Goal: Task Accomplishment & Management: Manage account settings

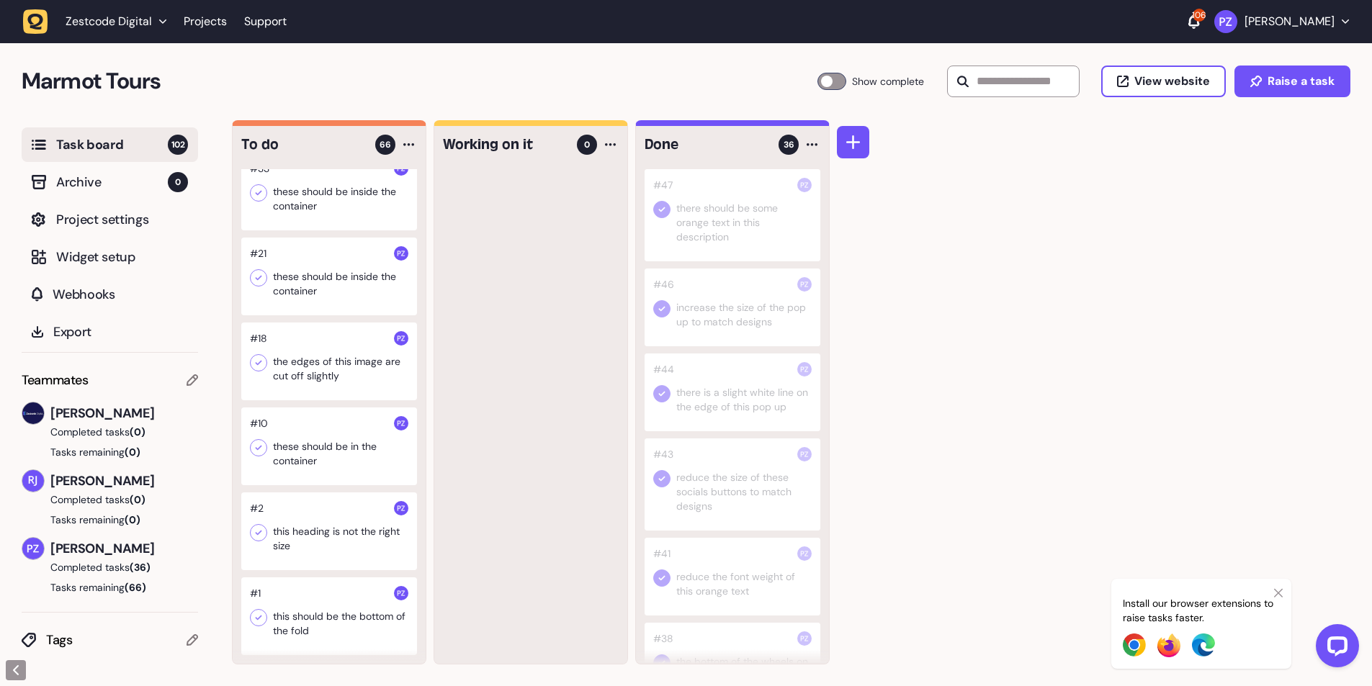
scroll to position [5667, 0]
click at [336, 632] on div at bounding box center [329, 617] width 176 height 78
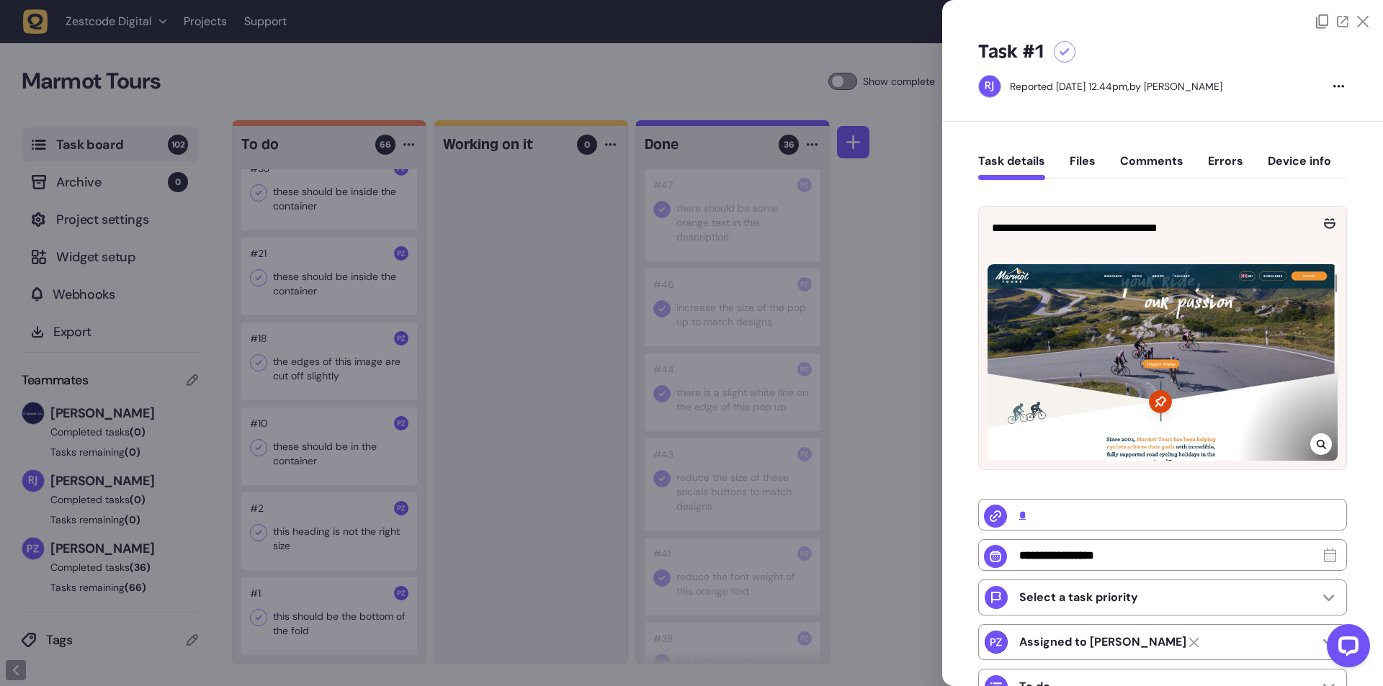
click at [1317, 443] on icon at bounding box center [1321, 445] width 9 height 12
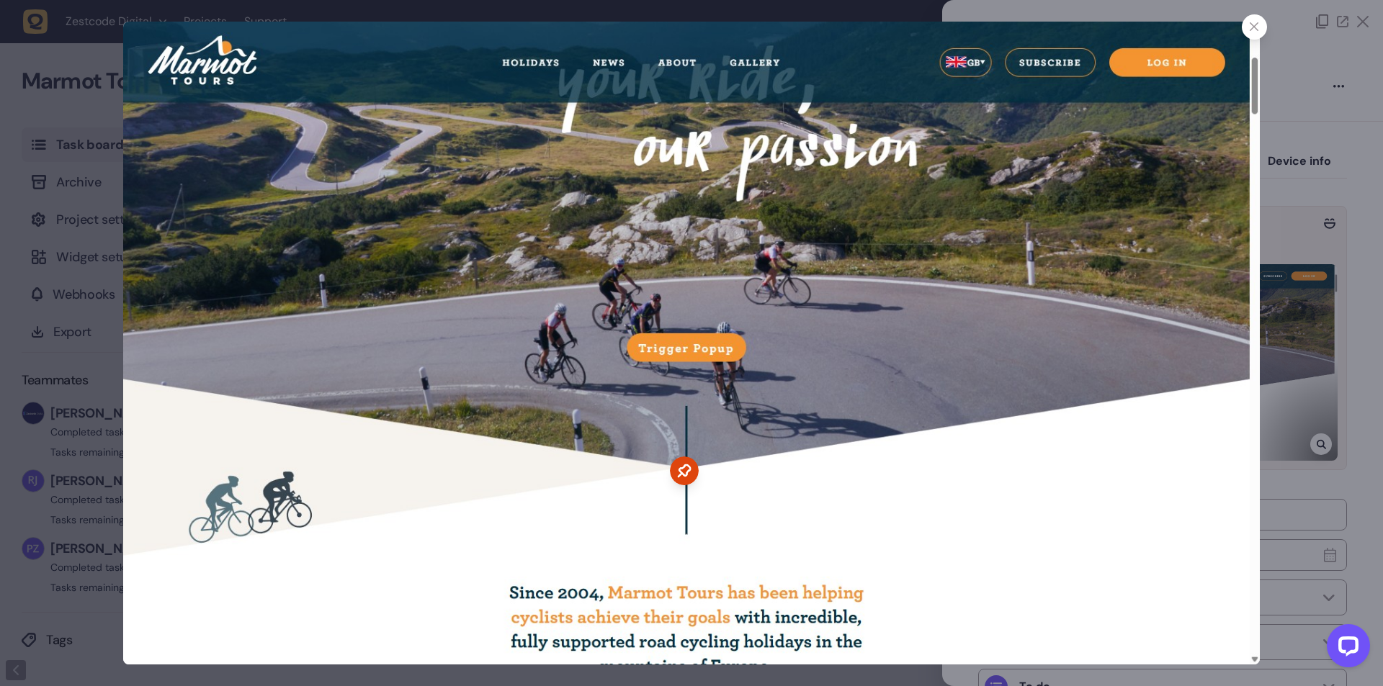
click at [683, 471] on icon at bounding box center [684, 471] width 29 height 29
click at [1371, 373] on div at bounding box center [691, 343] width 1383 height 686
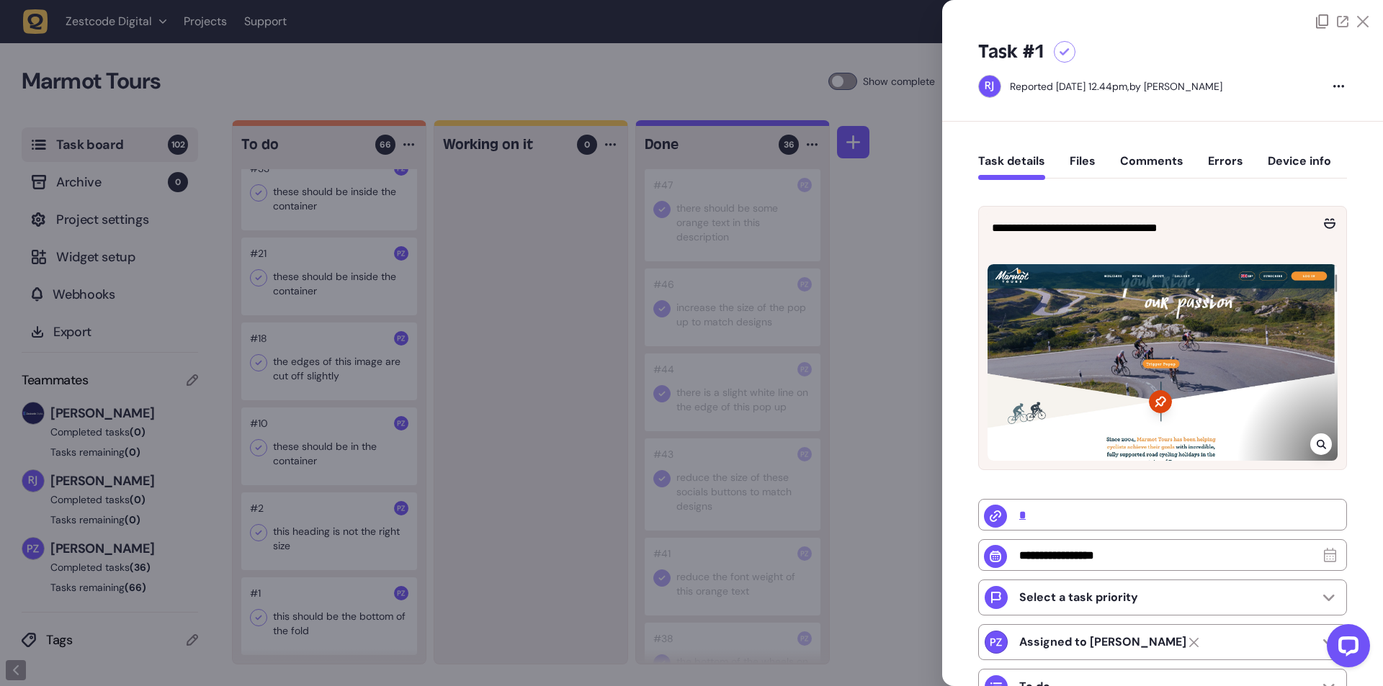
click at [852, 460] on div at bounding box center [691, 343] width 1383 height 686
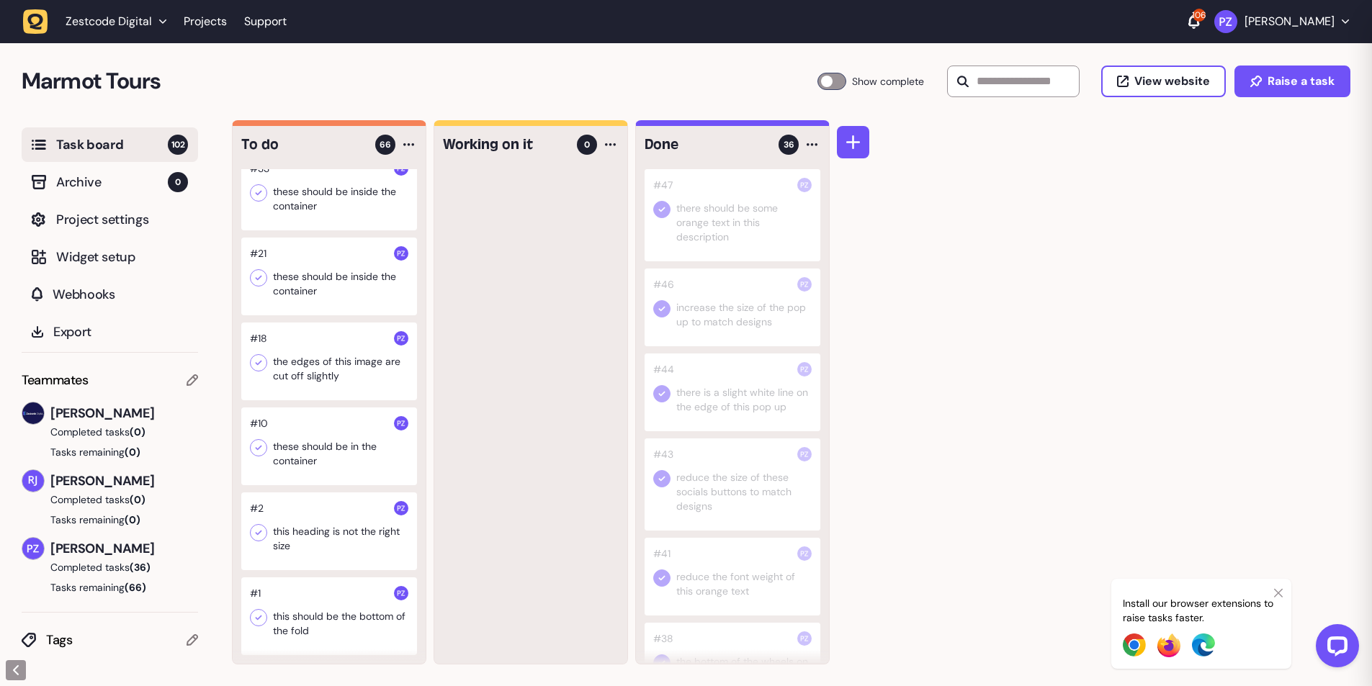
click at [341, 533] on div at bounding box center [329, 532] width 176 height 78
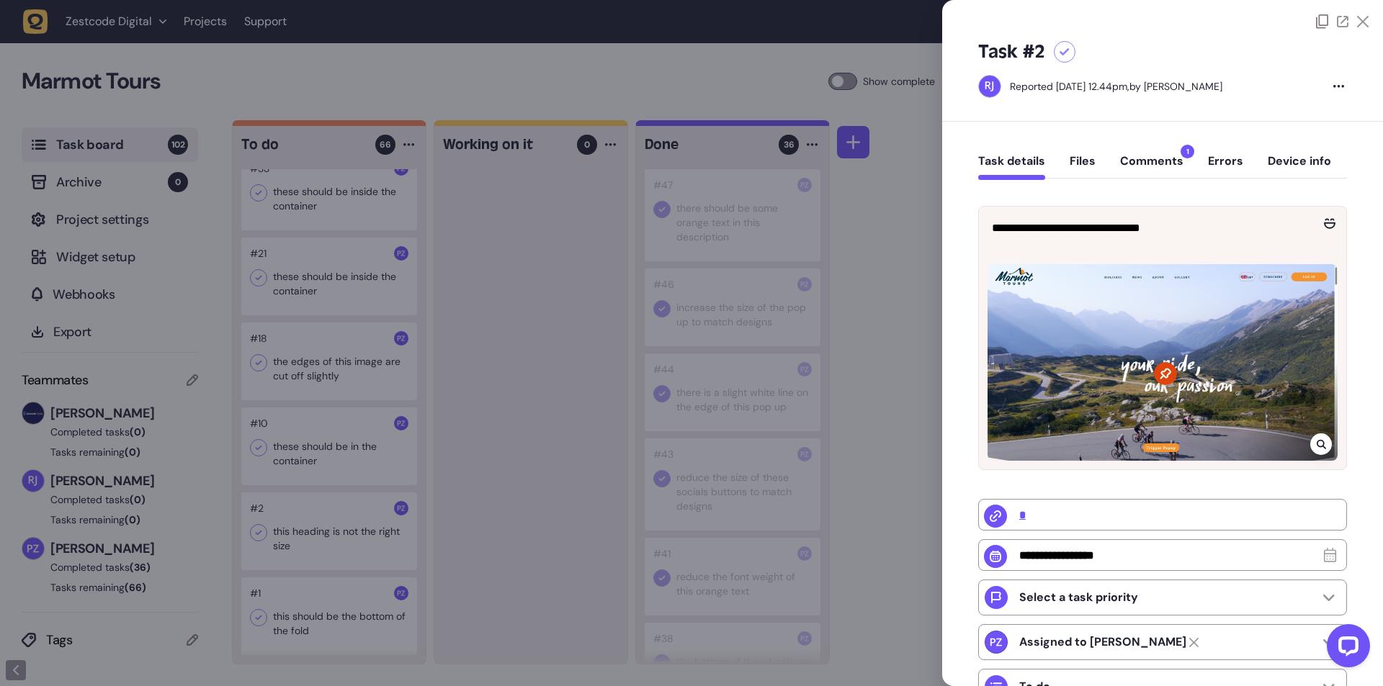
click at [1158, 167] on button "Comments 1" at bounding box center [1151, 167] width 63 height 26
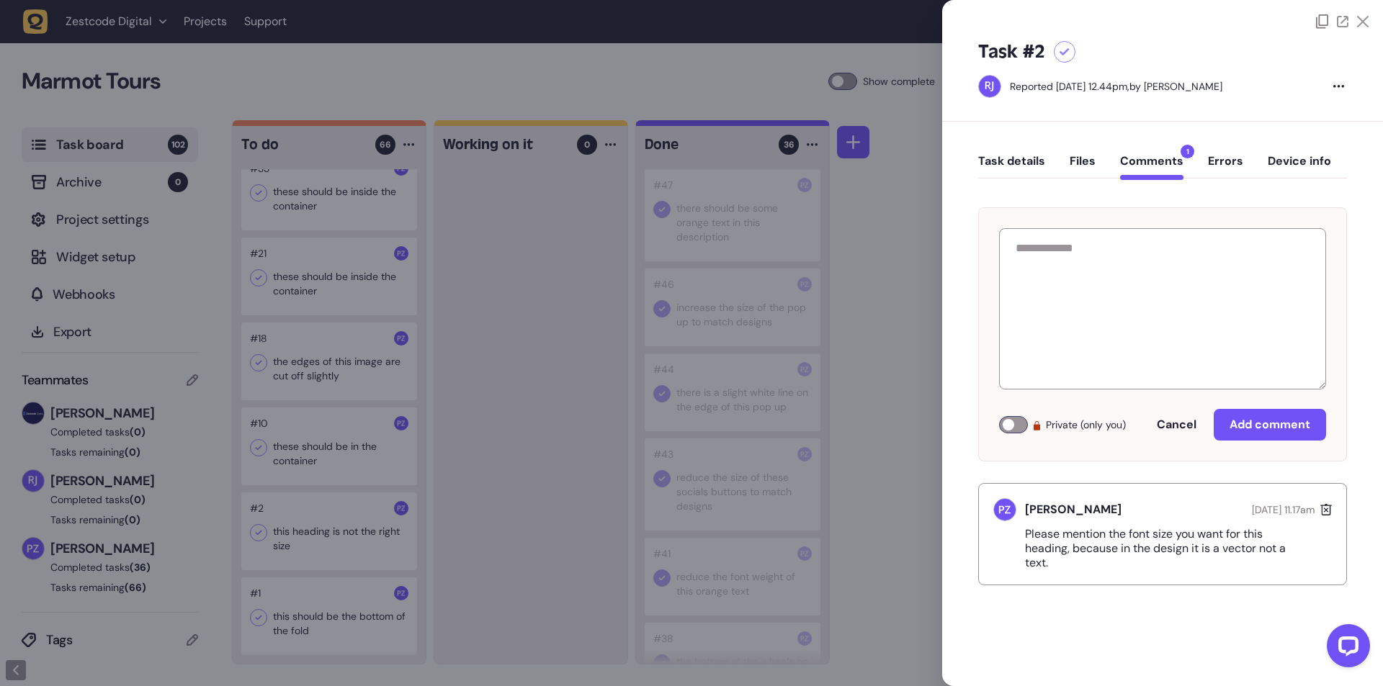
click at [899, 519] on div at bounding box center [691, 343] width 1383 height 686
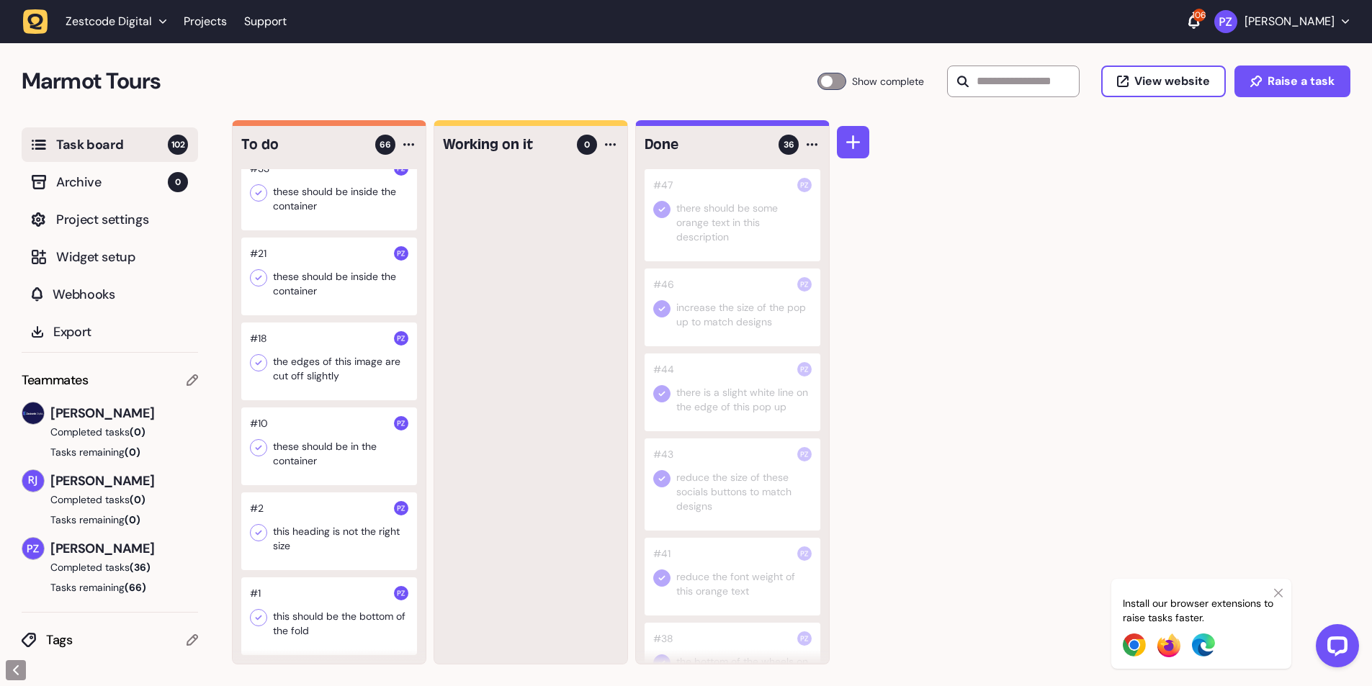
click at [328, 452] on div at bounding box center [329, 447] width 176 height 78
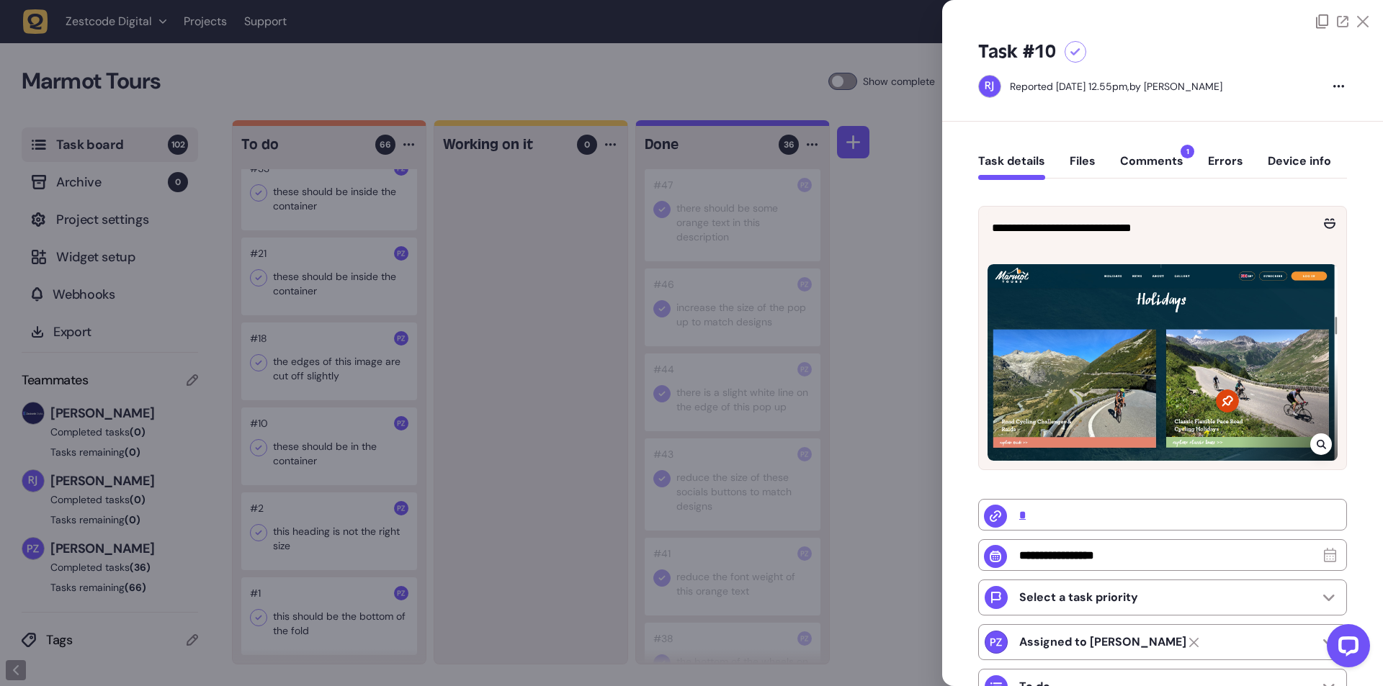
click at [521, 485] on div at bounding box center [691, 343] width 1383 height 686
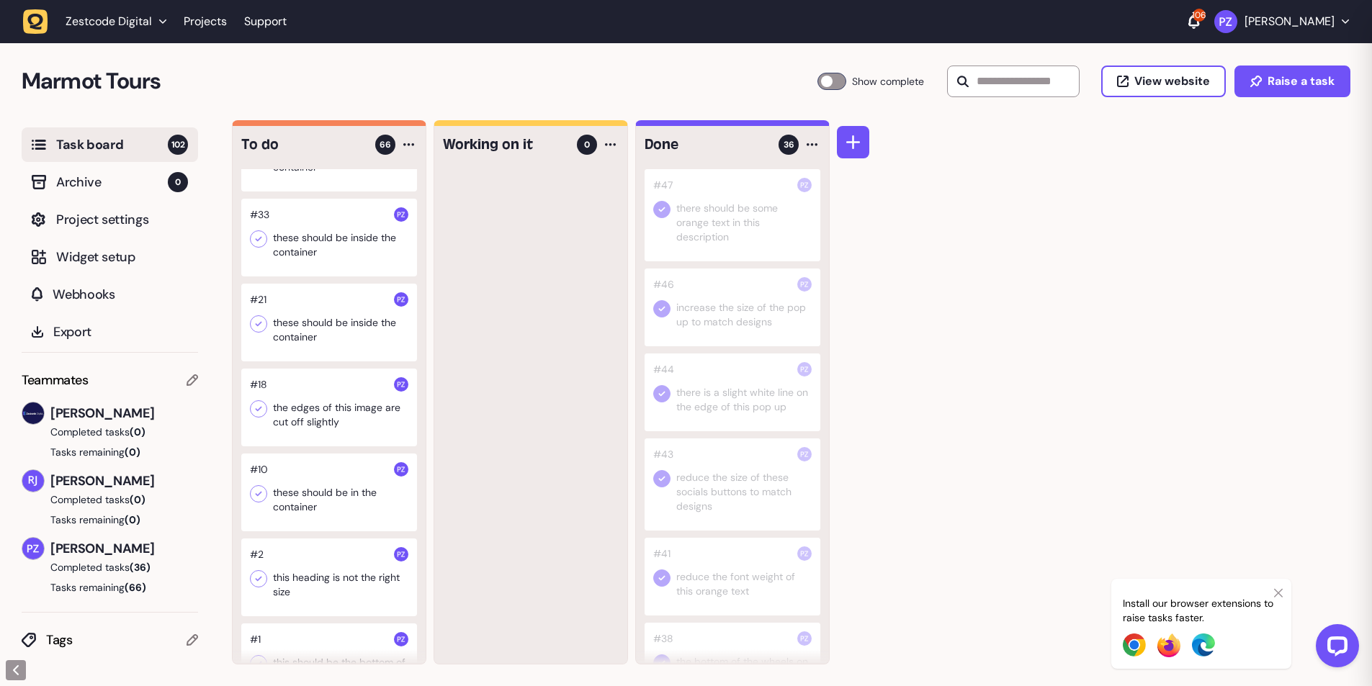
scroll to position [5523, 0]
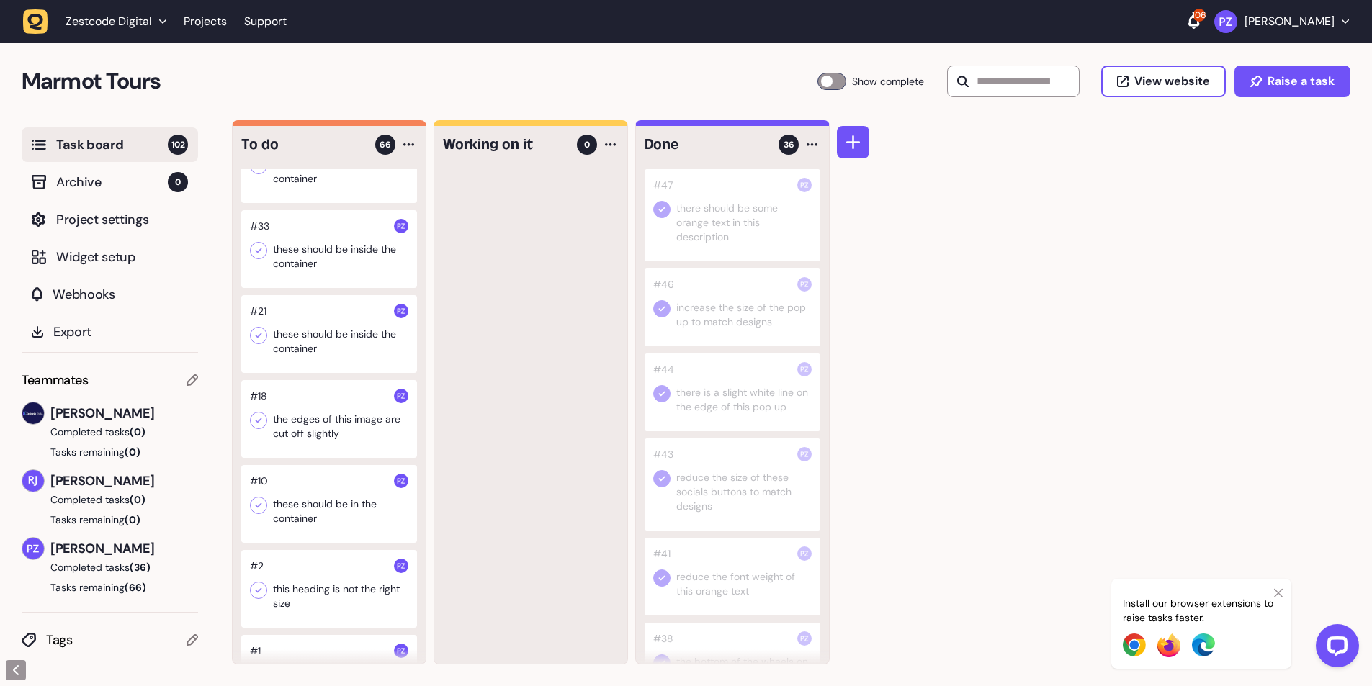
click at [311, 460] on div "#102 when you have clicked on these drop down arrows if you click the arrows ag…" at bounding box center [329, 416] width 193 height 495
click at [313, 458] on div at bounding box center [329, 419] width 176 height 78
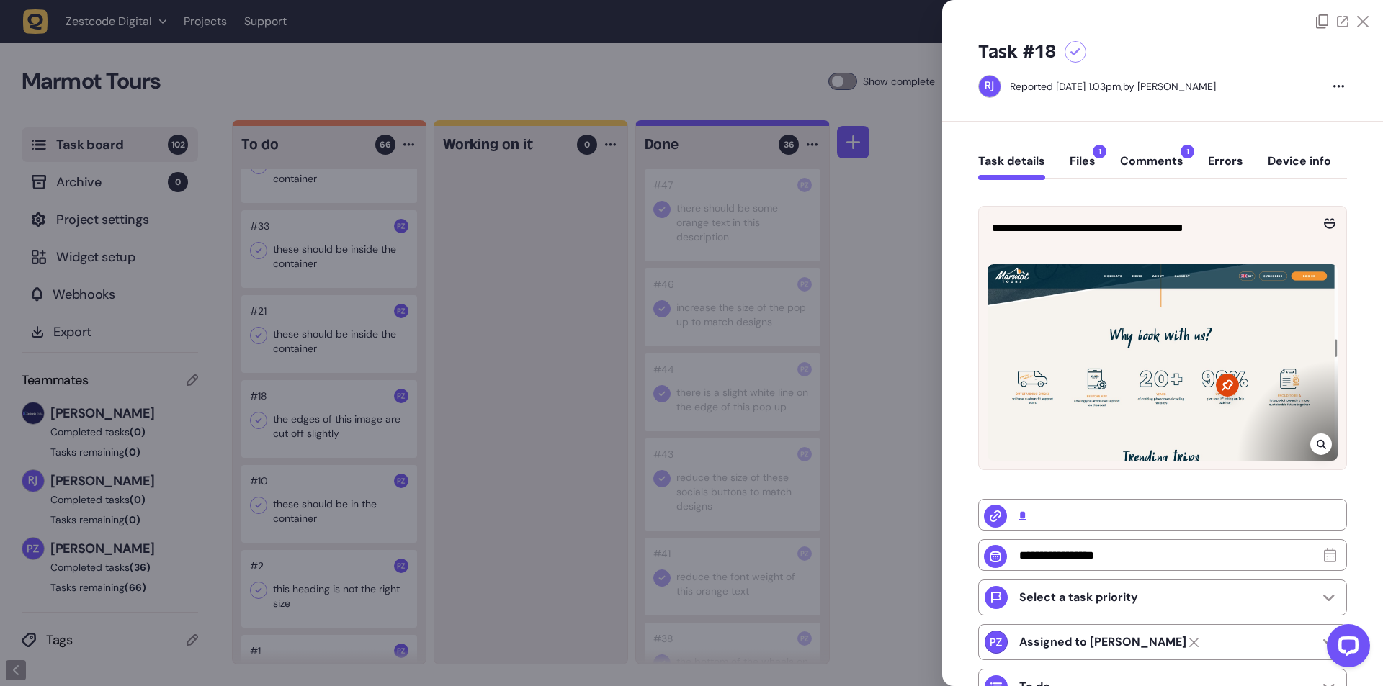
click at [472, 498] on div at bounding box center [691, 343] width 1383 height 686
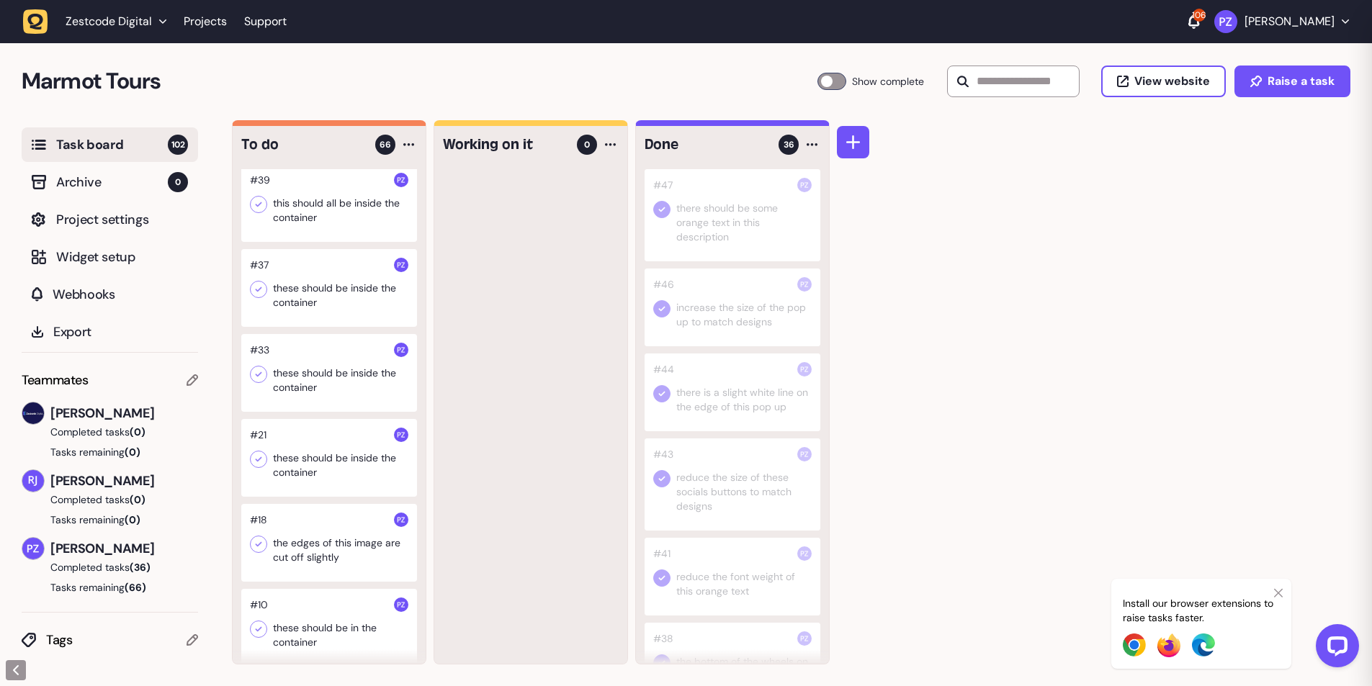
scroll to position [5378, 0]
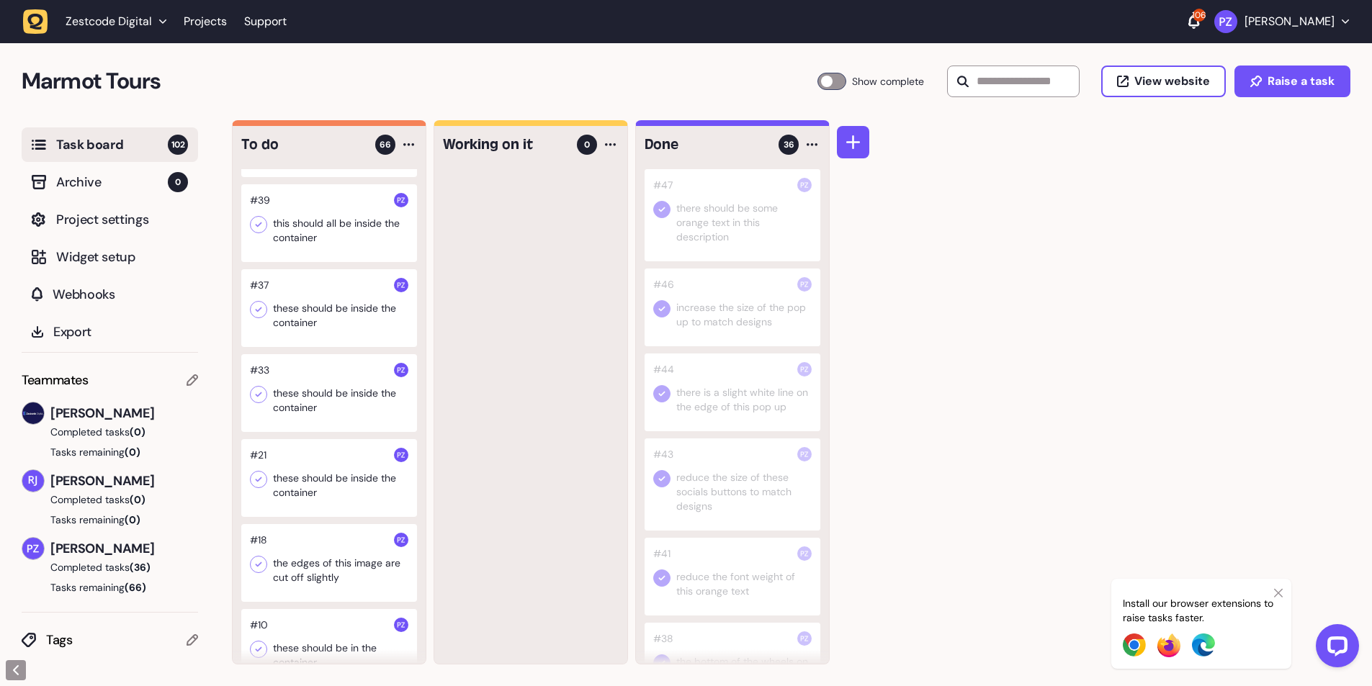
click at [324, 517] on div at bounding box center [329, 478] width 176 height 78
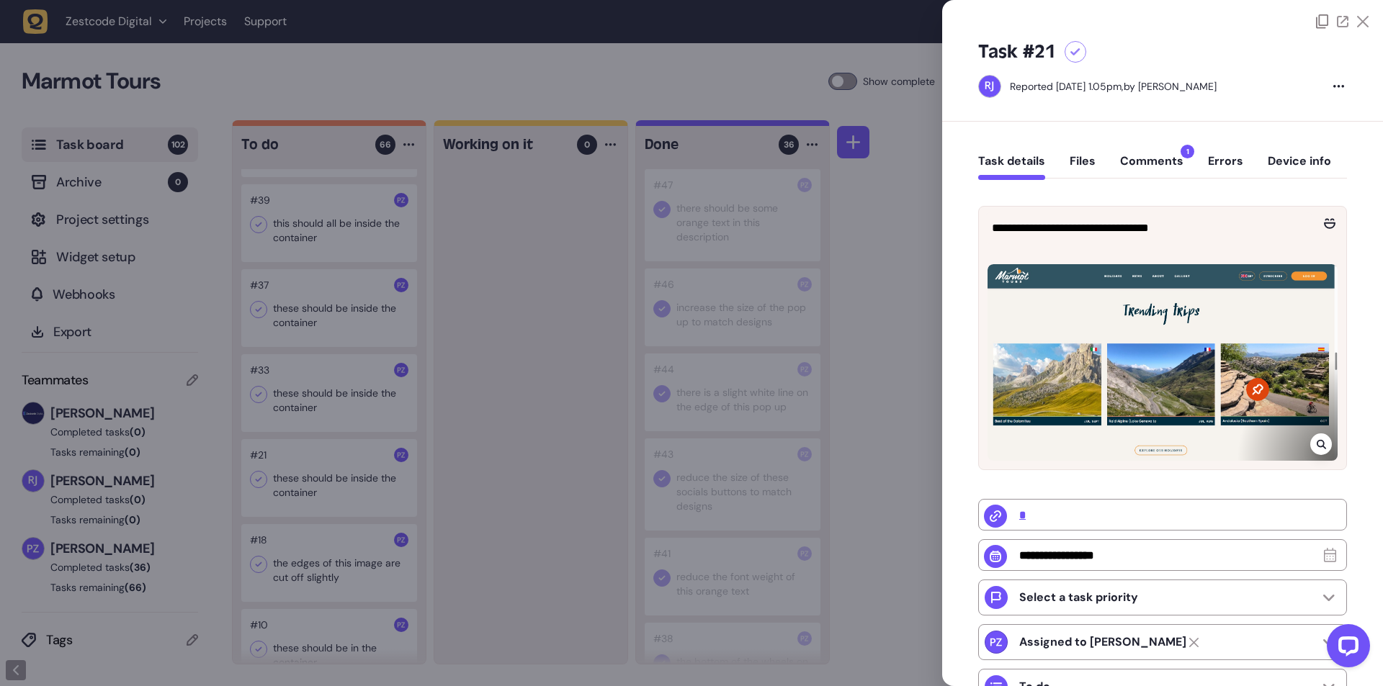
click at [492, 576] on div at bounding box center [691, 343] width 1383 height 686
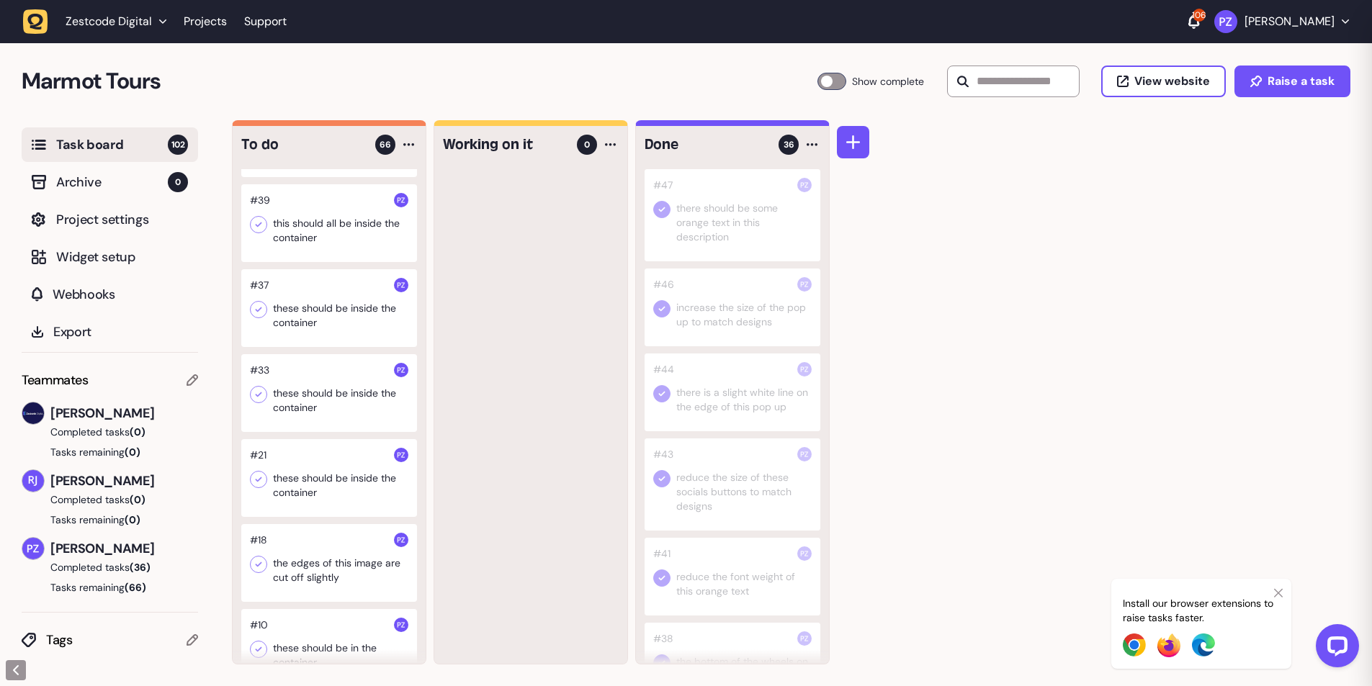
scroll to position [5306, 0]
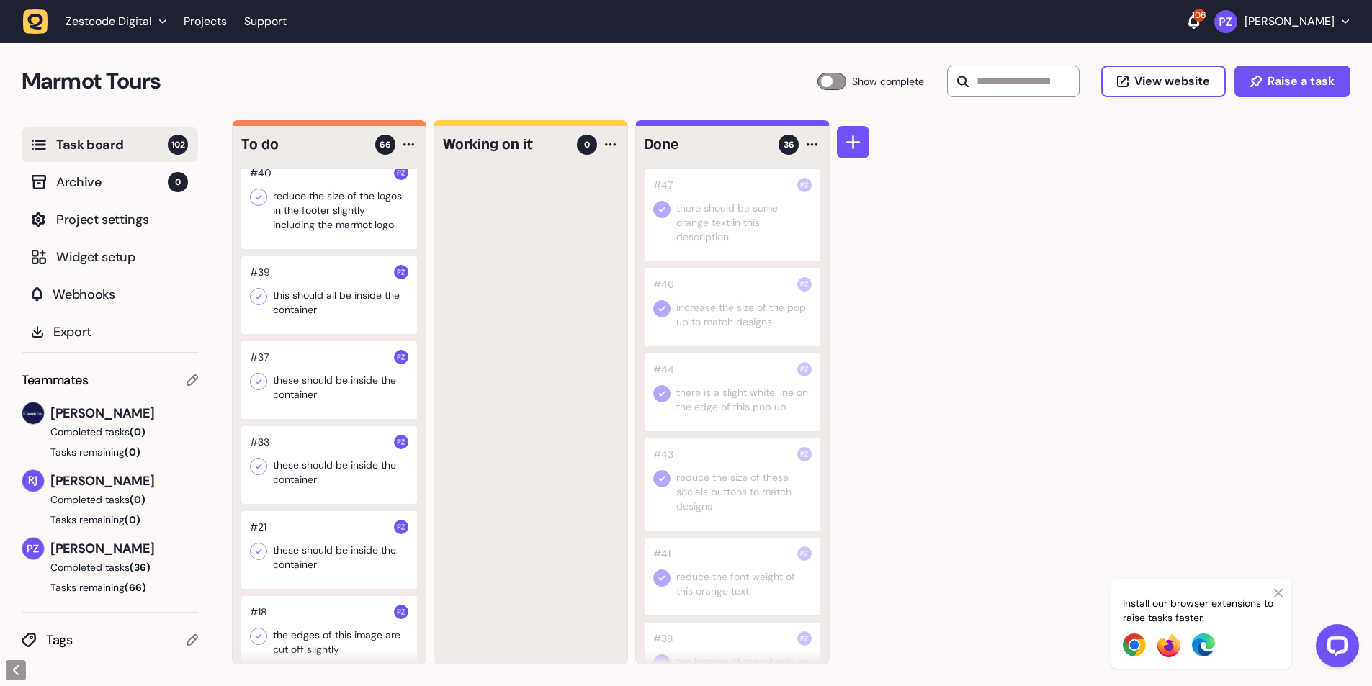
click at [311, 419] on div at bounding box center [329, 380] width 176 height 78
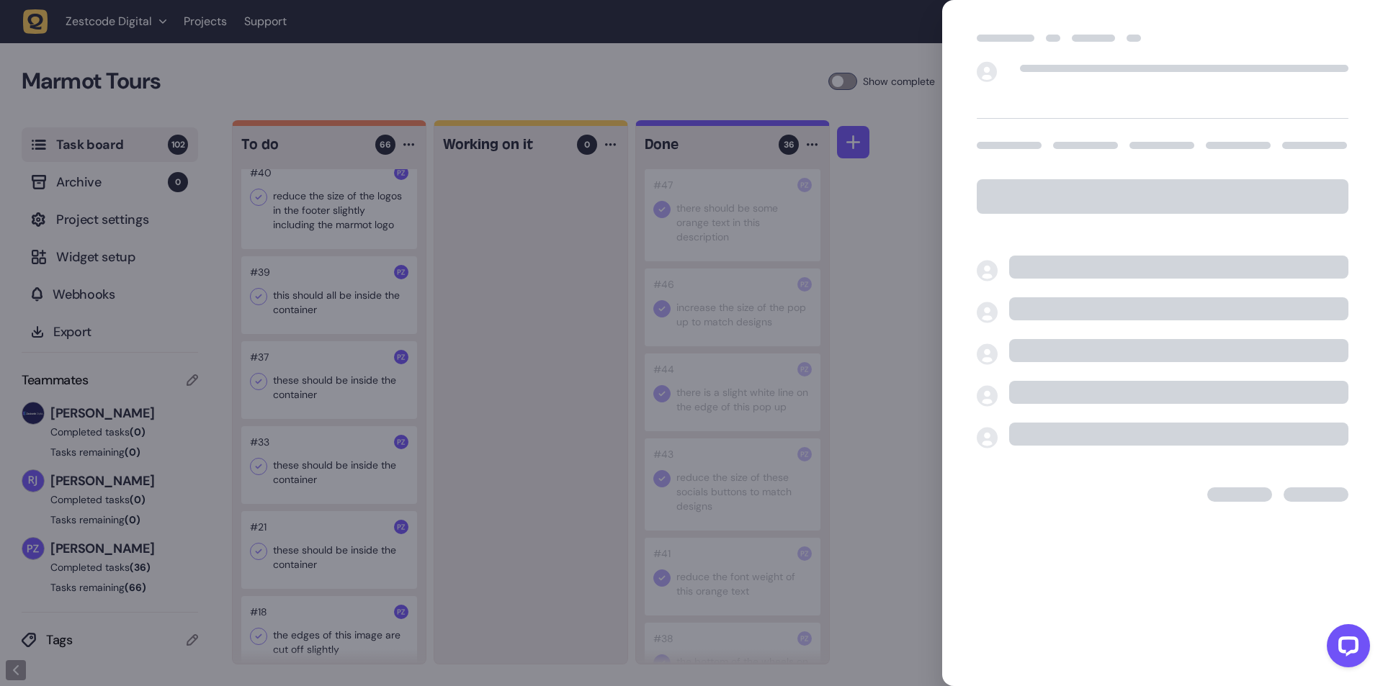
click at [538, 520] on div at bounding box center [691, 343] width 1383 height 686
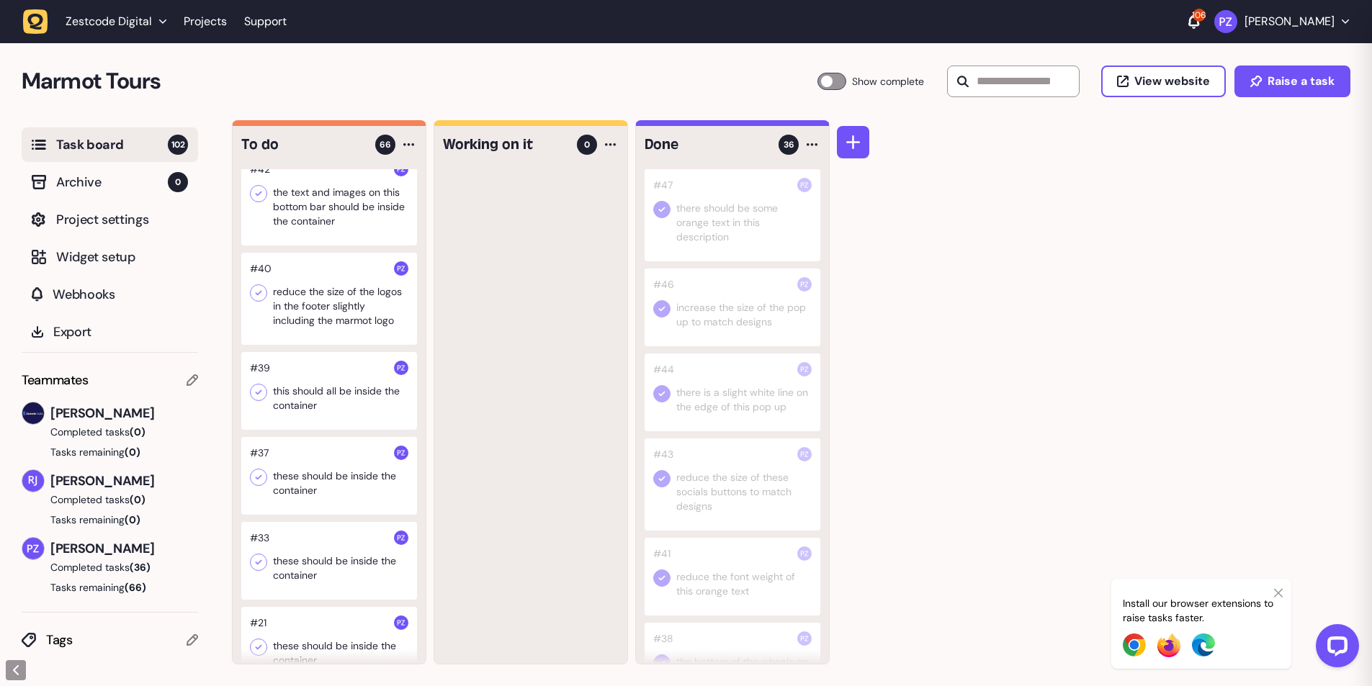
scroll to position [5162, 0]
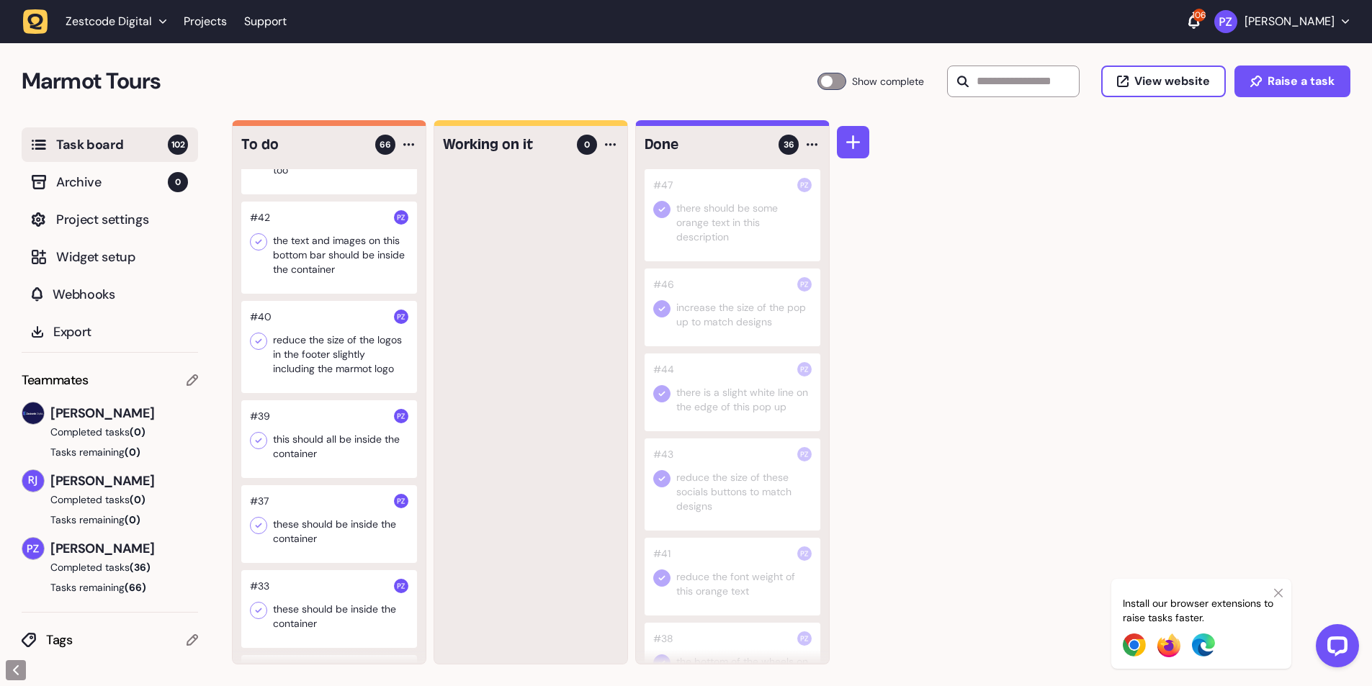
click at [308, 478] on div at bounding box center [329, 439] width 176 height 78
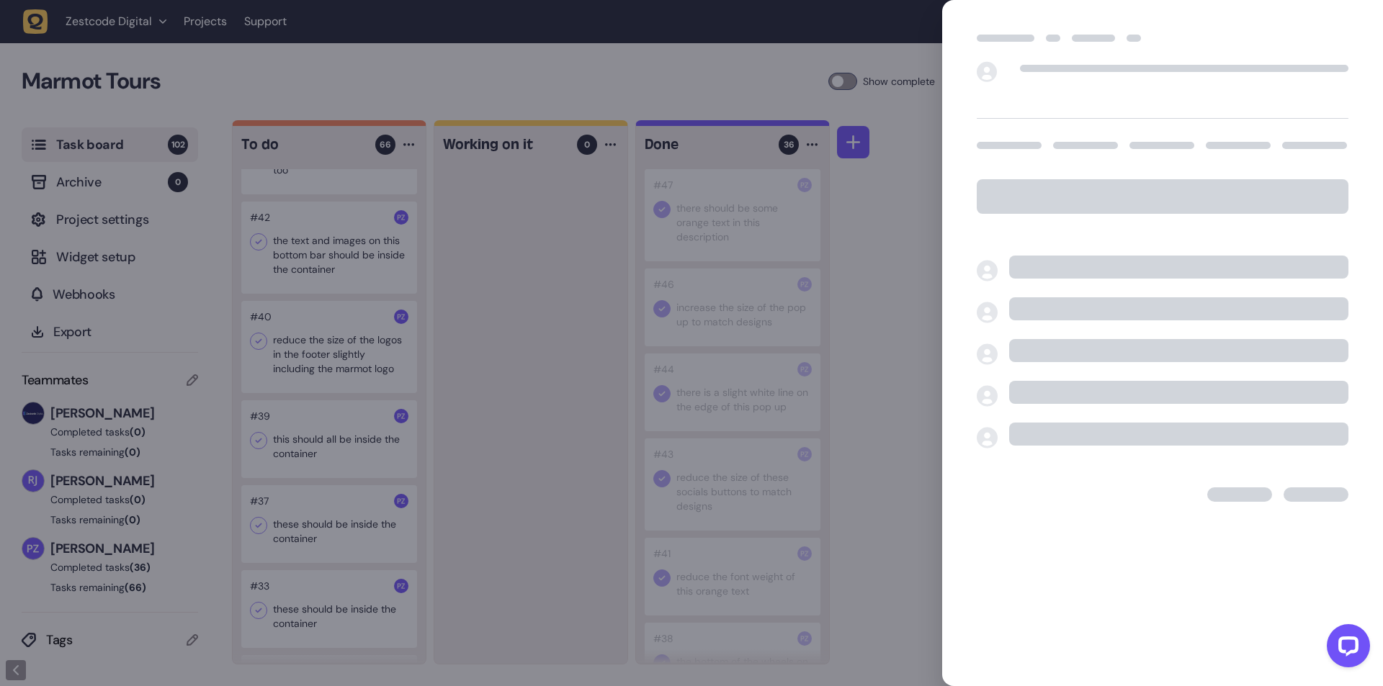
click at [497, 583] on div at bounding box center [691, 343] width 1383 height 686
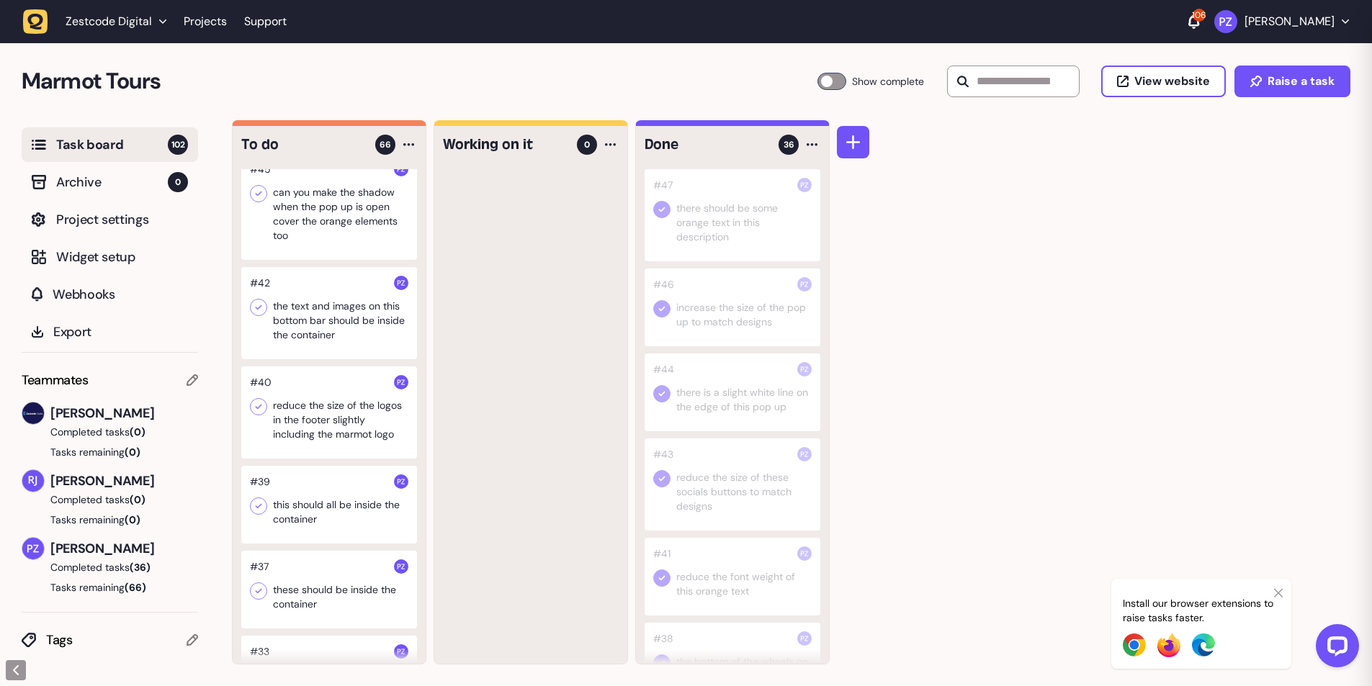
scroll to position [5090, 0]
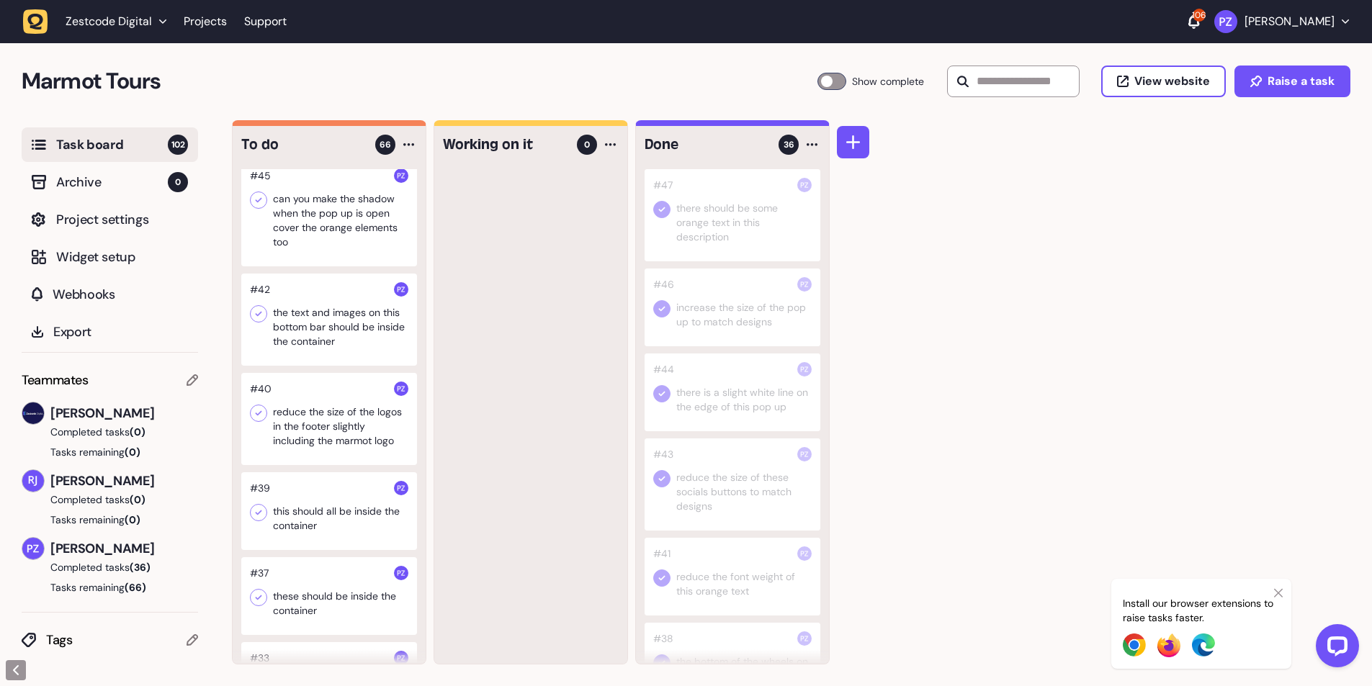
click at [332, 465] on div at bounding box center [329, 419] width 176 height 92
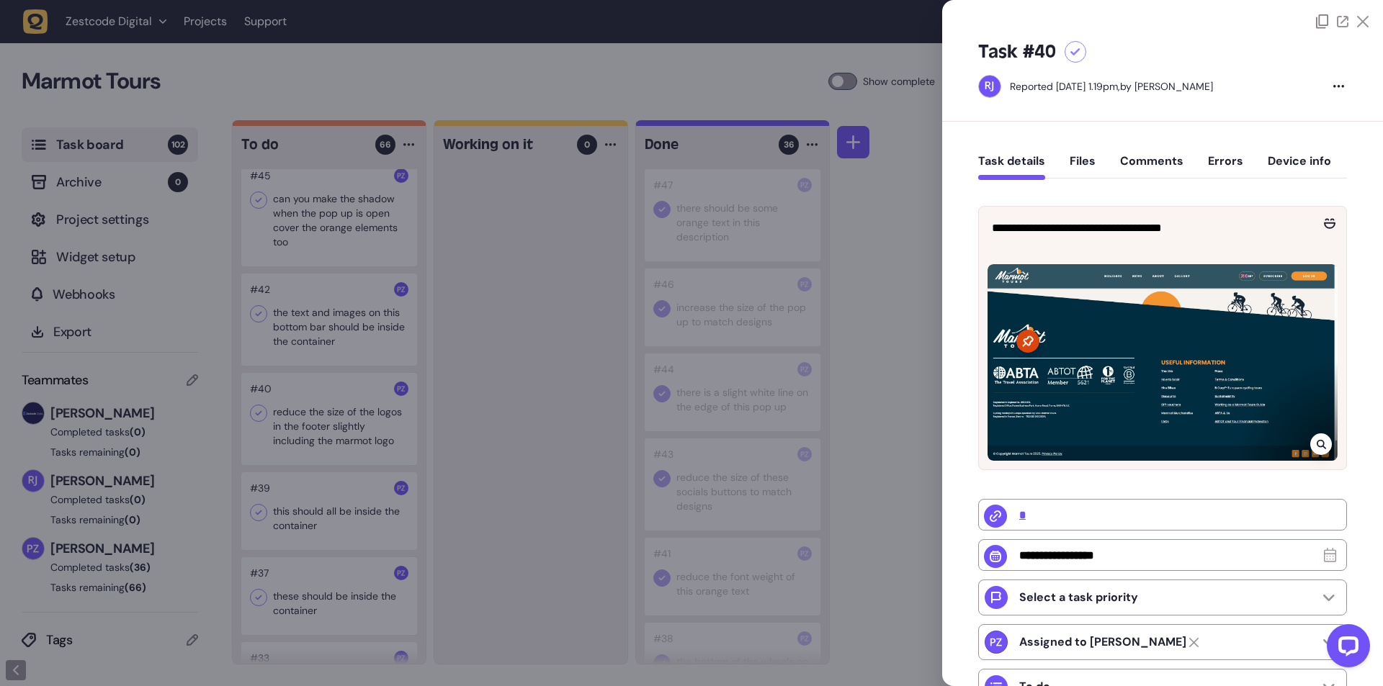
click at [482, 570] on div at bounding box center [691, 343] width 1383 height 686
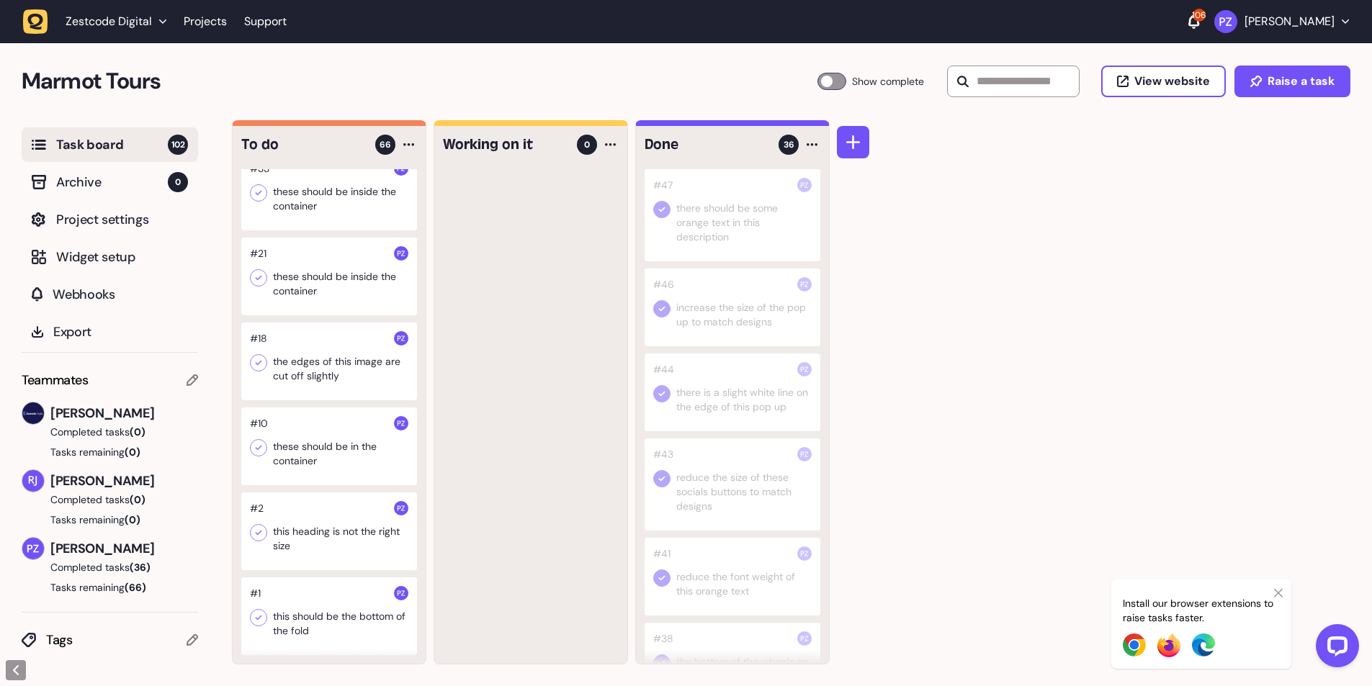
scroll to position [5667, 0]
click at [462, 591] on div at bounding box center [530, 416] width 193 height 495
click at [308, 530] on div at bounding box center [329, 532] width 176 height 78
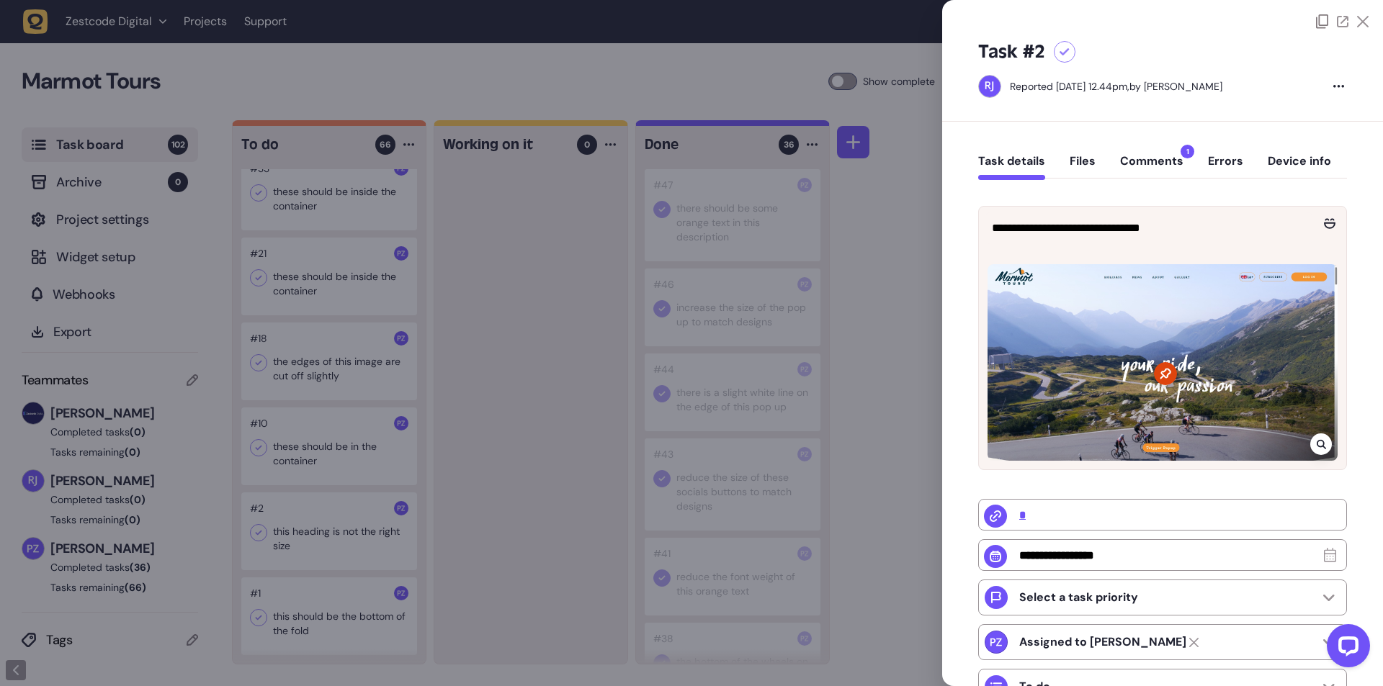
click at [1151, 164] on button "Comments 1" at bounding box center [1151, 167] width 63 height 26
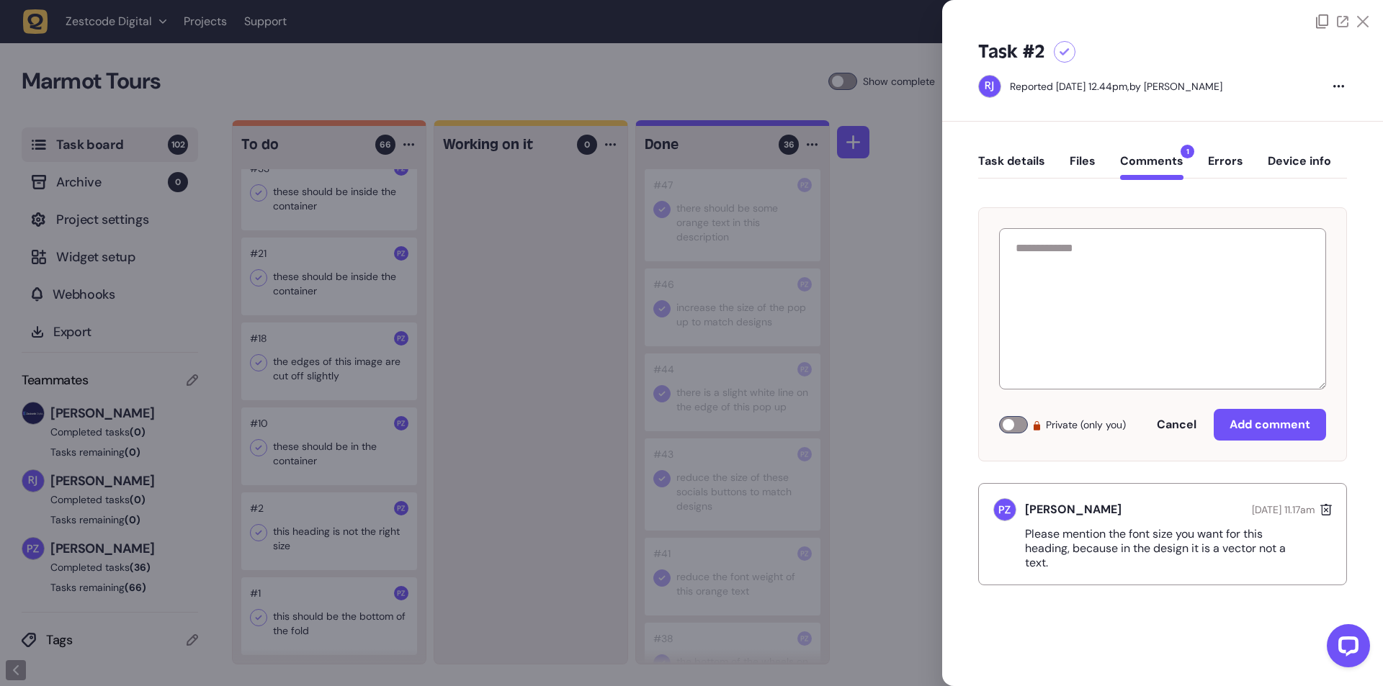
click at [1024, 156] on button "Task details" at bounding box center [1011, 167] width 67 height 26
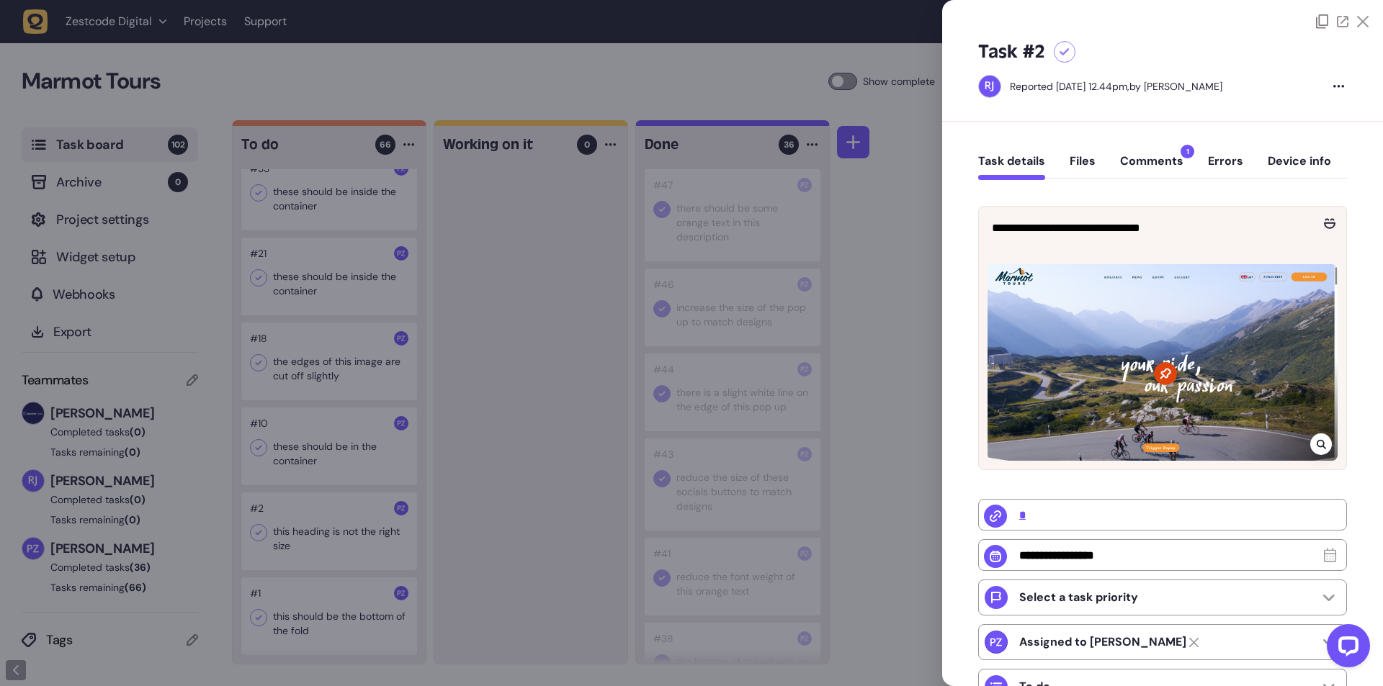
click at [492, 490] on div at bounding box center [691, 343] width 1383 height 686
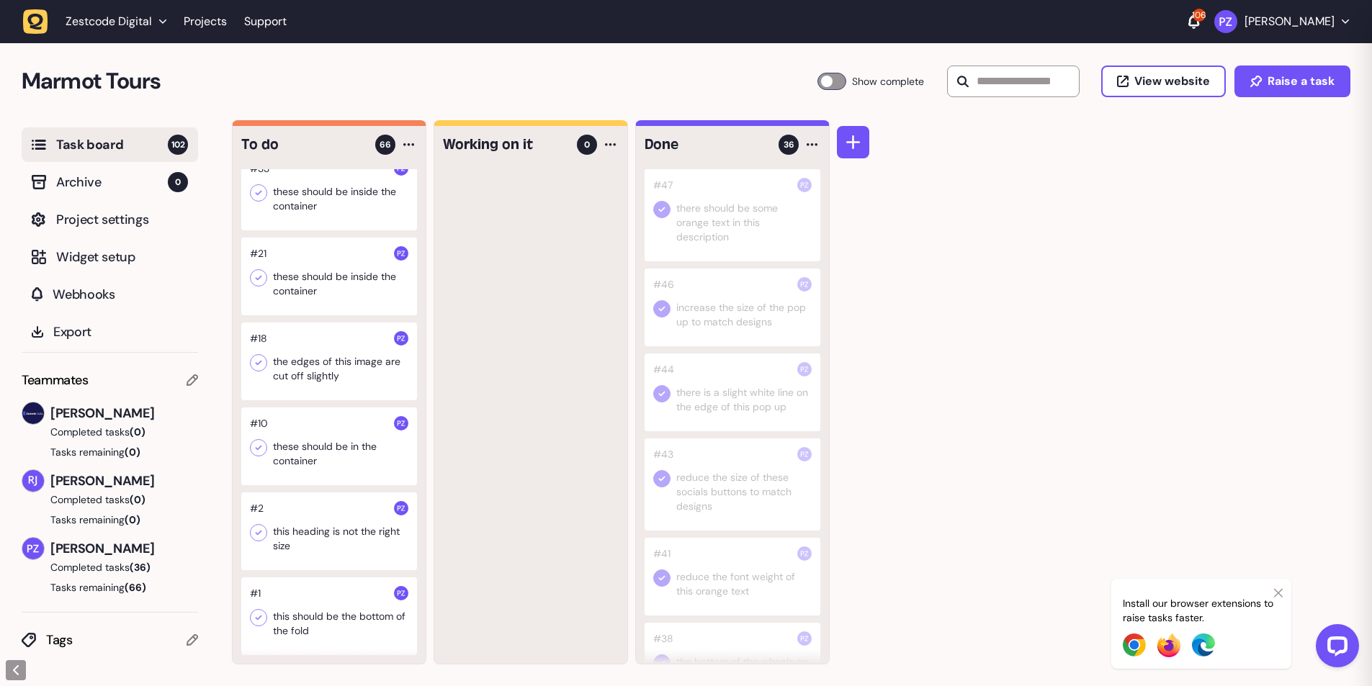
click at [359, 628] on div at bounding box center [329, 617] width 176 height 78
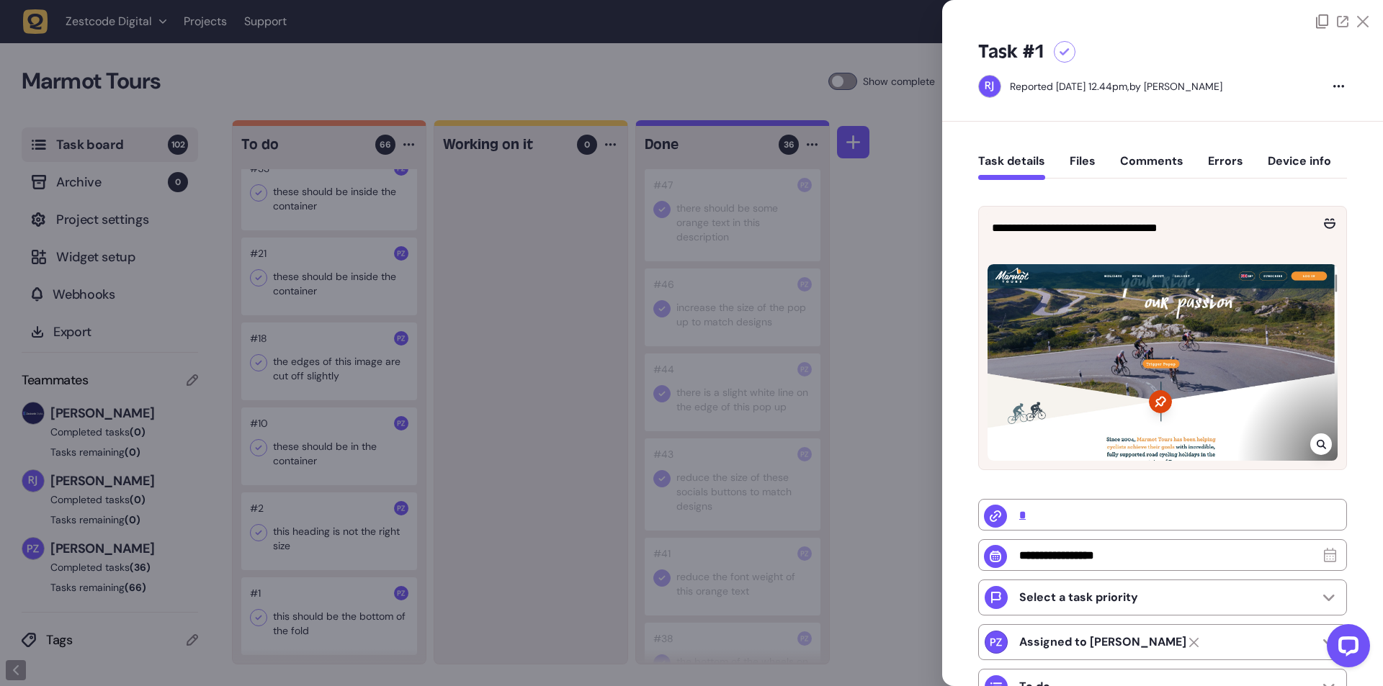
click at [1317, 445] on icon at bounding box center [1320, 444] width 9 height 9
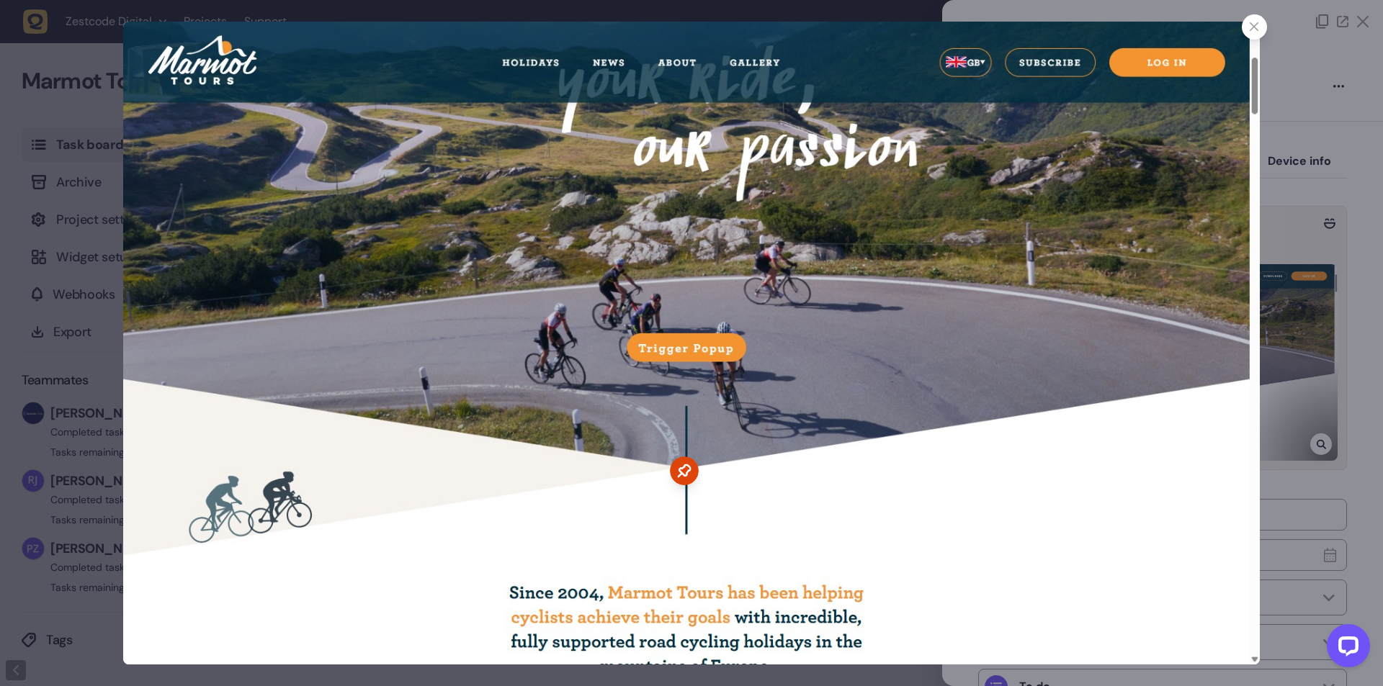
click at [1356, 401] on div at bounding box center [691, 343] width 1383 height 686
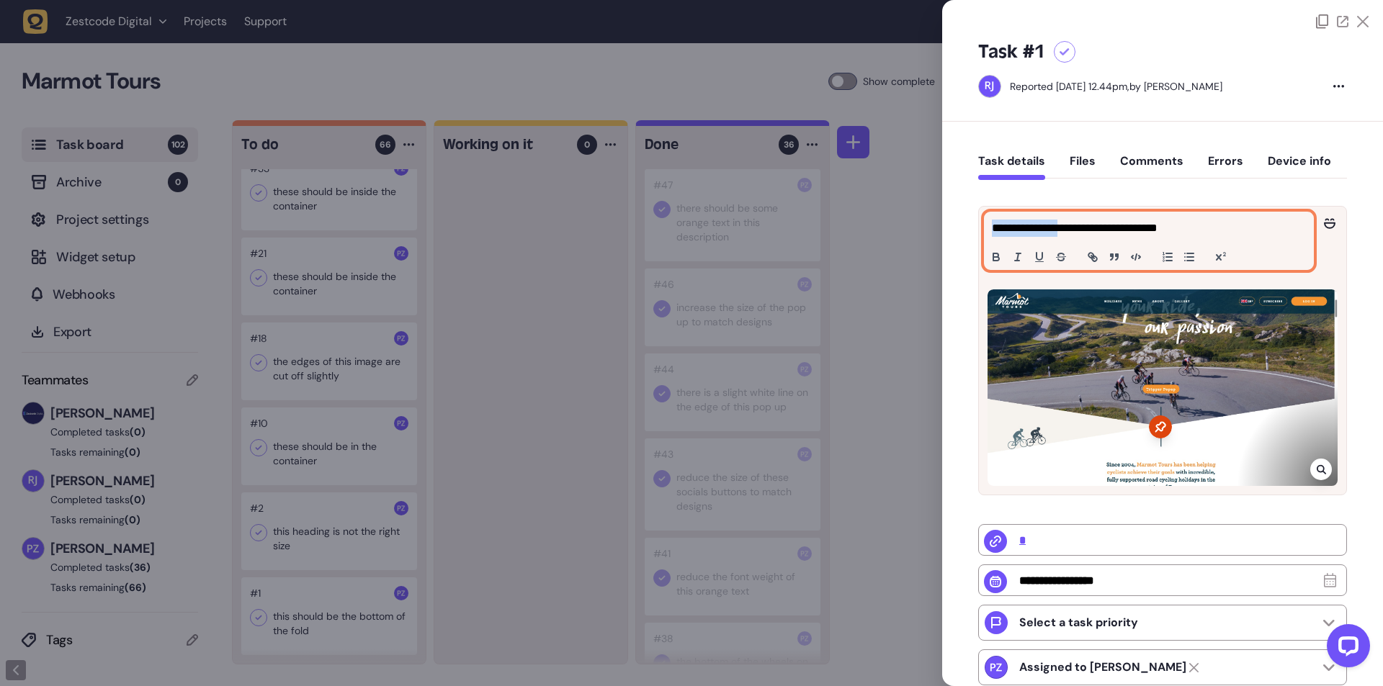
drag, startPoint x: 991, startPoint y: 228, endPoint x: 1074, endPoint y: 225, distance: 82.9
click at [1073, 227] on div "**********" at bounding box center [1149, 240] width 328 height 57
click at [1109, 223] on p "**********" at bounding box center [1147, 228] width 310 height 17
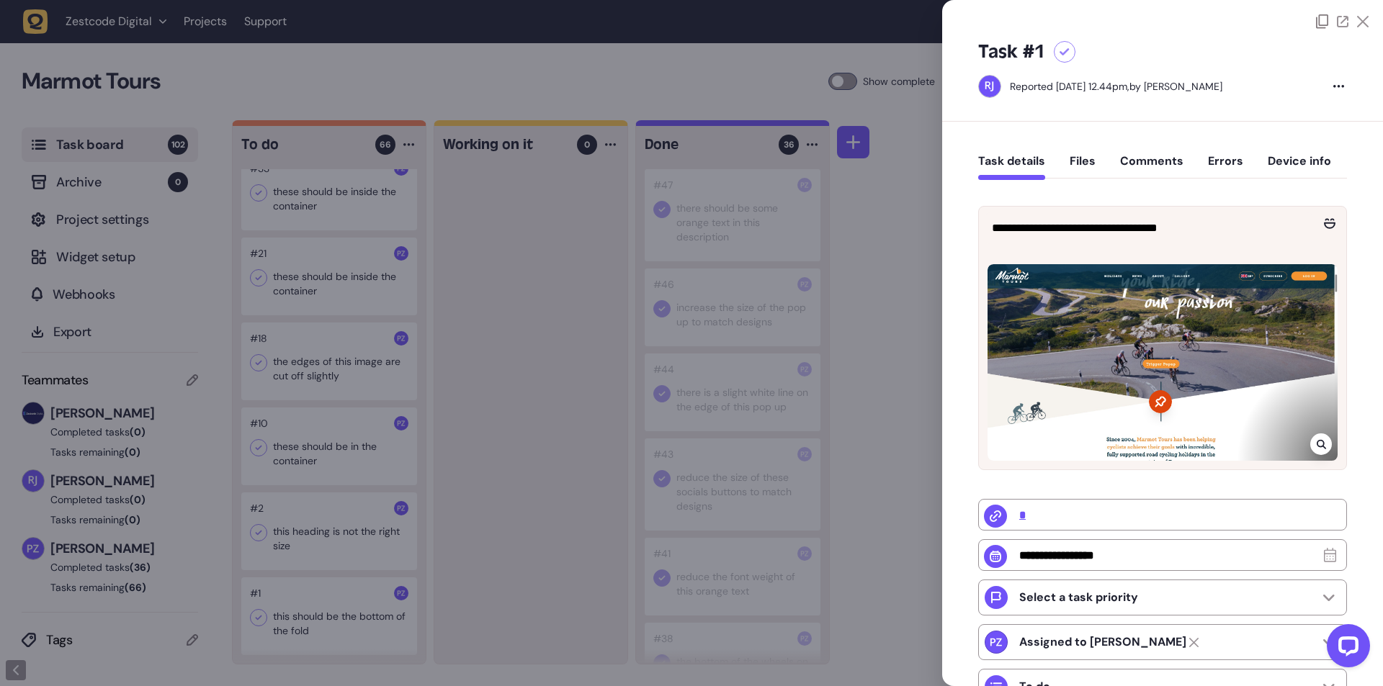
click at [1069, 197] on div "**********" at bounding box center [1162, 513] width 369 height 655
click at [473, 561] on div at bounding box center [691, 343] width 1383 height 686
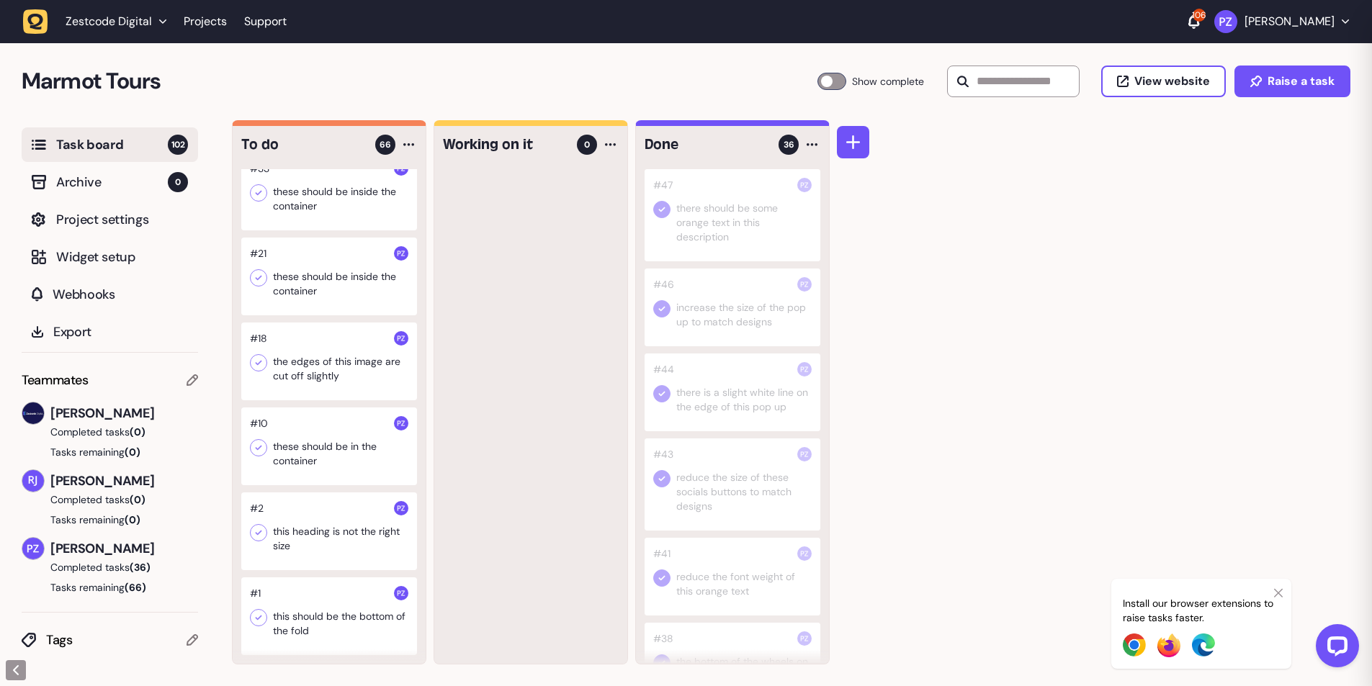
click at [318, 465] on div at bounding box center [329, 447] width 176 height 78
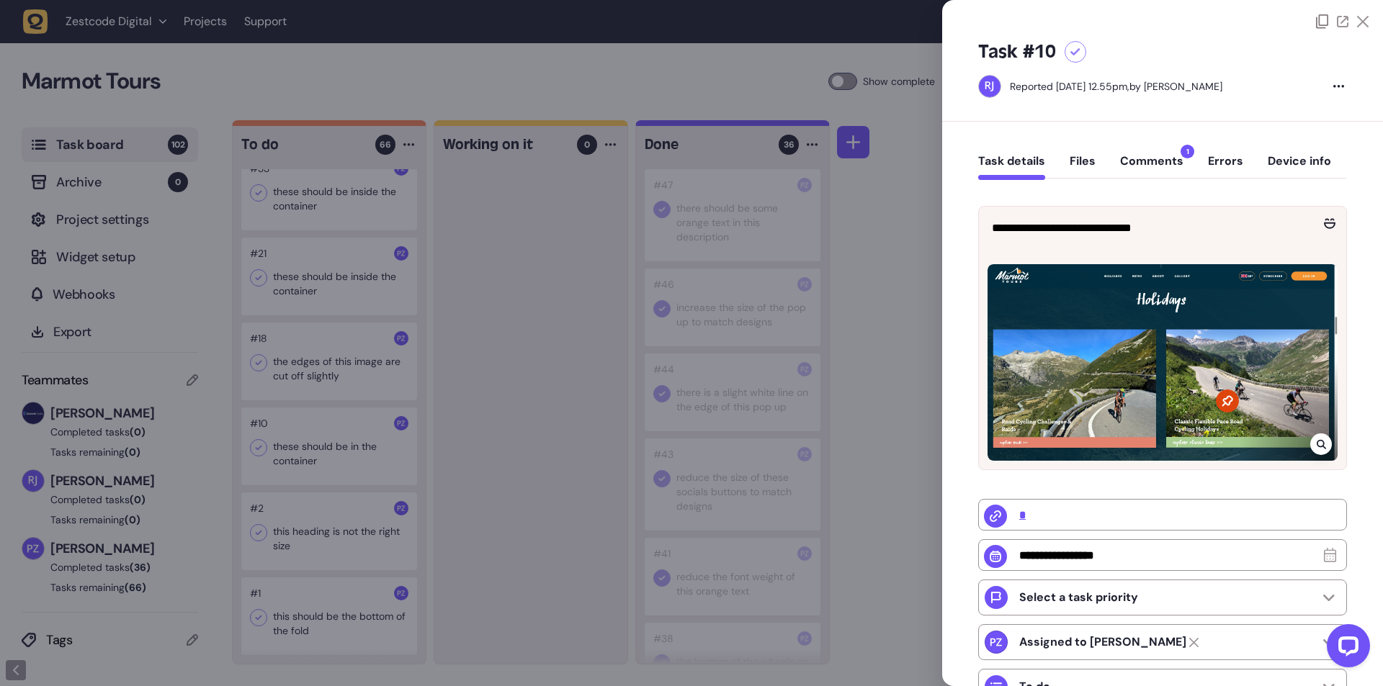
click at [1135, 166] on button "Comments 1" at bounding box center [1151, 167] width 63 height 26
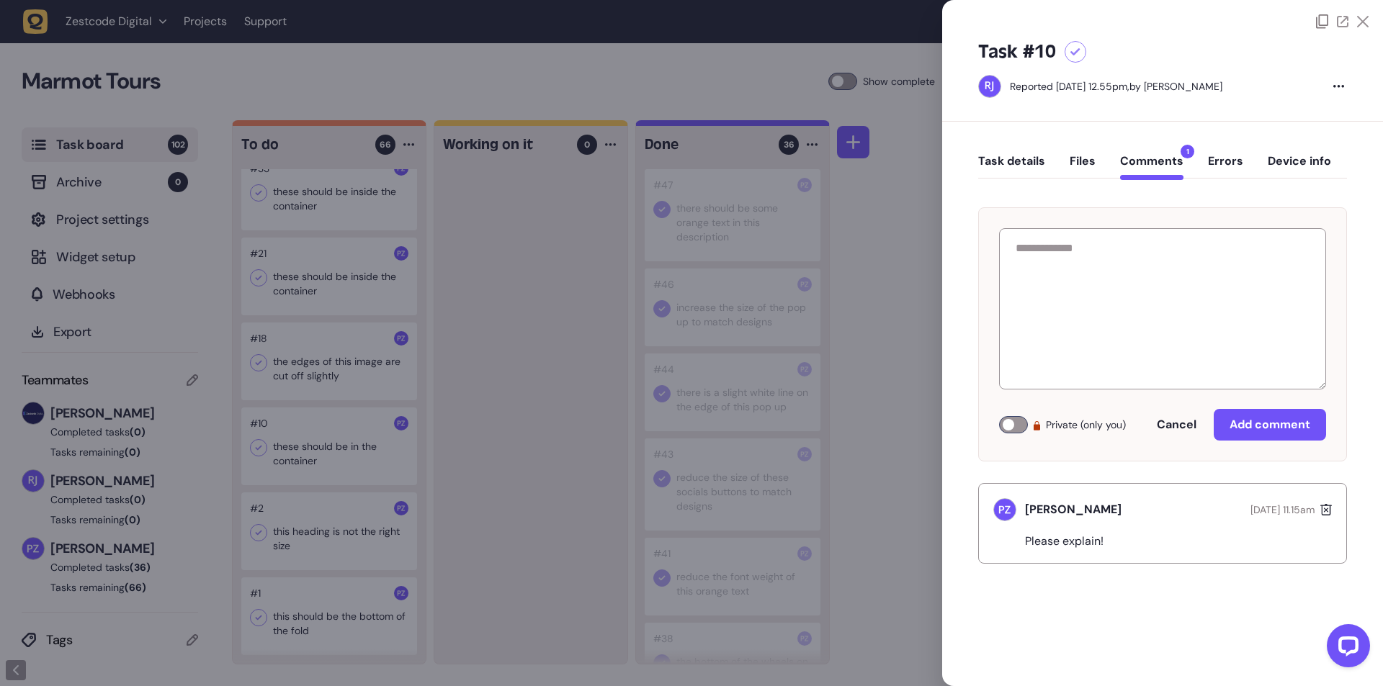
drag, startPoint x: 608, startPoint y: 599, endPoint x: 416, endPoint y: 621, distance: 192.8
click at [604, 600] on div at bounding box center [691, 343] width 1383 height 686
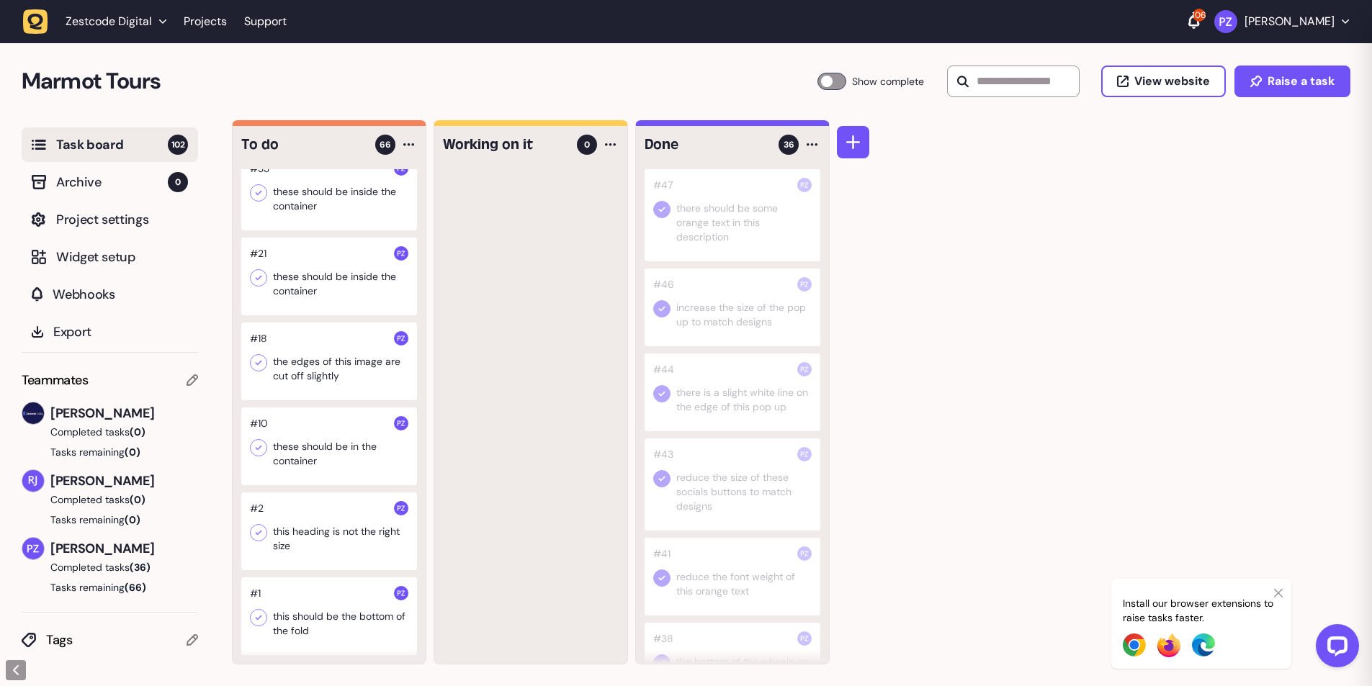
click at [327, 624] on div at bounding box center [329, 617] width 176 height 78
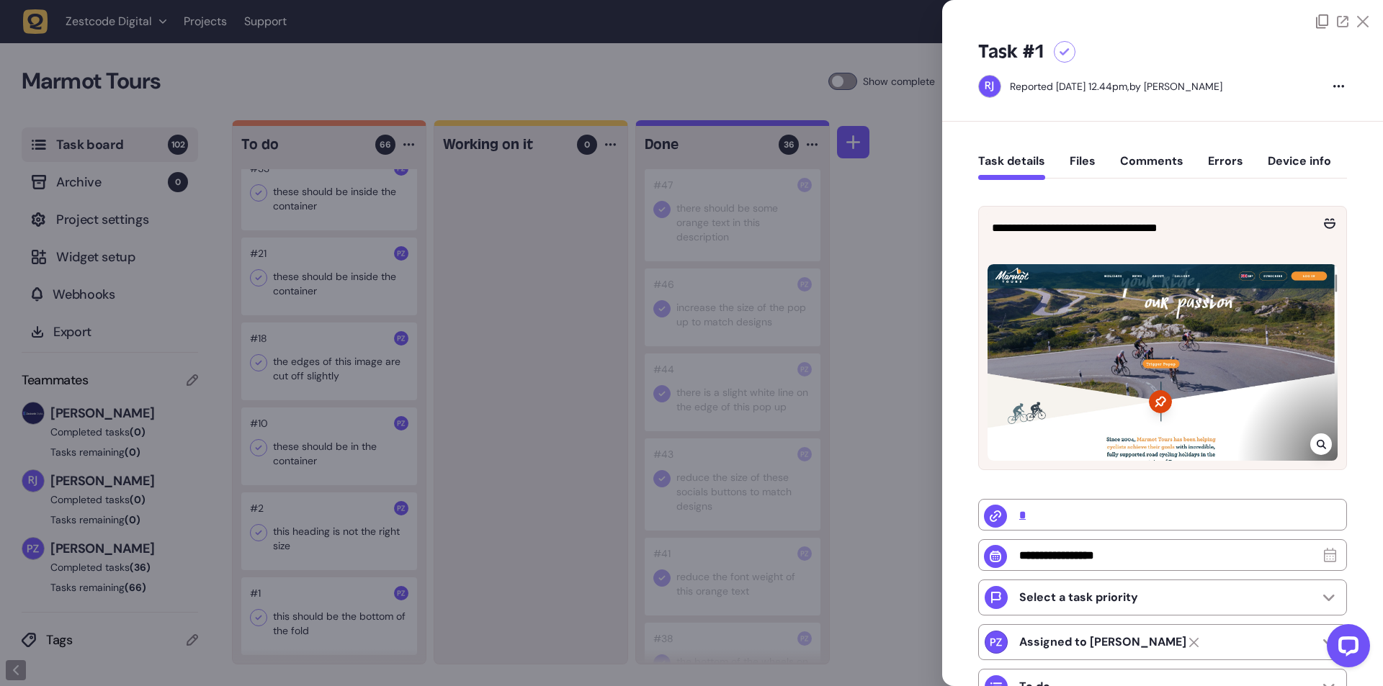
click at [506, 605] on div at bounding box center [691, 343] width 1383 height 686
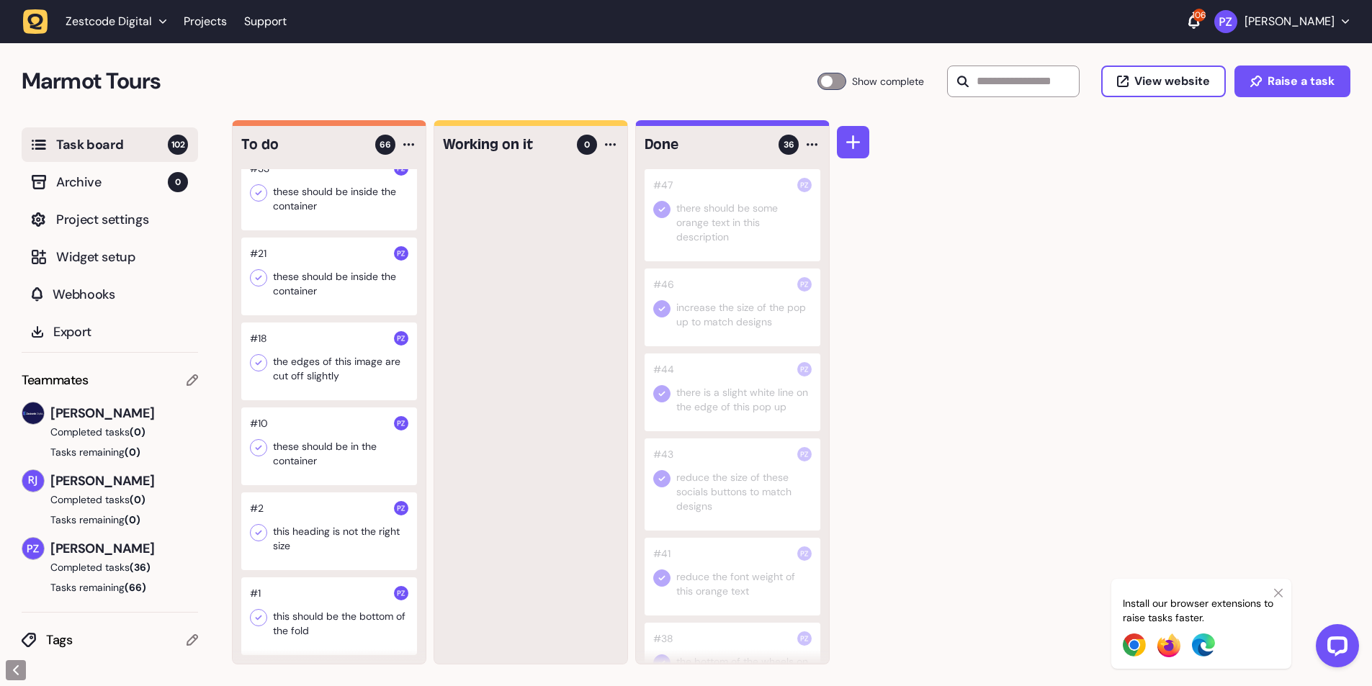
click at [338, 541] on div at bounding box center [329, 532] width 176 height 78
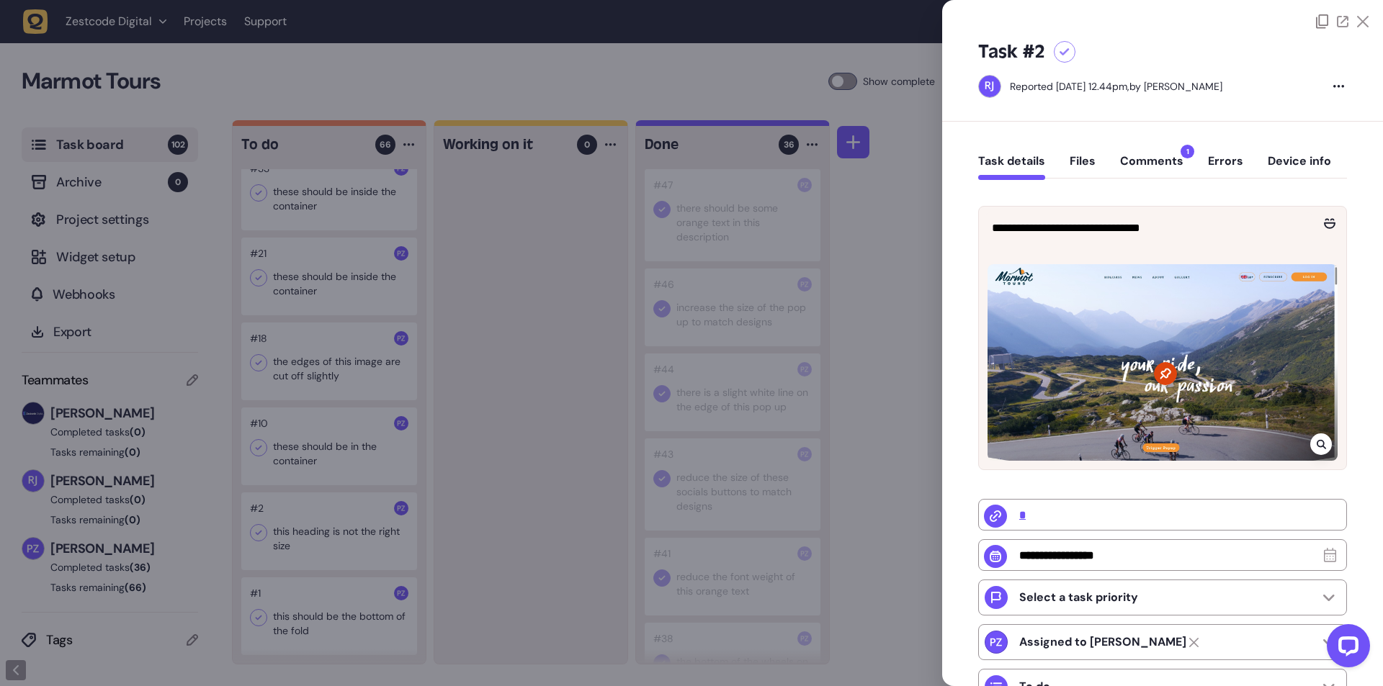
click at [1159, 150] on div "Task details Files Comments 1 Errors Device info" at bounding box center [1162, 164] width 369 height 42
click at [1155, 176] on button "Comments 1" at bounding box center [1151, 167] width 63 height 26
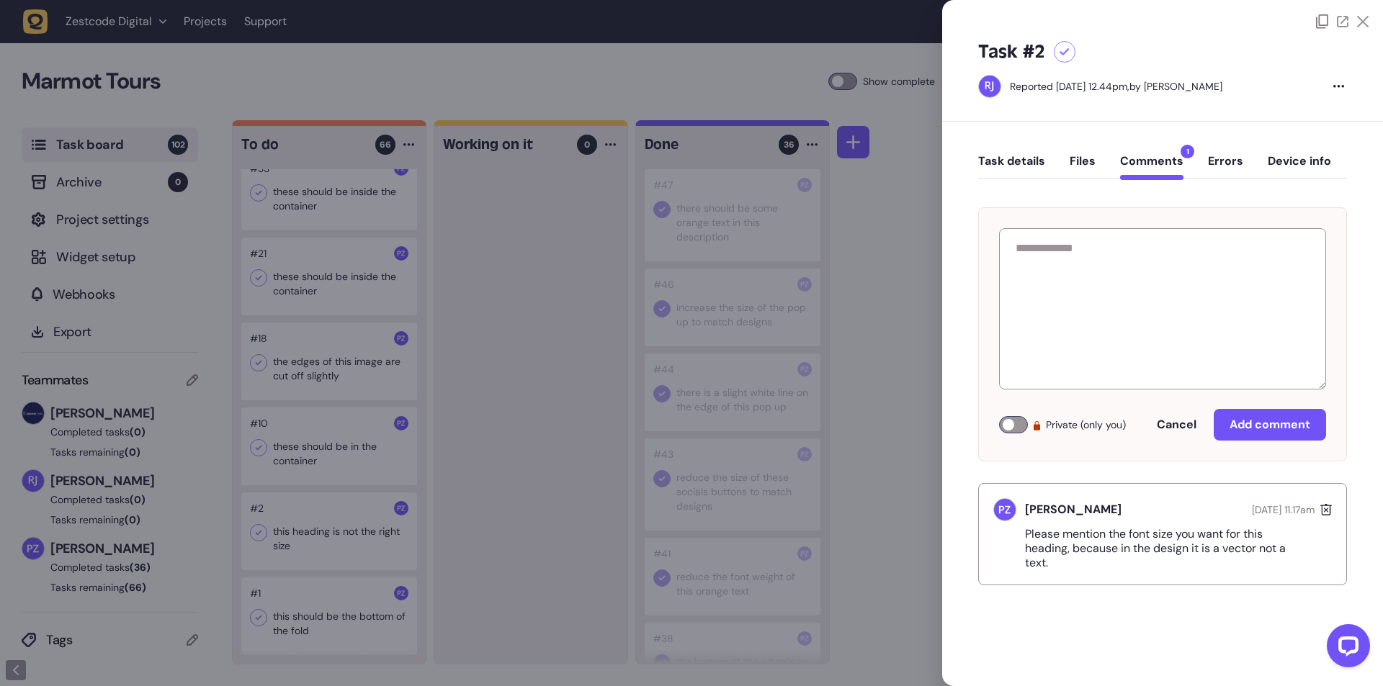
click at [566, 551] on div at bounding box center [691, 343] width 1383 height 686
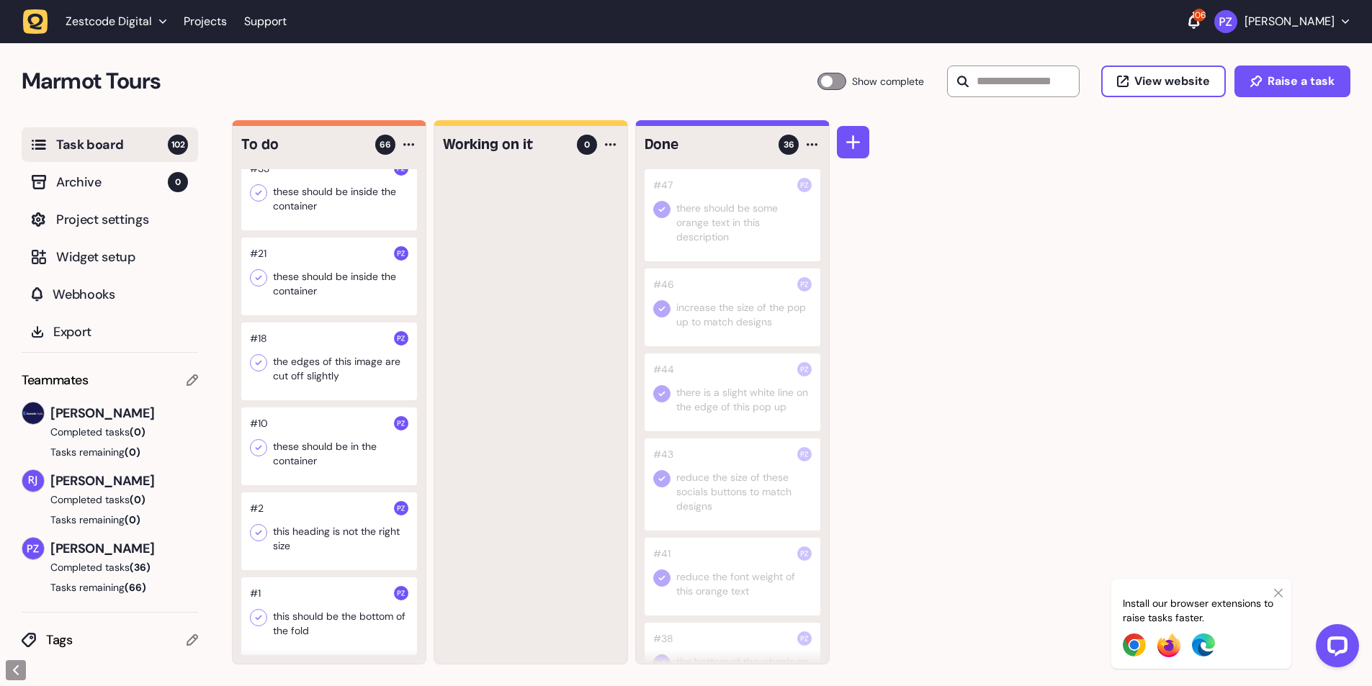
click at [330, 365] on div at bounding box center [329, 362] width 176 height 78
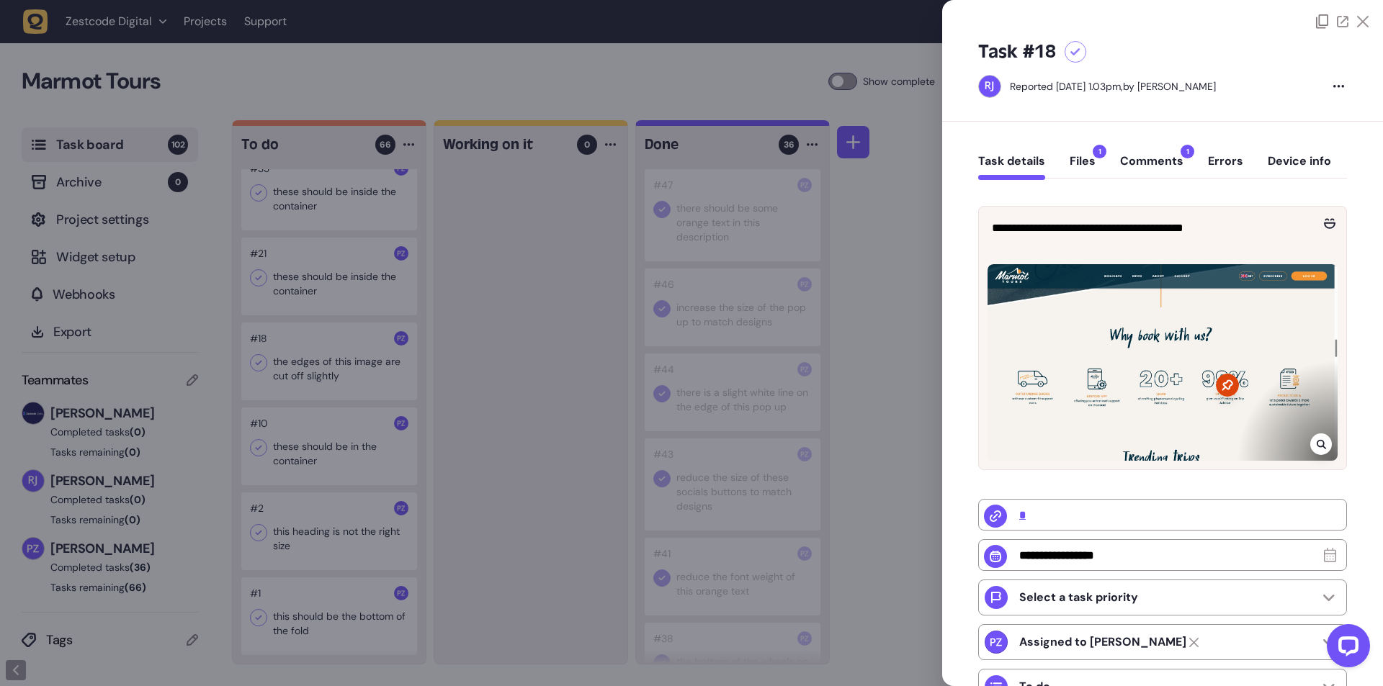
click at [1165, 149] on div "Task details Files 1 Comments 1 Errors Device info" at bounding box center [1162, 164] width 369 height 42
click at [1150, 167] on button "Comments 1" at bounding box center [1151, 167] width 63 height 26
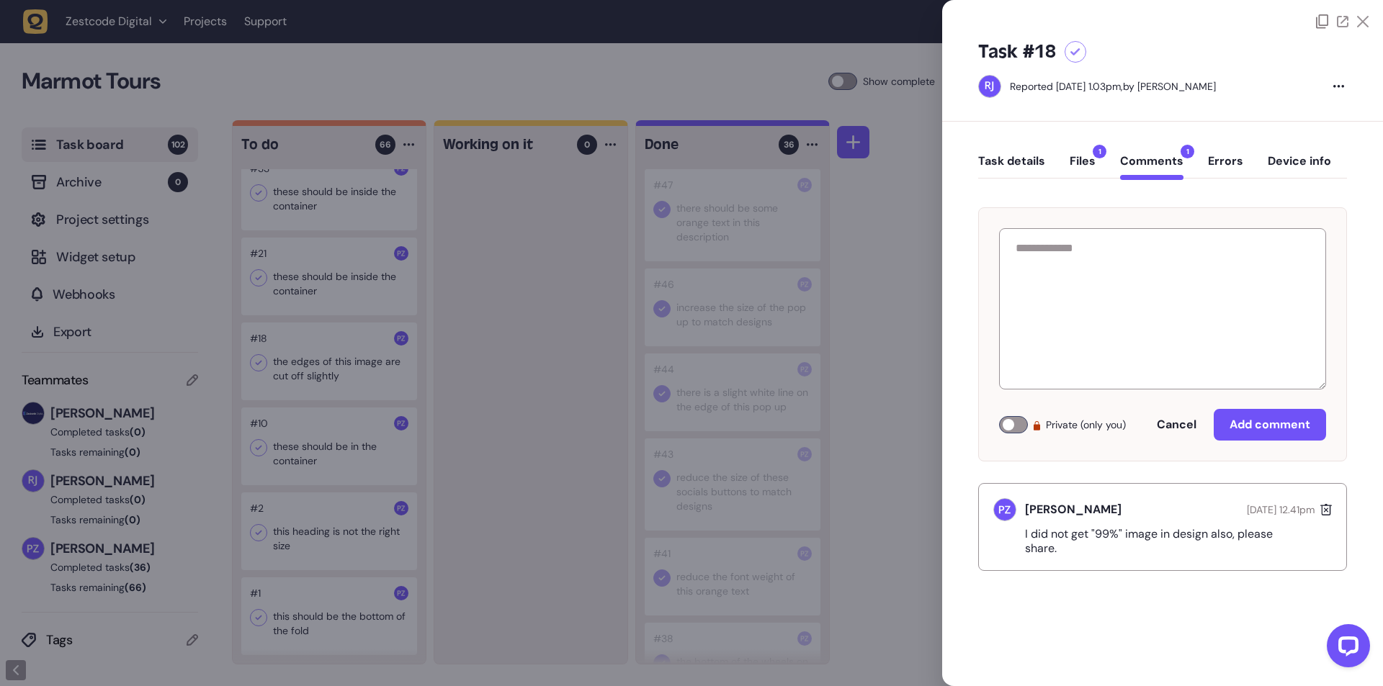
click at [1076, 156] on button "Files 1" at bounding box center [1083, 167] width 26 height 26
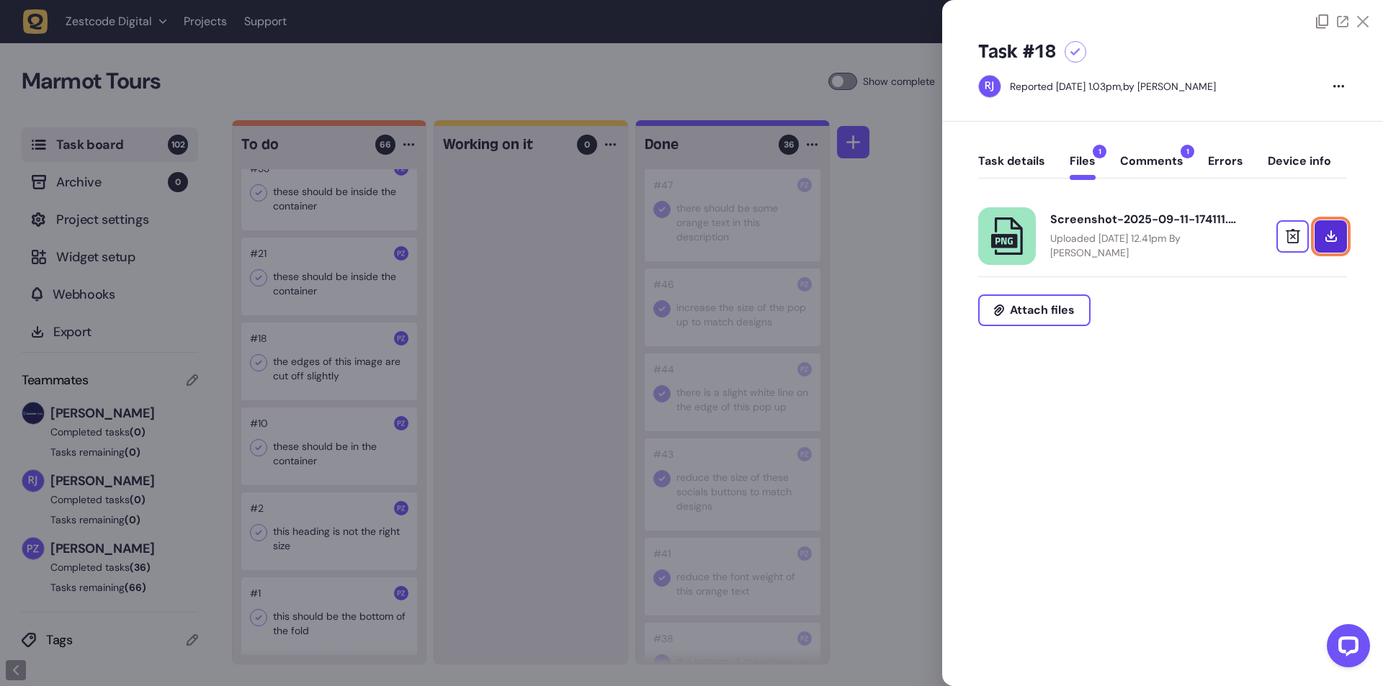
click at [1332, 243] on link at bounding box center [1331, 236] width 32 height 32
drag, startPoint x: 1133, startPoint y: 161, endPoint x: 1134, endPoint y: 170, distance: 9.5
click at [1134, 161] on button "Comments 1" at bounding box center [1151, 167] width 63 height 26
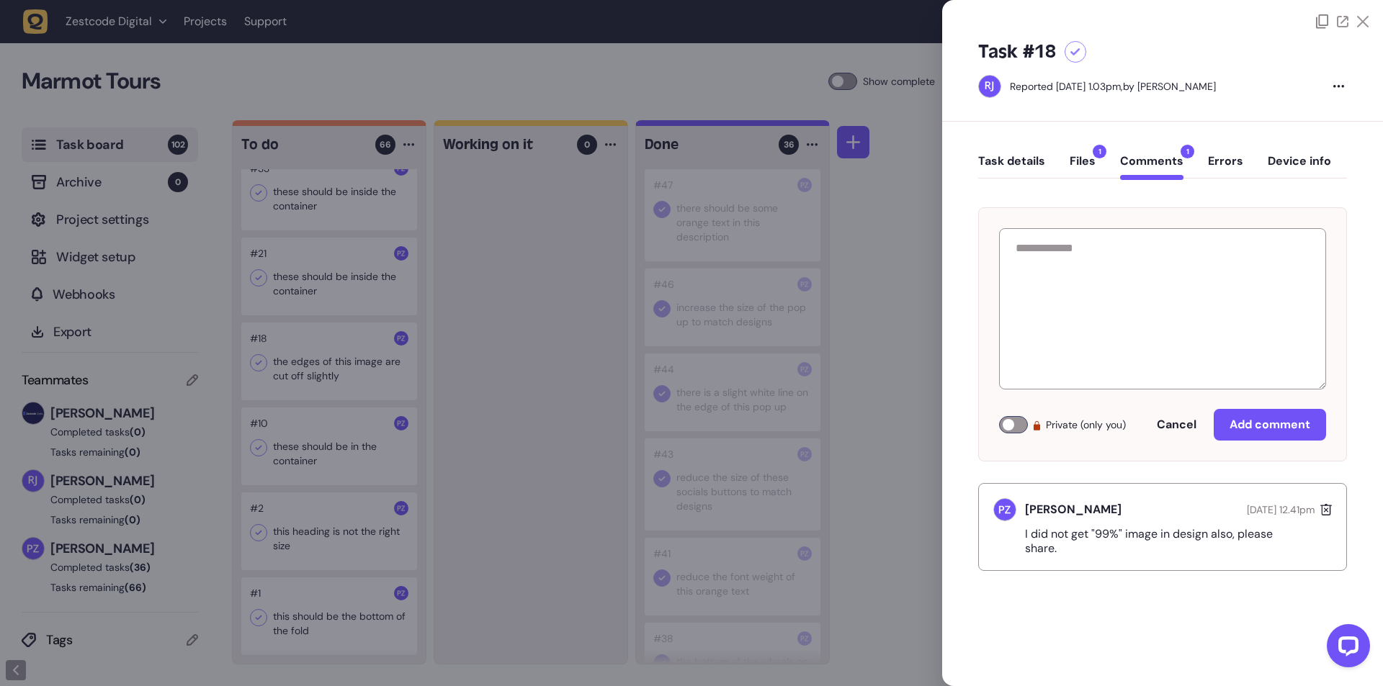
click at [588, 517] on div at bounding box center [691, 343] width 1383 height 686
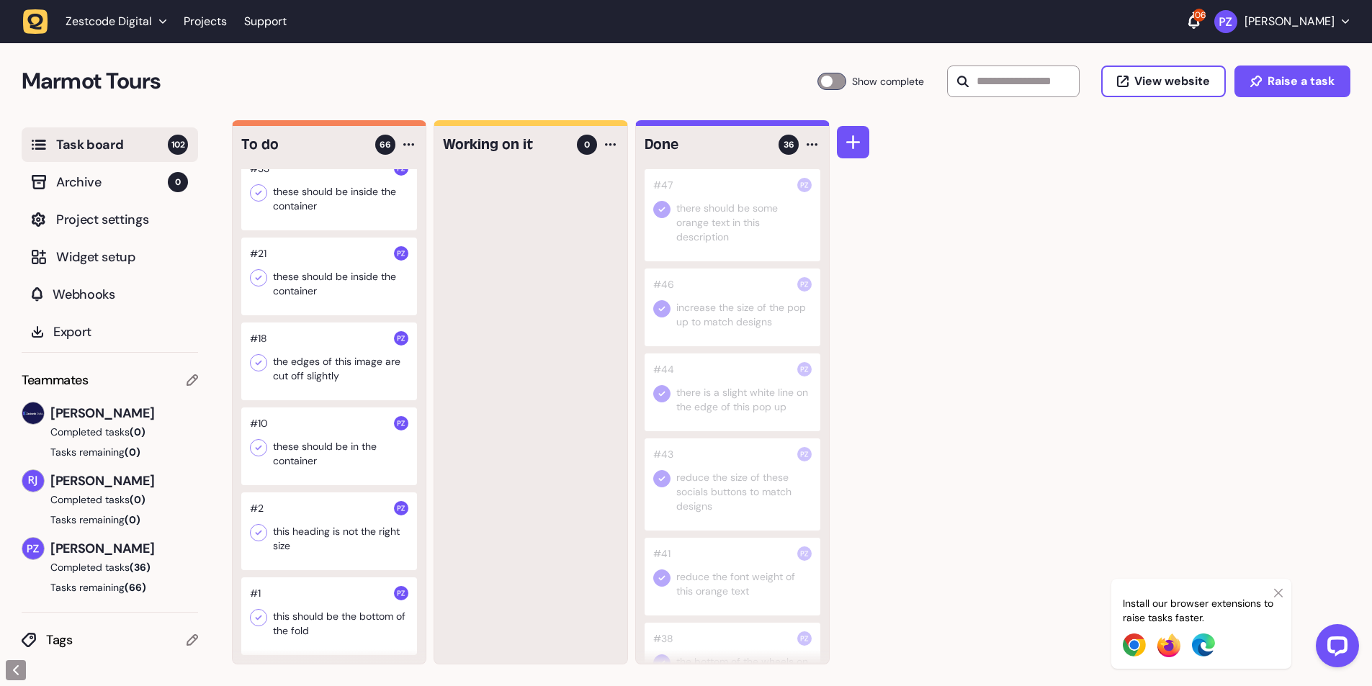
click at [306, 455] on div at bounding box center [329, 447] width 176 height 78
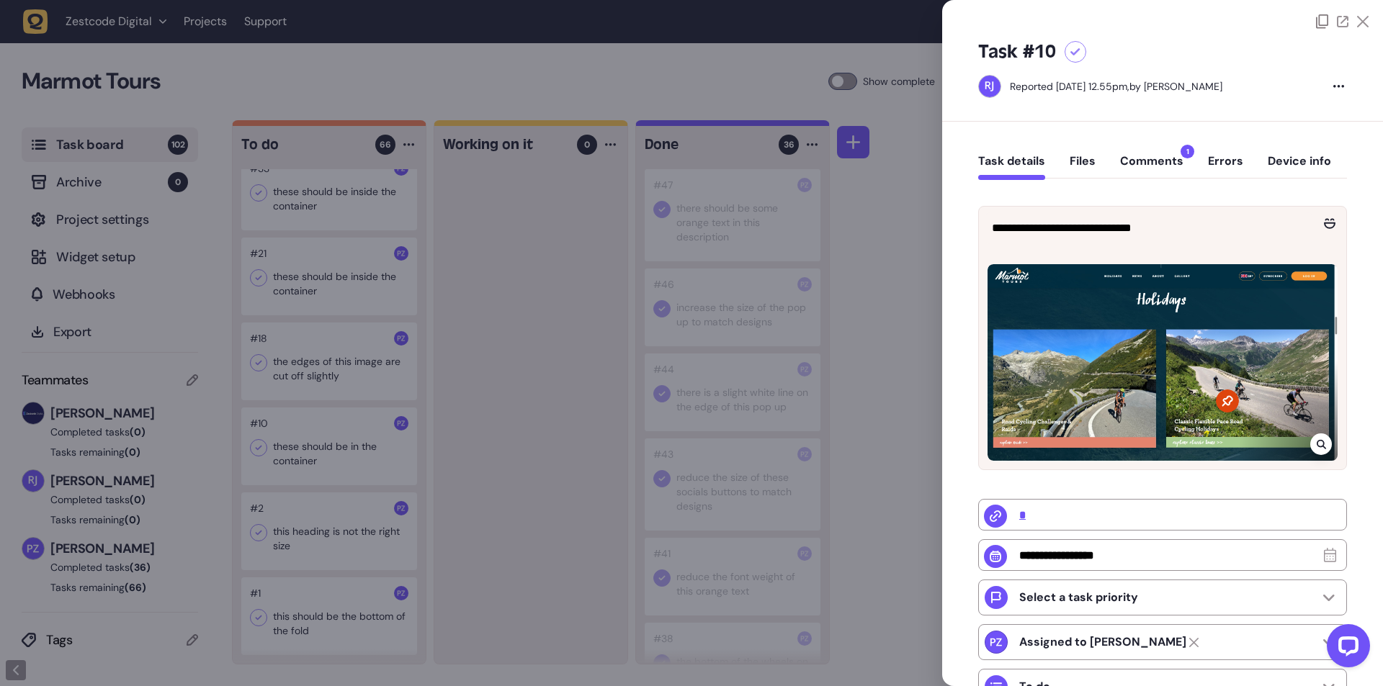
click at [481, 462] on div at bounding box center [691, 343] width 1383 height 686
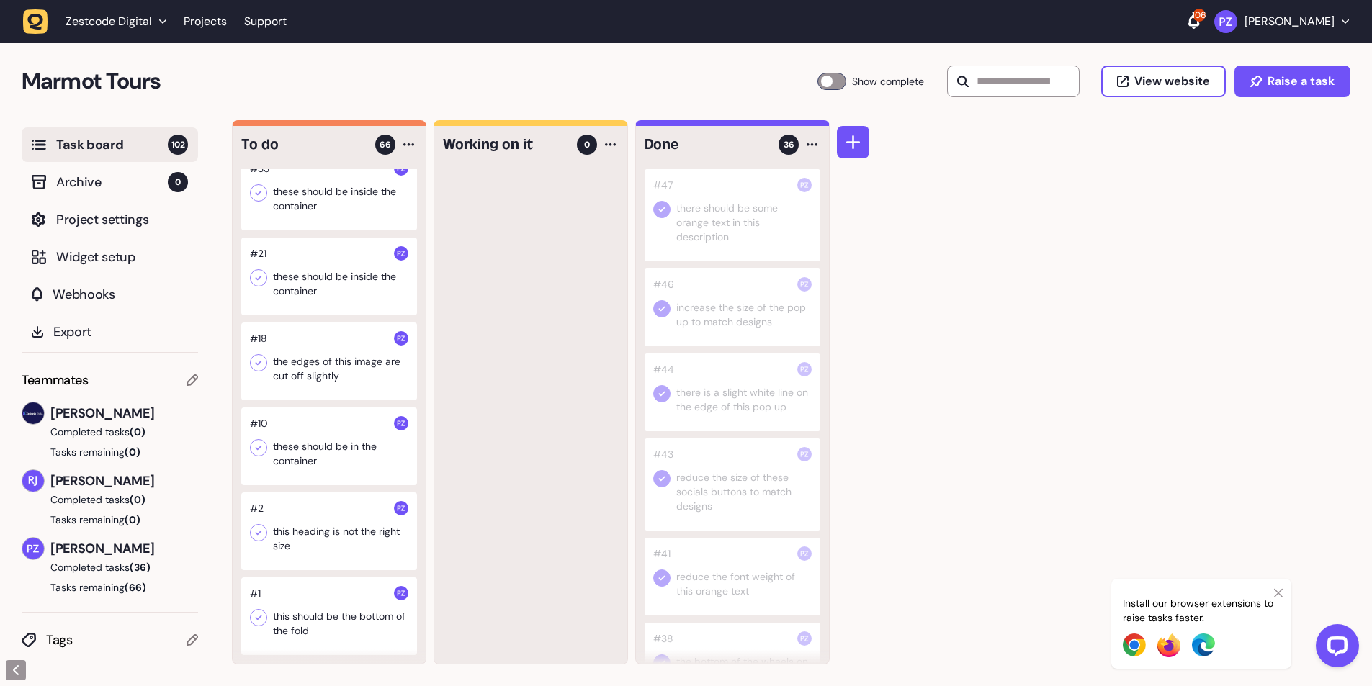
click at [324, 469] on div at bounding box center [329, 447] width 176 height 78
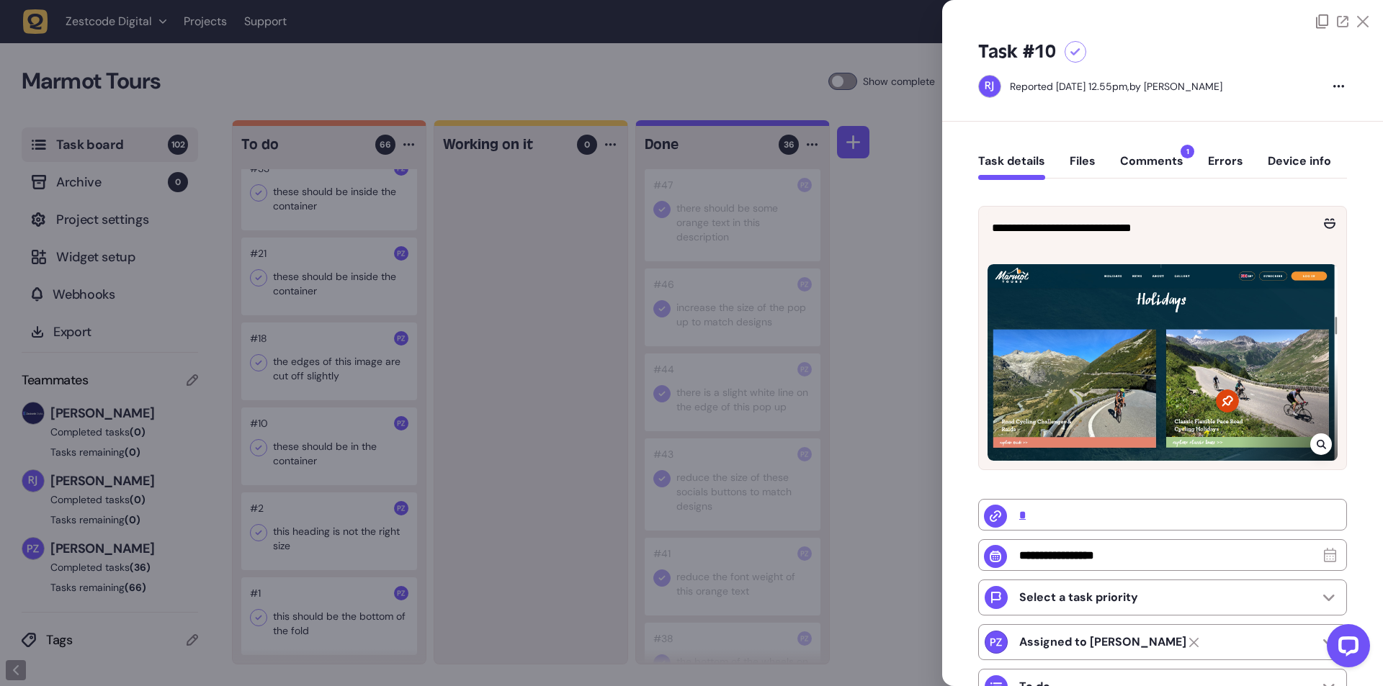
drag, startPoint x: 1159, startPoint y: 164, endPoint x: 1145, endPoint y: 182, distance: 23.1
click at [1159, 166] on button "Comments 1" at bounding box center [1151, 167] width 63 height 26
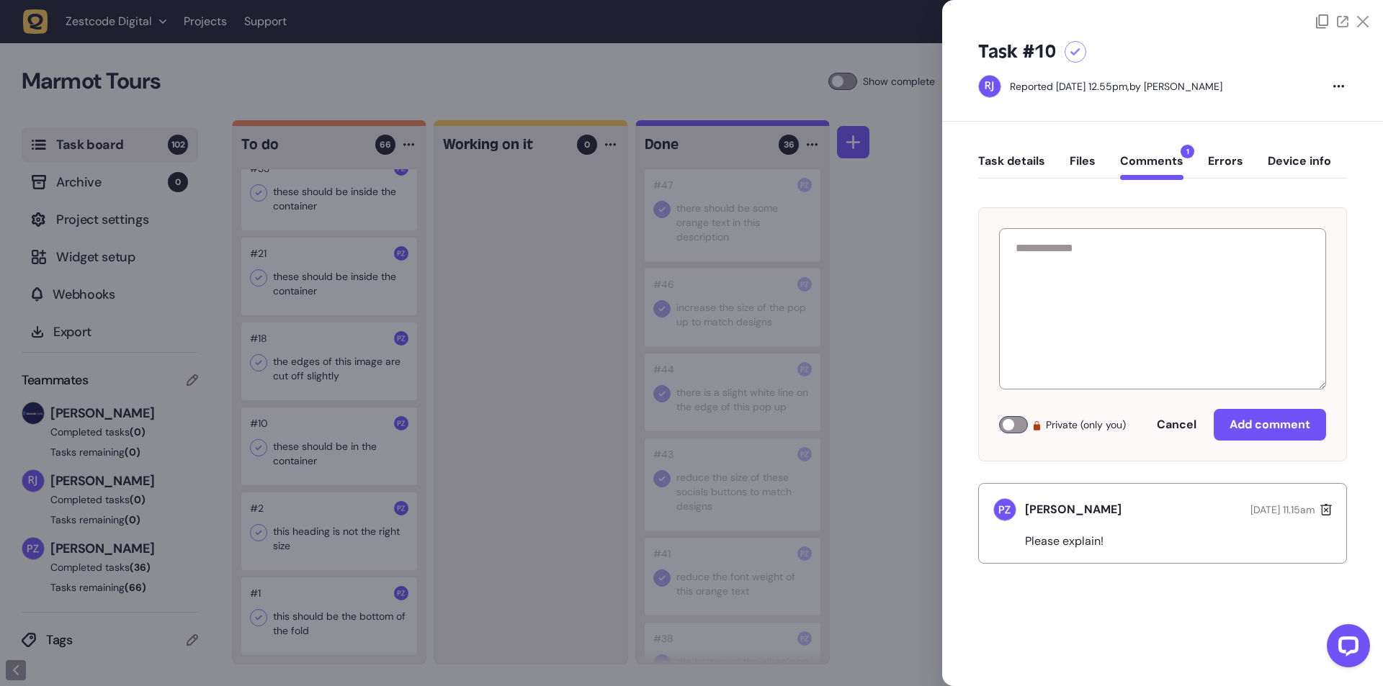
drag, startPoint x: 527, startPoint y: 445, endPoint x: 356, endPoint y: 411, distance: 174.9
click at [526, 444] on div at bounding box center [691, 343] width 1383 height 686
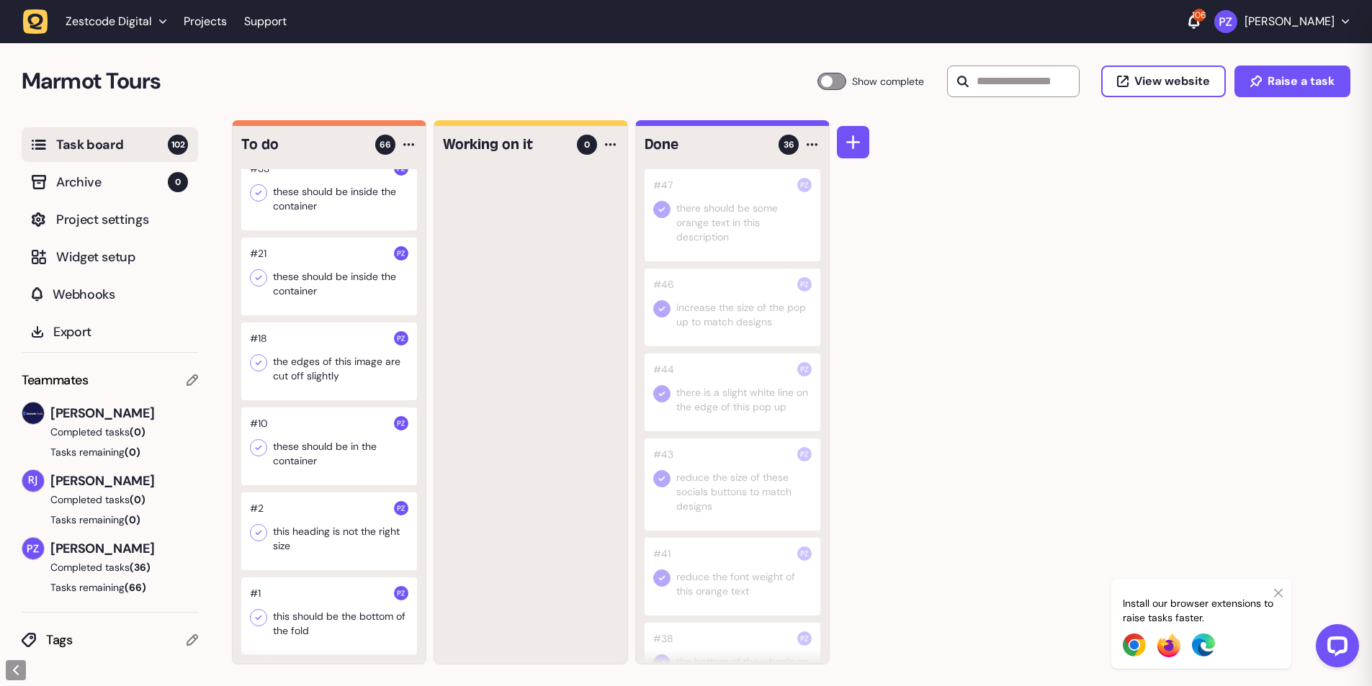
click at [318, 367] on div at bounding box center [329, 362] width 176 height 78
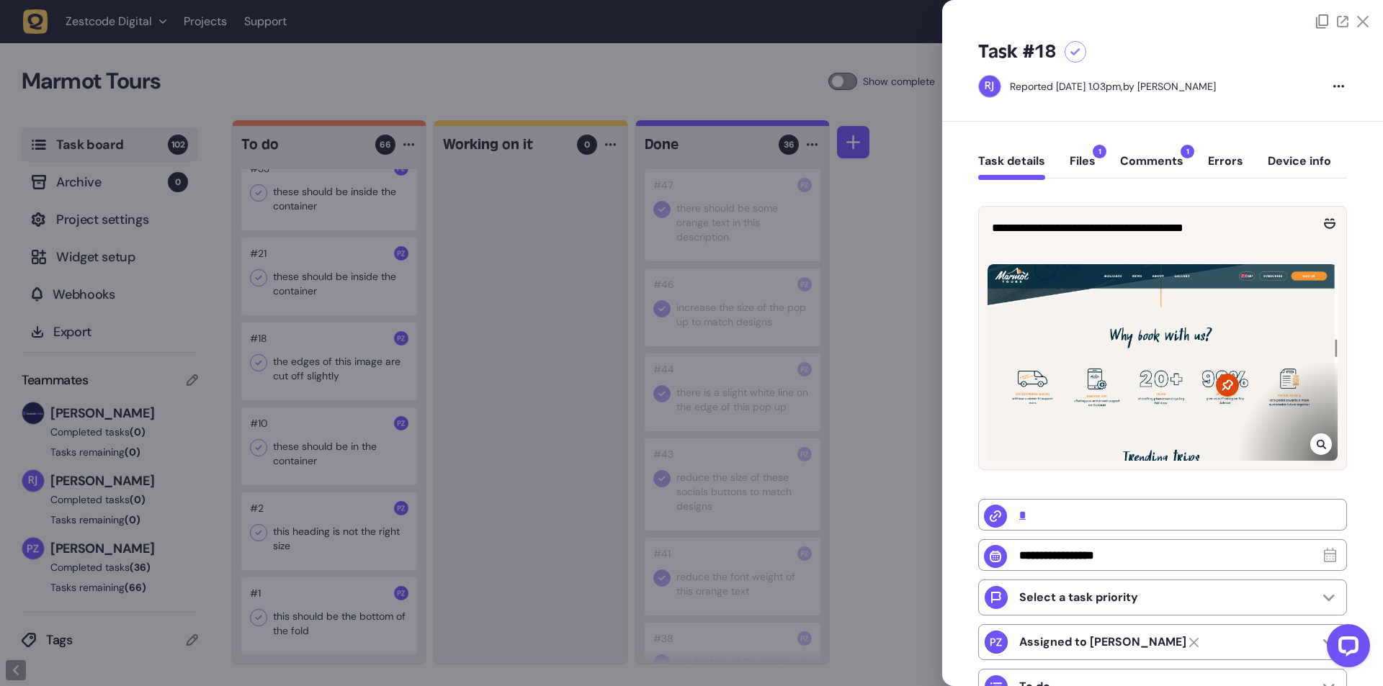
click at [1073, 166] on button "Files 1" at bounding box center [1083, 167] width 26 height 26
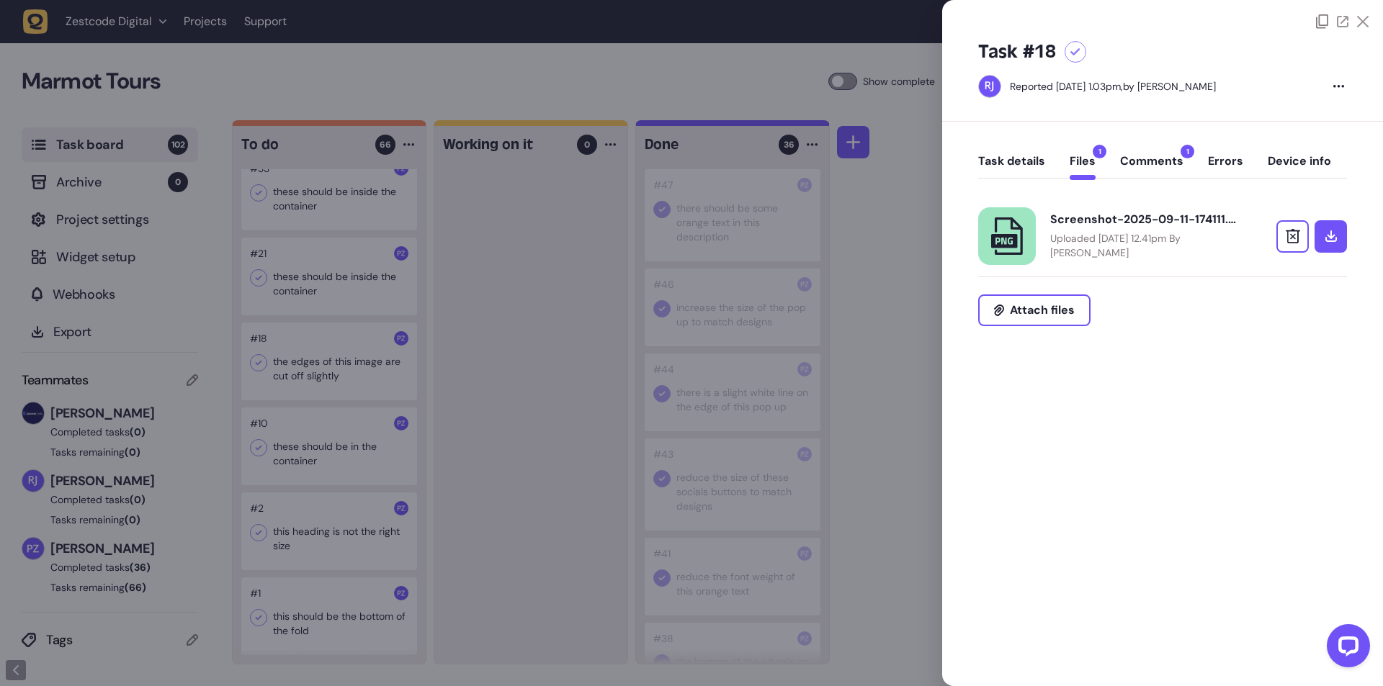
click at [1124, 156] on button "Comments 1" at bounding box center [1151, 167] width 63 height 26
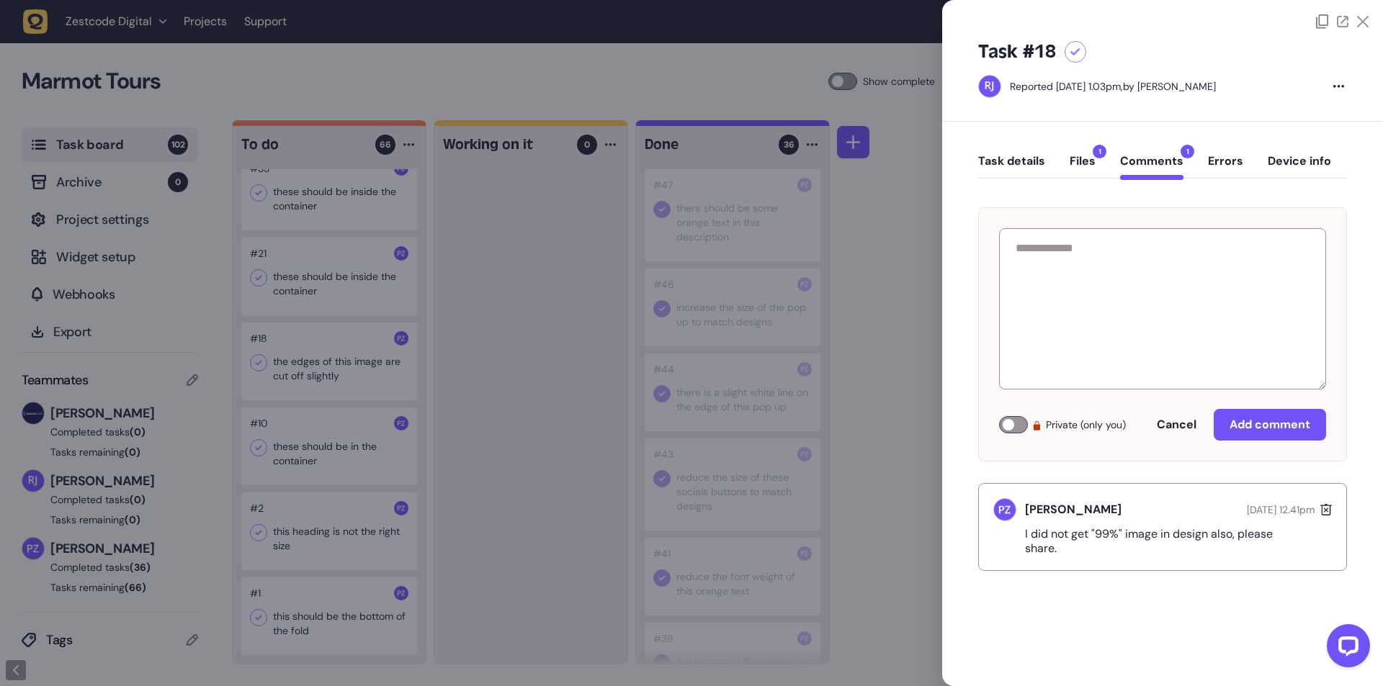
click at [1007, 154] on button "Task details" at bounding box center [1011, 167] width 67 height 26
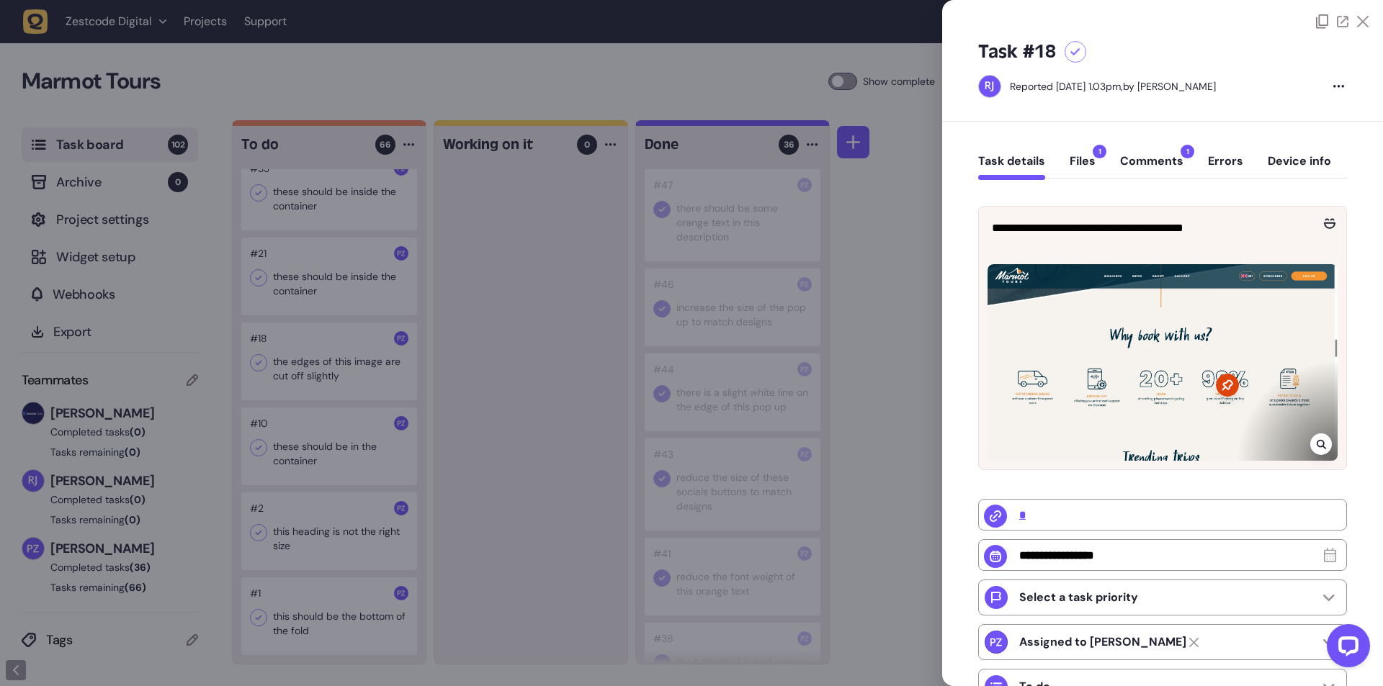
click at [530, 519] on div at bounding box center [691, 343] width 1383 height 686
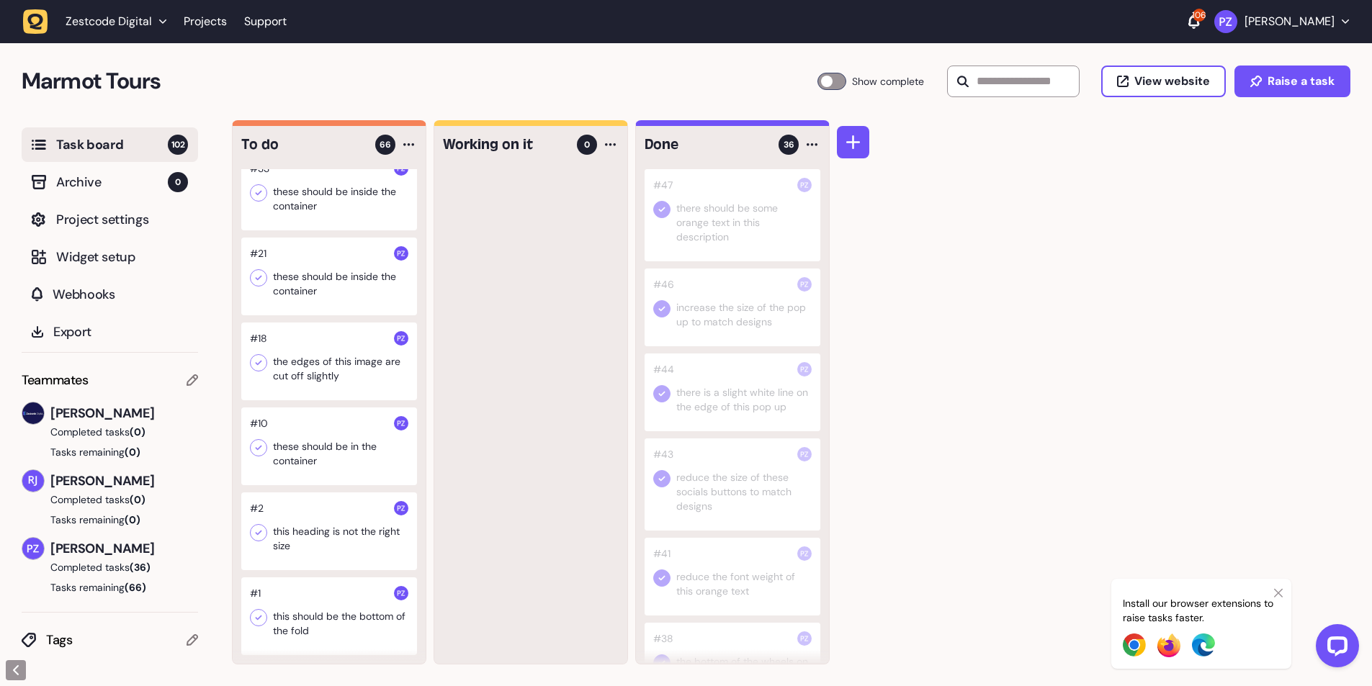
click at [310, 369] on div at bounding box center [329, 362] width 176 height 78
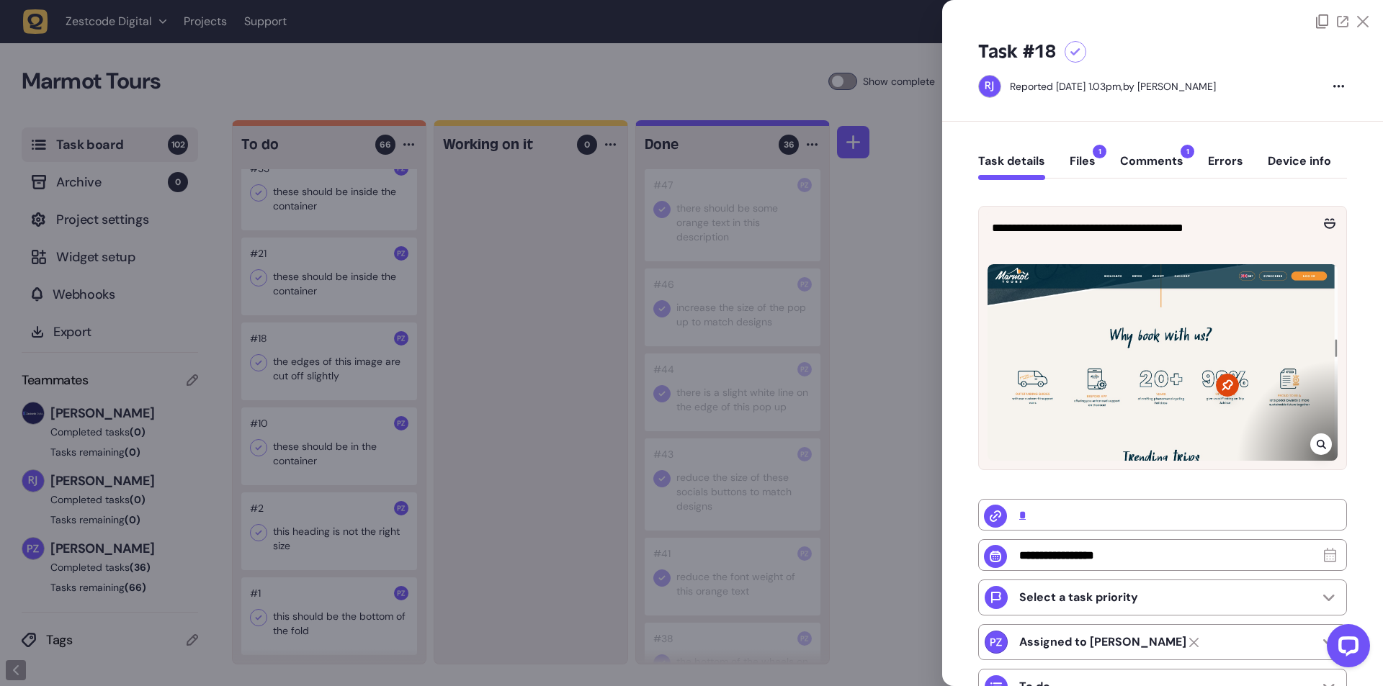
click at [1147, 164] on button "Comments 1" at bounding box center [1151, 167] width 63 height 26
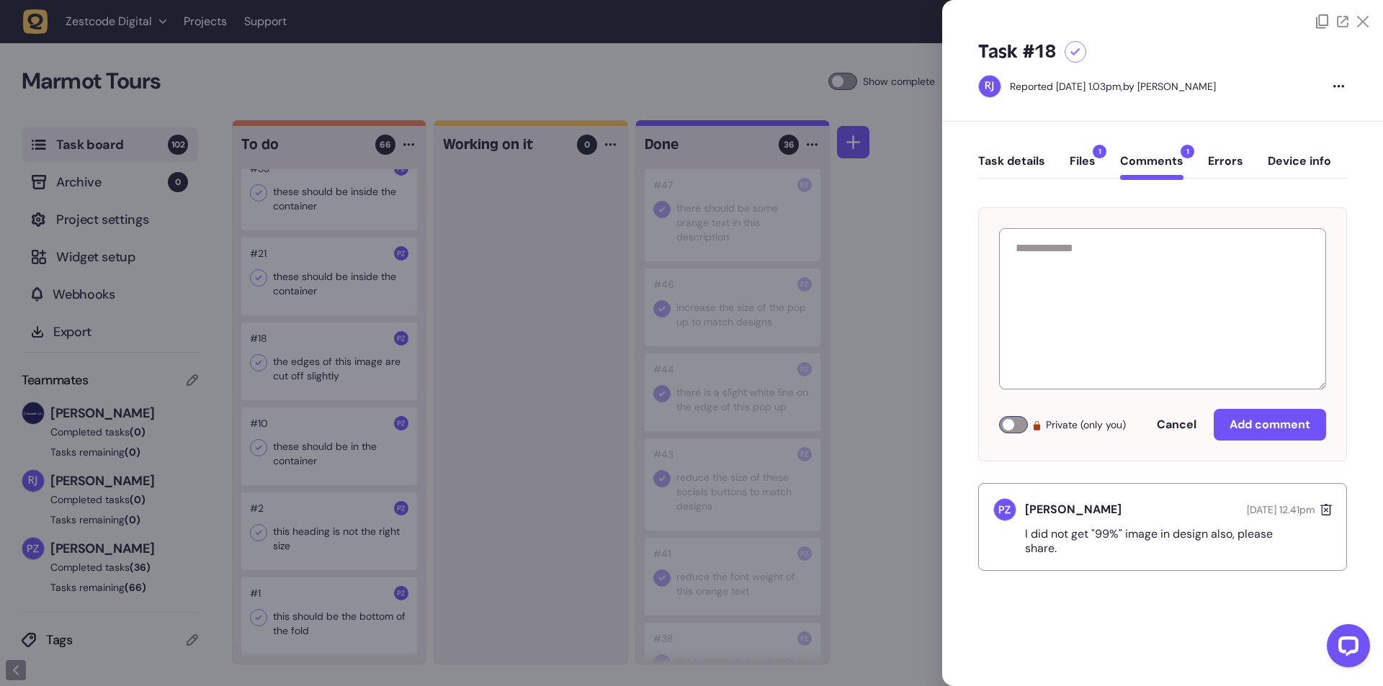
click at [539, 485] on div at bounding box center [691, 343] width 1383 height 686
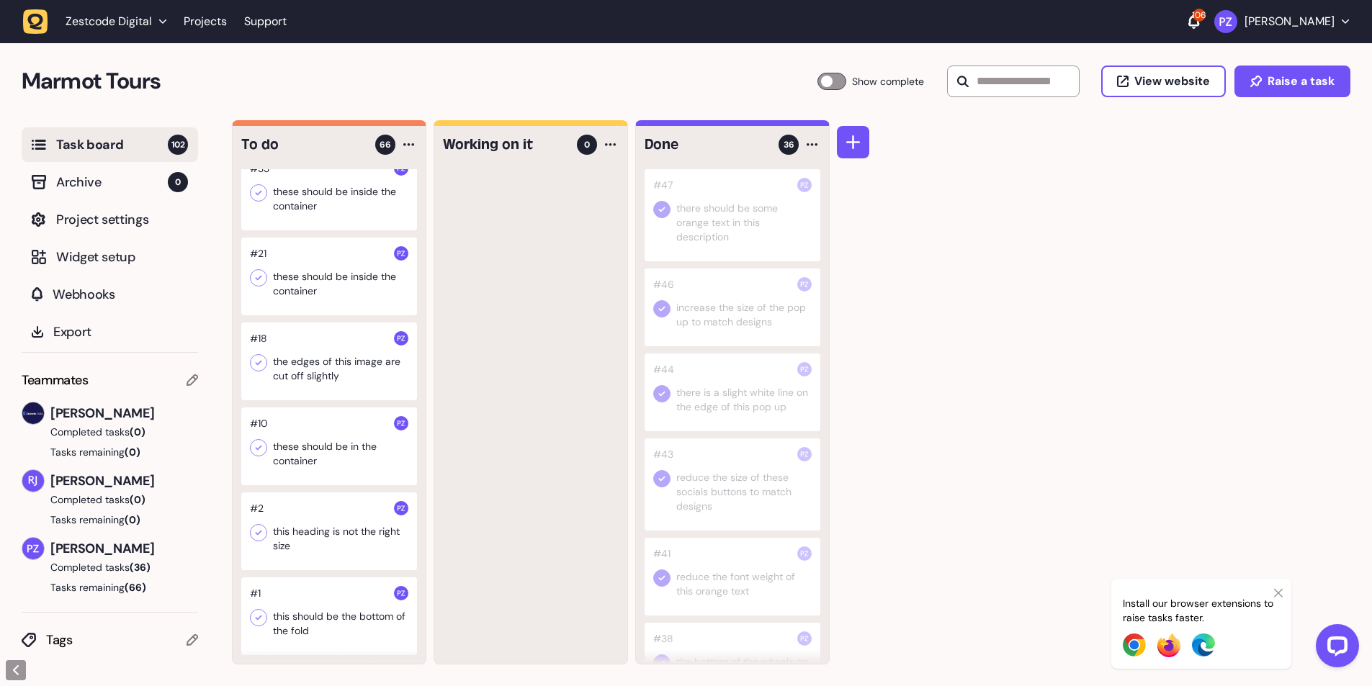
click at [258, 357] on icon at bounding box center [258, 363] width 14 height 14
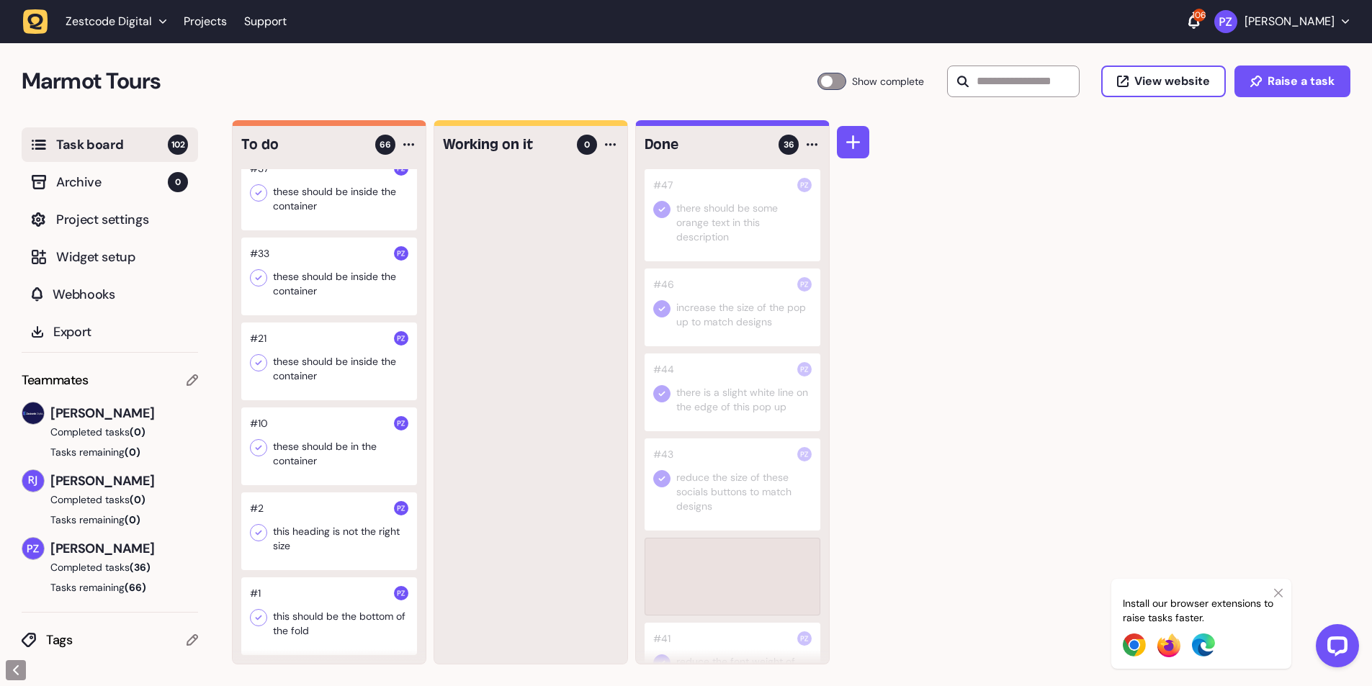
scroll to position [5582, 0]
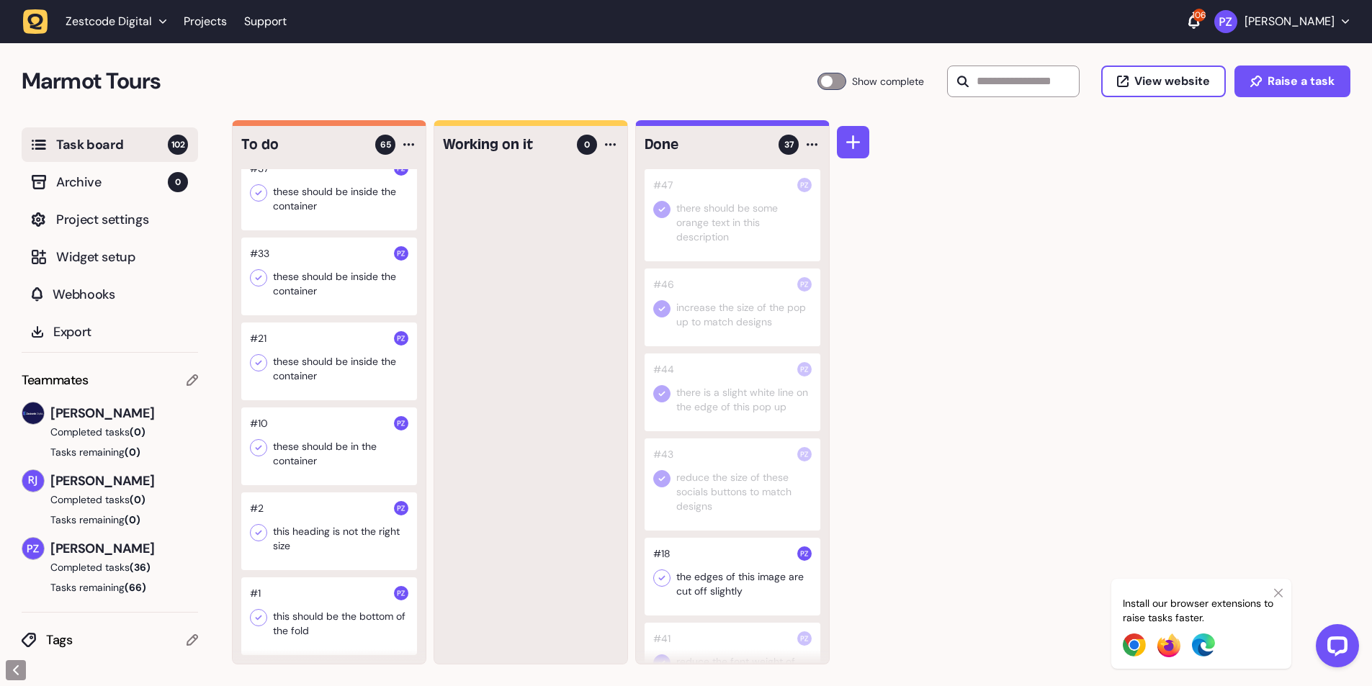
click at [663, 583] on icon at bounding box center [662, 578] width 14 height 14
click at [661, 579] on icon at bounding box center [662, 578] width 6 height 5
click at [310, 376] on div at bounding box center [329, 362] width 176 height 78
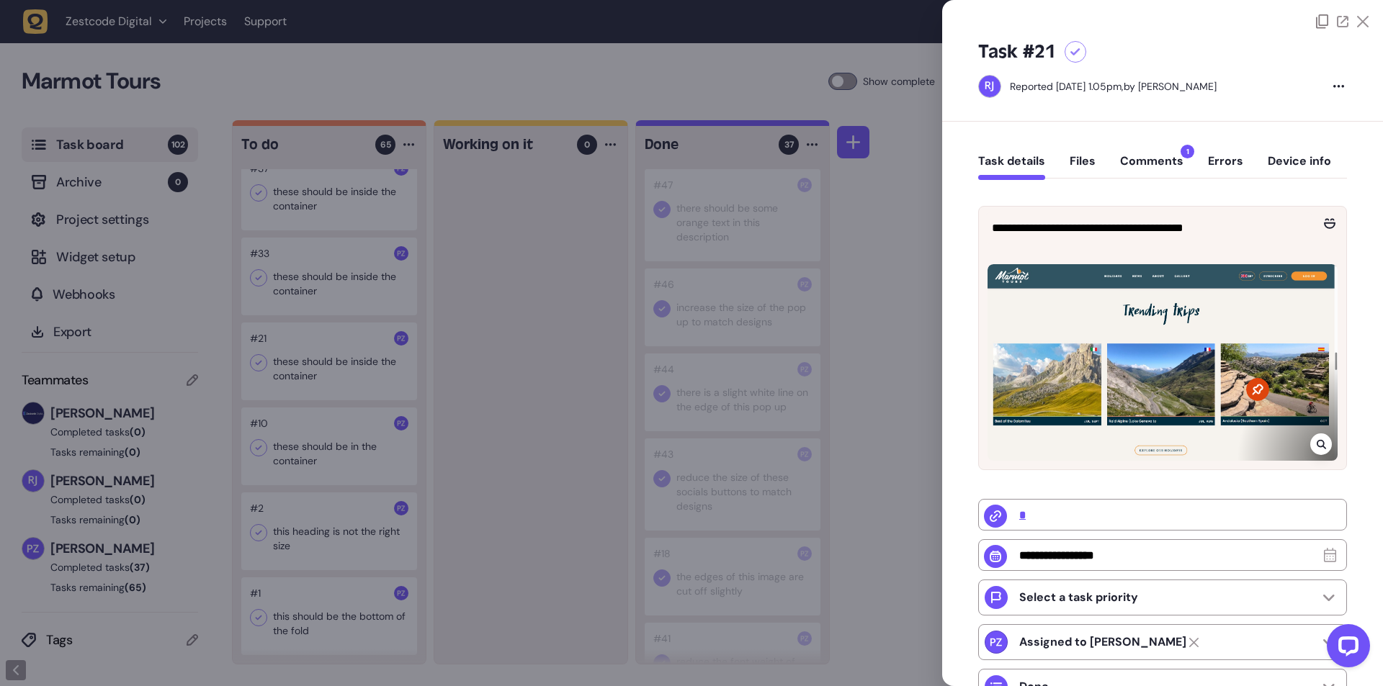
click at [555, 355] on div at bounding box center [691, 343] width 1383 height 686
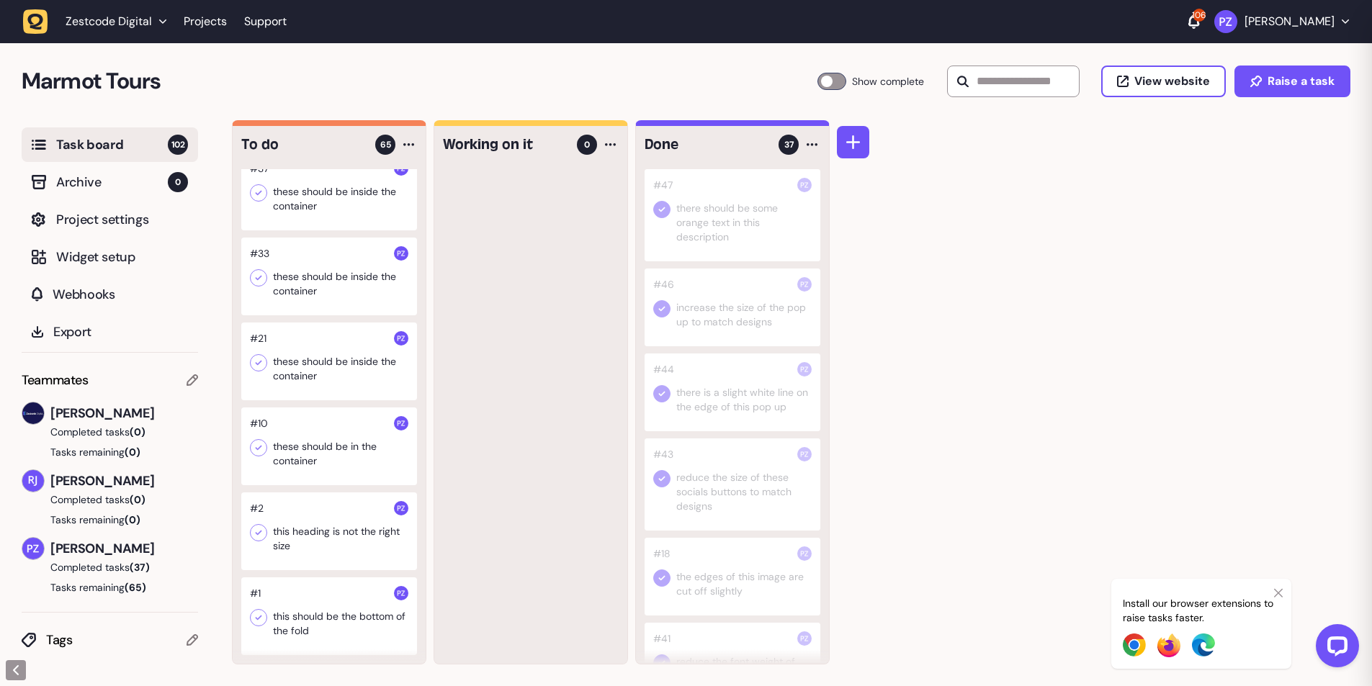
click at [309, 357] on div at bounding box center [329, 362] width 176 height 78
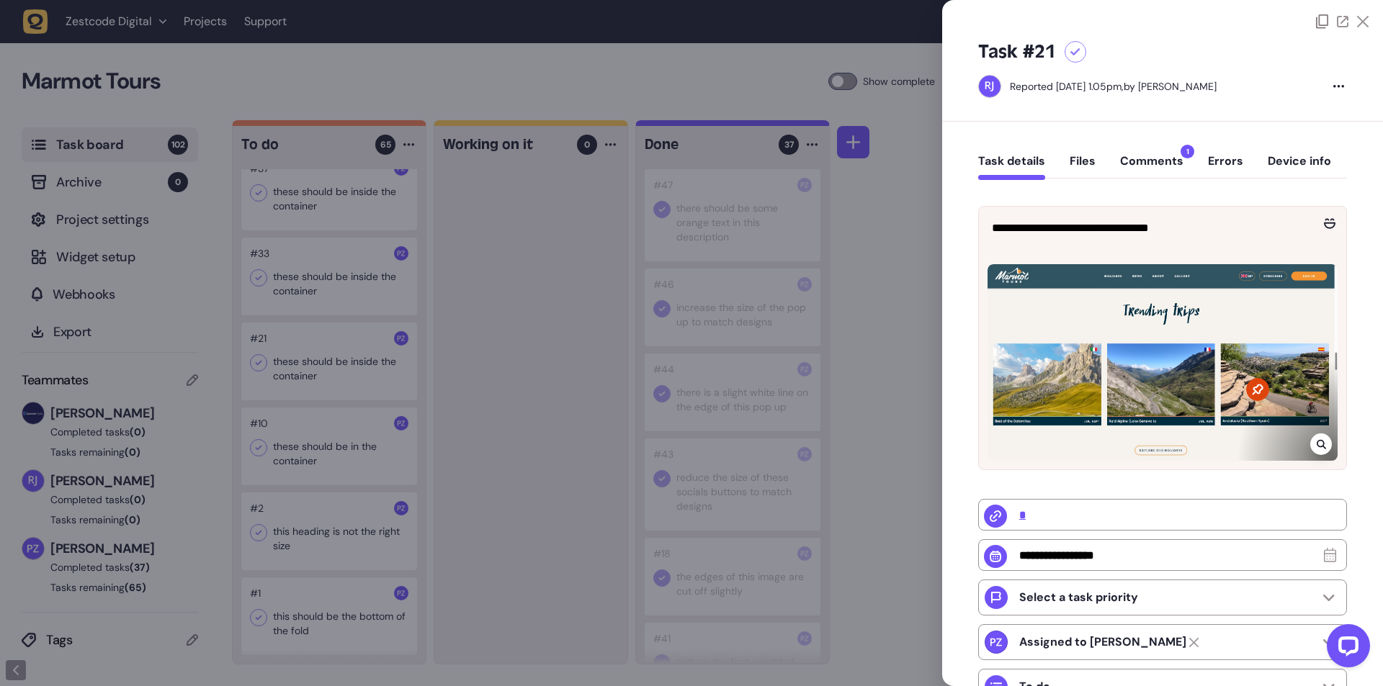
click at [1156, 162] on button "Comments 1" at bounding box center [1151, 167] width 63 height 26
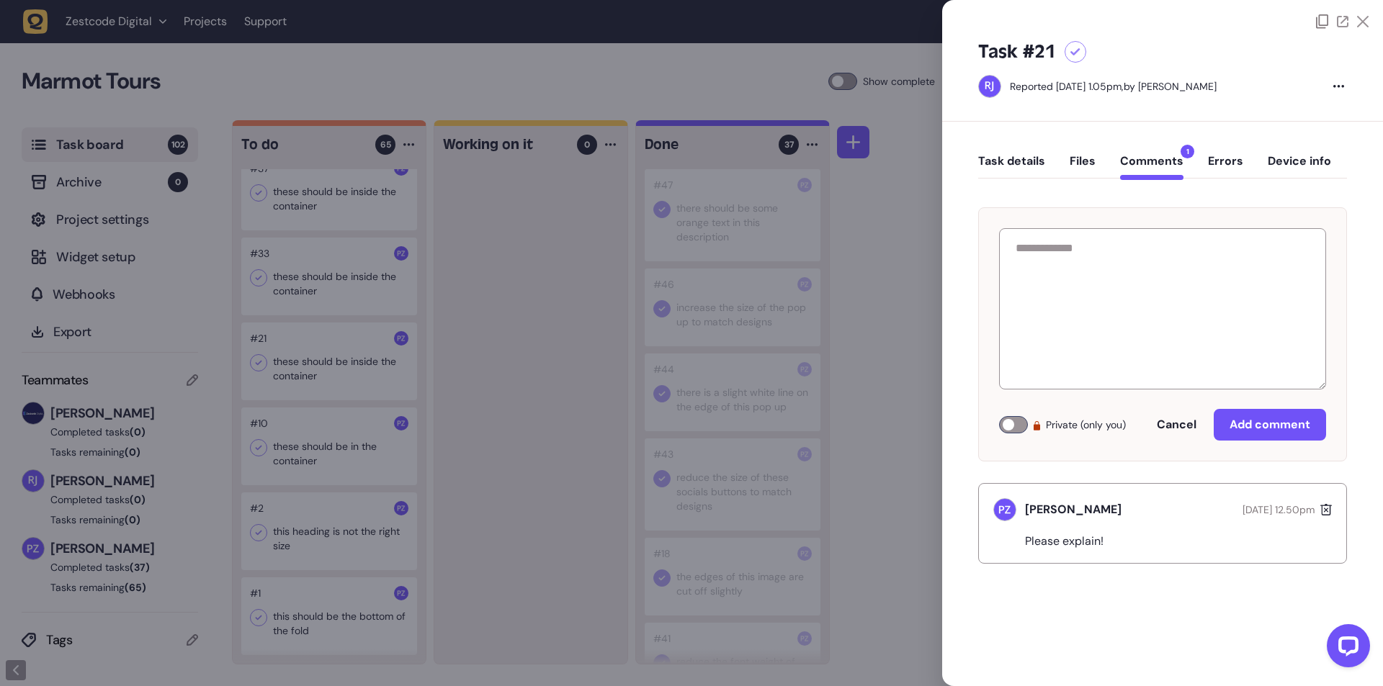
click at [550, 316] on div at bounding box center [691, 343] width 1383 height 686
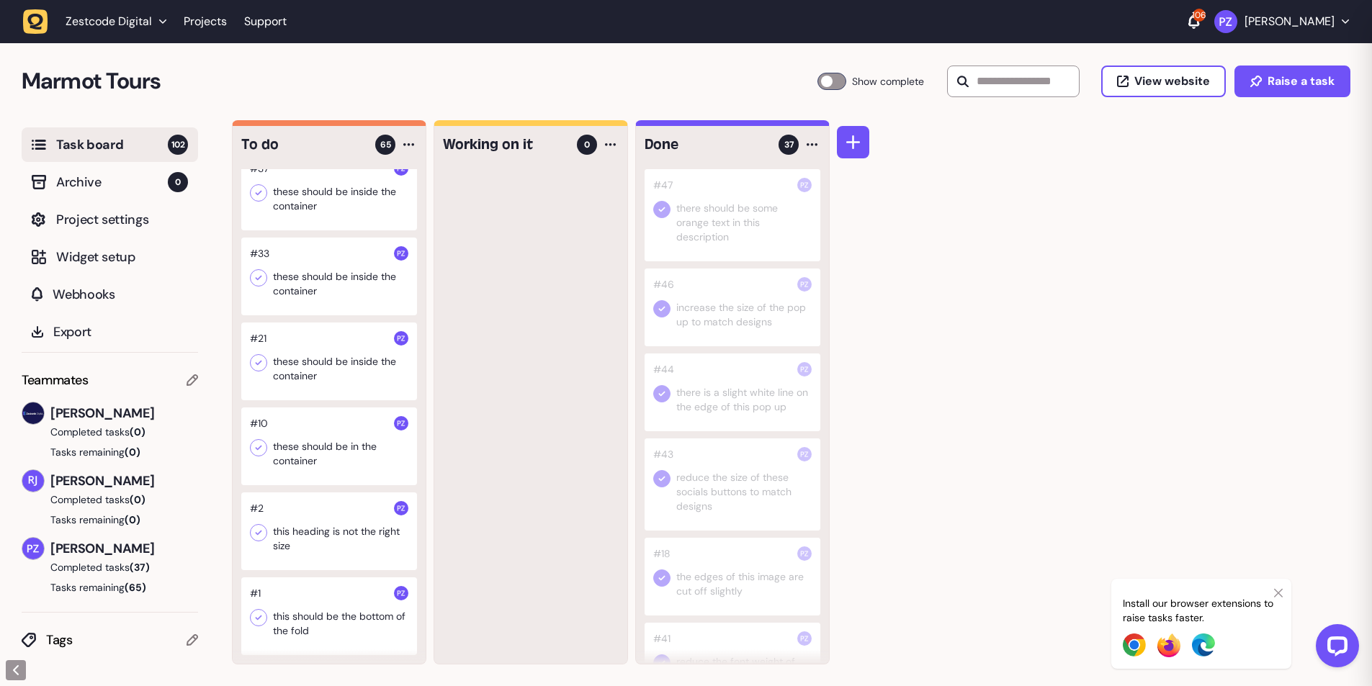
scroll to position [5438, 0]
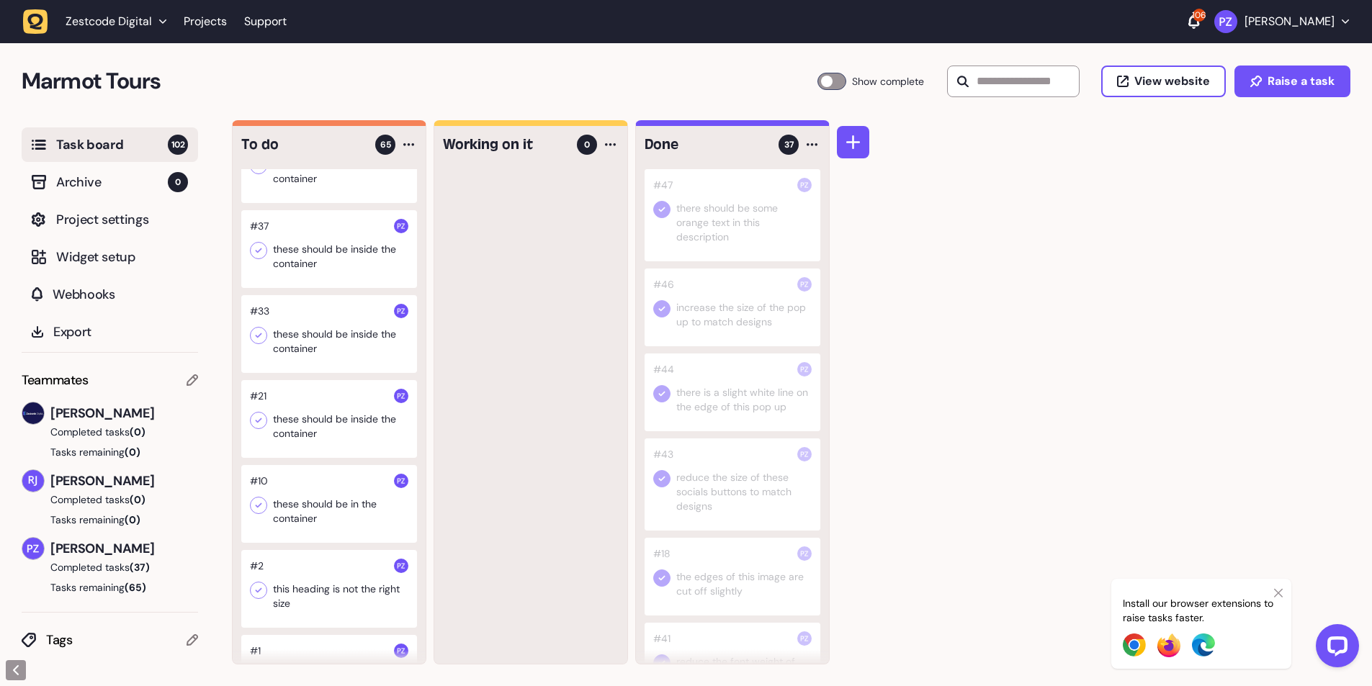
click at [327, 288] on div at bounding box center [329, 249] width 176 height 78
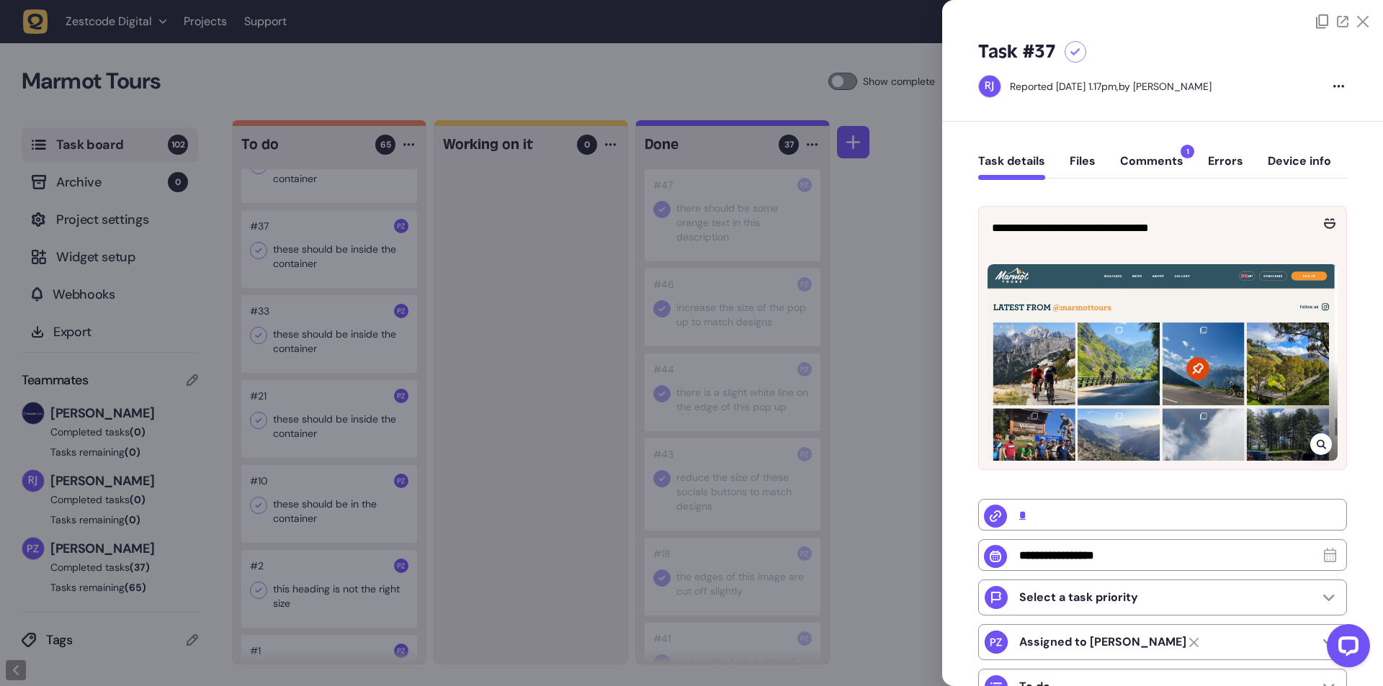
click at [578, 394] on div at bounding box center [691, 343] width 1383 height 686
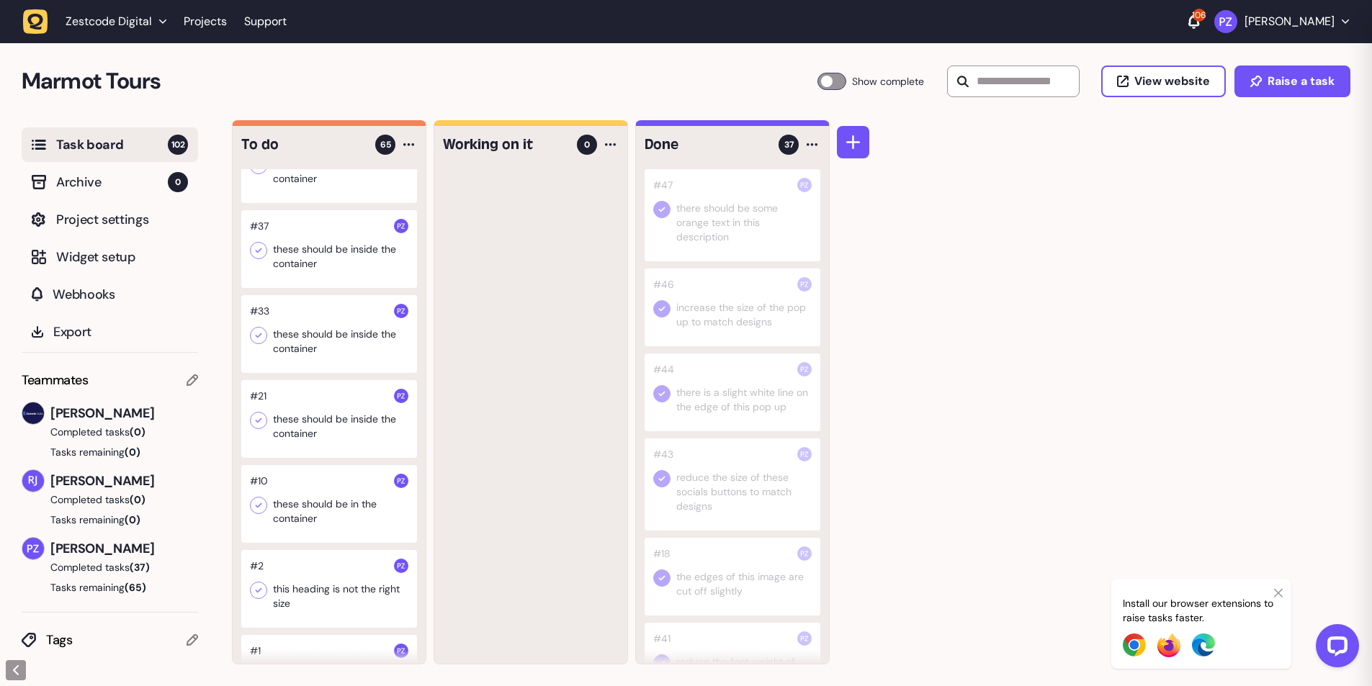
scroll to position [5293, 0]
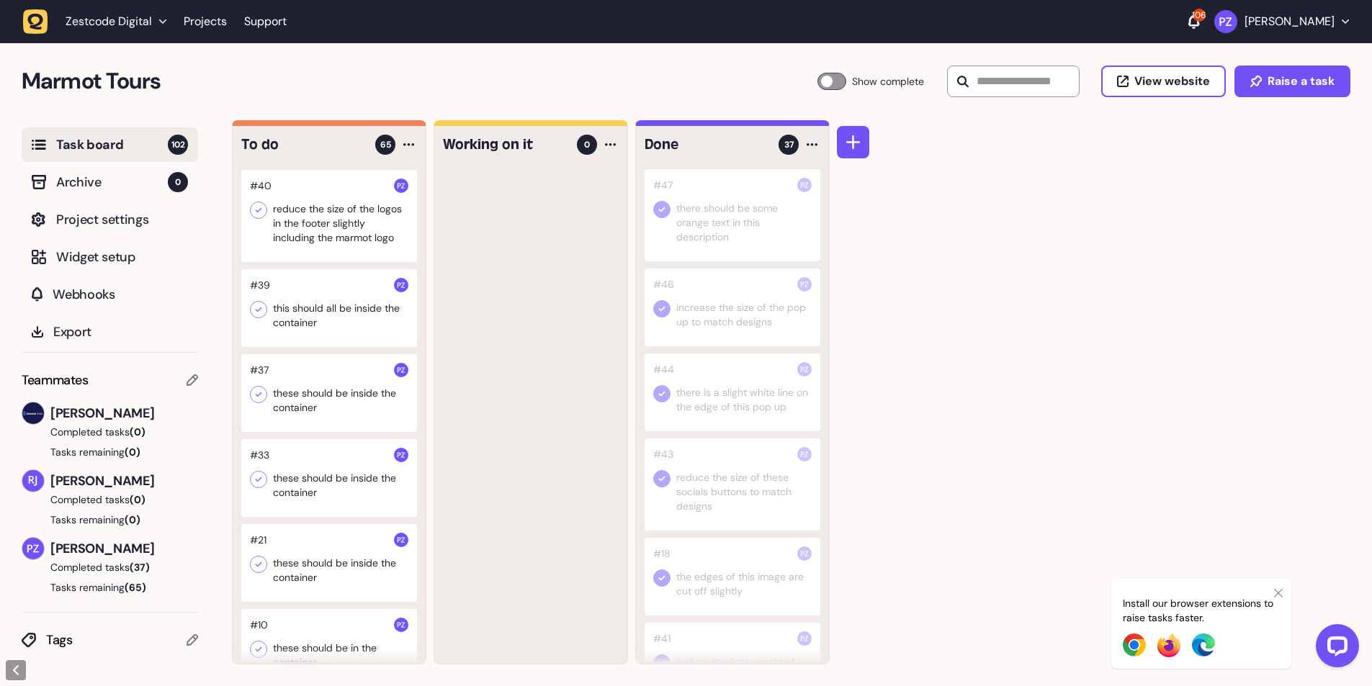
click at [333, 262] on div at bounding box center [329, 216] width 176 height 92
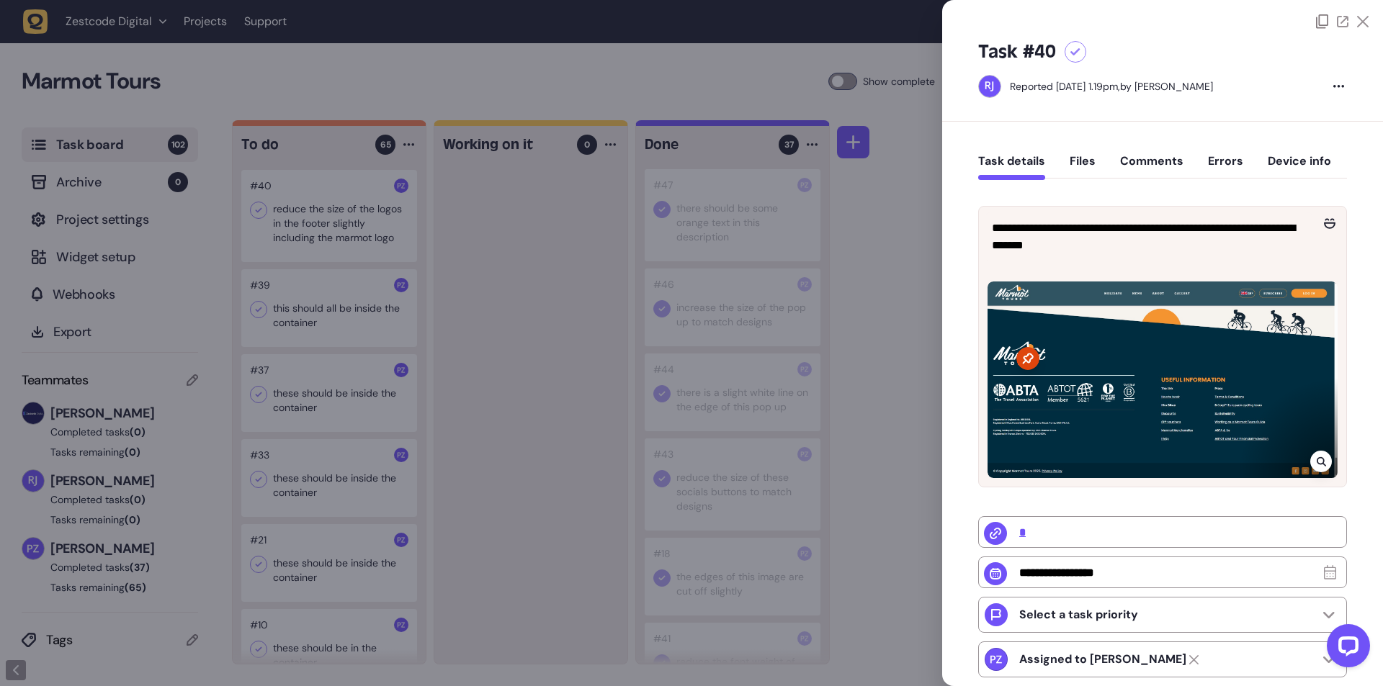
click at [571, 358] on div at bounding box center [691, 343] width 1383 height 686
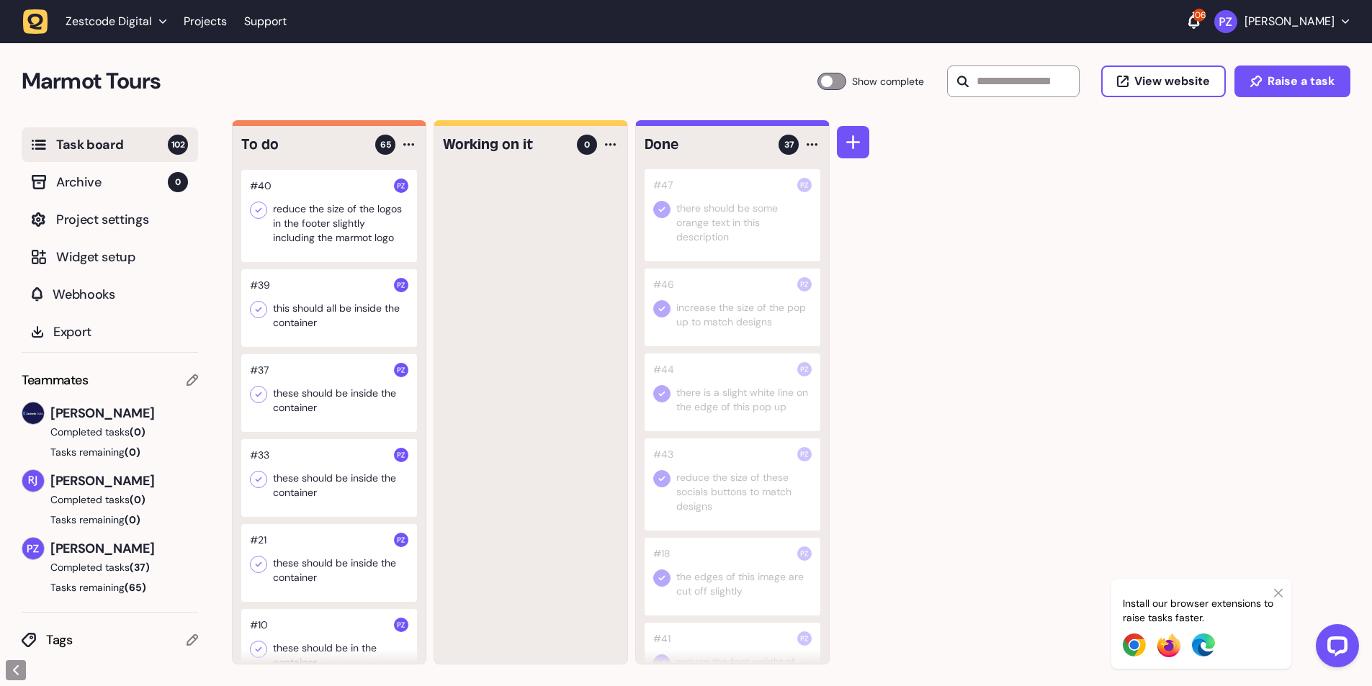
click at [315, 262] on div at bounding box center [329, 216] width 176 height 92
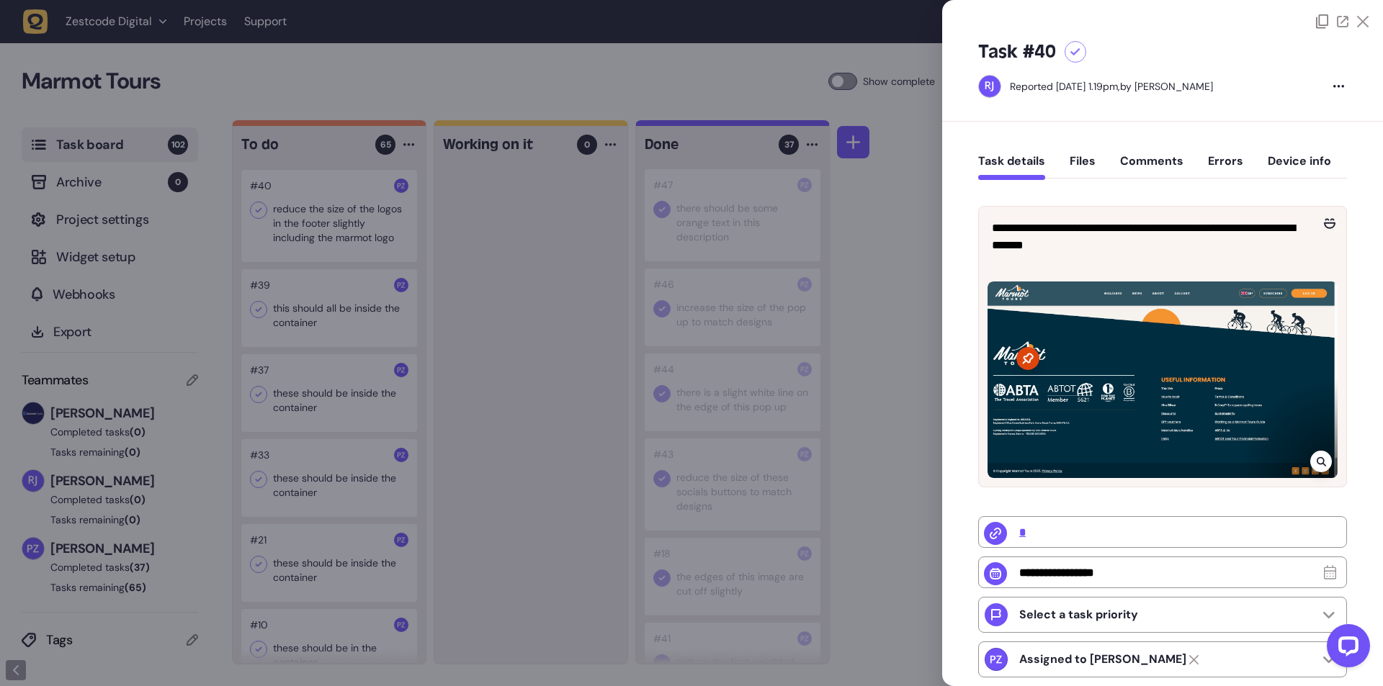
drag, startPoint x: 539, startPoint y: 422, endPoint x: 406, endPoint y: 385, distance: 137.7
click at [535, 422] on div at bounding box center [691, 343] width 1383 height 686
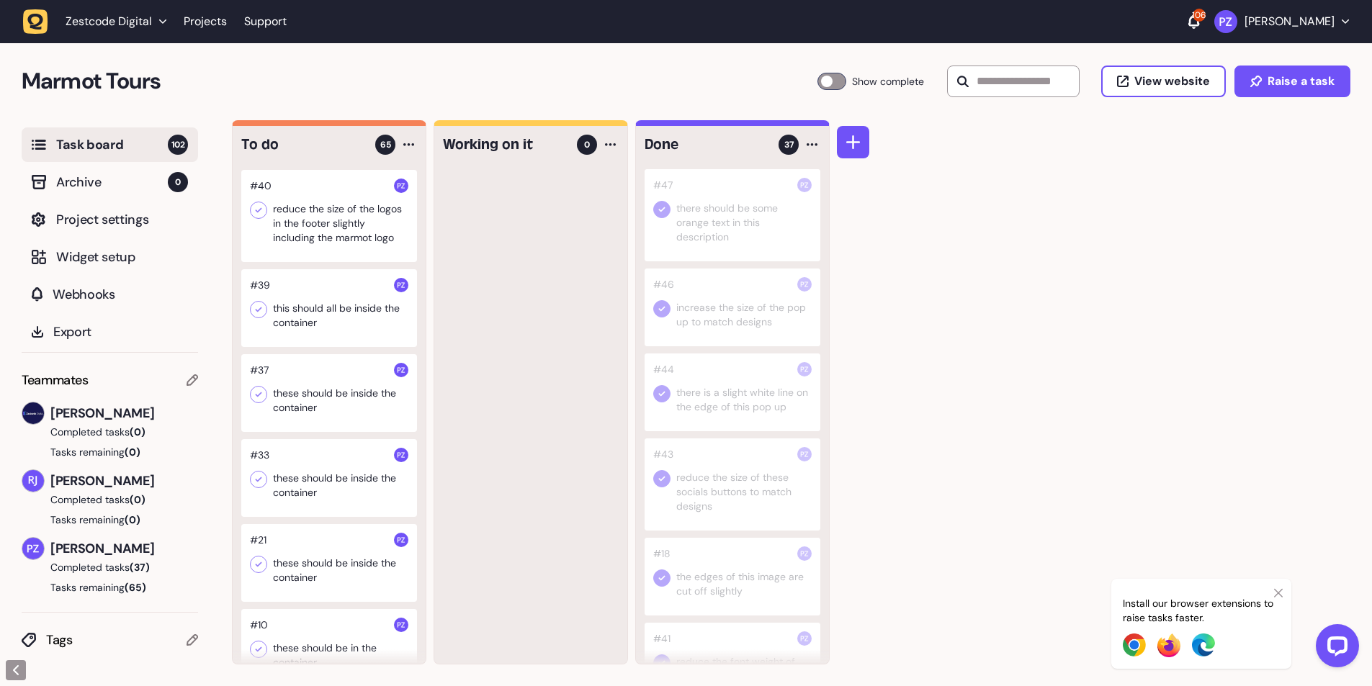
click at [428, 386] on div "To do 65 #102 when you have clicked on these drop down arrows if you click the …" at bounding box center [531, 392] width 598 height 545
click at [259, 218] on icon at bounding box center [258, 210] width 14 height 14
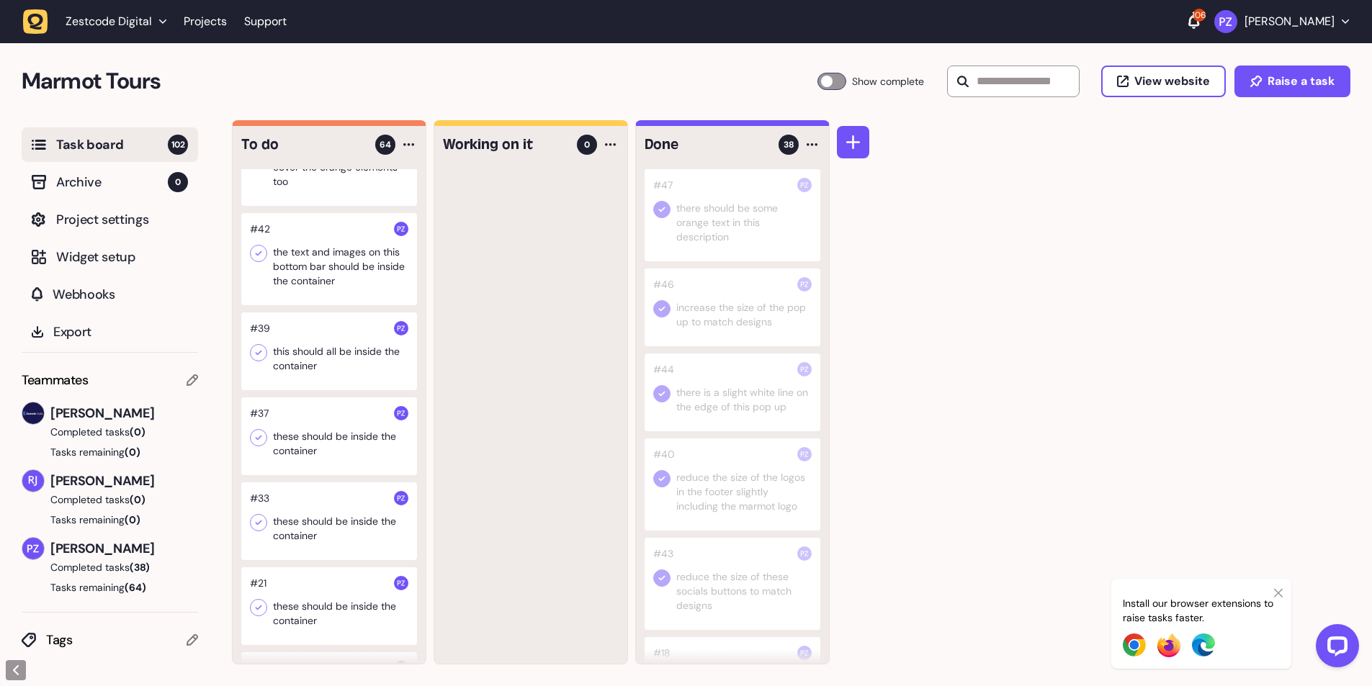
scroll to position [5149, 0]
click at [326, 307] on div at bounding box center [329, 261] width 176 height 92
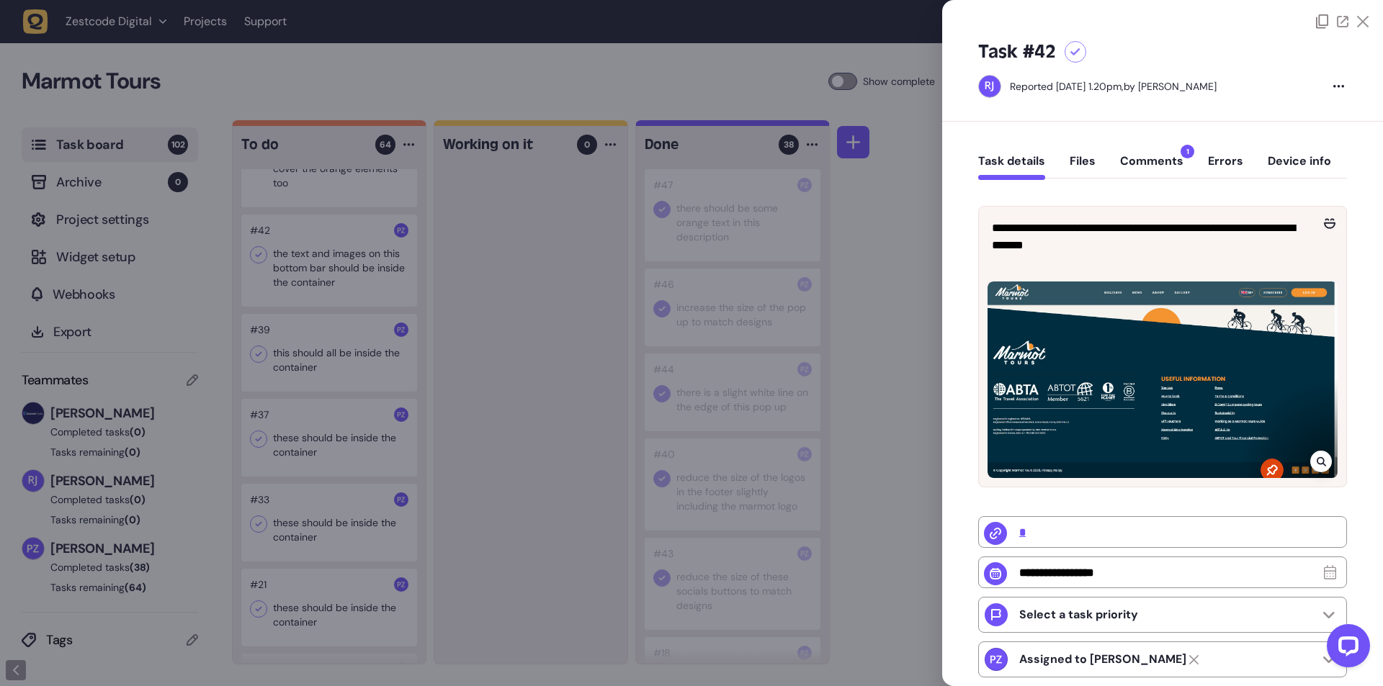
click at [501, 519] on div at bounding box center [691, 343] width 1383 height 686
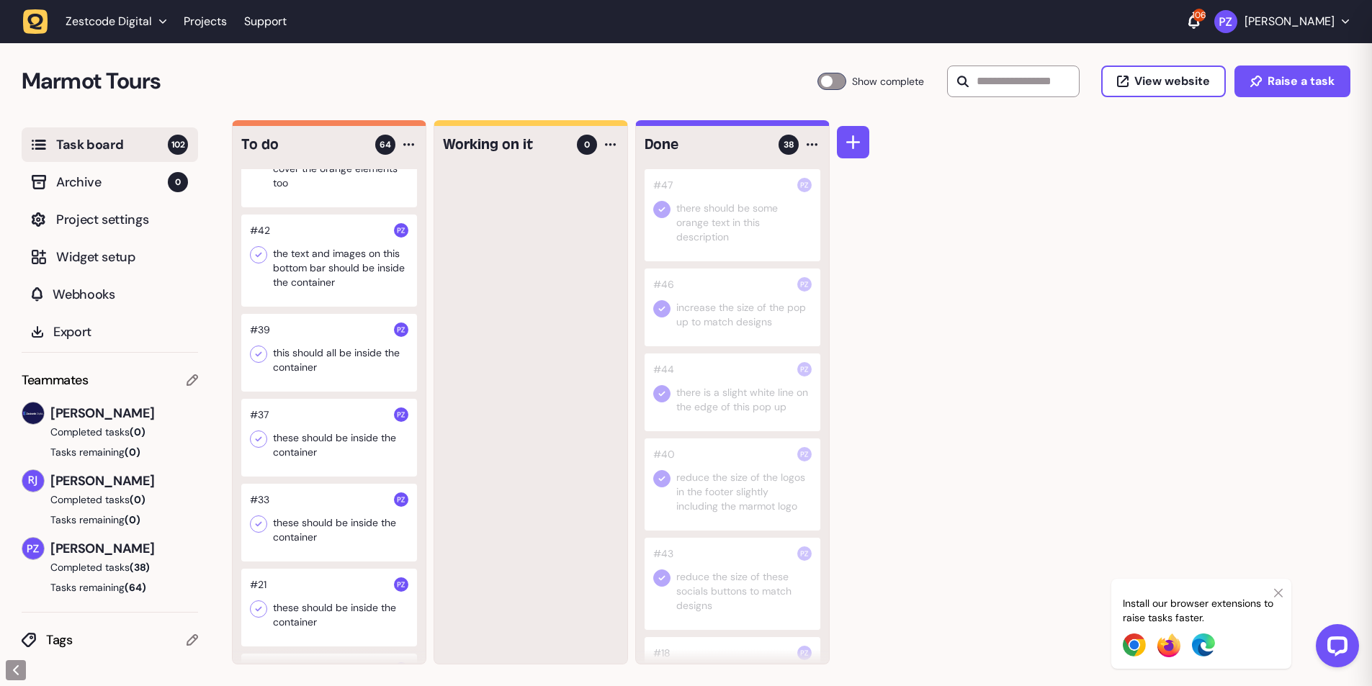
click at [350, 307] on div at bounding box center [329, 261] width 176 height 92
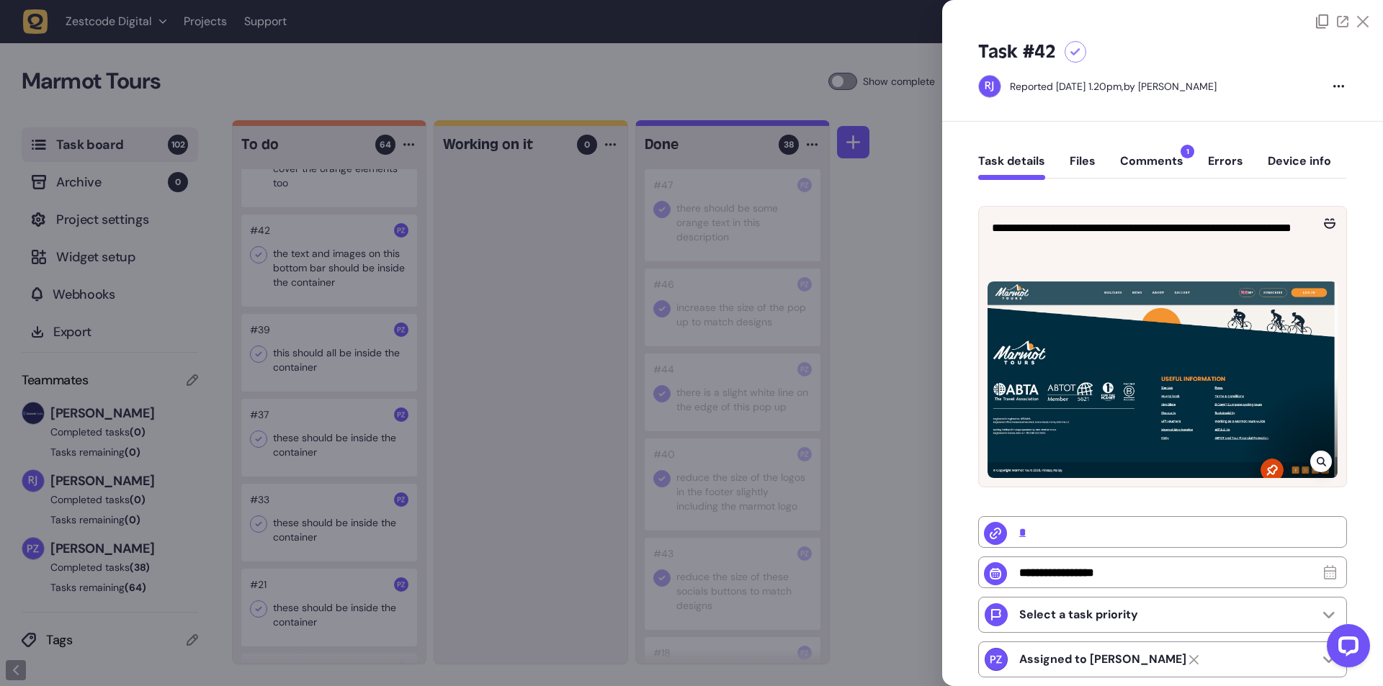
click at [1145, 154] on button "Comments 1" at bounding box center [1151, 167] width 63 height 26
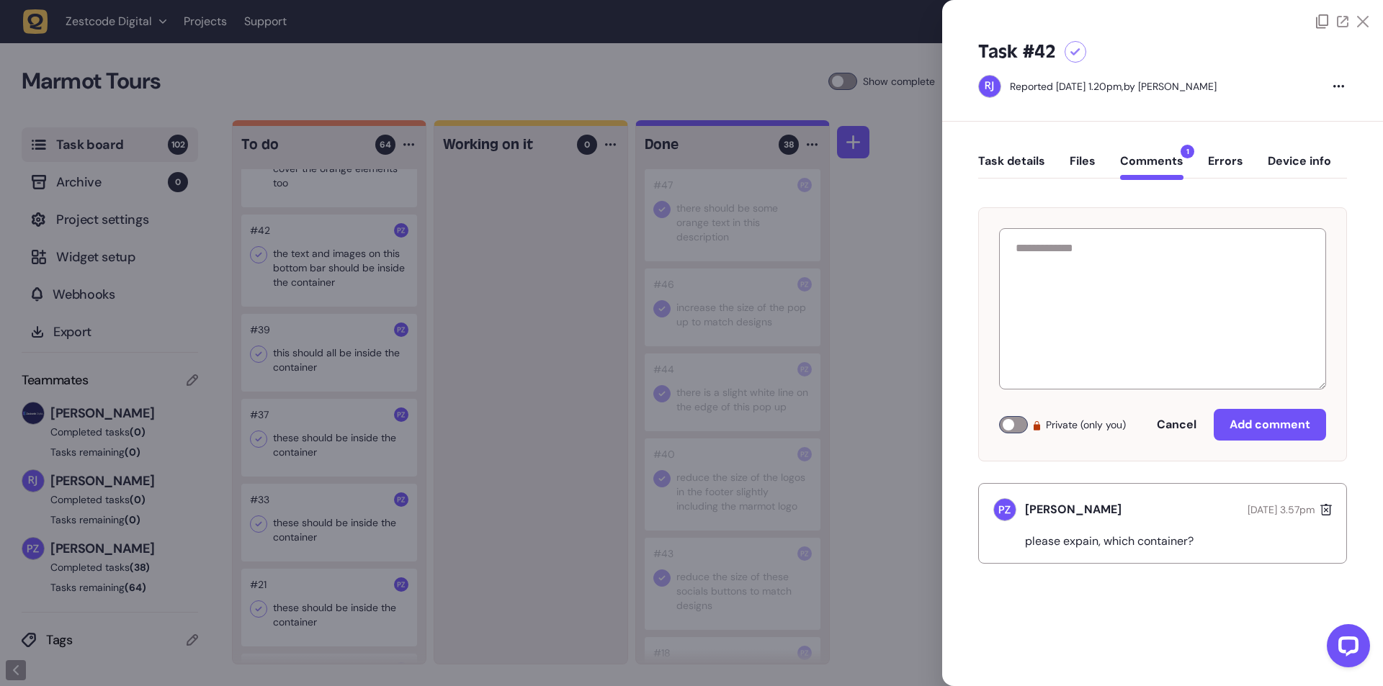
click at [629, 448] on div at bounding box center [691, 343] width 1383 height 686
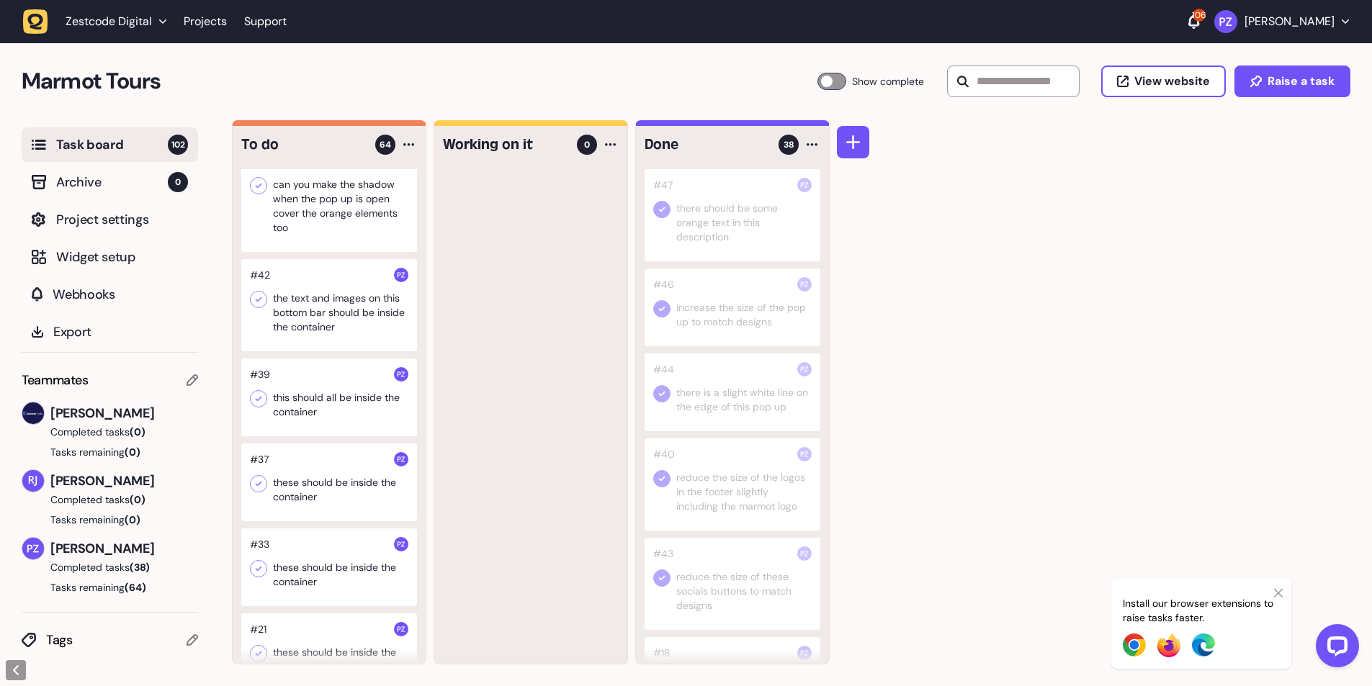
scroll to position [5077, 0]
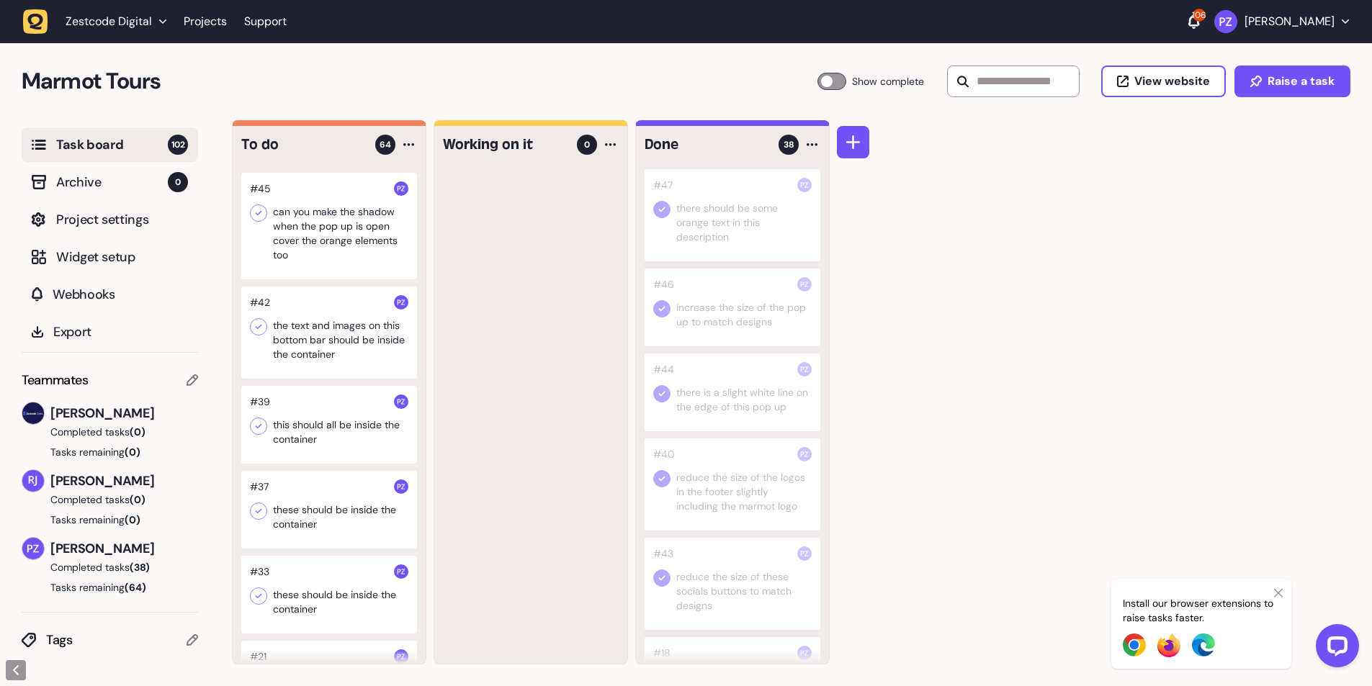
click at [326, 279] on div at bounding box center [329, 226] width 176 height 107
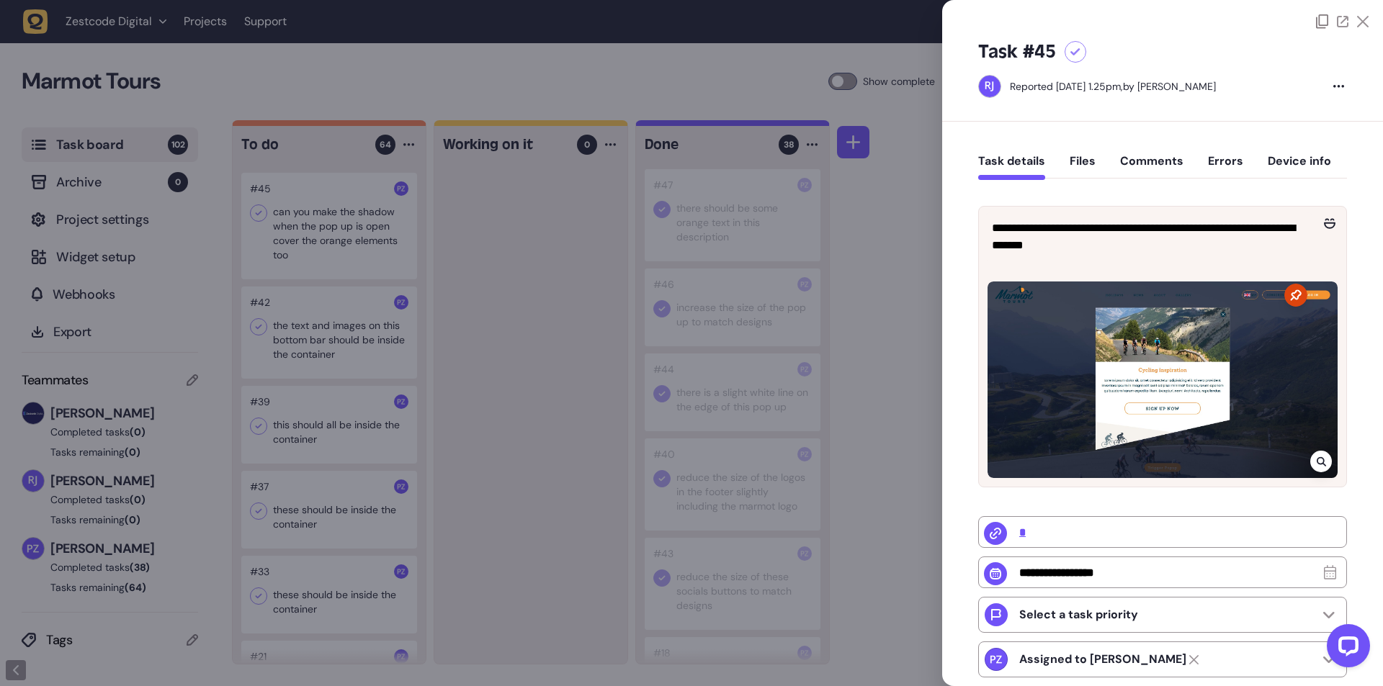
click at [475, 403] on div at bounding box center [691, 343] width 1383 height 686
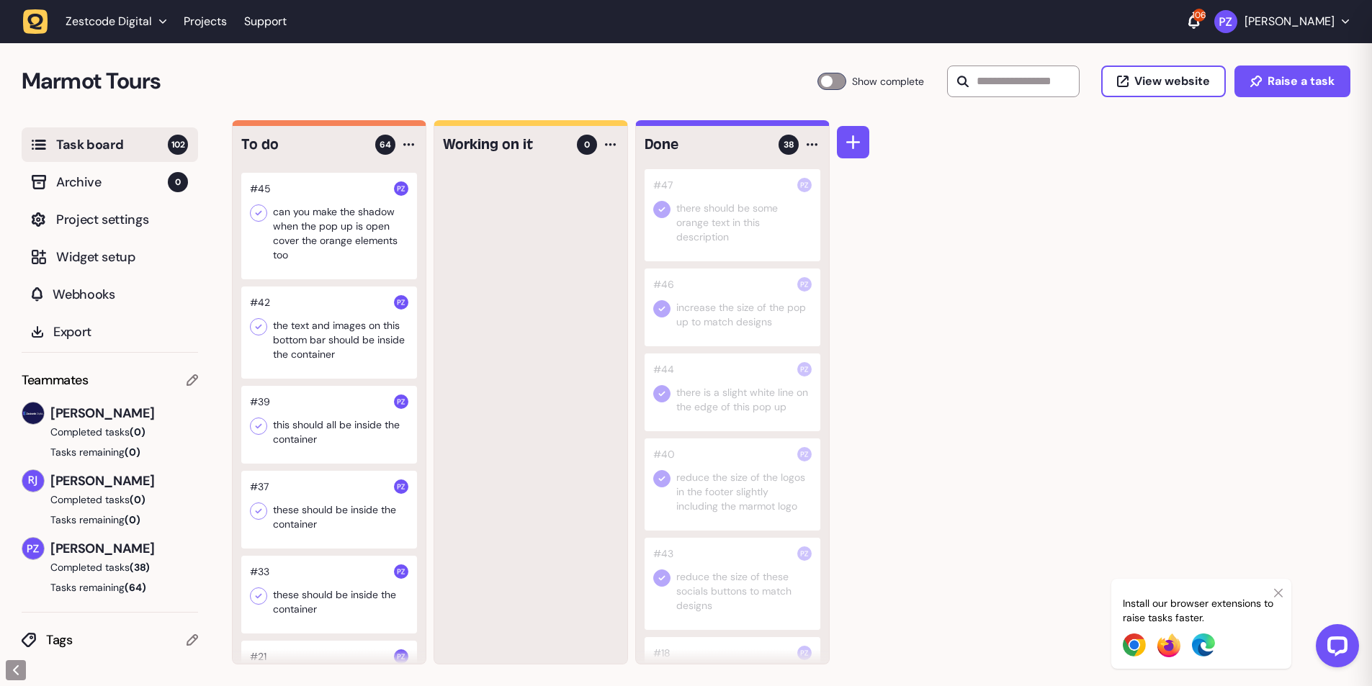
click at [313, 279] on div at bounding box center [329, 226] width 176 height 107
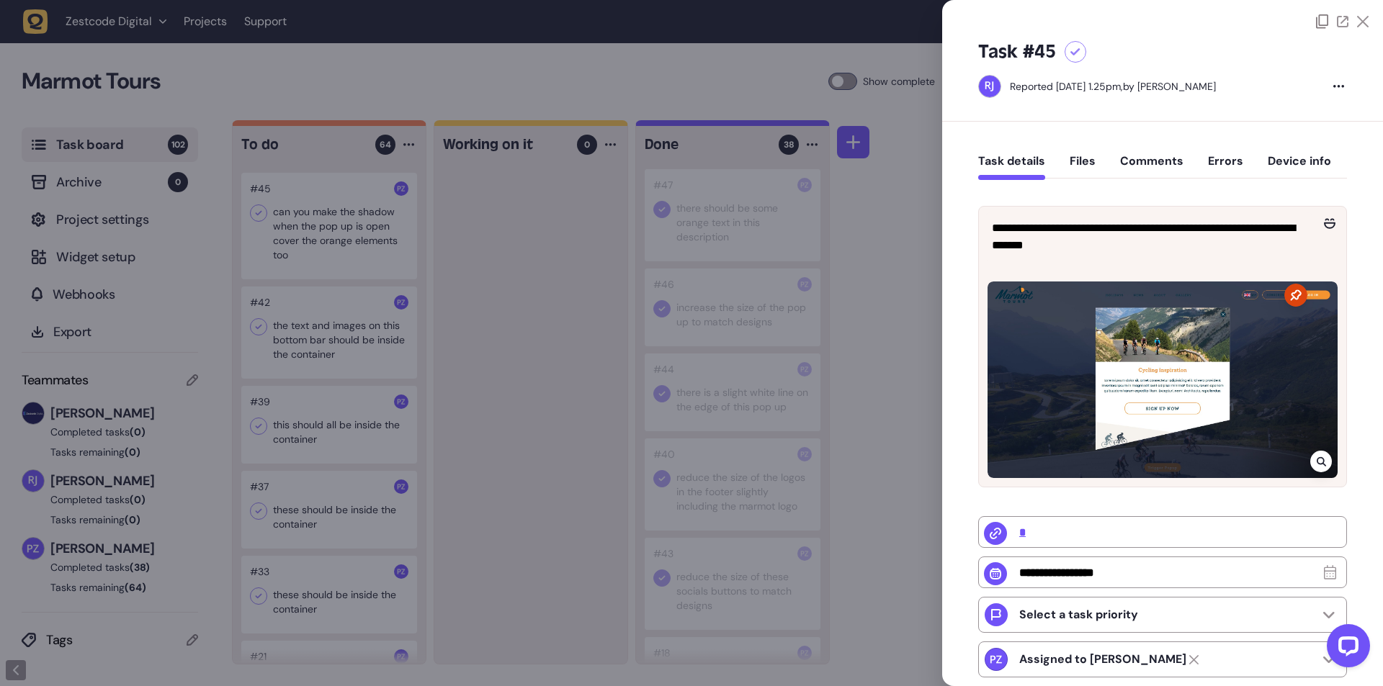
click at [562, 408] on div at bounding box center [691, 343] width 1383 height 686
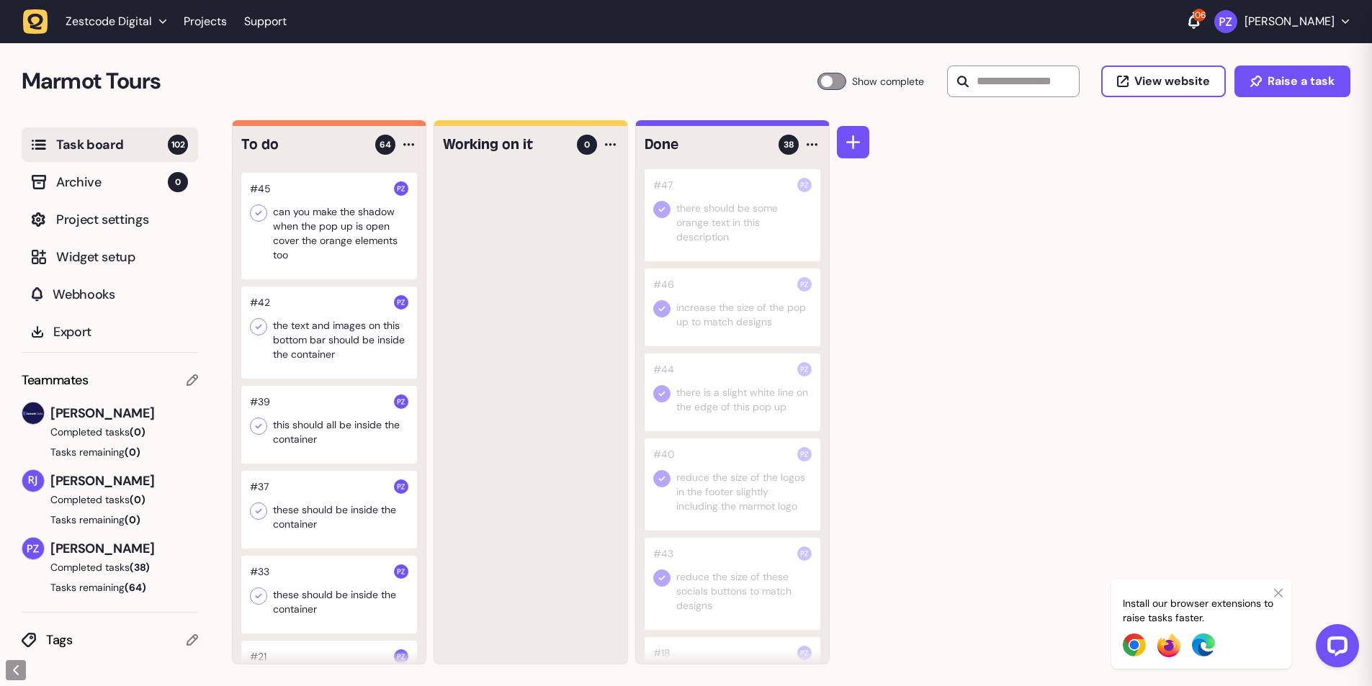
click at [277, 166] on div at bounding box center [329, 127] width 176 height 78
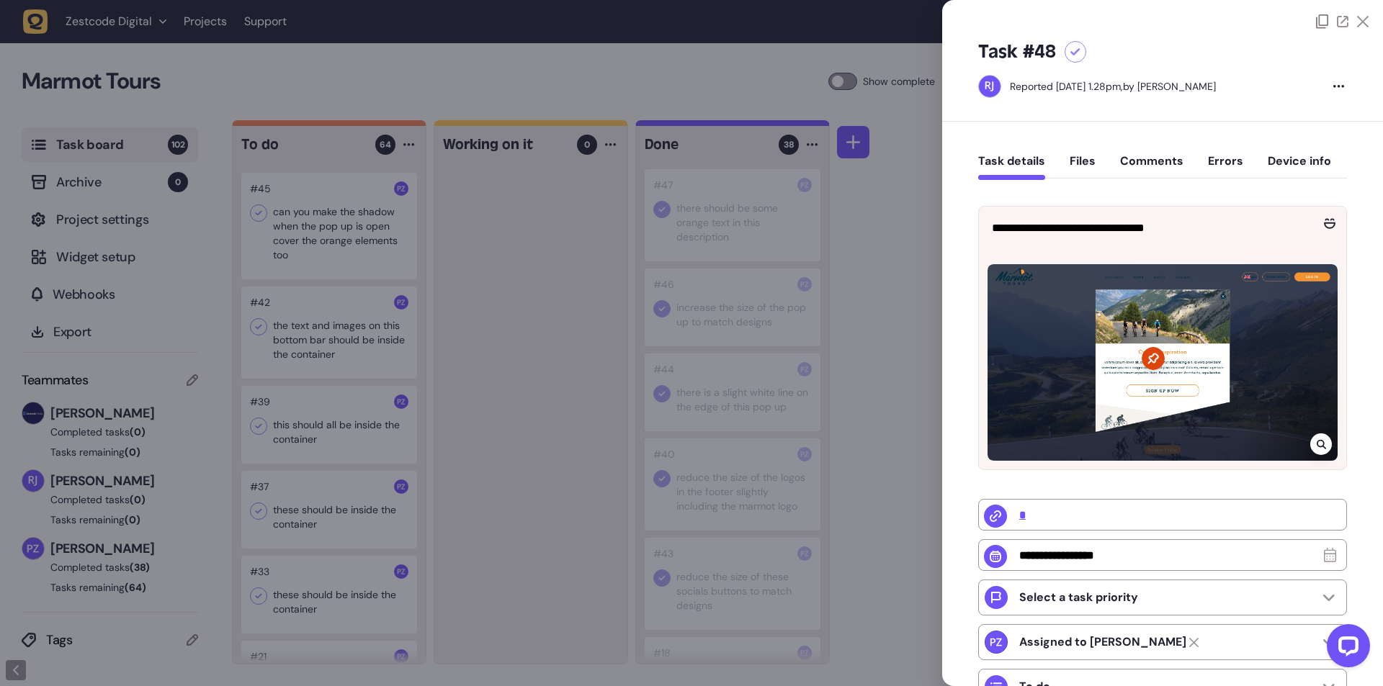
click at [540, 424] on div at bounding box center [691, 343] width 1383 height 686
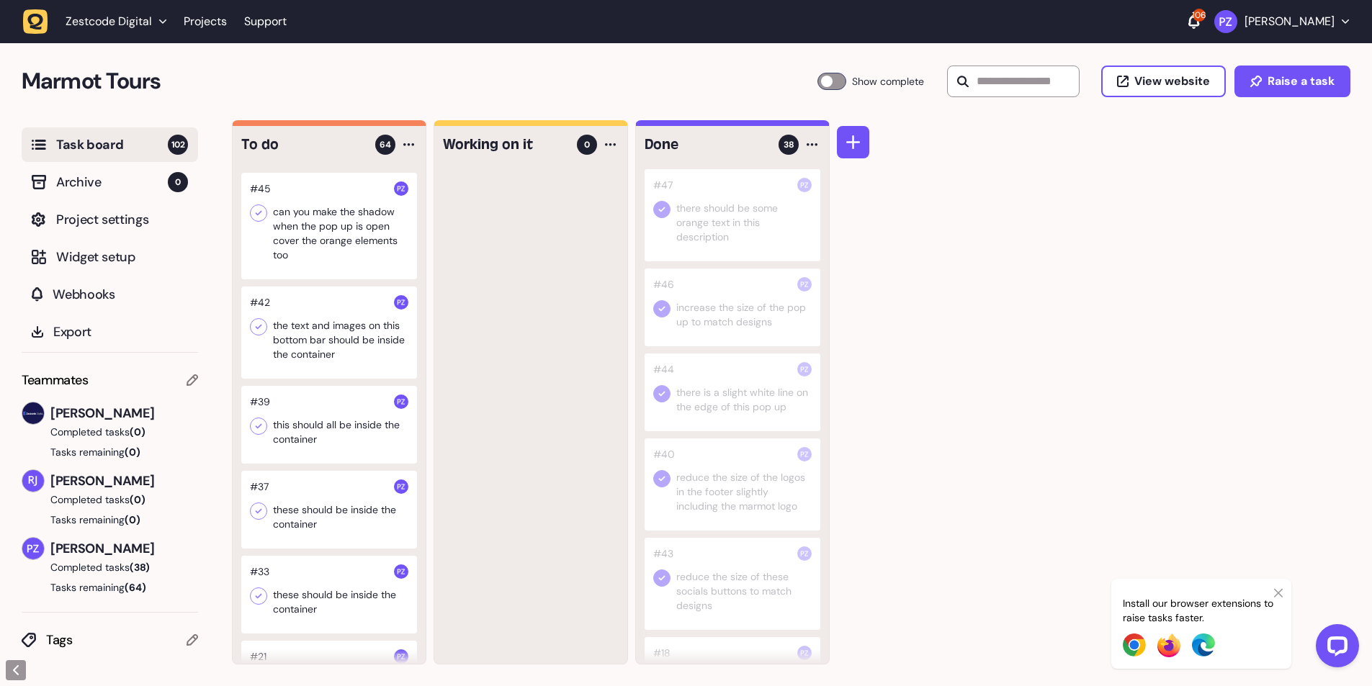
click at [259, 131] on icon at bounding box center [259, 128] width 6 height 5
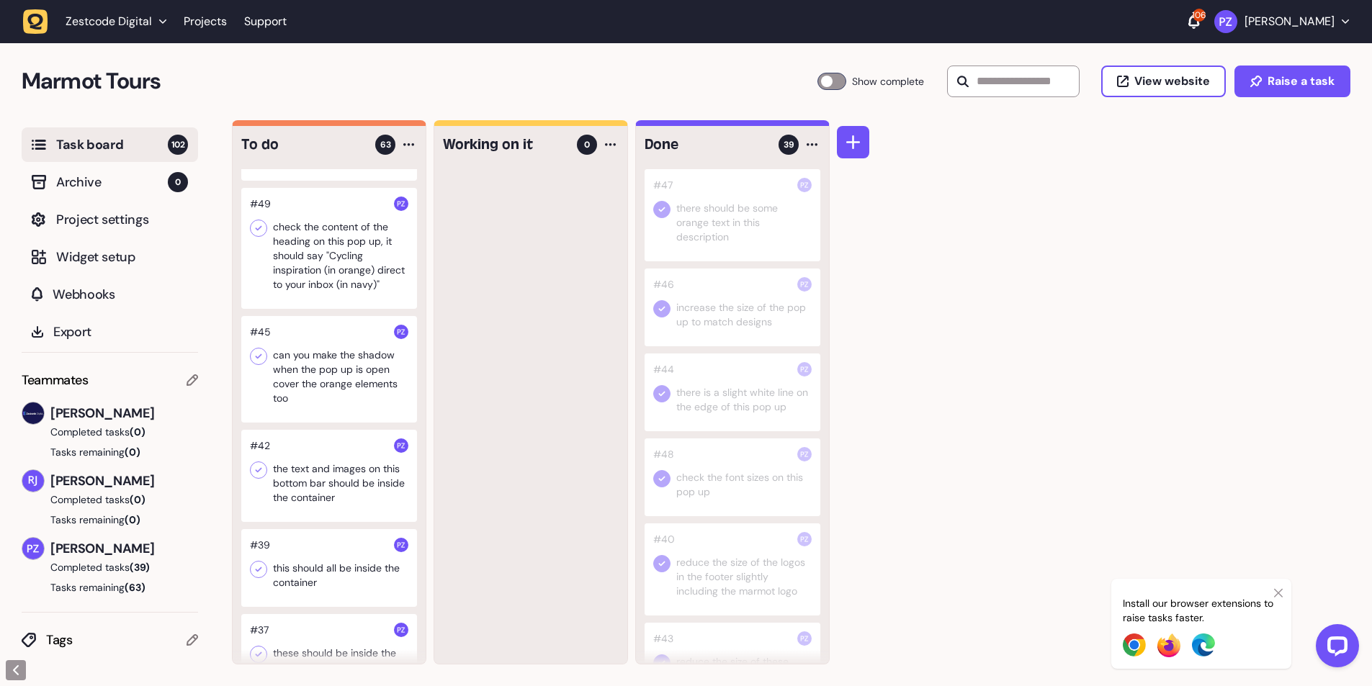
scroll to position [4848, 0]
click at [319, 310] on div at bounding box center [329, 249] width 176 height 121
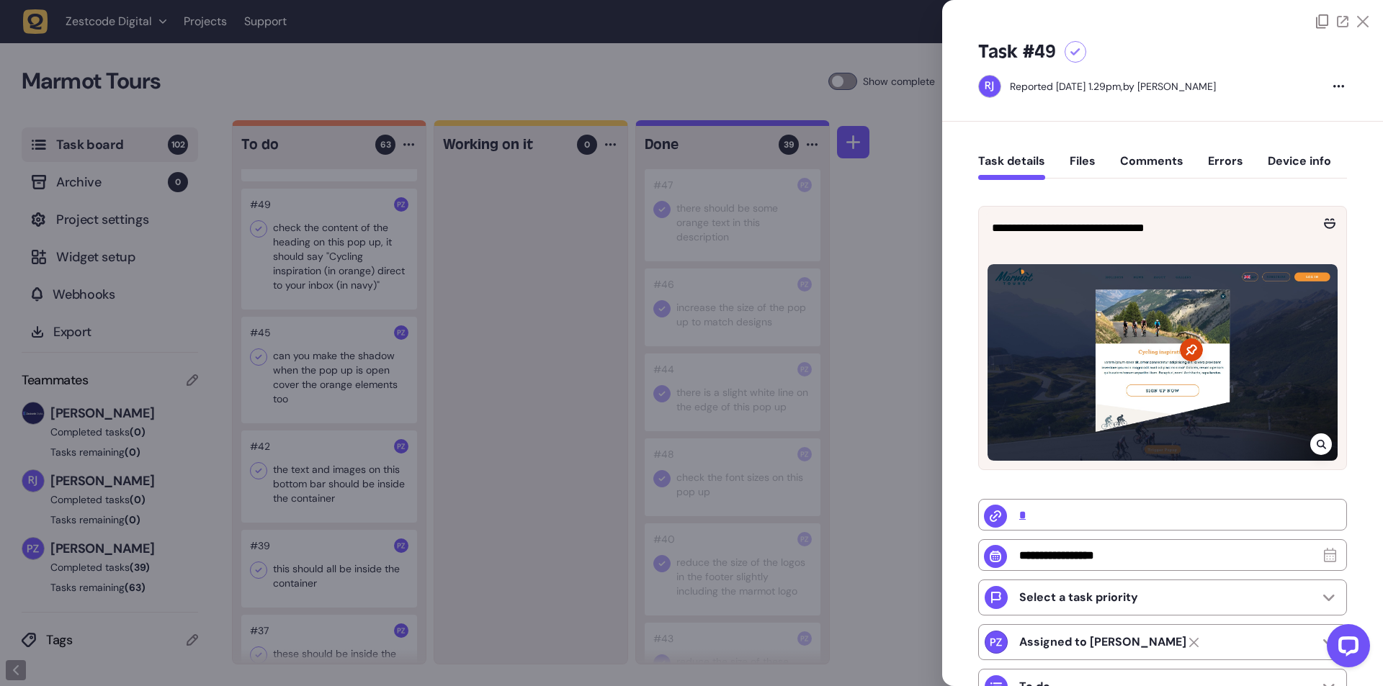
click at [445, 370] on div at bounding box center [691, 343] width 1383 height 686
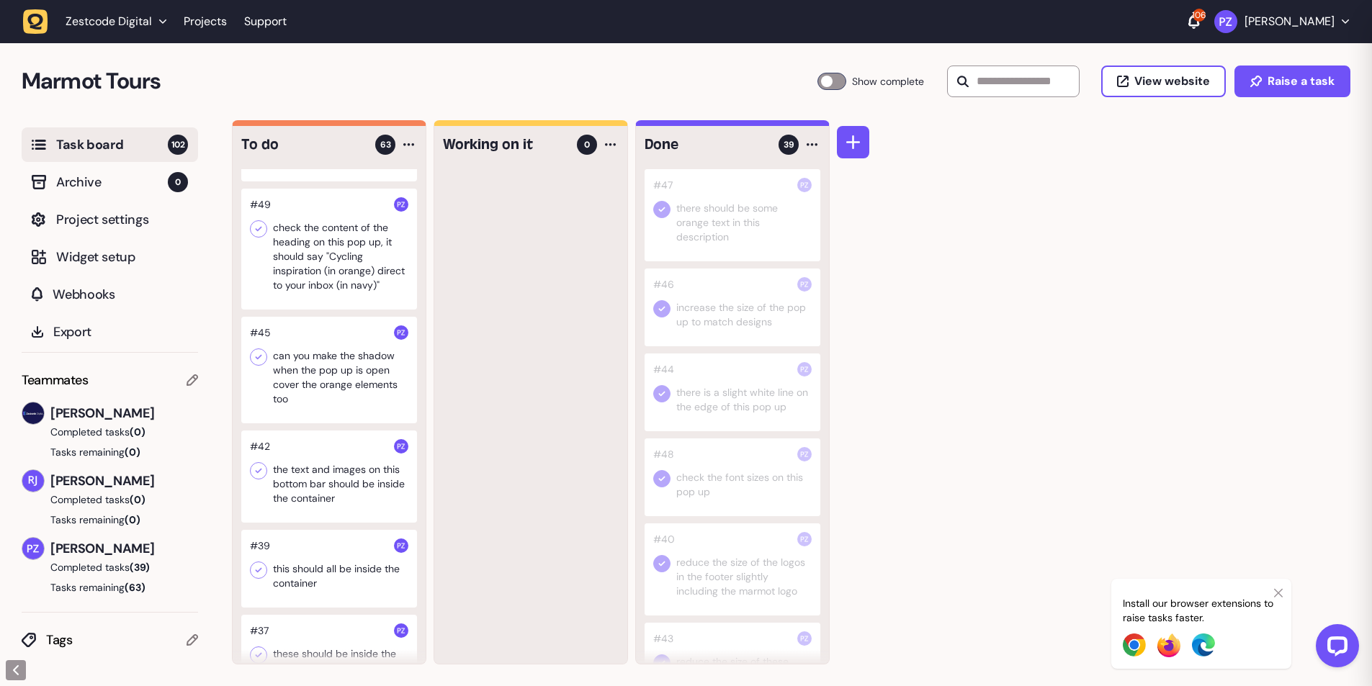
click at [330, 310] on div at bounding box center [329, 249] width 176 height 121
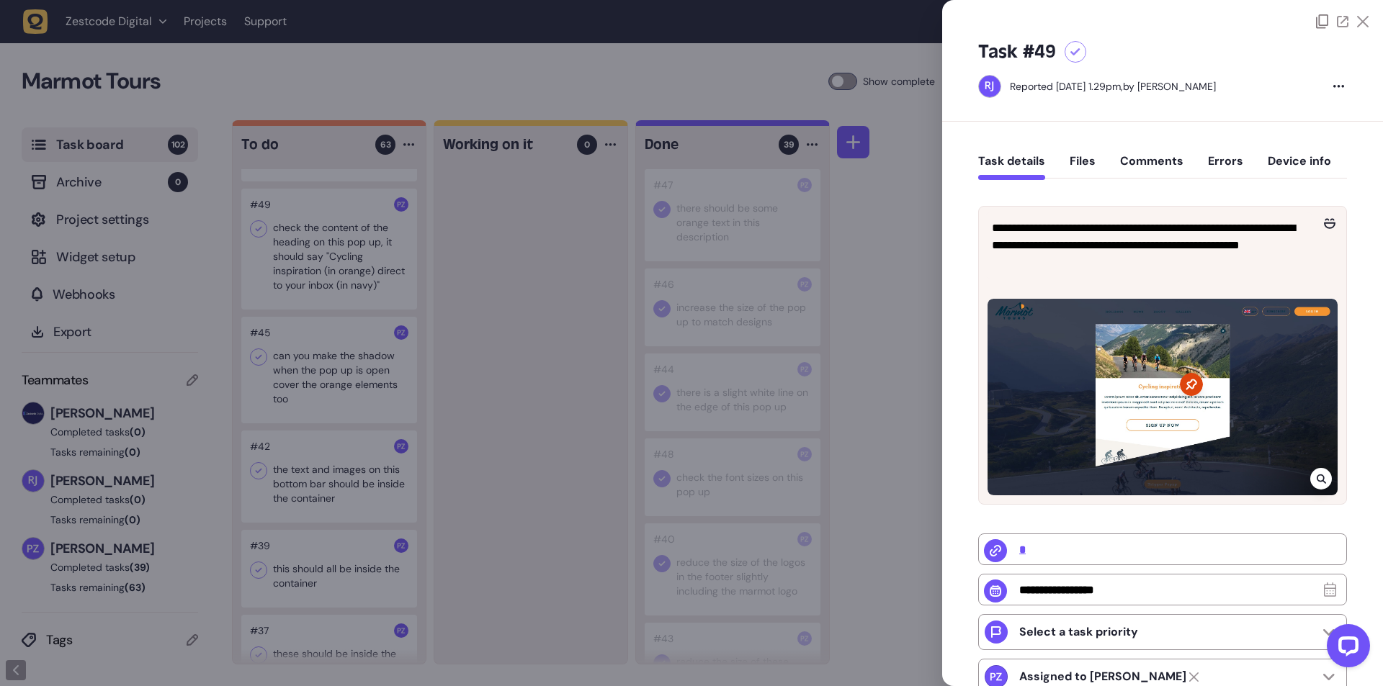
click at [519, 378] on div at bounding box center [691, 343] width 1383 height 686
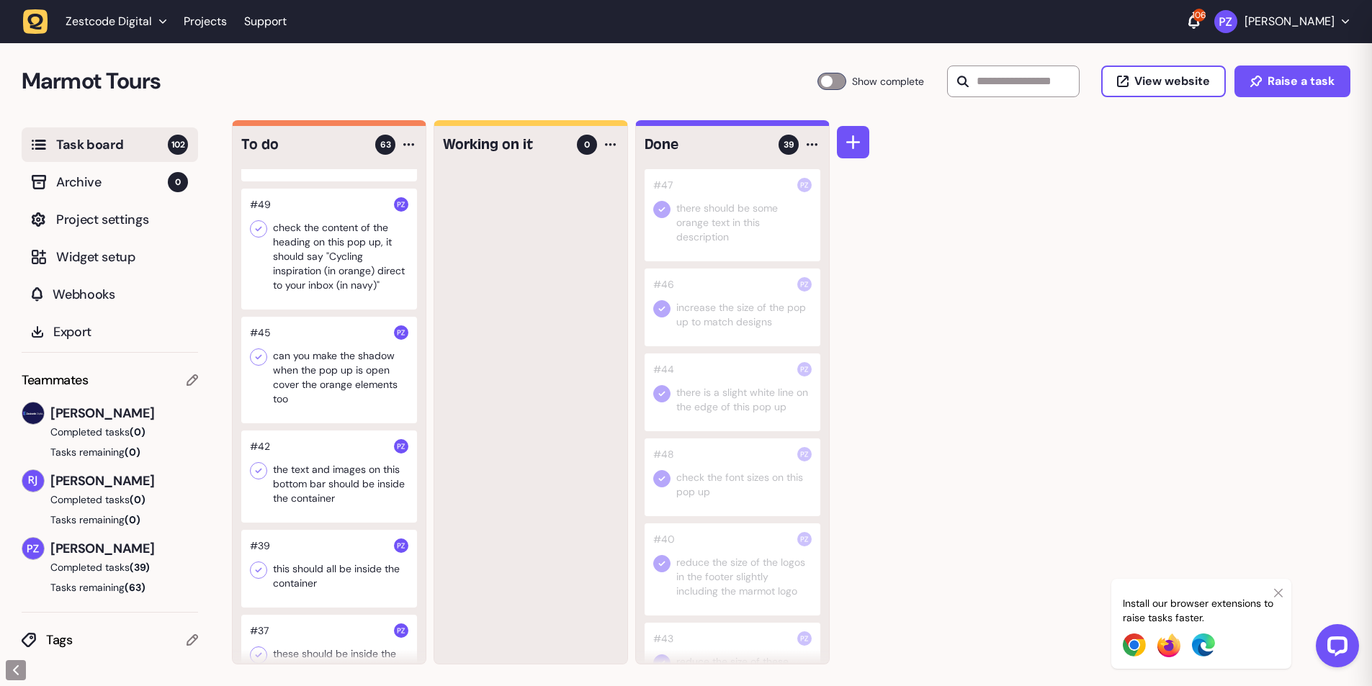
click at [257, 232] on icon at bounding box center [259, 229] width 6 height 5
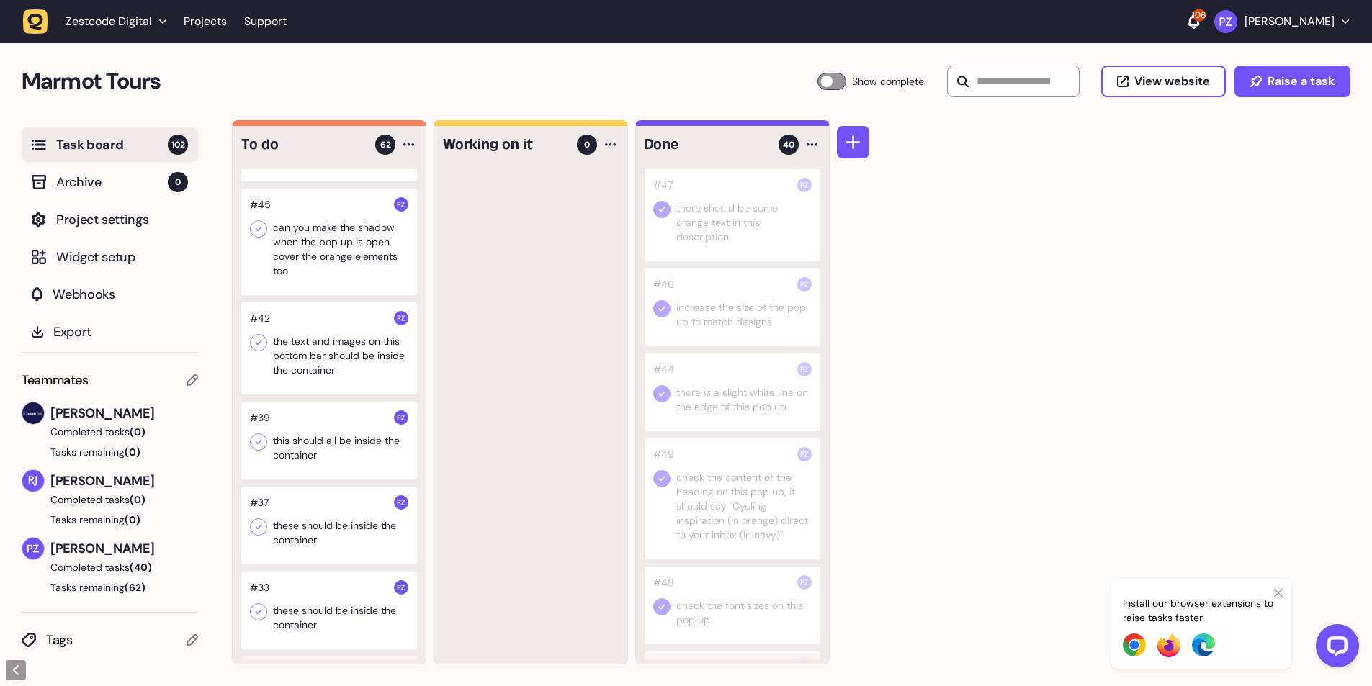
click at [325, 182] on div at bounding box center [329, 135] width 176 height 92
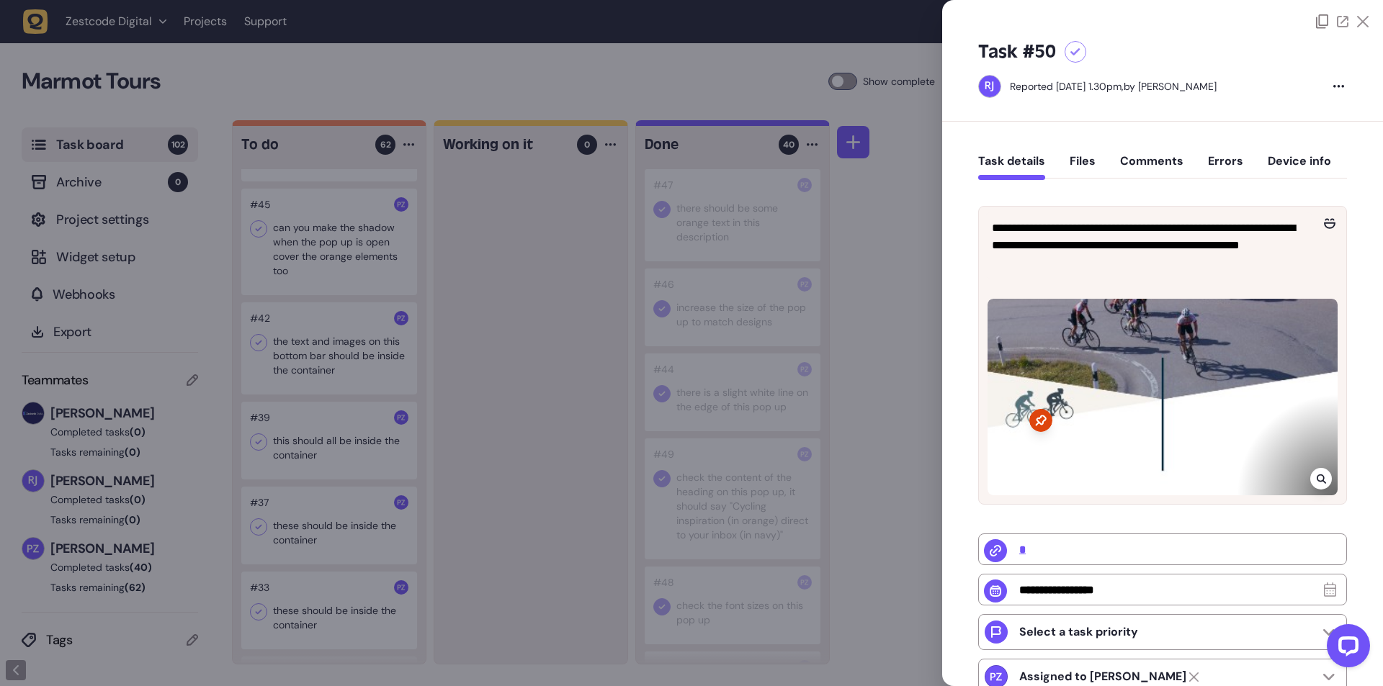
drag, startPoint x: 518, startPoint y: 424, endPoint x: 321, endPoint y: 428, distance: 197.4
click at [518, 425] on div at bounding box center [691, 343] width 1383 height 686
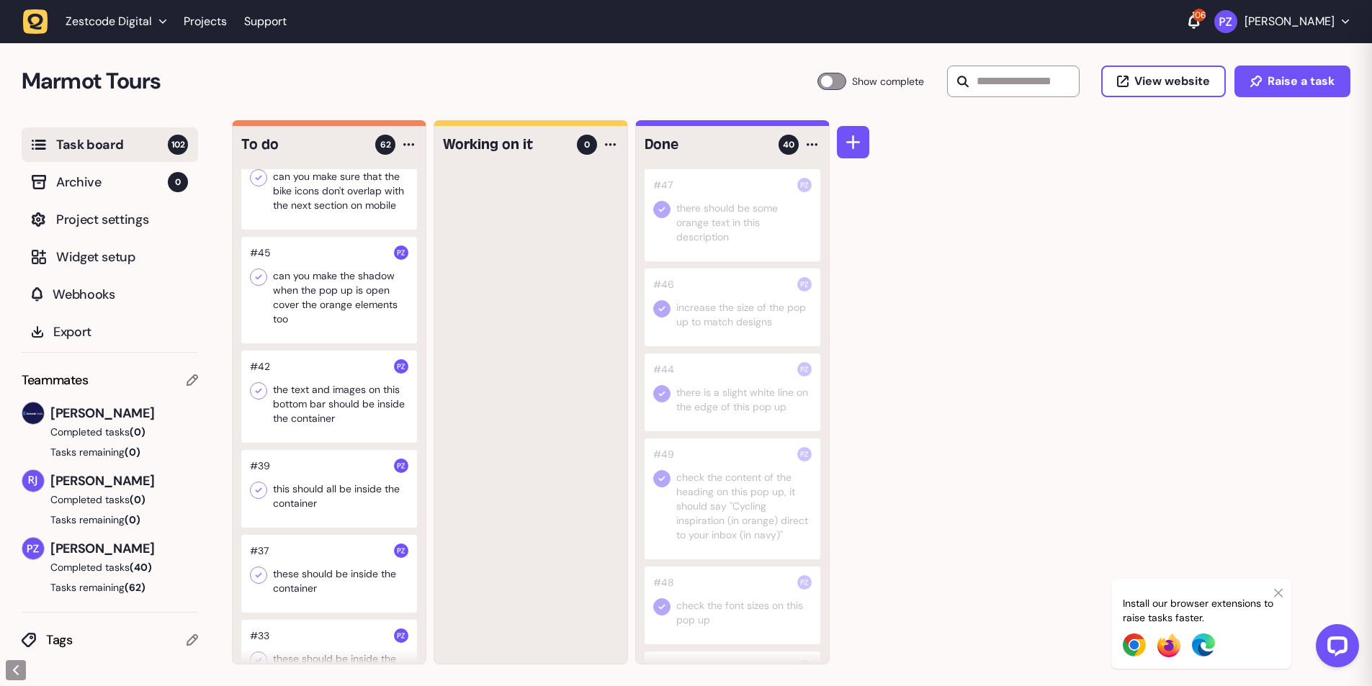
scroll to position [4776, 0]
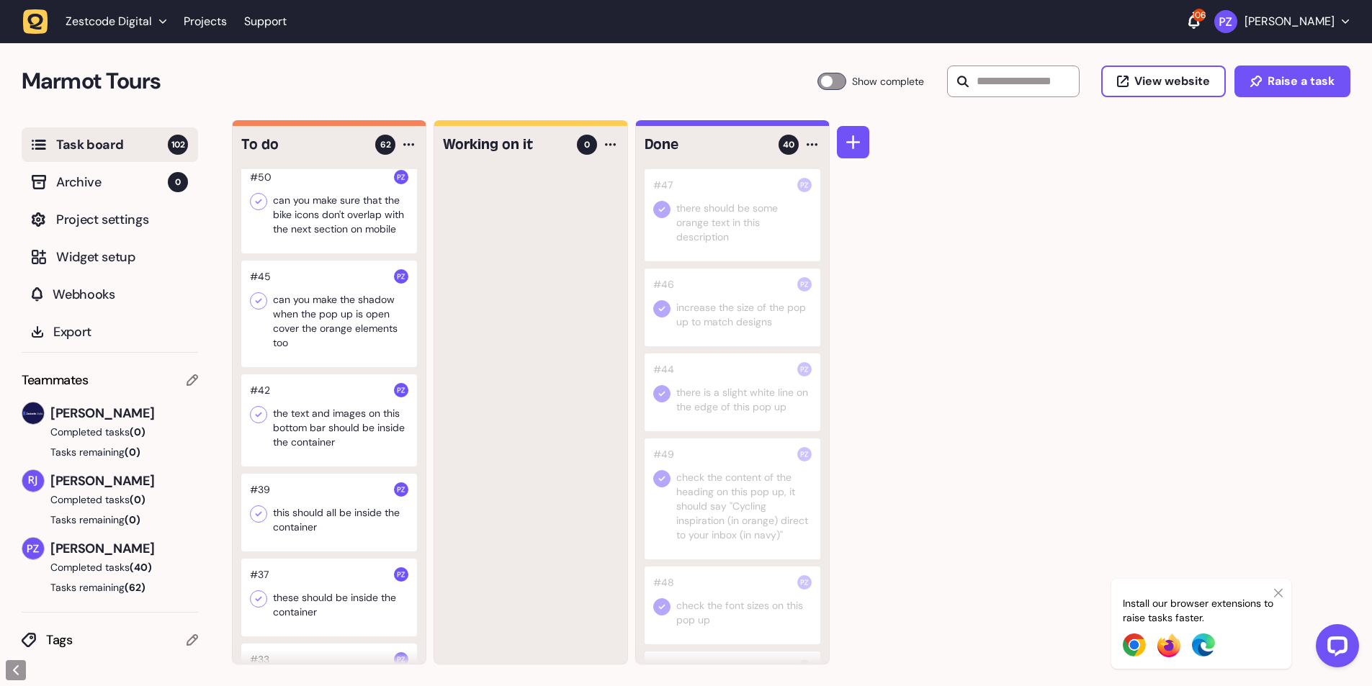
click at [331, 254] on div at bounding box center [329, 207] width 176 height 92
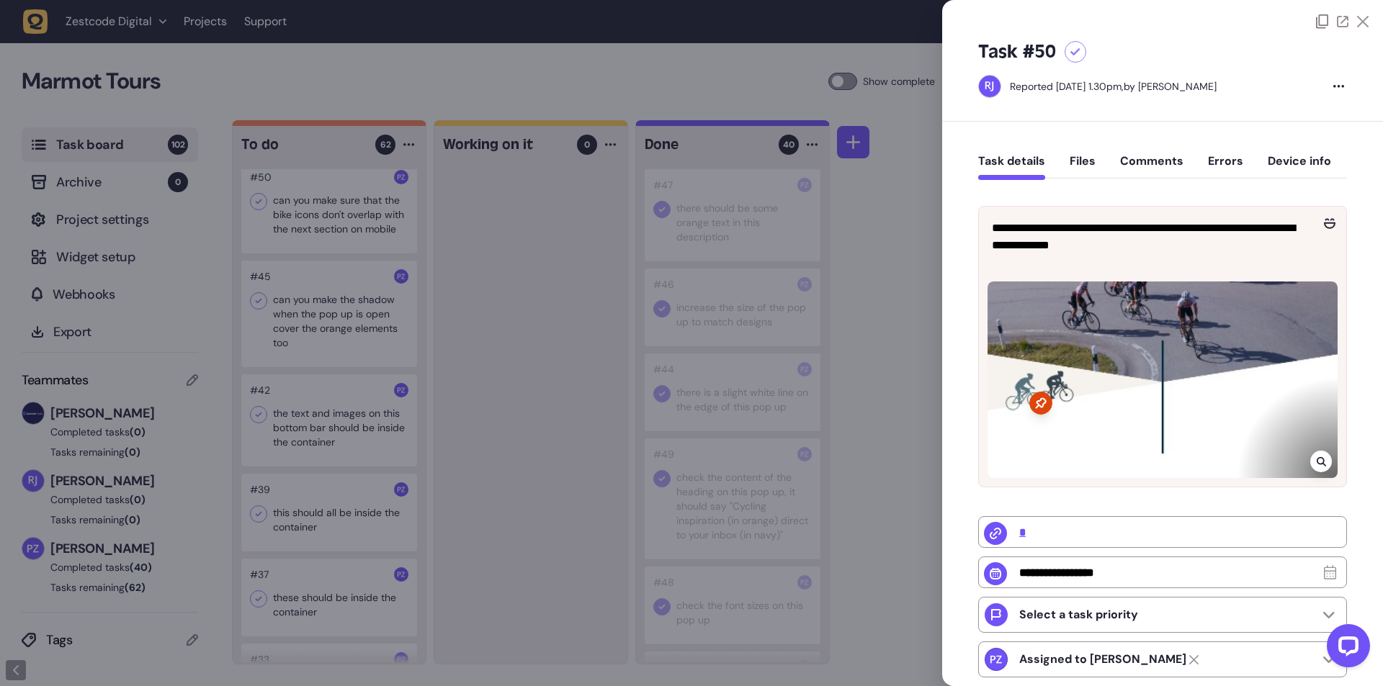
click at [546, 449] on div at bounding box center [691, 343] width 1383 height 686
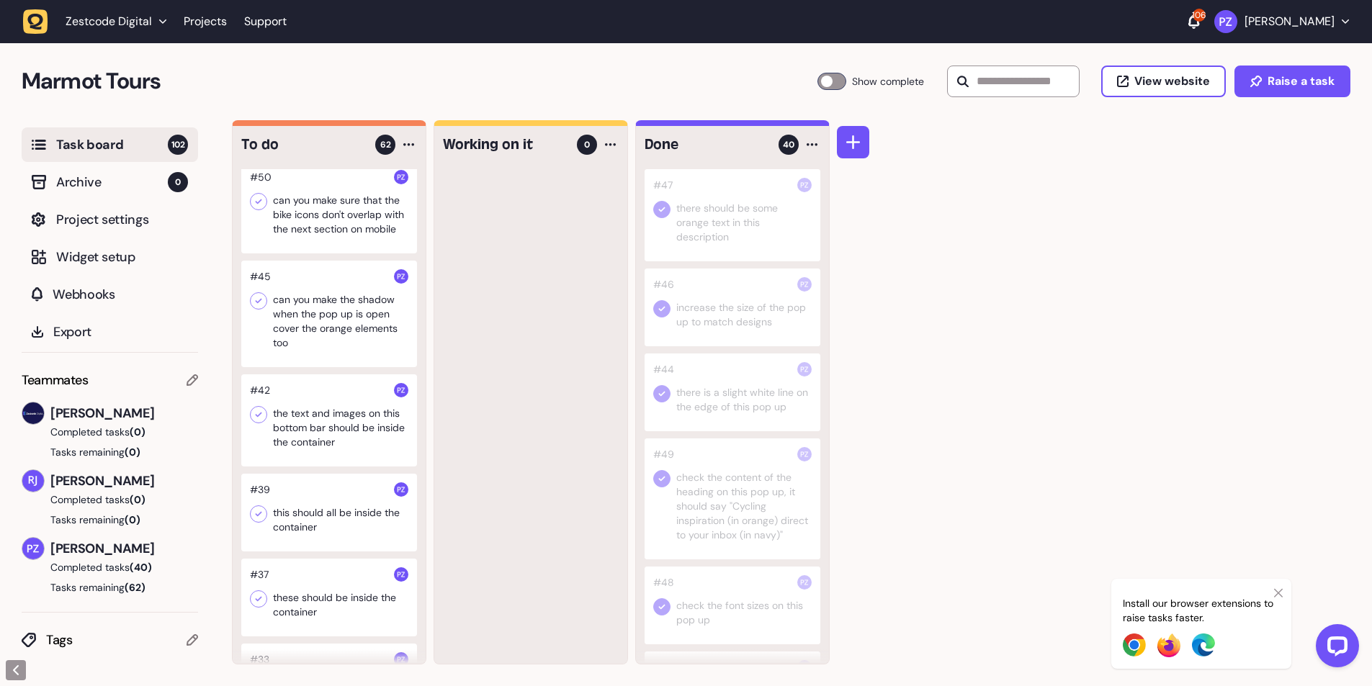
click at [254, 247] on div at bounding box center [329, 207] width 176 height 92
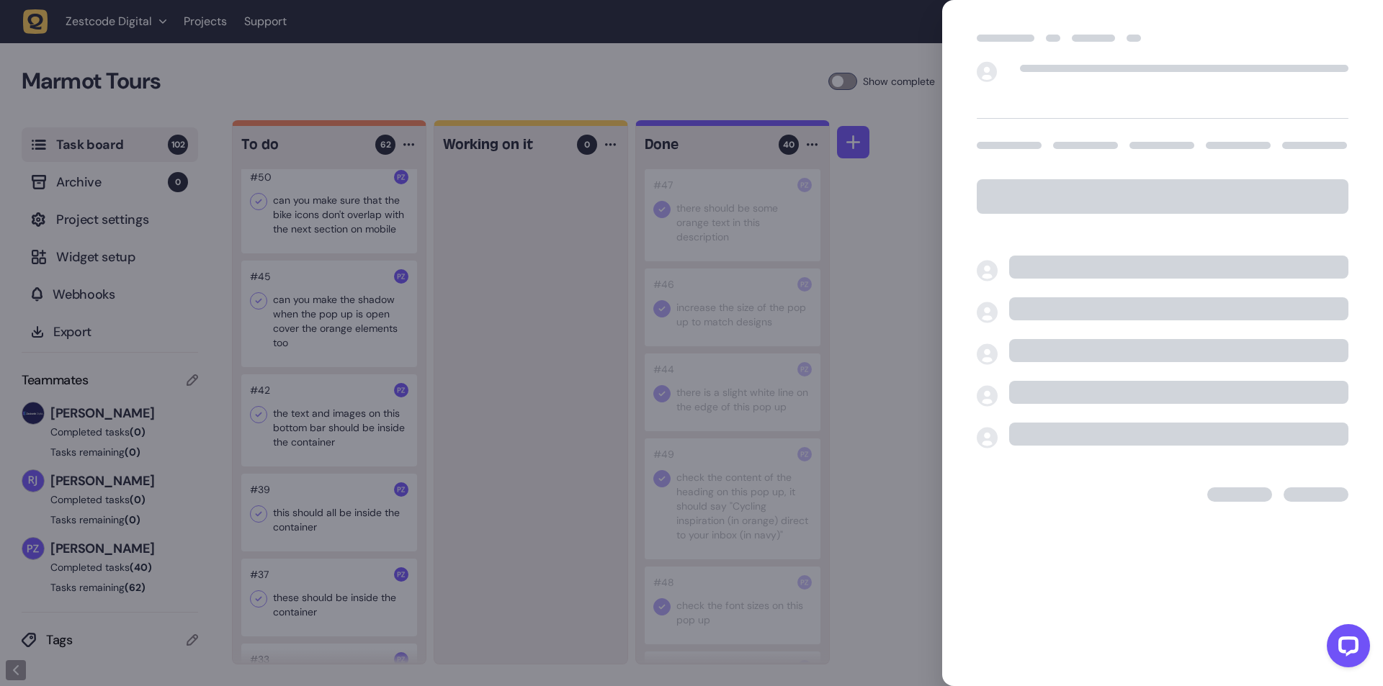
drag, startPoint x: 489, startPoint y: 298, endPoint x: 382, endPoint y: 301, distance: 106.6
click at [471, 301] on div at bounding box center [691, 343] width 1383 height 686
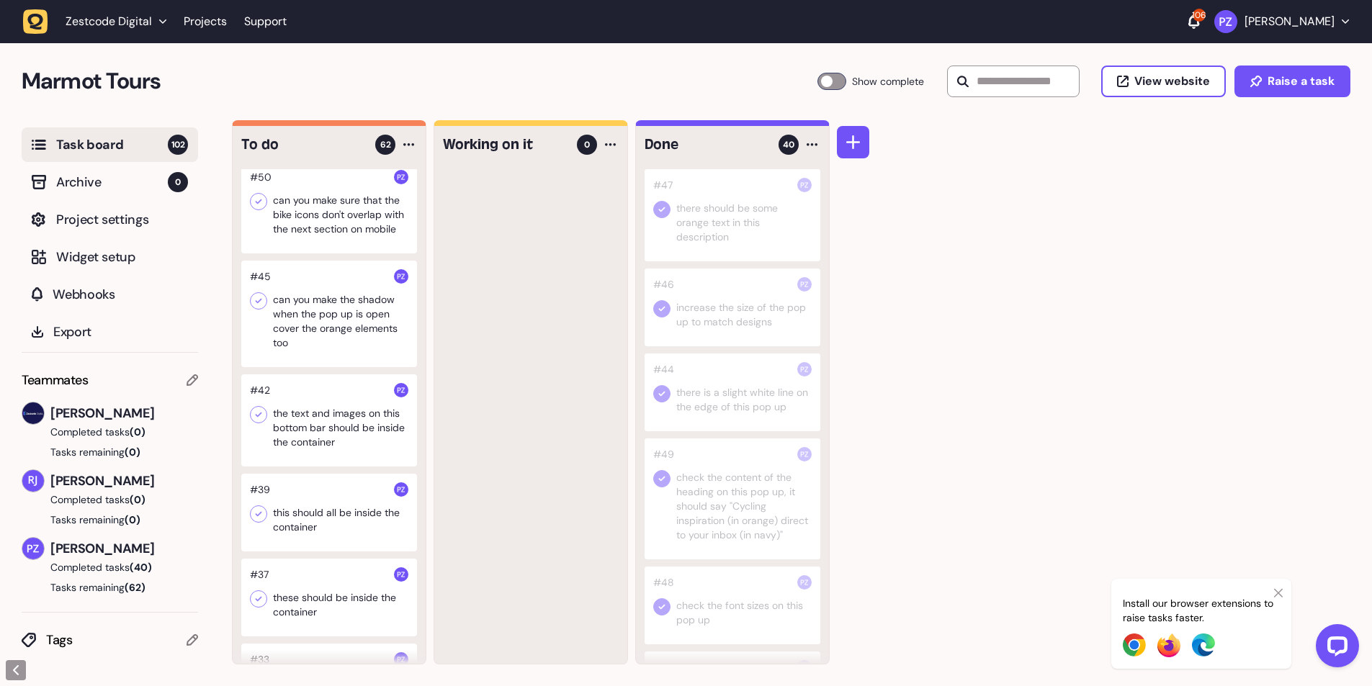
click at [262, 209] on icon at bounding box center [258, 201] width 14 height 14
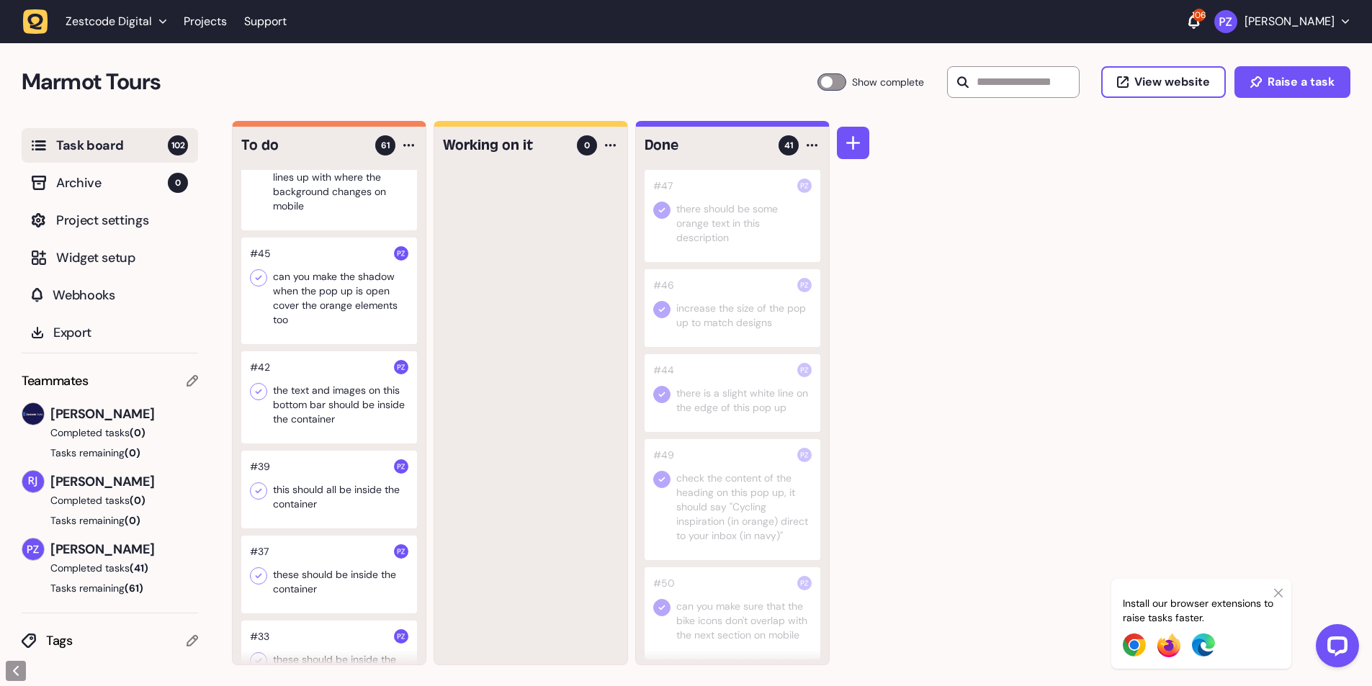
scroll to position [4632, 0]
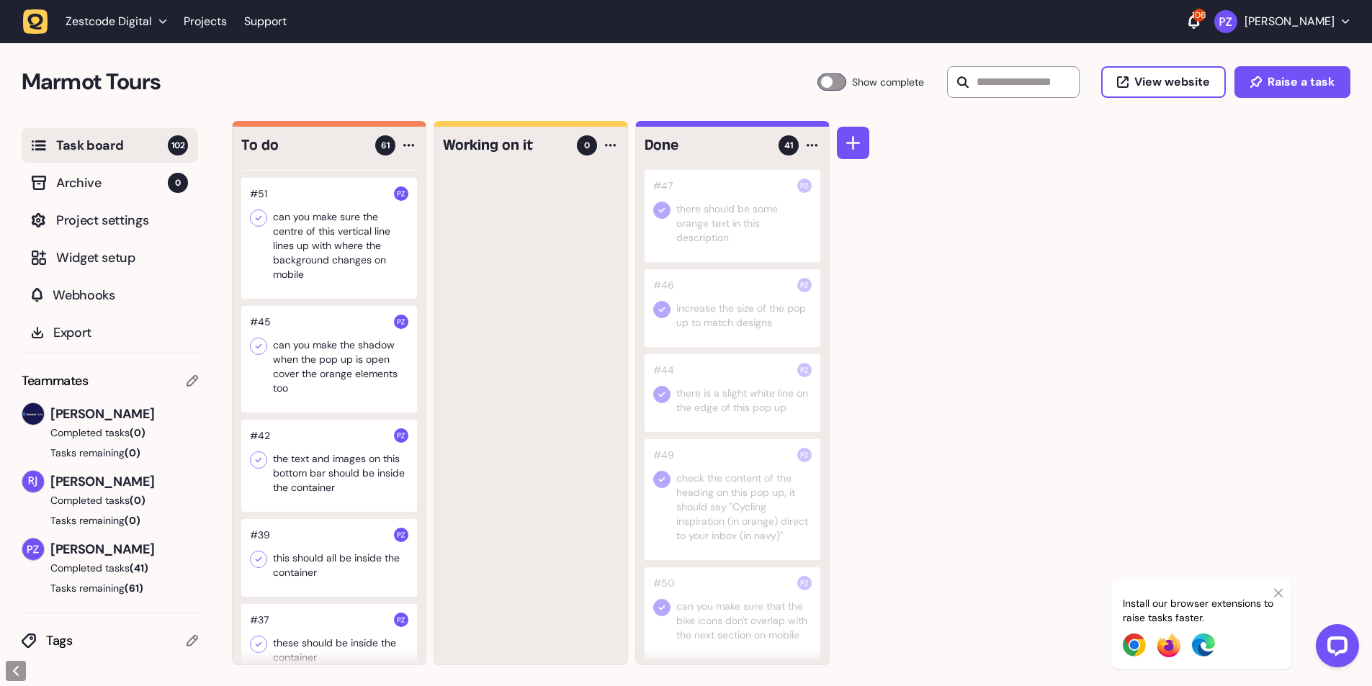
click at [297, 265] on div at bounding box center [329, 238] width 176 height 121
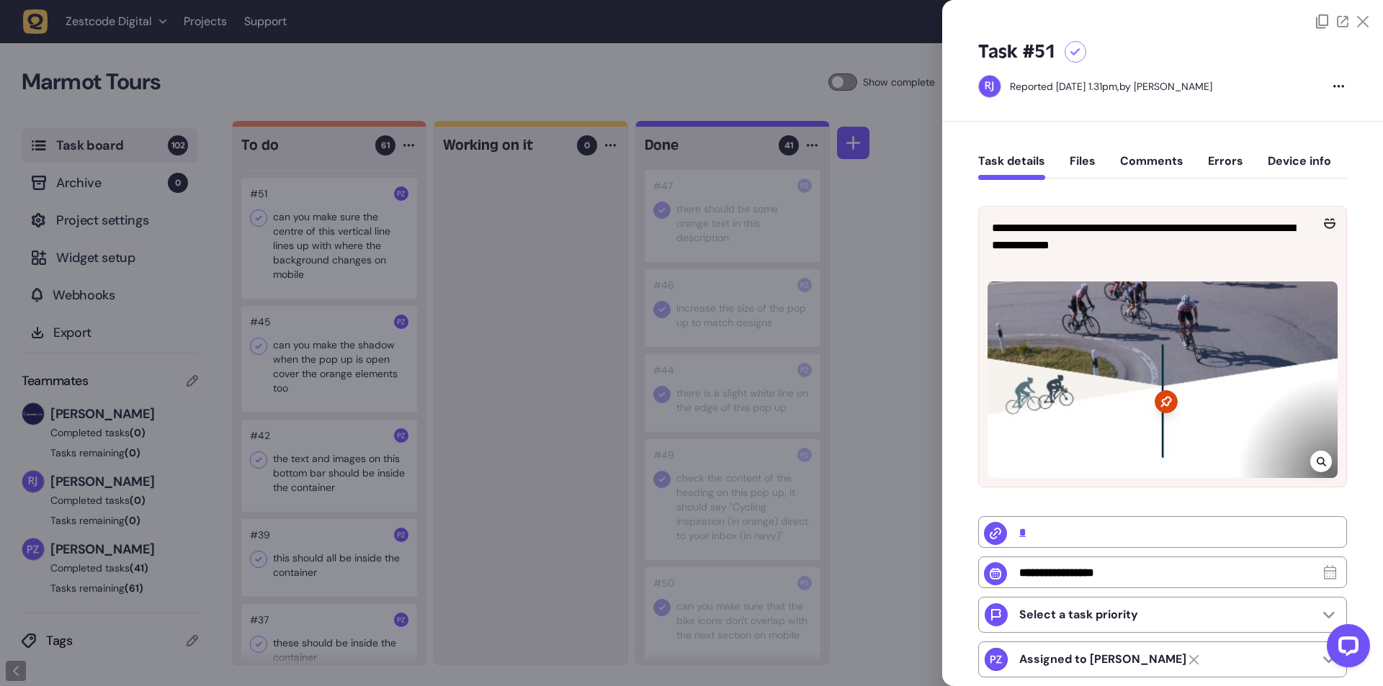
click at [473, 425] on div at bounding box center [691, 343] width 1383 height 686
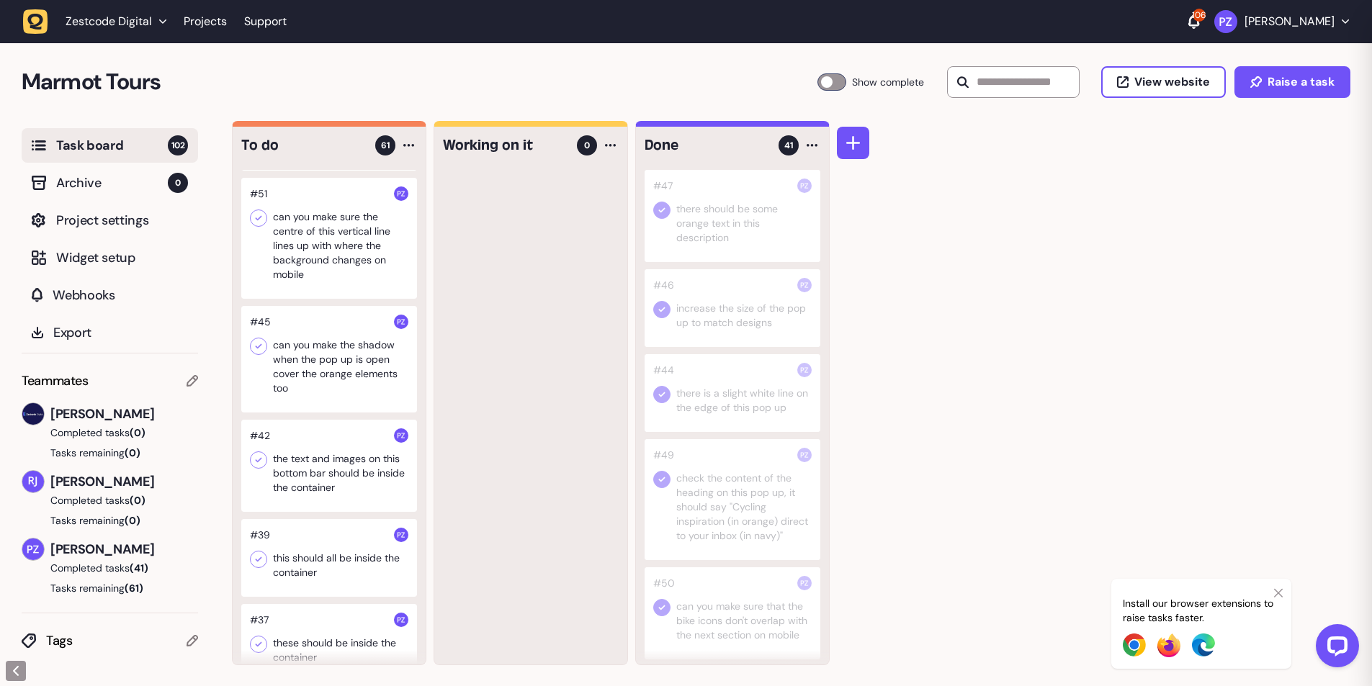
click at [315, 299] on div at bounding box center [329, 238] width 176 height 121
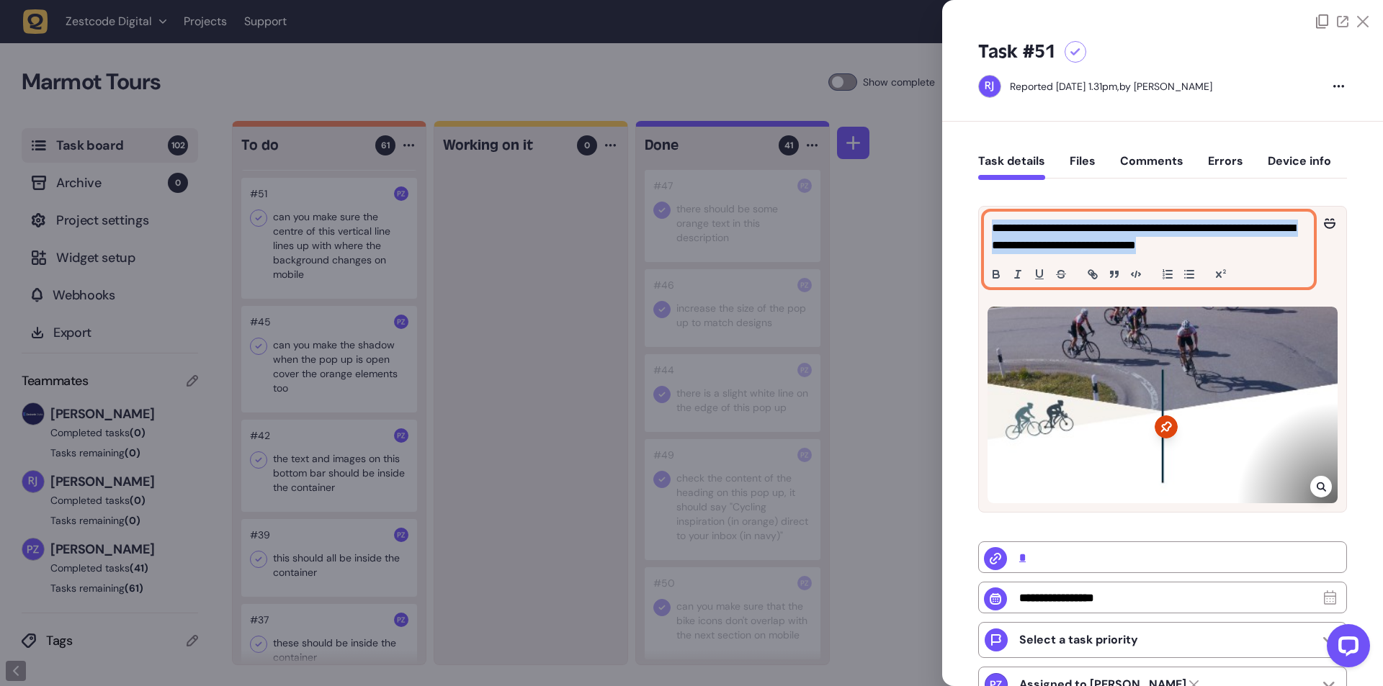
drag, startPoint x: 1248, startPoint y: 247, endPoint x: 913, endPoint y: 221, distance: 335.9
click at [913, 221] on div "Task board 102 Archive 0 Project settings Widget setup Webhooks Export Teammate…" at bounding box center [691, 404] width 1383 height 566
copy p "**********"
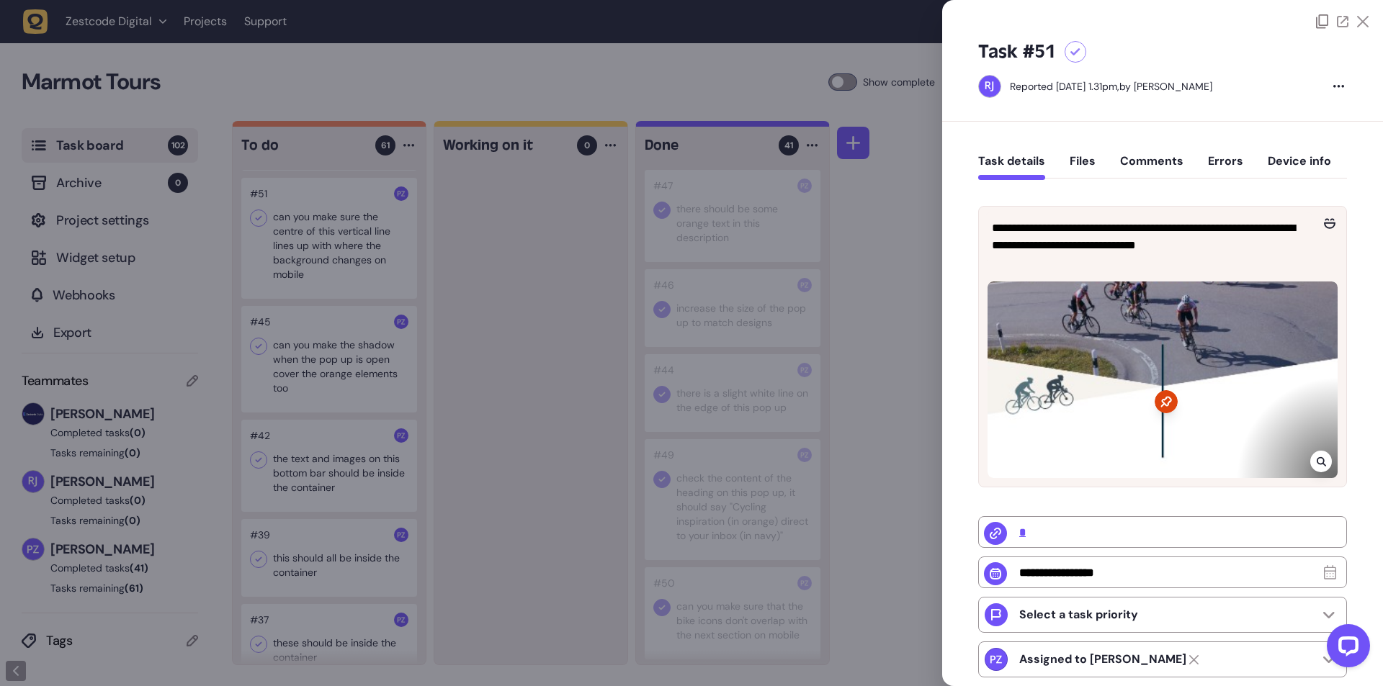
click at [1352, 499] on div "**********" at bounding box center [1162, 508] width 441 height 772
click at [428, 406] on div at bounding box center [691, 343] width 1383 height 686
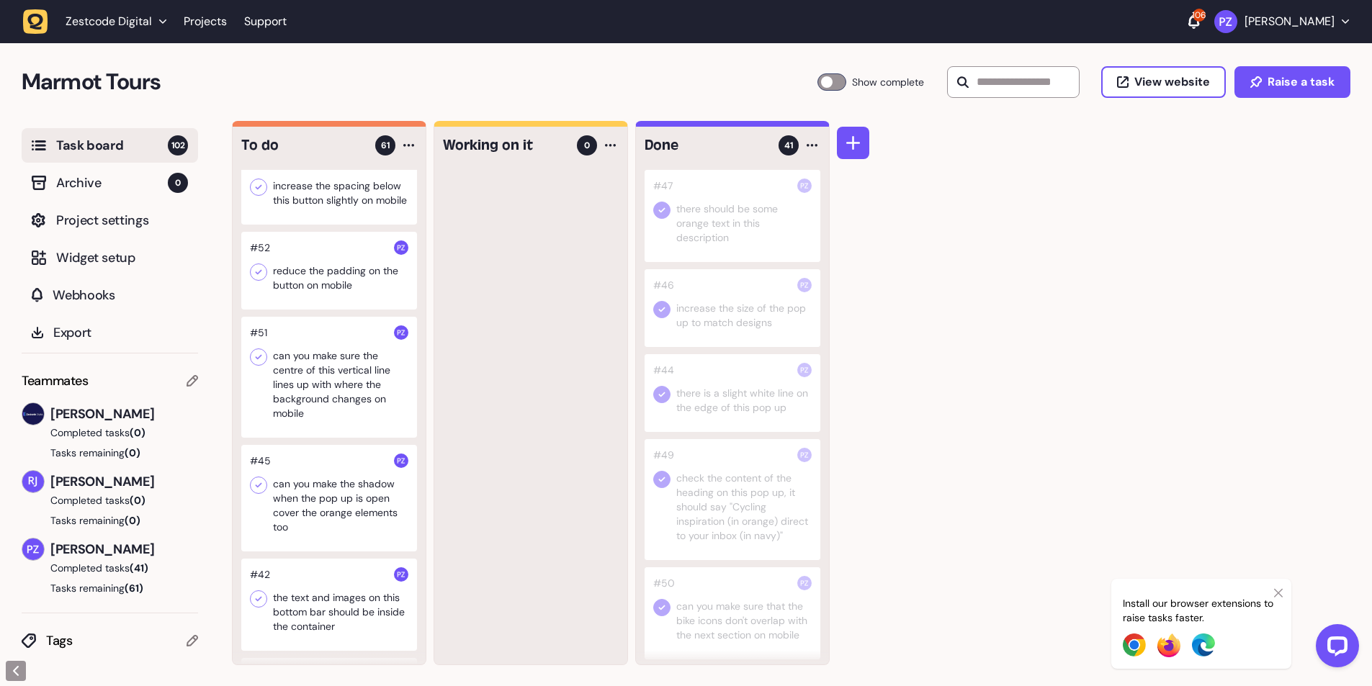
scroll to position [4488, 0]
click at [312, 315] on div at bounding box center [329, 276] width 176 height 78
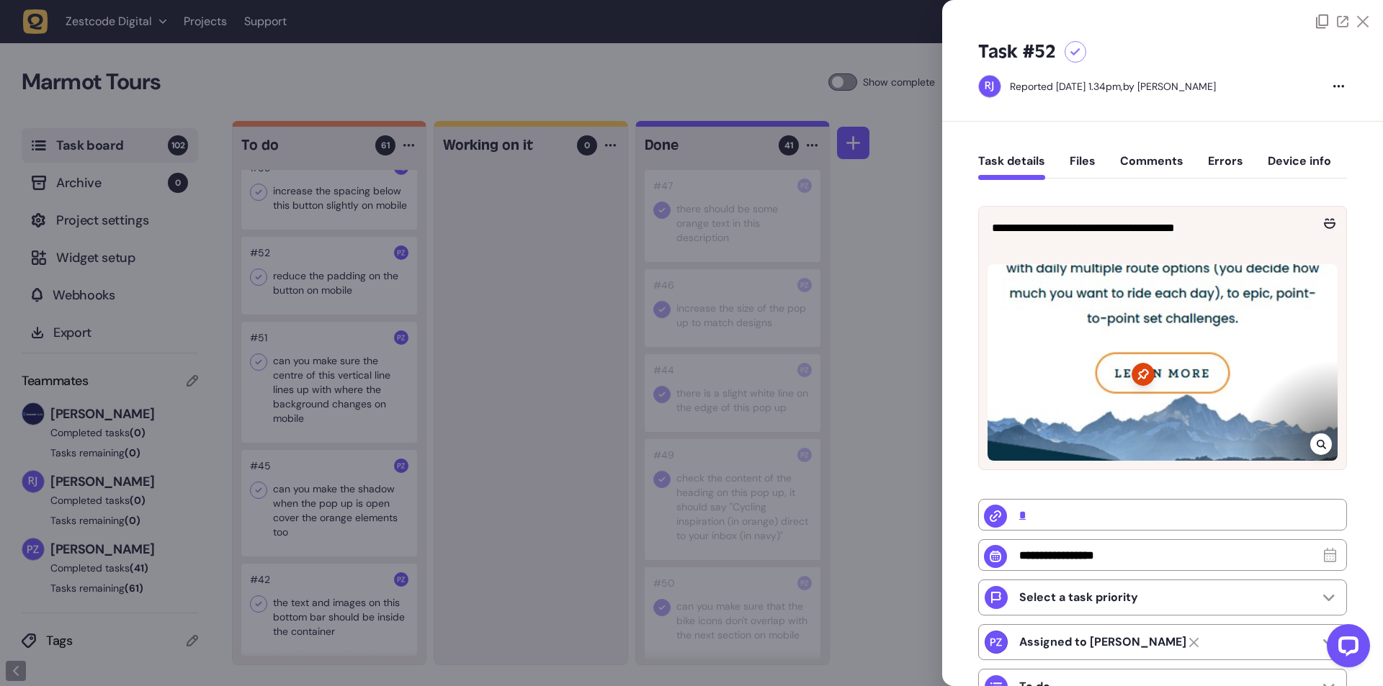
click at [548, 435] on div at bounding box center [691, 343] width 1383 height 686
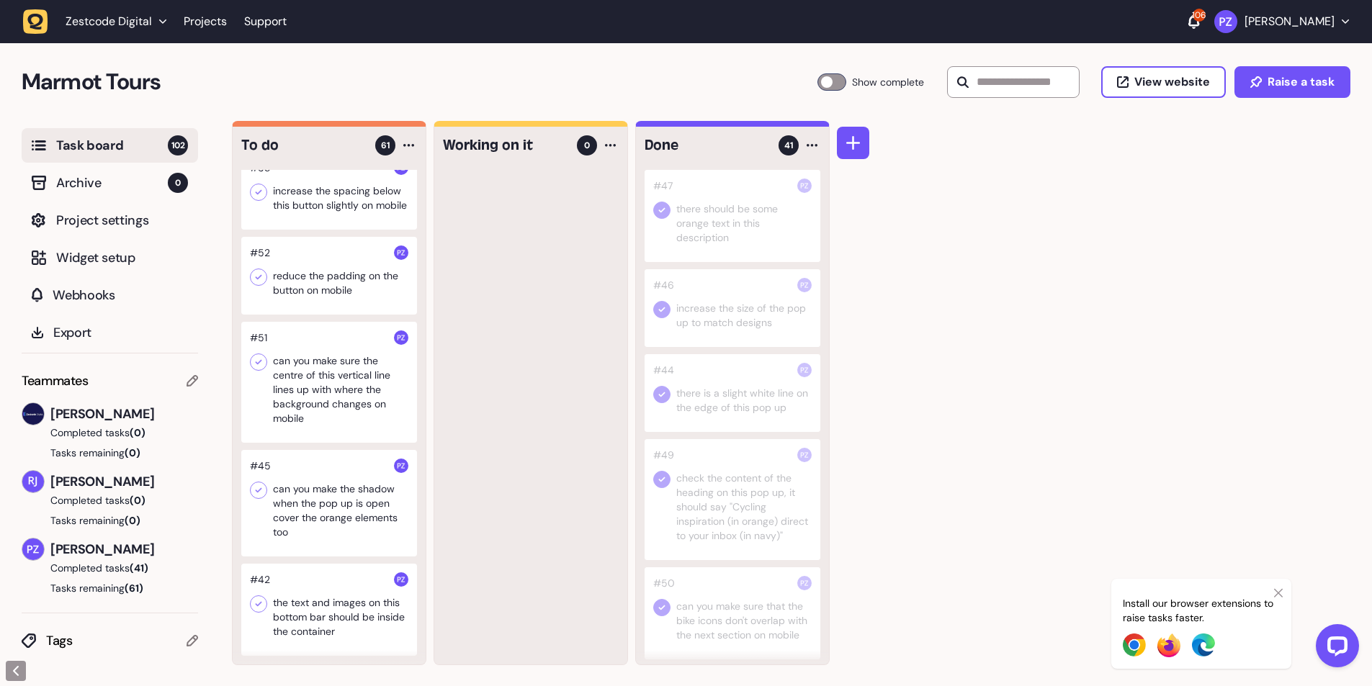
click at [256, 285] on icon at bounding box center [258, 277] width 14 height 14
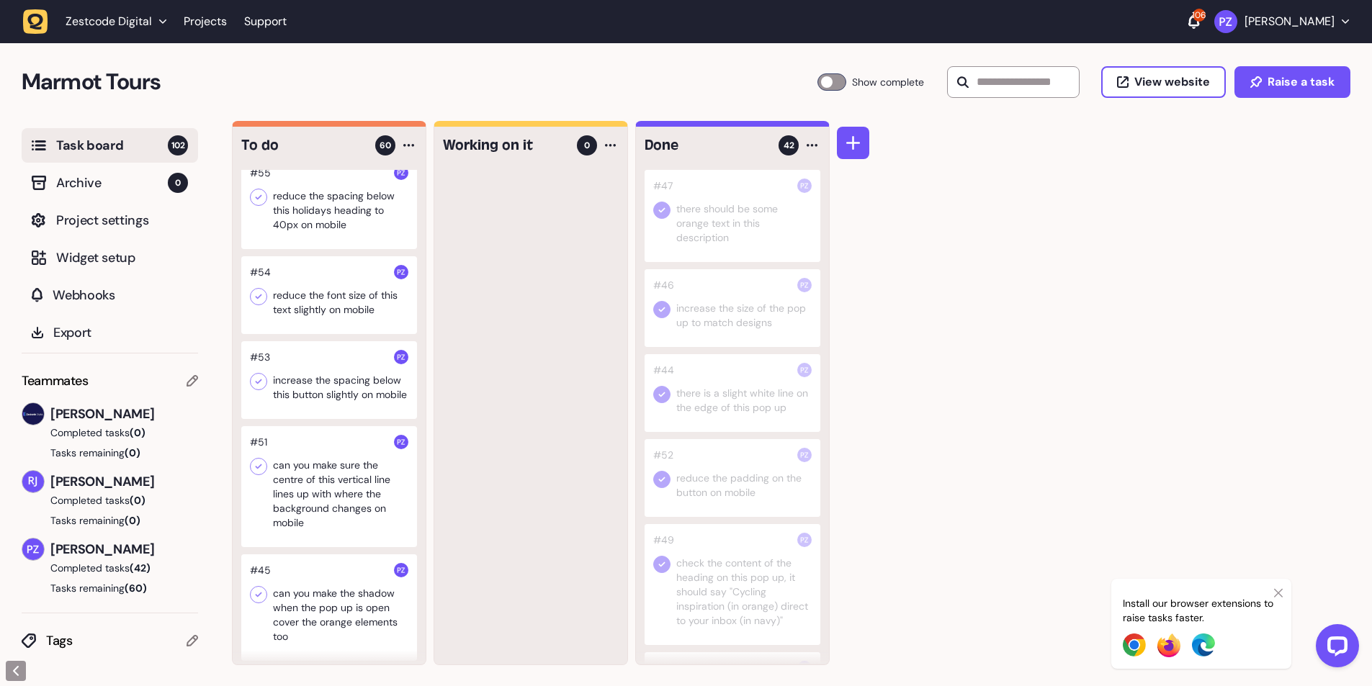
scroll to position [4272, 0]
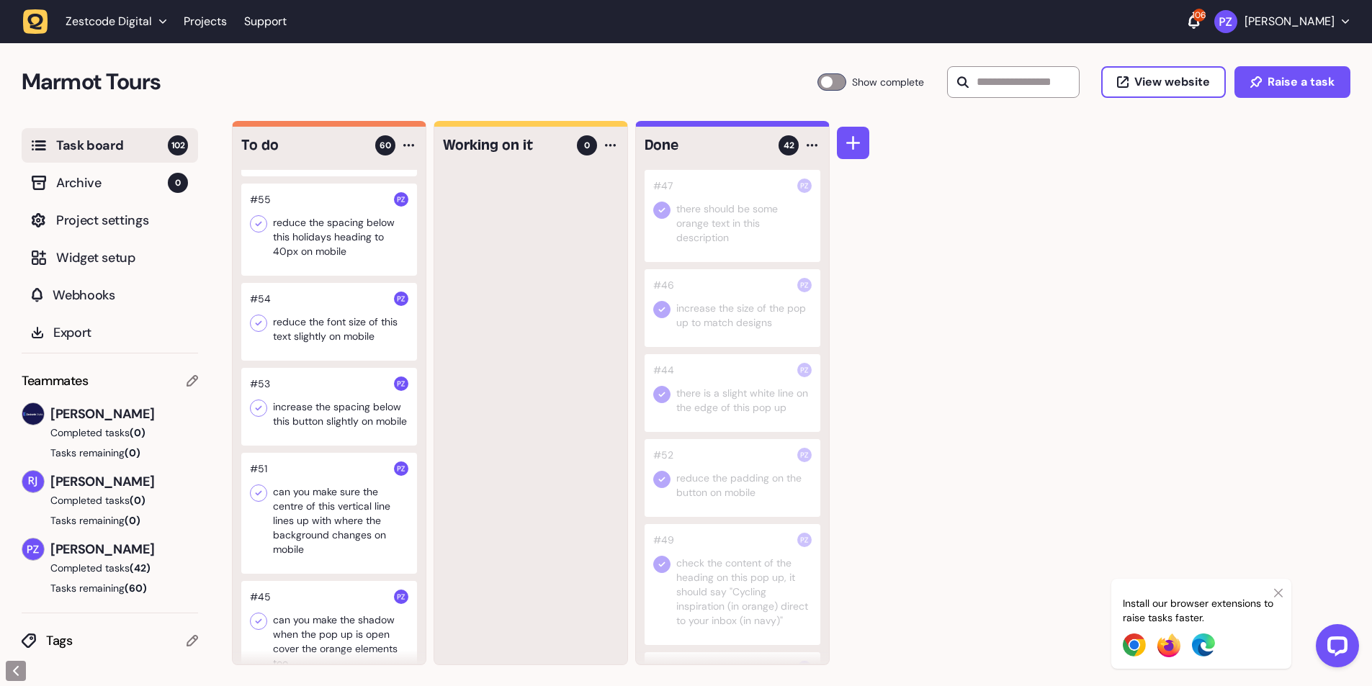
click at [335, 416] on div at bounding box center [329, 407] width 176 height 78
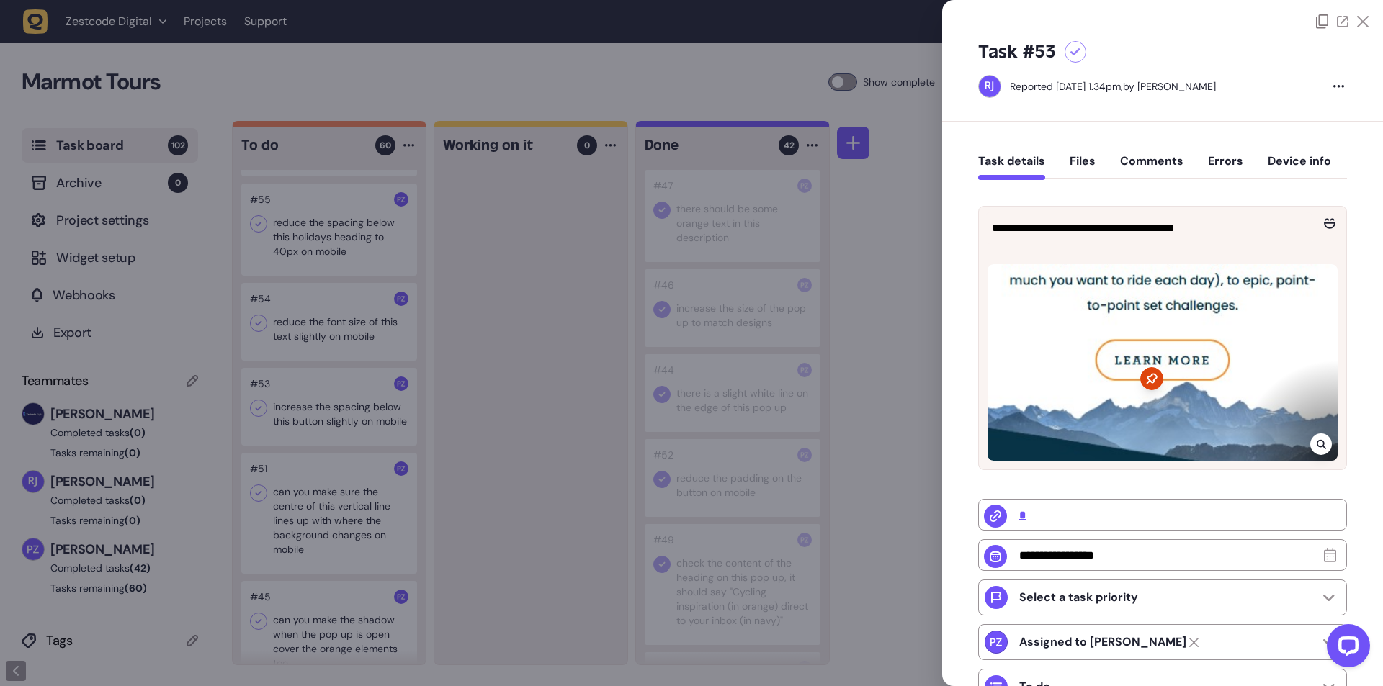
drag, startPoint x: 516, startPoint y: 481, endPoint x: 397, endPoint y: 475, distance: 119.0
click at [506, 482] on div at bounding box center [691, 343] width 1383 height 686
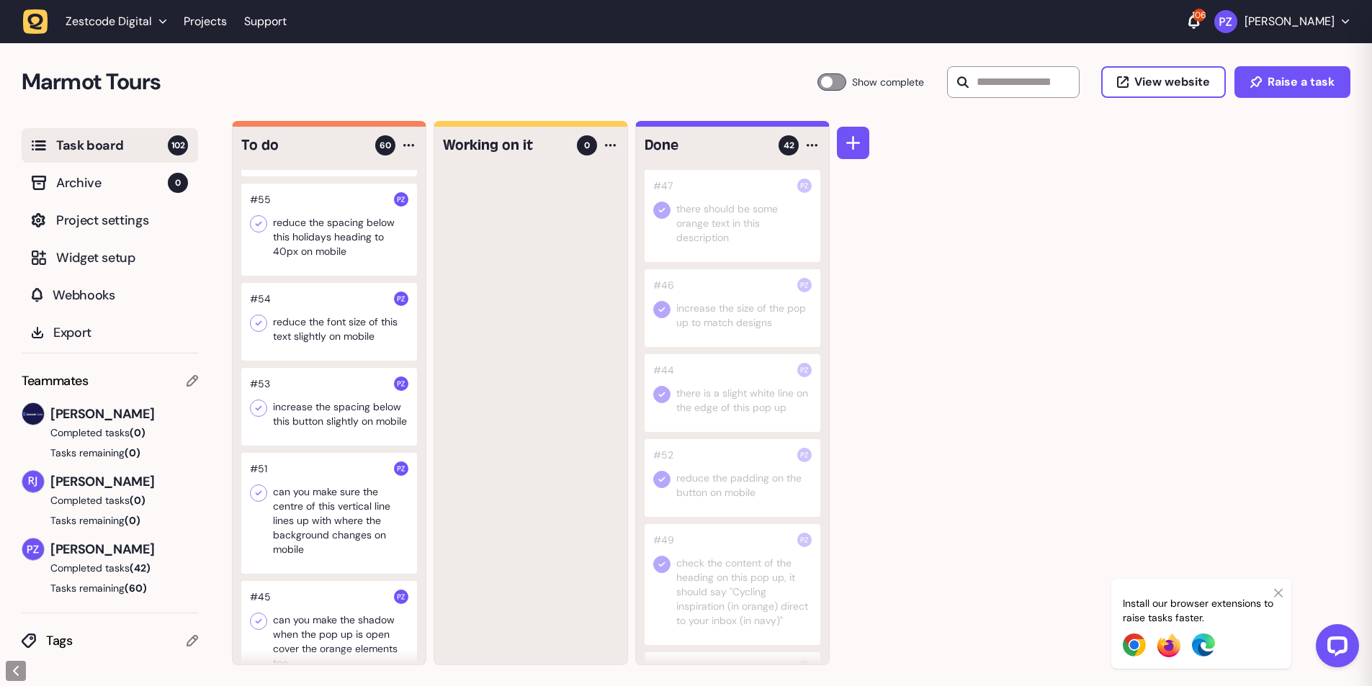
click at [330, 446] on div at bounding box center [329, 407] width 176 height 78
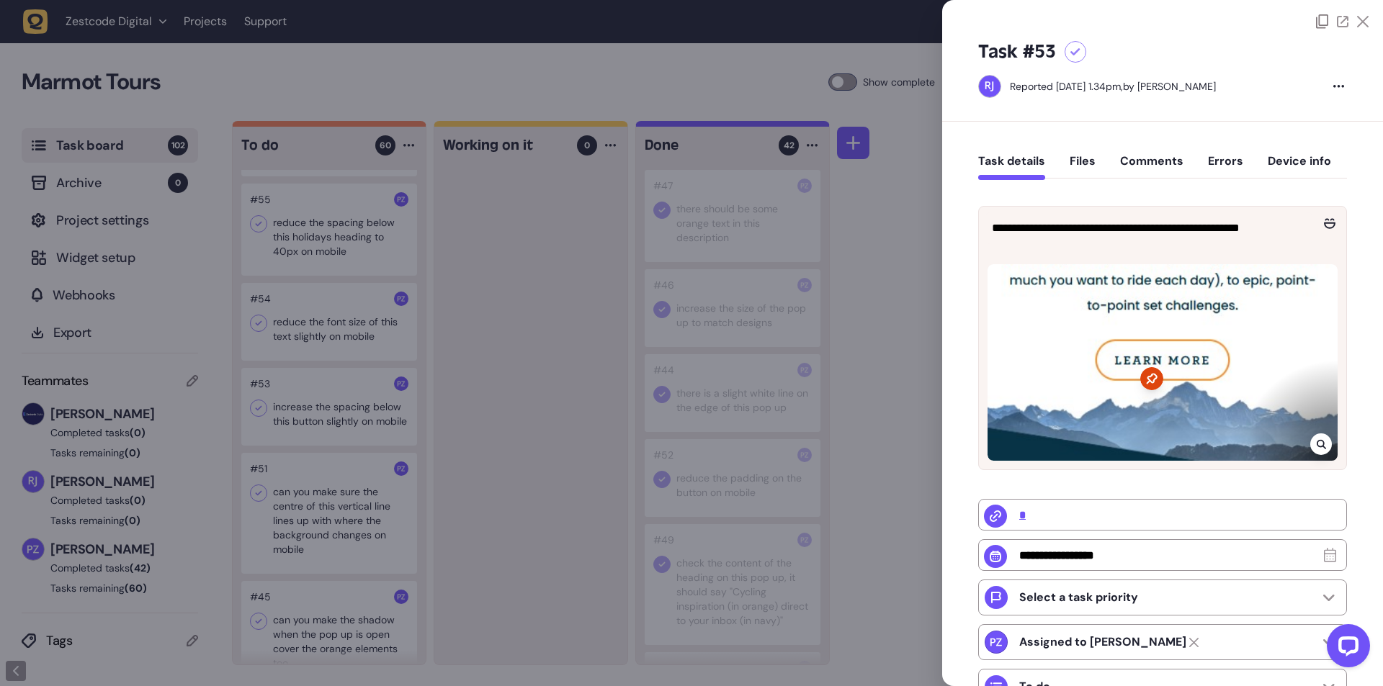
click at [511, 375] on div at bounding box center [691, 343] width 1383 height 686
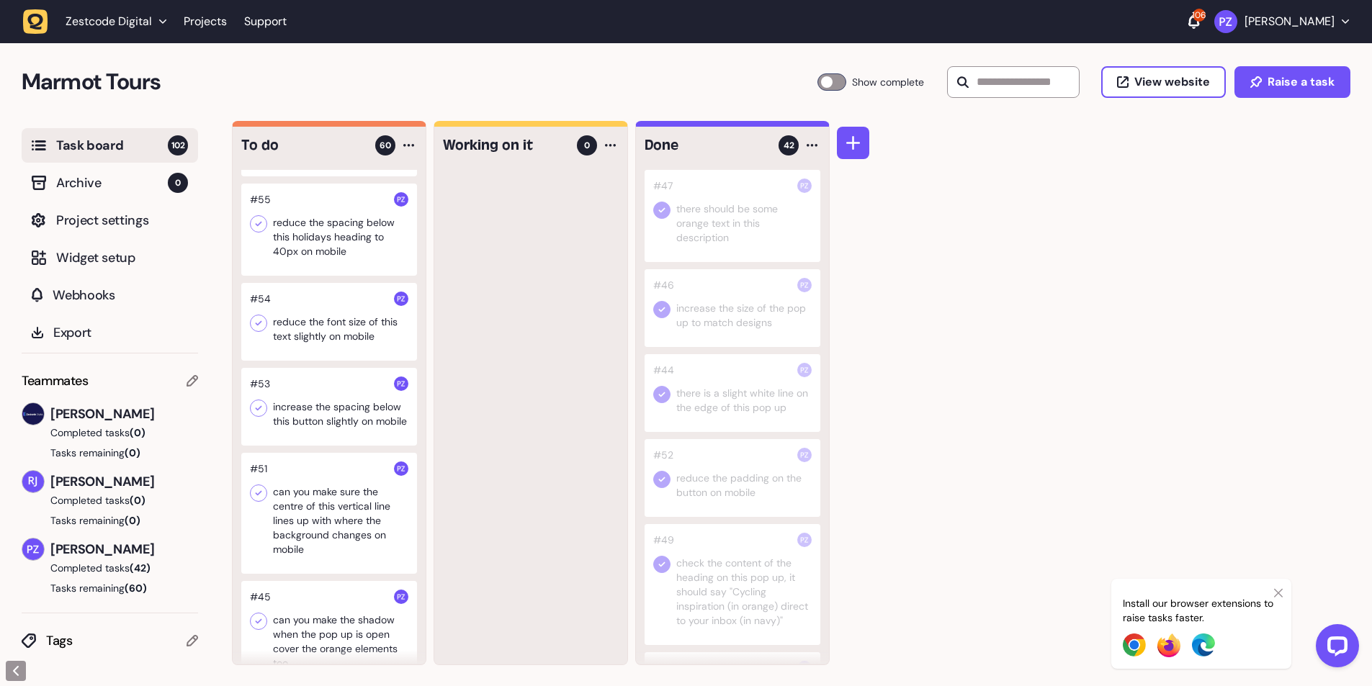
click at [256, 227] on icon at bounding box center [259, 224] width 6 height 5
click at [313, 276] on div at bounding box center [329, 230] width 176 height 92
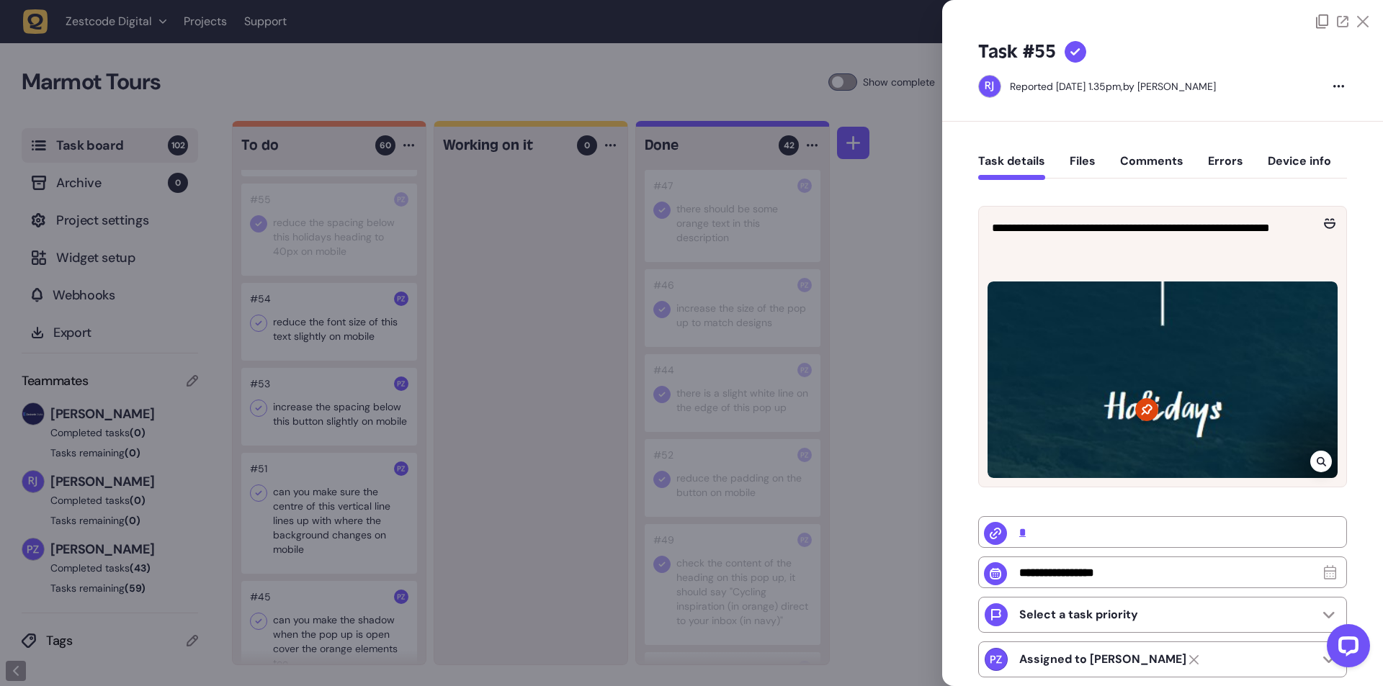
click at [479, 385] on div at bounding box center [691, 343] width 1383 height 686
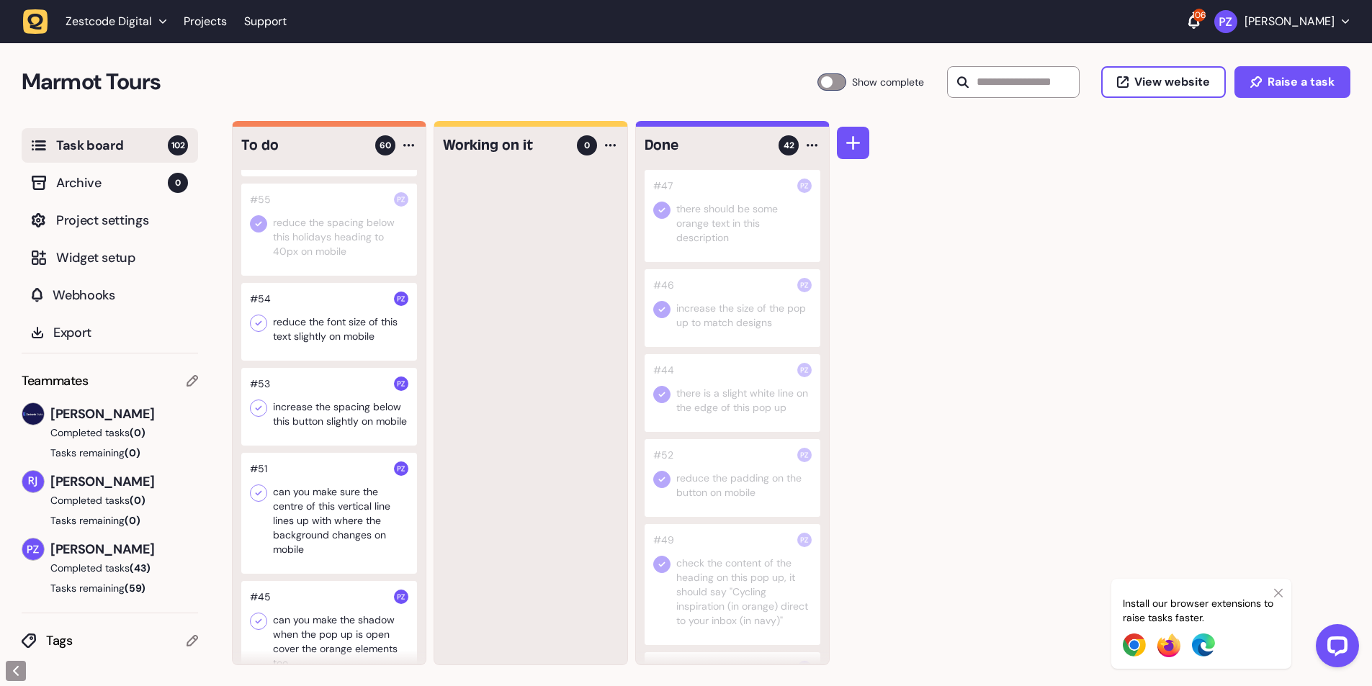
click at [257, 416] on icon at bounding box center [258, 408] width 14 height 14
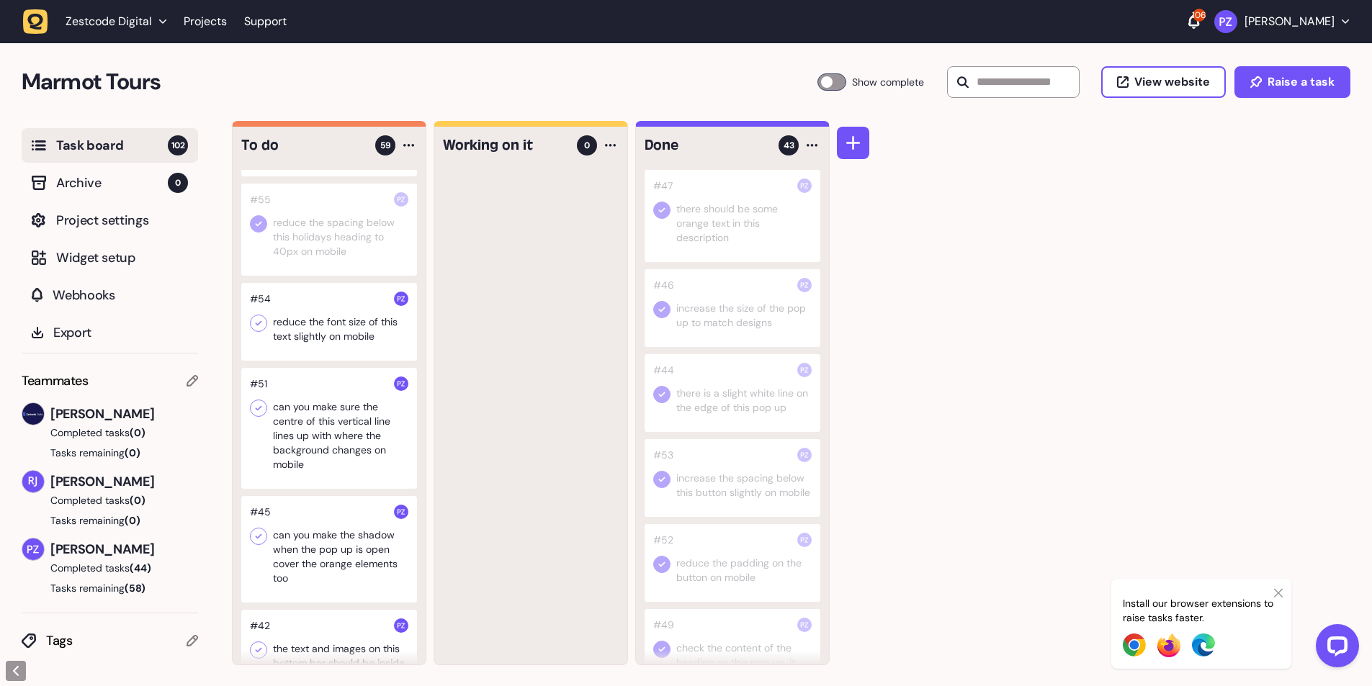
click at [343, 361] on div at bounding box center [329, 322] width 176 height 78
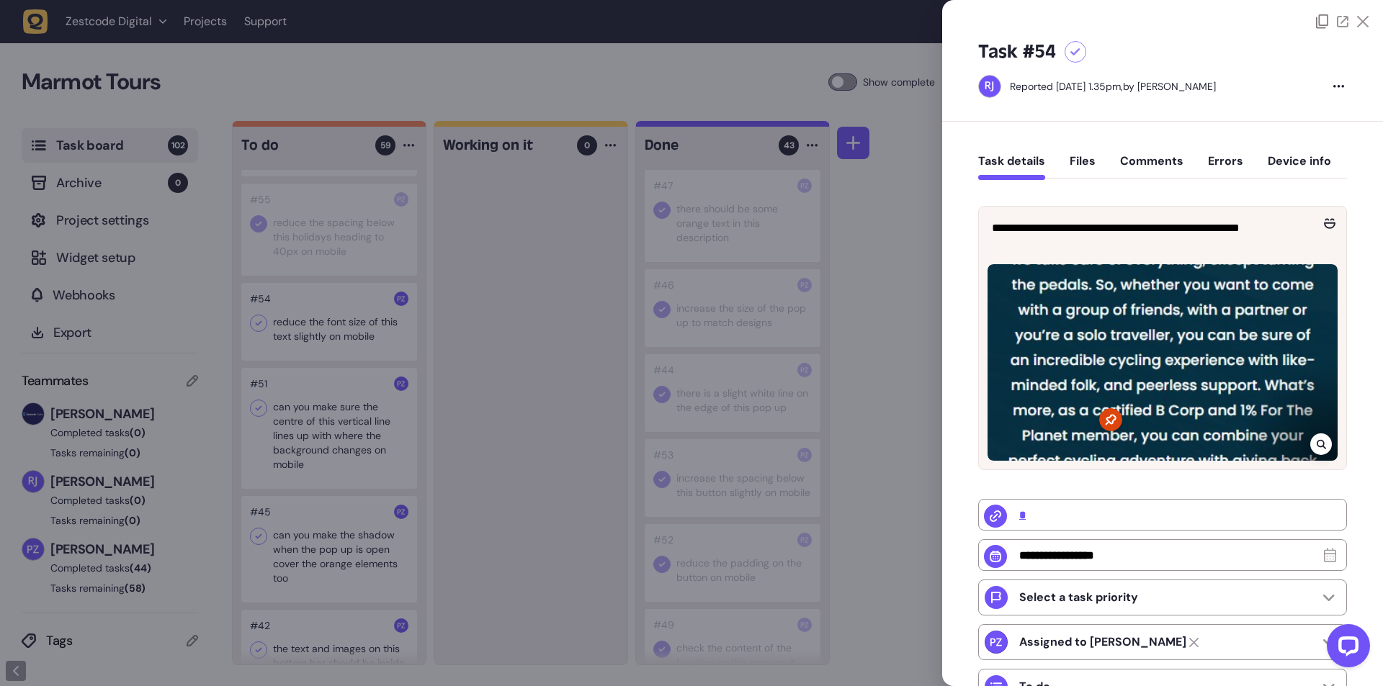
click at [467, 365] on div at bounding box center [691, 343] width 1383 height 686
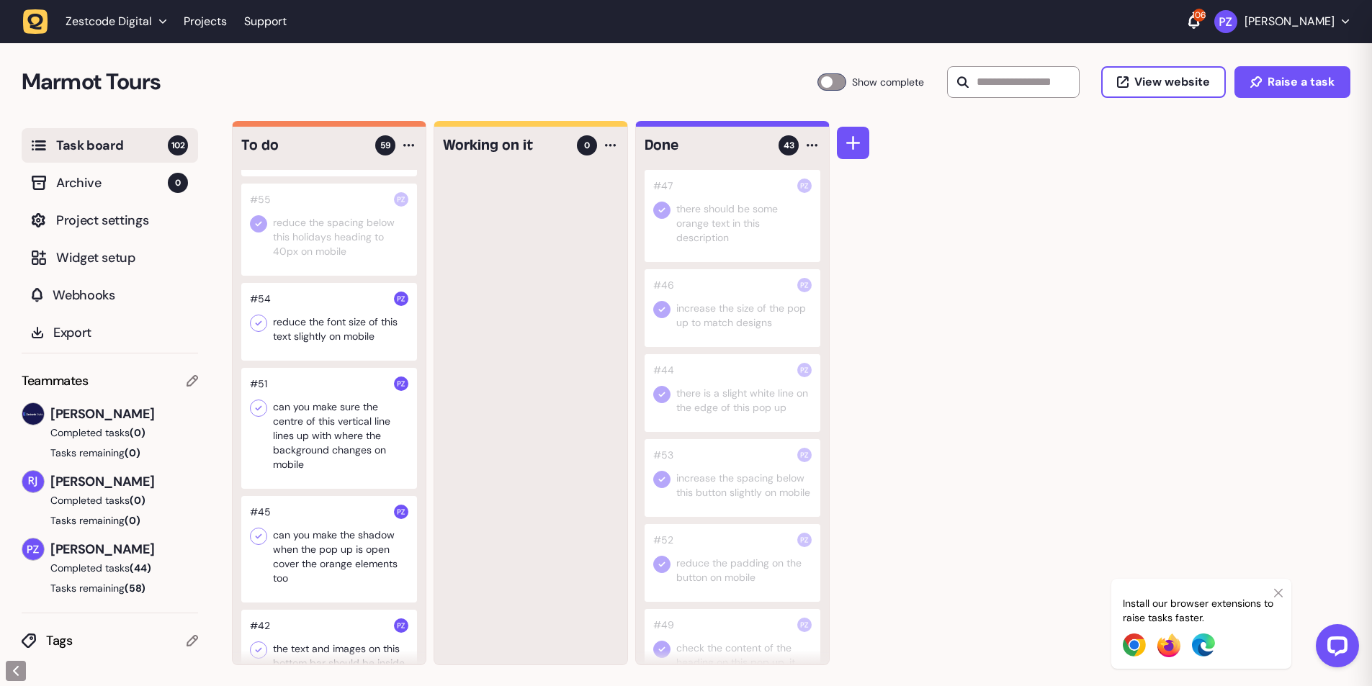
click at [249, 361] on div at bounding box center [329, 322] width 176 height 78
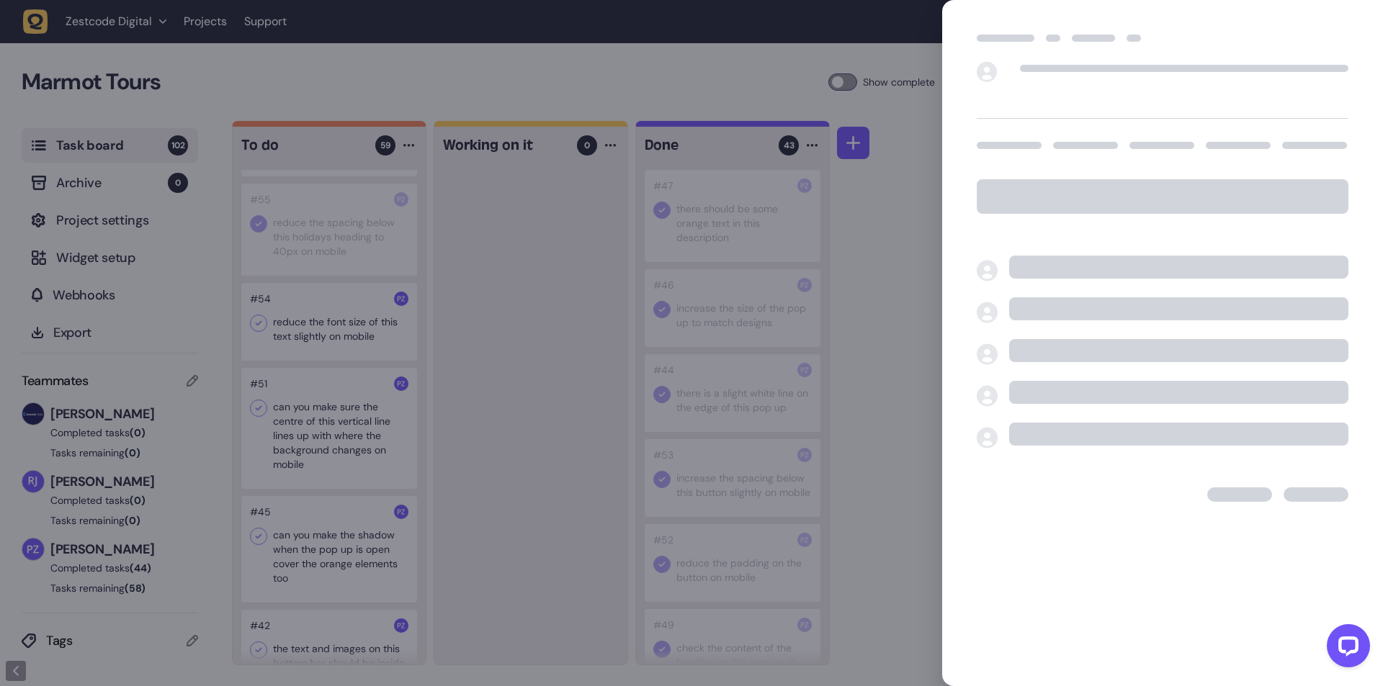
drag, startPoint x: 406, startPoint y: 379, endPoint x: 366, endPoint y: 378, distance: 40.3
click at [400, 379] on div at bounding box center [691, 343] width 1383 height 686
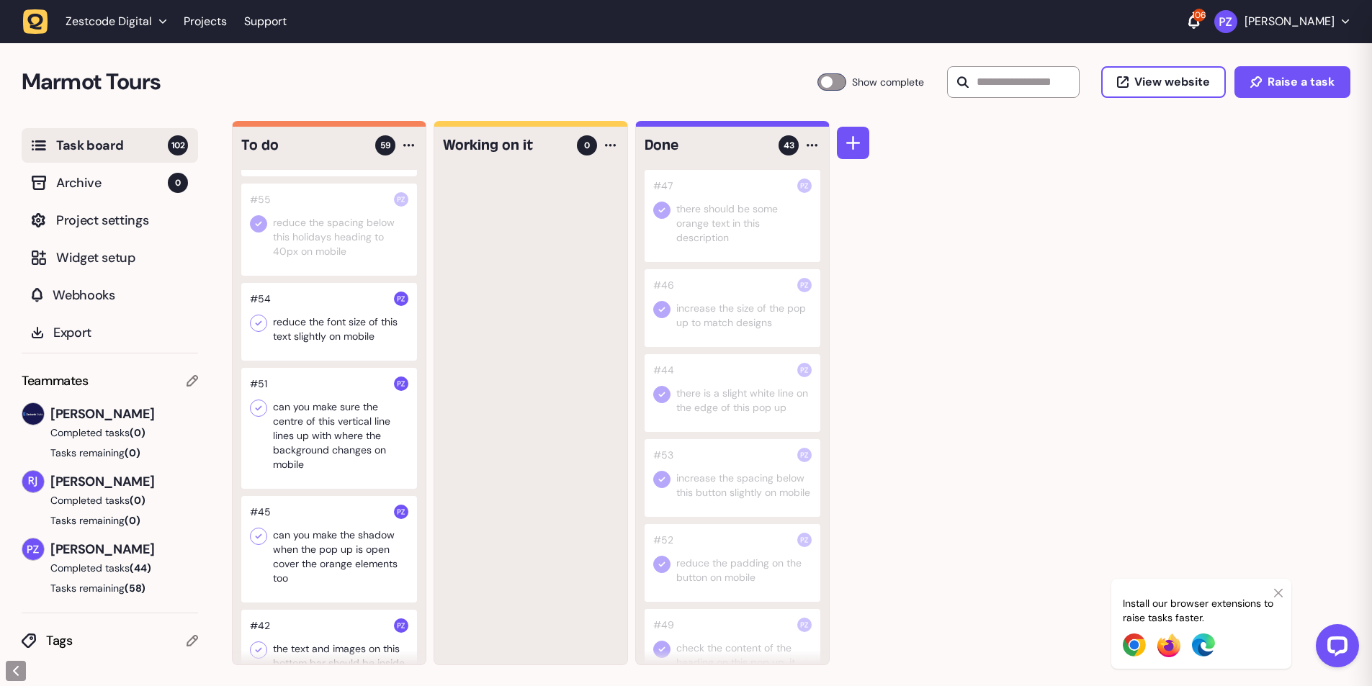
click at [268, 361] on div at bounding box center [329, 322] width 176 height 78
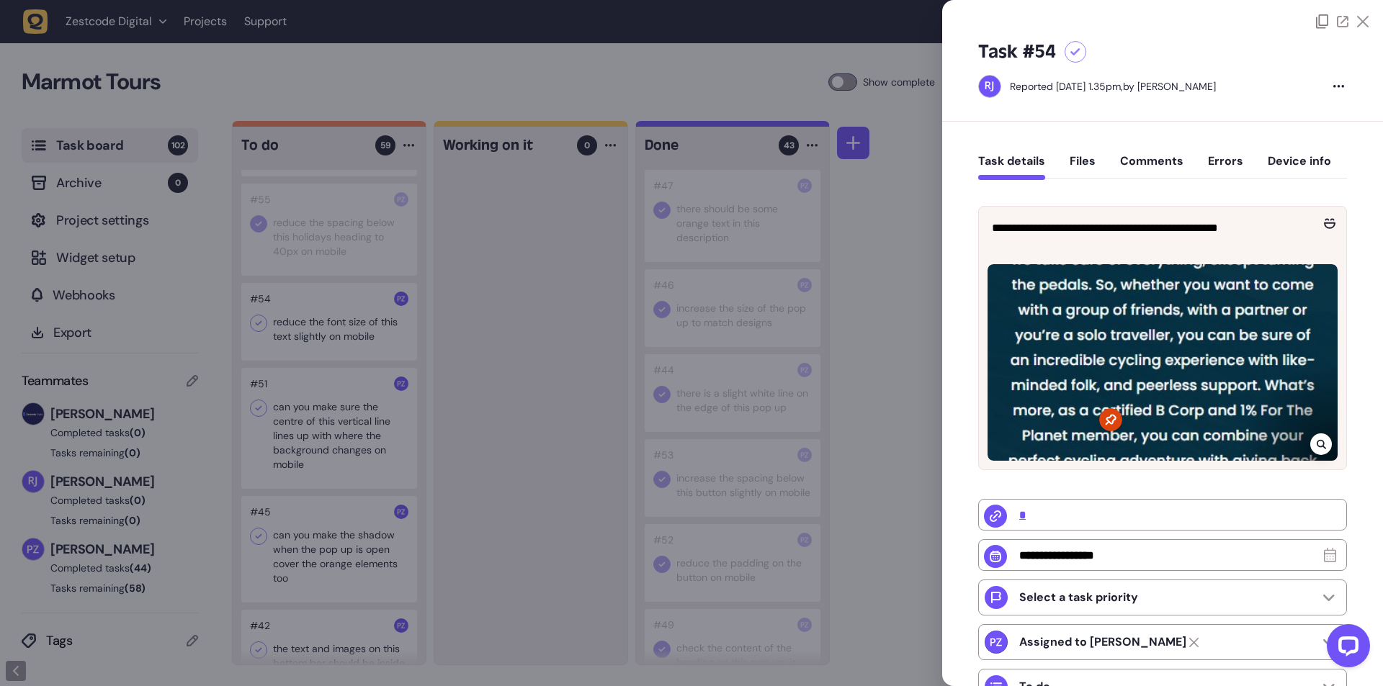
drag, startPoint x: 460, startPoint y: 438, endPoint x: 256, endPoint y: 400, distance: 207.4
click at [458, 437] on div at bounding box center [691, 343] width 1383 height 686
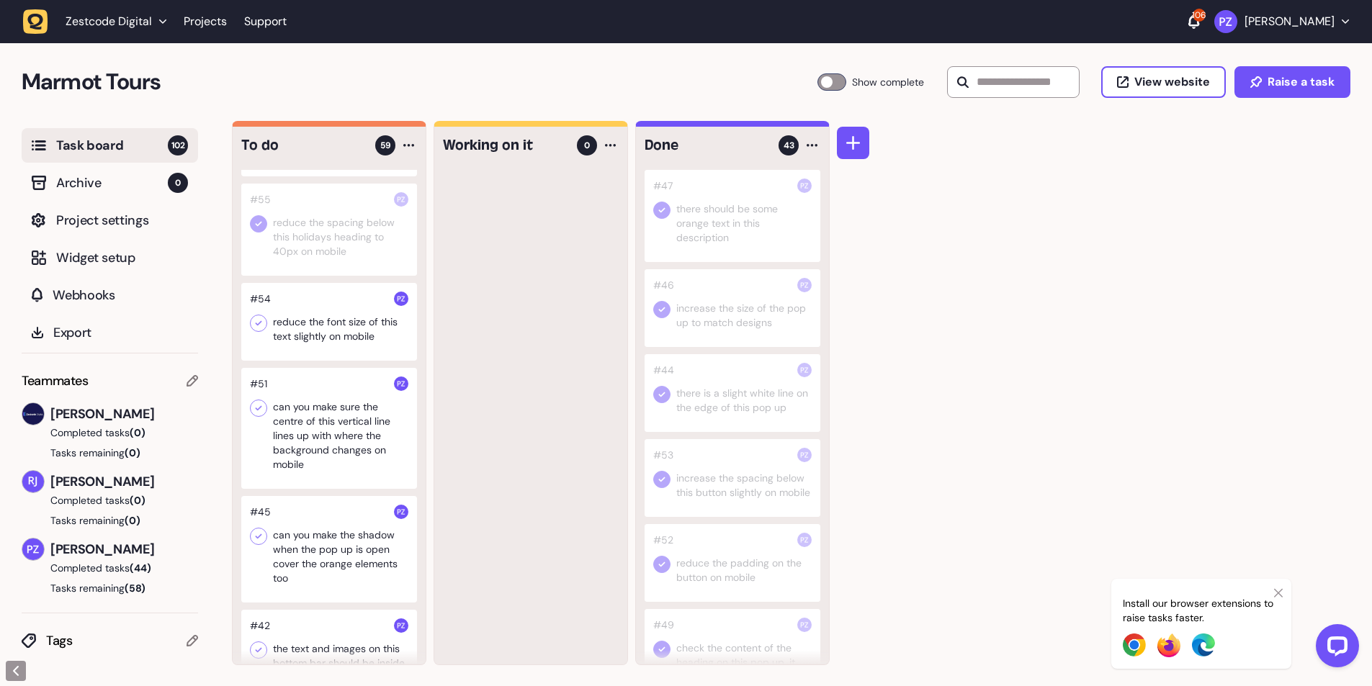
click at [256, 331] on icon at bounding box center [258, 323] width 14 height 14
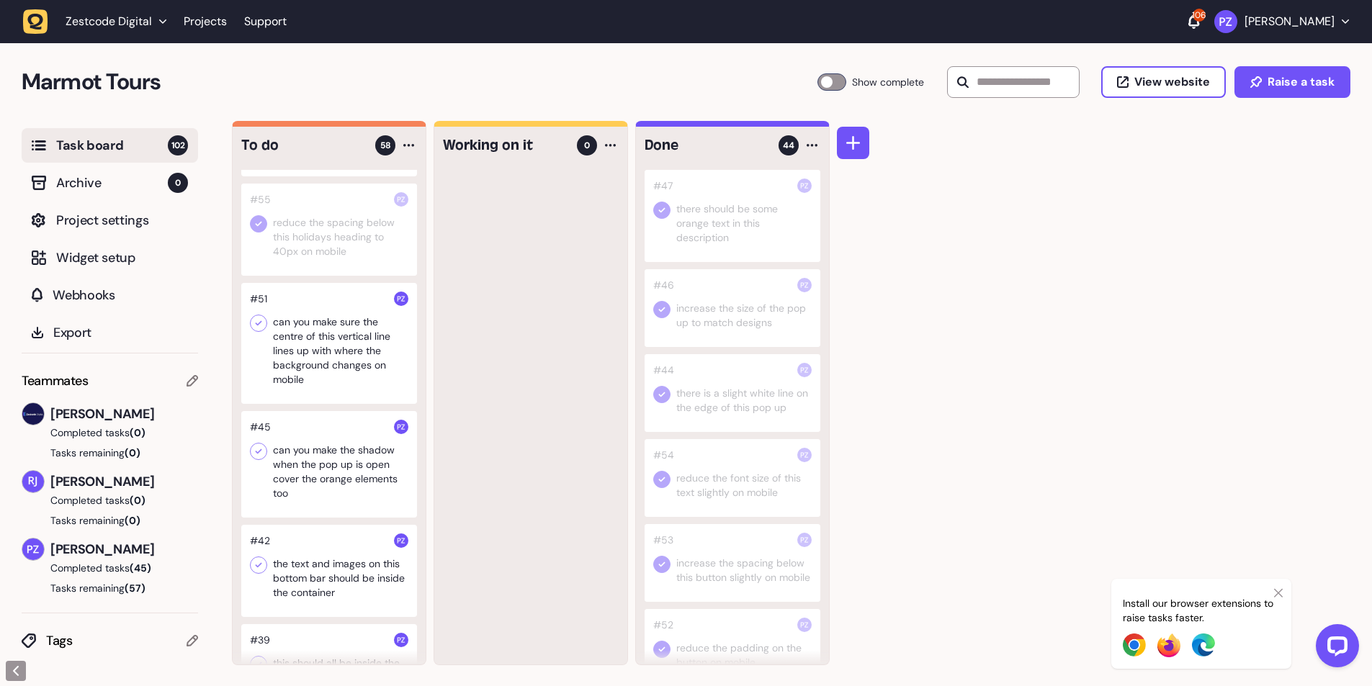
click at [306, 276] on div at bounding box center [329, 230] width 176 height 92
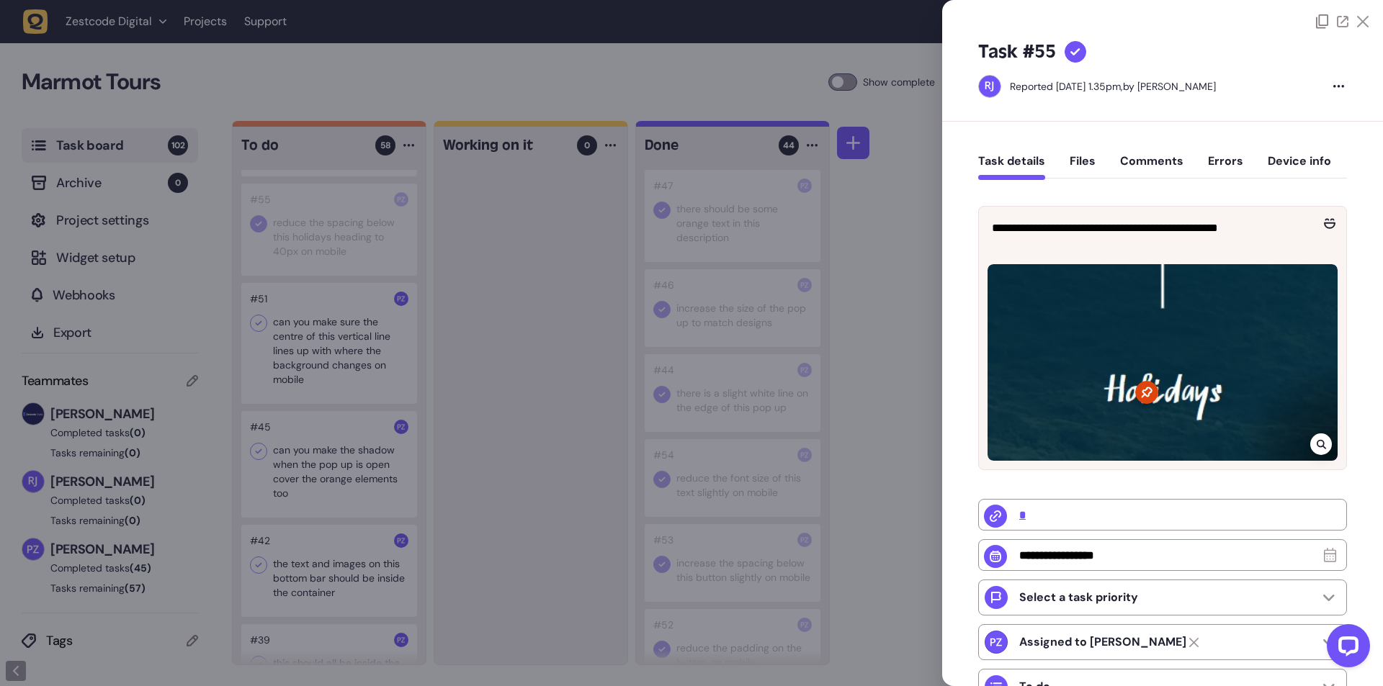
click at [439, 366] on div at bounding box center [691, 343] width 1383 height 686
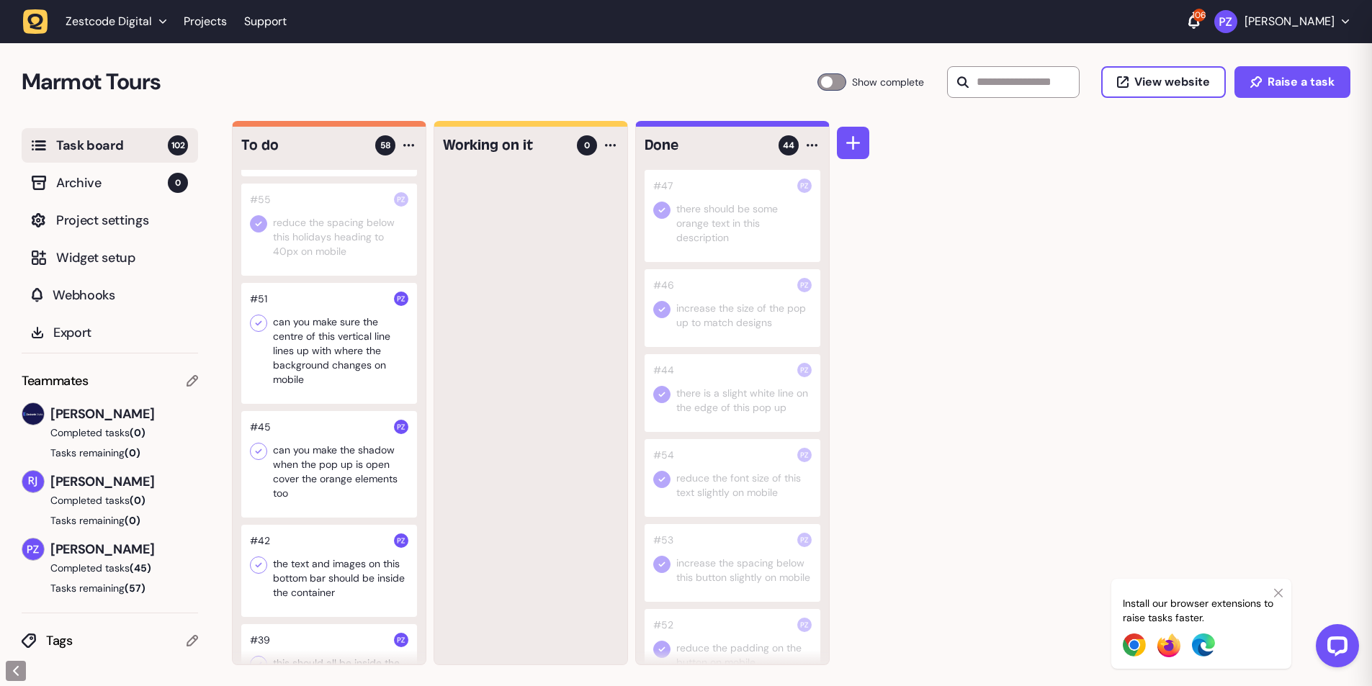
click at [257, 254] on div at bounding box center [329, 230] width 176 height 92
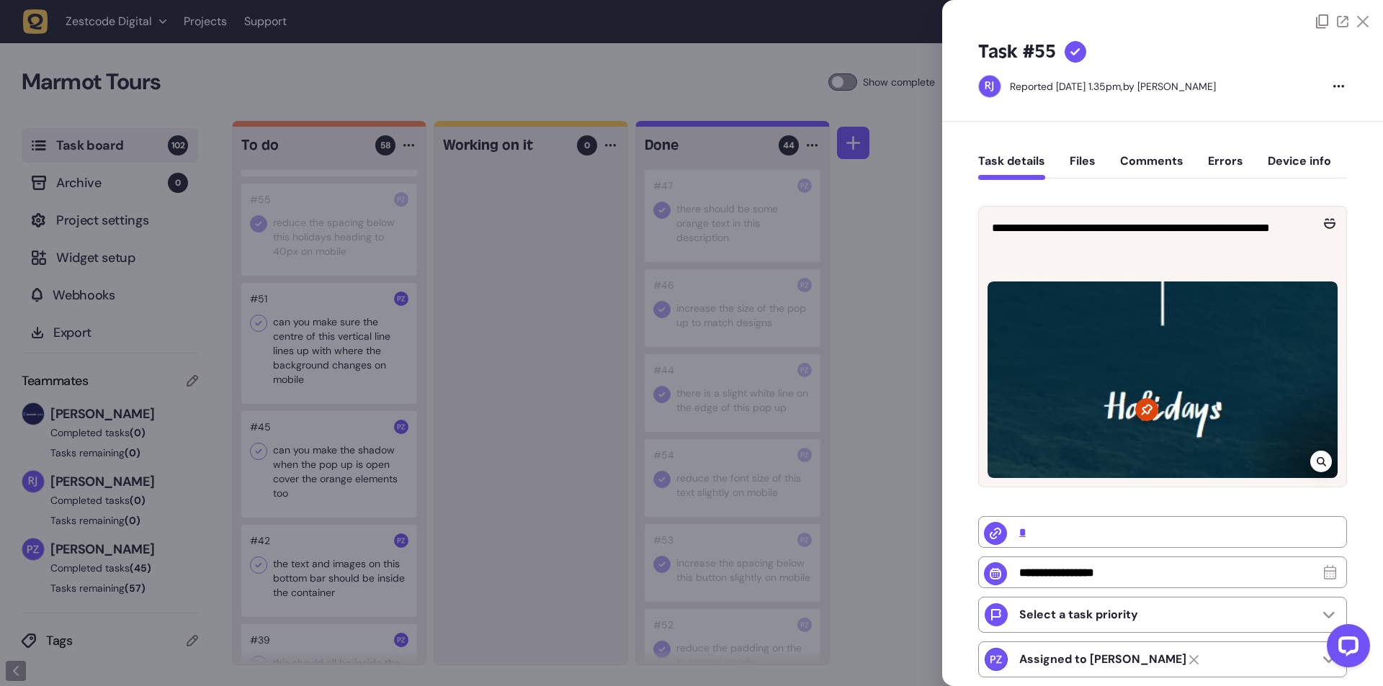
click at [545, 552] on div at bounding box center [691, 343] width 1383 height 686
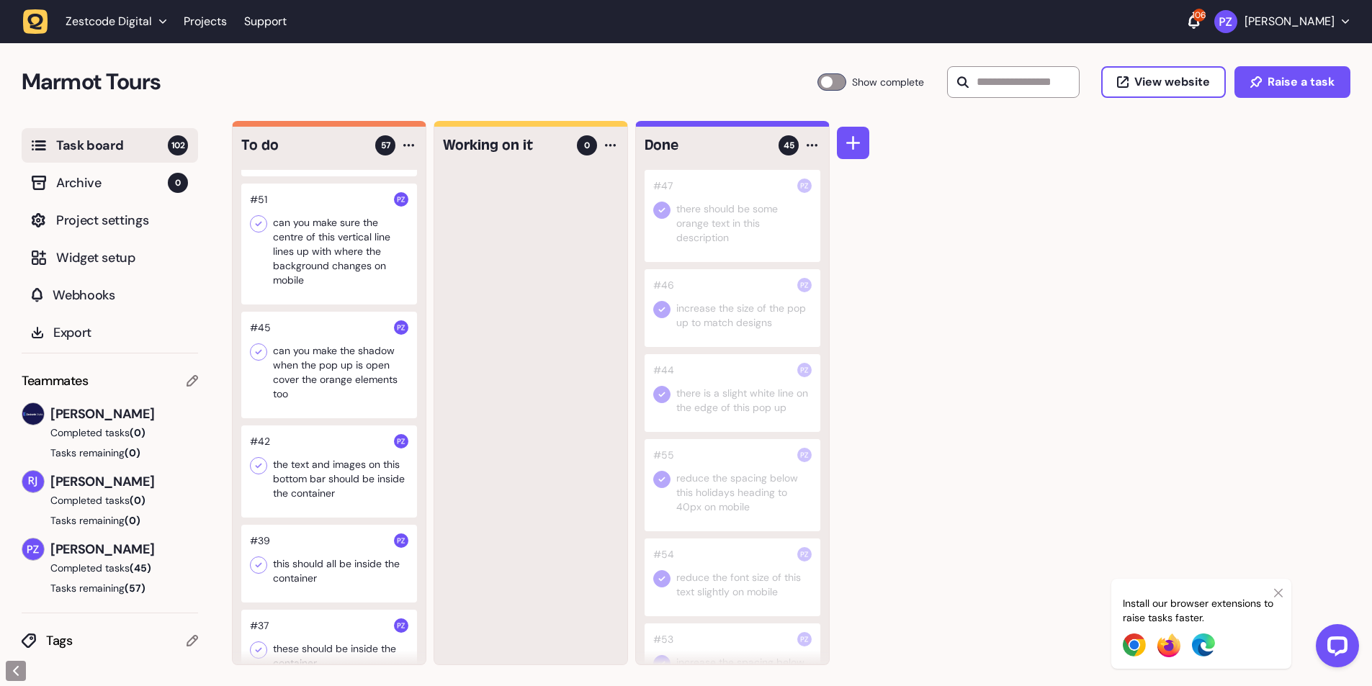
scroll to position [4128, 0]
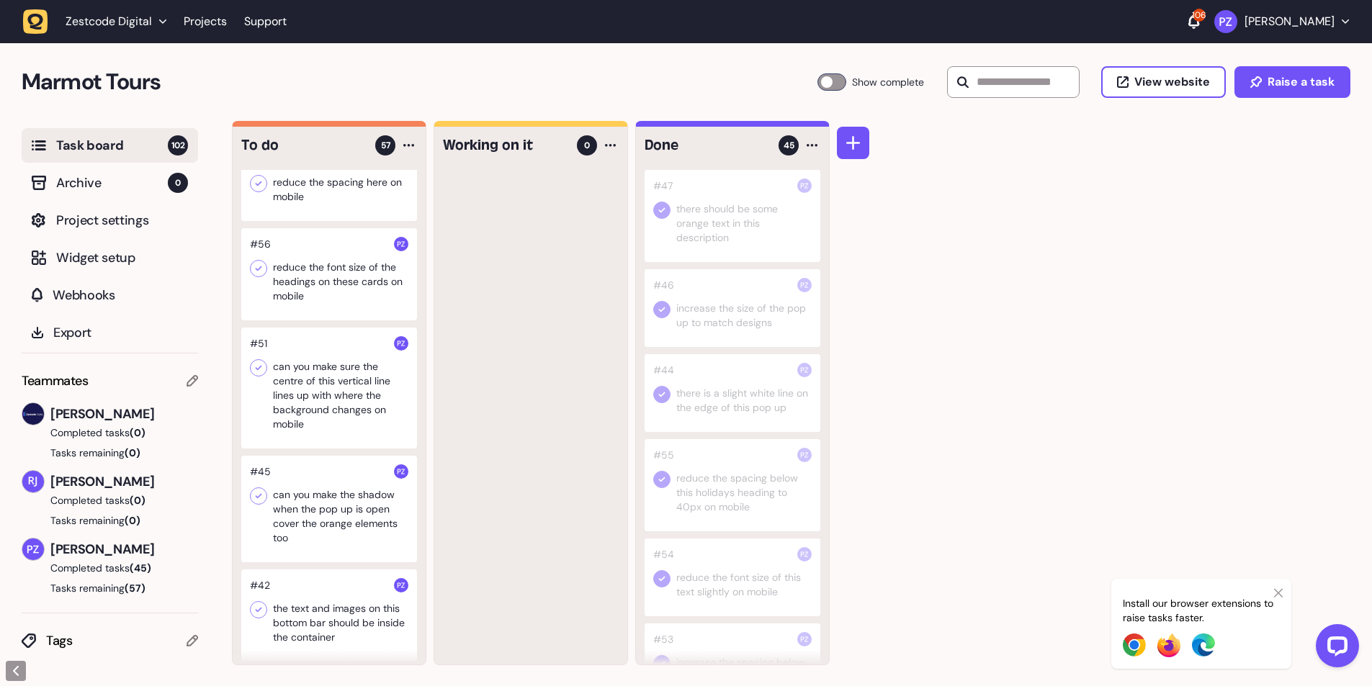
click at [339, 321] on div at bounding box center [329, 274] width 176 height 92
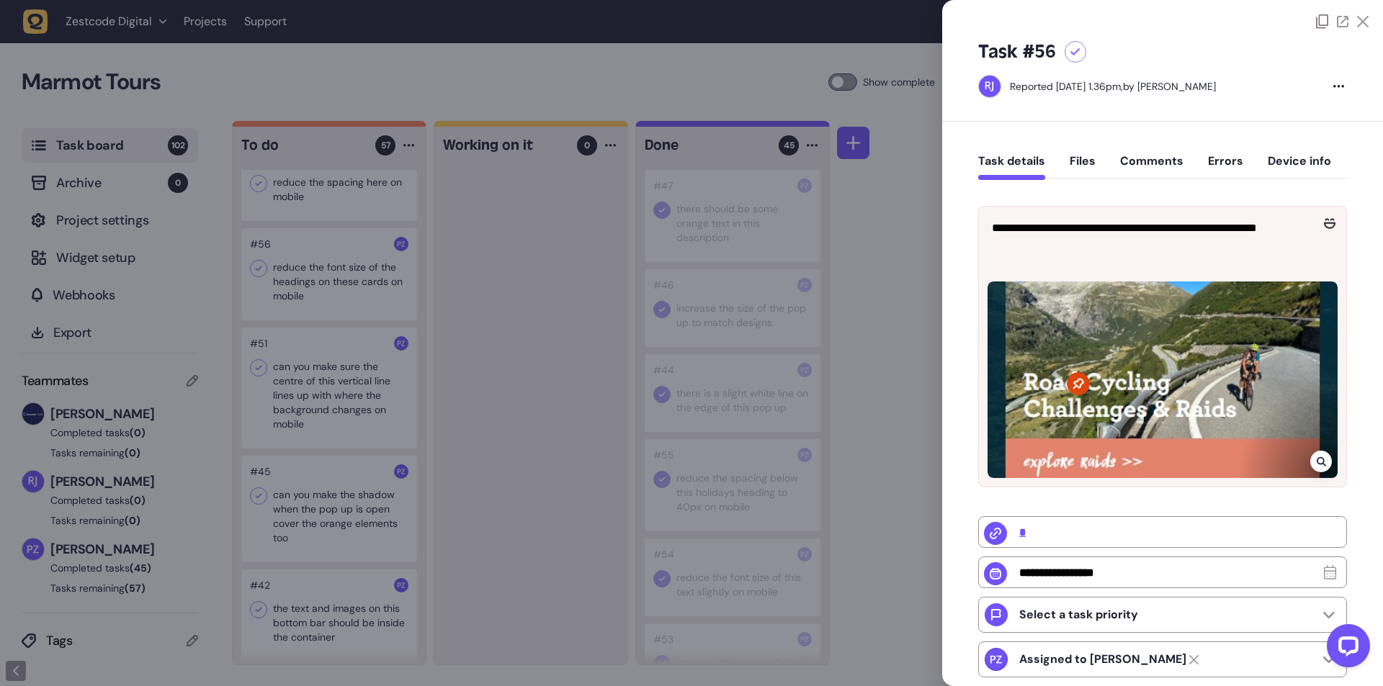
click at [520, 483] on div at bounding box center [691, 343] width 1383 height 686
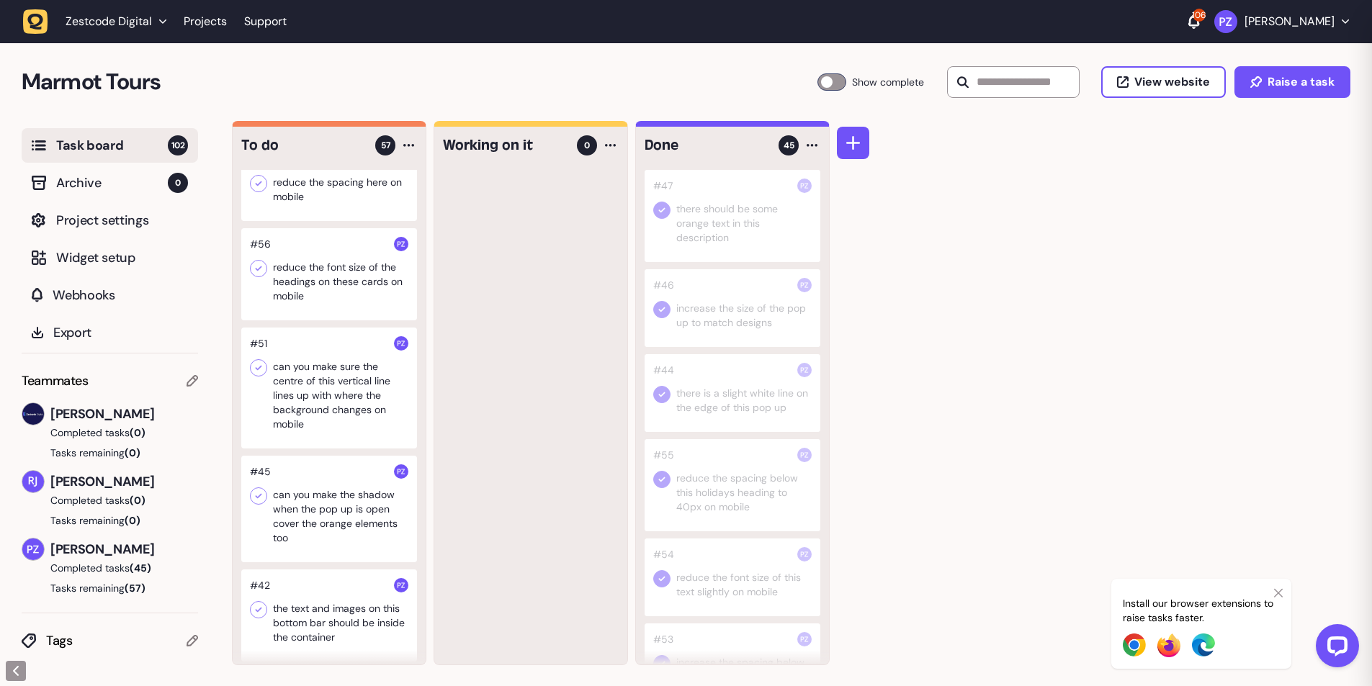
click at [352, 315] on div at bounding box center [329, 274] width 176 height 92
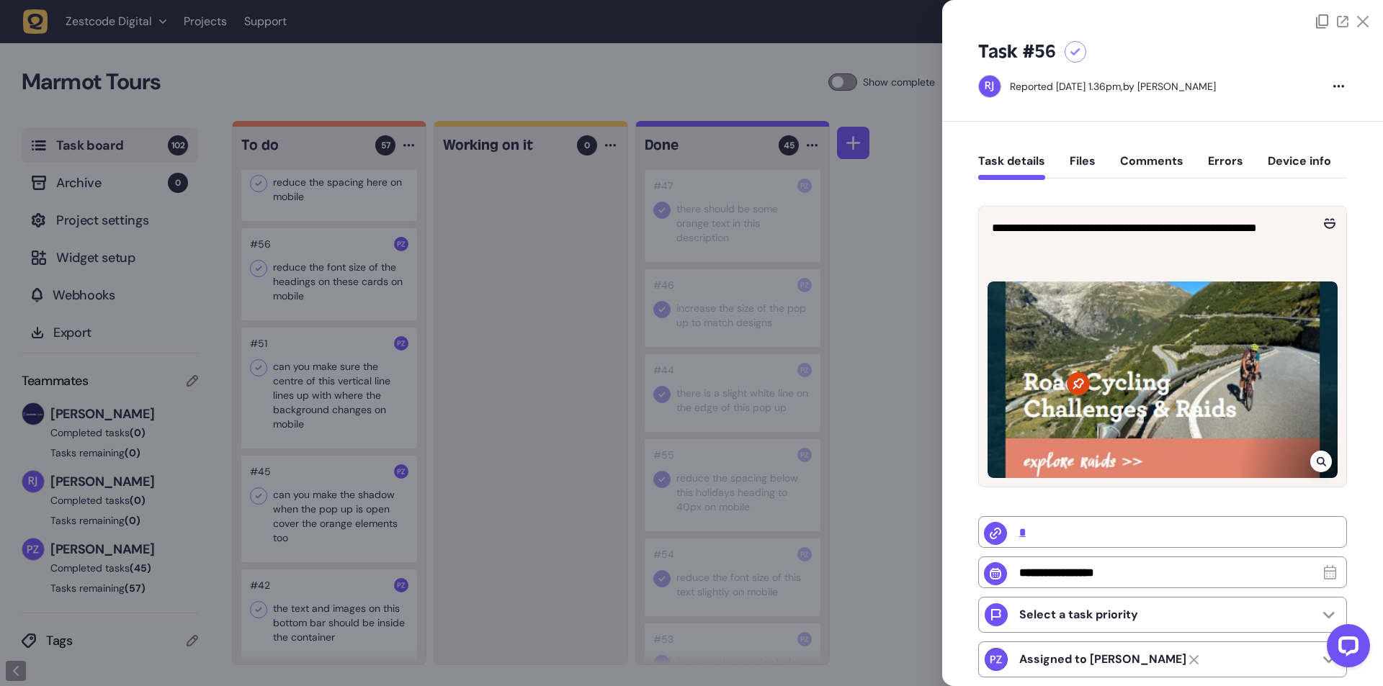
drag, startPoint x: 452, startPoint y: 442, endPoint x: 391, endPoint y: 427, distance: 62.9
click at [439, 442] on div at bounding box center [691, 343] width 1383 height 686
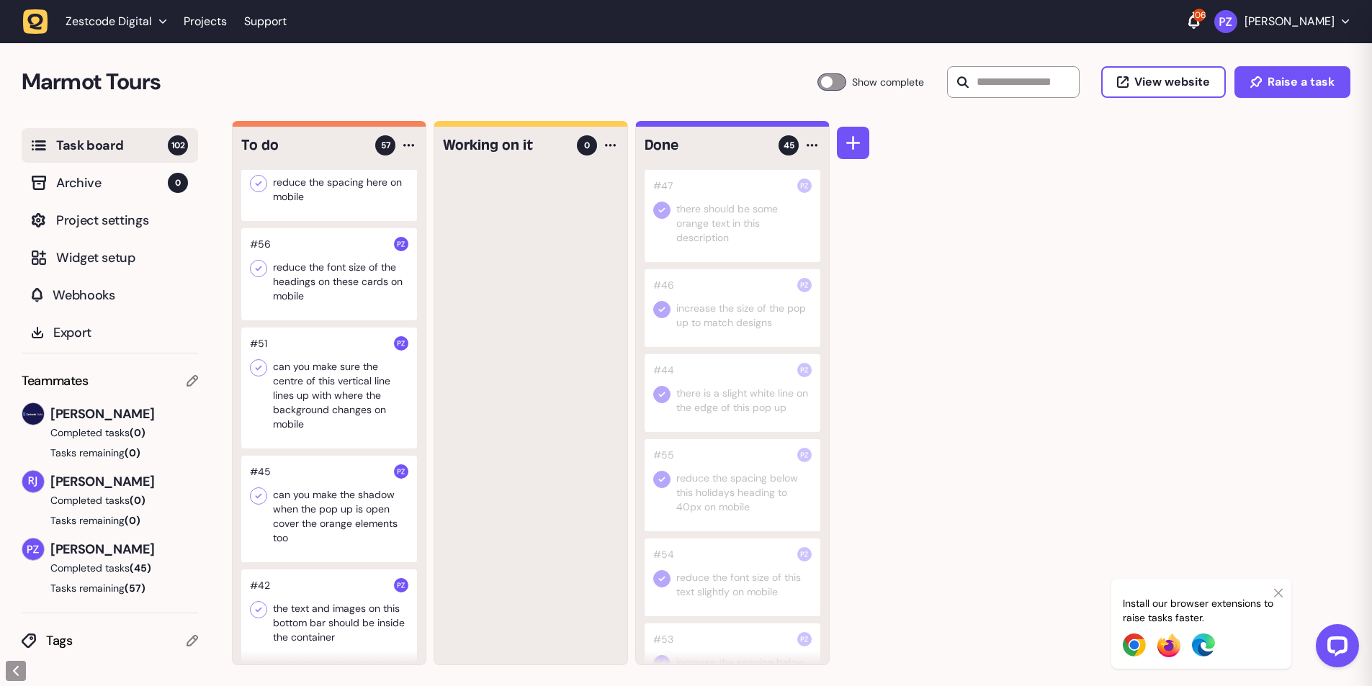
click at [261, 276] on icon at bounding box center [258, 268] width 14 height 14
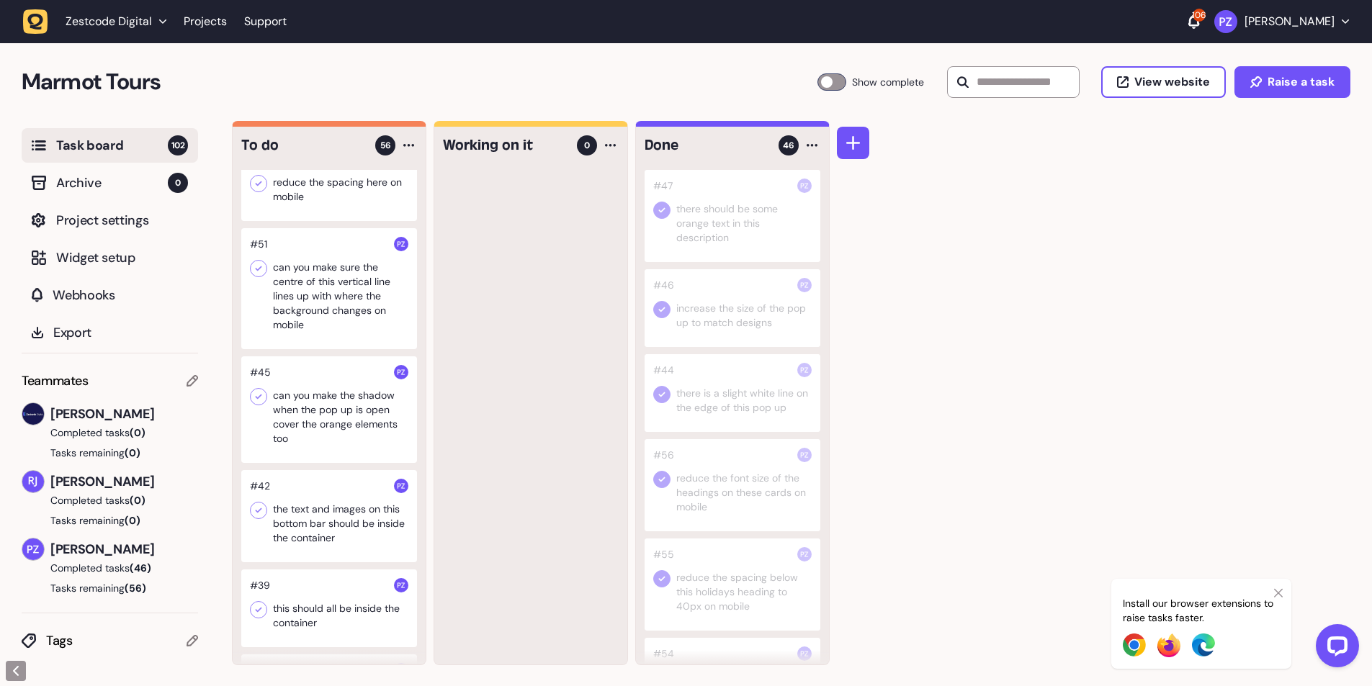
click at [301, 221] on div at bounding box center [329, 182] width 176 height 78
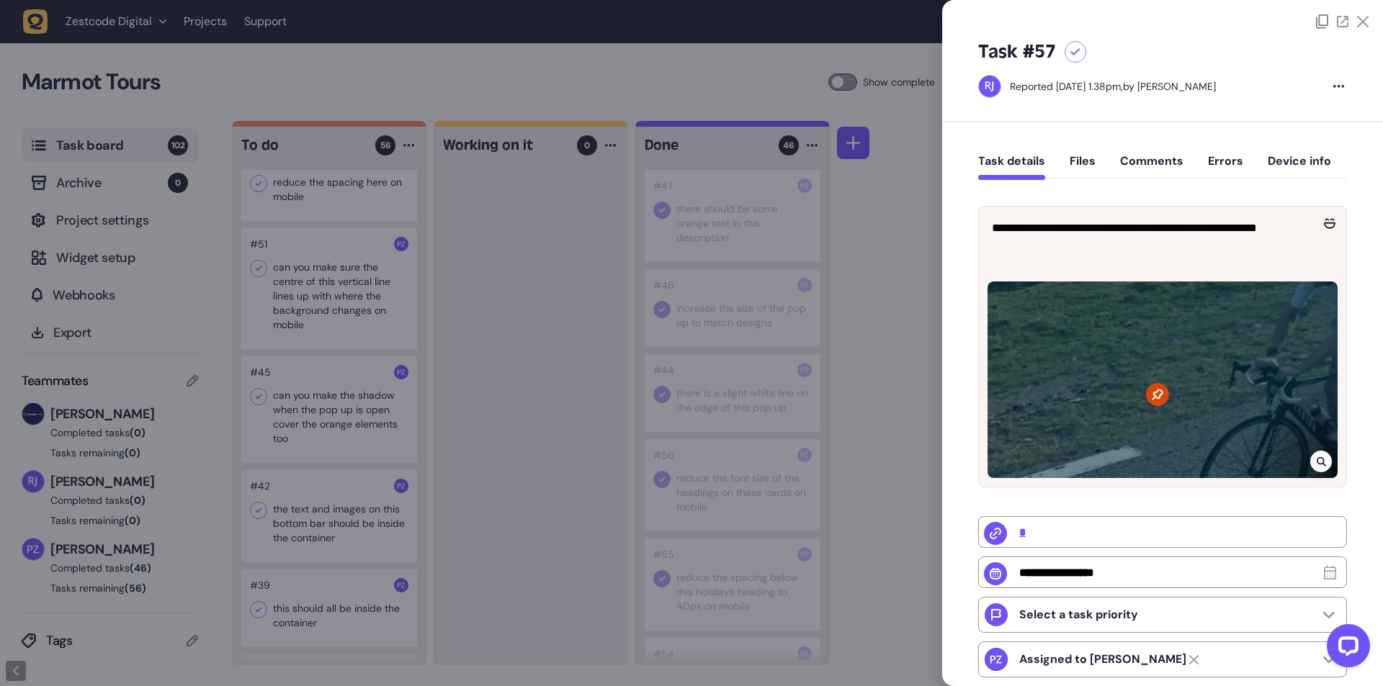
click at [479, 412] on div at bounding box center [691, 343] width 1383 height 686
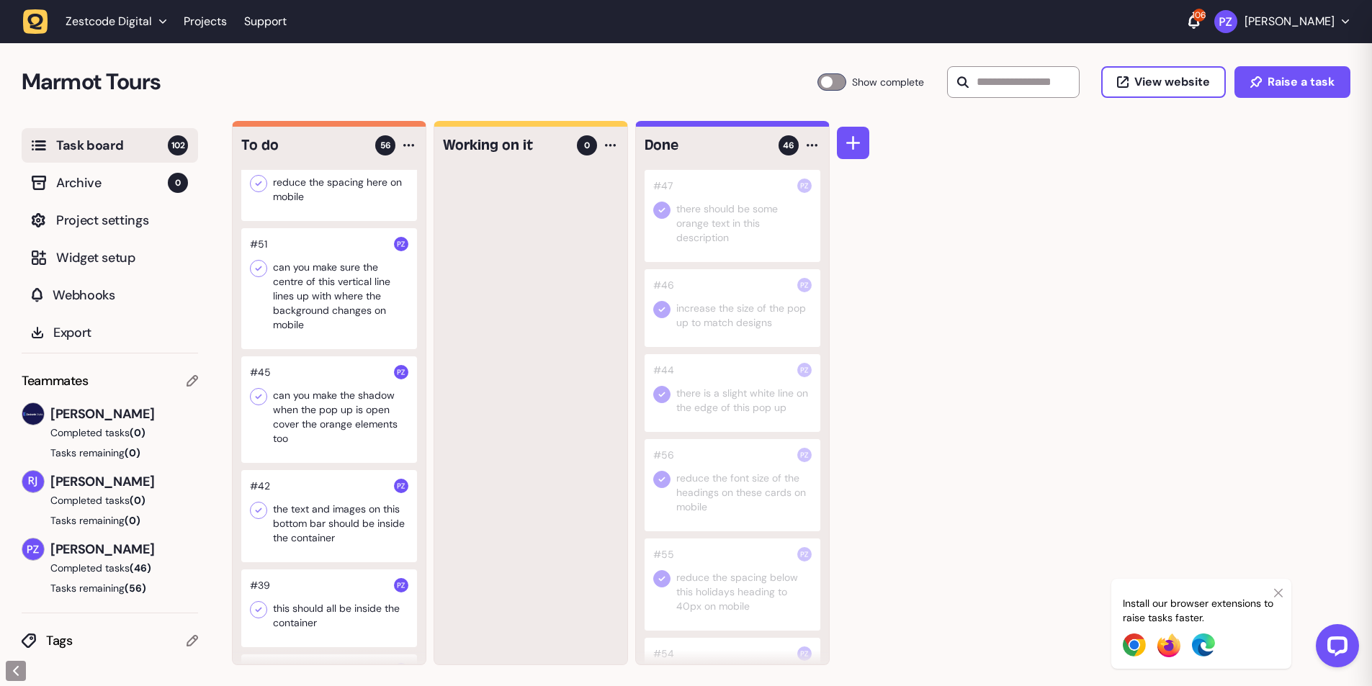
click at [318, 221] on div at bounding box center [329, 182] width 176 height 78
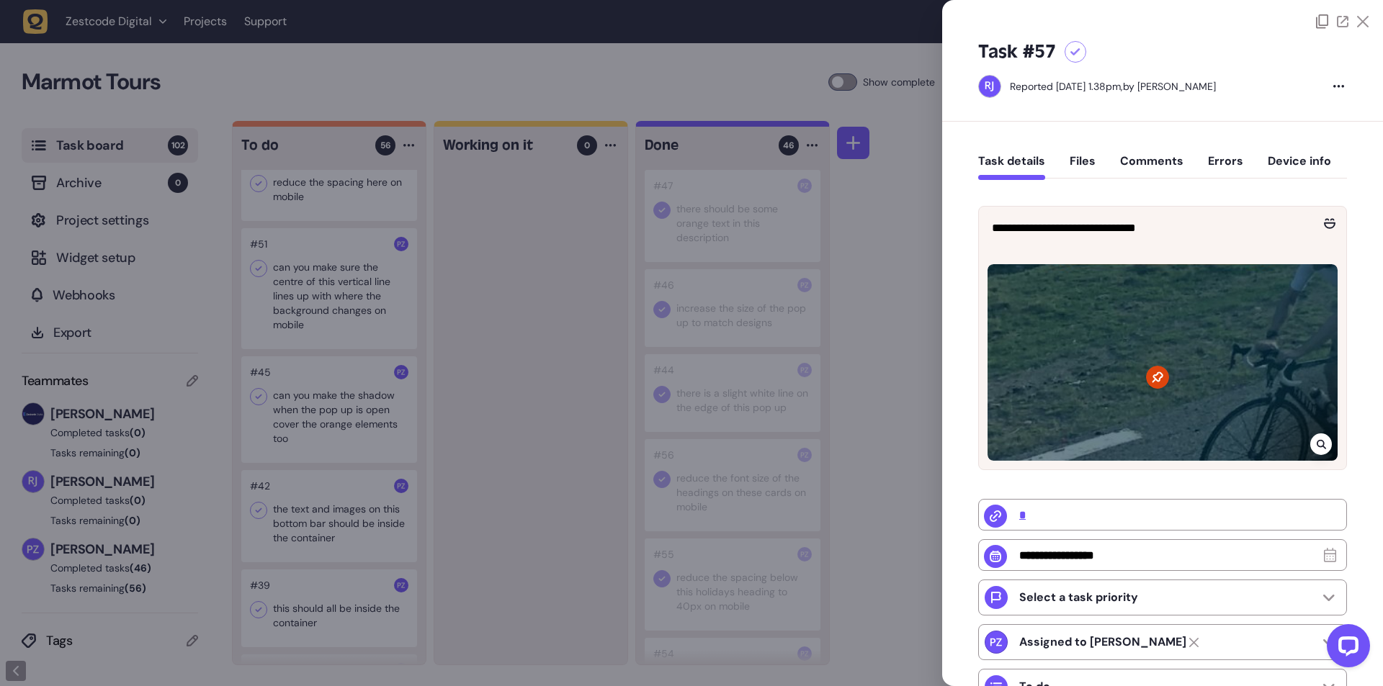
click at [1319, 439] on icon at bounding box center [1321, 445] width 9 height 12
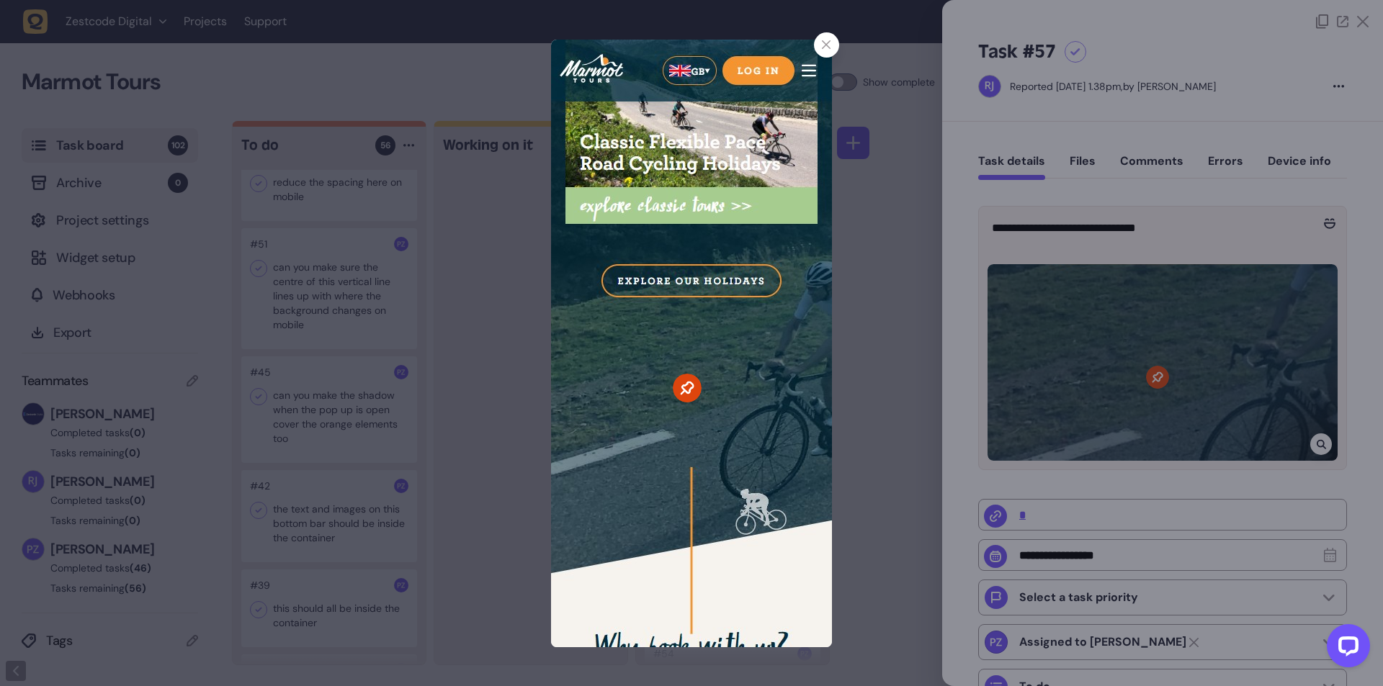
click at [879, 506] on div at bounding box center [691, 343] width 1383 height 686
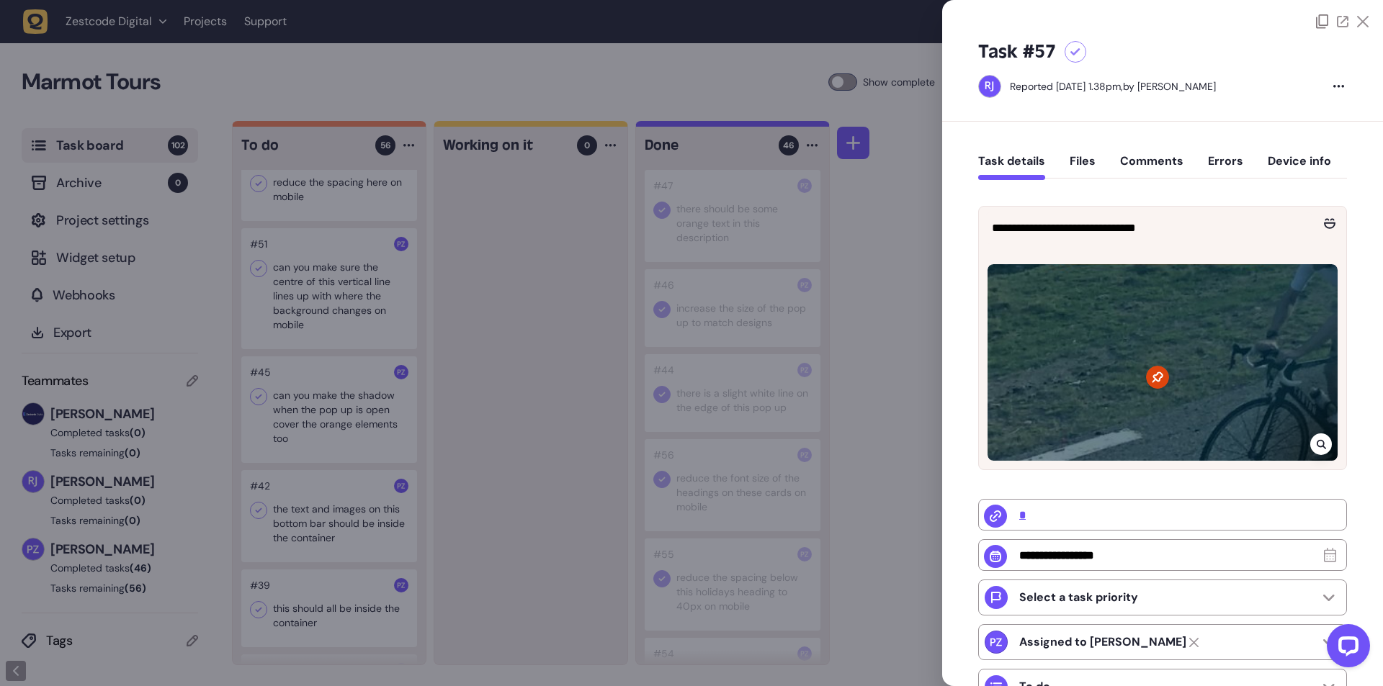
click at [470, 495] on div at bounding box center [691, 343] width 1383 height 686
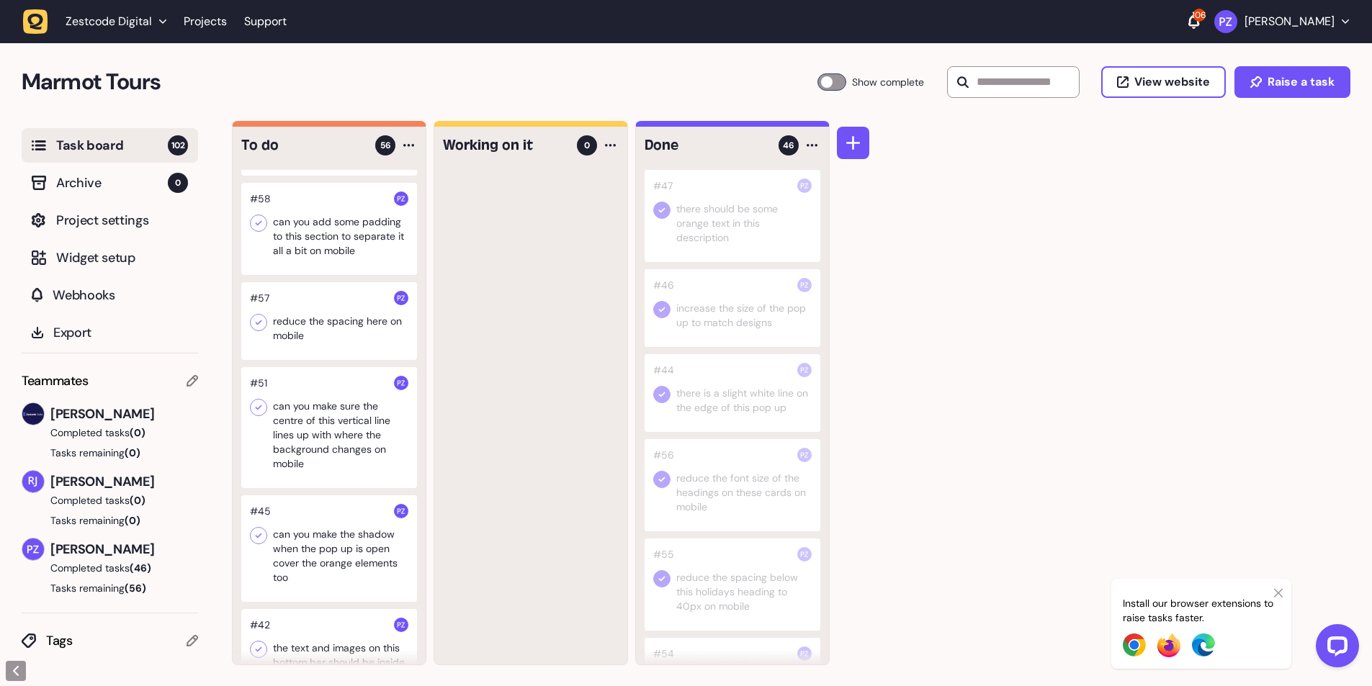
scroll to position [3912, 0]
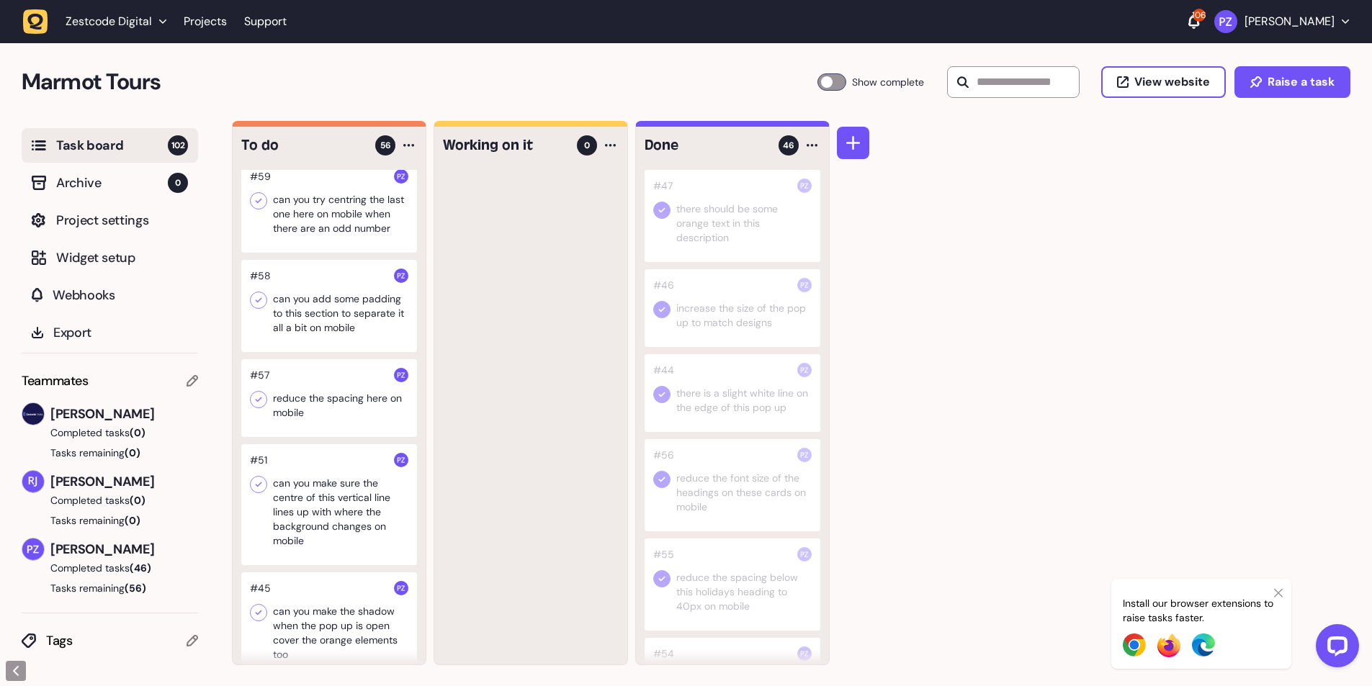
click at [259, 407] on icon at bounding box center [258, 400] width 14 height 14
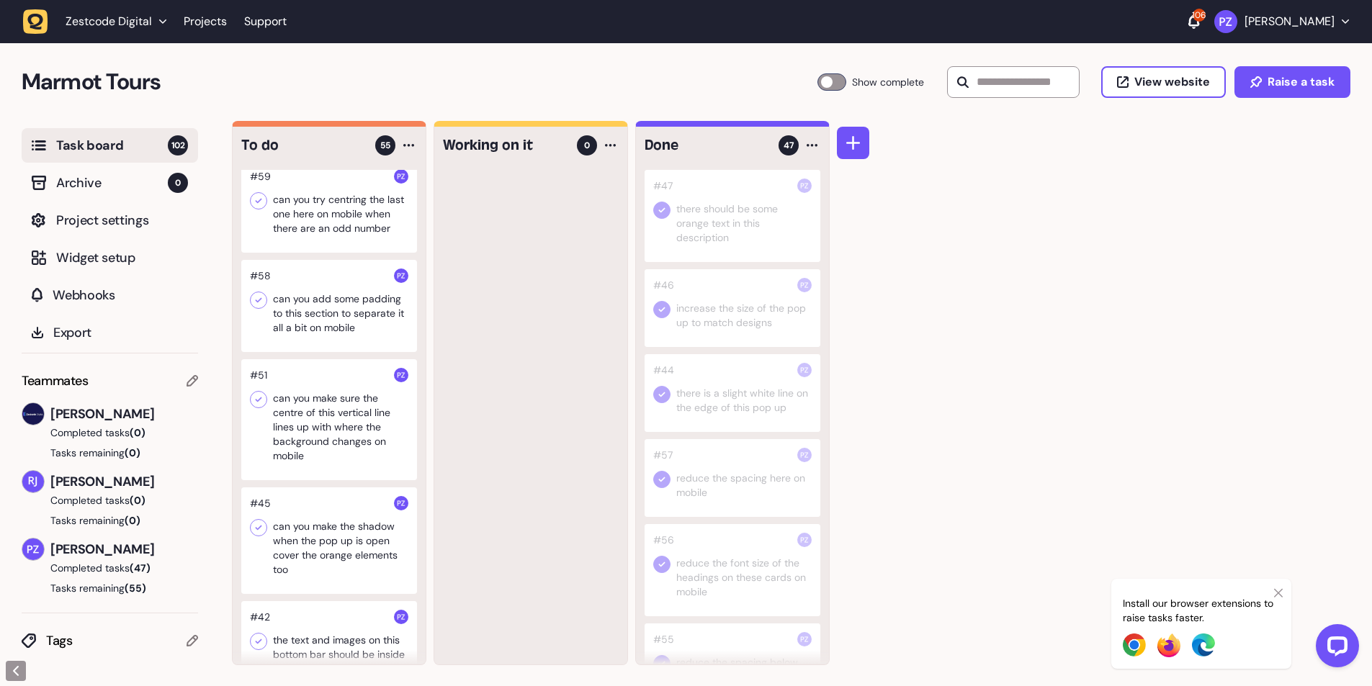
click at [314, 352] on div at bounding box center [329, 306] width 176 height 92
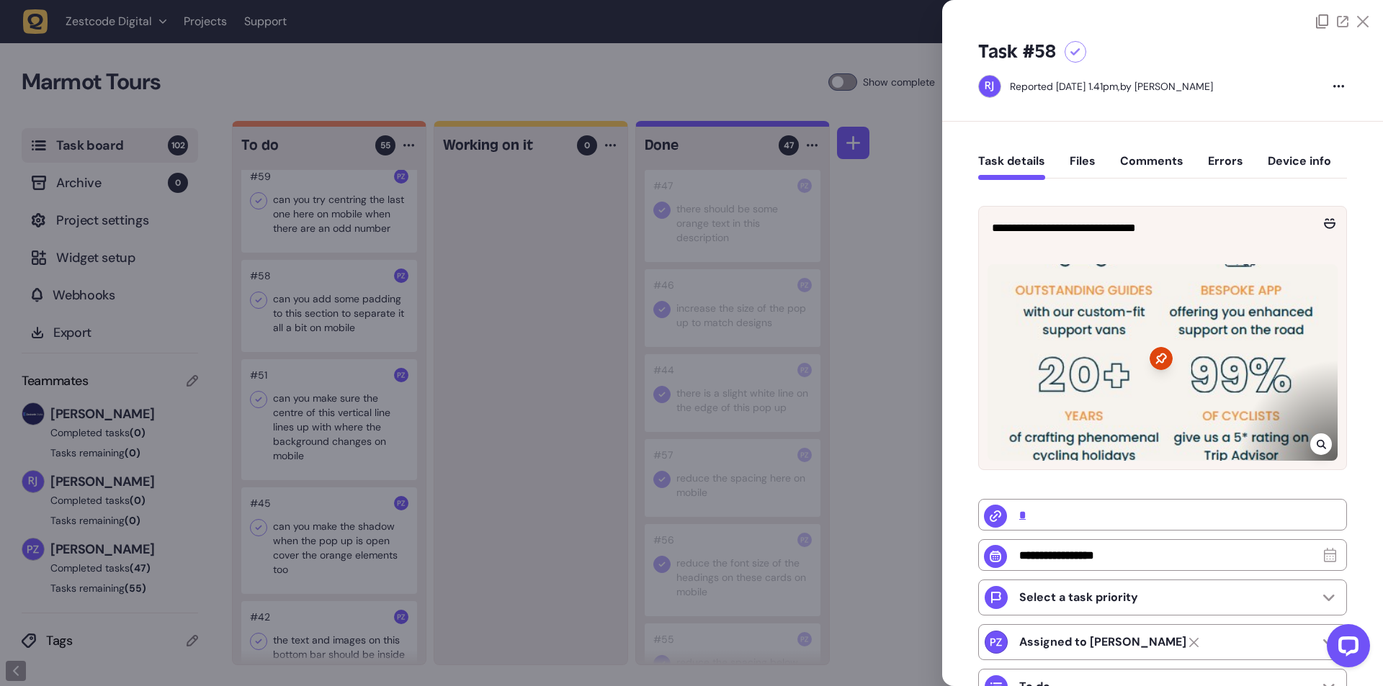
drag, startPoint x: 541, startPoint y: 436, endPoint x: 279, endPoint y: 353, distance: 274.3
click at [538, 436] on div at bounding box center [691, 343] width 1383 height 686
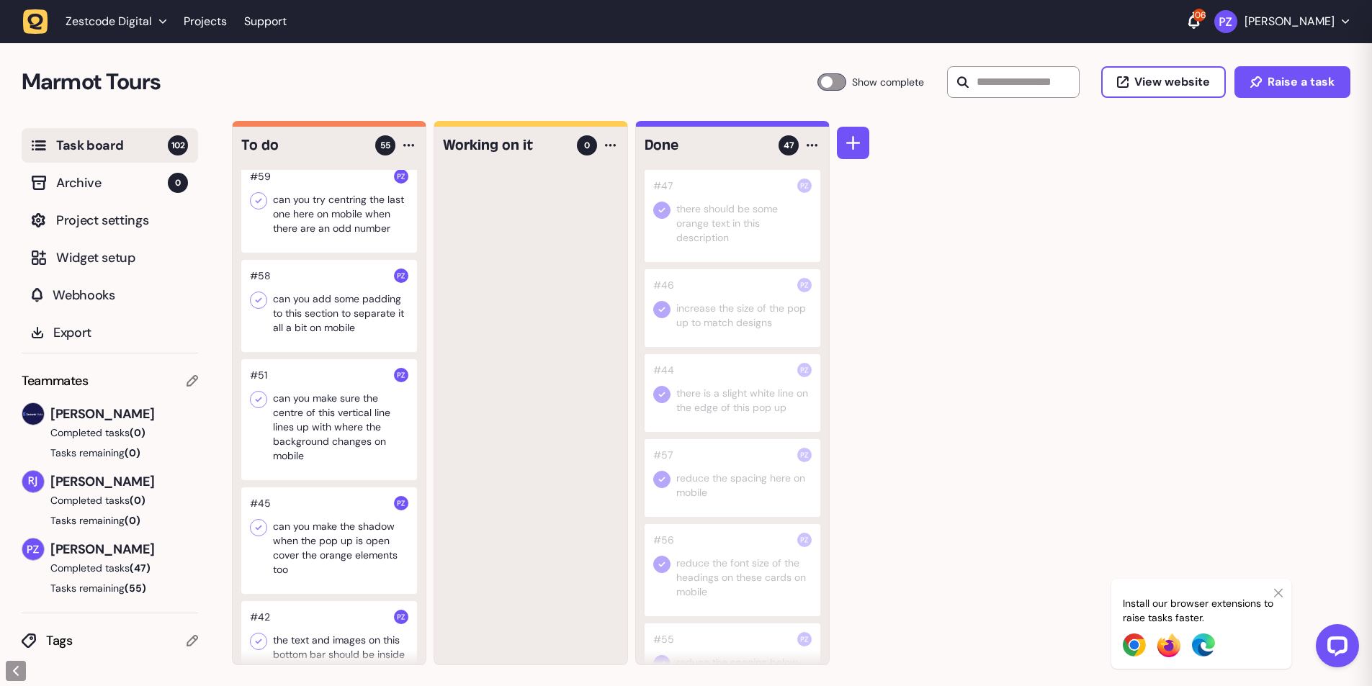
click at [264, 332] on div at bounding box center [329, 306] width 176 height 92
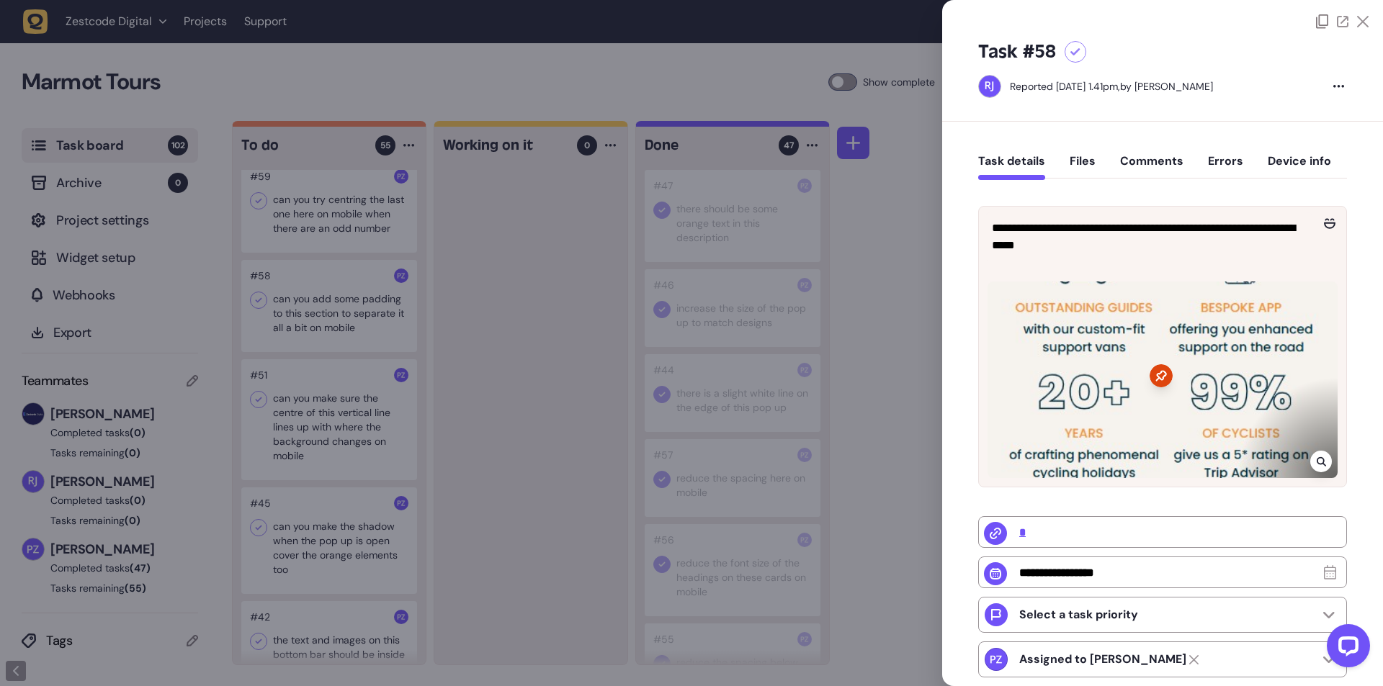
click at [532, 429] on div at bounding box center [691, 343] width 1383 height 686
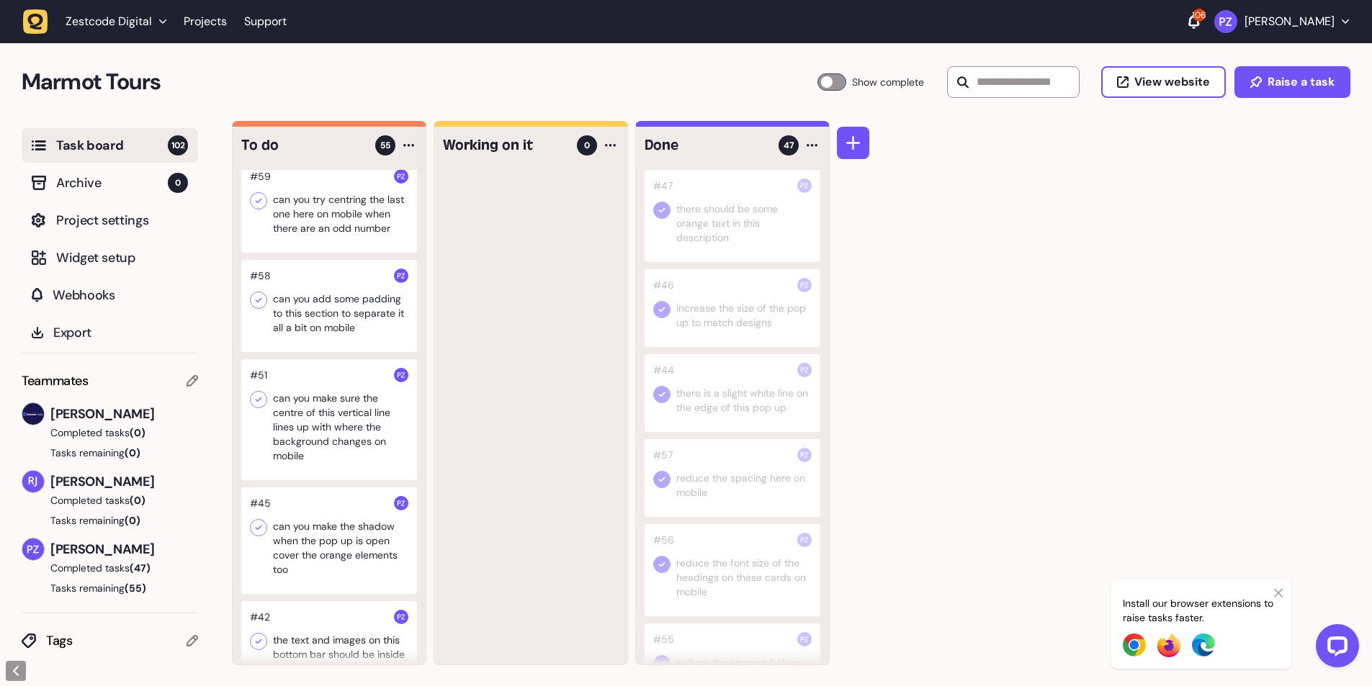
click at [262, 308] on icon at bounding box center [258, 300] width 14 height 14
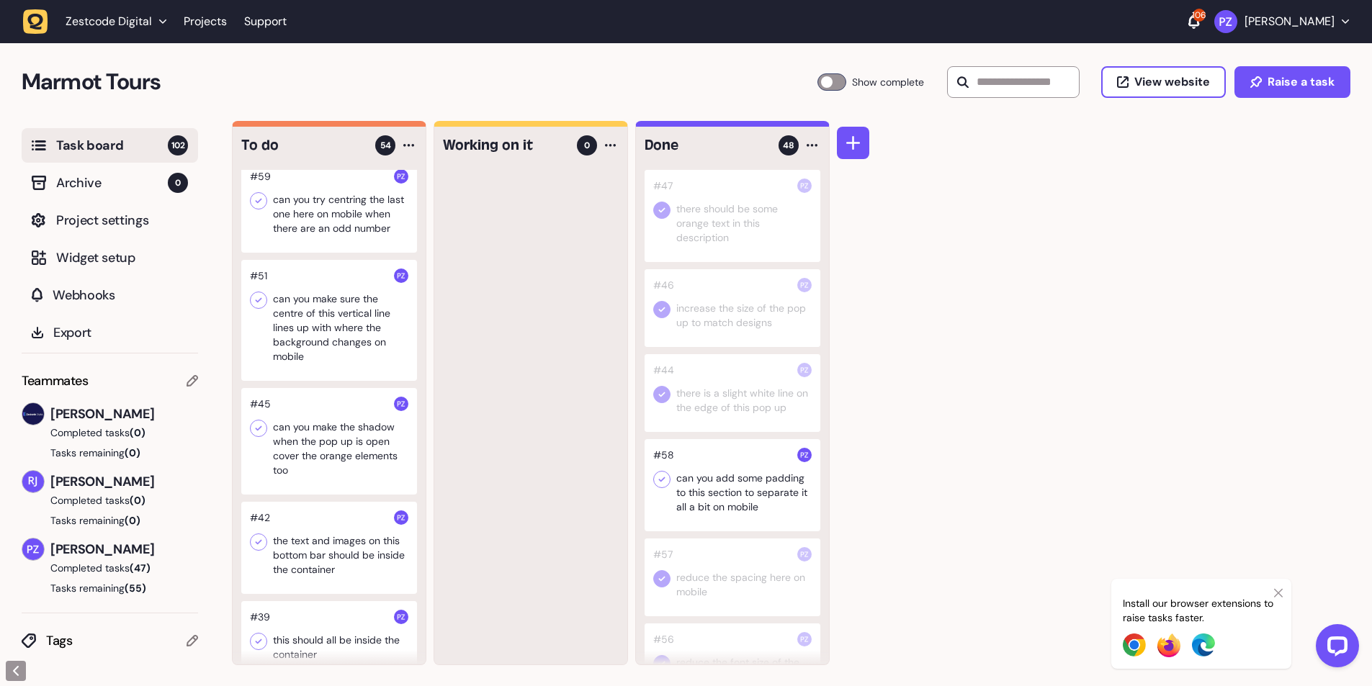
click at [305, 253] on div at bounding box center [329, 207] width 176 height 92
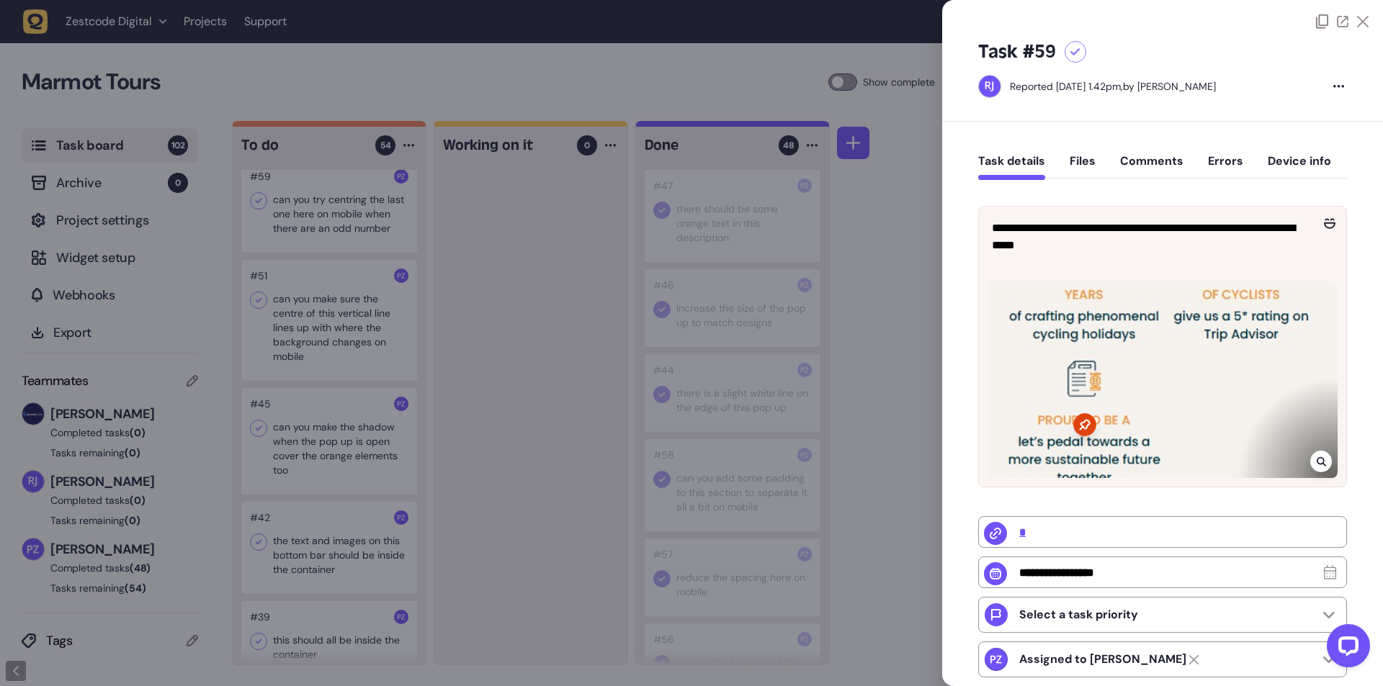
drag, startPoint x: 563, startPoint y: 311, endPoint x: 438, endPoint y: 292, distance: 126.7
click at [559, 311] on div at bounding box center [691, 343] width 1383 height 686
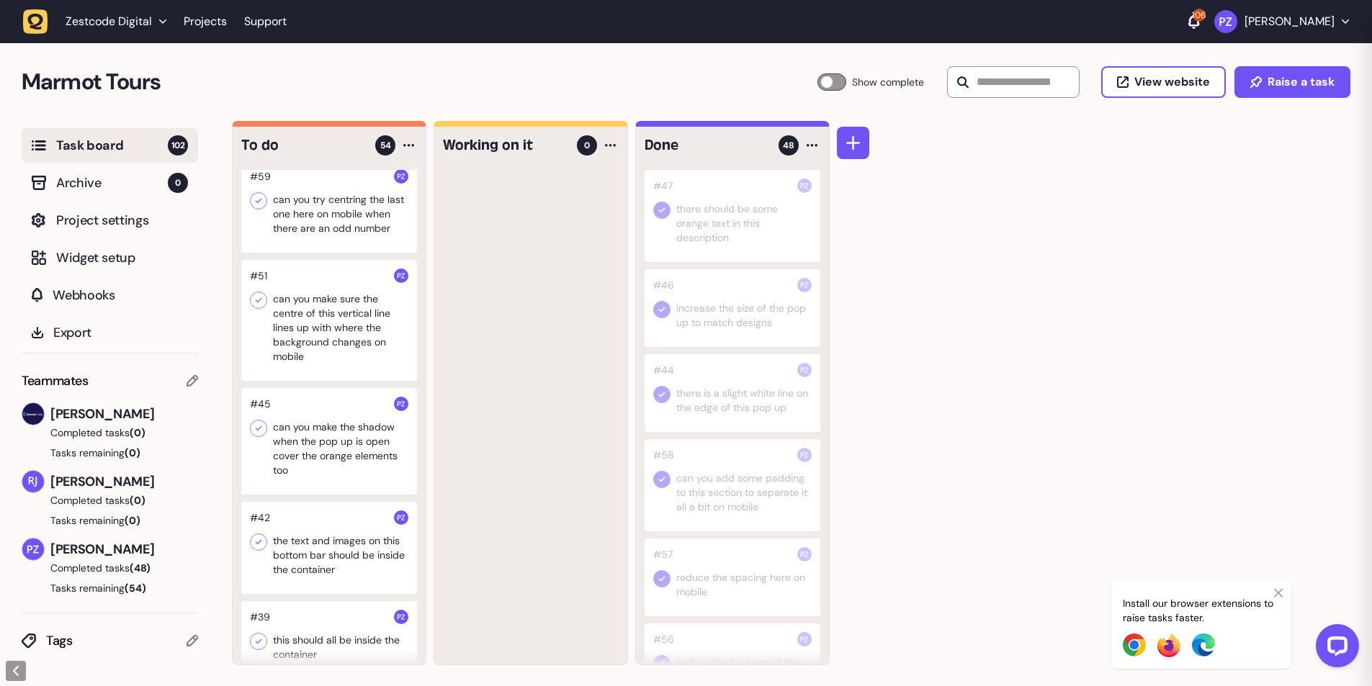
click at [323, 253] on div at bounding box center [329, 207] width 176 height 92
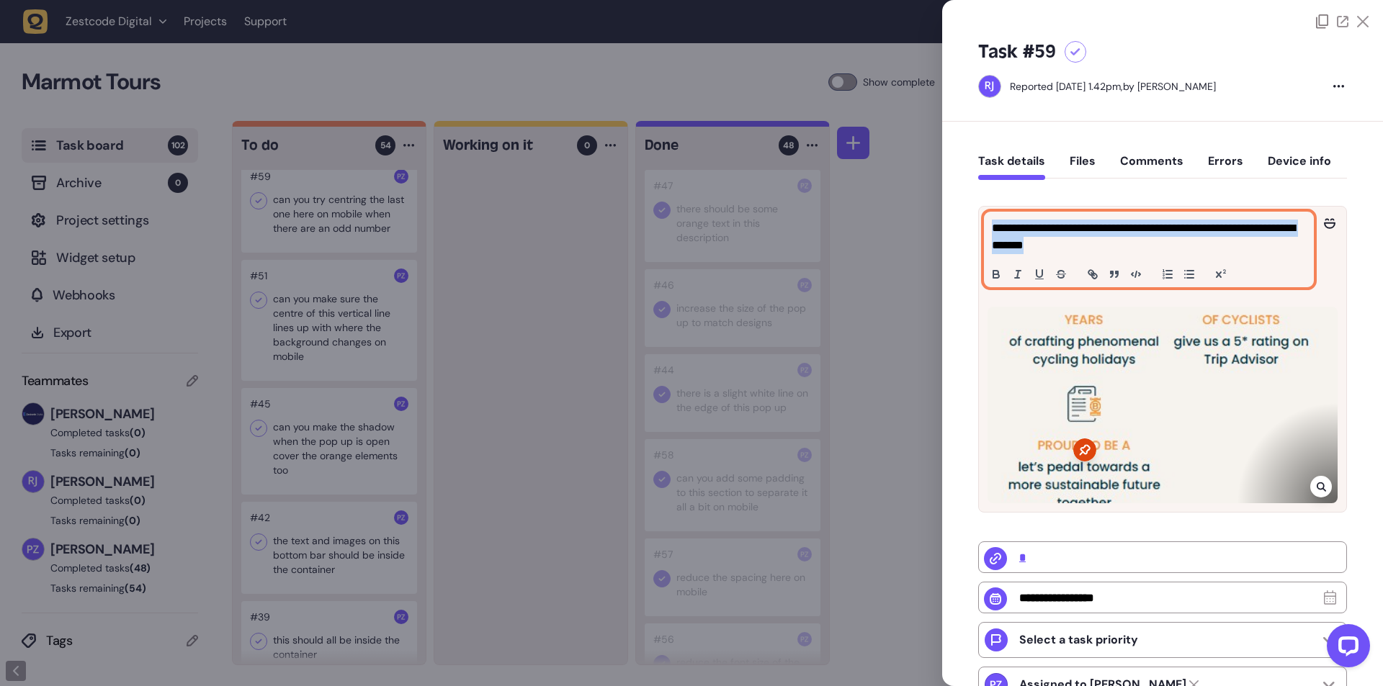
drag, startPoint x: 1133, startPoint y: 246, endPoint x: 972, endPoint y: 230, distance: 161.4
click at [972, 230] on div "**********" at bounding box center [1162, 520] width 441 height 797
copy p "**********"
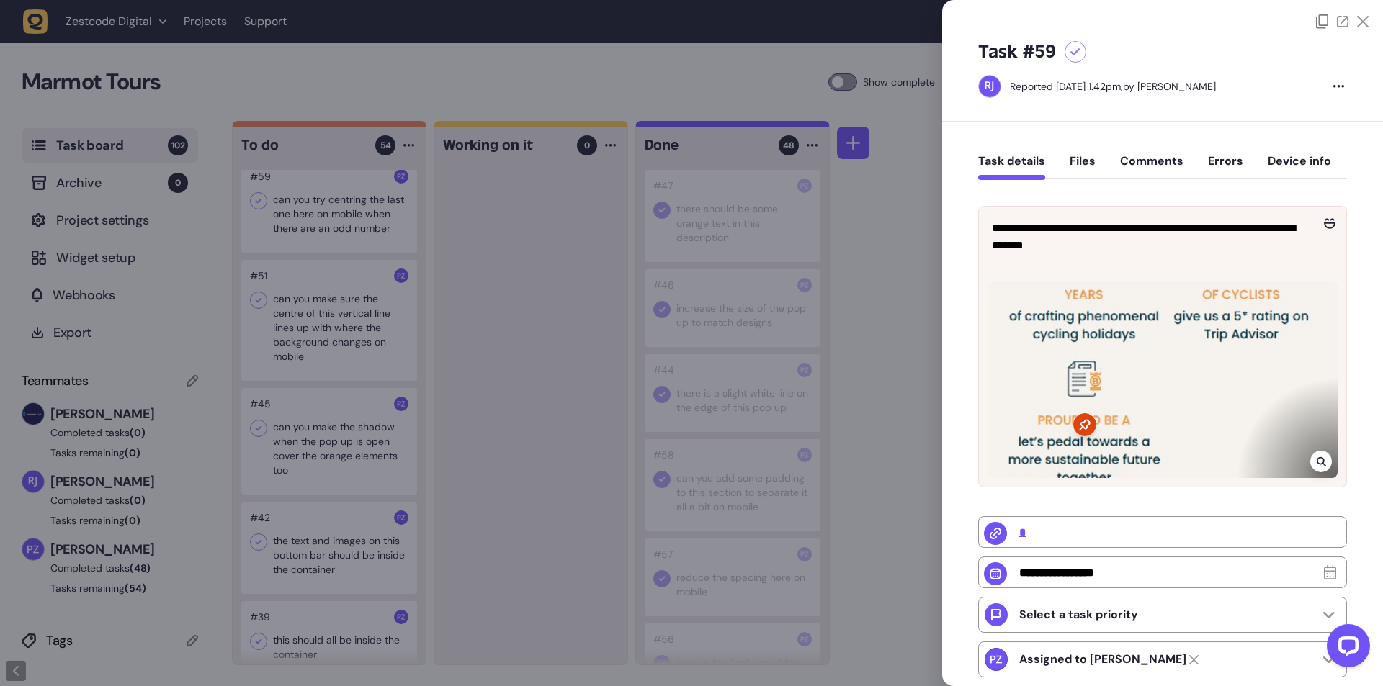
drag, startPoint x: 553, startPoint y: 426, endPoint x: 372, endPoint y: 340, distance: 201.0
click at [553, 425] on div at bounding box center [691, 343] width 1383 height 686
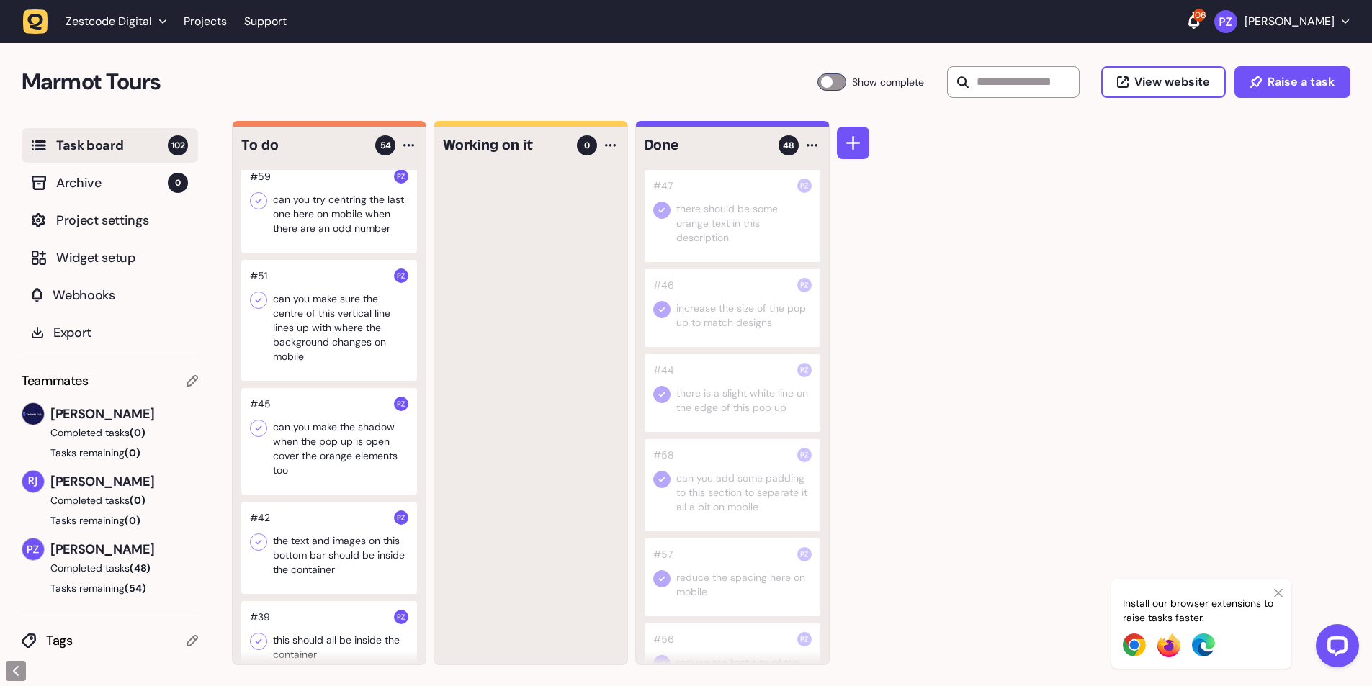
click at [261, 208] on icon at bounding box center [258, 201] width 14 height 14
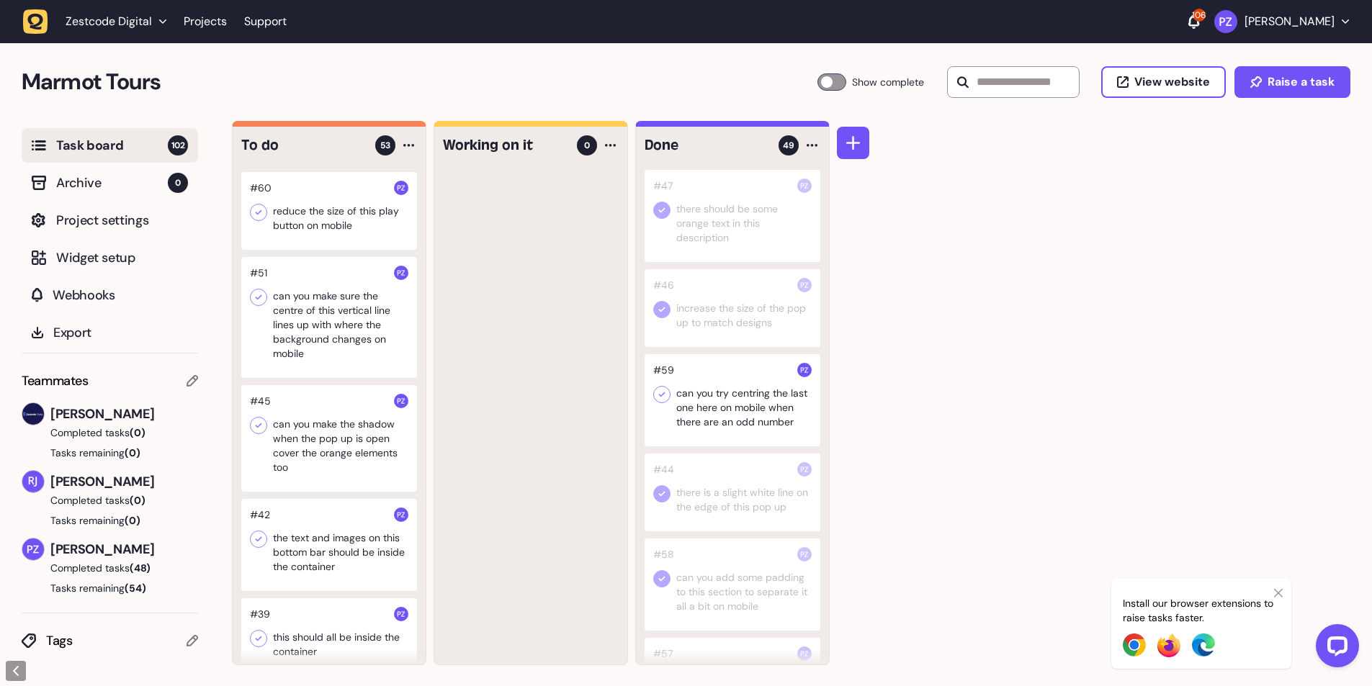
scroll to position [3696, 0]
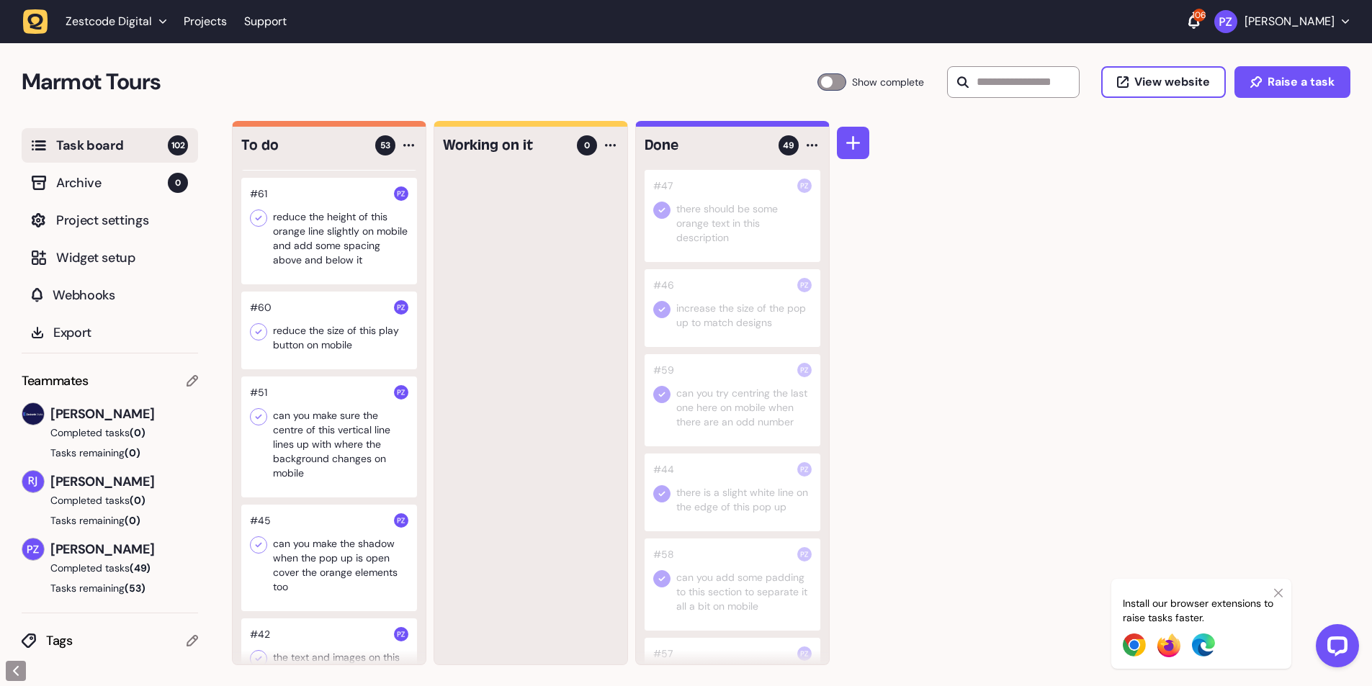
click at [306, 370] on div at bounding box center [329, 331] width 176 height 78
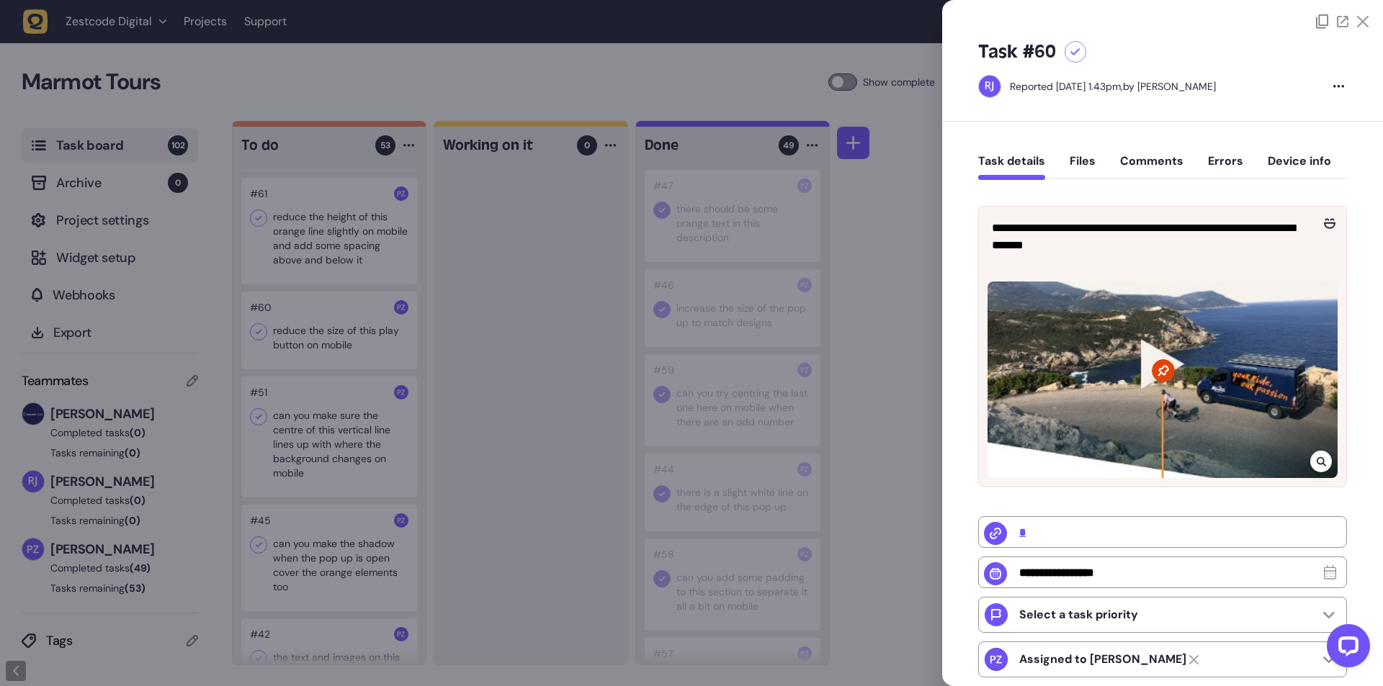
click at [520, 429] on div at bounding box center [691, 343] width 1383 height 686
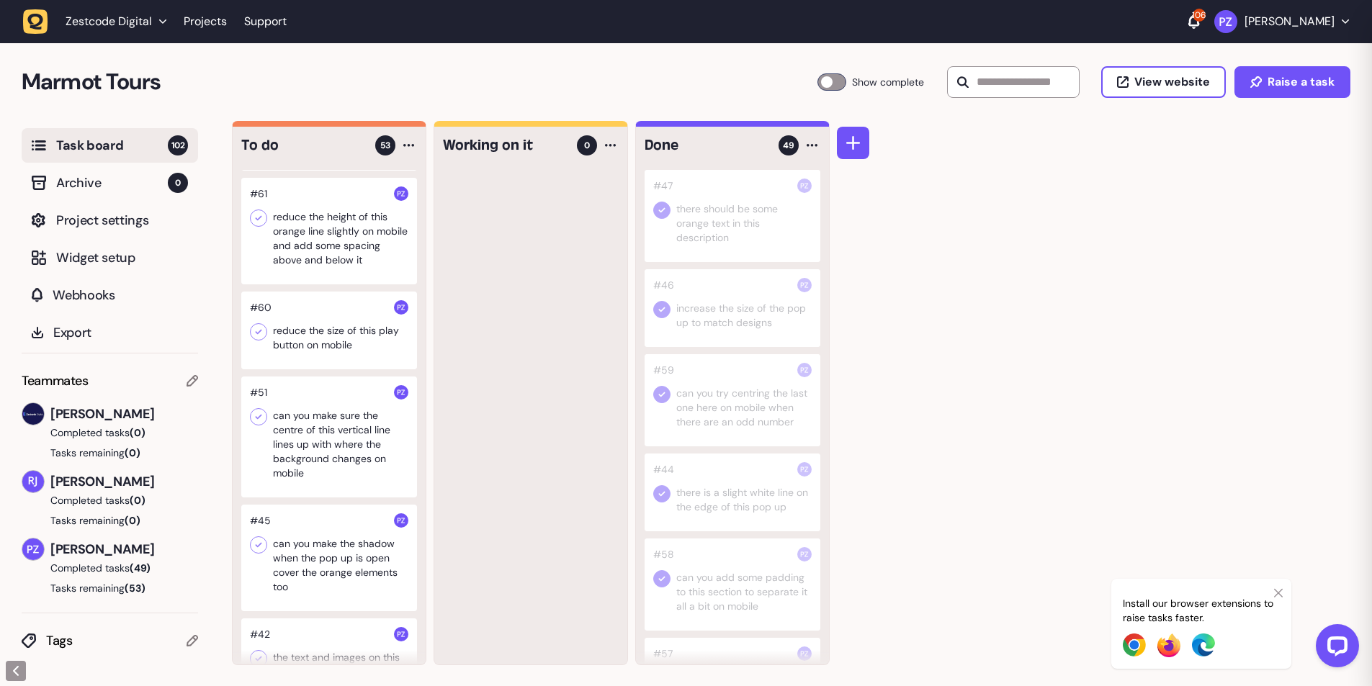
click at [310, 370] on div at bounding box center [329, 331] width 176 height 78
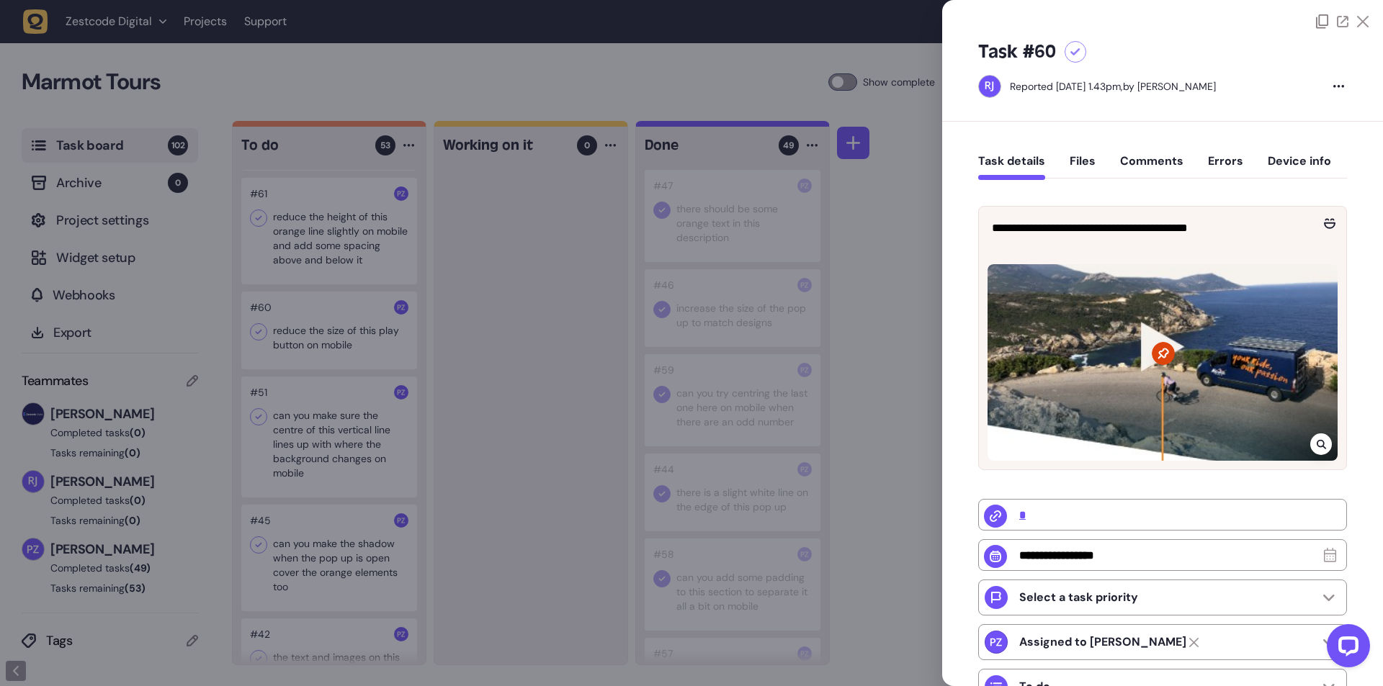
click at [574, 426] on div at bounding box center [691, 343] width 1383 height 686
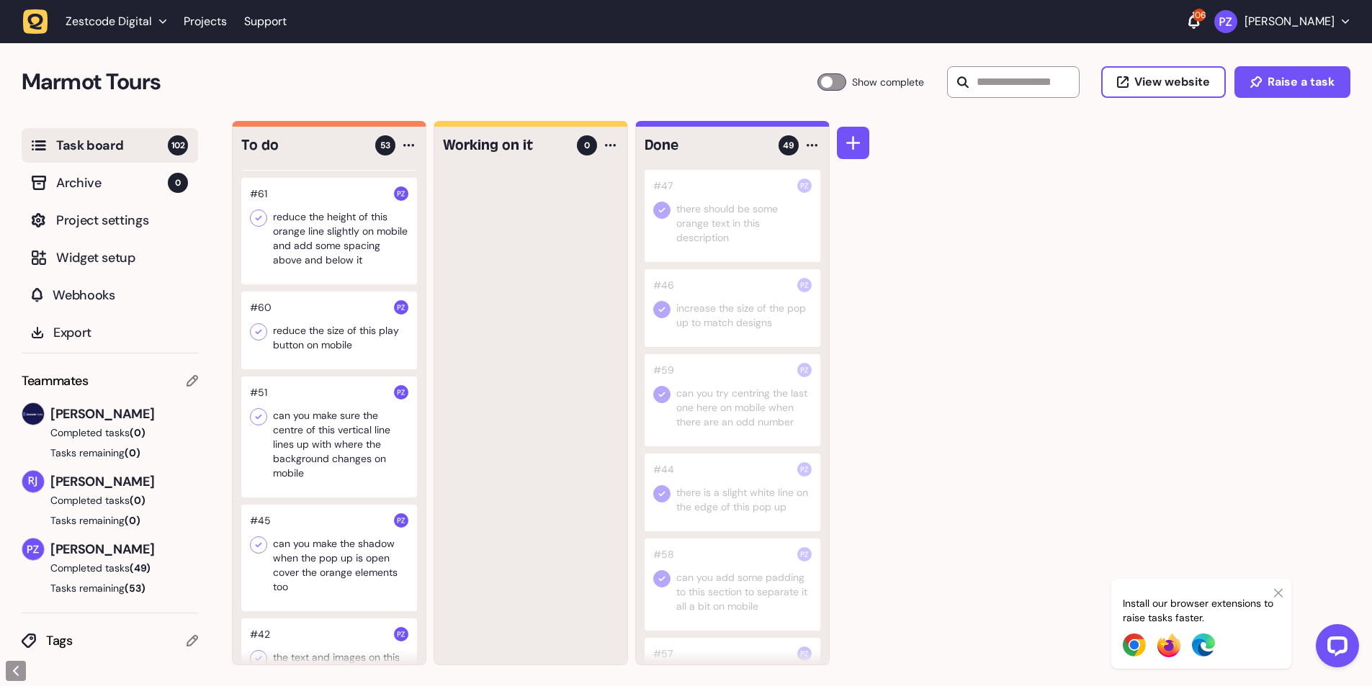
click at [265, 339] on icon at bounding box center [258, 332] width 14 height 14
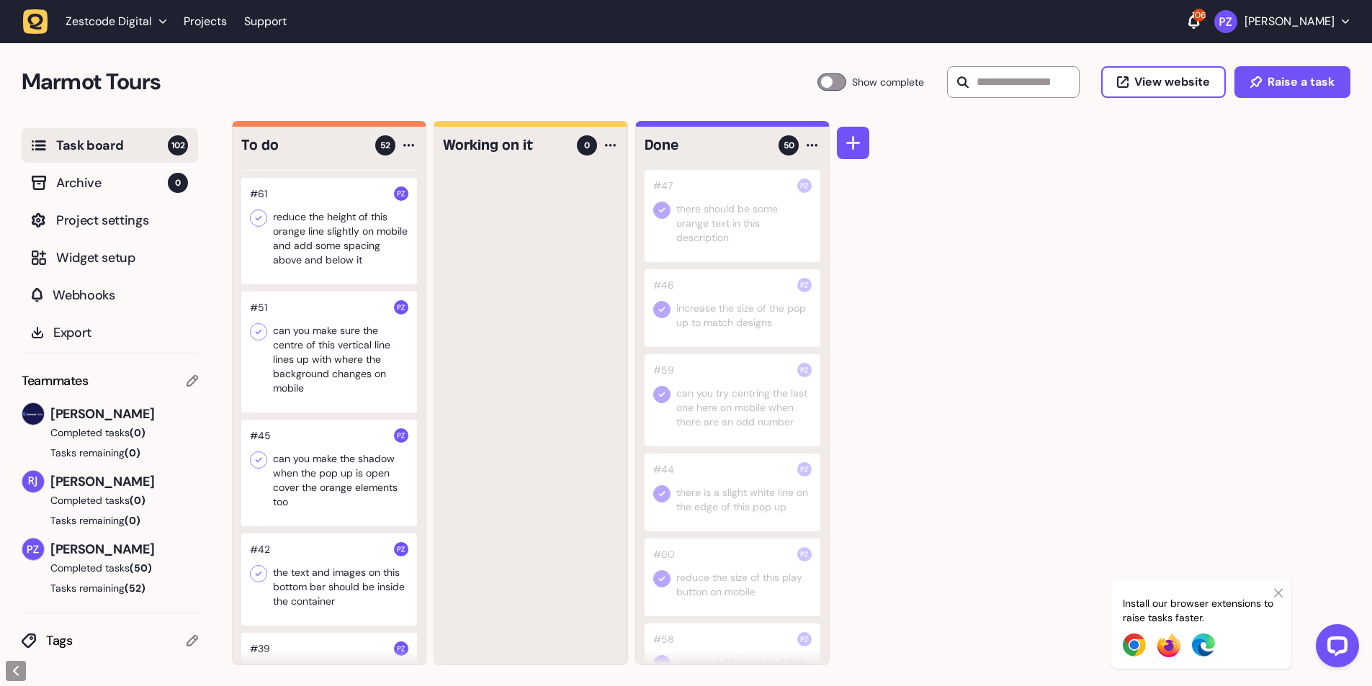
click at [341, 279] on div at bounding box center [329, 231] width 176 height 107
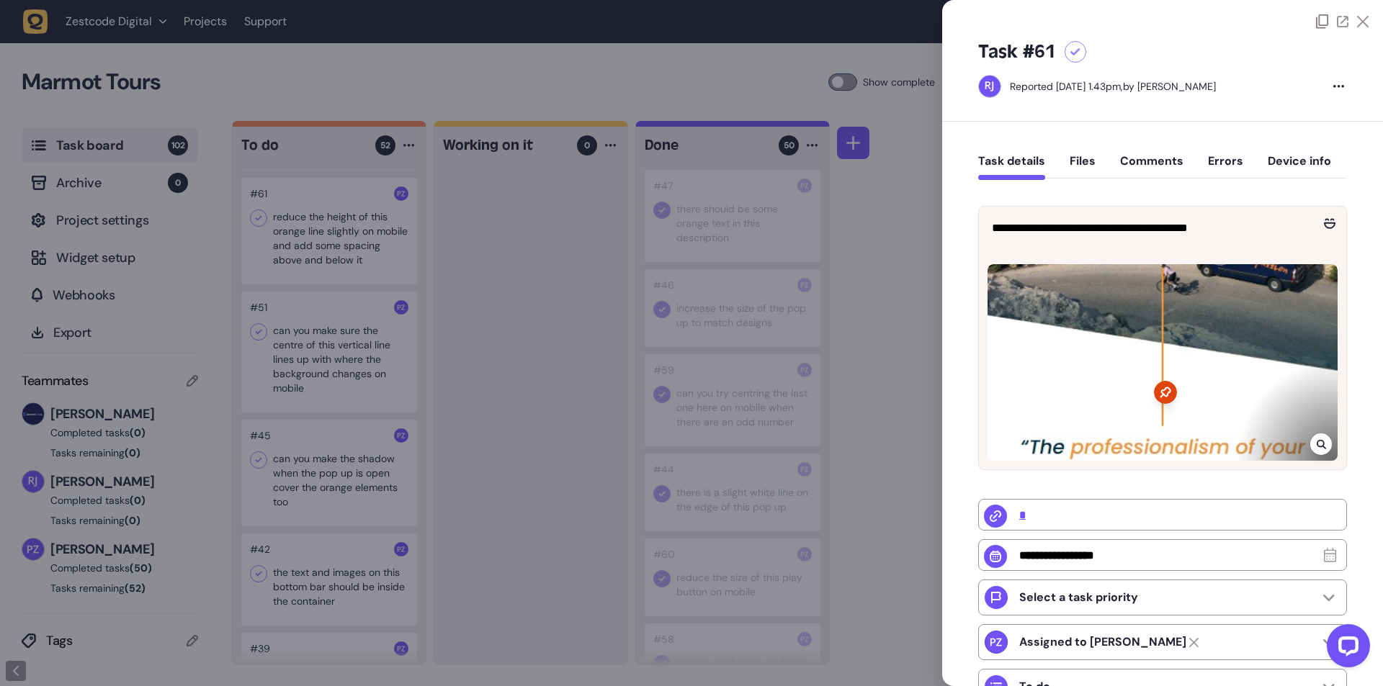
click at [510, 331] on div at bounding box center [691, 343] width 1383 height 686
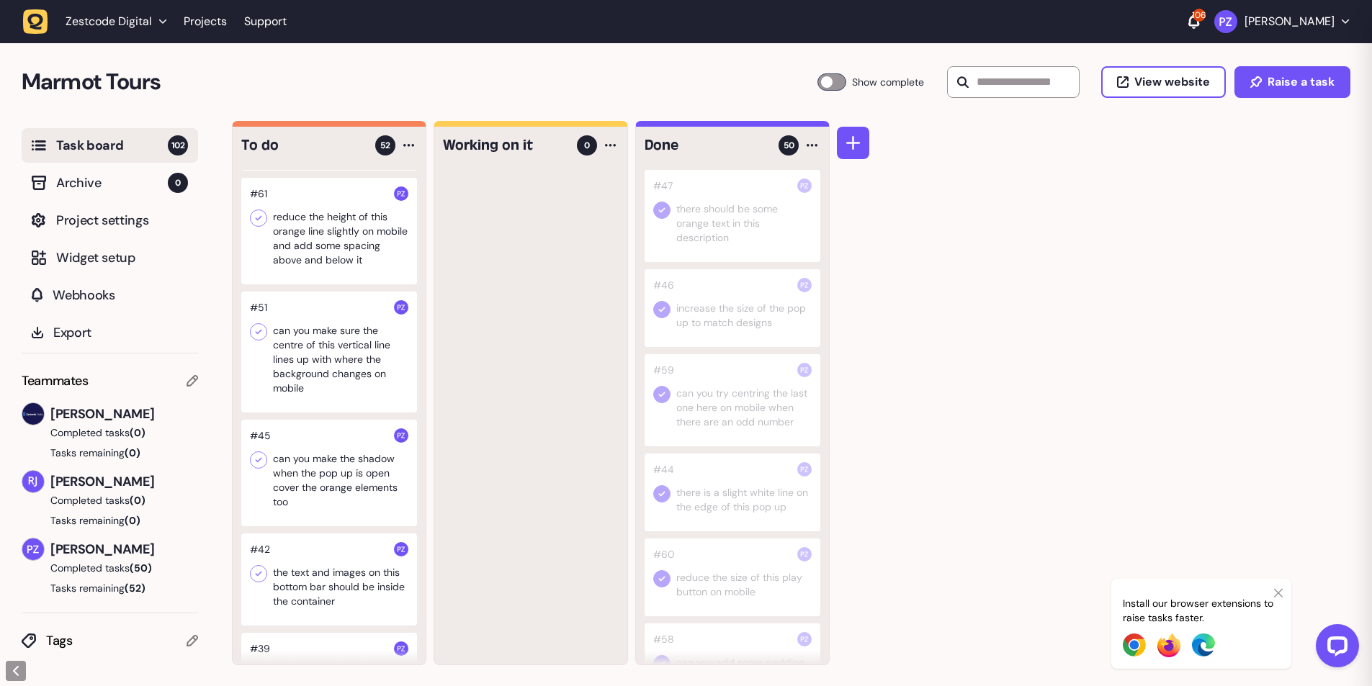
click at [315, 282] on div at bounding box center [329, 231] width 176 height 107
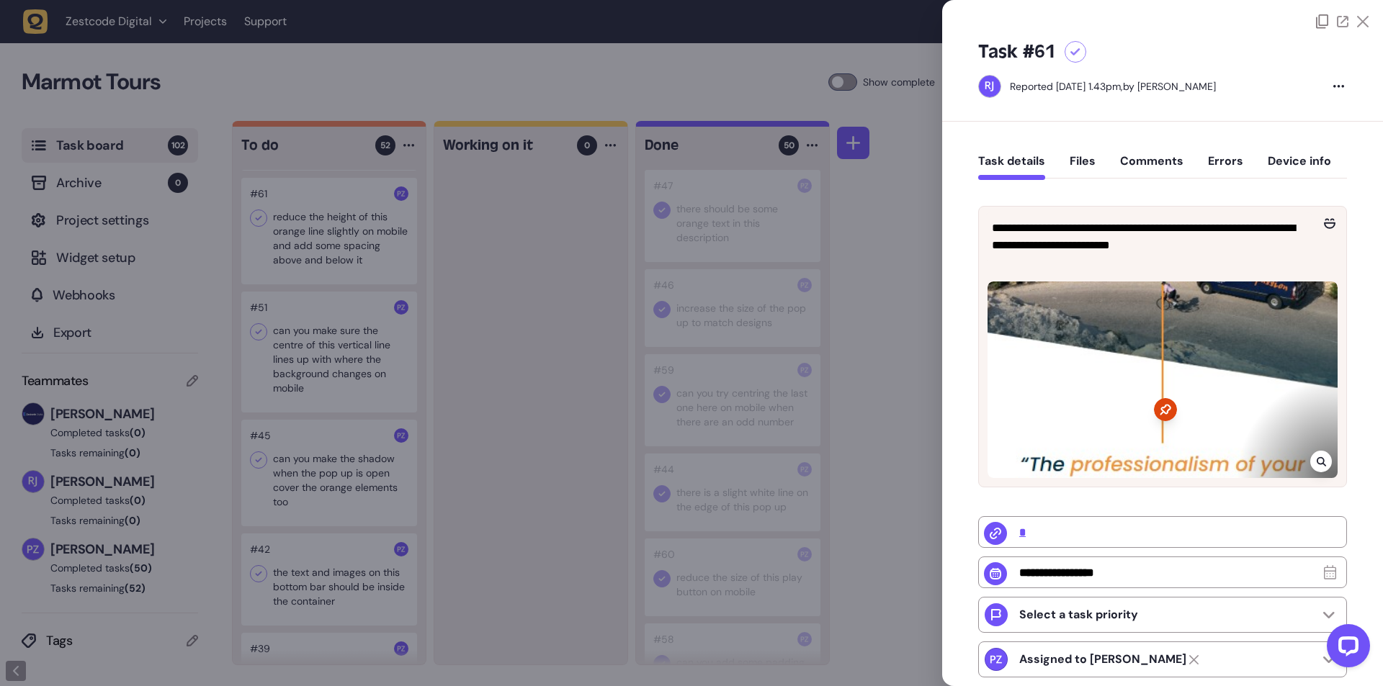
click at [488, 388] on div at bounding box center [691, 343] width 1383 height 686
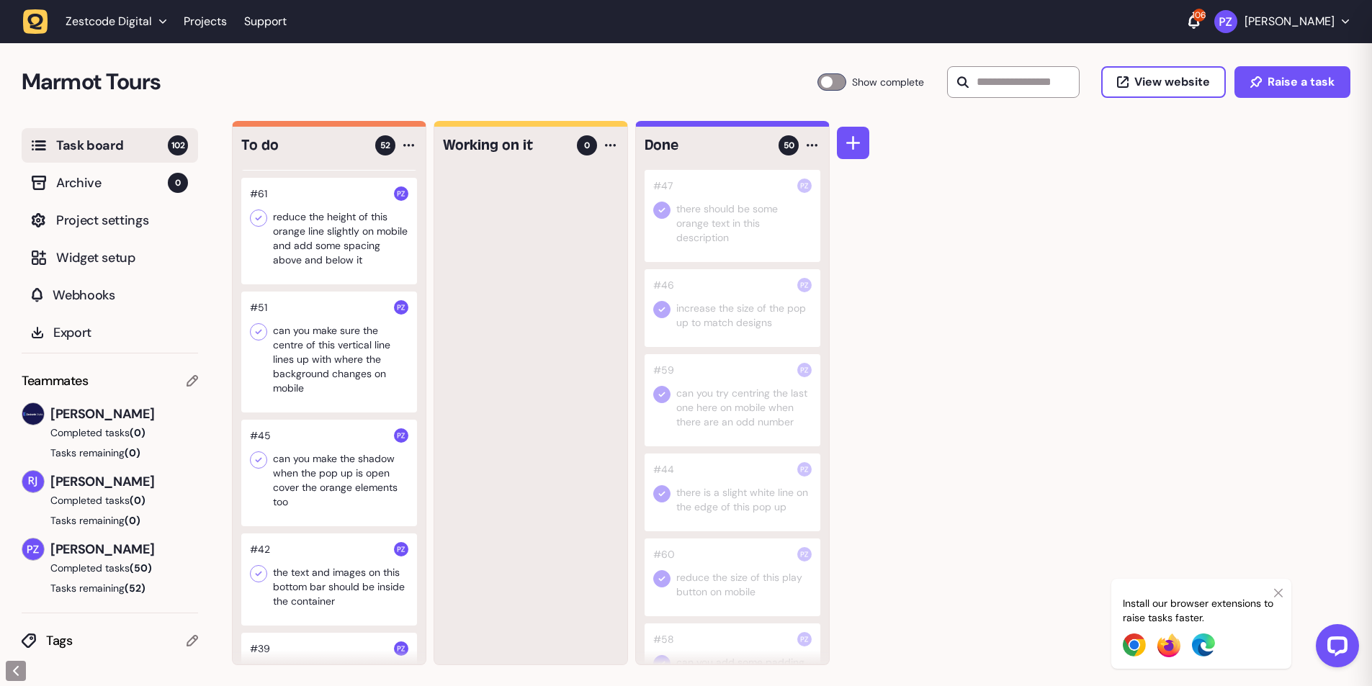
click at [251, 227] on div at bounding box center [258, 218] width 17 height 17
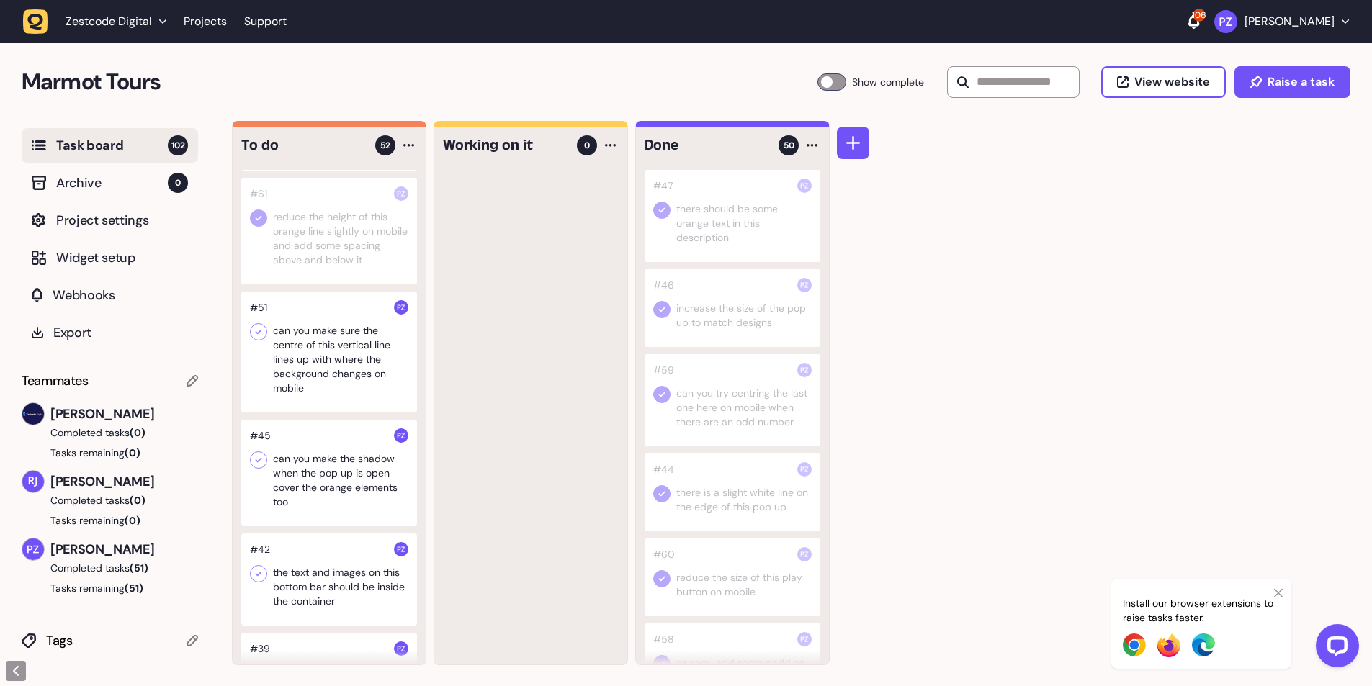
click at [317, 284] on div at bounding box center [329, 231] width 176 height 107
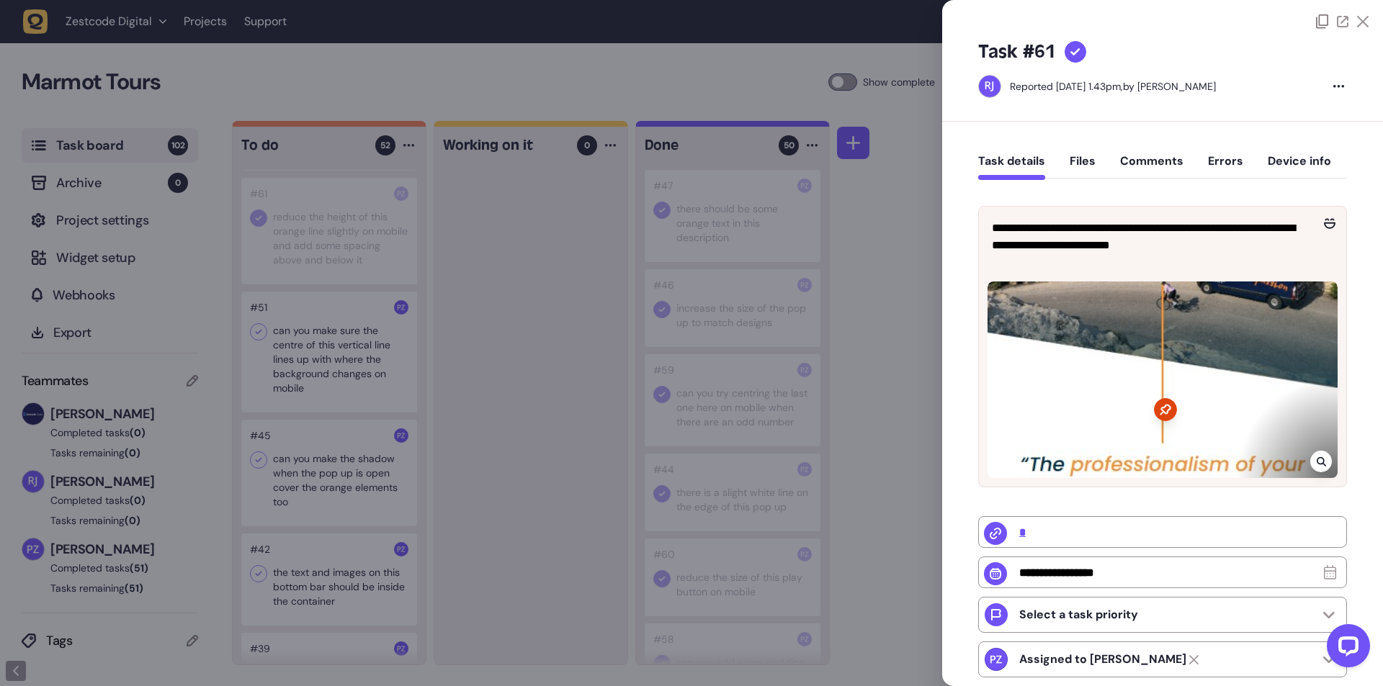
drag, startPoint x: 590, startPoint y: 392, endPoint x: 343, endPoint y: 289, distance: 267.7
click at [577, 389] on div at bounding box center [691, 343] width 1383 height 686
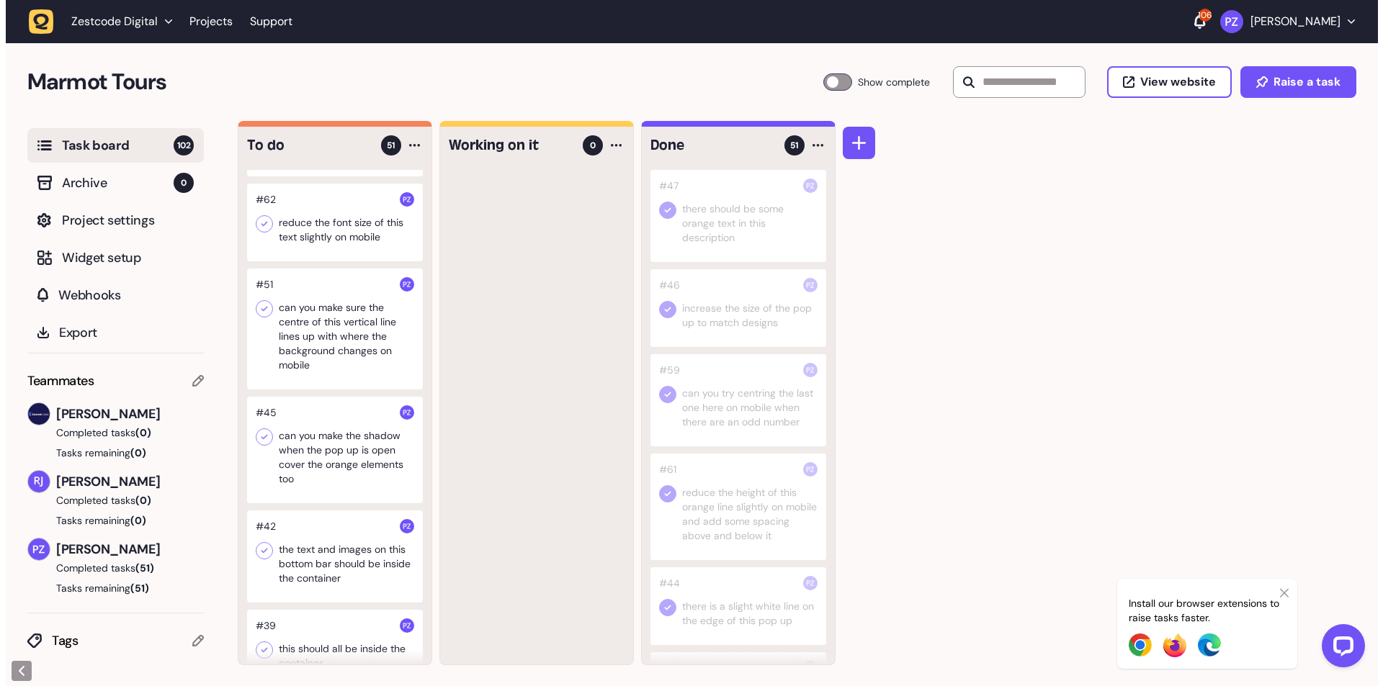
scroll to position [3408, 0]
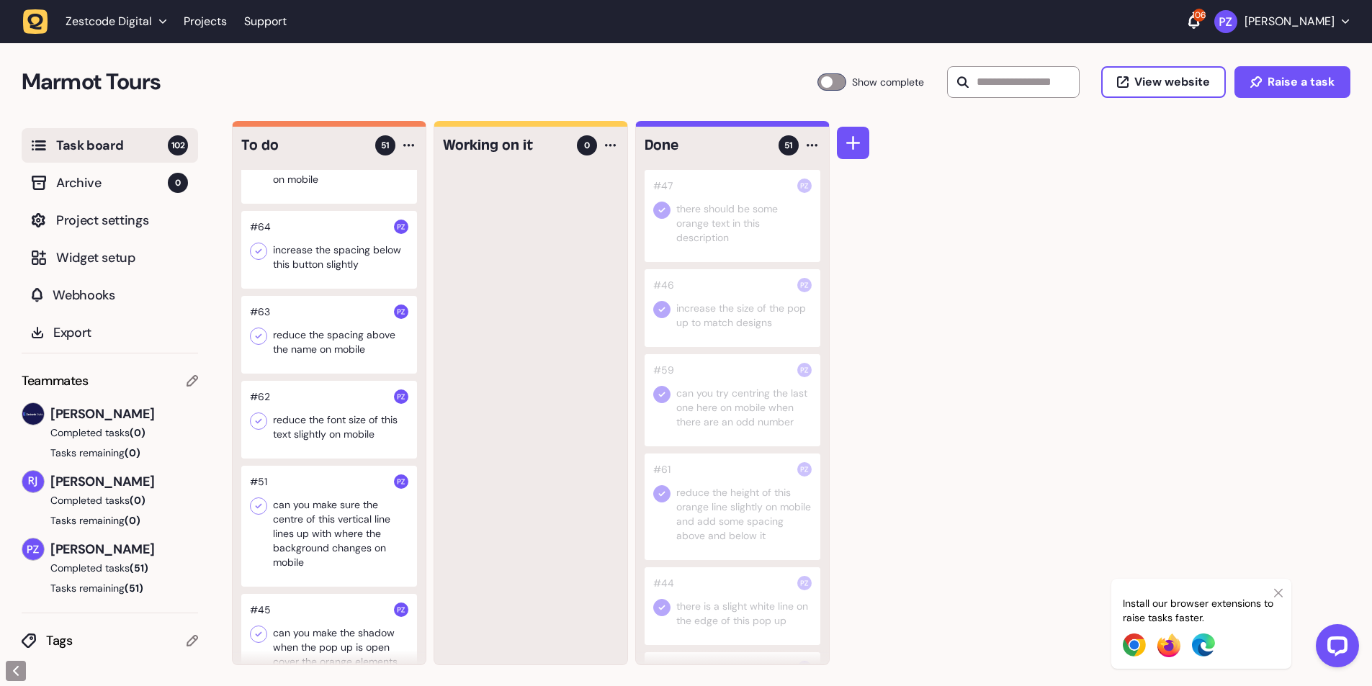
click at [322, 459] on div at bounding box center [329, 420] width 176 height 78
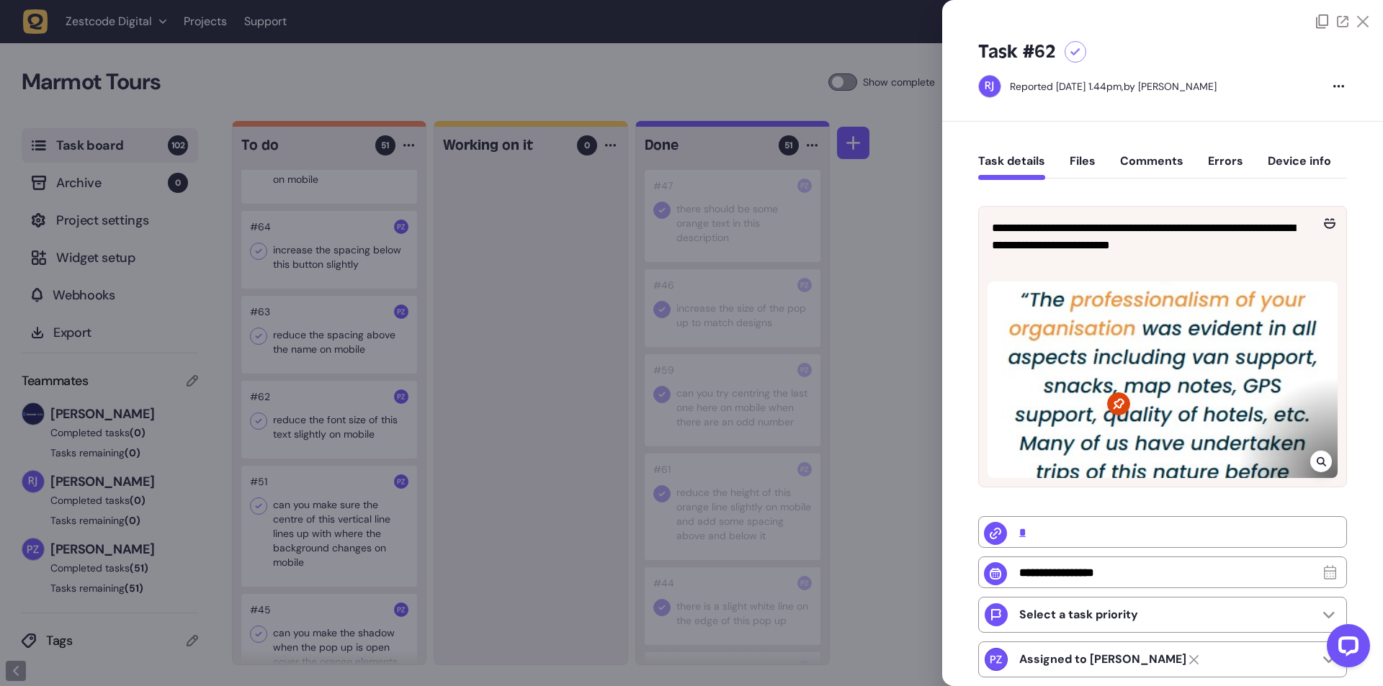
drag, startPoint x: 538, startPoint y: 536, endPoint x: 452, endPoint y: 511, distance: 90.0
click at [536, 536] on div at bounding box center [691, 343] width 1383 height 686
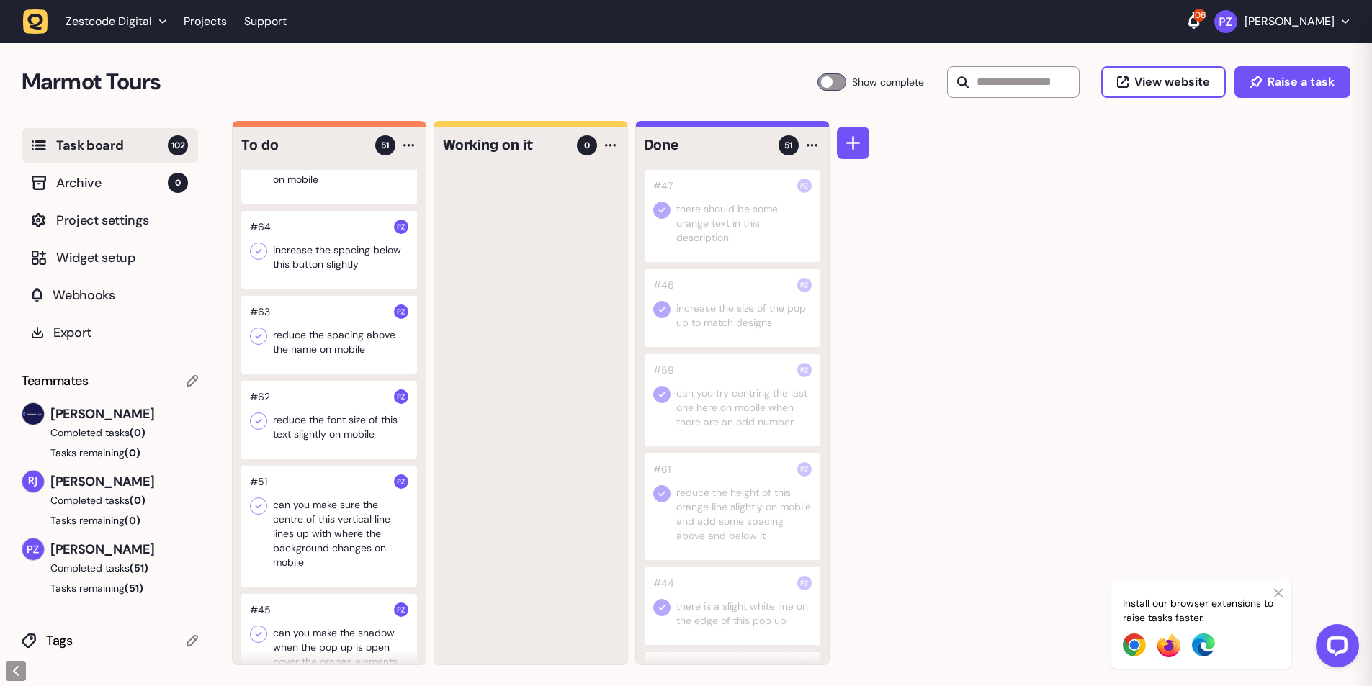
click at [325, 374] on div at bounding box center [329, 335] width 176 height 78
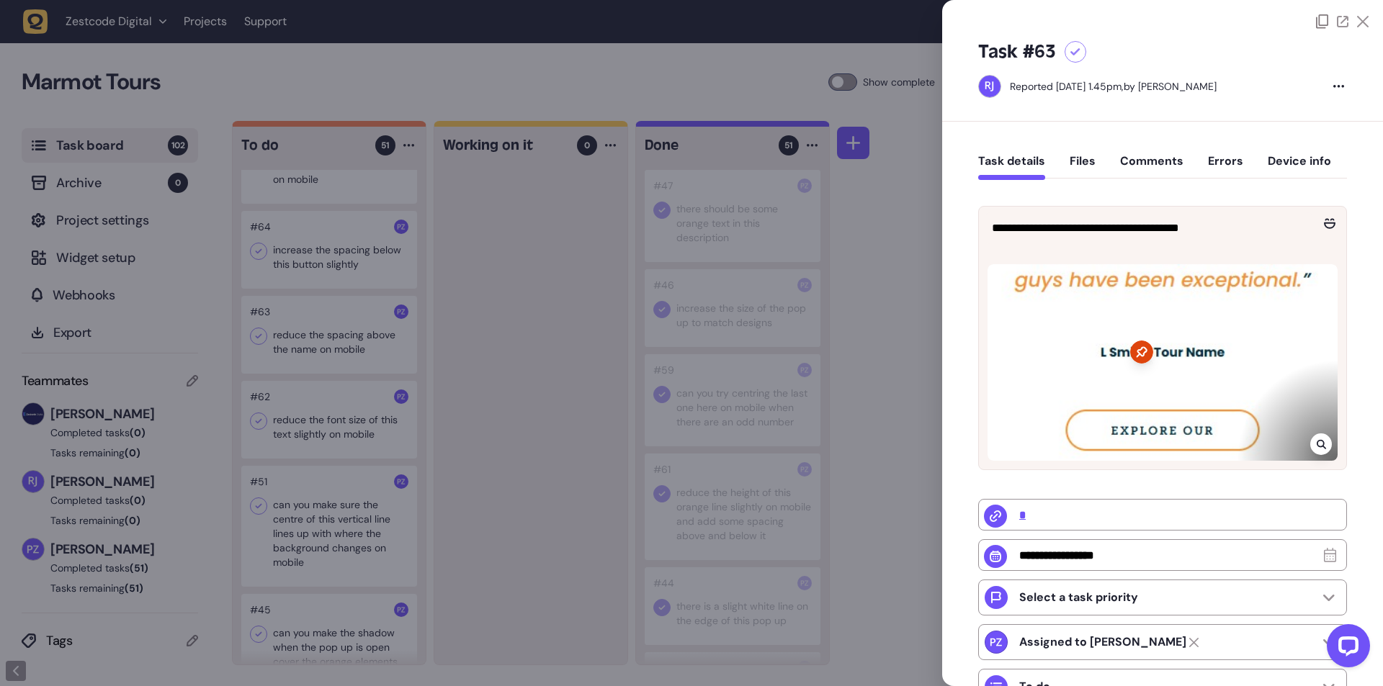
drag, startPoint x: 500, startPoint y: 505, endPoint x: 430, endPoint y: 499, distance: 70.1
click at [488, 505] on div at bounding box center [691, 343] width 1383 height 686
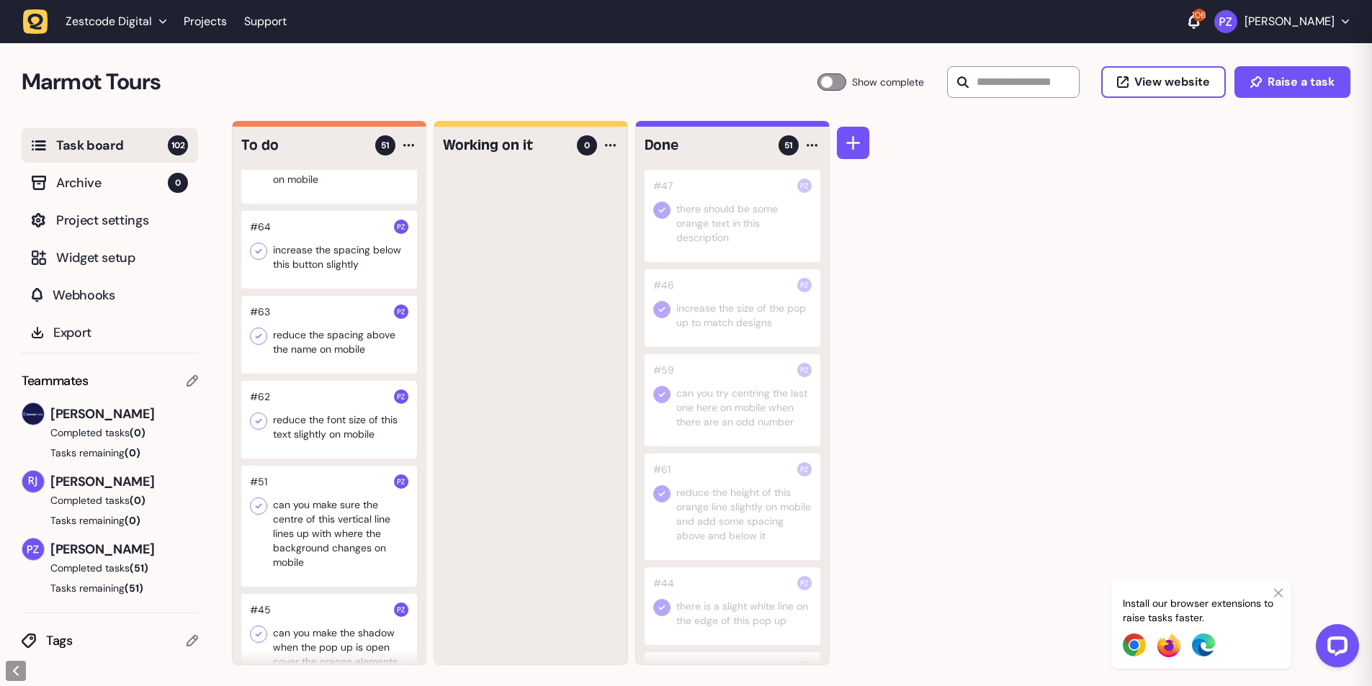
click at [341, 459] on div at bounding box center [329, 420] width 176 height 78
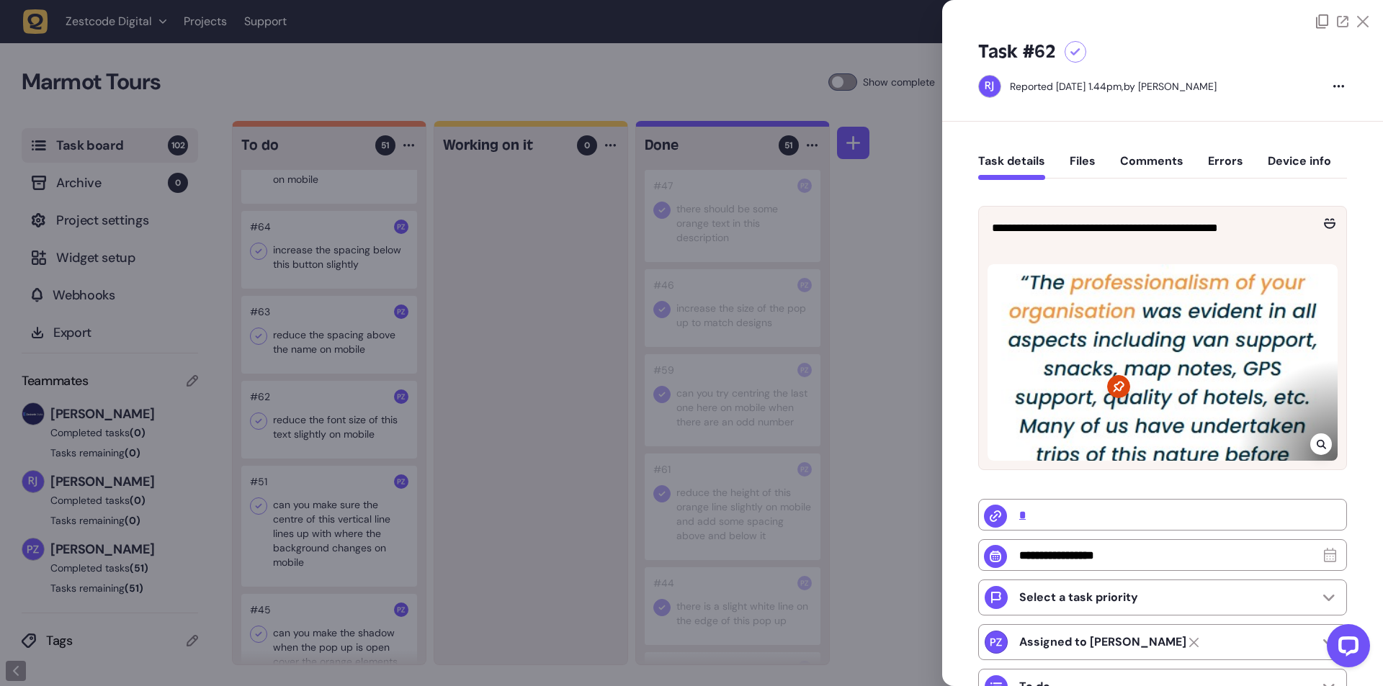
click at [473, 377] on div at bounding box center [691, 343] width 1383 height 686
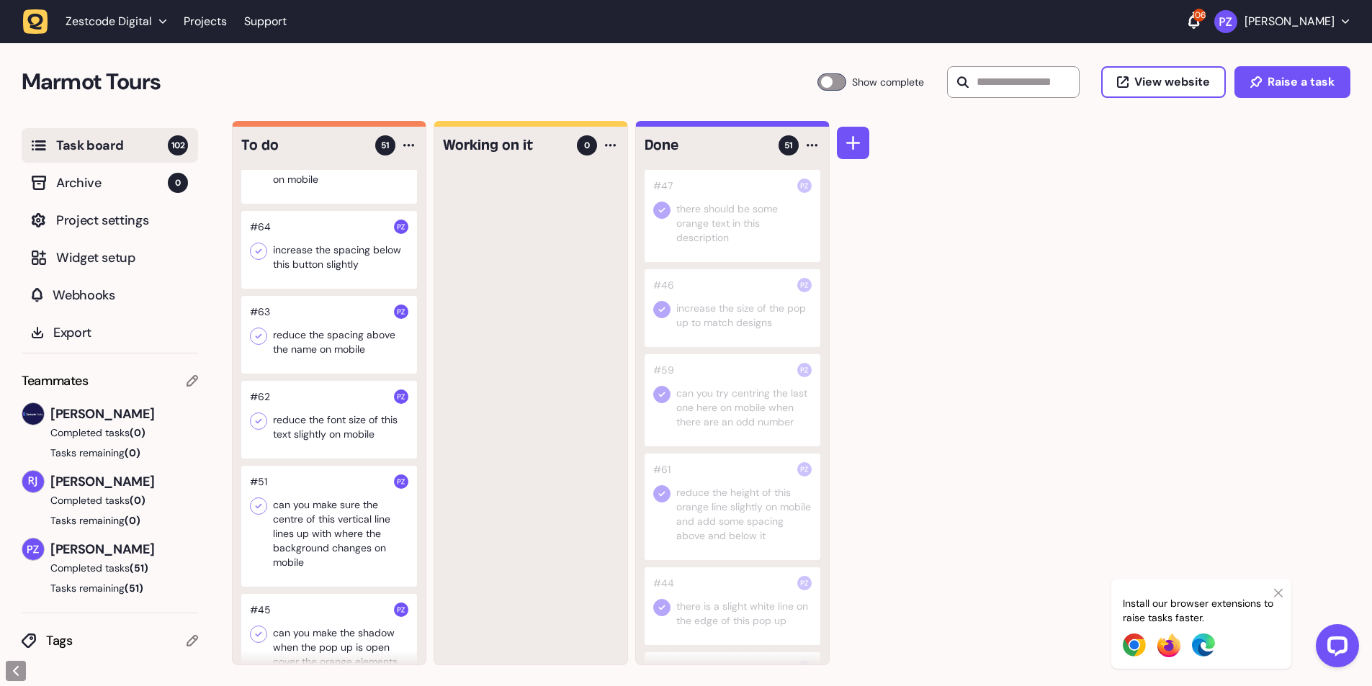
click at [262, 429] on icon at bounding box center [258, 421] width 14 height 14
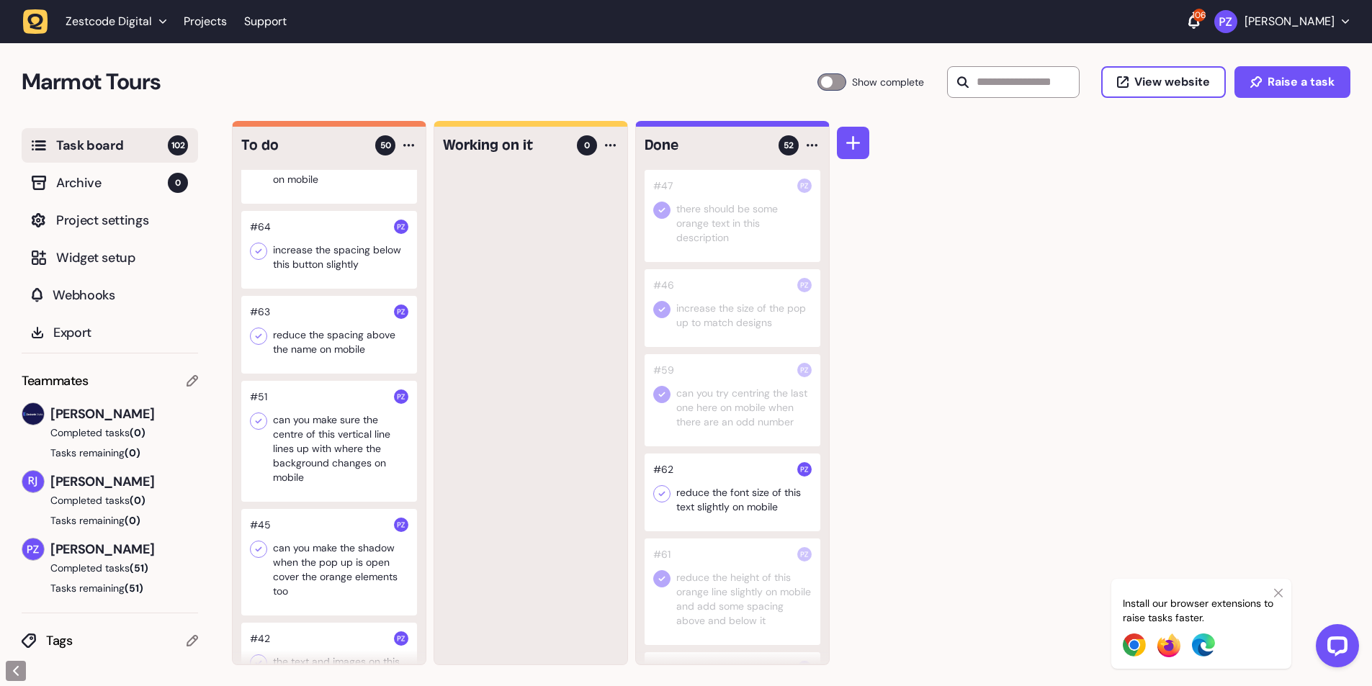
click at [373, 374] on div at bounding box center [329, 335] width 176 height 78
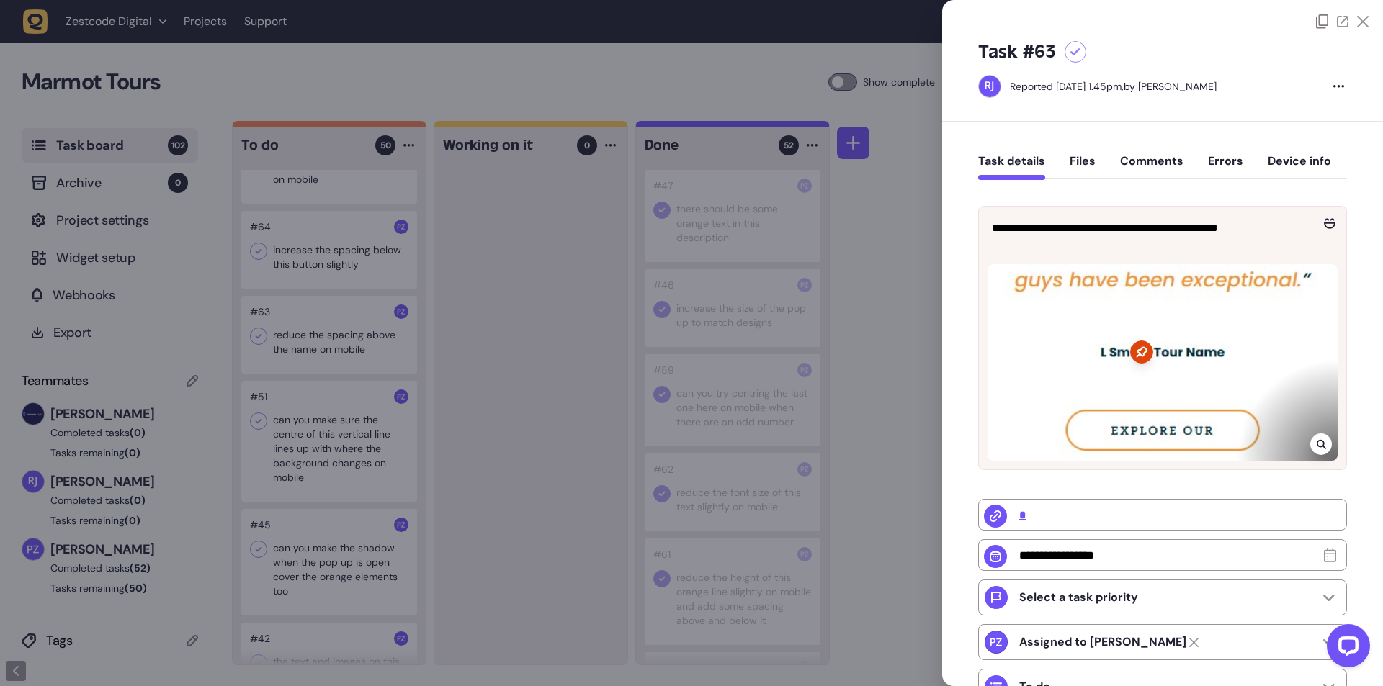
click at [491, 434] on div at bounding box center [691, 343] width 1383 height 686
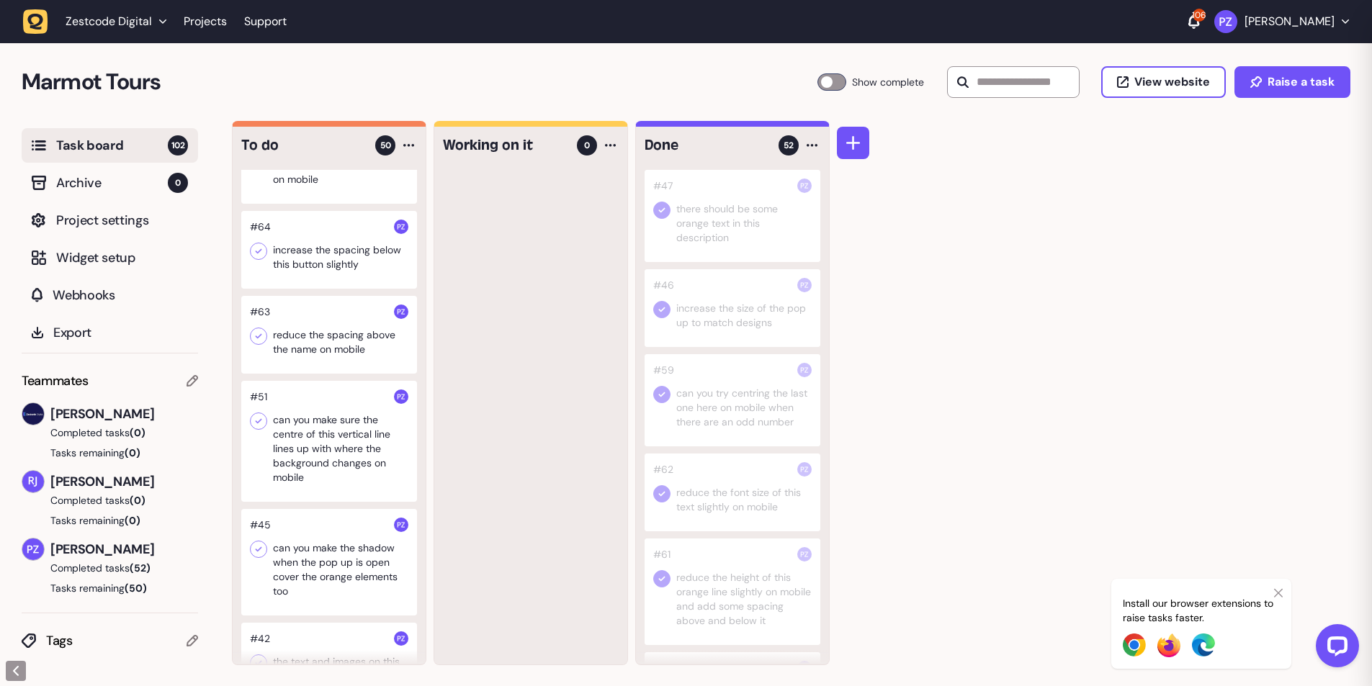
drag, startPoint x: 254, startPoint y: 378, endPoint x: 285, endPoint y: 392, distance: 33.9
click at [255, 344] on icon at bounding box center [258, 336] width 14 height 14
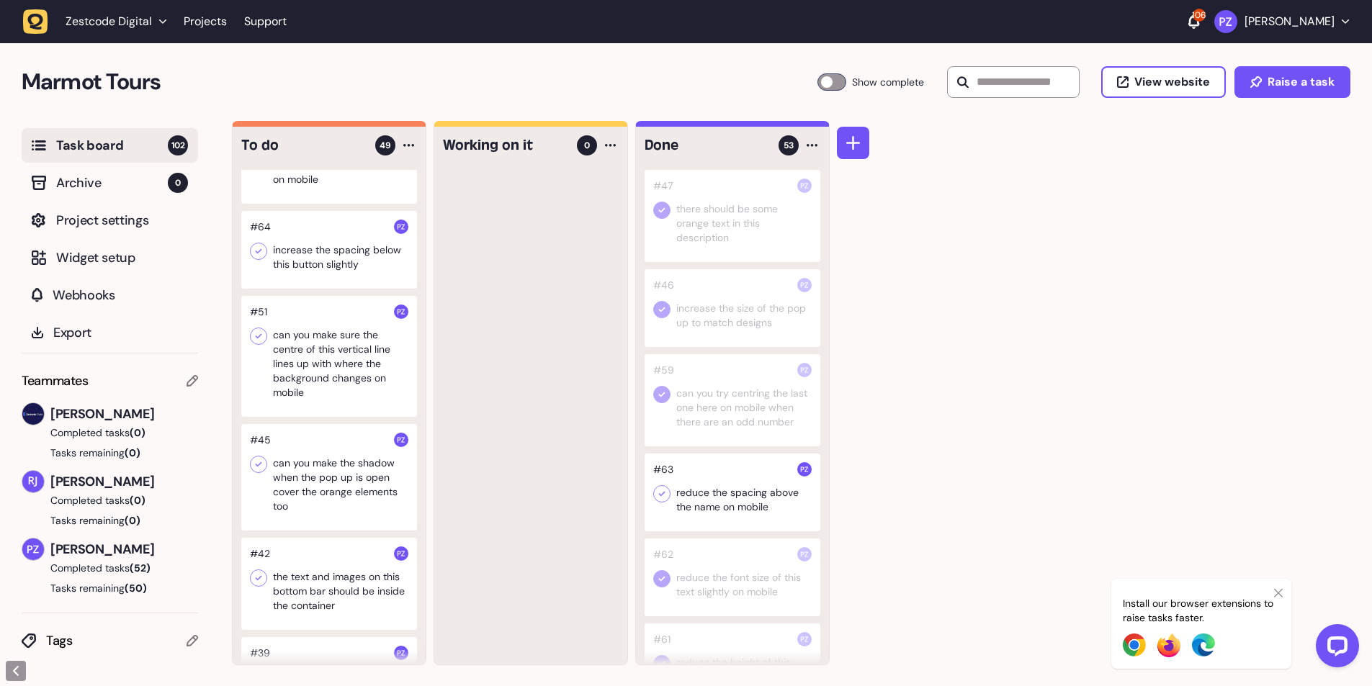
click at [345, 289] on div at bounding box center [329, 250] width 176 height 78
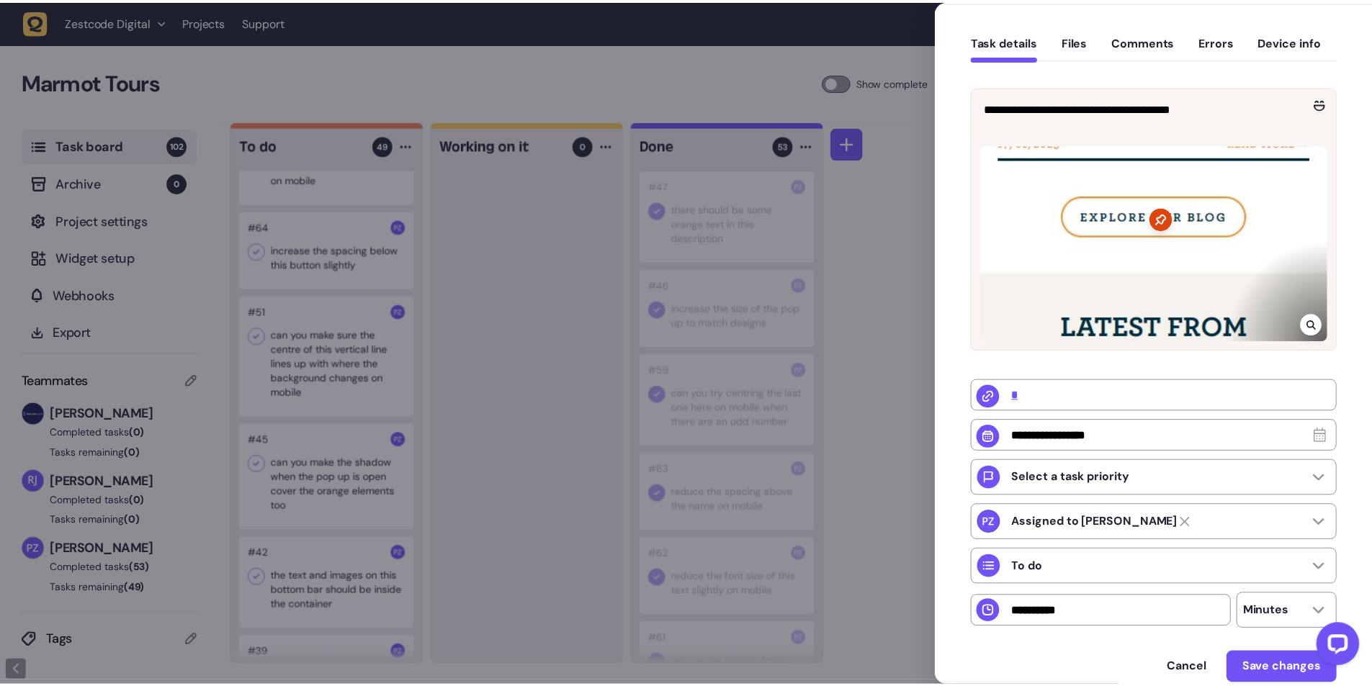
scroll to position [144, 0]
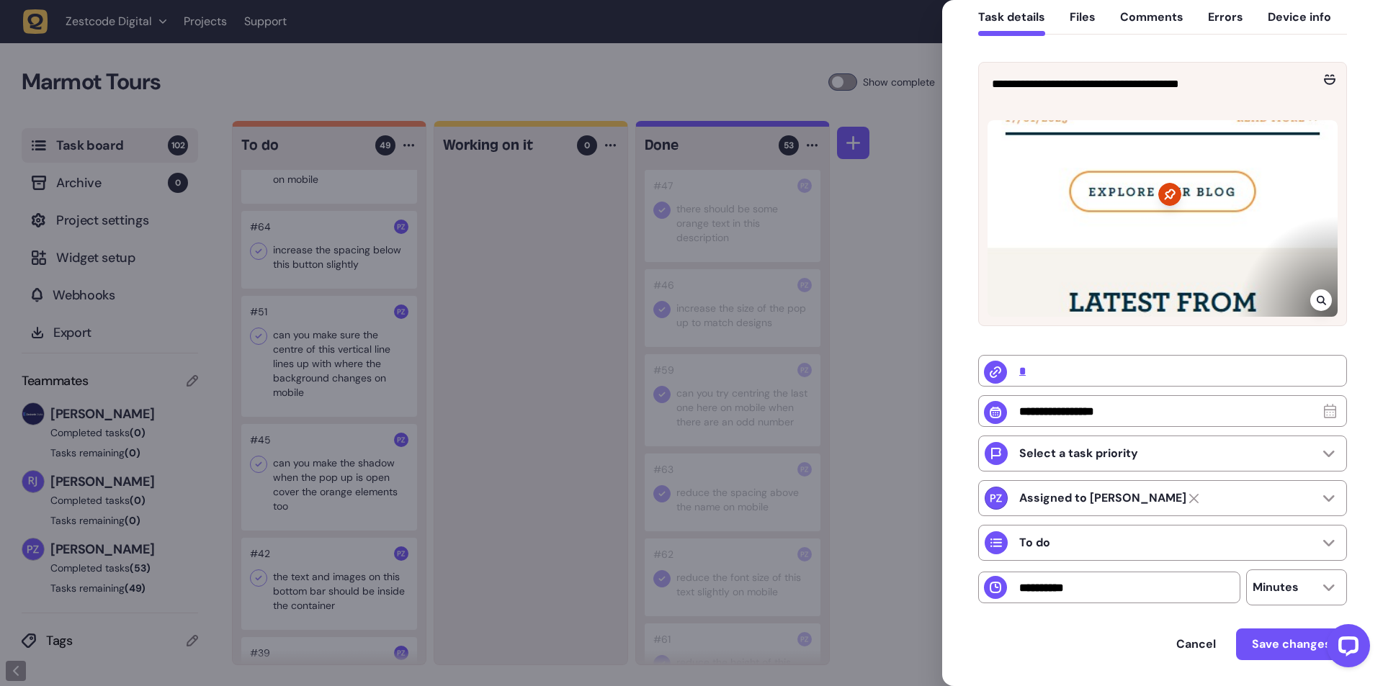
click at [1316, 301] on icon at bounding box center [1320, 300] width 9 height 9
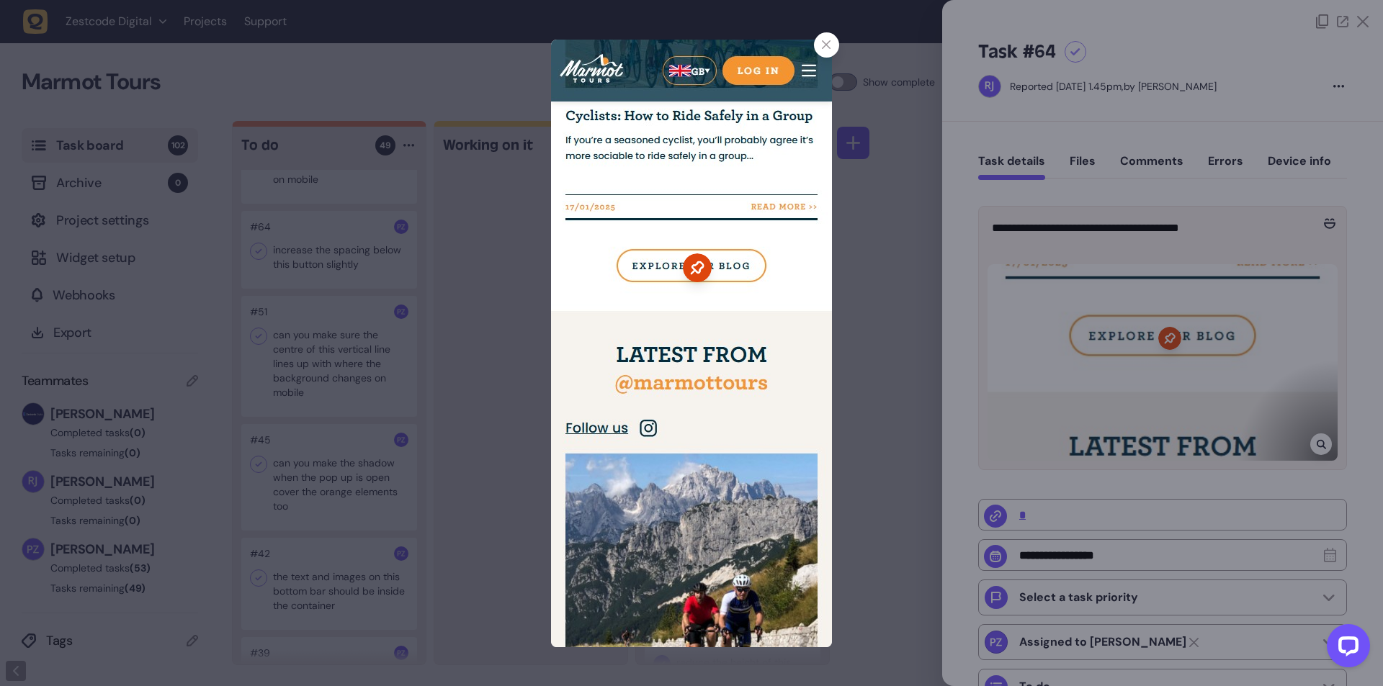
drag, startPoint x: 882, startPoint y: 462, endPoint x: 797, endPoint y: 418, distance: 95.7
click at [879, 462] on div at bounding box center [691, 343] width 1383 height 686
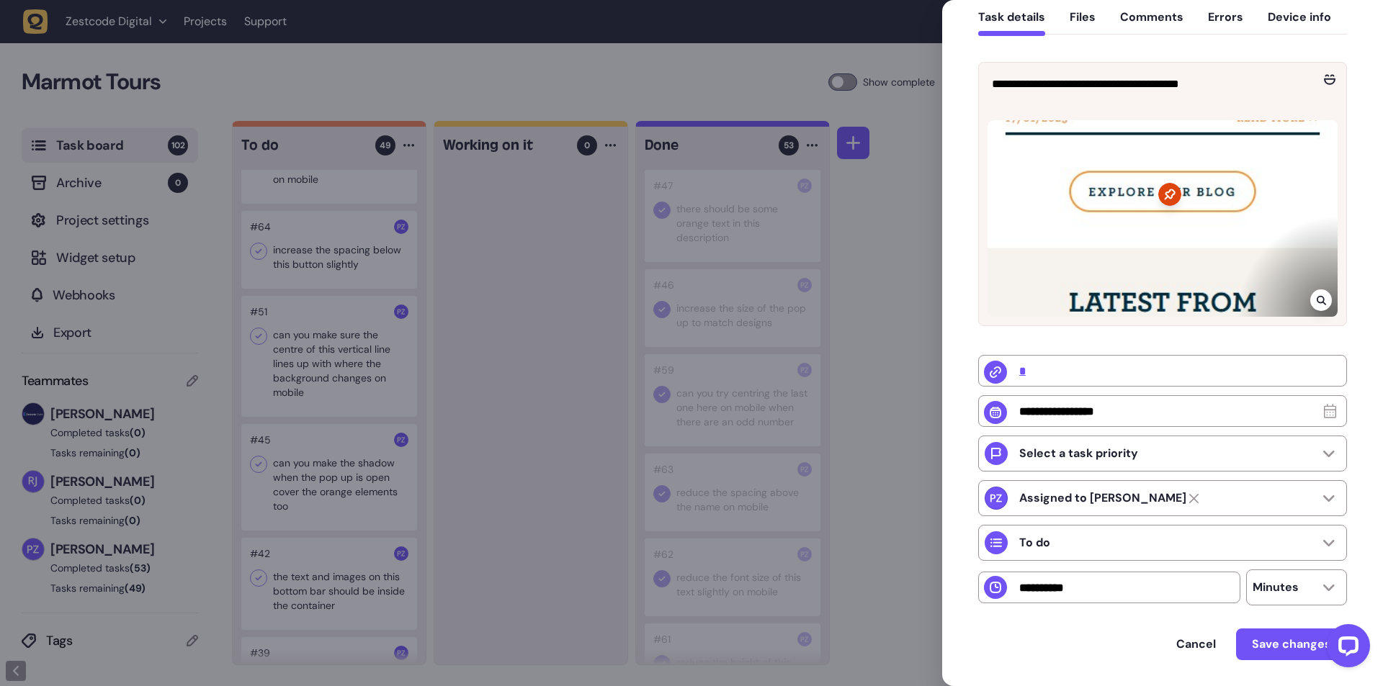
click at [1320, 300] on icon at bounding box center [1320, 300] width 9 height 9
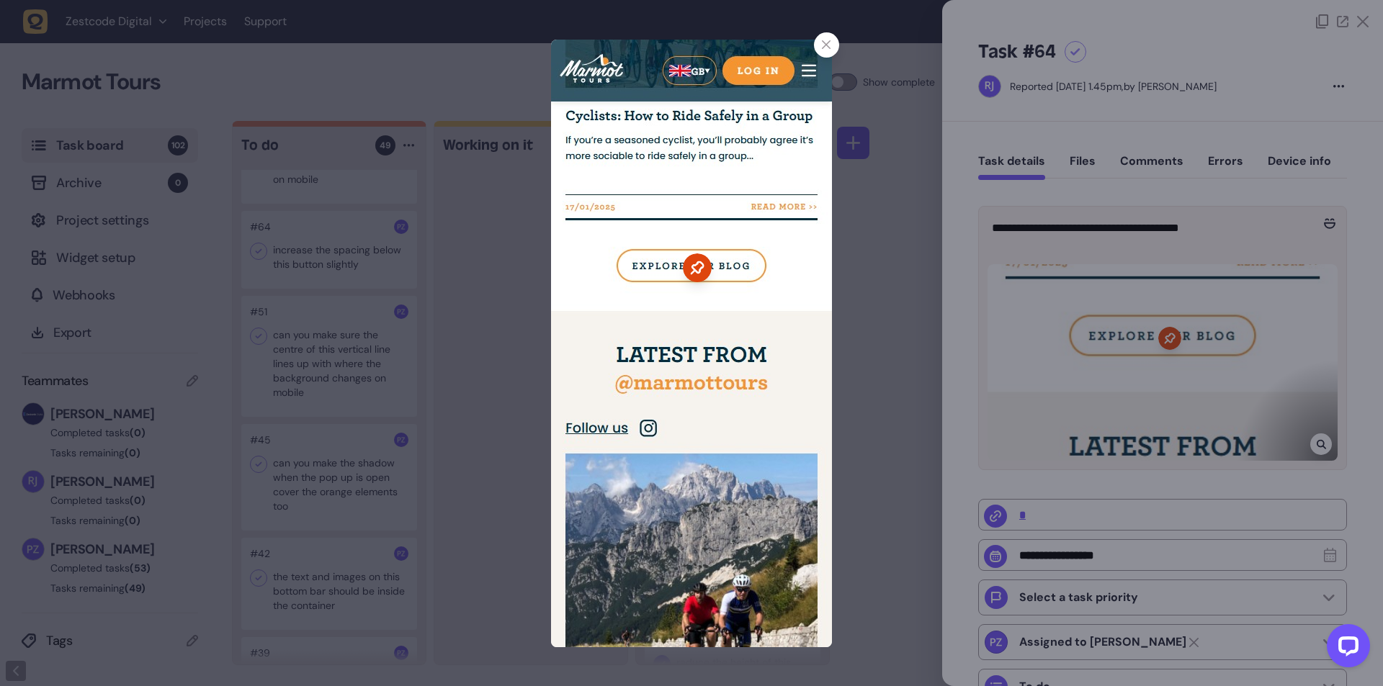
drag, startPoint x: 885, startPoint y: 391, endPoint x: 712, endPoint y: 276, distance: 208.4
click at [886, 391] on div at bounding box center [691, 343] width 1383 height 686
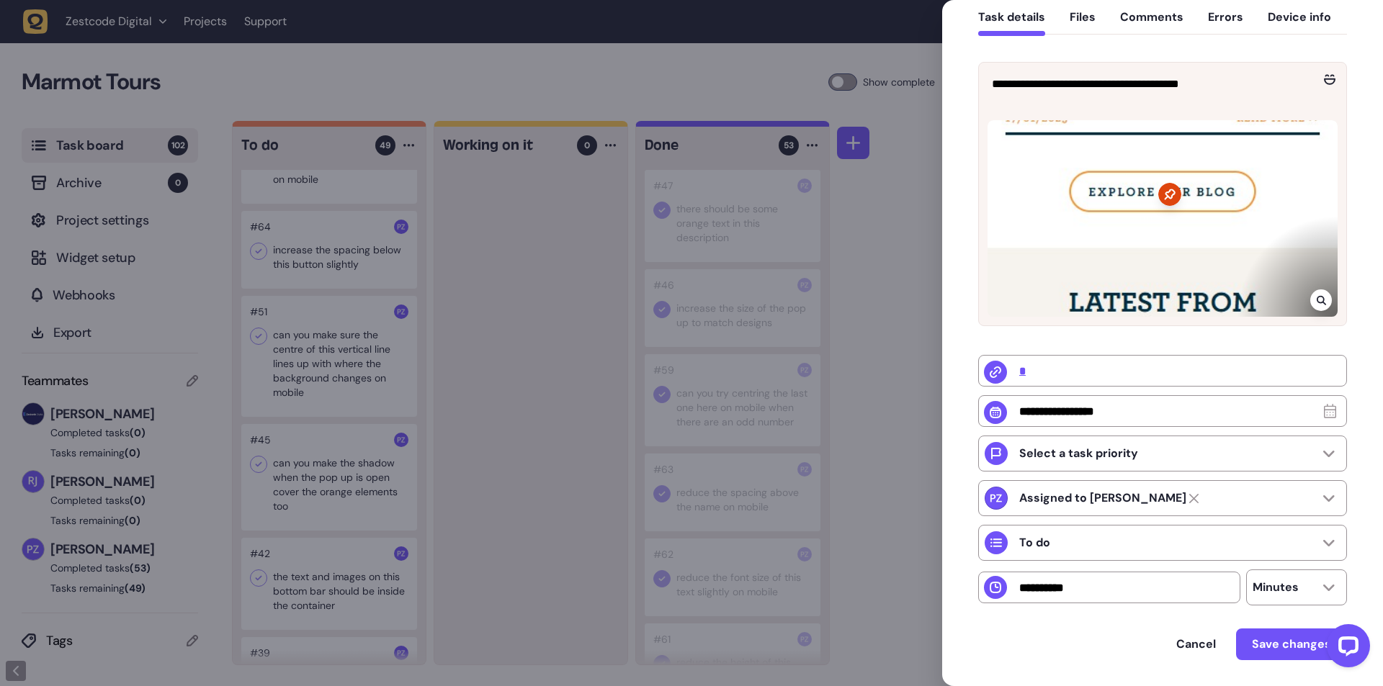
click at [1322, 300] on icon at bounding box center [1321, 301] width 9 height 12
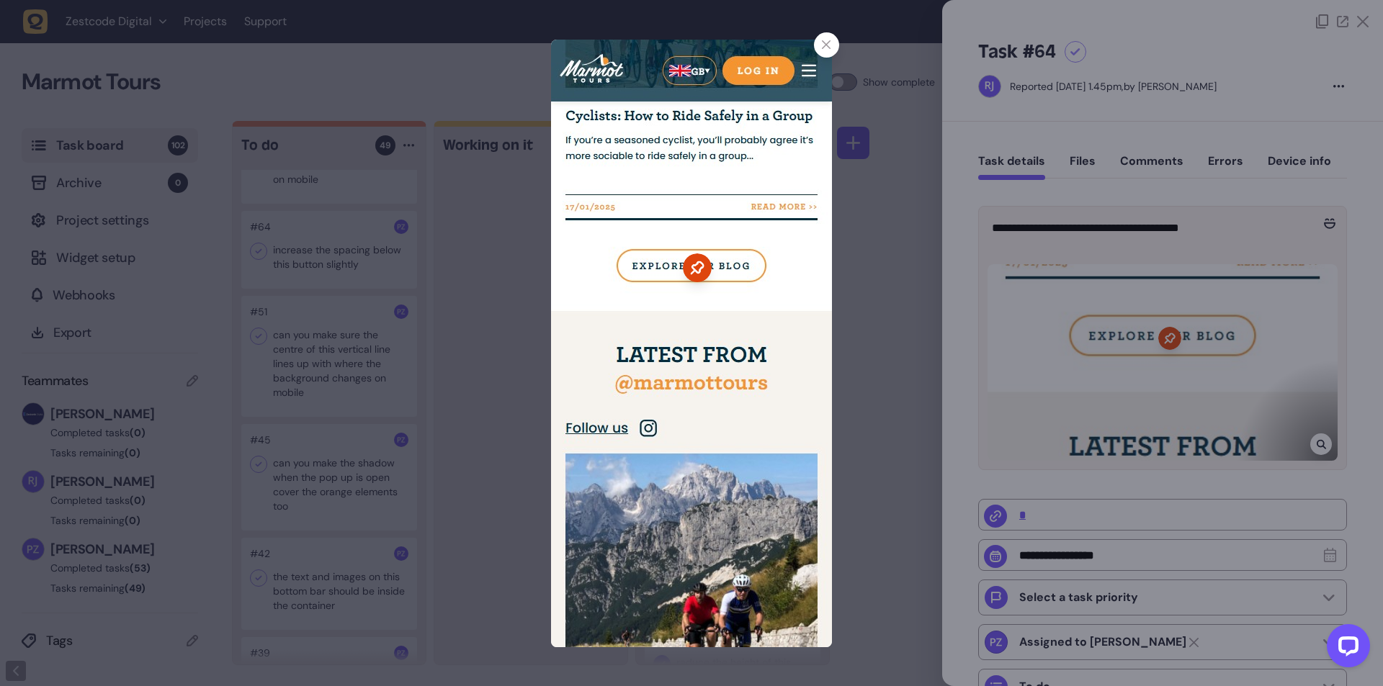
click at [868, 308] on div at bounding box center [691, 343] width 1383 height 686
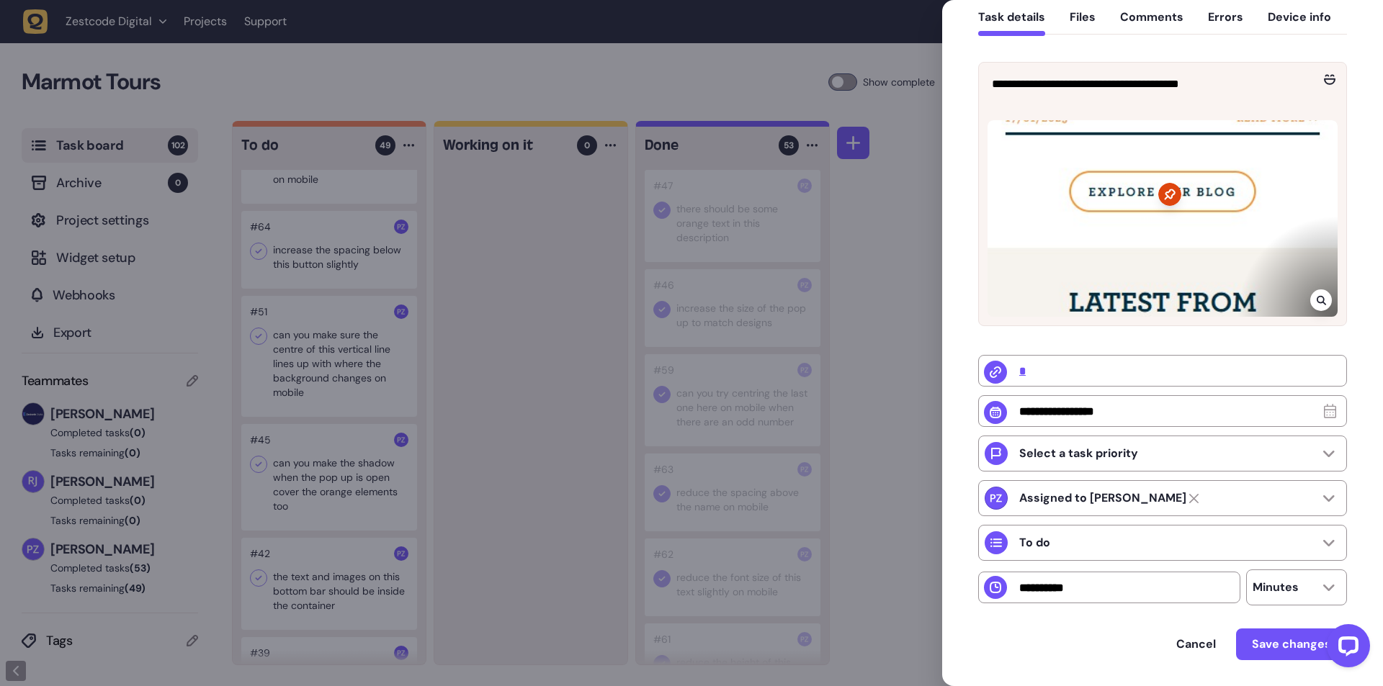
click at [587, 409] on div at bounding box center [691, 343] width 1383 height 686
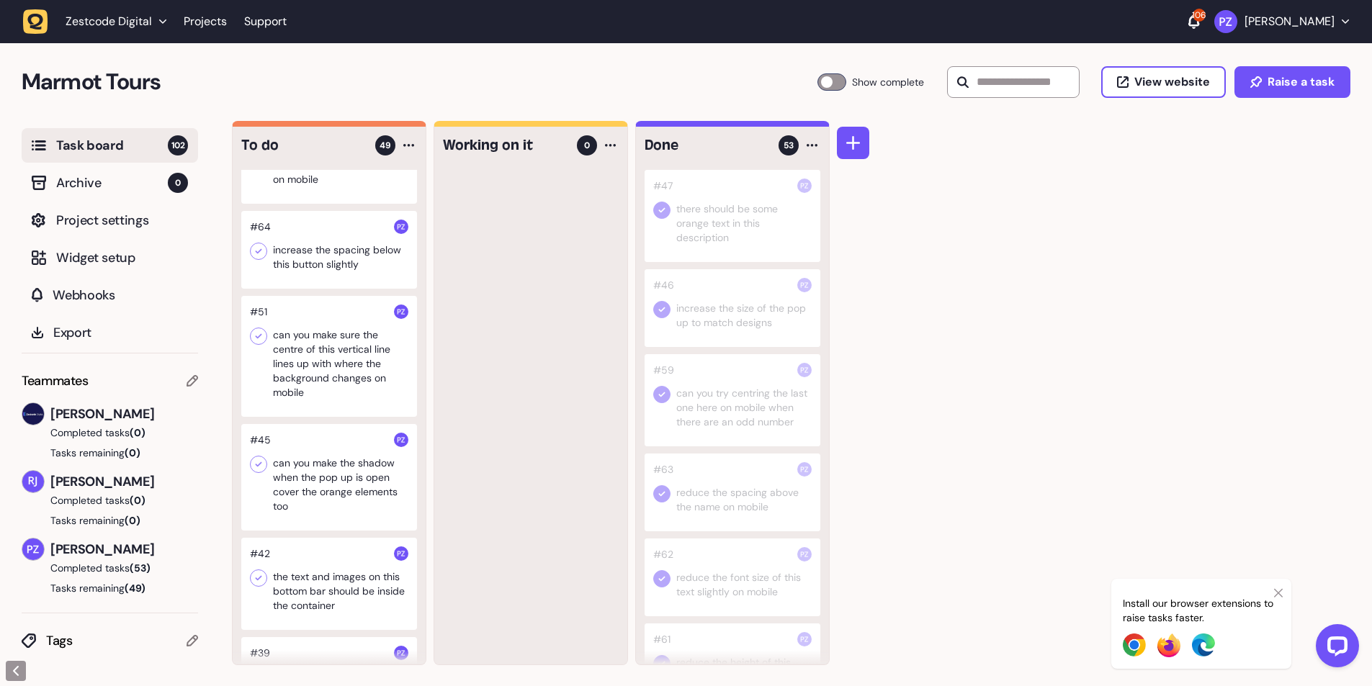
click at [260, 284] on div at bounding box center [329, 250] width 176 height 78
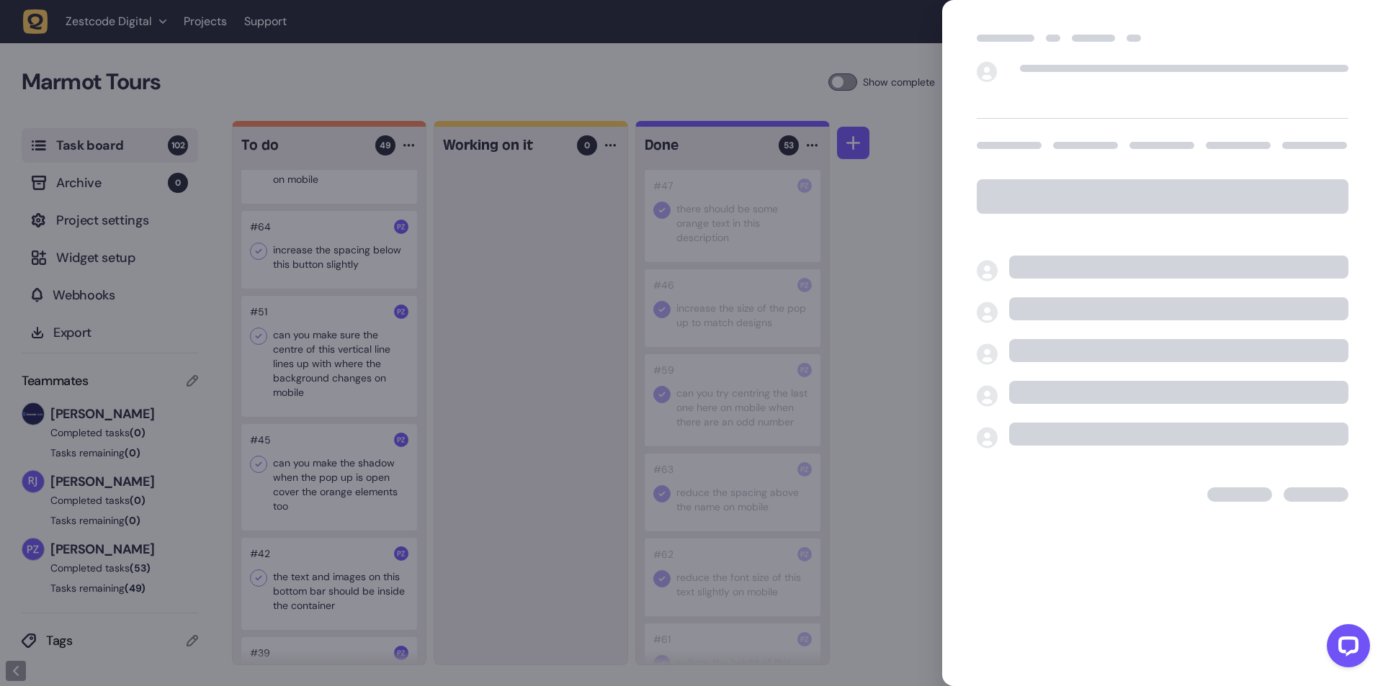
drag, startPoint x: 491, startPoint y: 331, endPoint x: 473, endPoint y: 331, distance: 18.0
click at [488, 331] on div at bounding box center [691, 343] width 1383 height 686
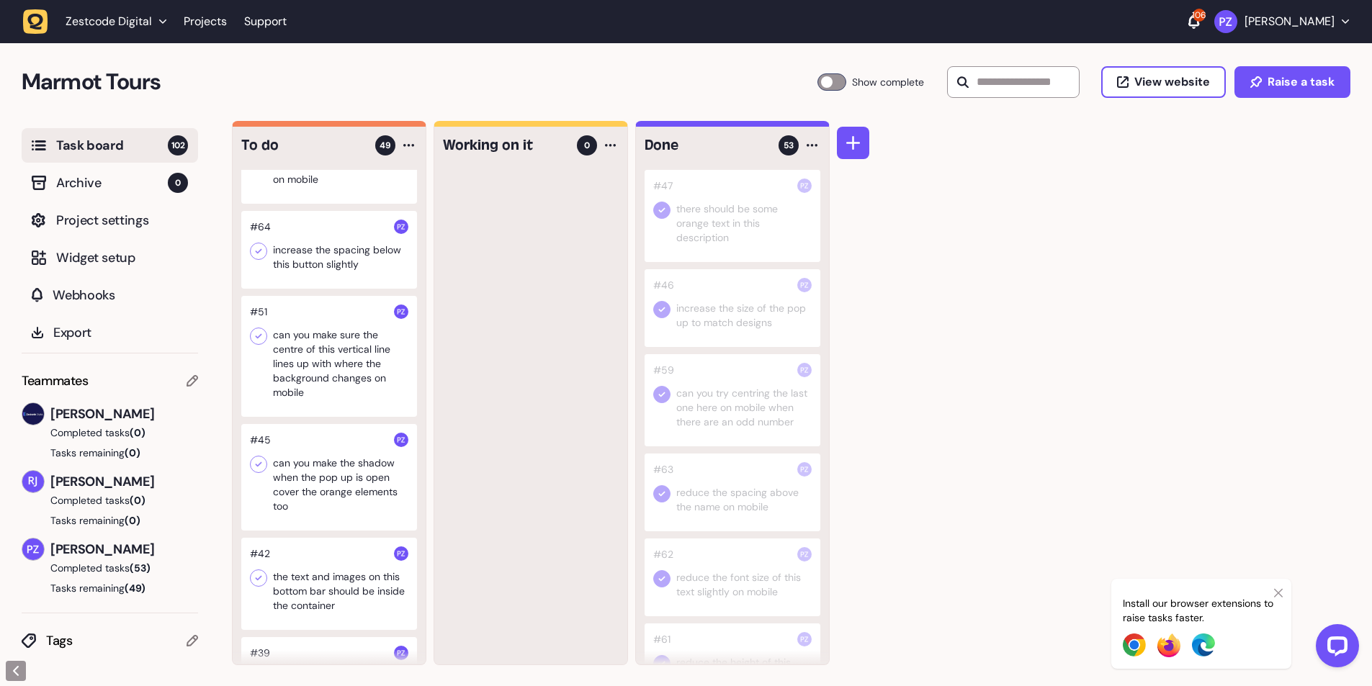
click at [348, 289] on div at bounding box center [329, 250] width 176 height 78
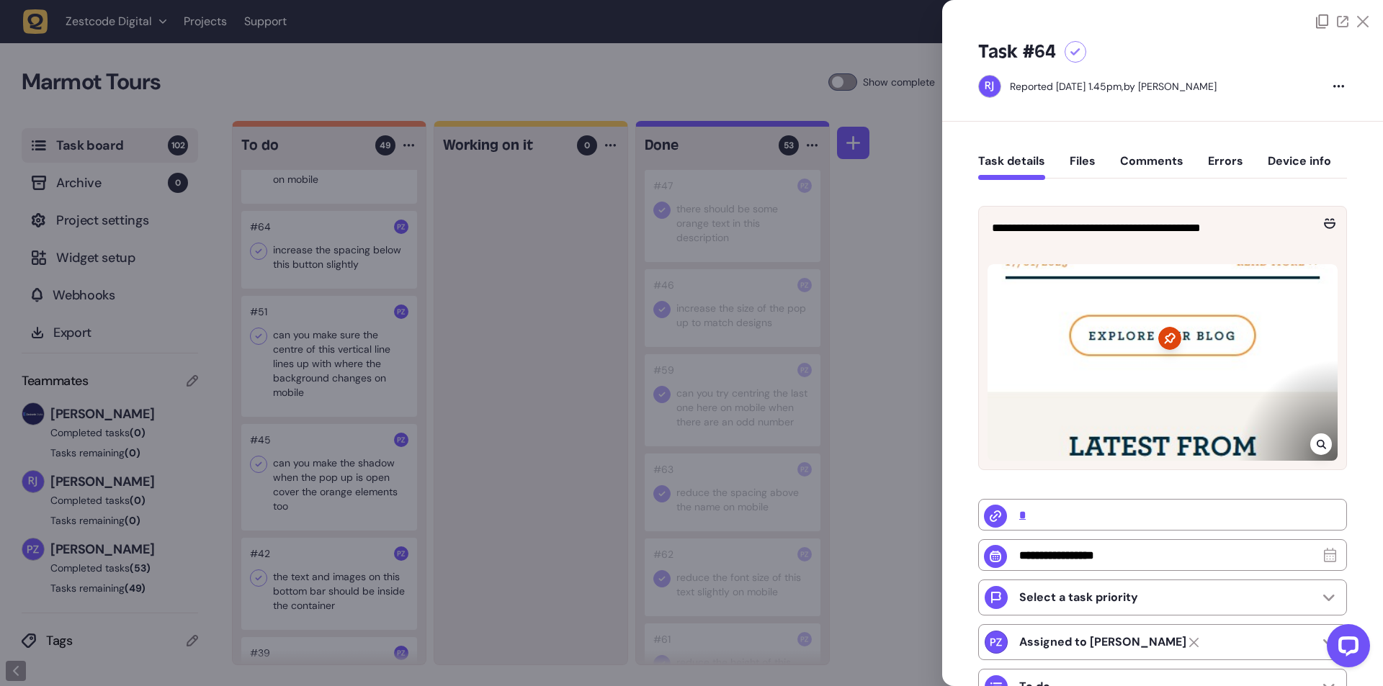
click at [523, 350] on div at bounding box center [691, 343] width 1383 height 686
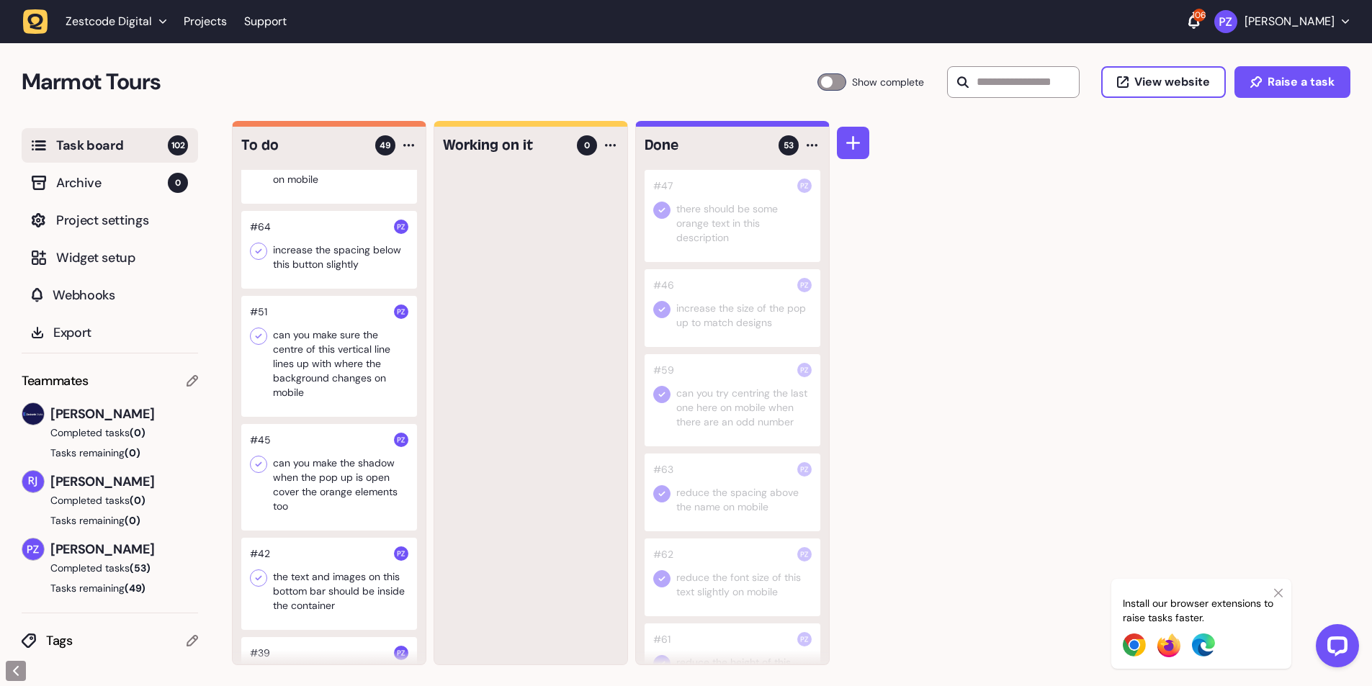
click at [356, 408] on div at bounding box center [329, 356] width 176 height 121
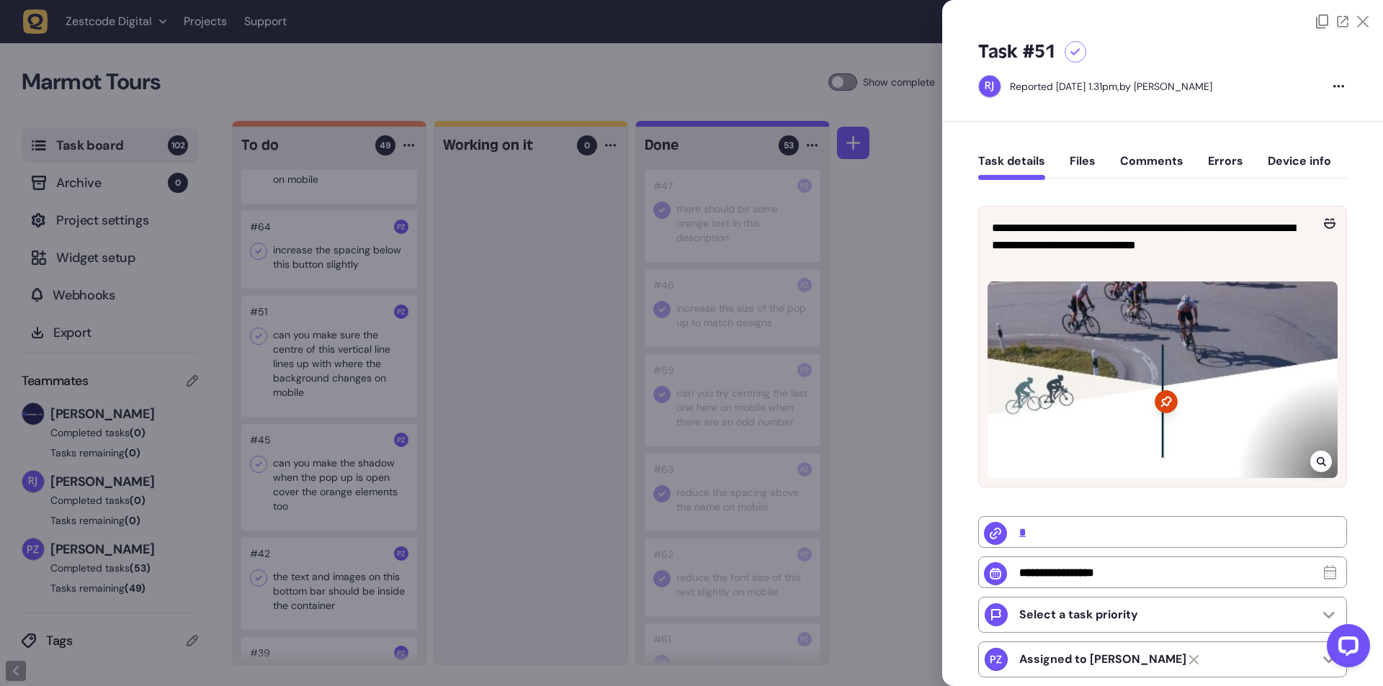
click at [418, 417] on div at bounding box center [691, 343] width 1383 height 686
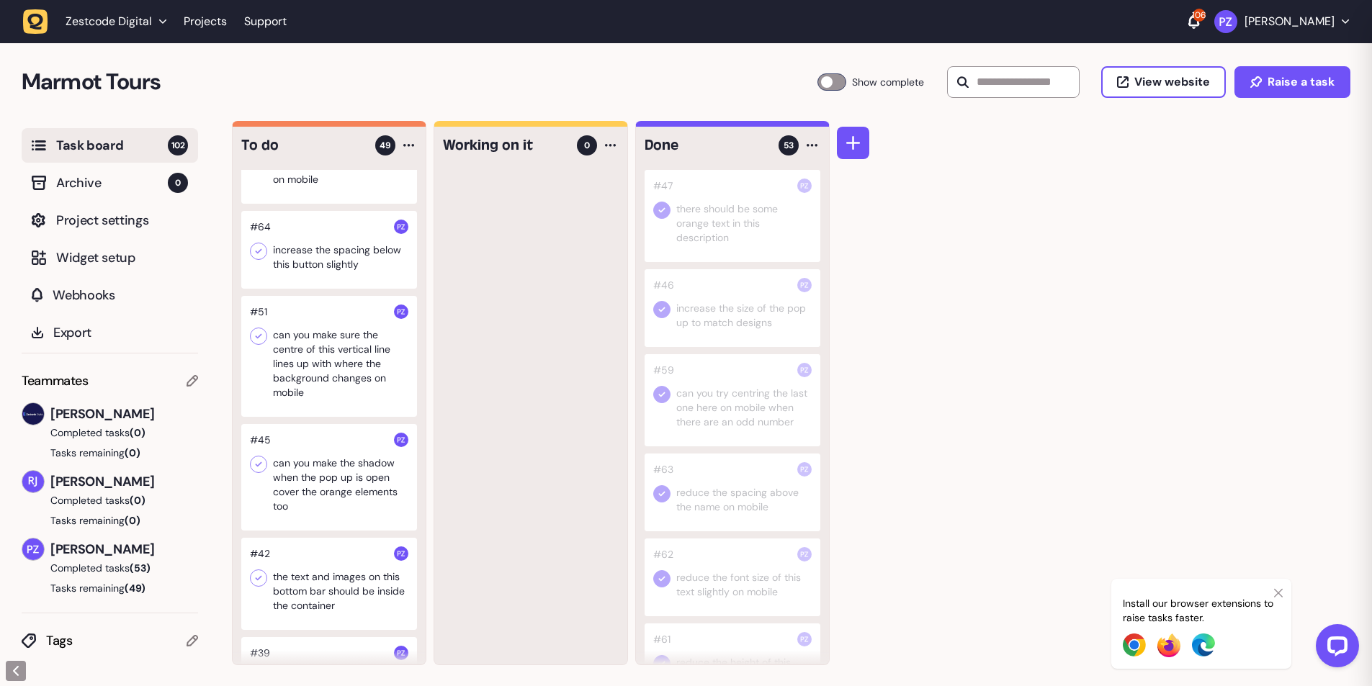
click at [332, 289] on div at bounding box center [329, 250] width 176 height 78
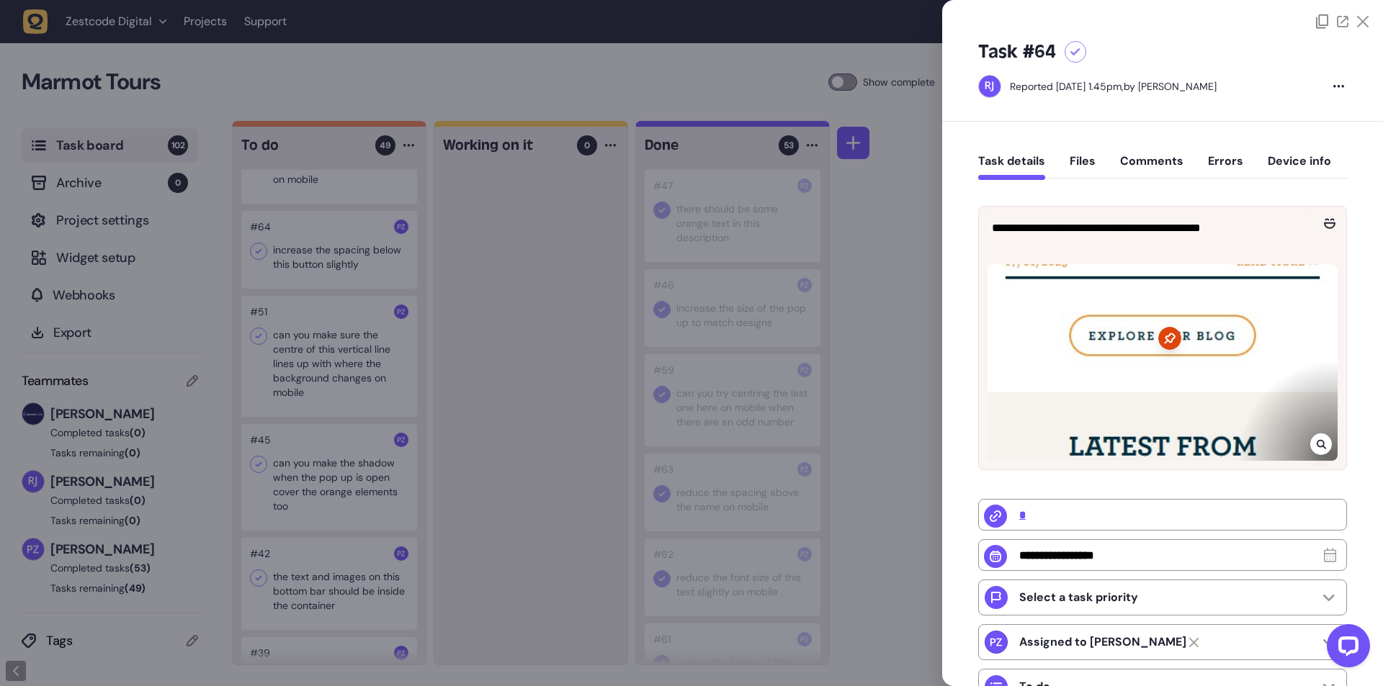
drag, startPoint x: 552, startPoint y: 379, endPoint x: 453, endPoint y: 364, distance: 99.7
click at [548, 379] on div at bounding box center [691, 343] width 1383 height 686
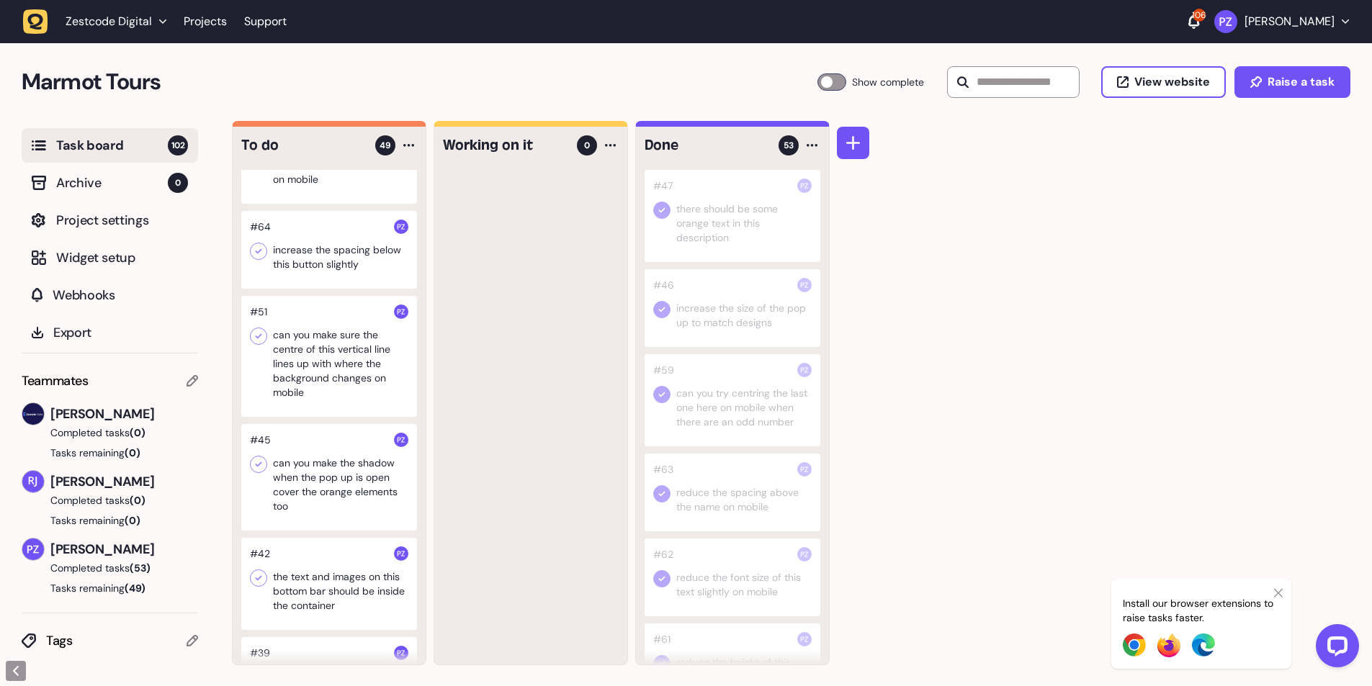
click at [259, 259] on icon at bounding box center [258, 251] width 14 height 14
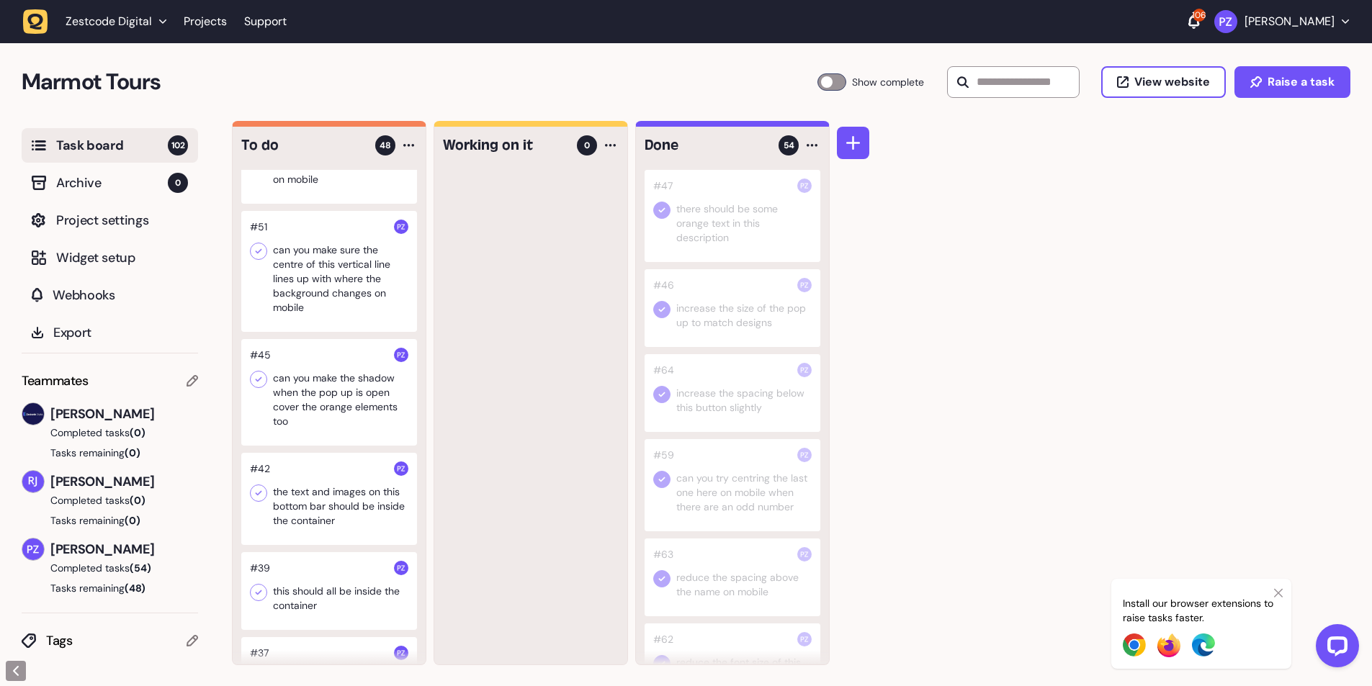
click at [550, 394] on div at bounding box center [530, 417] width 193 height 495
click at [297, 331] on div at bounding box center [329, 271] width 176 height 121
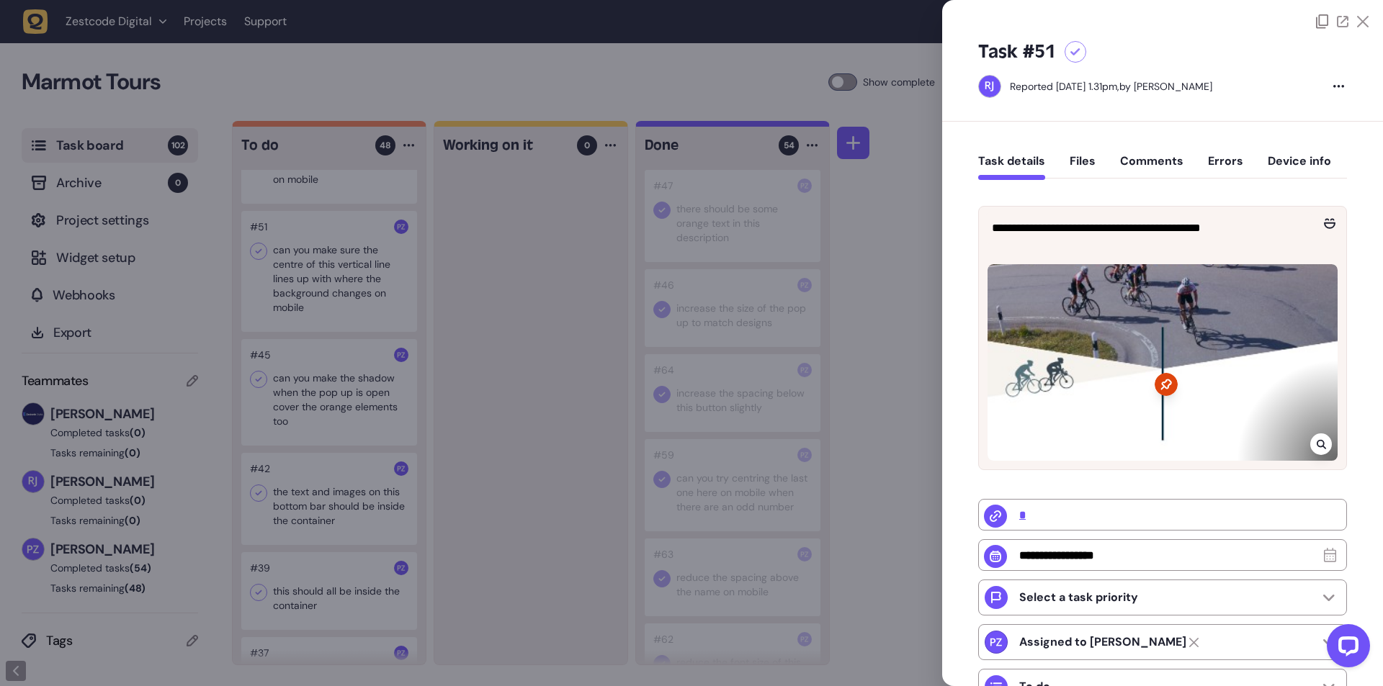
drag, startPoint x: 481, startPoint y: 364, endPoint x: 424, endPoint y: 367, distance: 56.9
click at [482, 364] on div at bounding box center [691, 343] width 1383 height 686
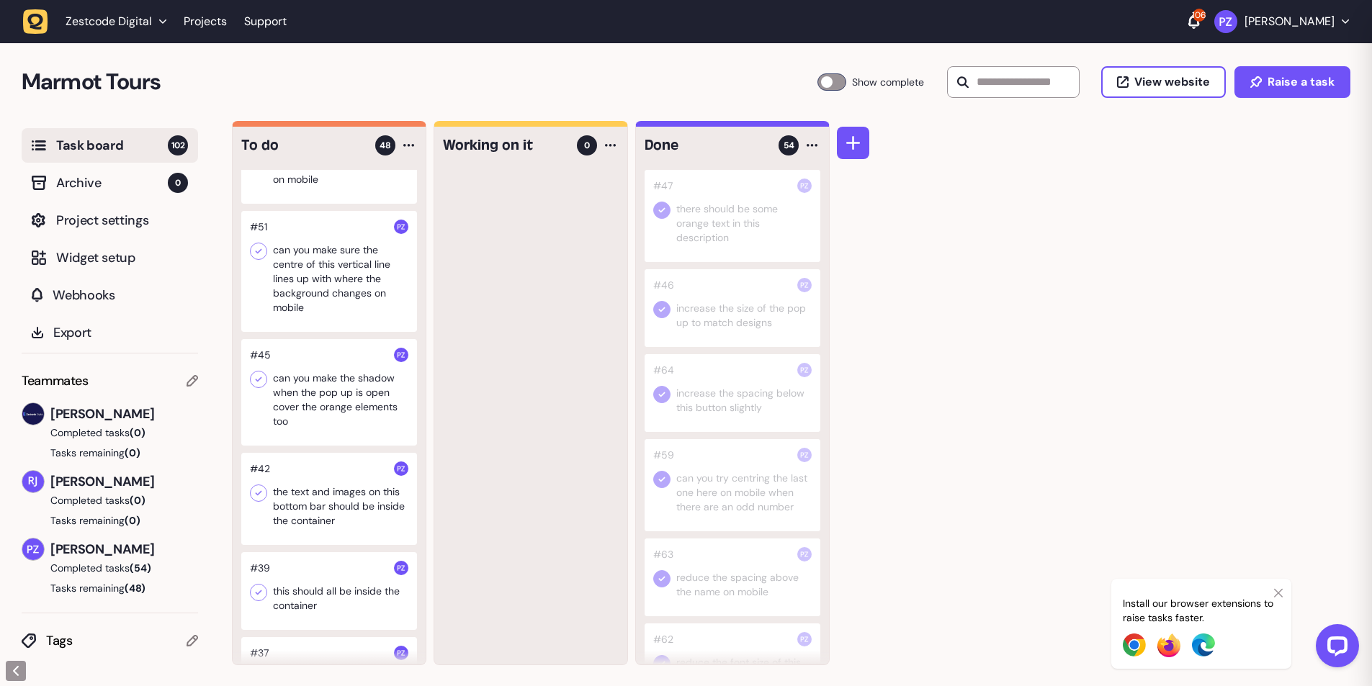
scroll to position [3264, 0]
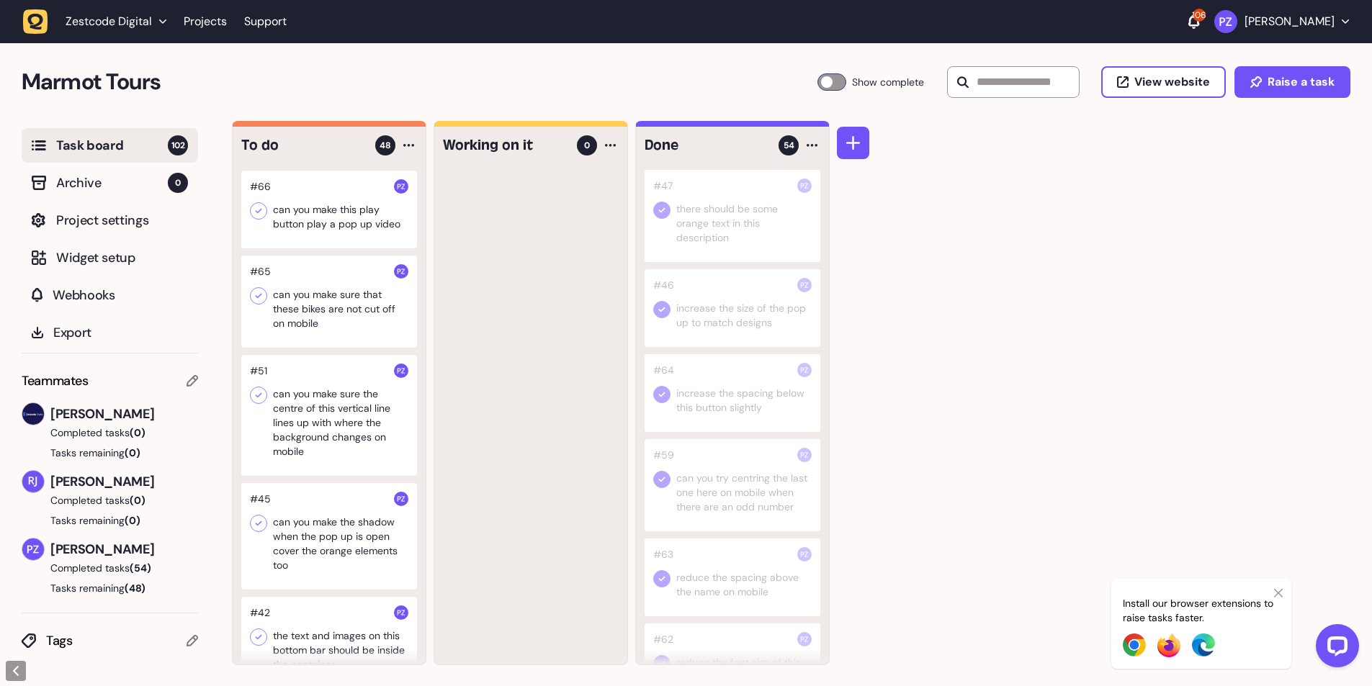
click at [339, 342] on div at bounding box center [329, 302] width 176 height 92
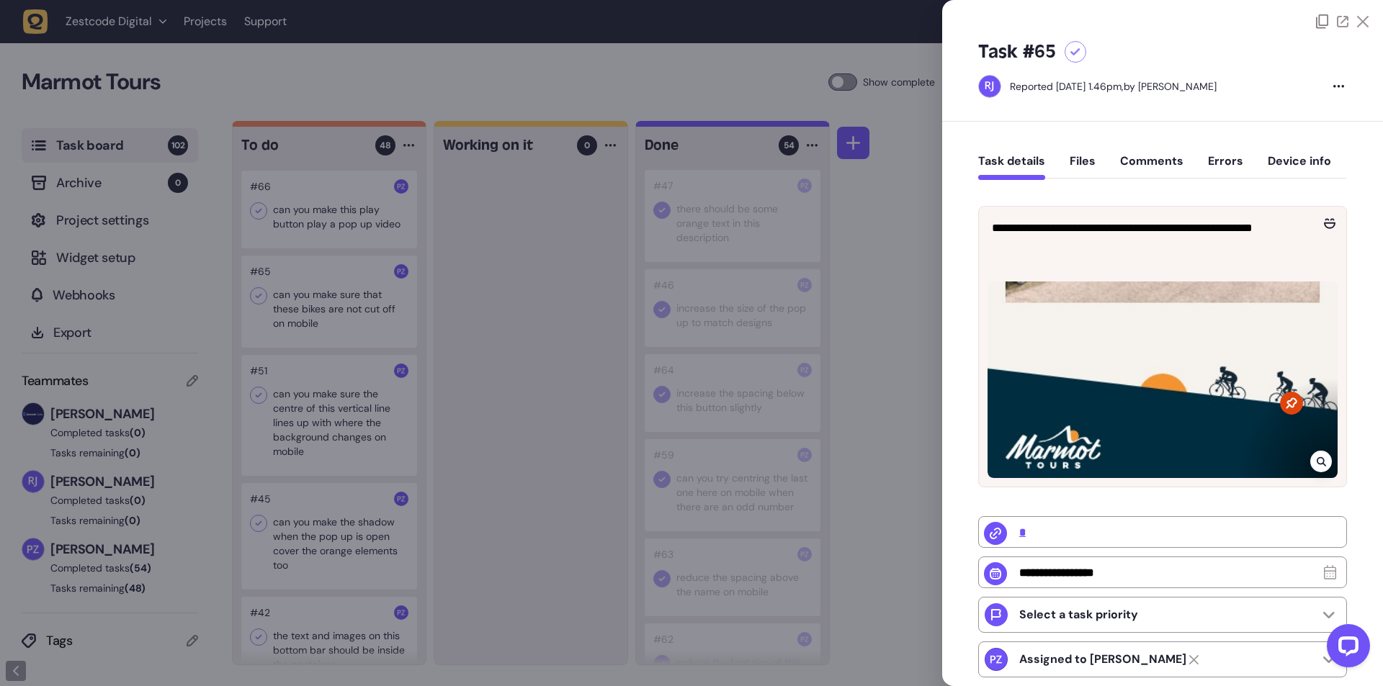
click at [574, 408] on div at bounding box center [691, 343] width 1383 height 686
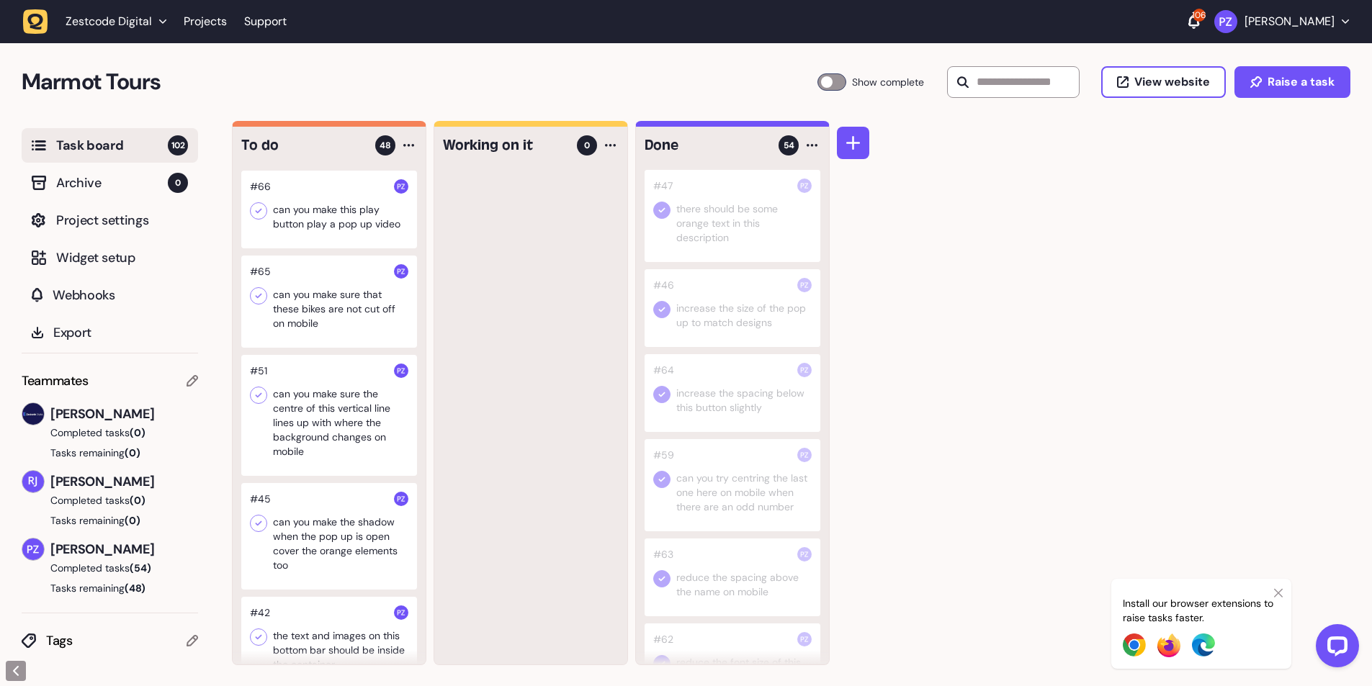
click at [262, 303] on icon at bounding box center [258, 296] width 14 height 14
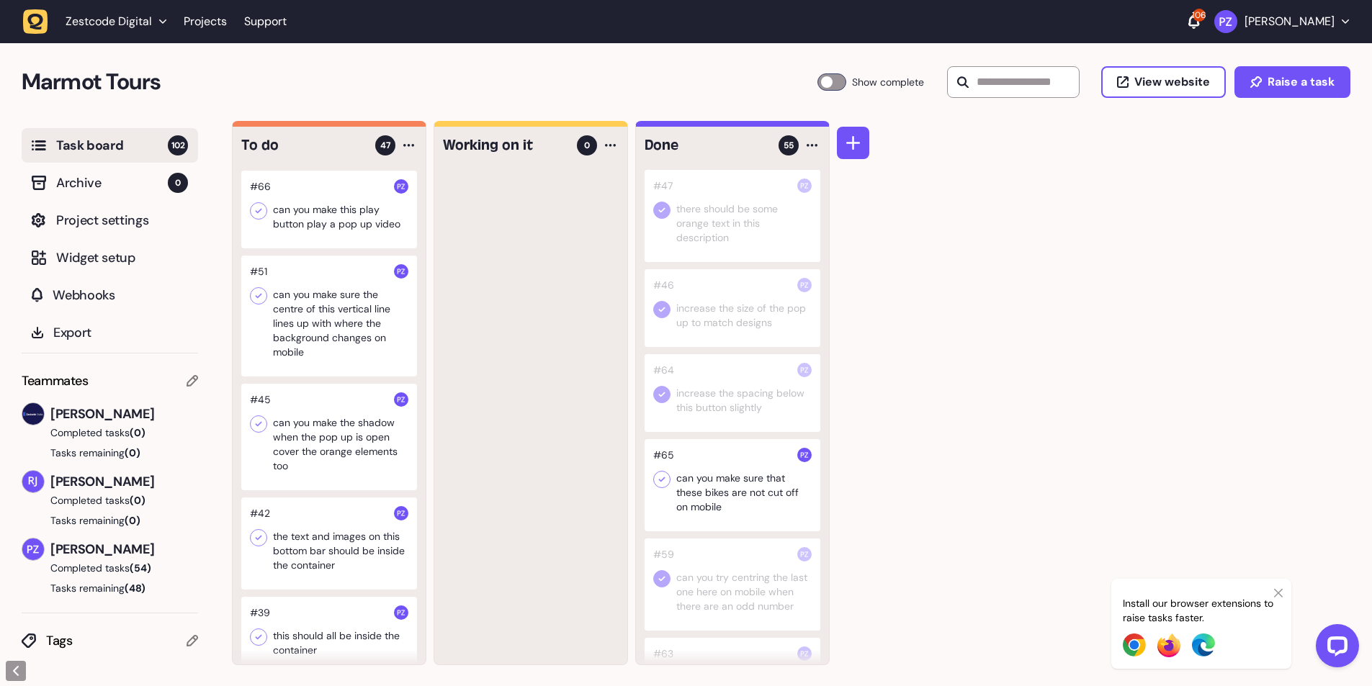
click at [349, 247] on div at bounding box center [329, 210] width 176 height 78
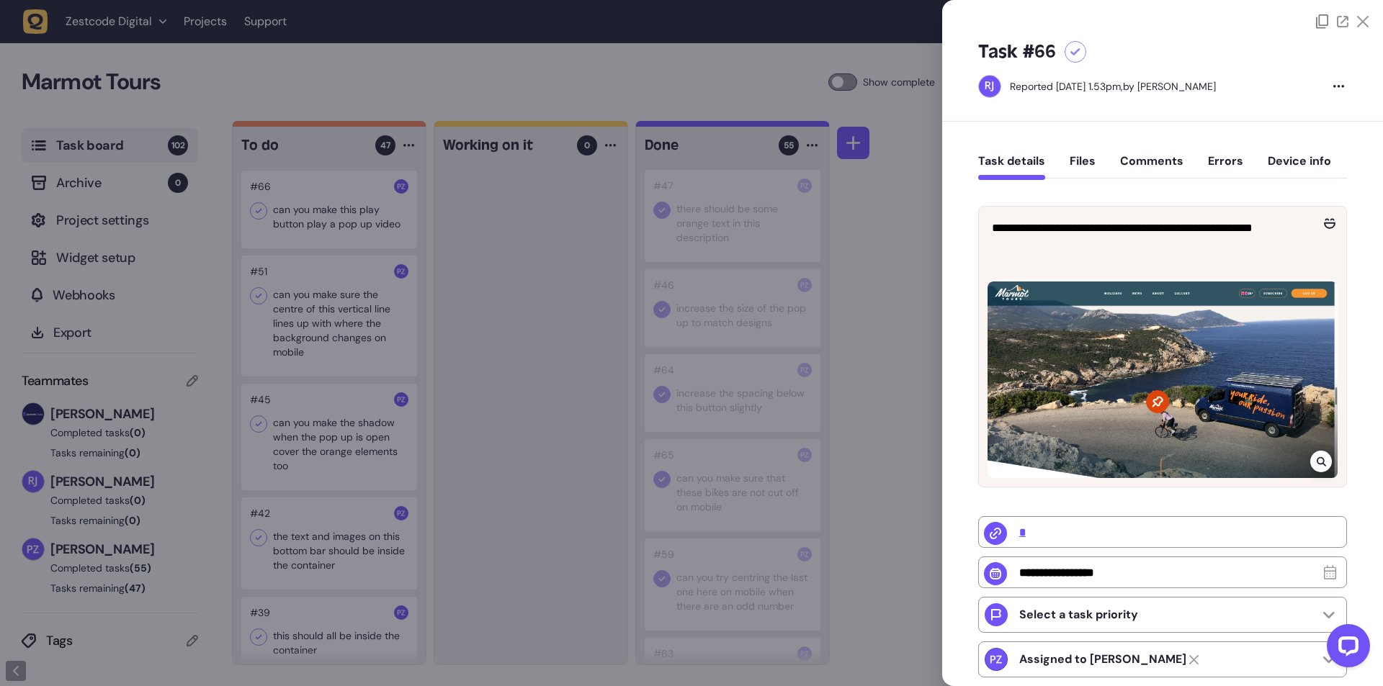
click at [488, 352] on div at bounding box center [691, 343] width 1383 height 686
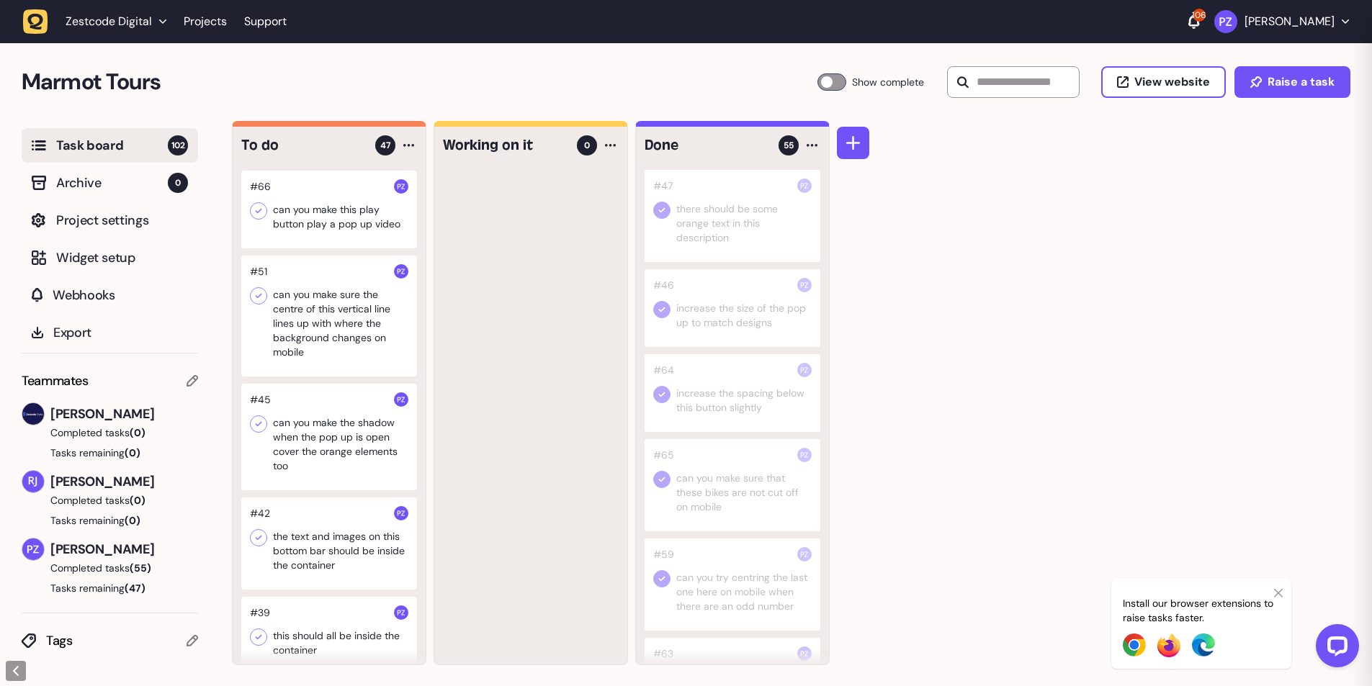
click at [295, 249] on div at bounding box center [329, 210] width 176 height 78
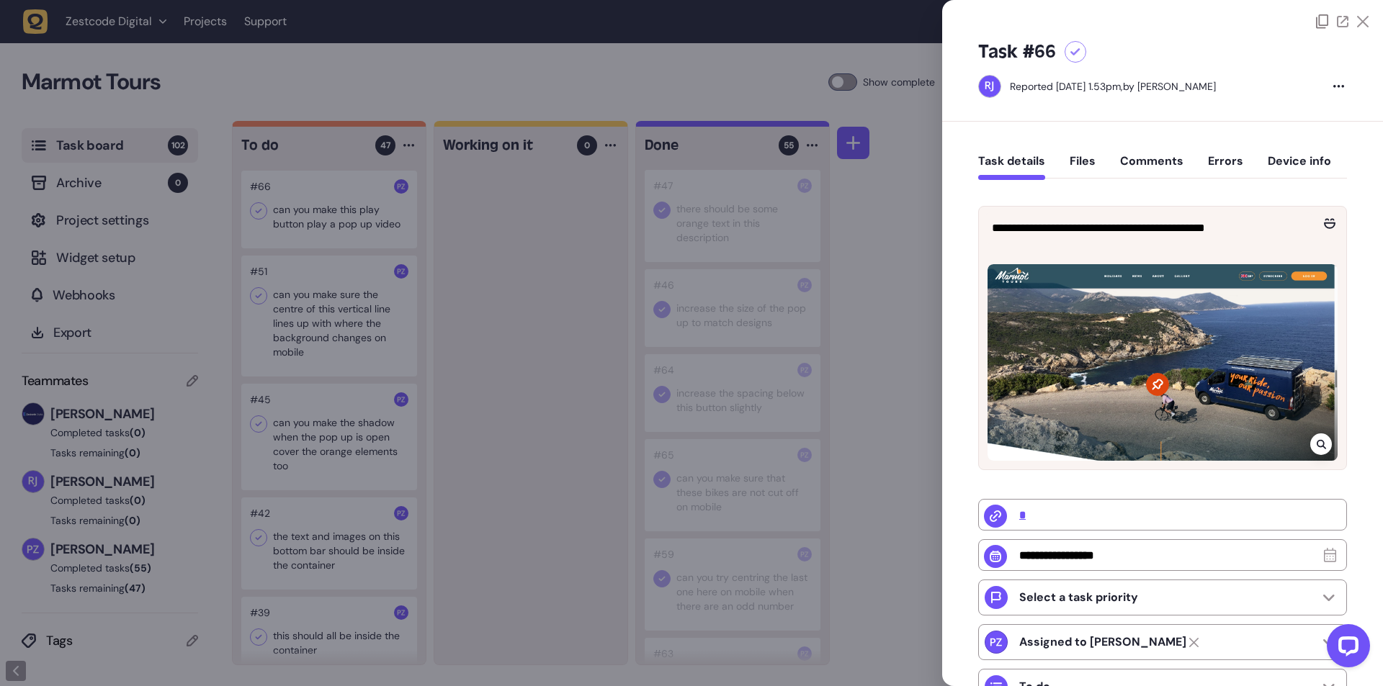
click at [1320, 442] on icon at bounding box center [1320, 444] width 9 height 9
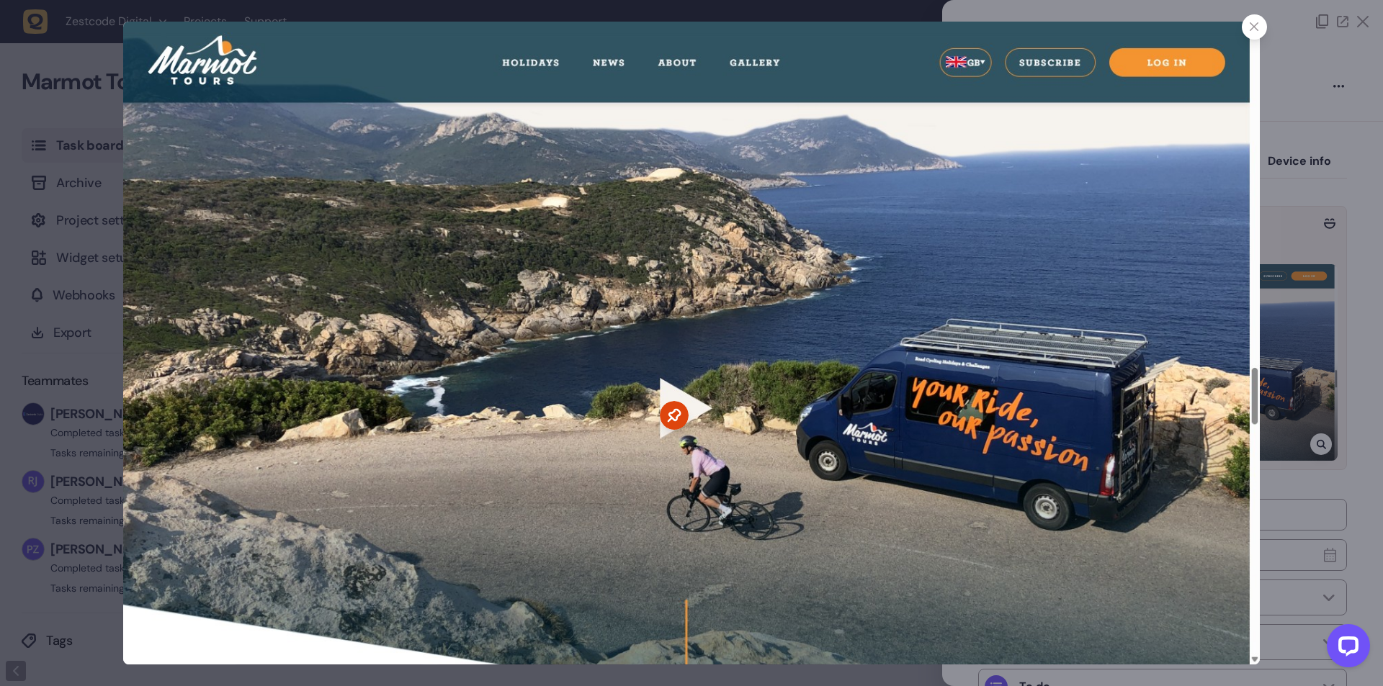
drag, startPoint x: 1281, startPoint y: 524, endPoint x: 561, endPoint y: 71, distance: 849.9
click at [1281, 524] on div at bounding box center [691, 343] width 1383 height 686
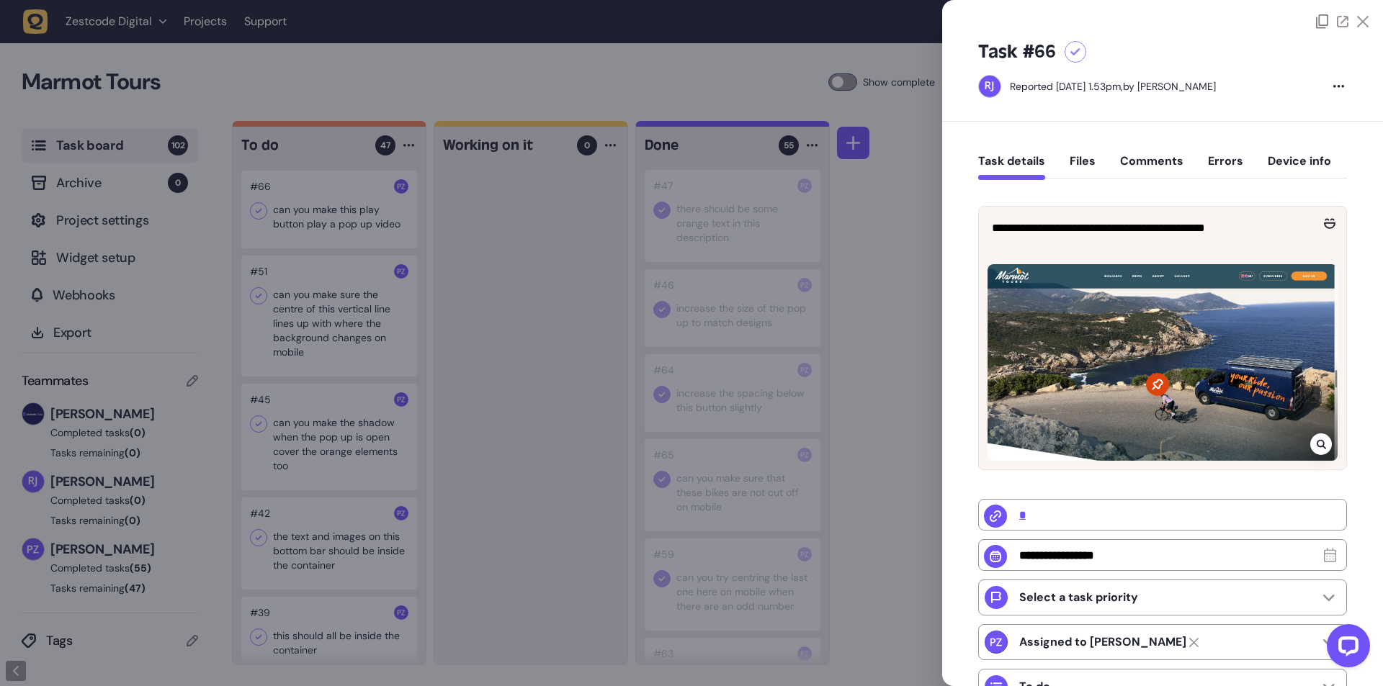
click at [516, 345] on div at bounding box center [691, 343] width 1383 height 686
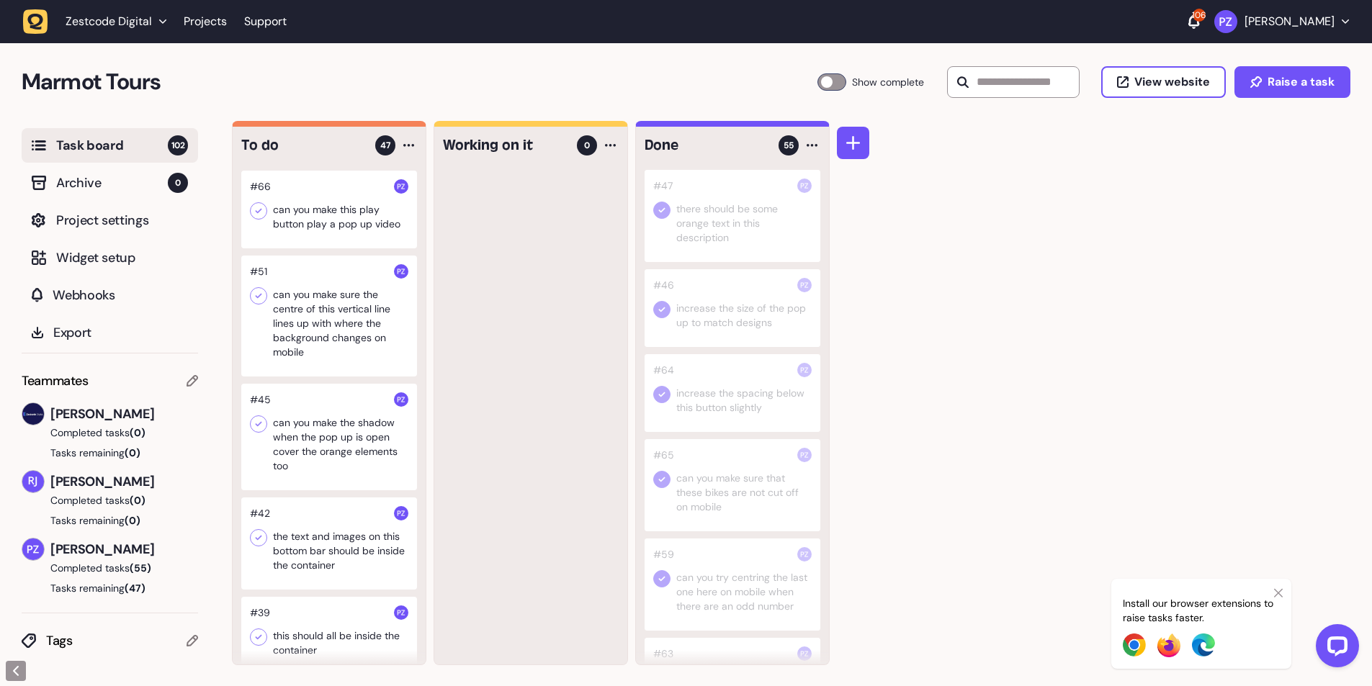
click at [262, 218] on icon at bounding box center [258, 211] width 14 height 14
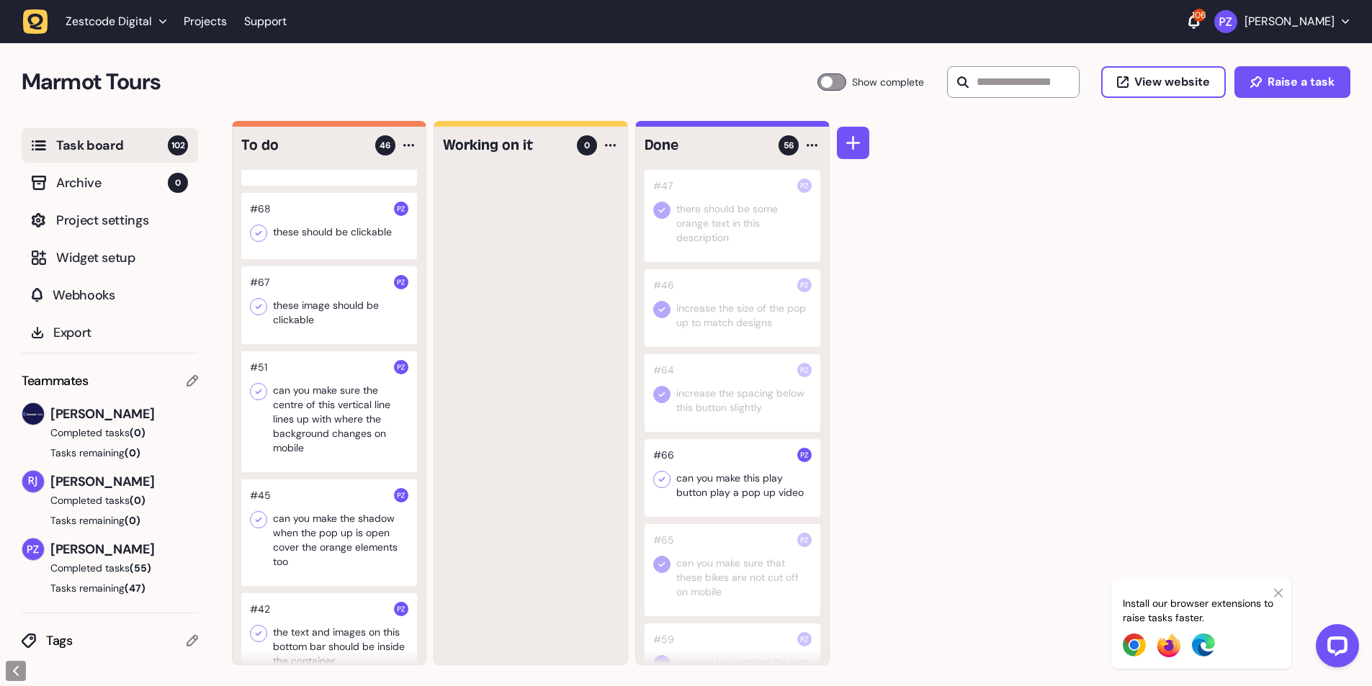
scroll to position [3048, 0]
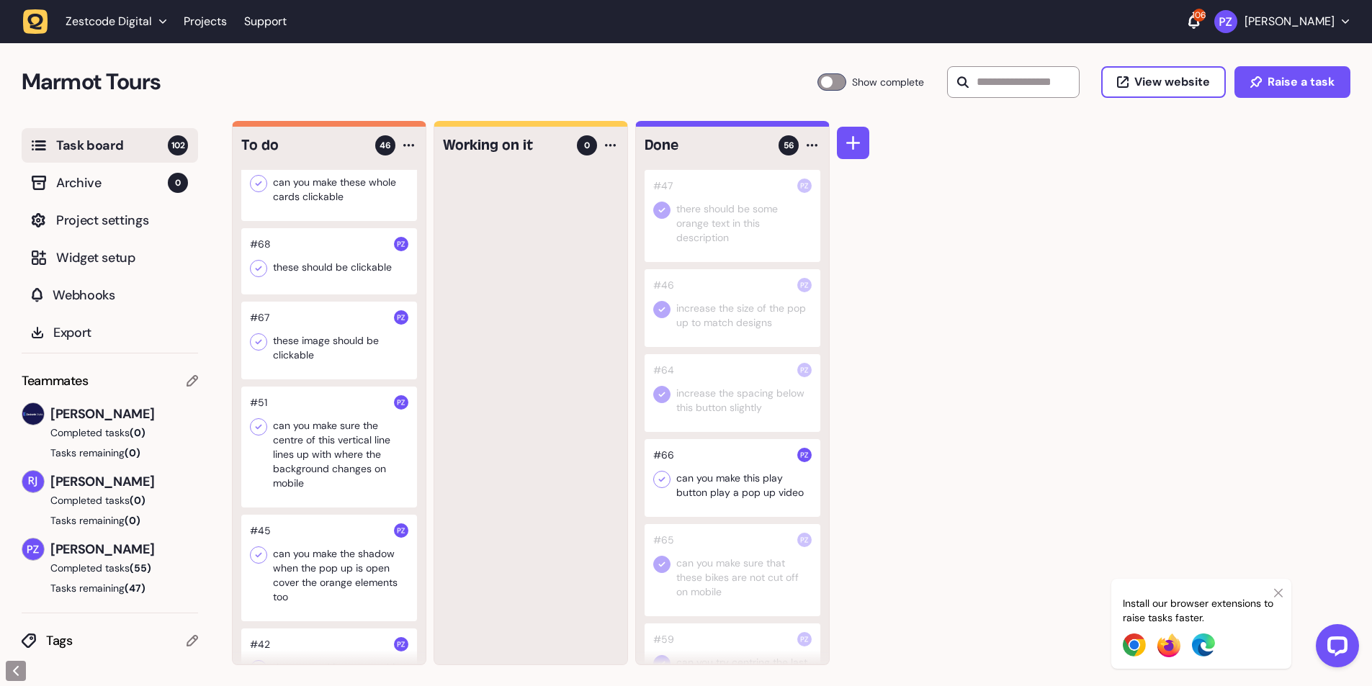
click at [318, 354] on div at bounding box center [329, 341] width 176 height 78
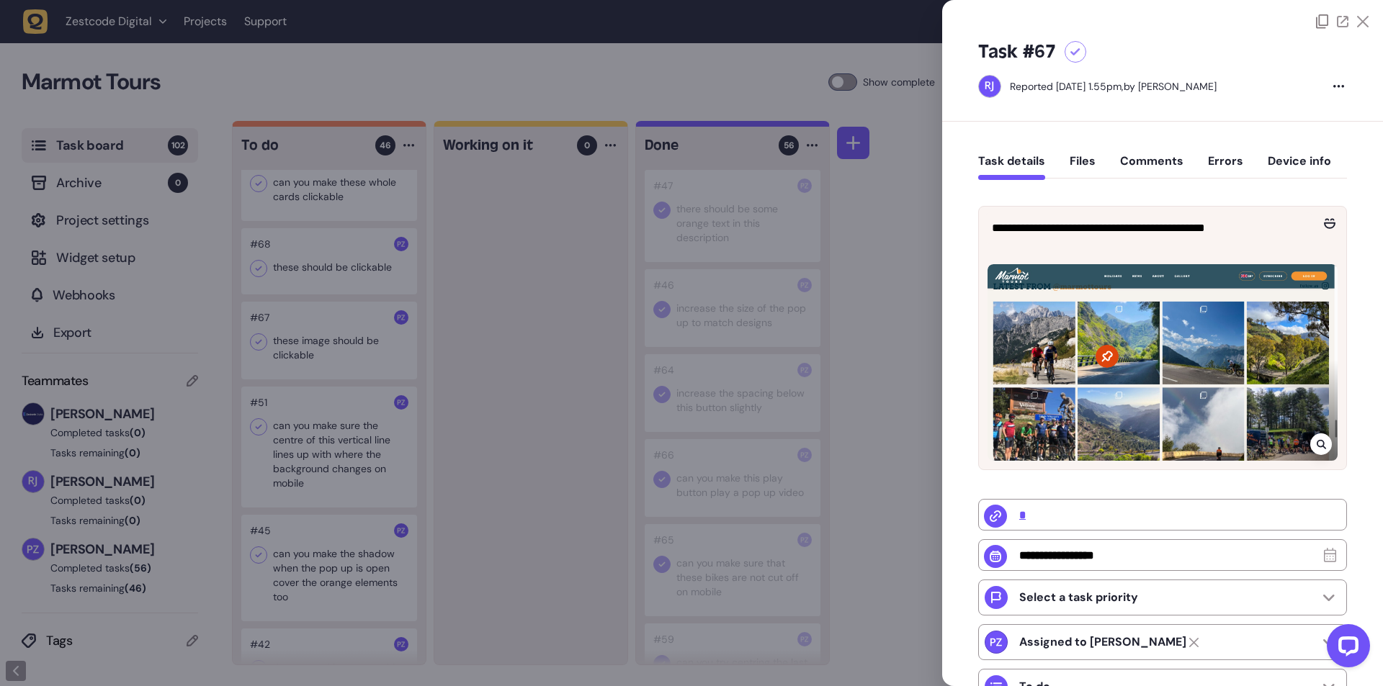
drag, startPoint x: 475, startPoint y: 423, endPoint x: 372, endPoint y: 424, distance: 102.3
click at [471, 424] on div at bounding box center [691, 343] width 1383 height 686
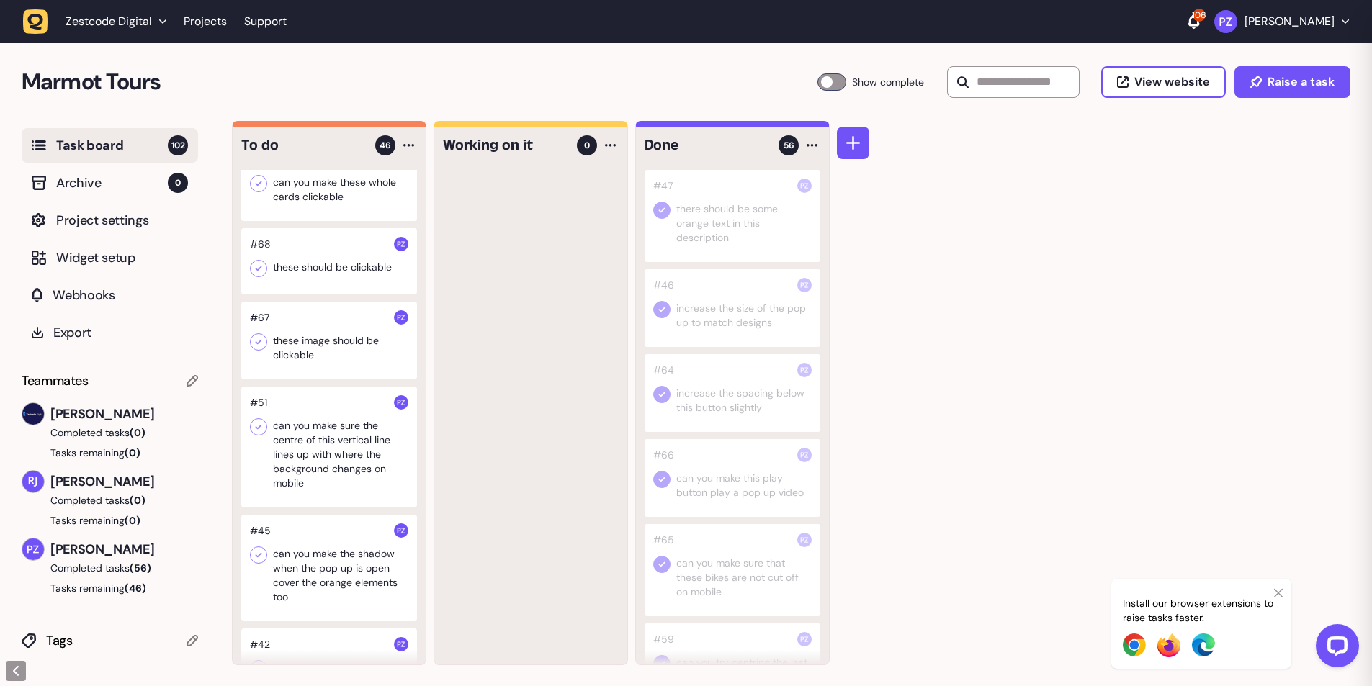
click at [300, 380] on div at bounding box center [329, 341] width 176 height 78
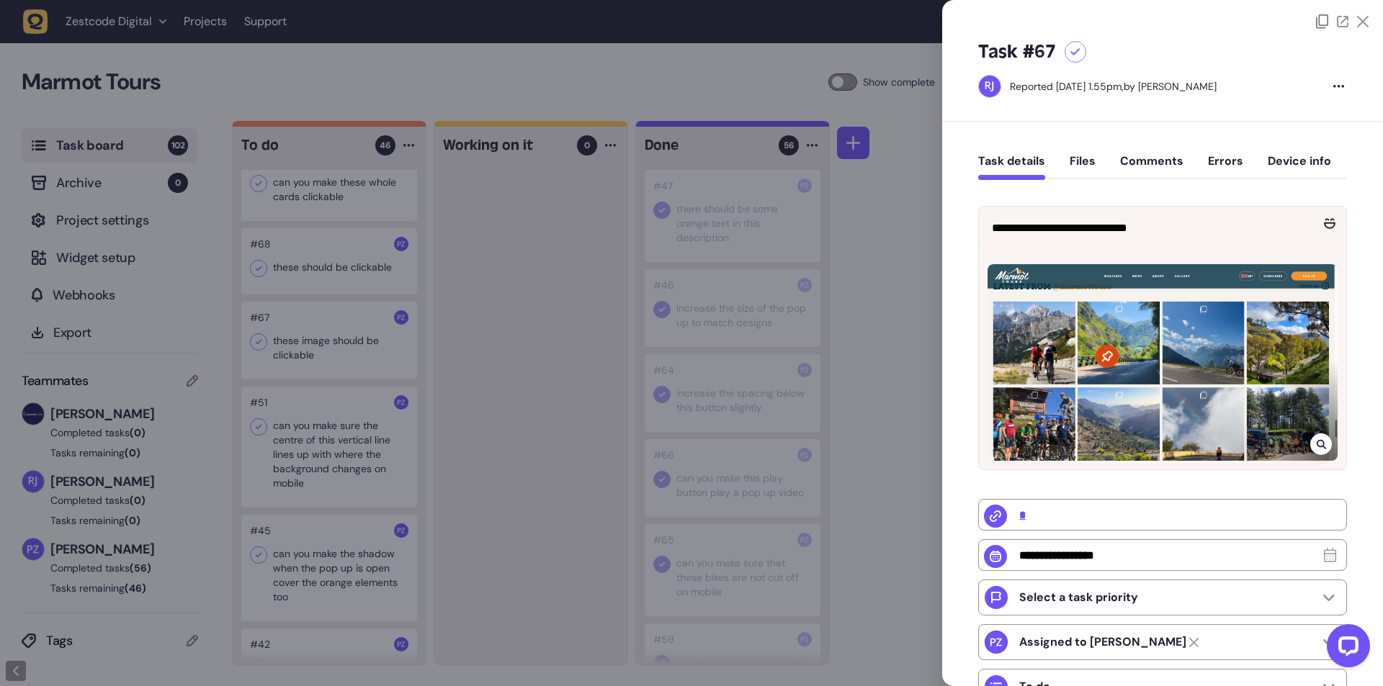
click at [459, 341] on div at bounding box center [691, 343] width 1383 height 686
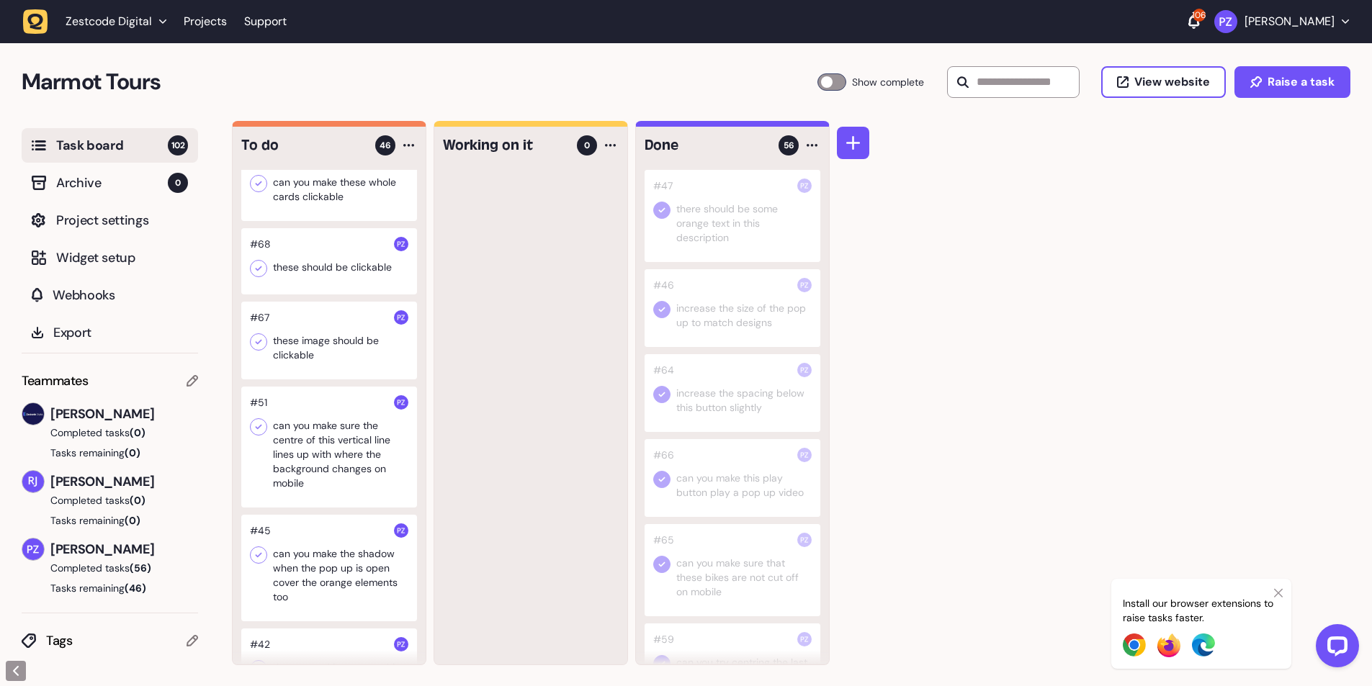
click at [305, 380] on div at bounding box center [329, 341] width 176 height 78
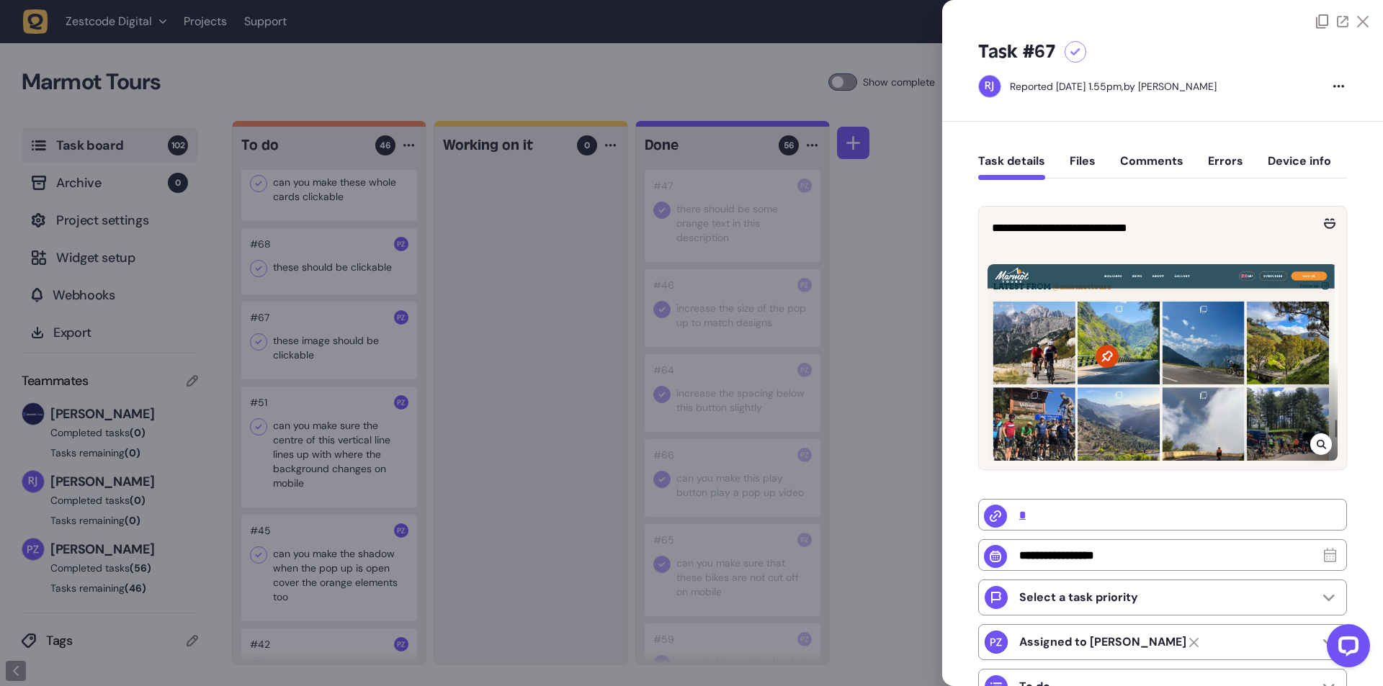
click at [561, 411] on div at bounding box center [691, 343] width 1383 height 686
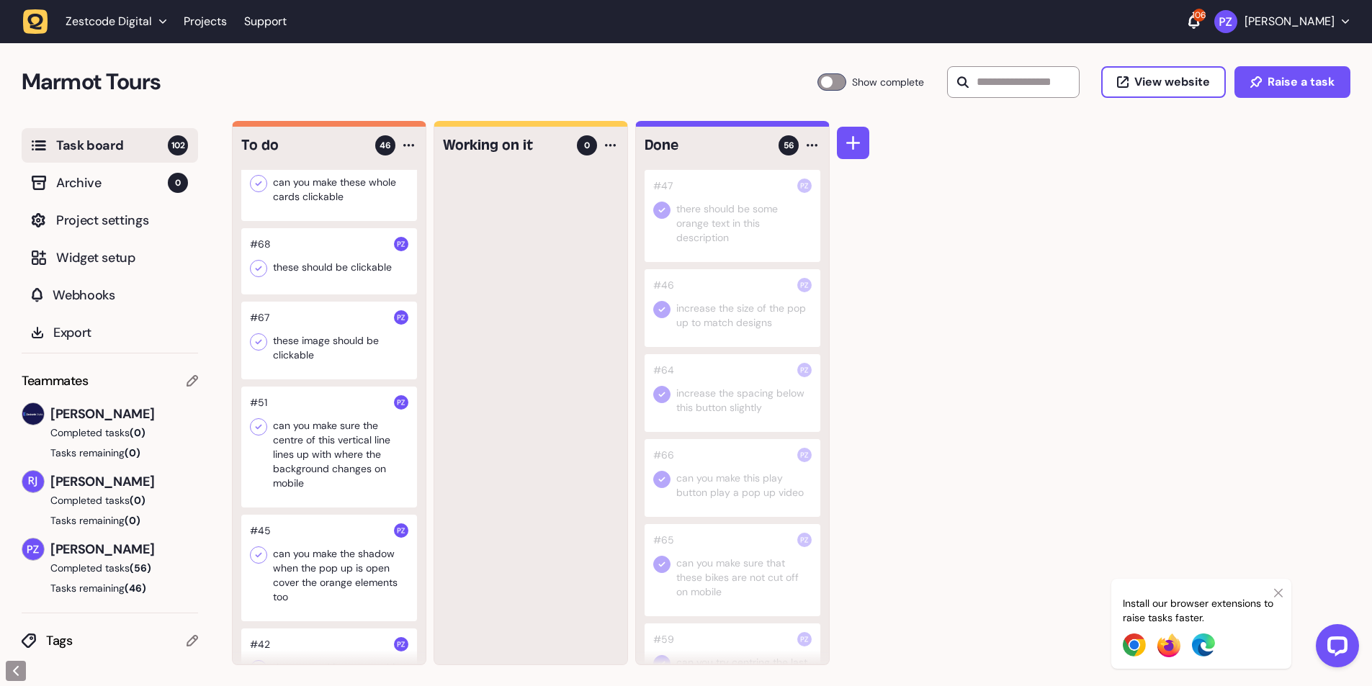
click at [261, 349] on icon at bounding box center [258, 342] width 14 height 14
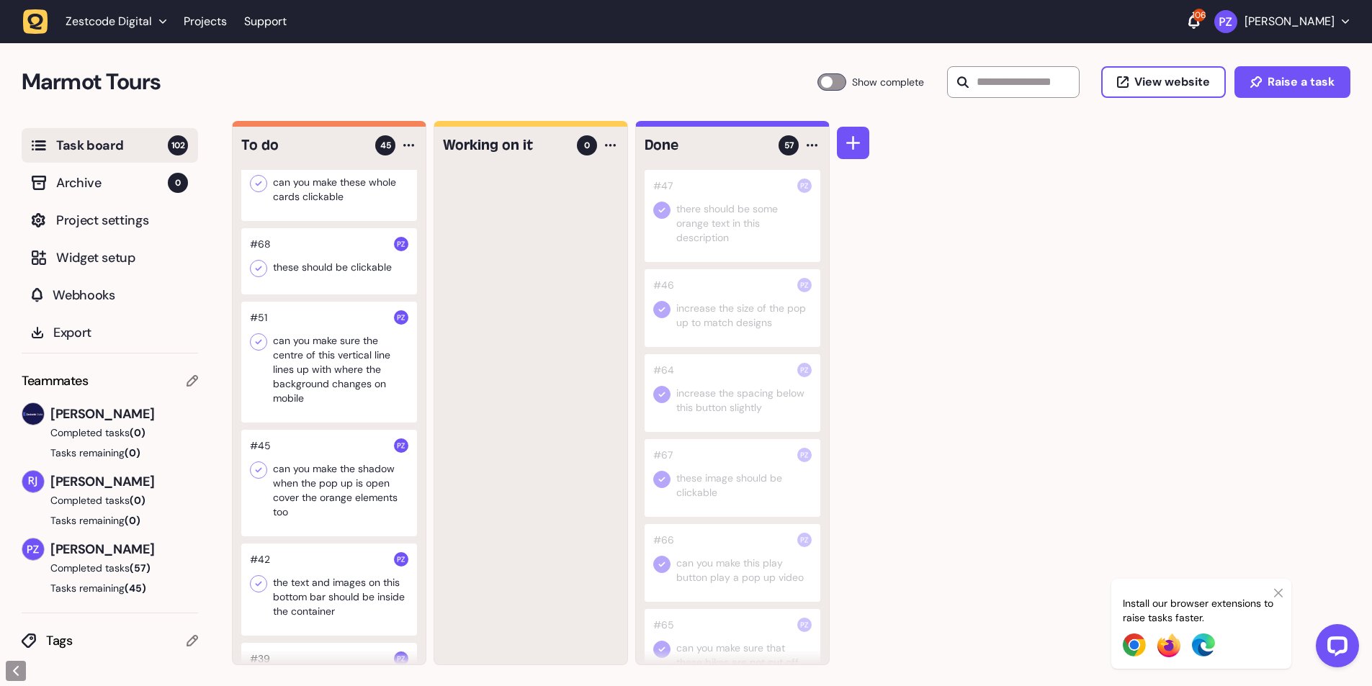
click at [337, 295] on div at bounding box center [329, 261] width 176 height 66
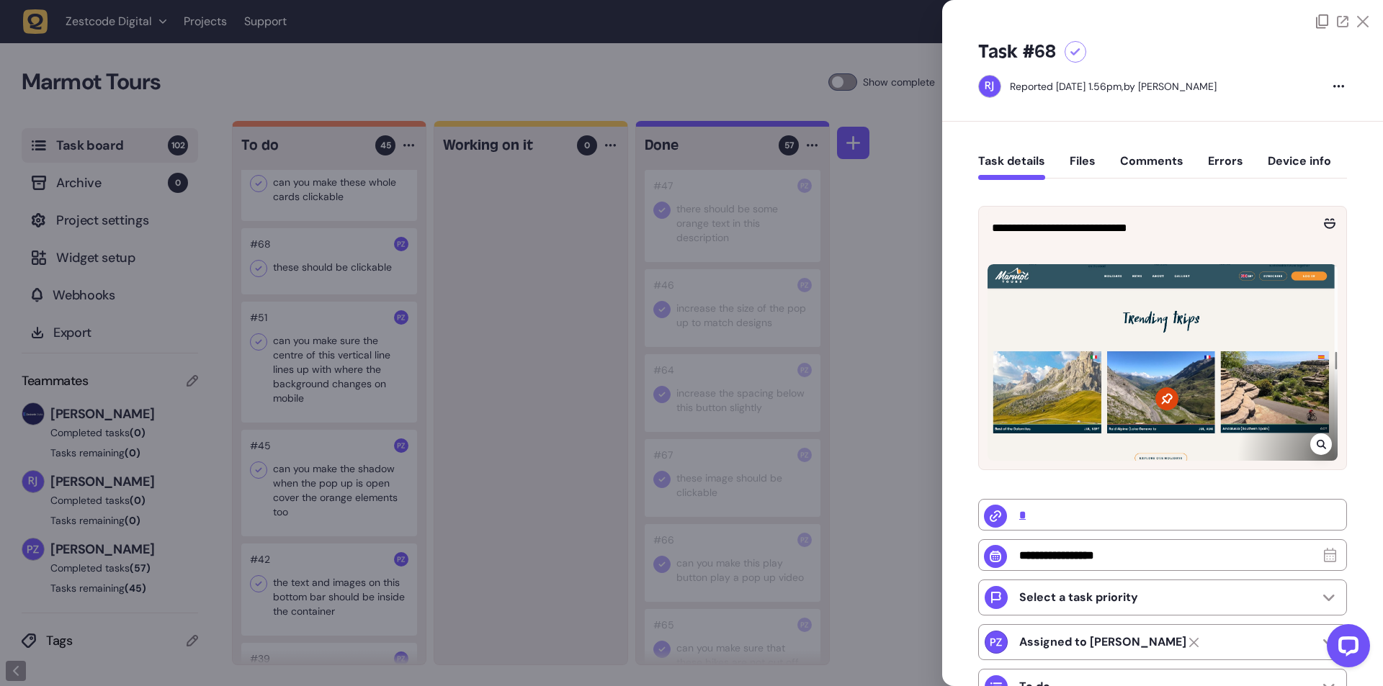
click at [482, 418] on div at bounding box center [691, 343] width 1383 height 686
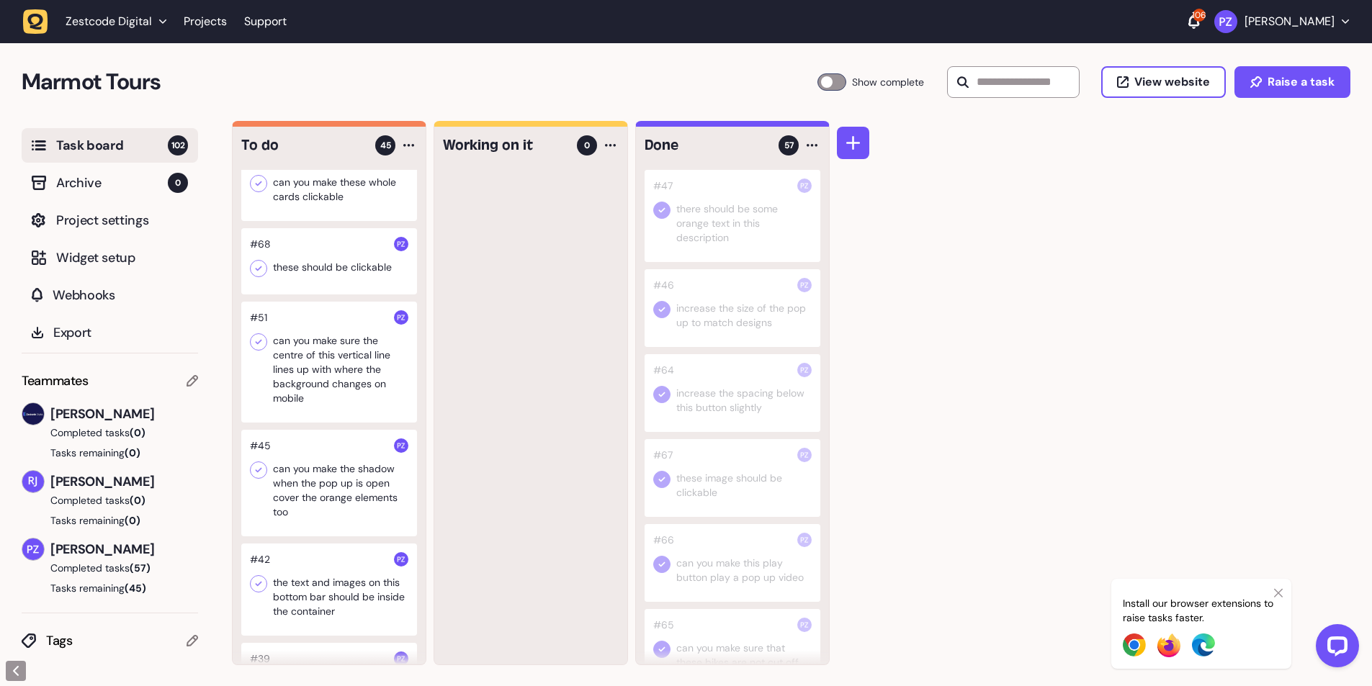
click at [345, 295] on div at bounding box center [329, 261] width 176 height 66
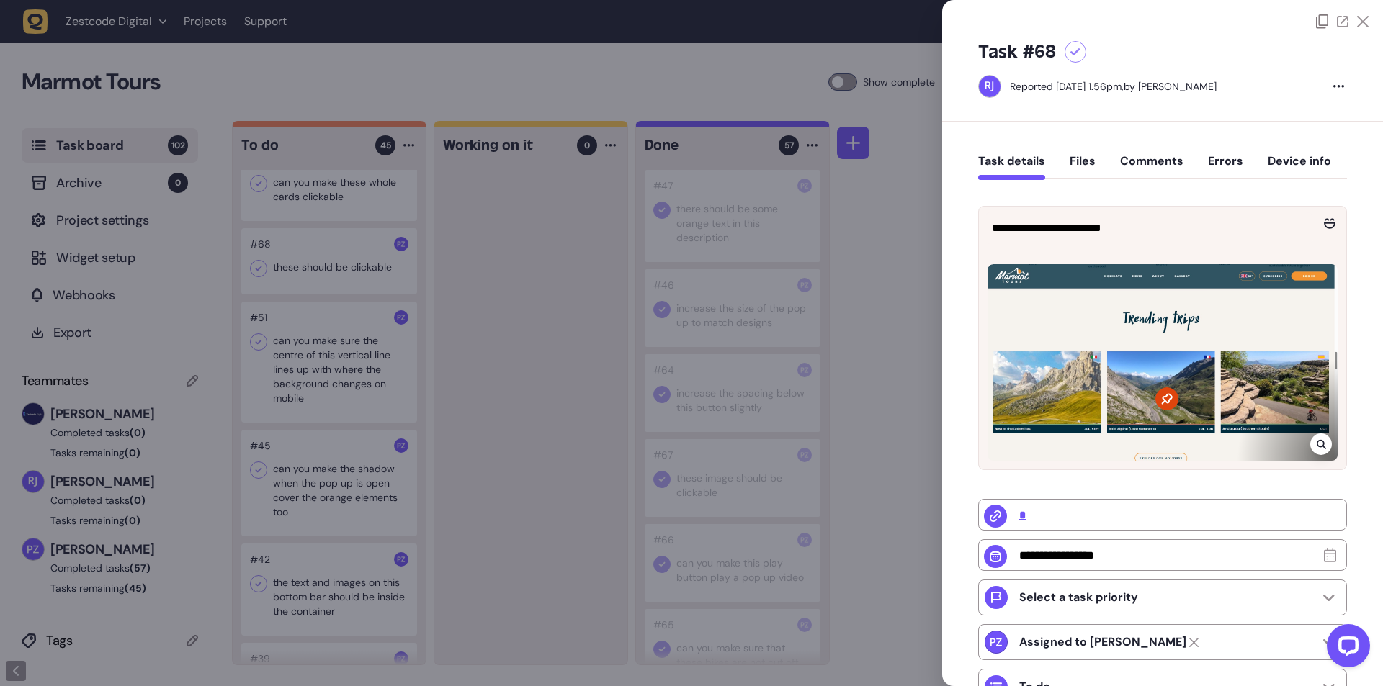
click at [513, 360] on div at bounding box center [691, 343] width 1383 height 686
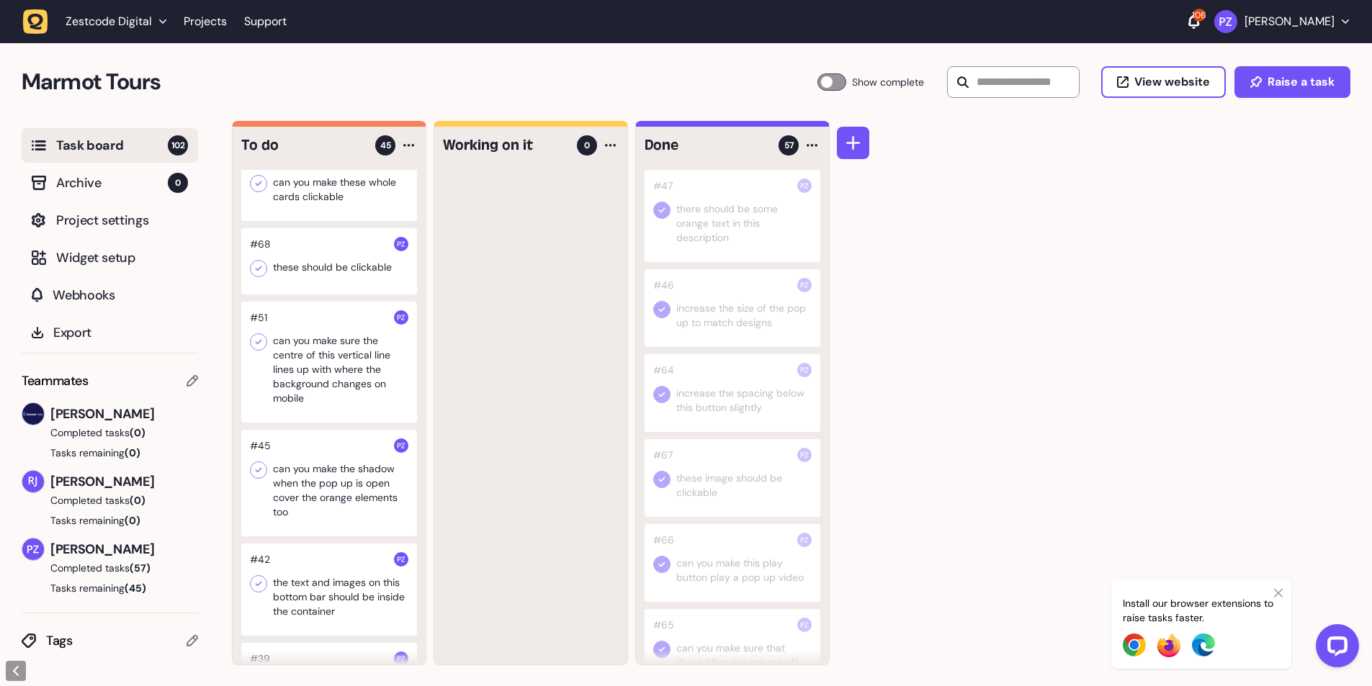
click at [255, 276] on icon at bounding box center [258, 268] width 14 height 14
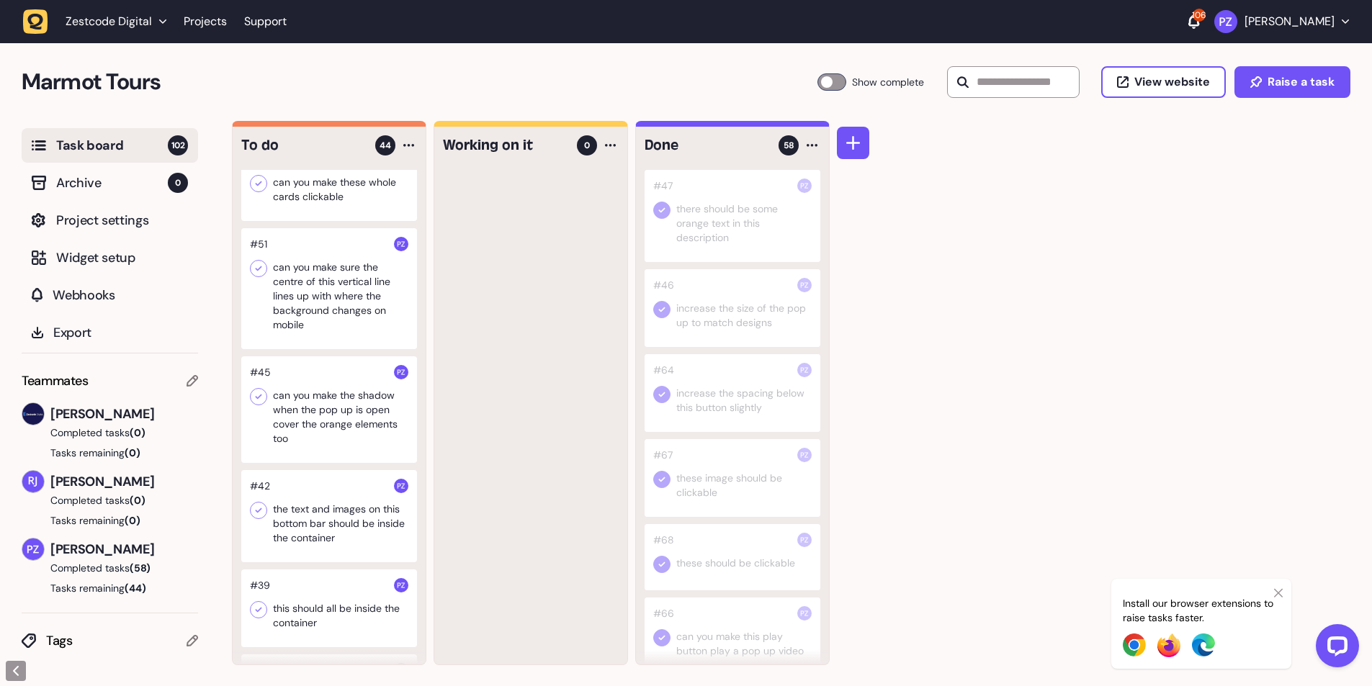
click at [348, 221] on div at bounding box center [329, 182] width 176 height 78
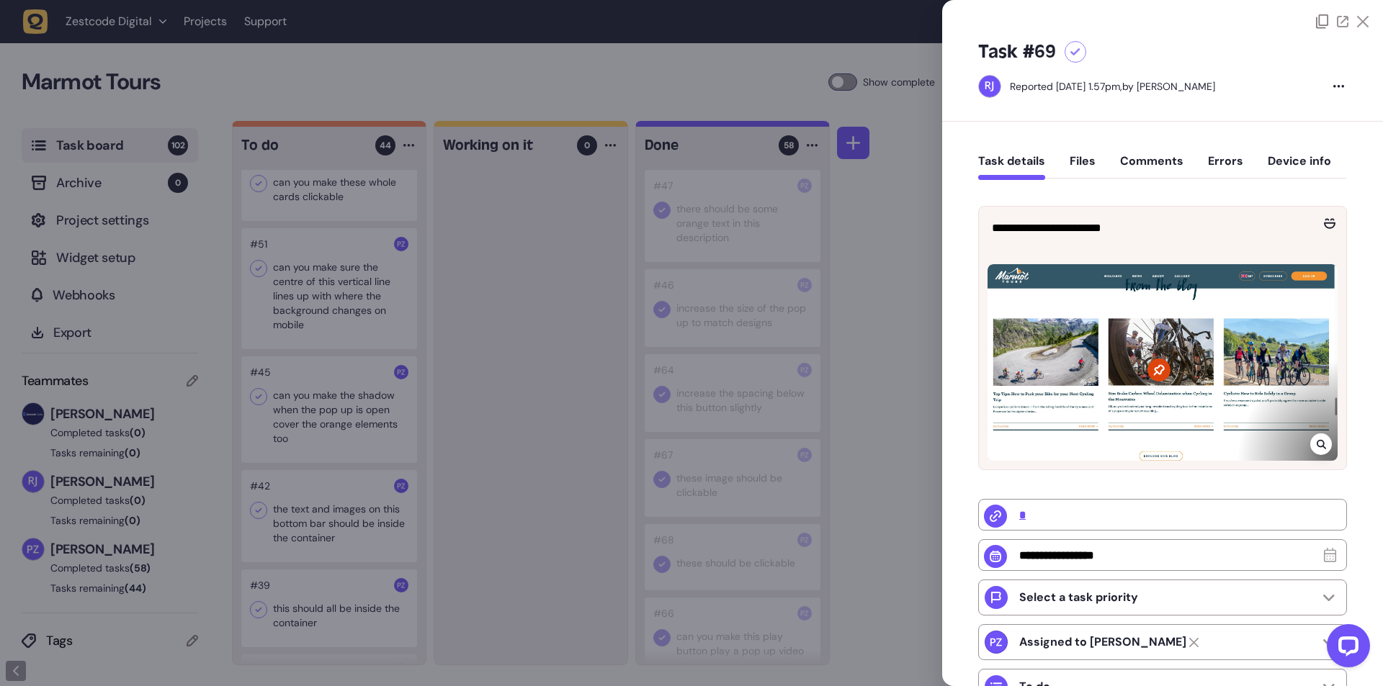
click at [521, 482] on div at bounding box center [691, 343] width 1383 height 686
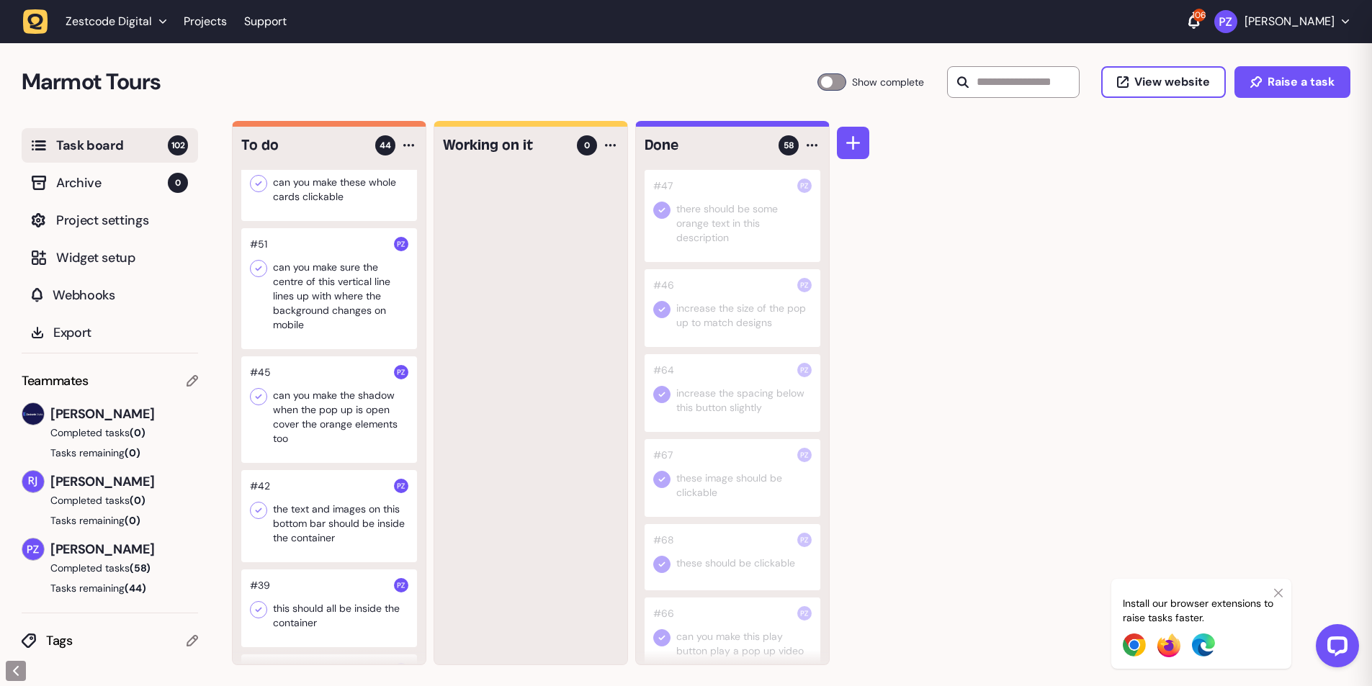
click at [731, 593] on div "#47 there should be some orange text in this description #46 increase the size …" at bounding box center [732, 417] width 193 height 495
click at [732, 567] on div at bounding box center [733, 557] width 176 height 66
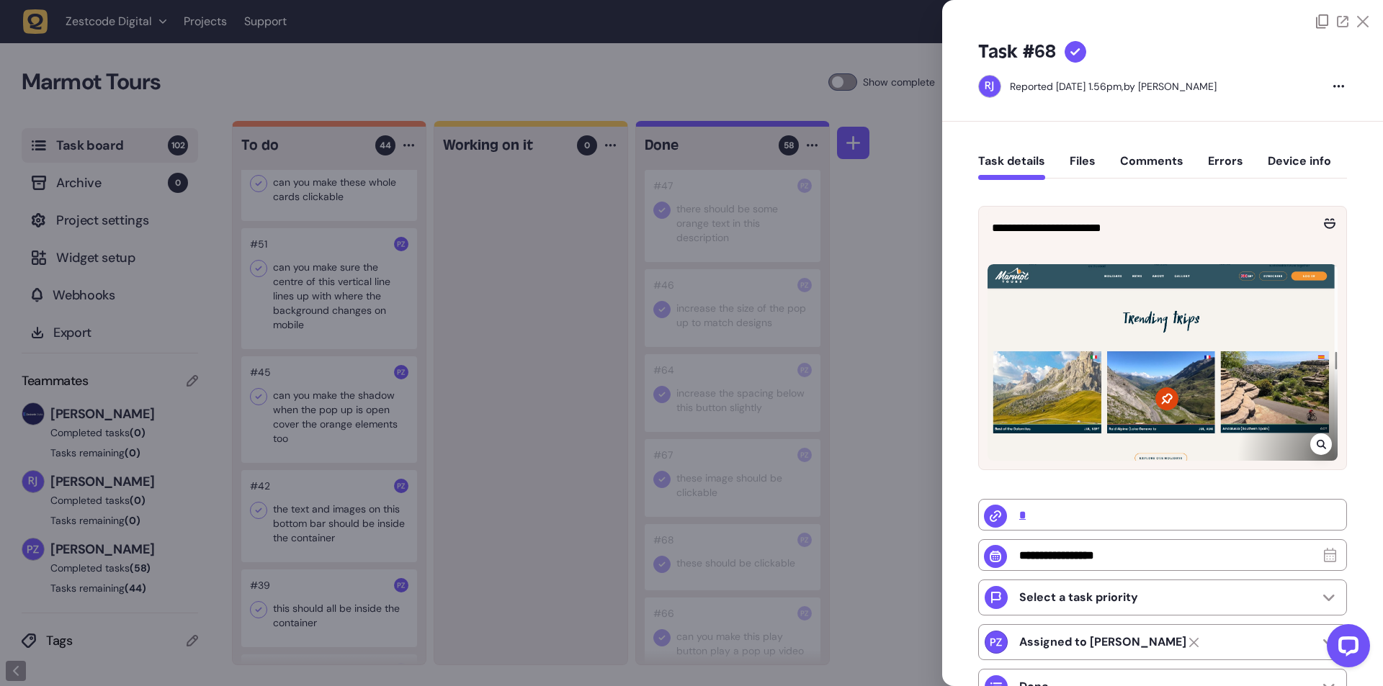
click at [477, 463] on div at bounding box center [691, 343] width 1383 height 686
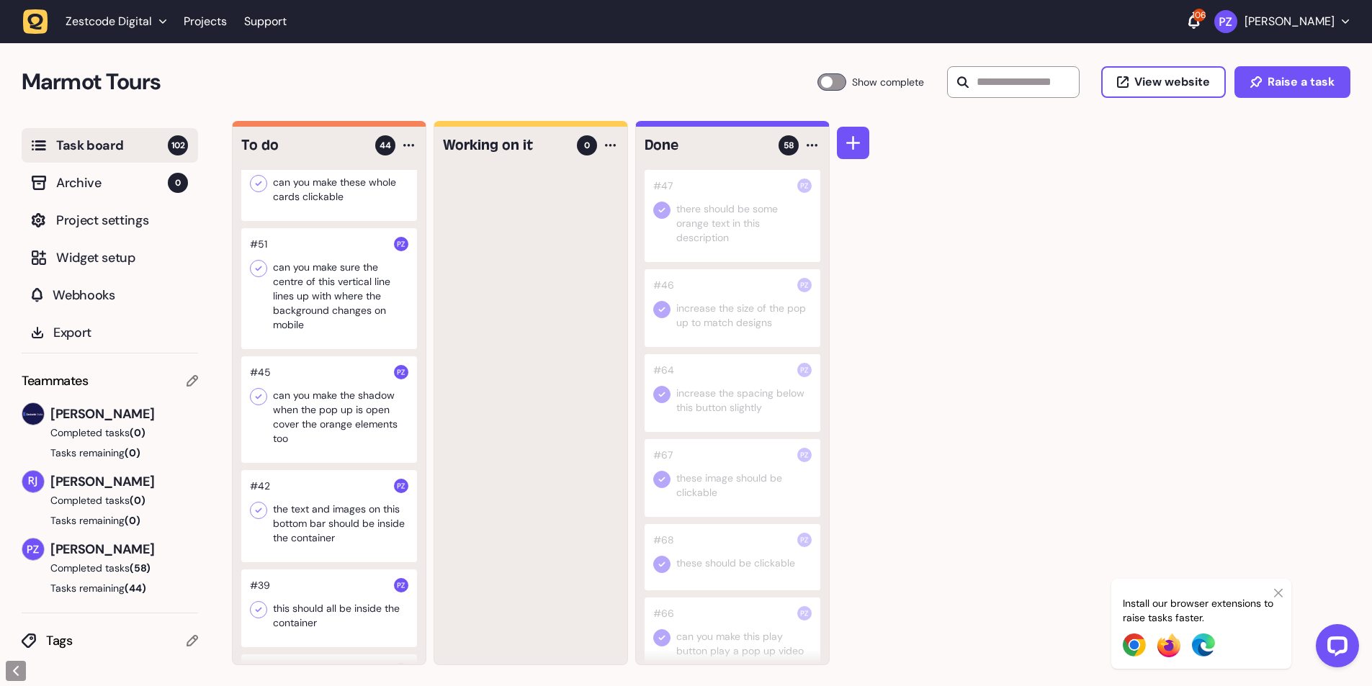
click at [313, 221] on div at bounding box center [329, 182] width 176 height 78
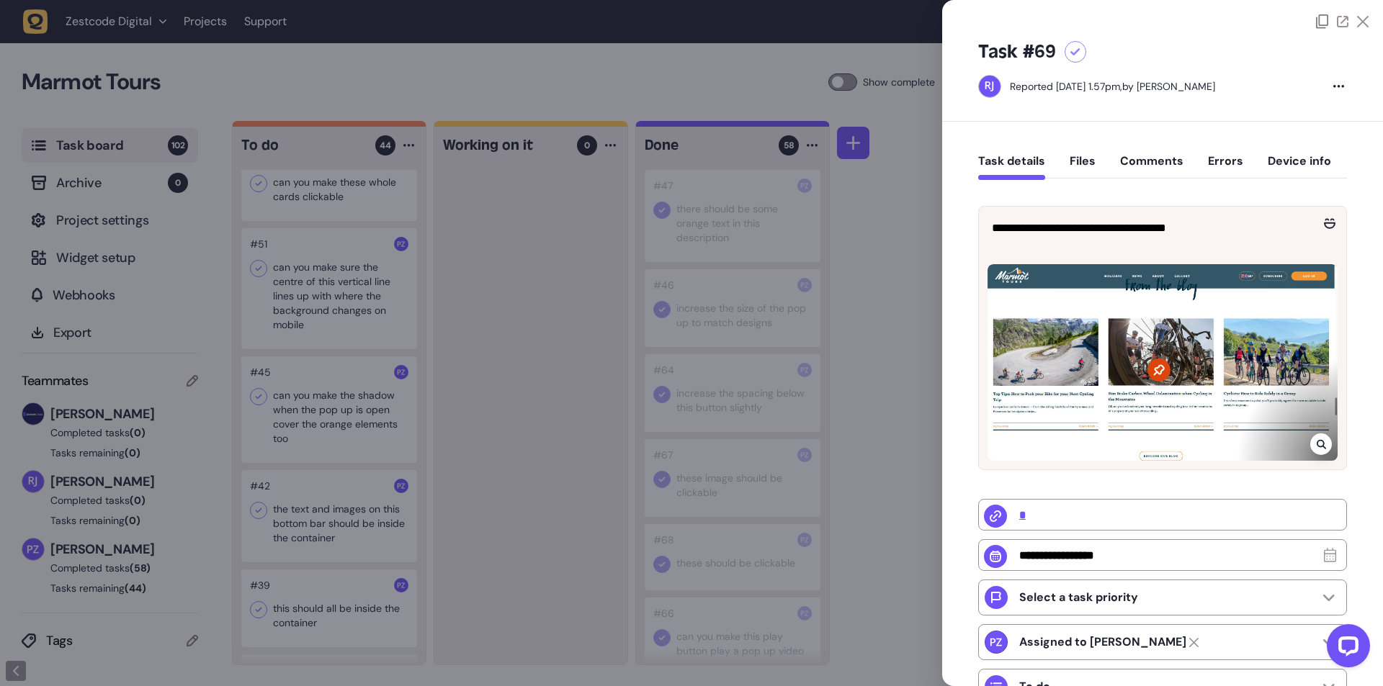
click at [472, 359] on div at bounding box center [691, 343] width 1383 height 686
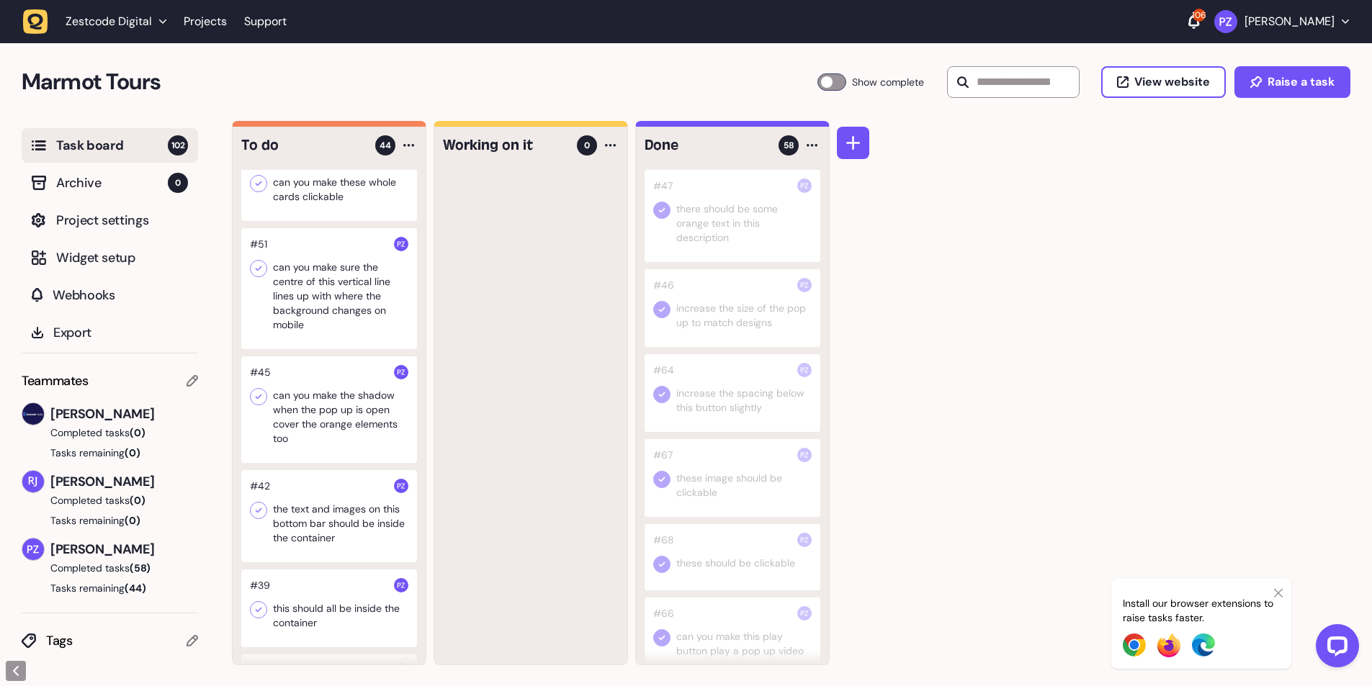
click at [256, 191] on icon at bounding box center [258, 183] width 14 height 14
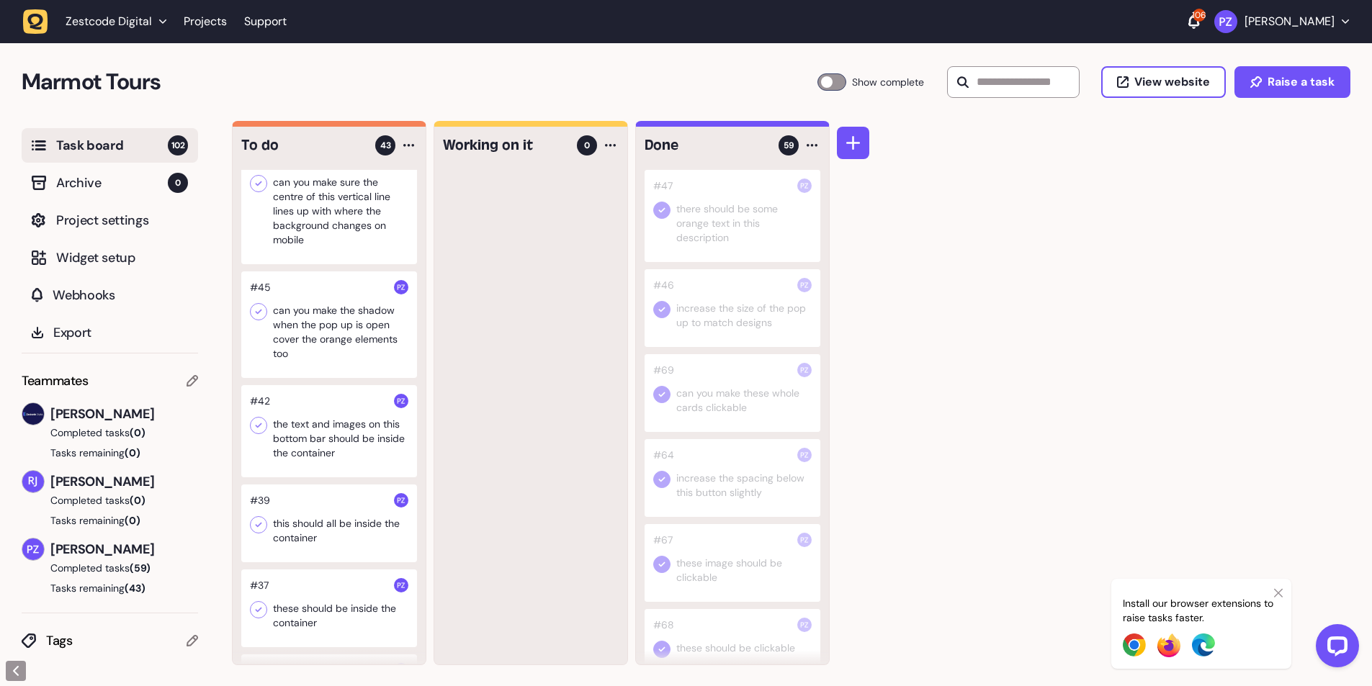
scroll to position [2759, 0]
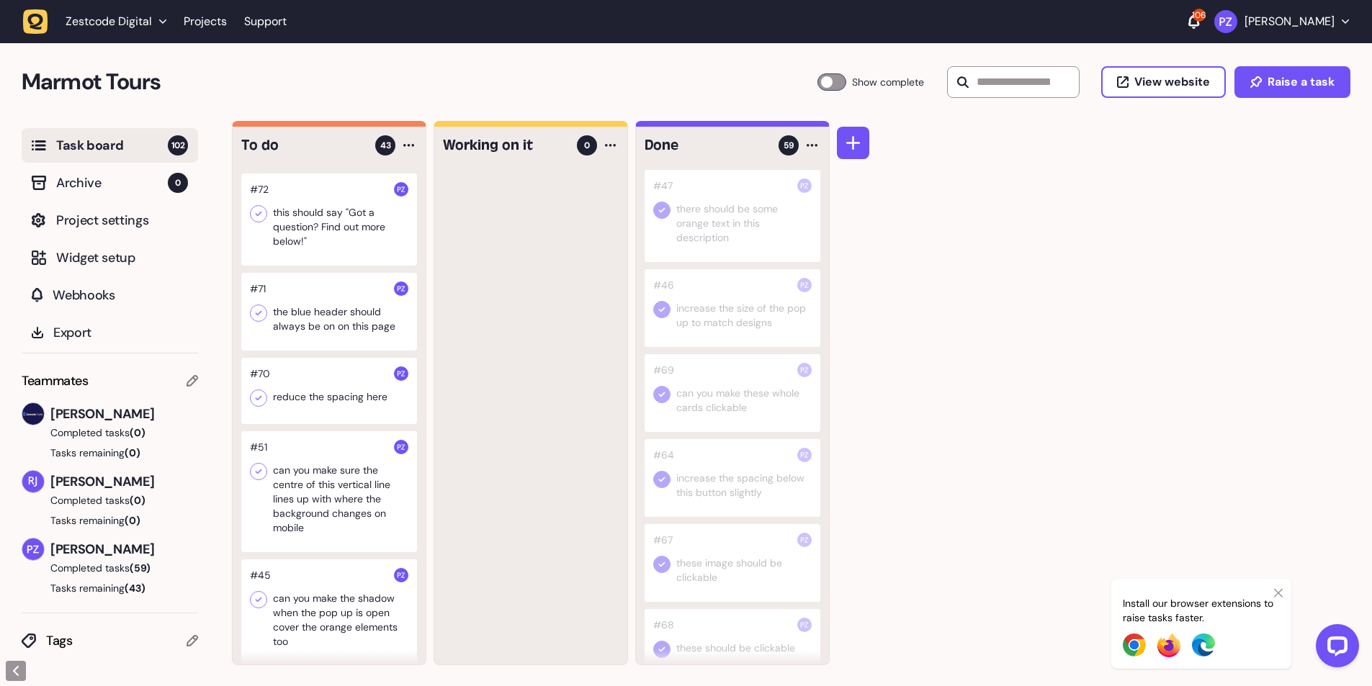
click at [299, 424] on div at bounding box center [329, 391] width 176 height 66
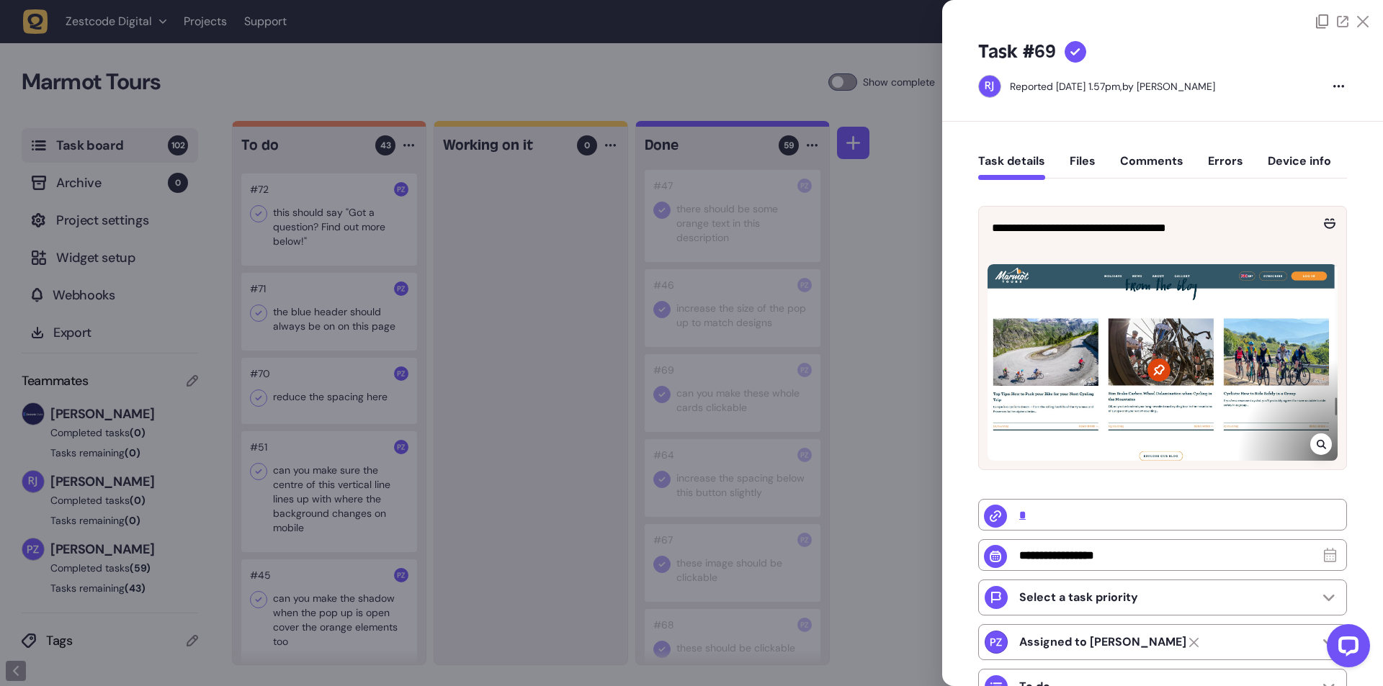
type input "**********"
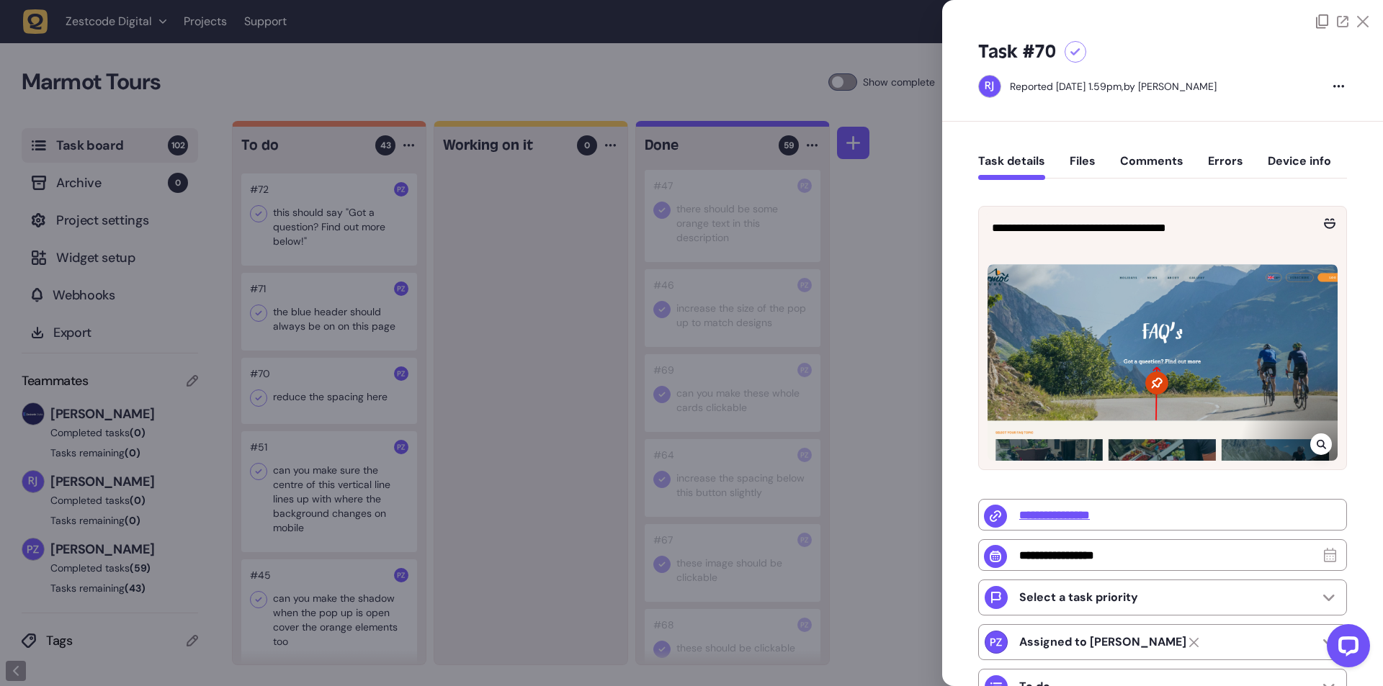
click at [513, 467] on div at bounding box center [691, 343] width 1383 height 686
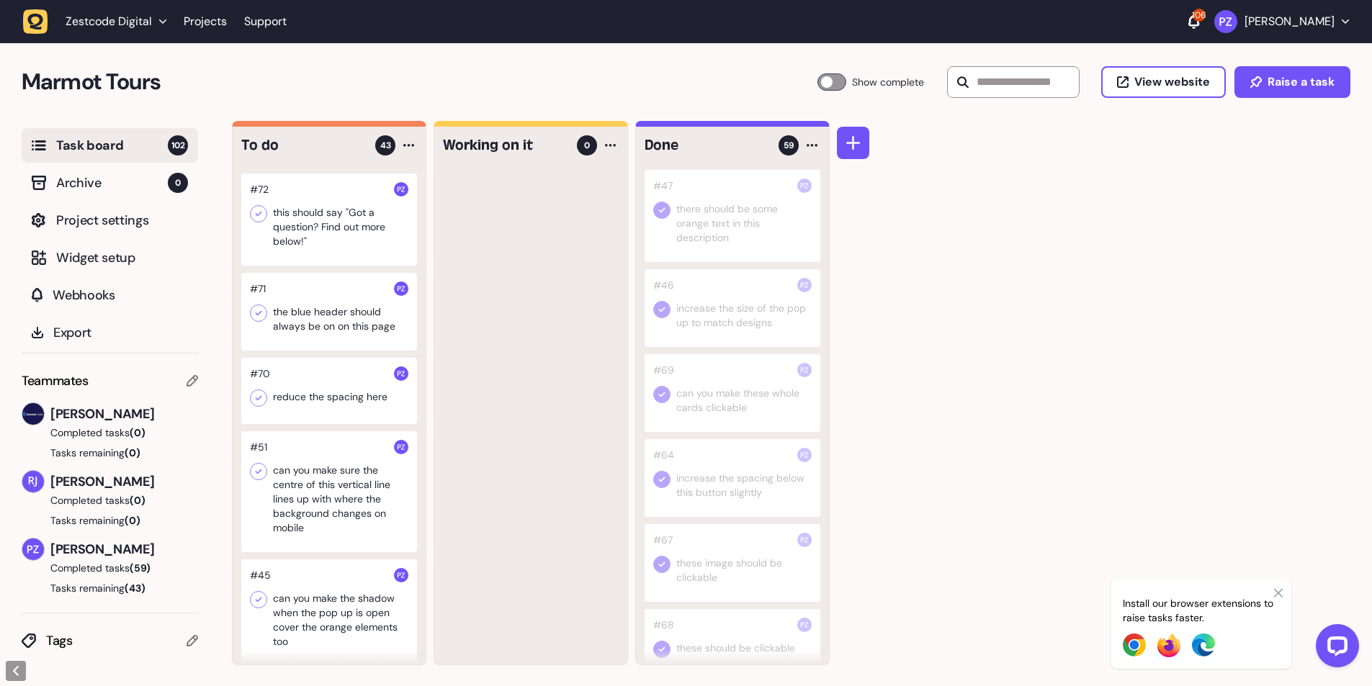
click at [329, 424] on div at bounding box center [329, 391] width 176 height 66
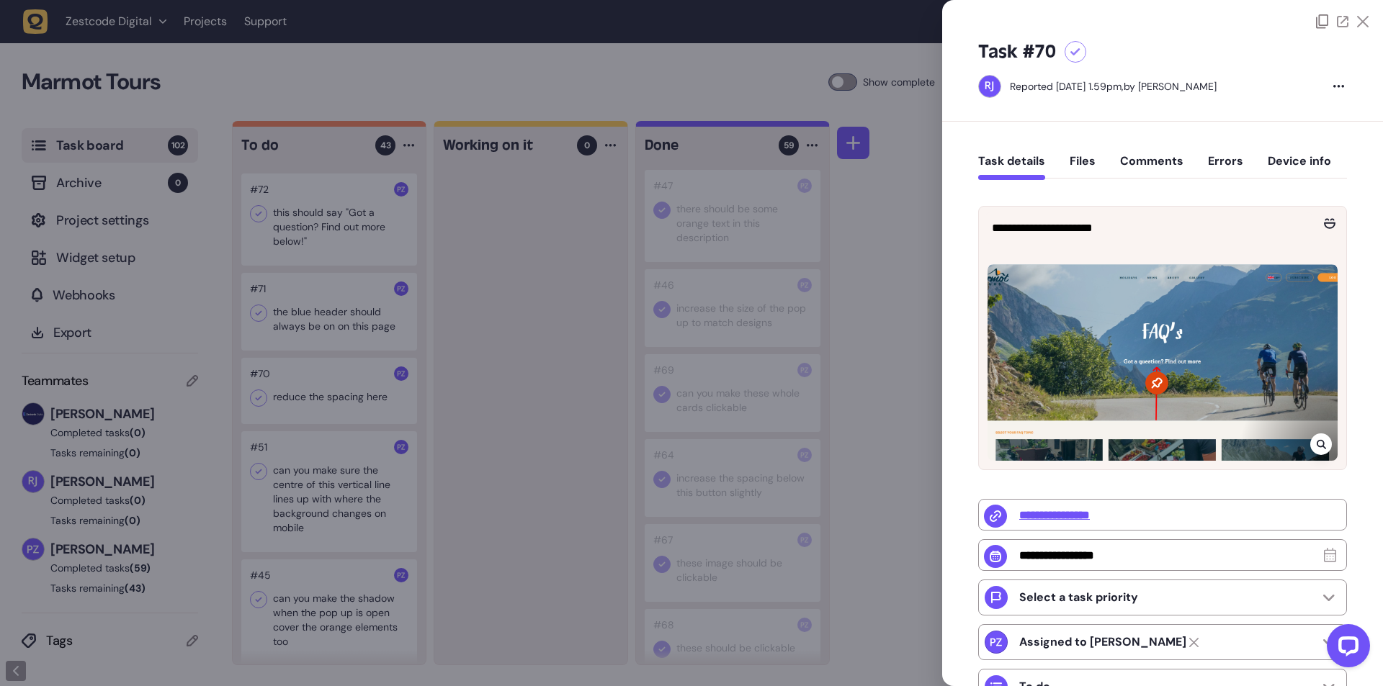
click at [1318, 446] on icon at bounding box center [1321, 445] width 9 height 12
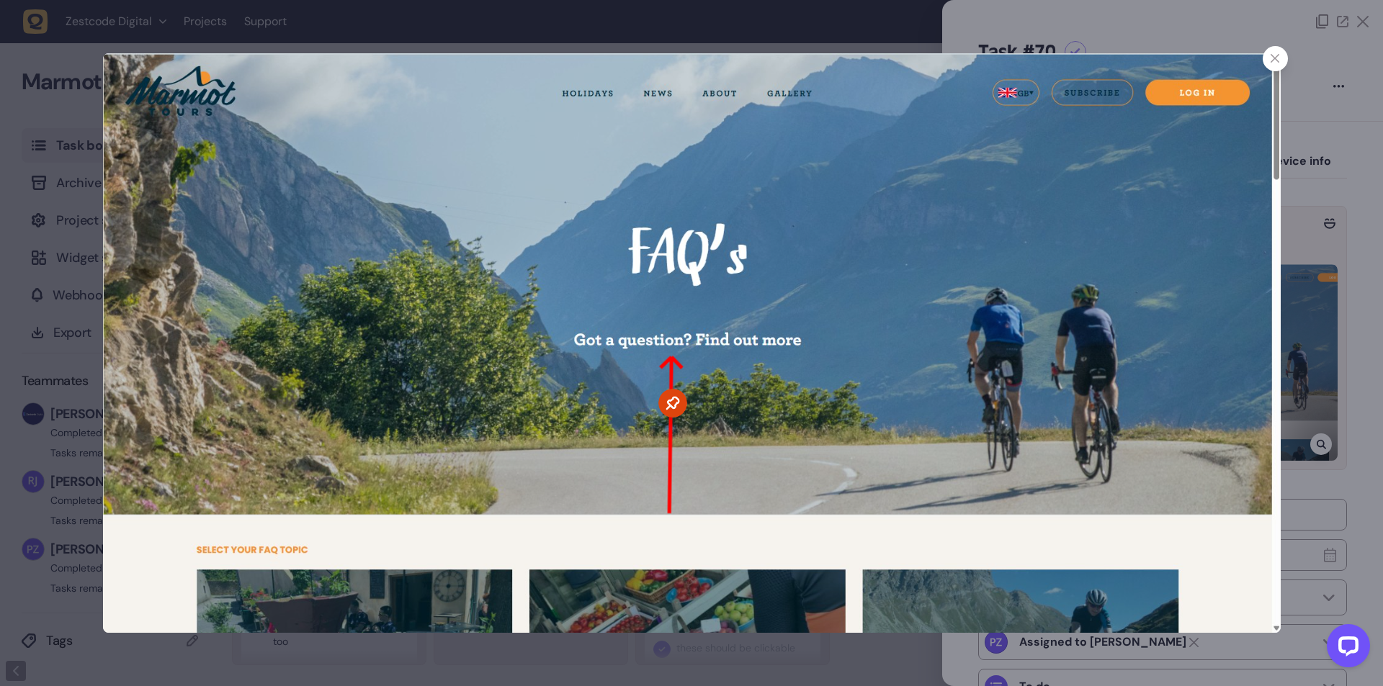
click at [1276, 57] on icon at bounding box center [1275, 58] width 9 height 9
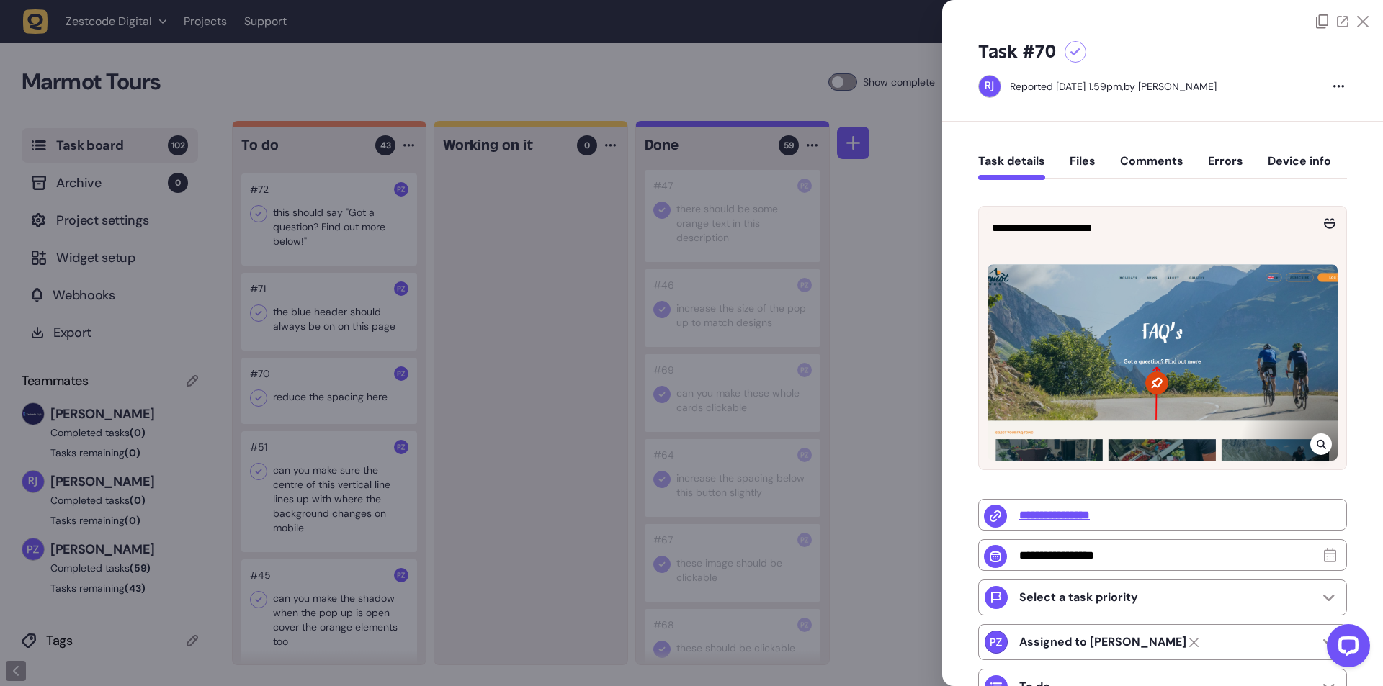
click at [485, 328] on div at bounding box center [691, 343] width 1383 height 686
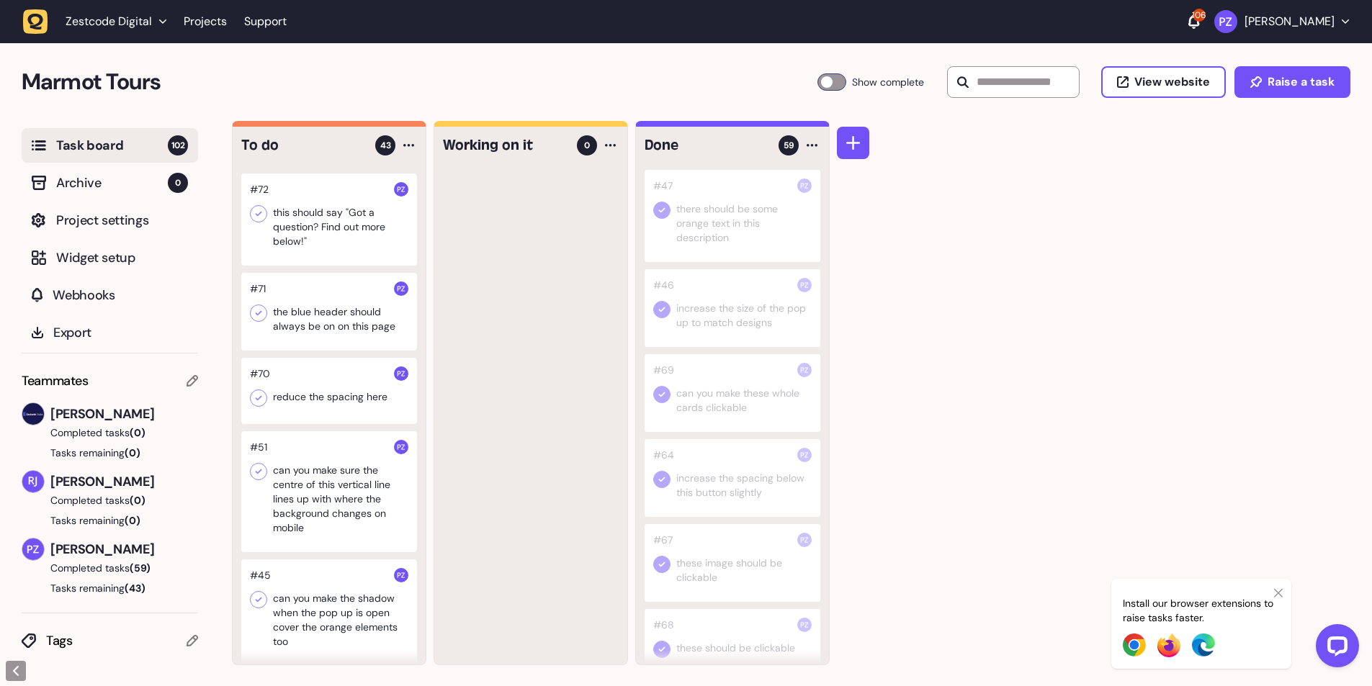
click at [261, 401] on icon at bounding box center [259, 398] width 6 height 5
click at [310, 424] on div at bounding box center [329, 391] width 176 height 66
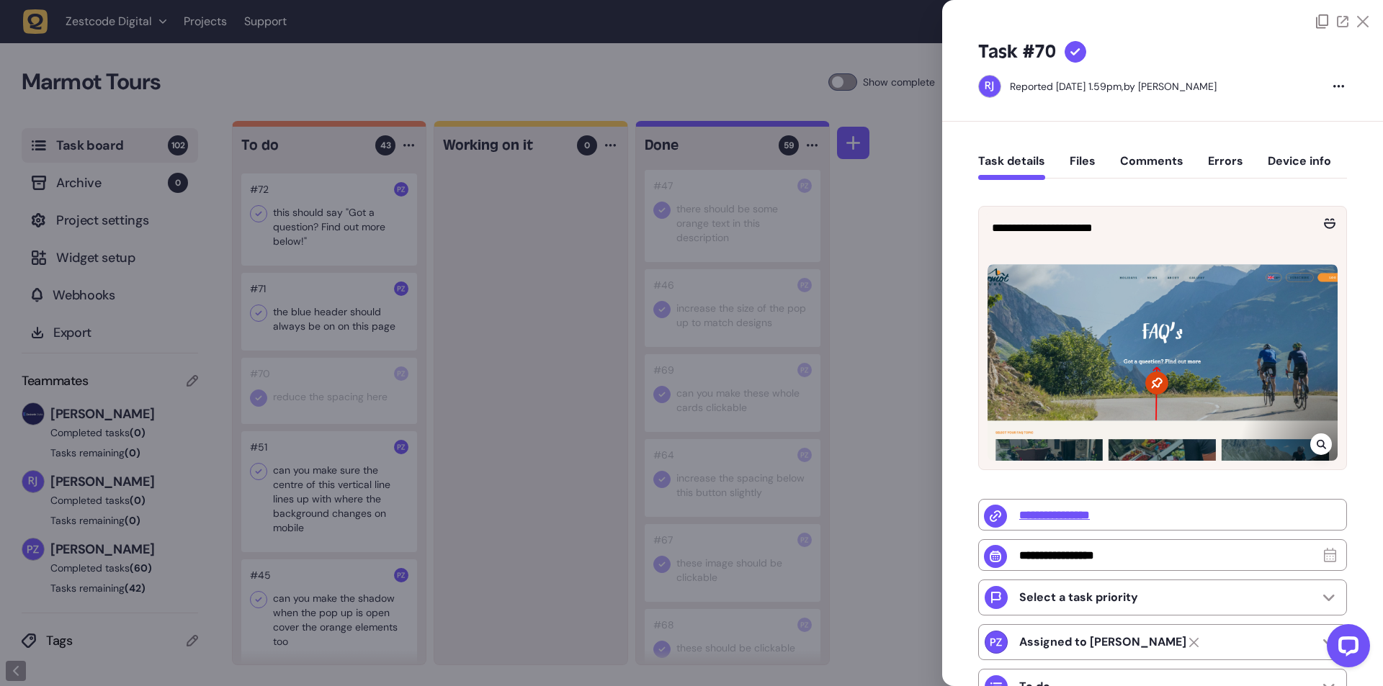
click at [477, 455] on div at bounding box center [691, 343] width 1383 height 686
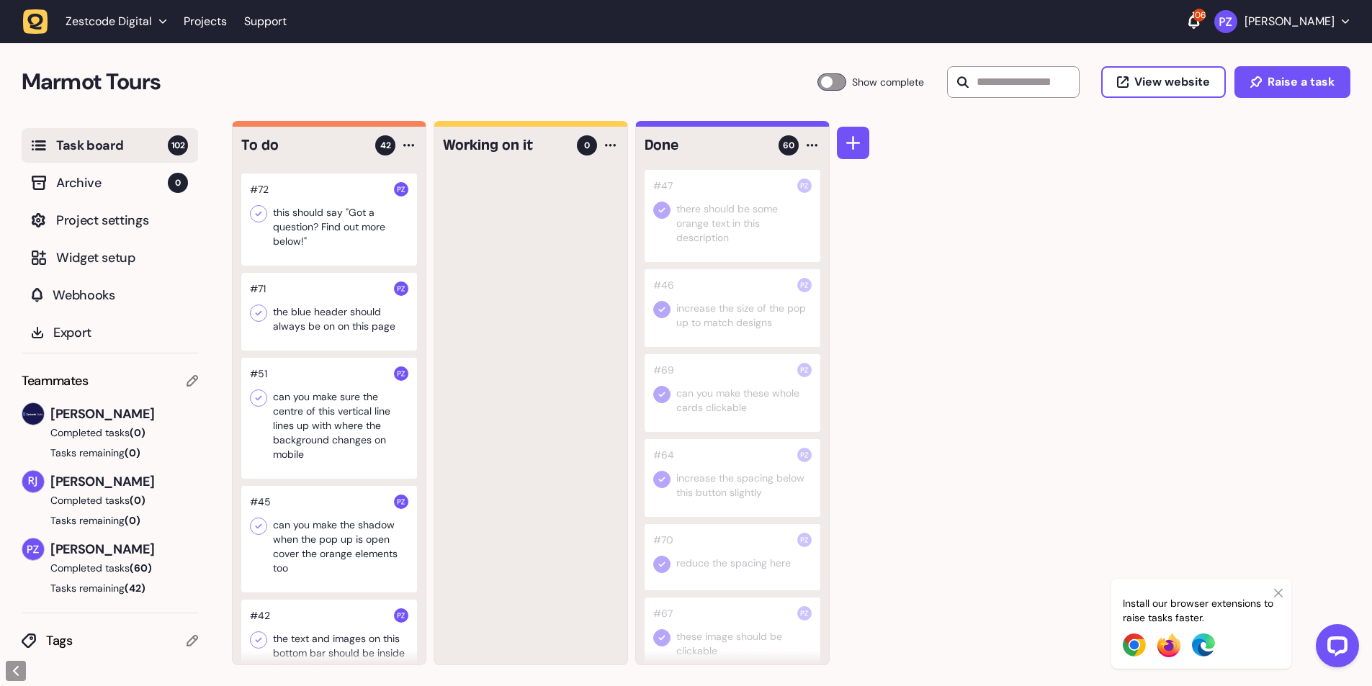
click at [346, 339] on div at bounding box center [329, 312] width 176 height 78
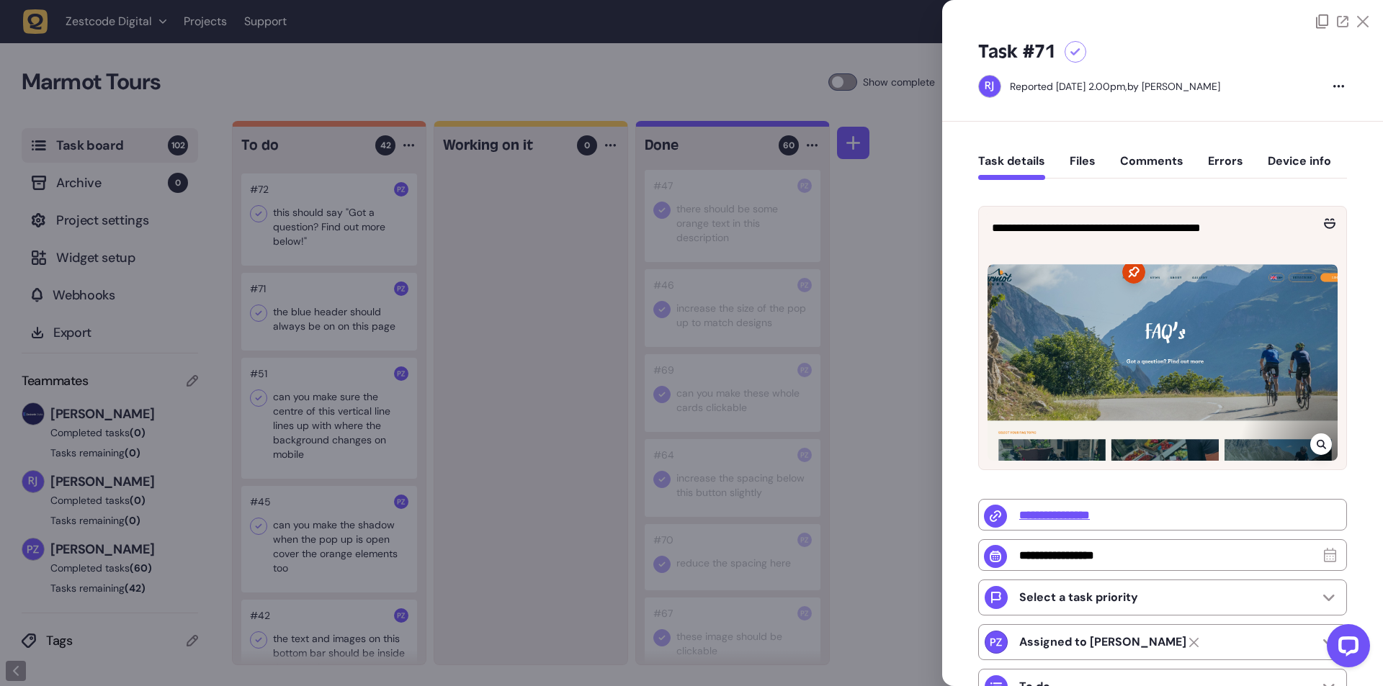
click at [549, 444] on div at bounding box center [691, 343] width 1383 height 686
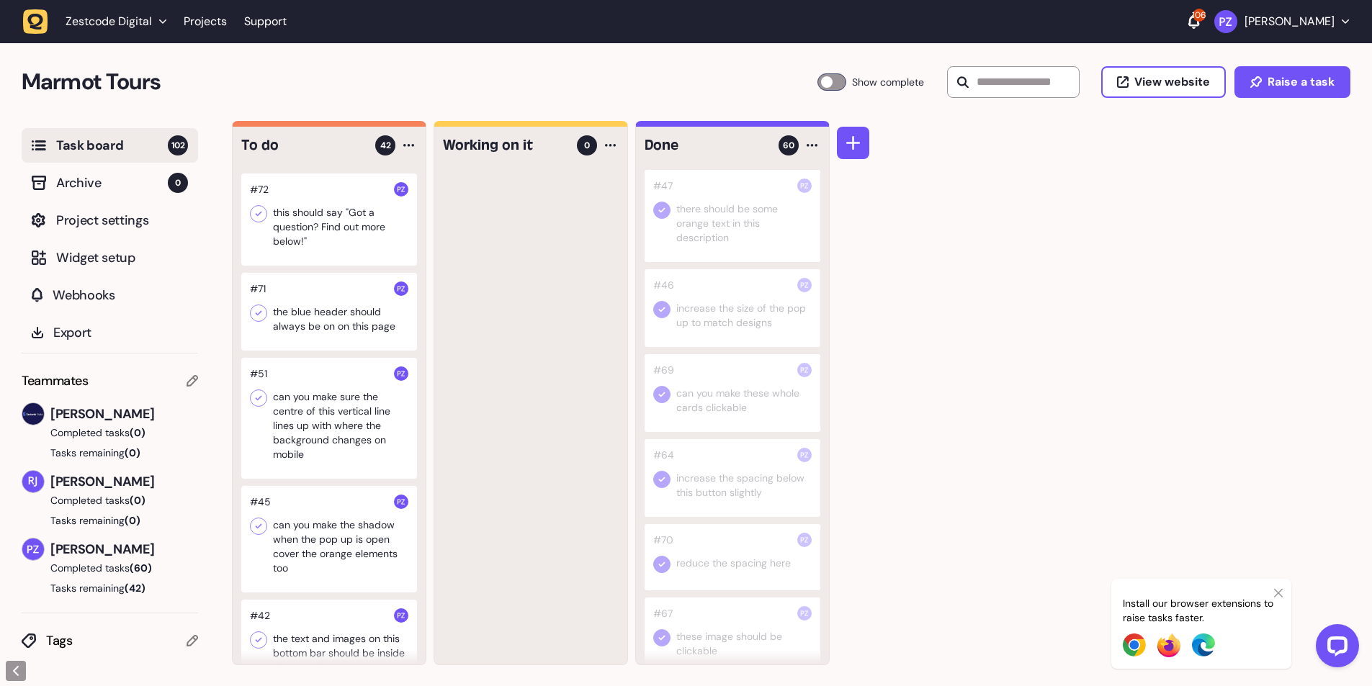
click at [516, 385] on div at bounding box center [530, 417] width 193 height 495
click at [259, 321] on icon at bounding box center [258, 313] width 14 height 14
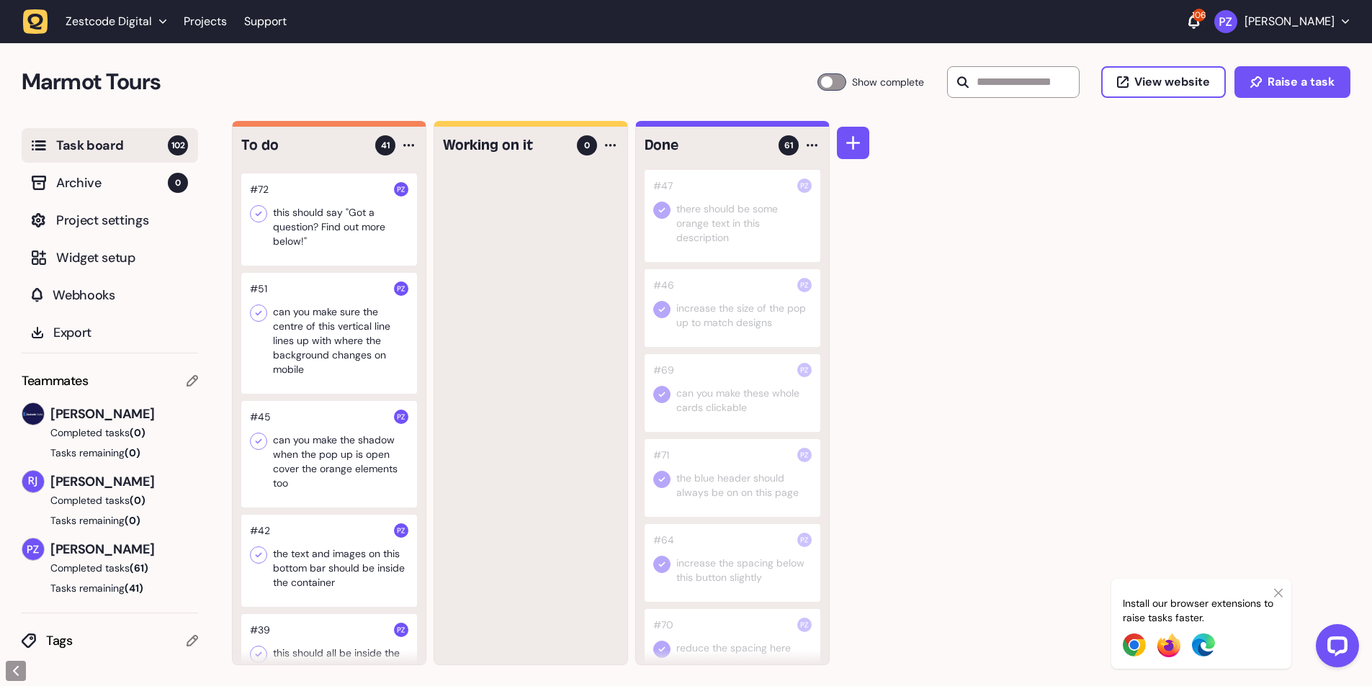
click at [337, 256] on div at bounding box center [329, 220] width 176 height 92
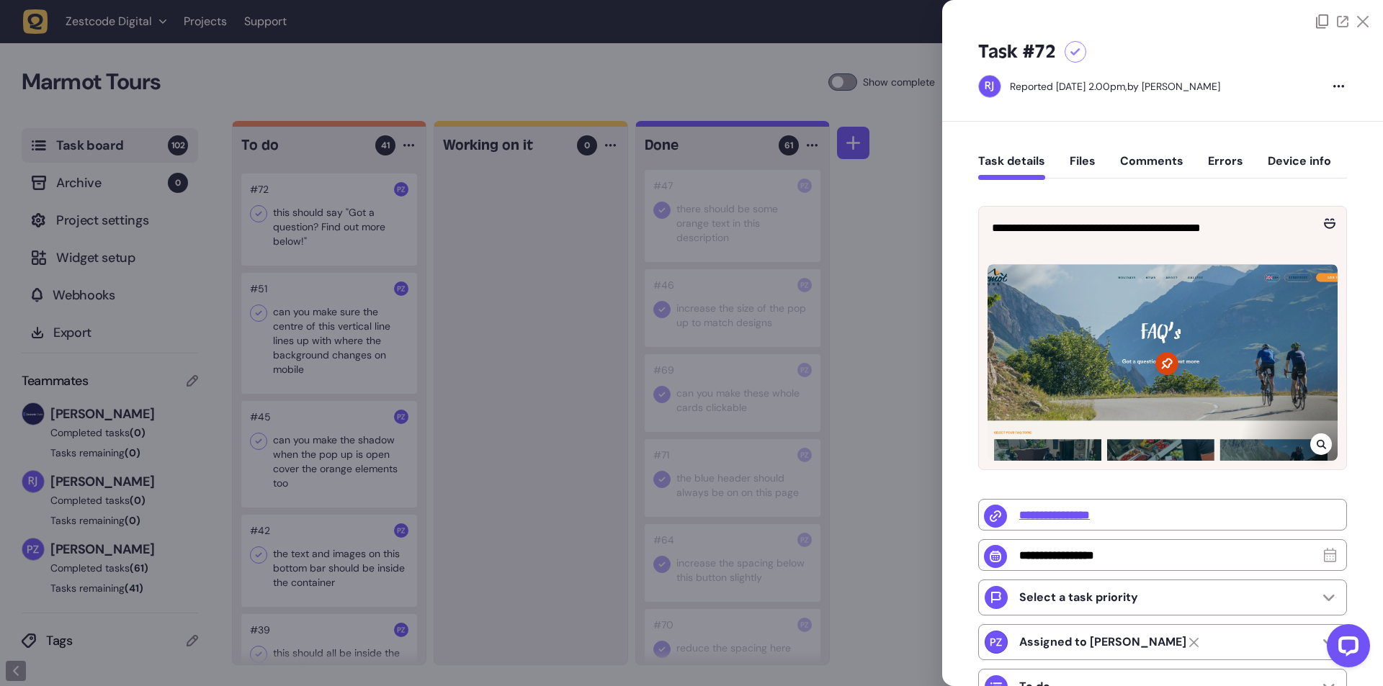
click at [509, 308] on div at bounding box center [691, 343] width 1383 height 686
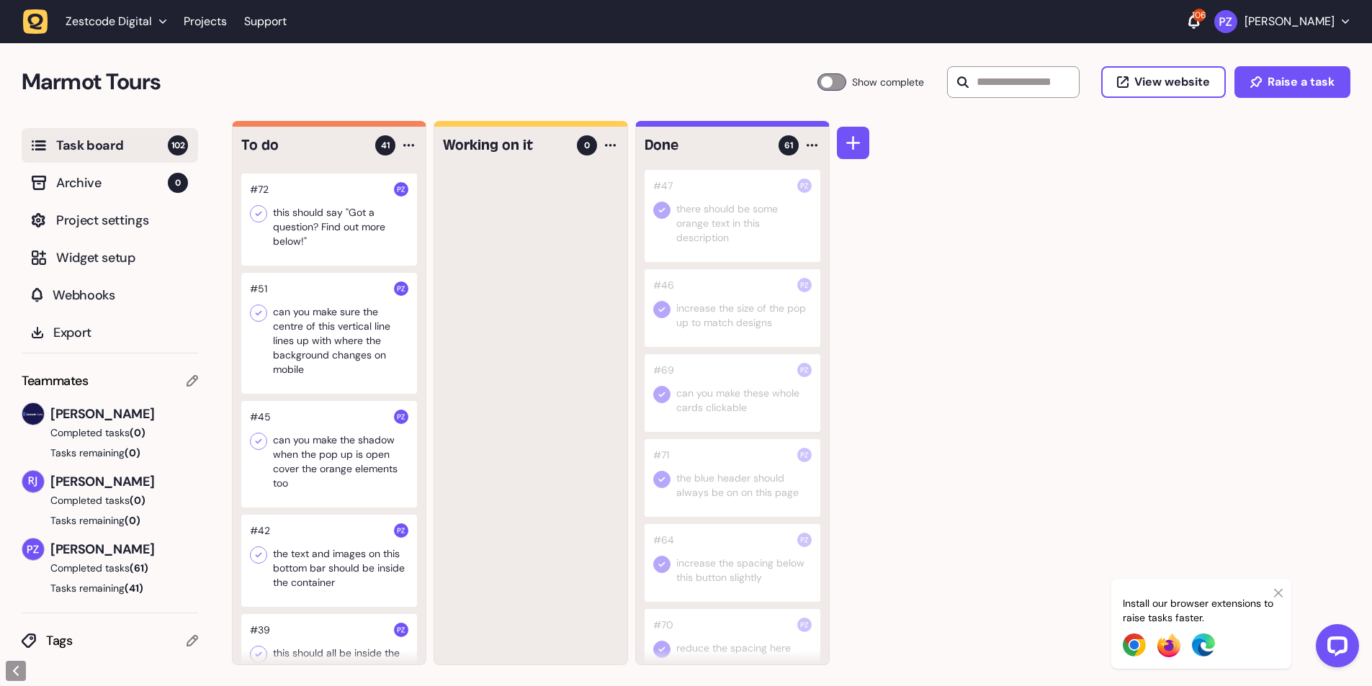
click at [259, 217] on icon at bounding box center [259, 214] width 6 height 5
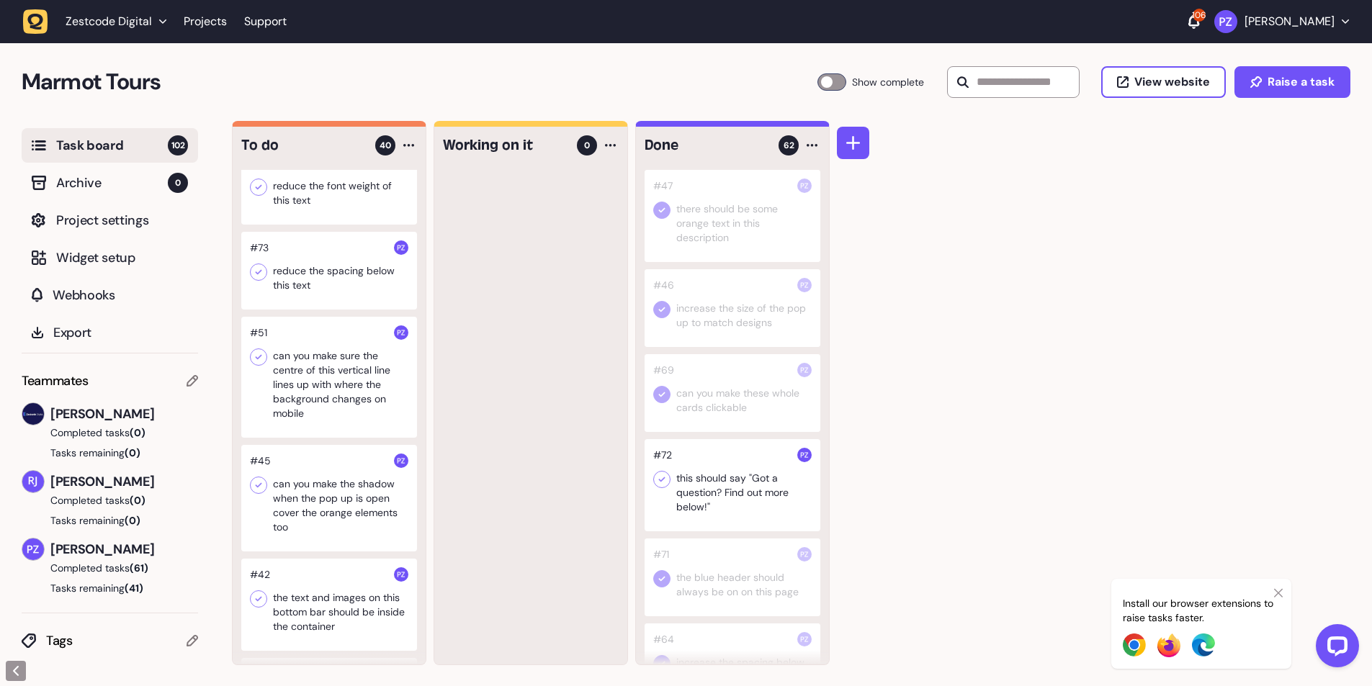
scroll to position [2615, 0]
click at [315, 310] on div at bounding box center [329, 272] width 176 height 78
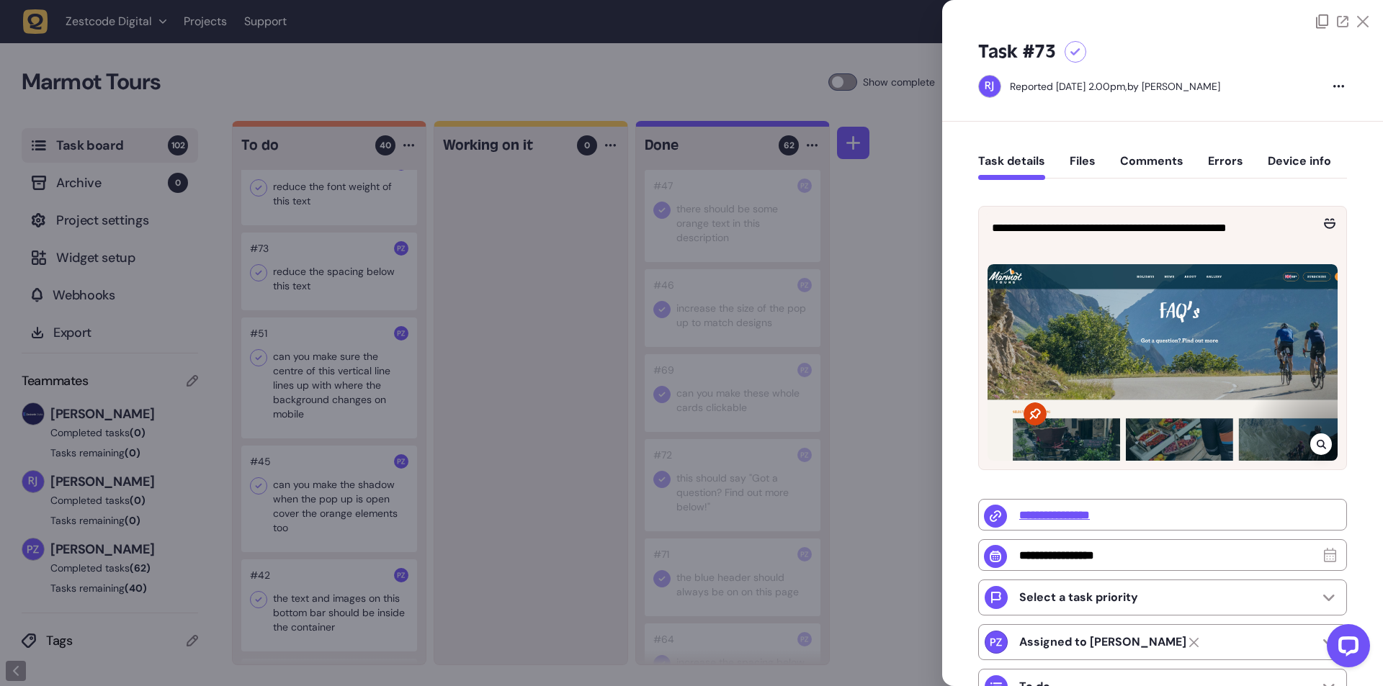
click at [396, 349] on div at bounding box center [691, 343] width 1383 height 686
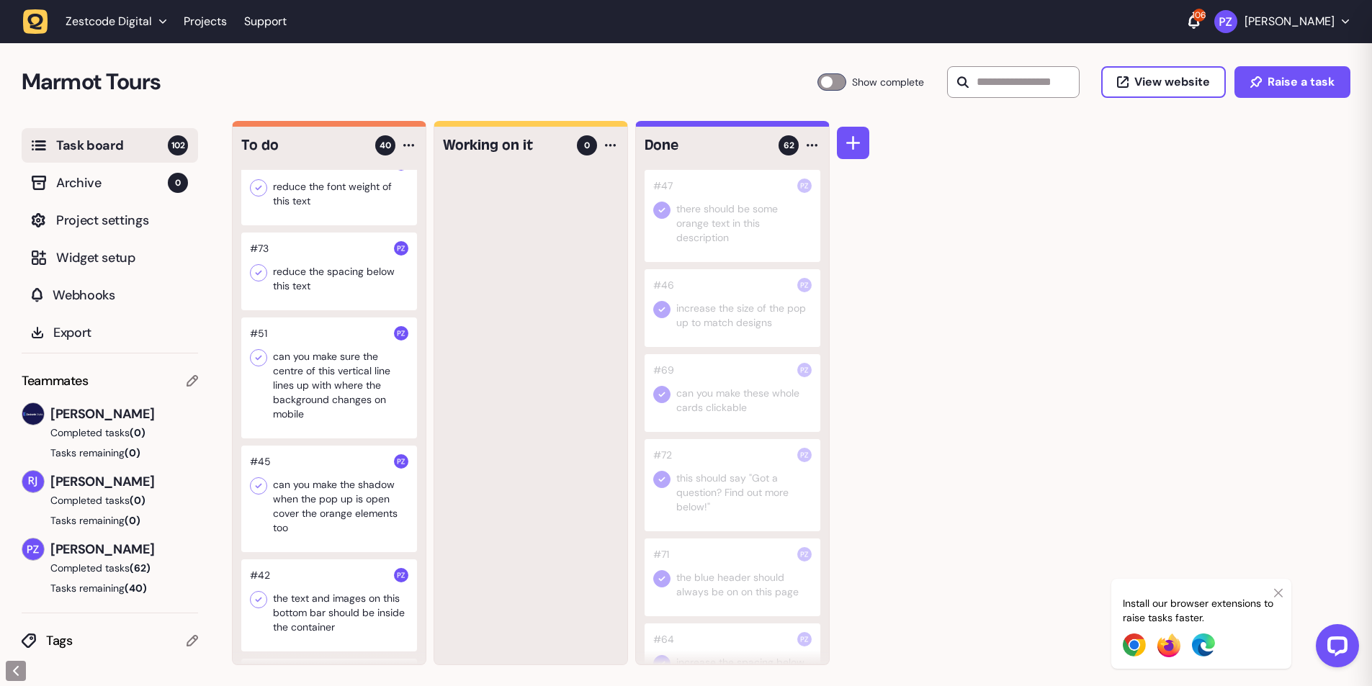
click at [258, 280] on icon at bounding box center [258, 273] width 14 height 14
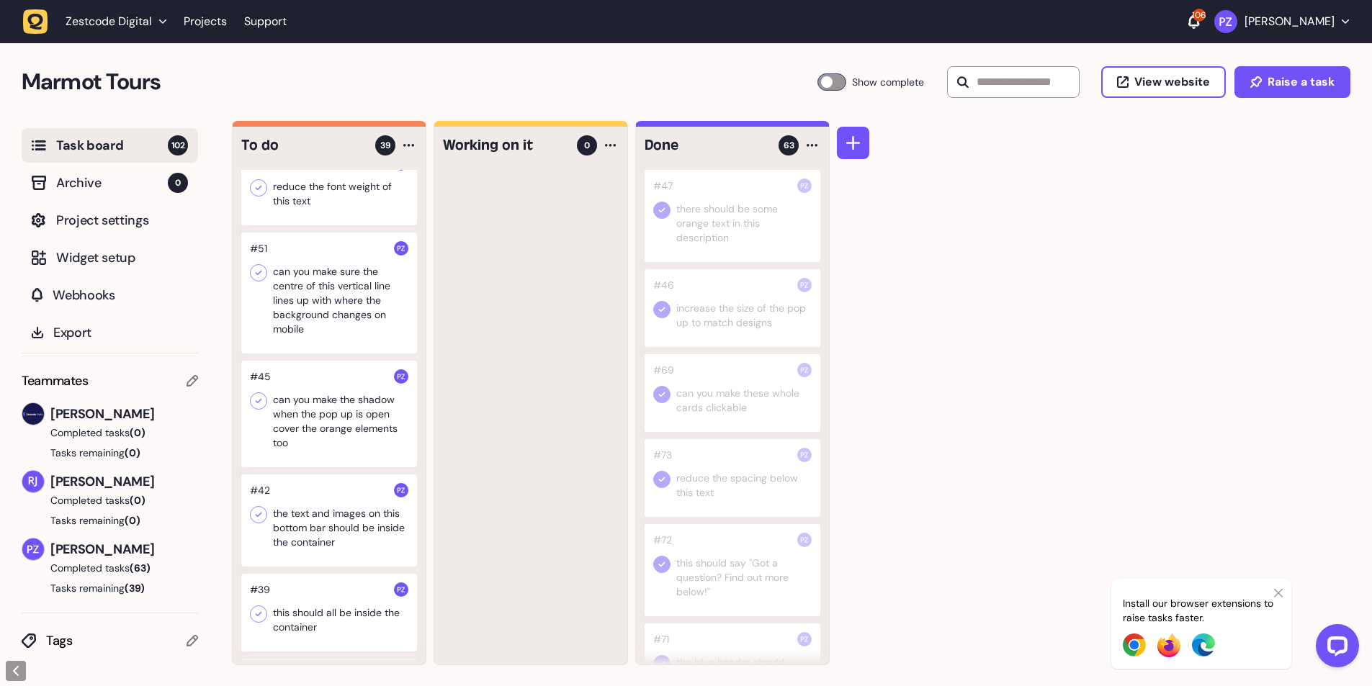
click at [292, 225] on div at bounding box center [329, 187] width 176 height 78
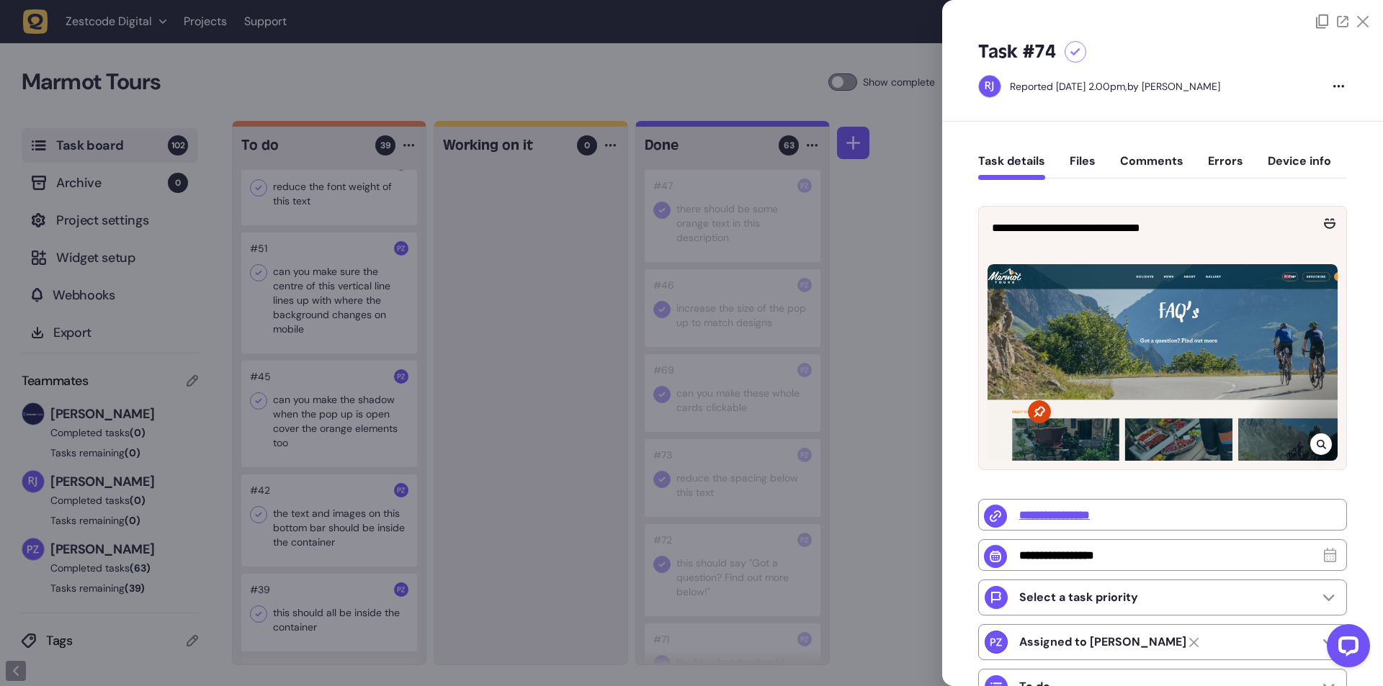
drag, startPoint x: 606, startPoint y: 387, endPoint x: 524, endPoint y: 389, distance: 82.9
click at [605, 387] on div at bounding box center [691, 343] width 1383 height 686
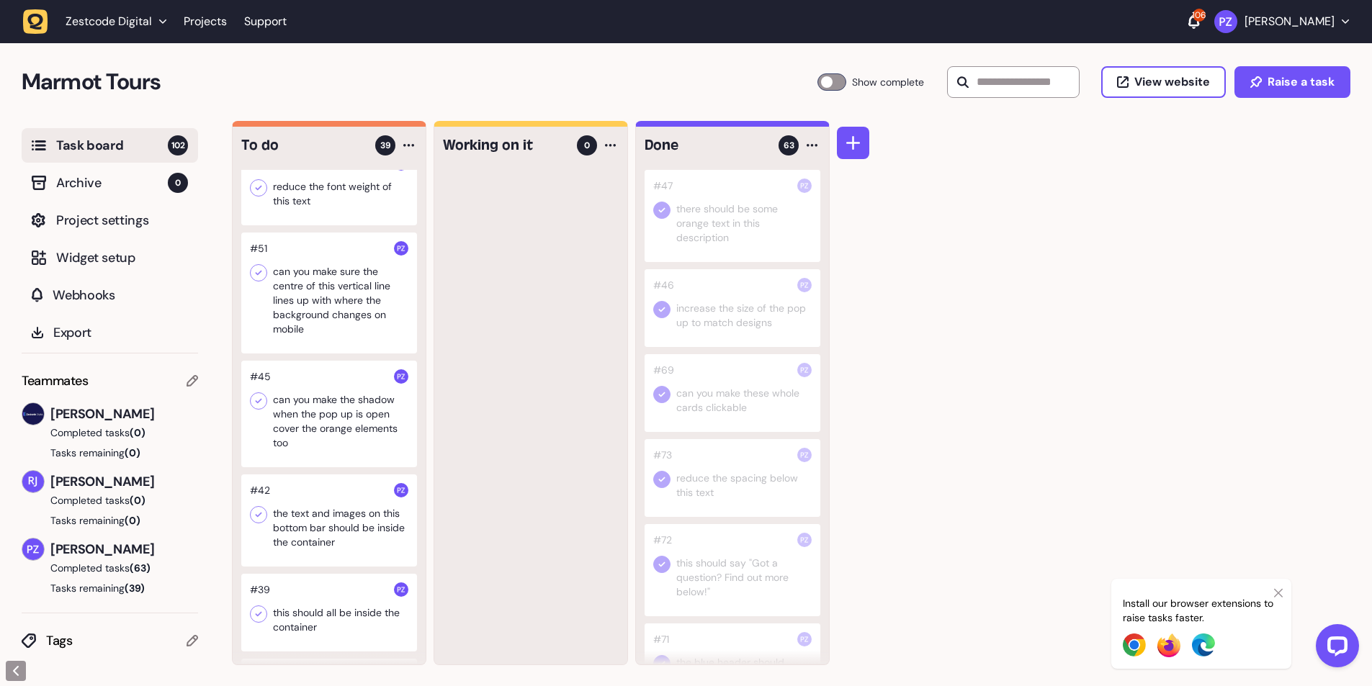
click at [254, 195] on icon at bounding box center [258, 188] width 14 height 14
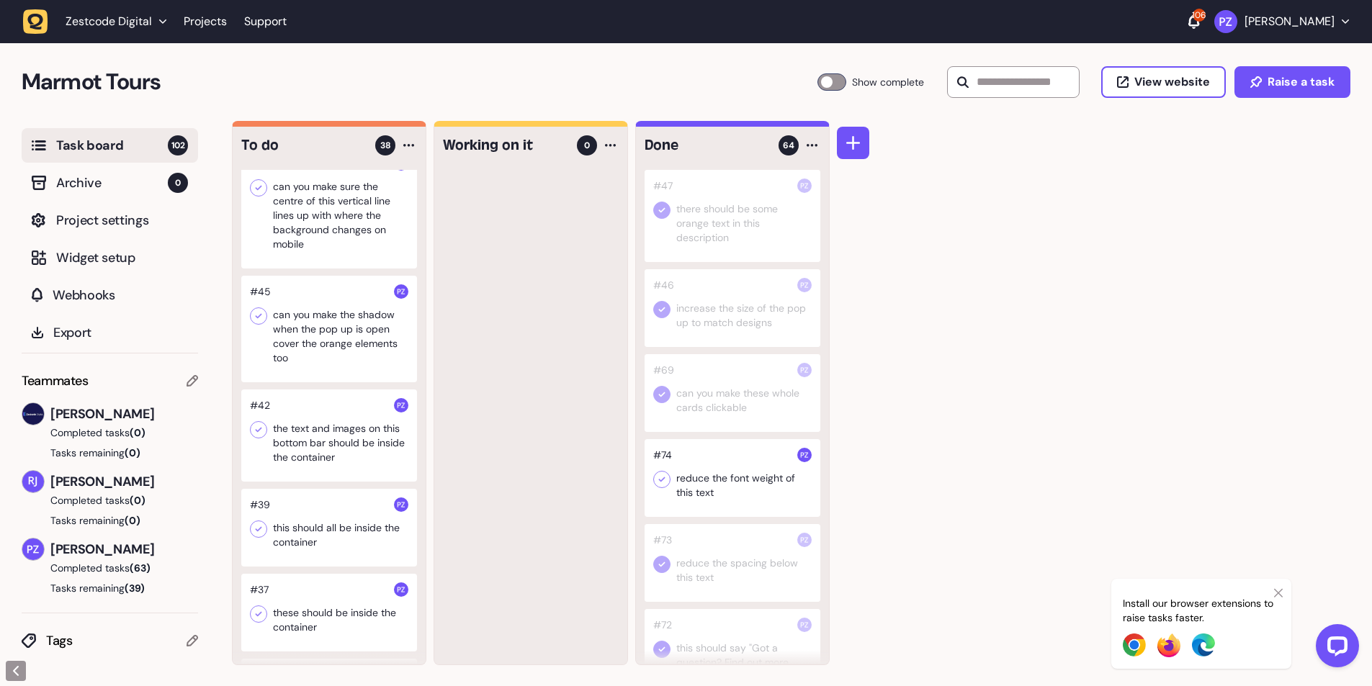
scroll to position [2471, 0]
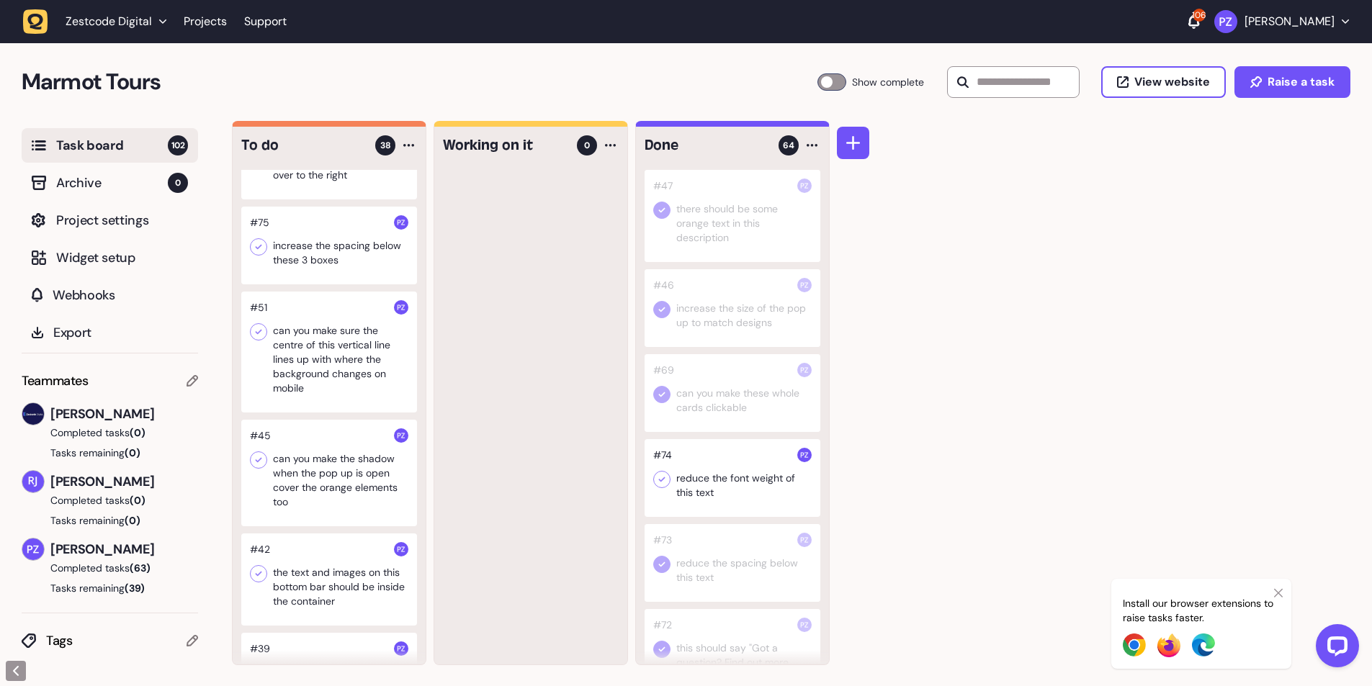
click at [657, 482] on icon at bounding box center [662, 480] width 14 height 14
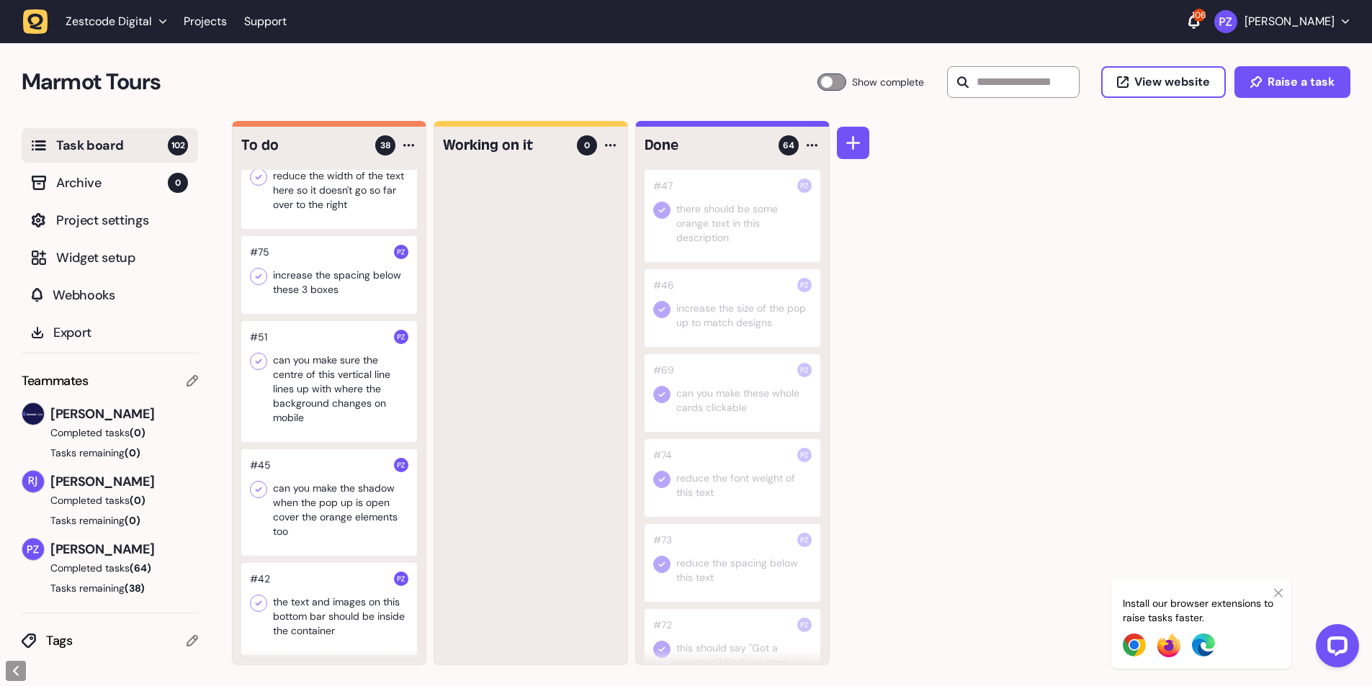
scroll to position [2399, 0]
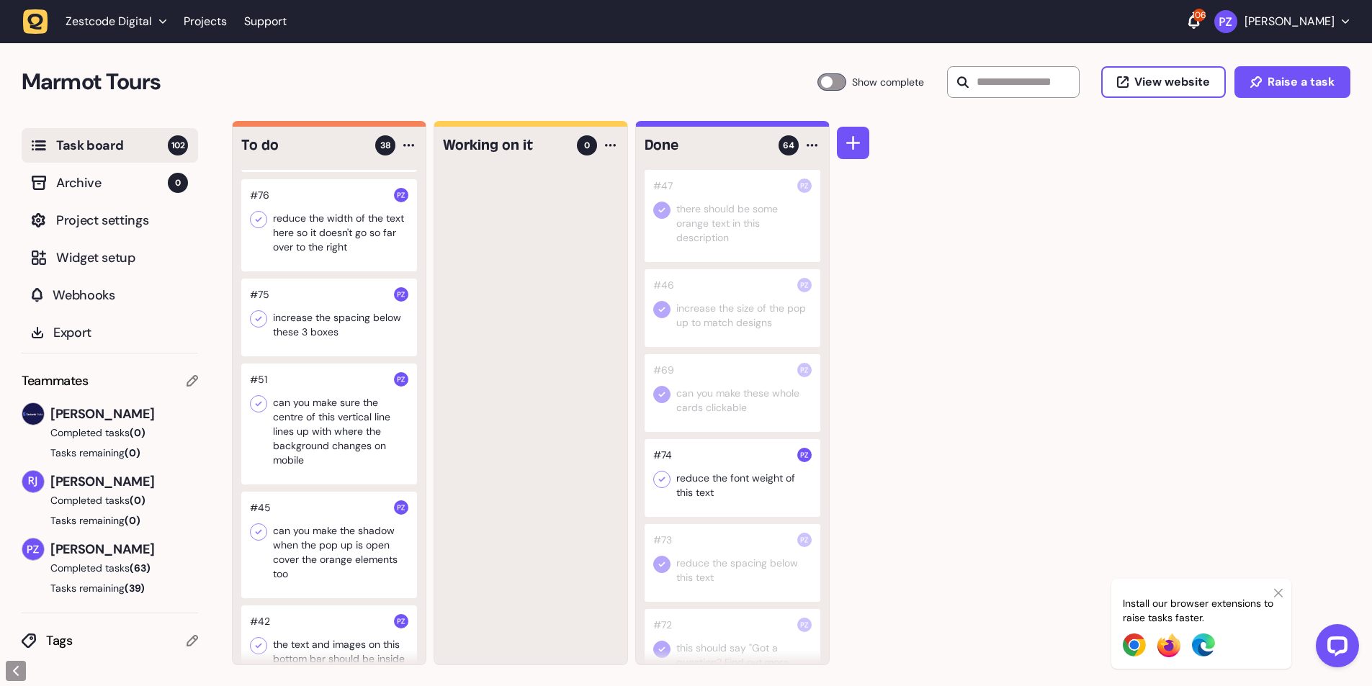
click at [313, 357] on div at bounding box center [329, 318] width 176 height 78
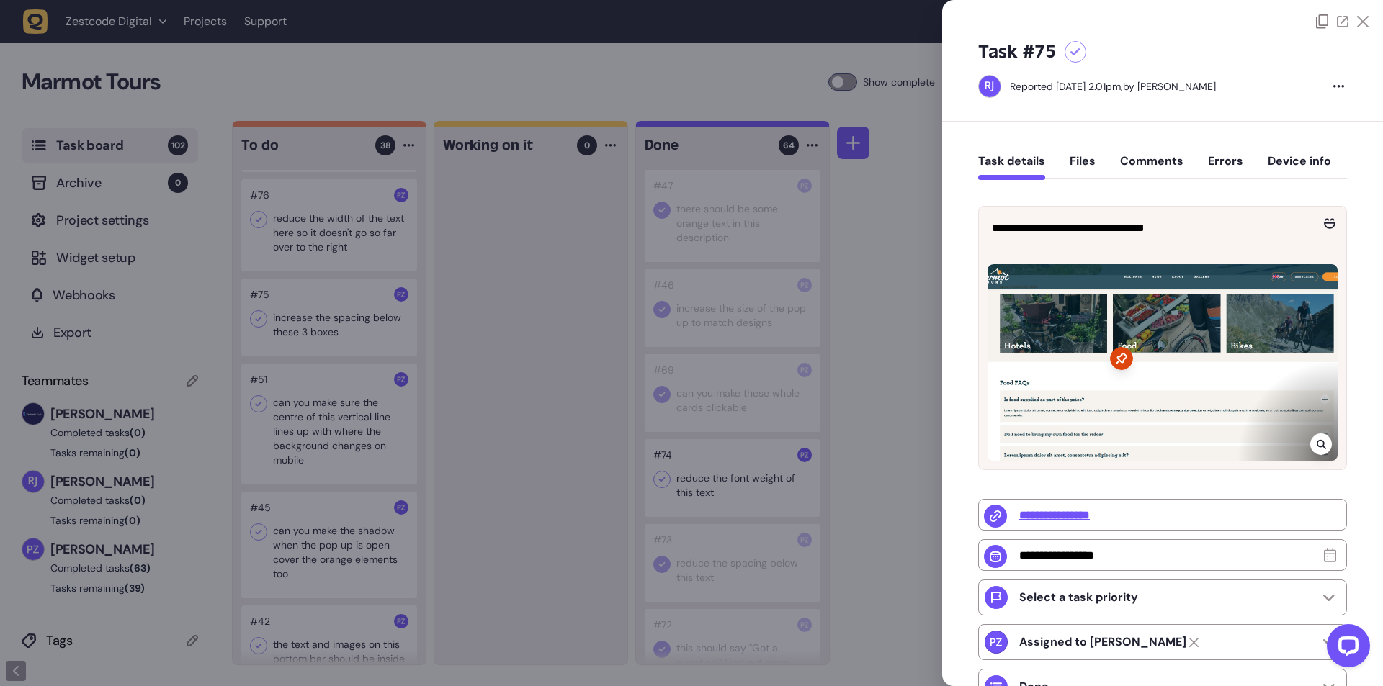
click at [513, 434] on div at bounding box center [691, 343] width 1383 height 686
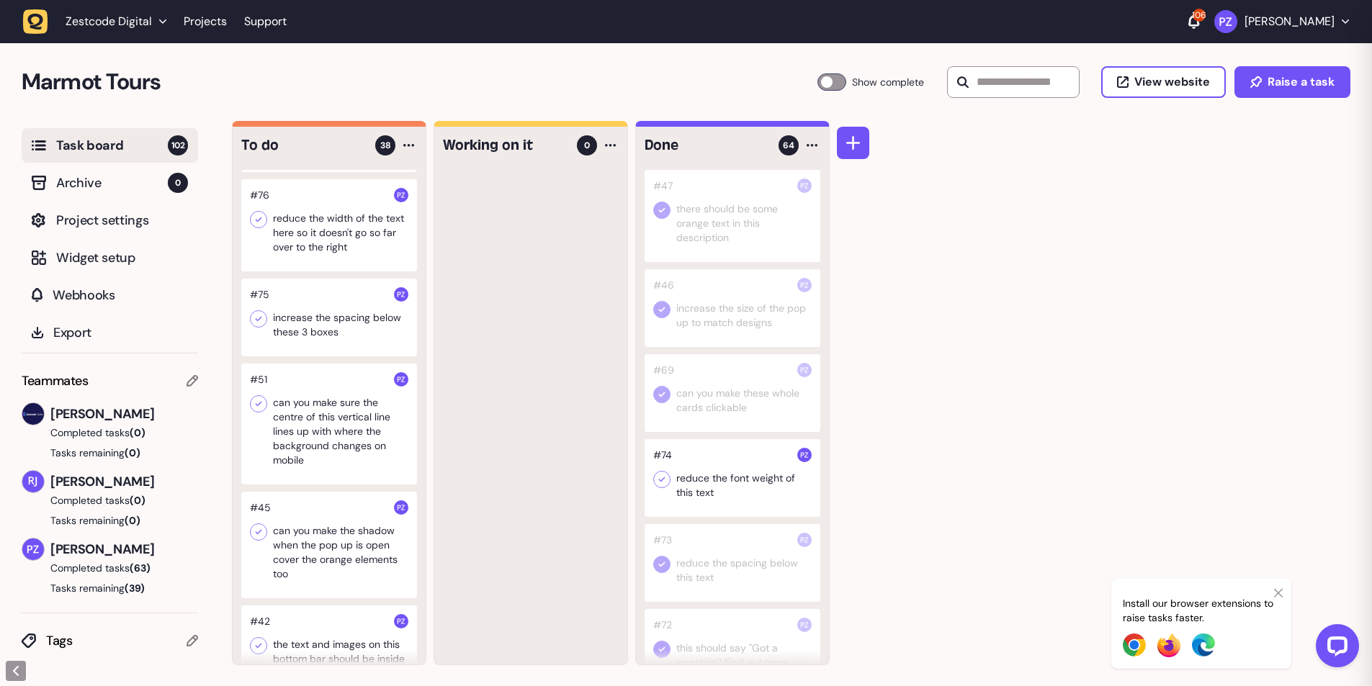
click at [362, 357] on div at bounding box center [329, 318] width 176 height 78
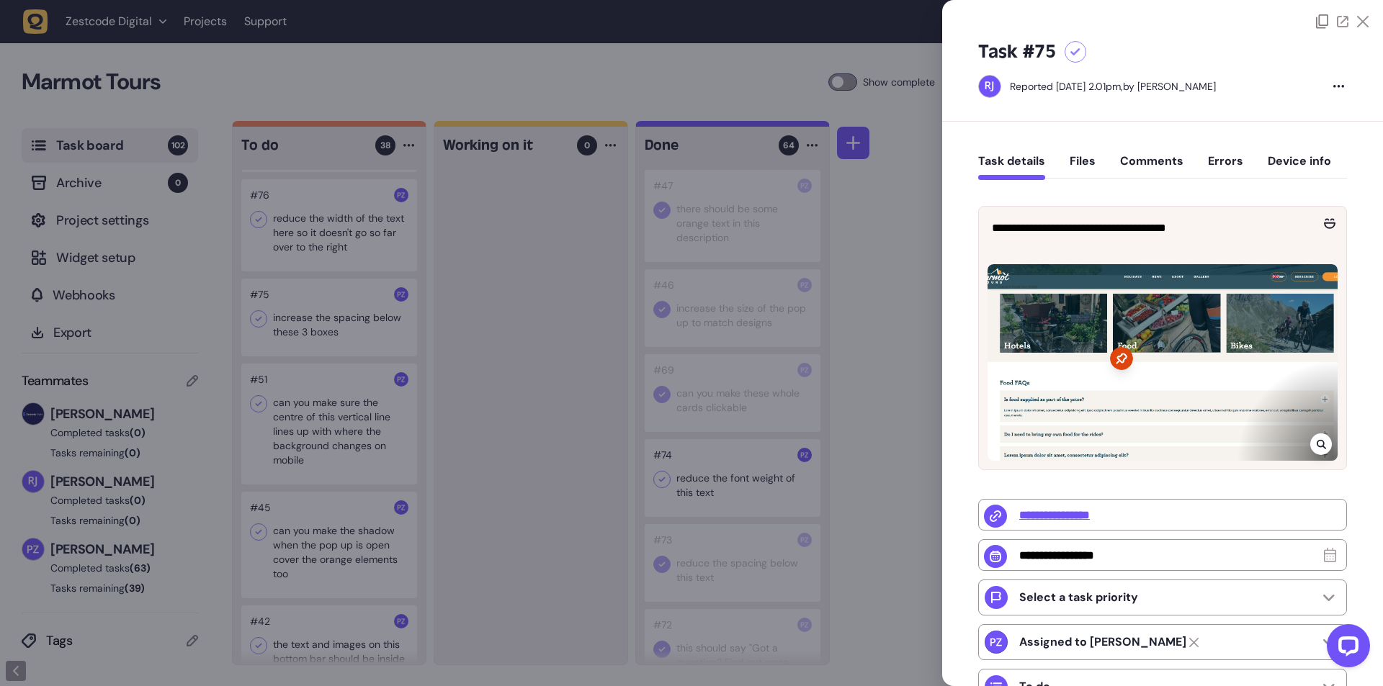
click at [486, 324] on div at bounding box center [691, 343] width 1383 height 686
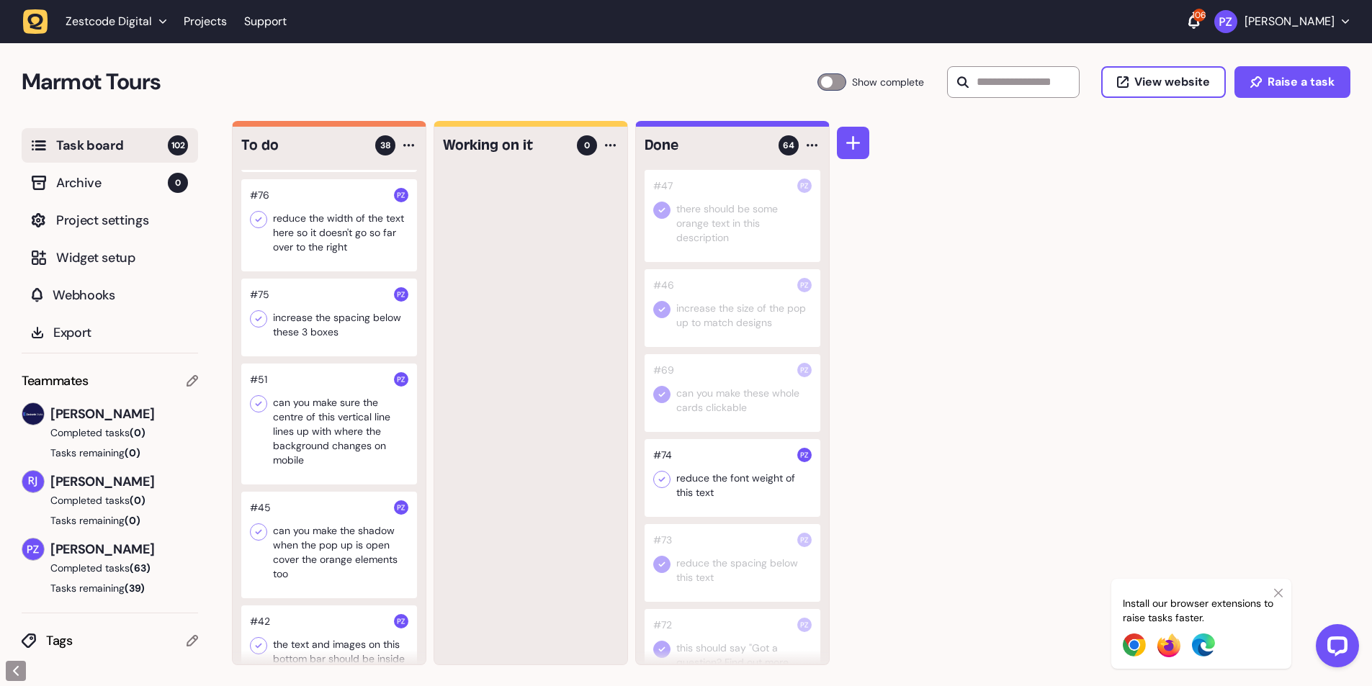
click at [255, 326] on icon at bounding box center [258, 319] width 14 height 14
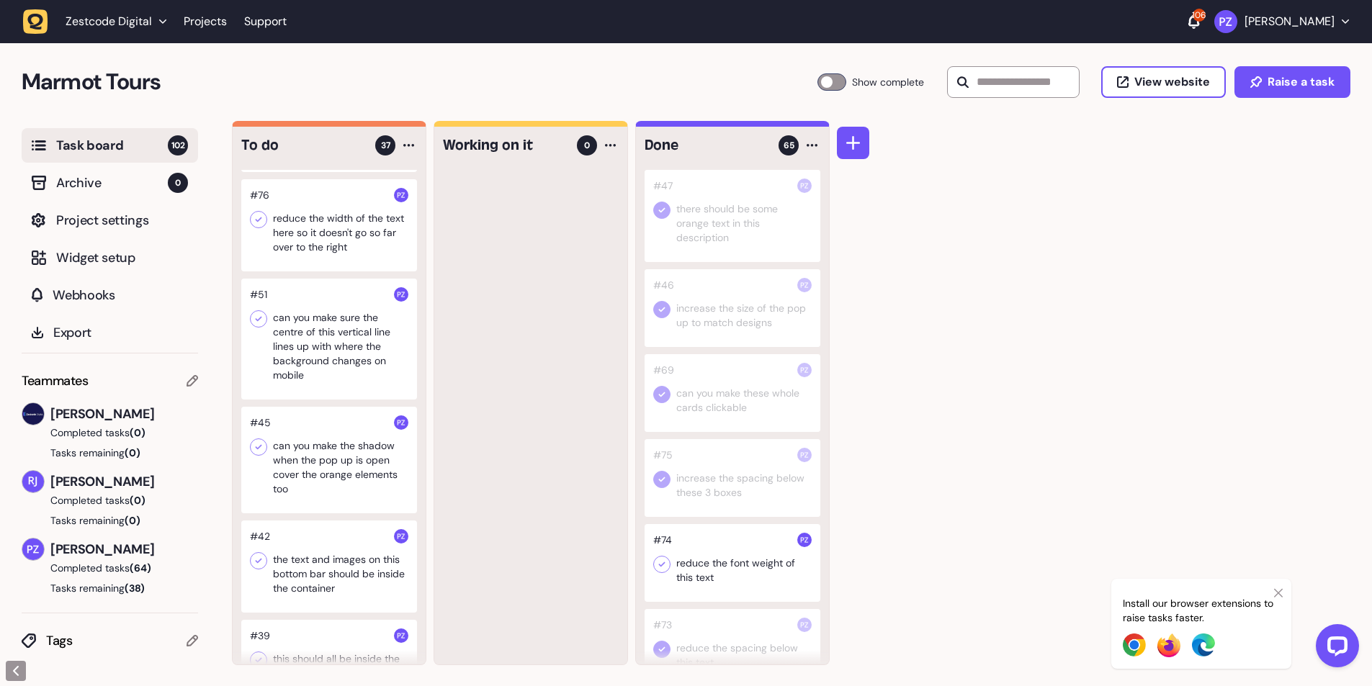
click at [665, 566] on icon at bounding box center [662, 565] width 14 height 14
click at [339, 272] on div at bounding box center [329, 225] width 176 height 92
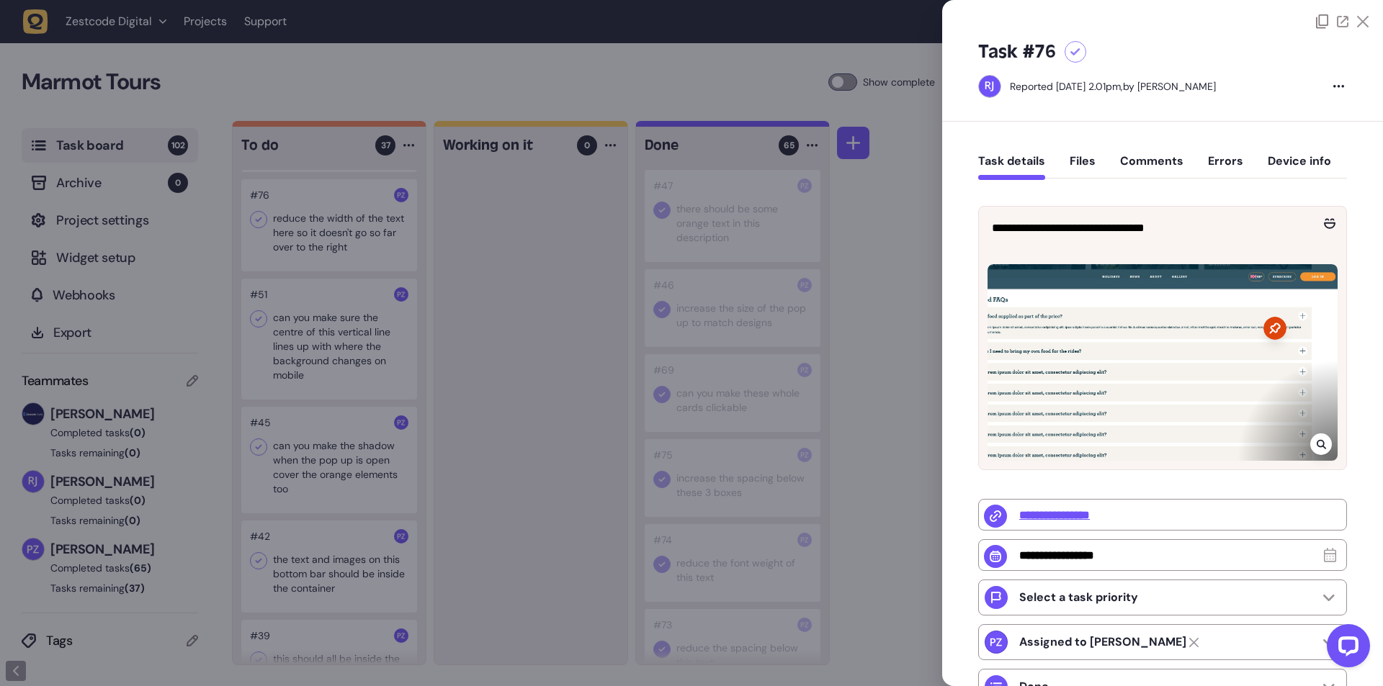
click at [588, 346] on div at bounding box center [691, 343] width 1383 height 686
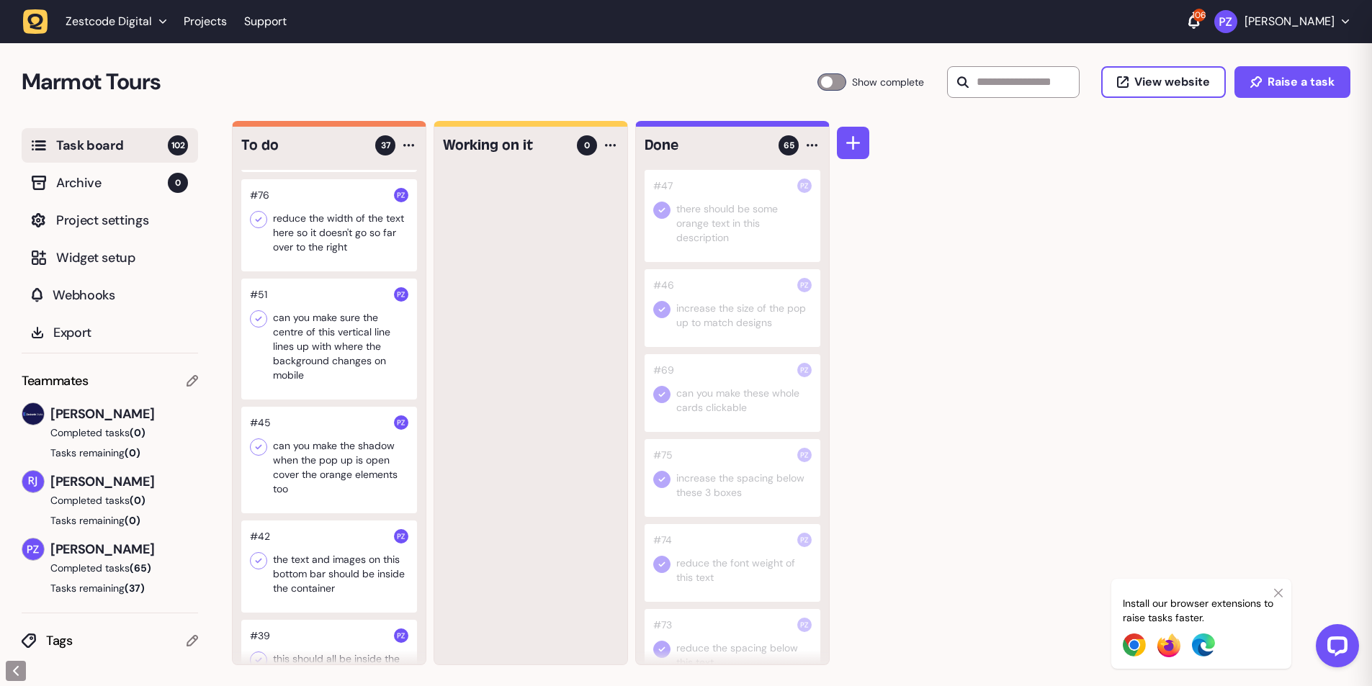
click at [264, 270] on div at bounding box center [329, 225] width 176 height 92
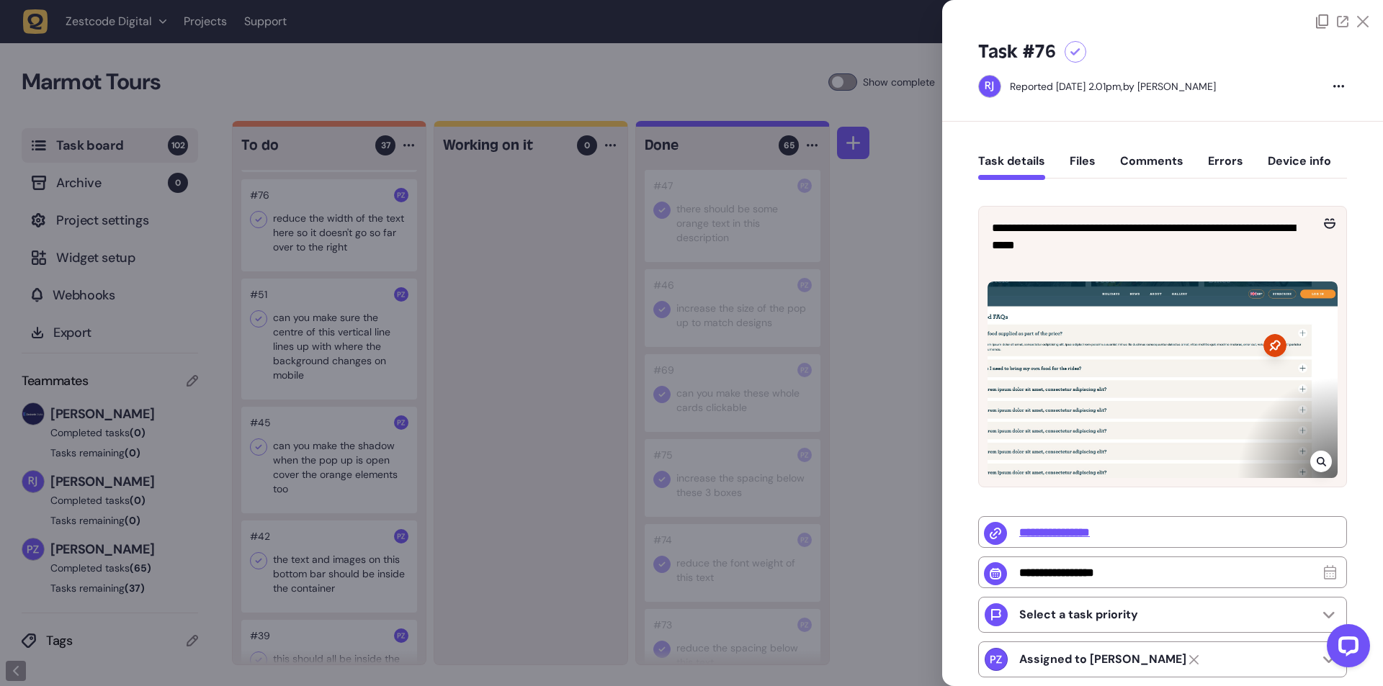
click at [486, 431] on div at bounding box center [691, 343] width 1383 height 686
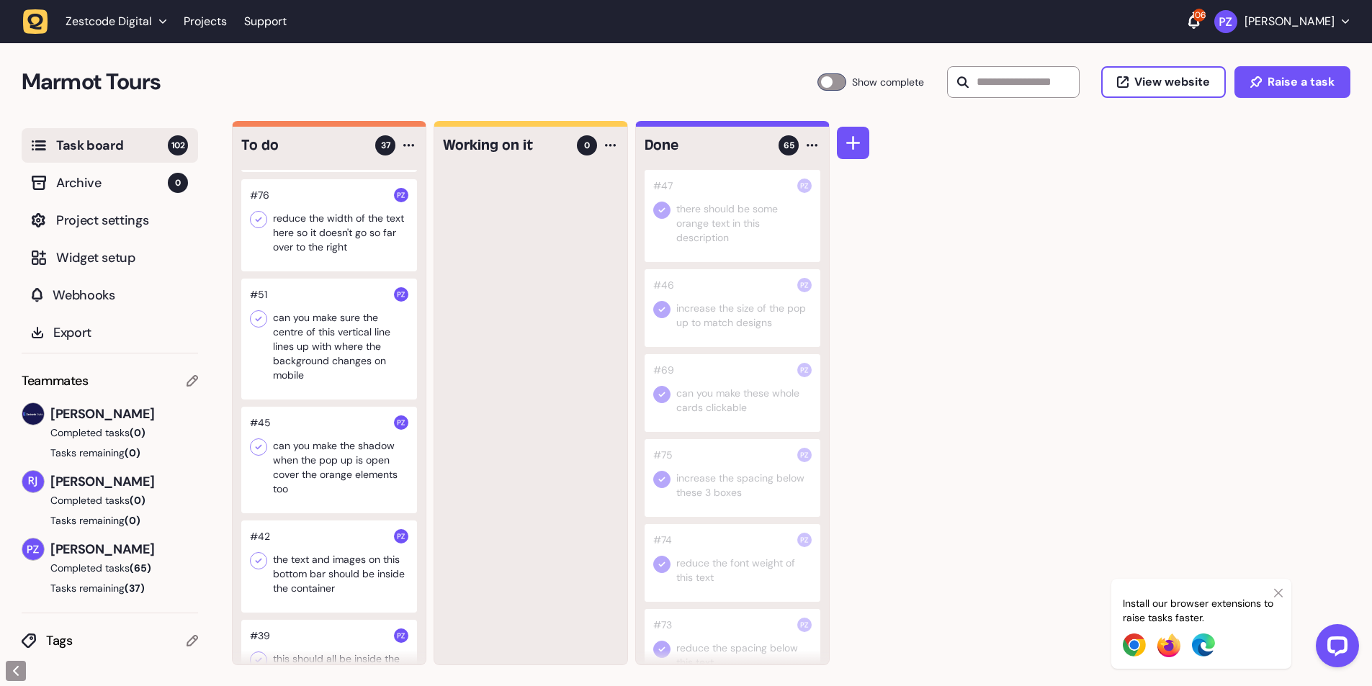
click at [261, 227] on icon at bounding box center [258, 219] width 14 height 14
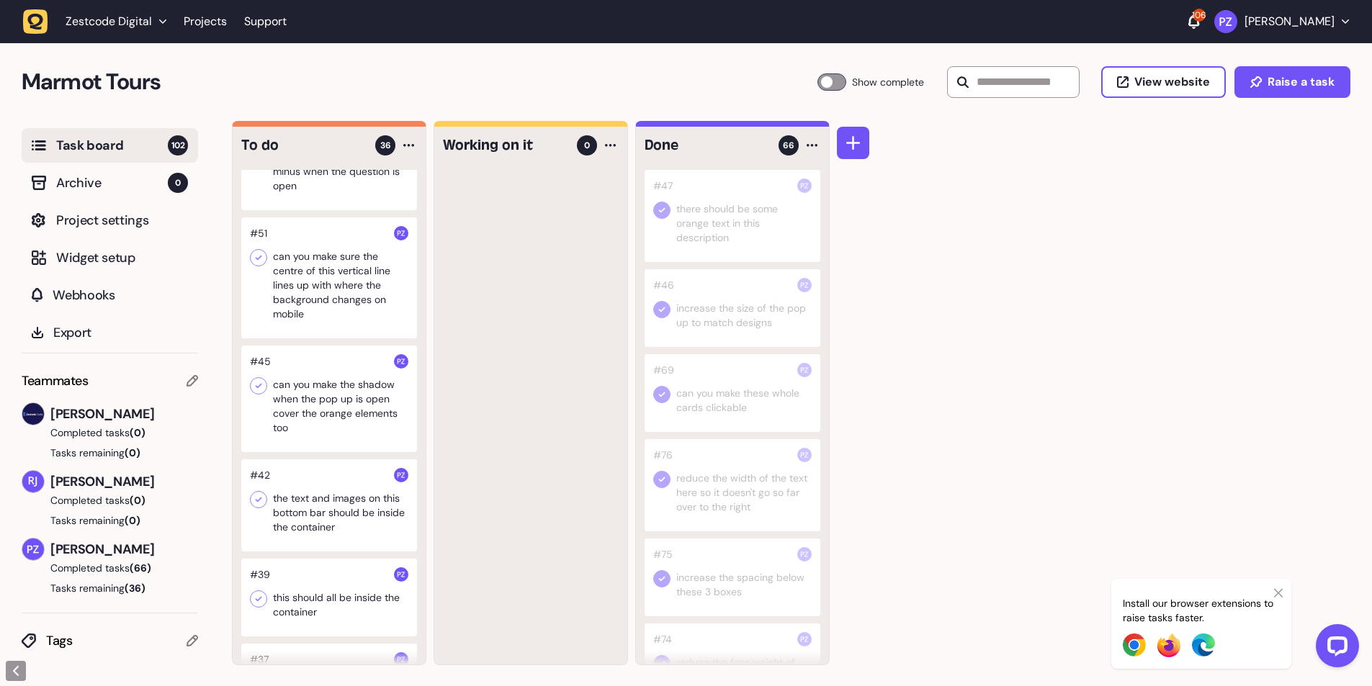
scroll to position [2255, 0]
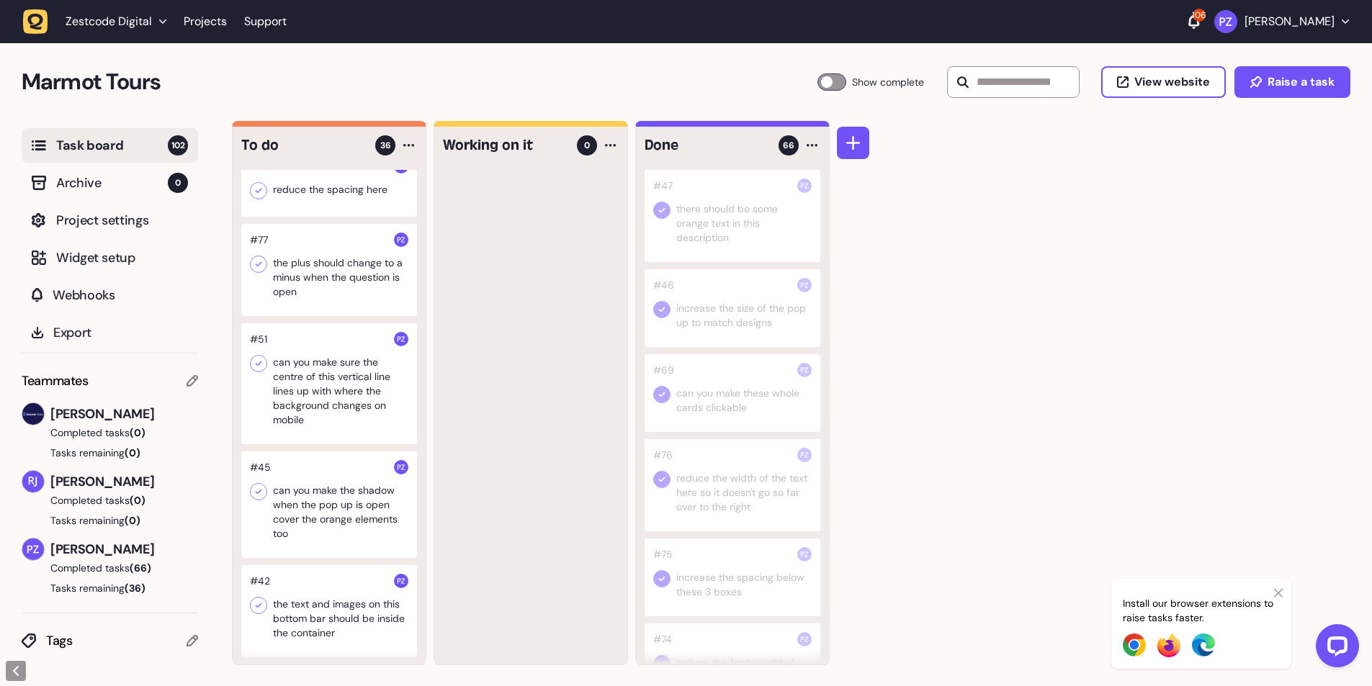
click at [313, 310] on div at bounding box center [329, 270] width 176 height 92
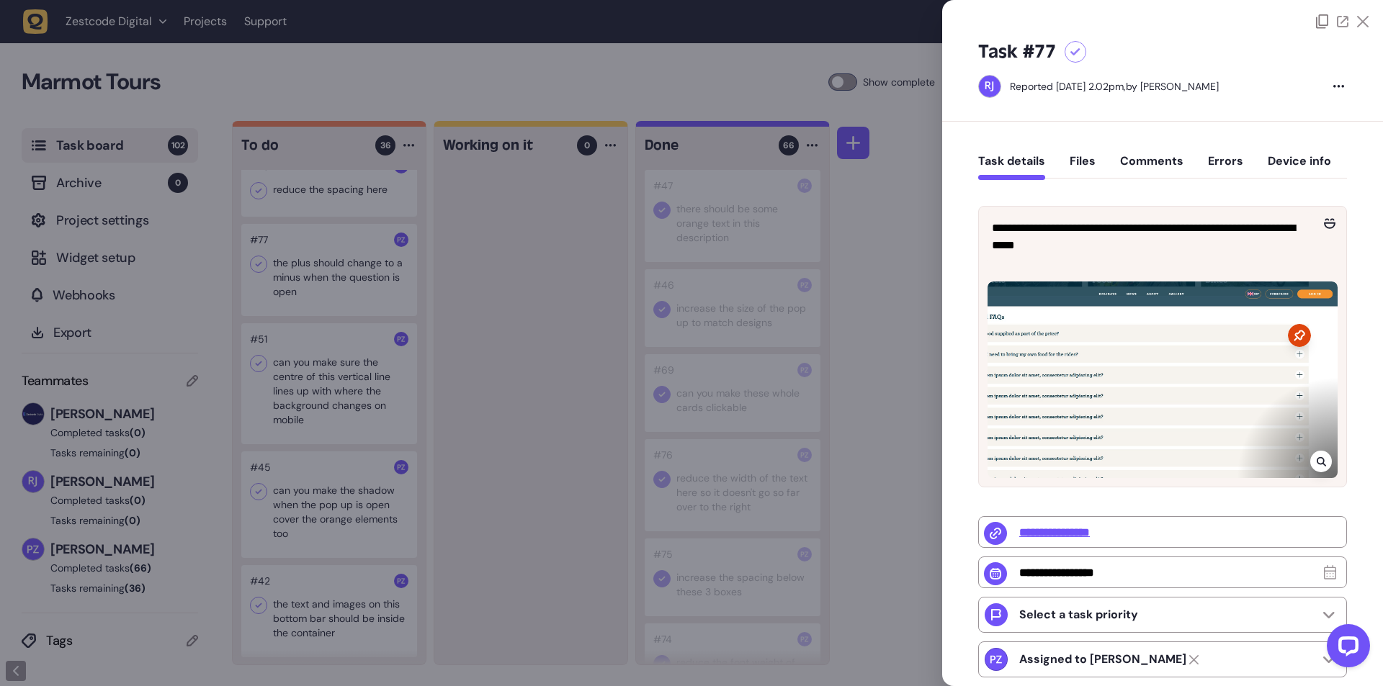
click at [483, 347] on div at bounding box center [691, 343] width 1383 height 686
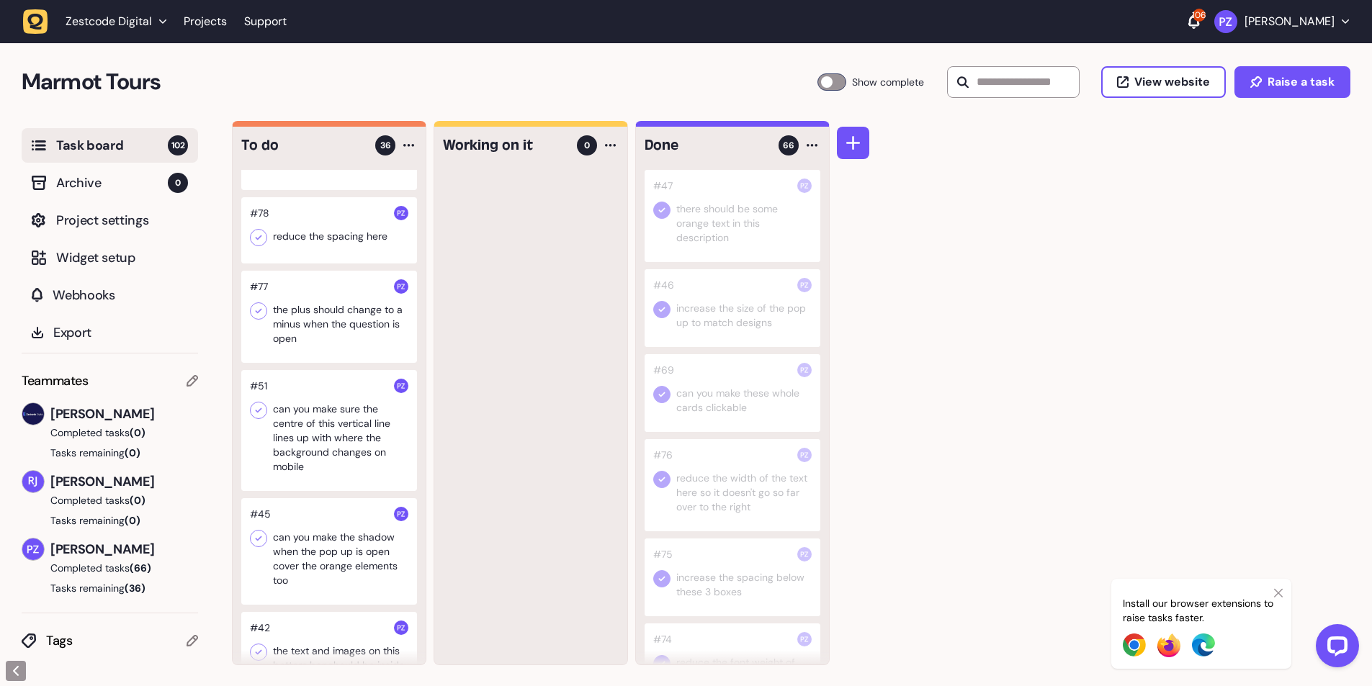
scroll to position [2183, 0]
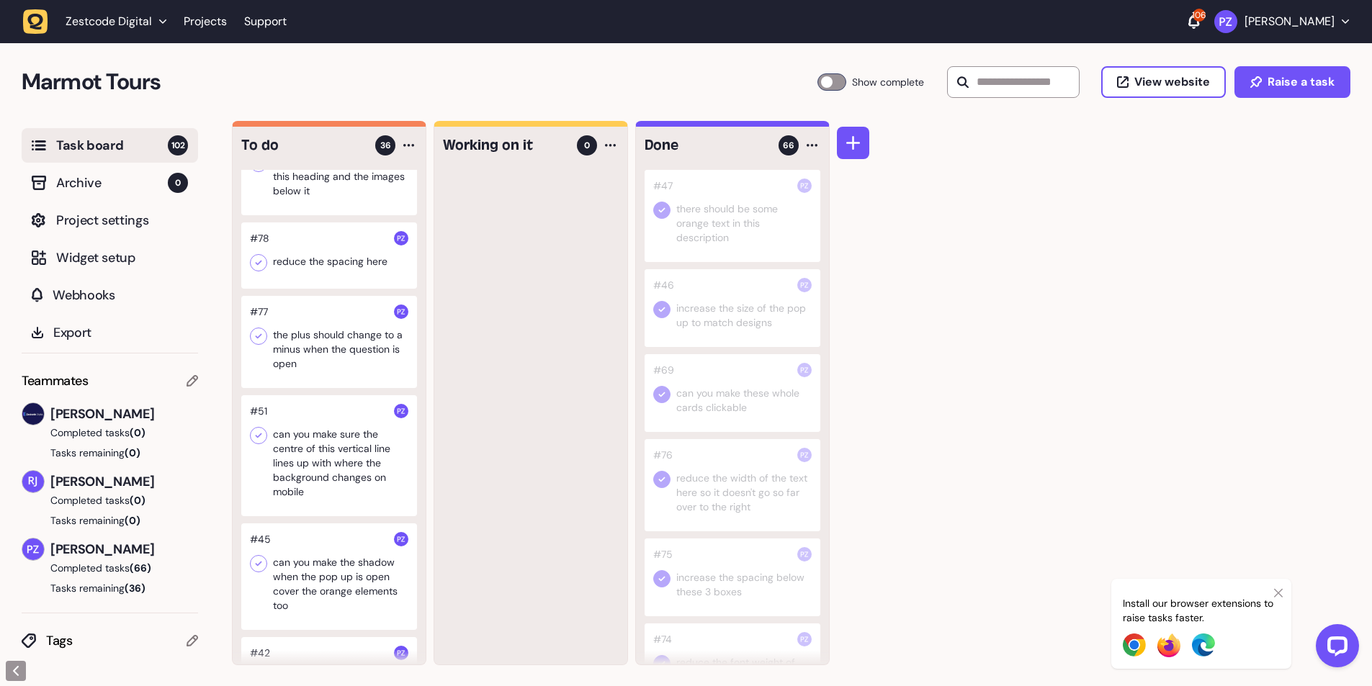
click at [339, 280] on div at bounding box center [329, 256] width 176 height 66
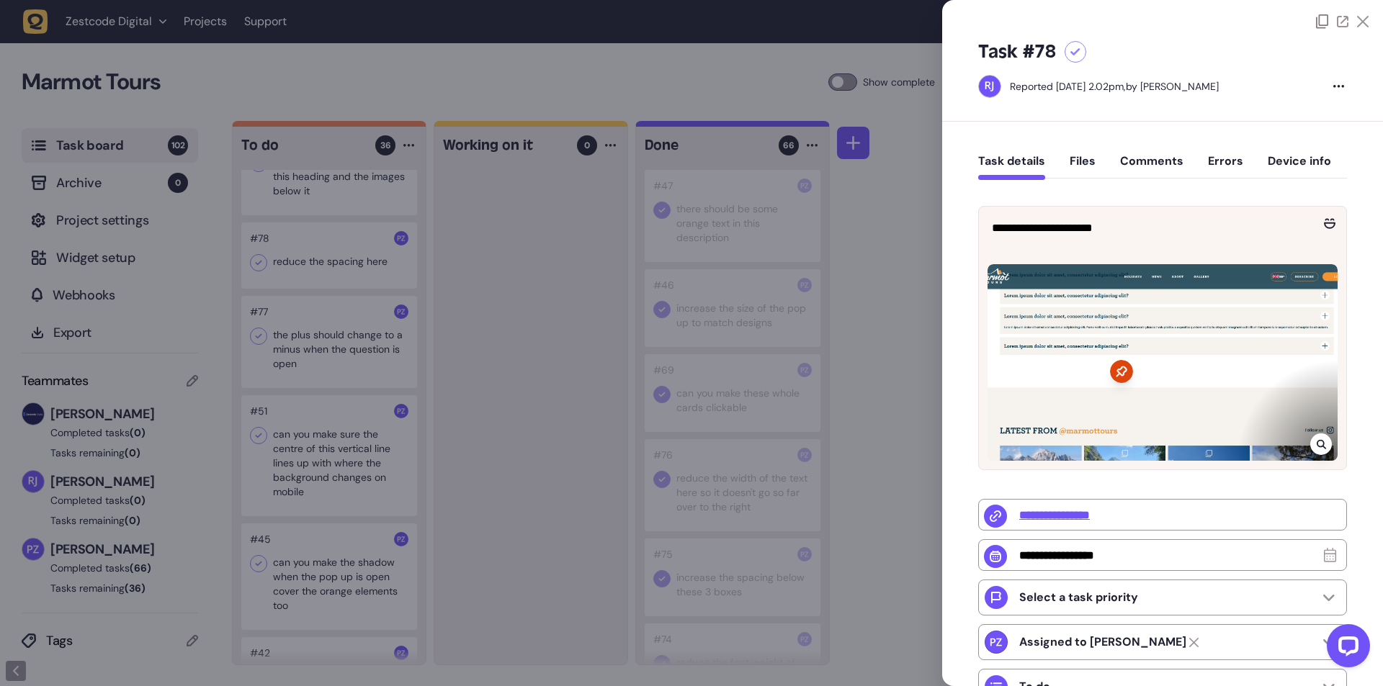
drag, startPoint x: 480, startPoint y: 424, endPoint x: 290, endPoint y: 312, distance: 220.5
click at [480, 424] on div at bounding box center [691, 343] width 1383 height 686
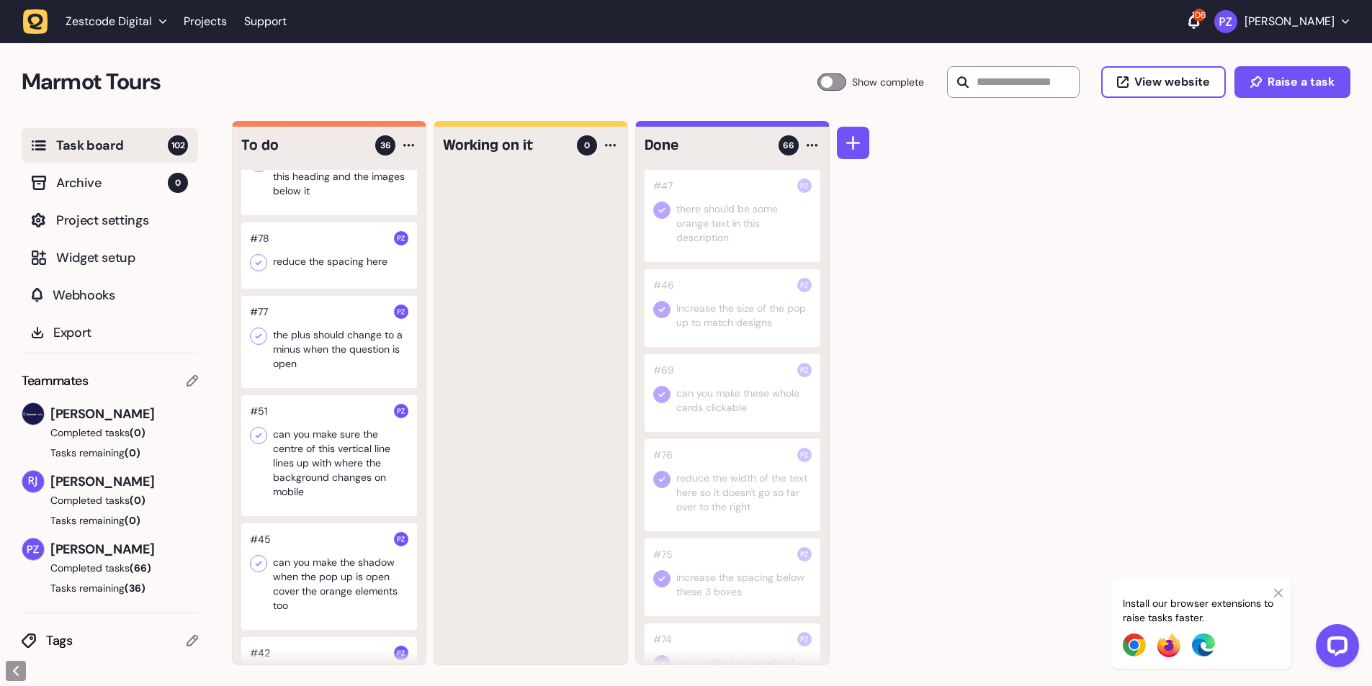
click at [256, 270] on icon at bounding box center [258, 263] width 14 height 14
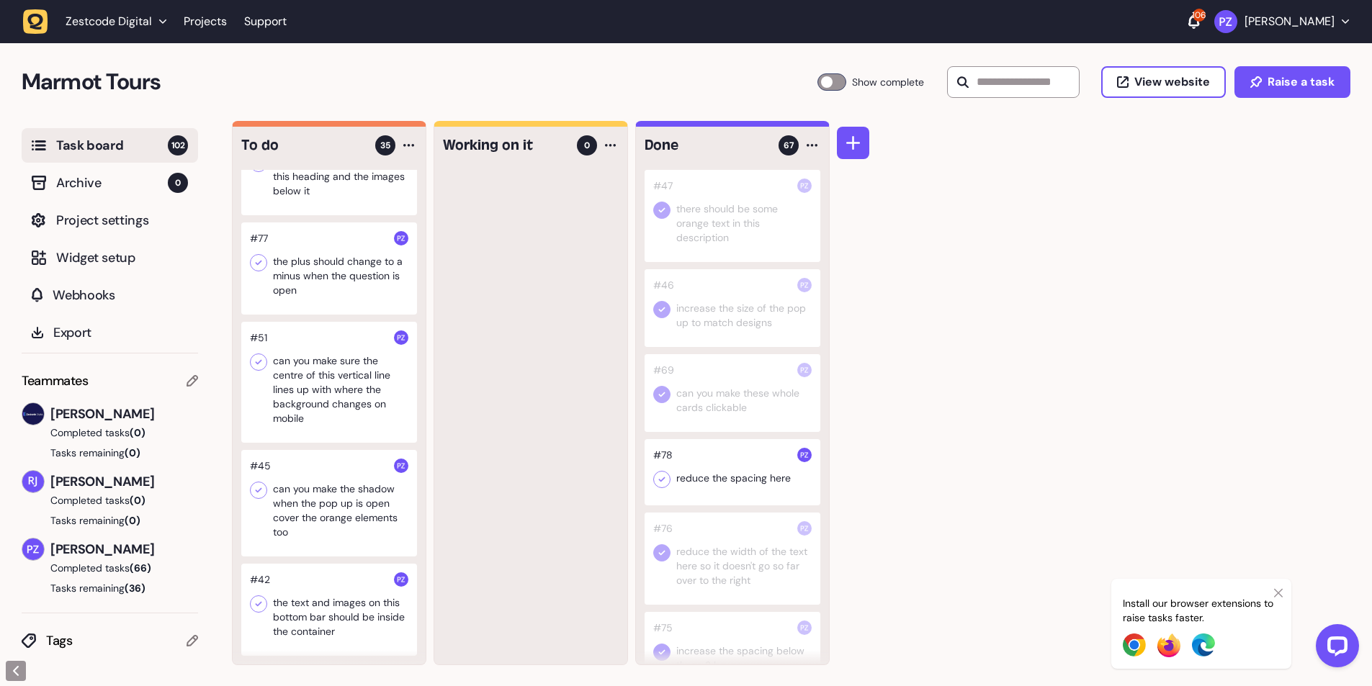
click at [658, 483] on icon at bounding box center [662, 480] width 14 height 14
click at [663, 492] on div at bounding box center [733, 472] width 176 height 66
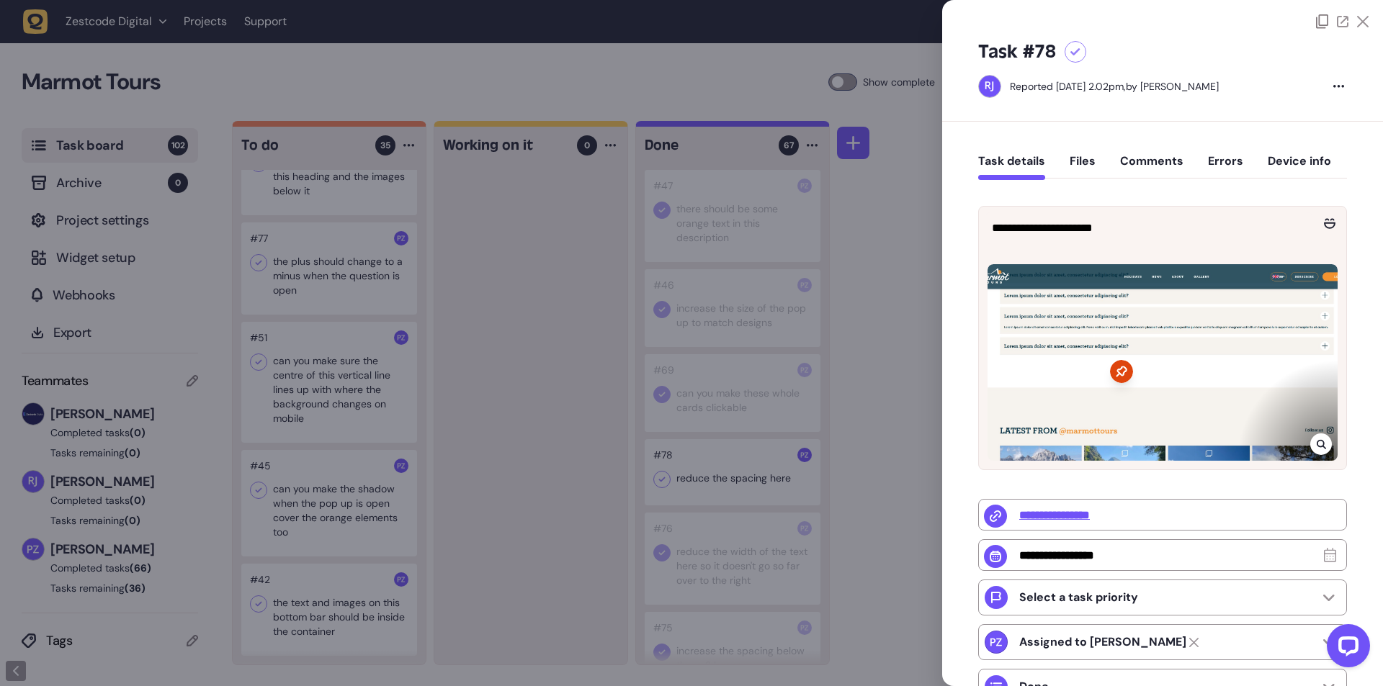
click at [794, 493] on div at bounding box center [691, 343] width 1383 height 686
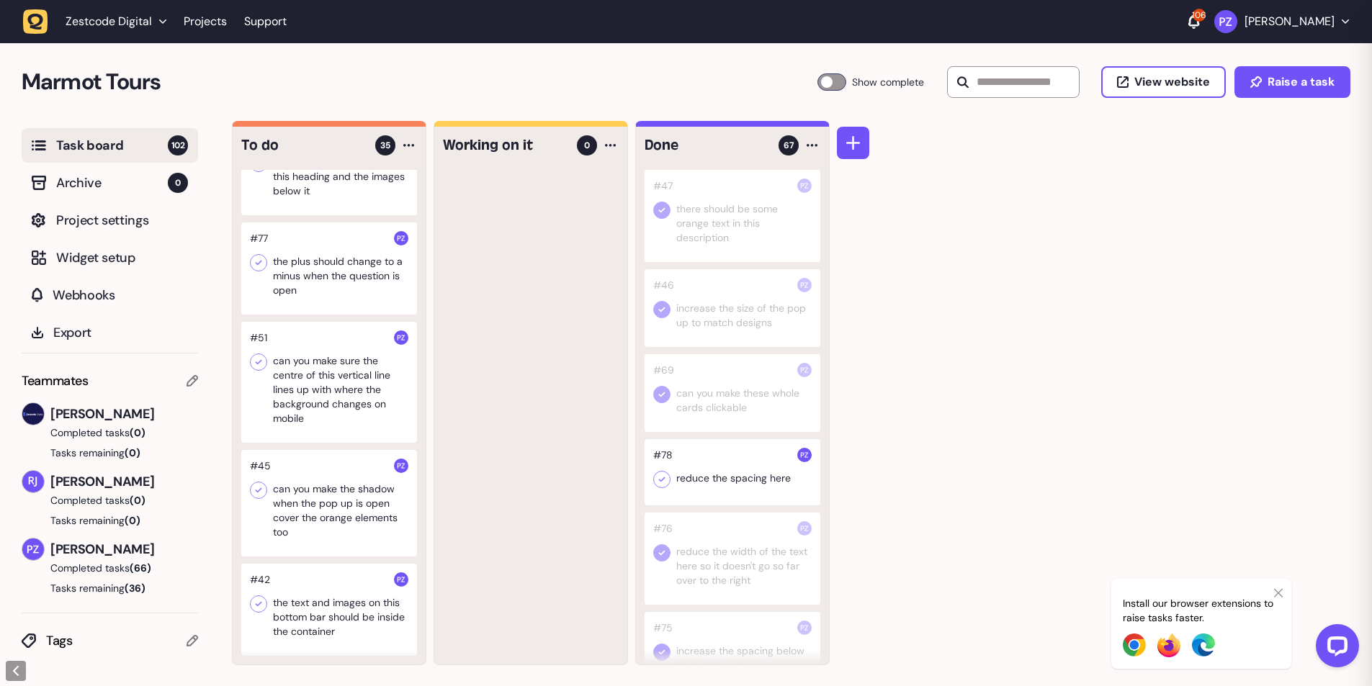
click at [658, 488] on div at bounding box center [733, 472] width 176 height 66
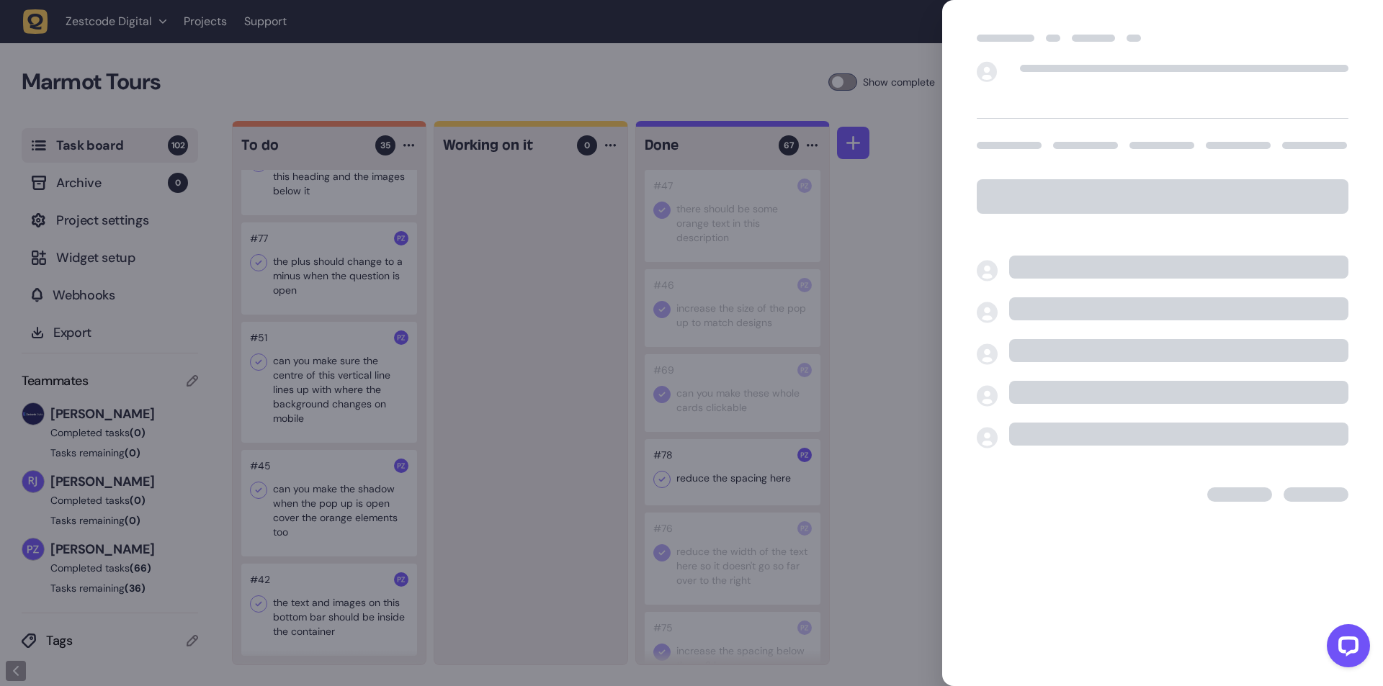
click at [661, 491] on div at bounding box center [691, 343] width 1383 height 686
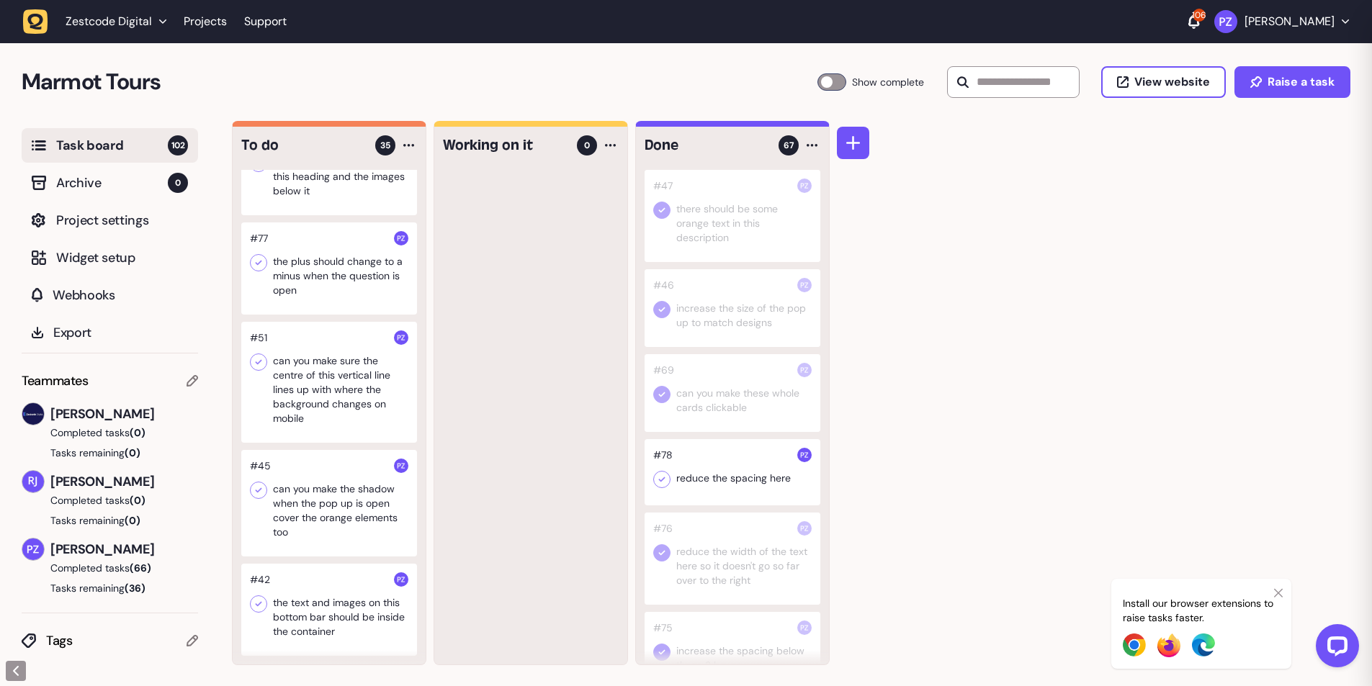
click at [663, 485] on icon at bounding box center [662, 480] width 14 height 14
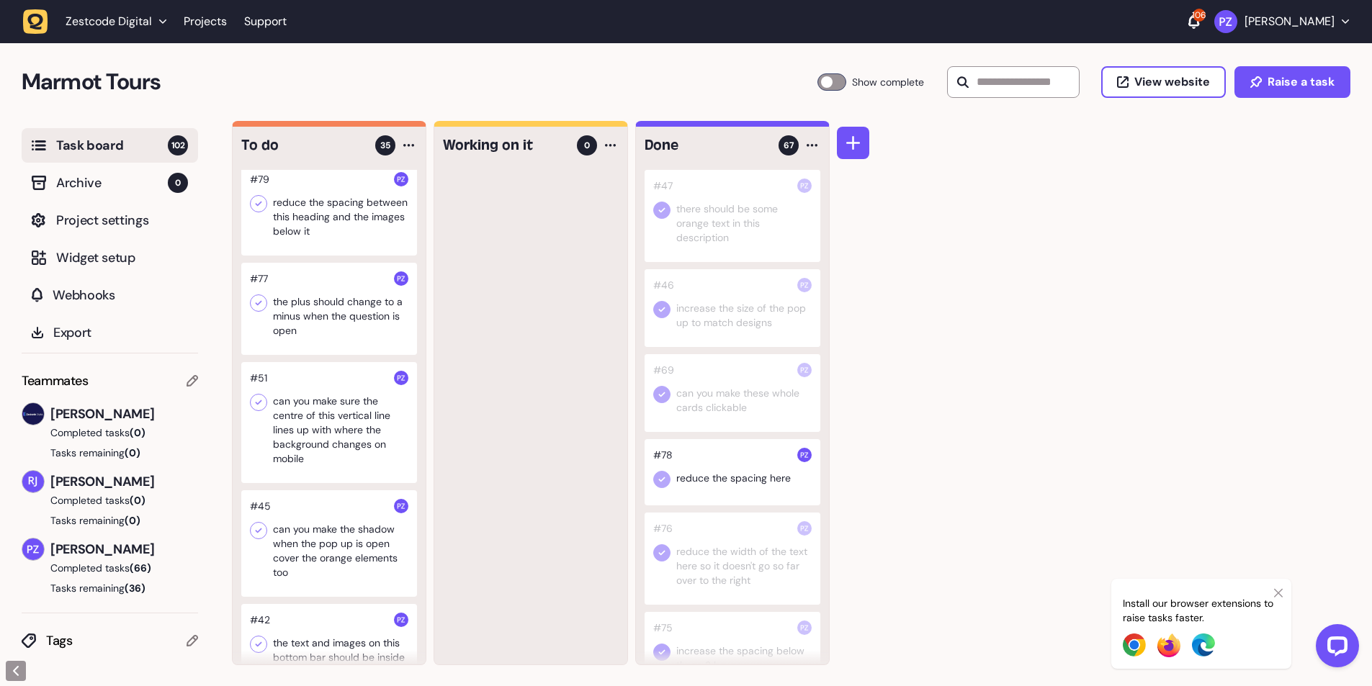
scroll to position [2111, 0]
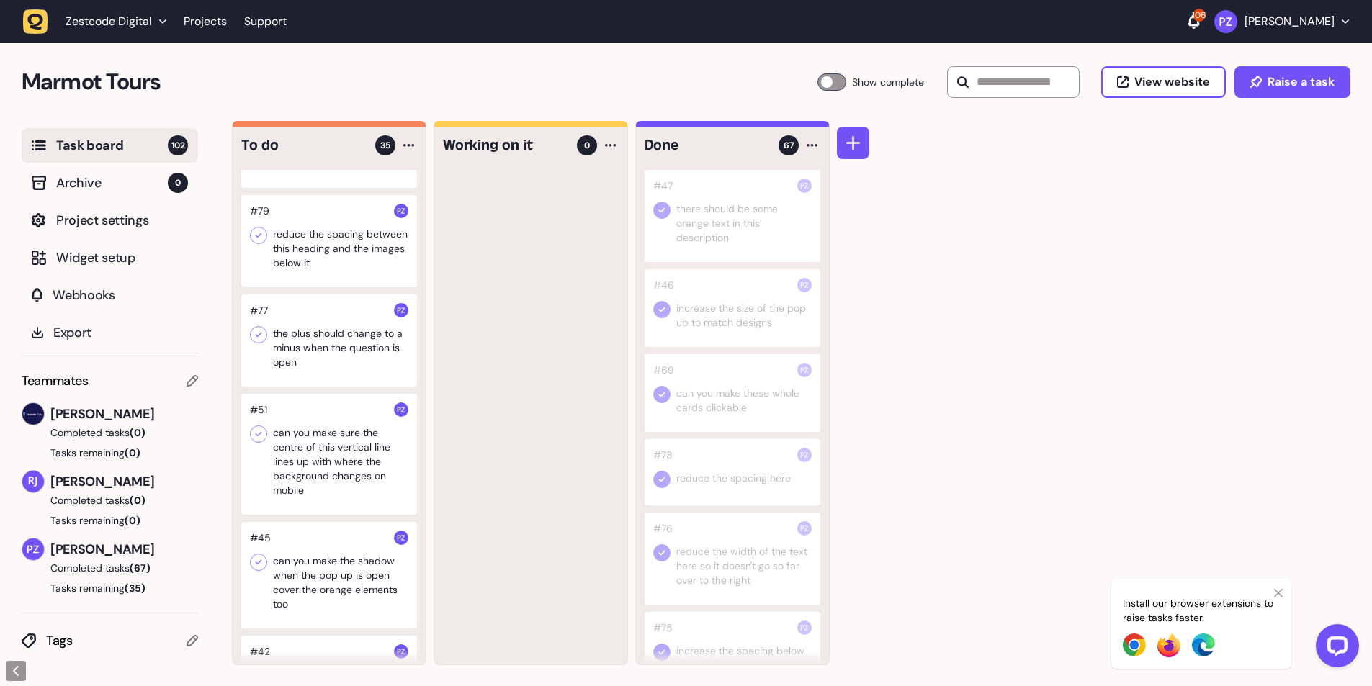
click at [324, 287] on div at bounding box center [329, 241] width 176 height 92
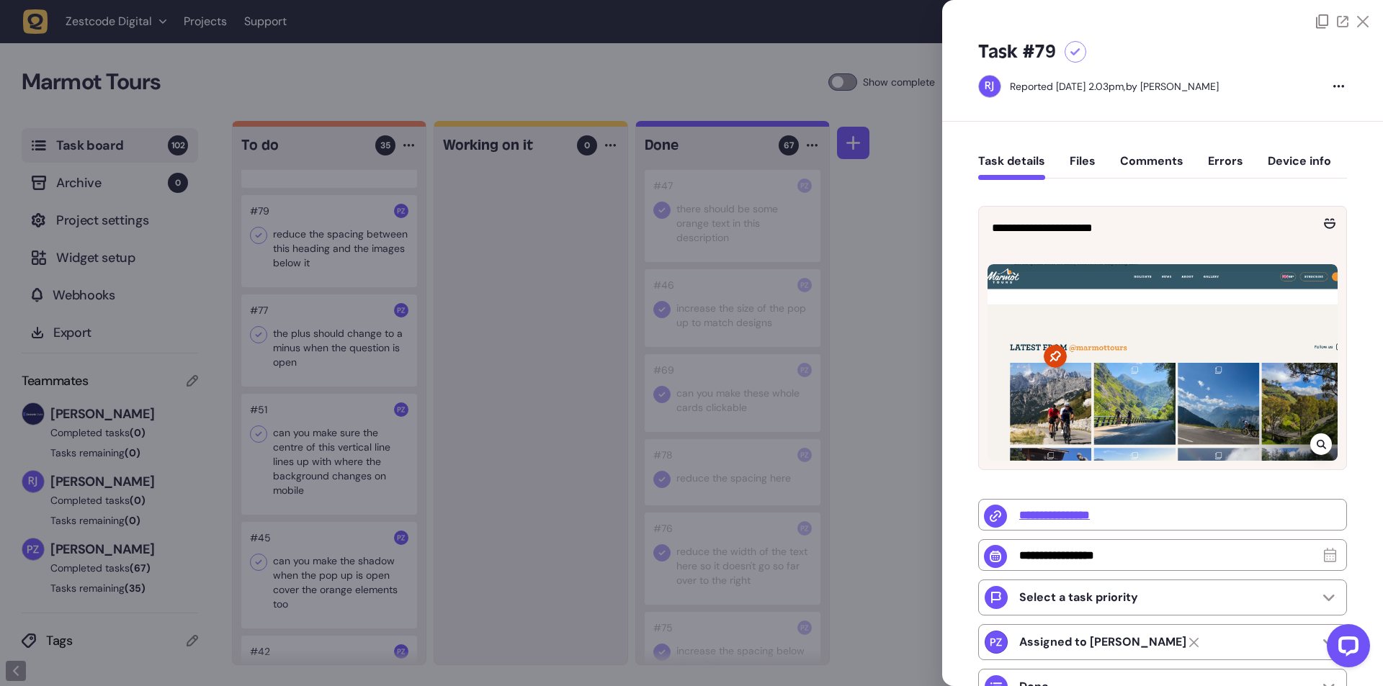
click at [450, 419] on div at bounding box center [691, 343] width 1383 height 686
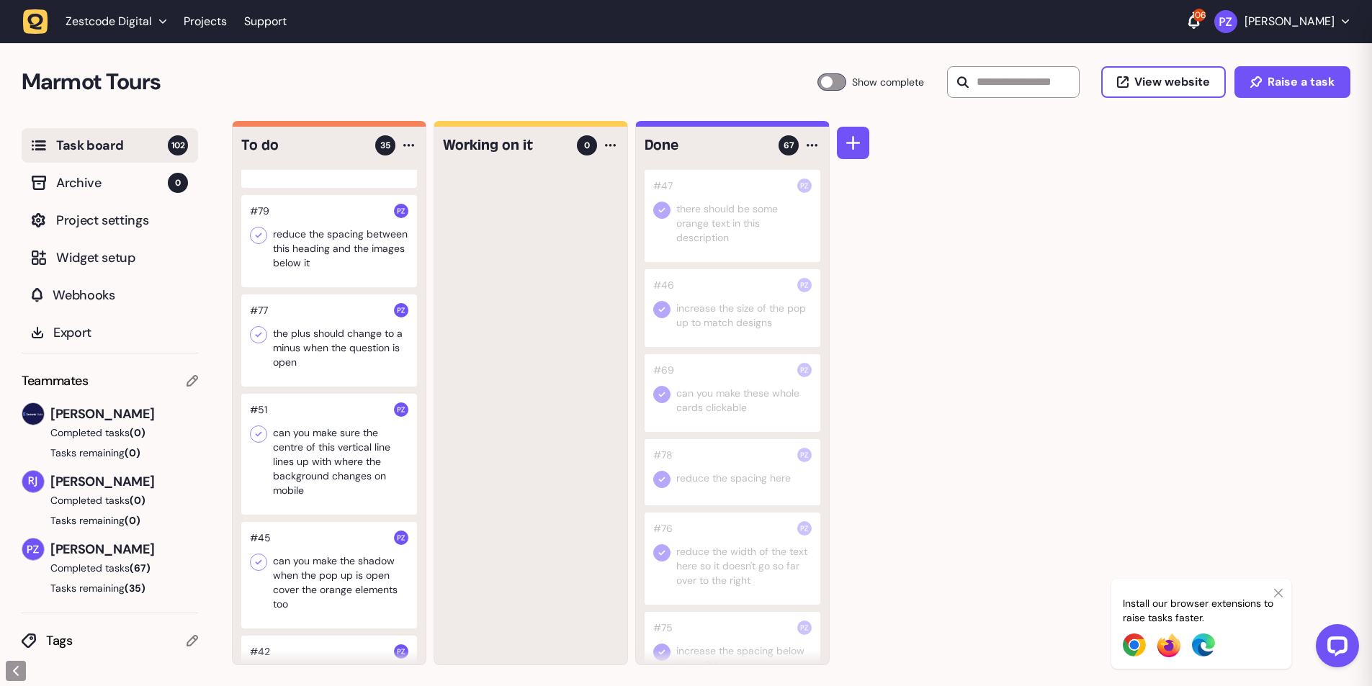
click at [282, 285] on div at bounding box center [329, 241] width 176 height 92
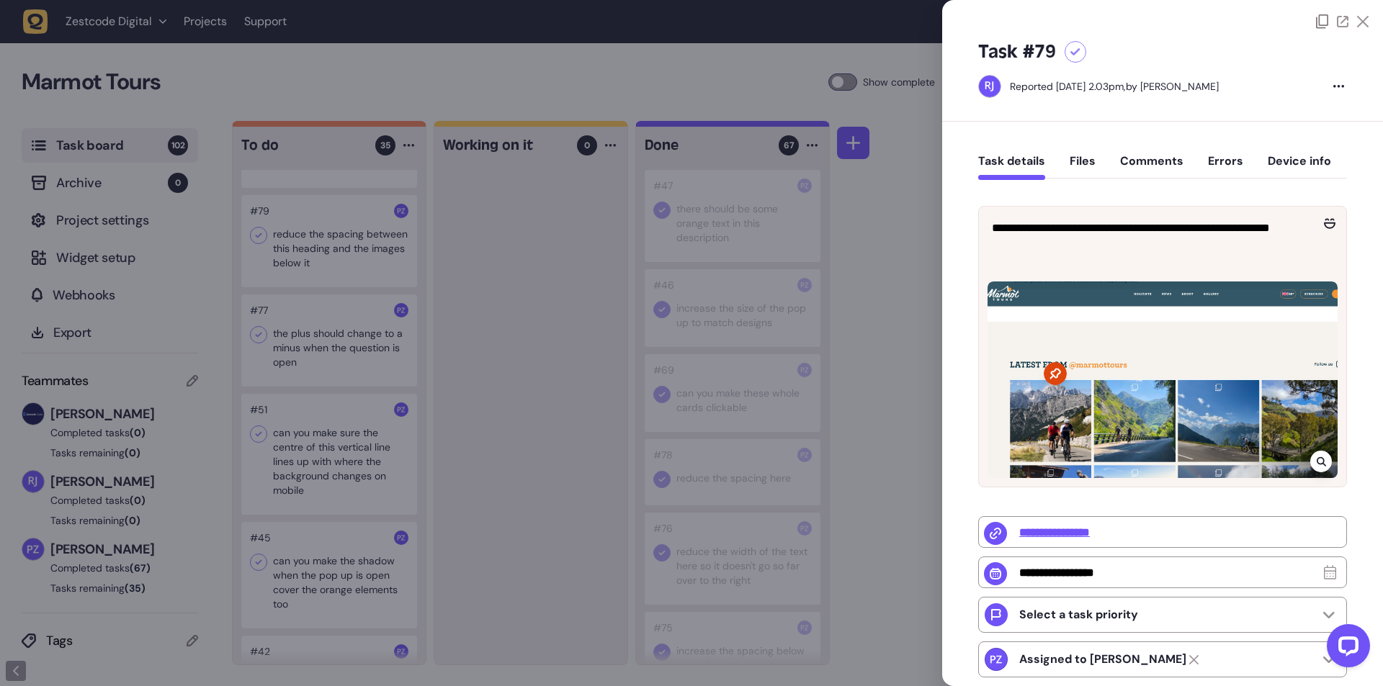
click at [561, 517] on div at bounding box center [691, 343] width 1383 height 686
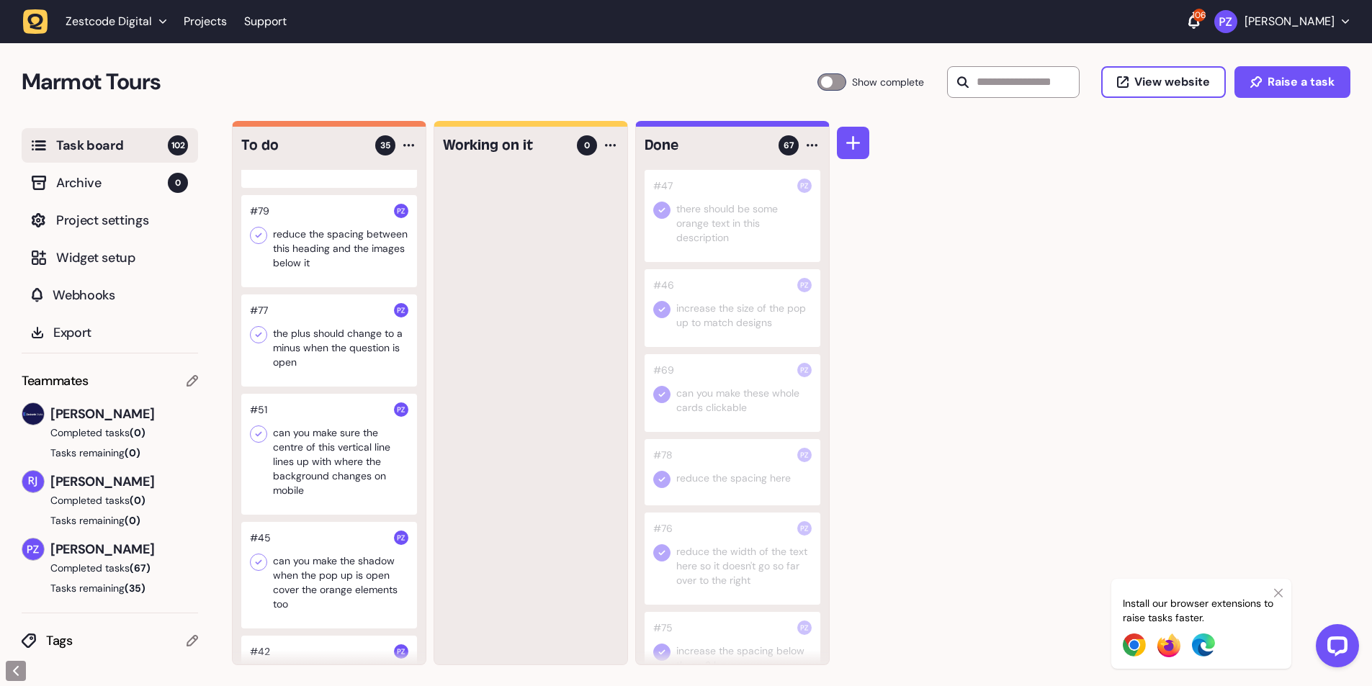
click at [344, 287] on div at bounding box center [329, 241] width 176 height 92
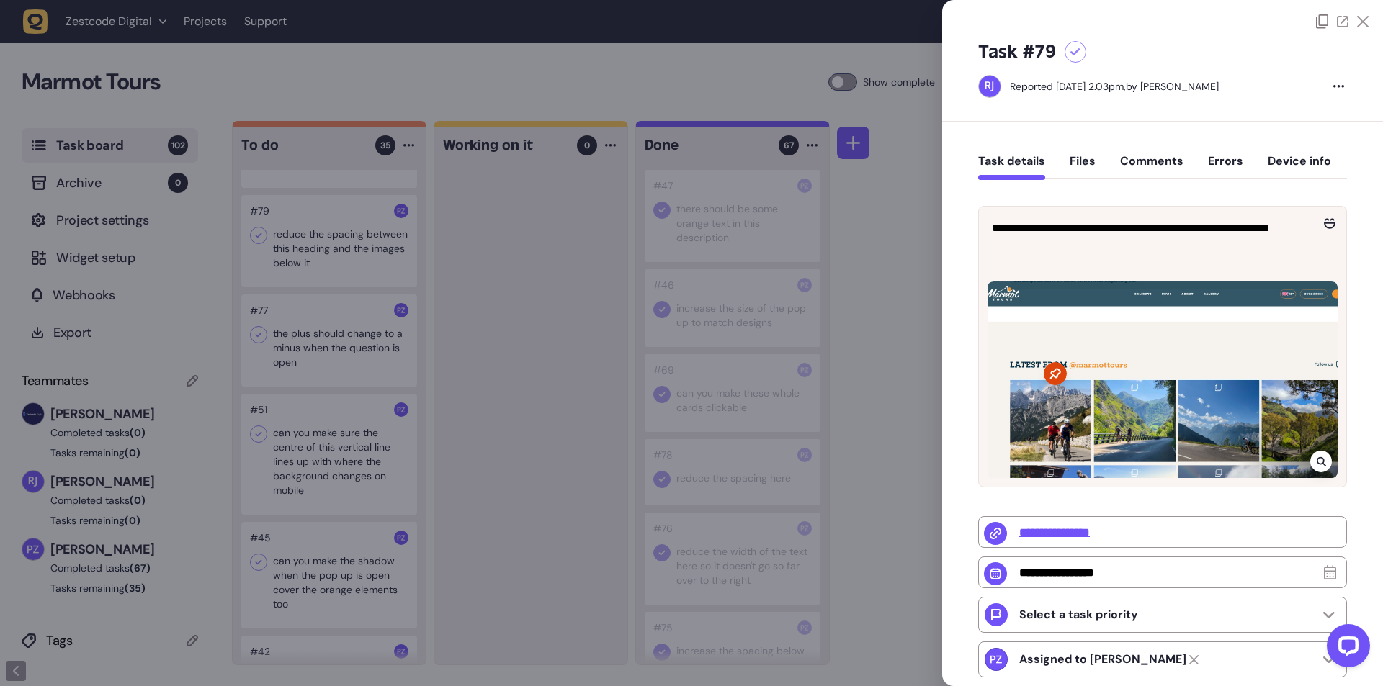
click at [246, 282] on div at bounding box center [691, 343] width 1383 height 686
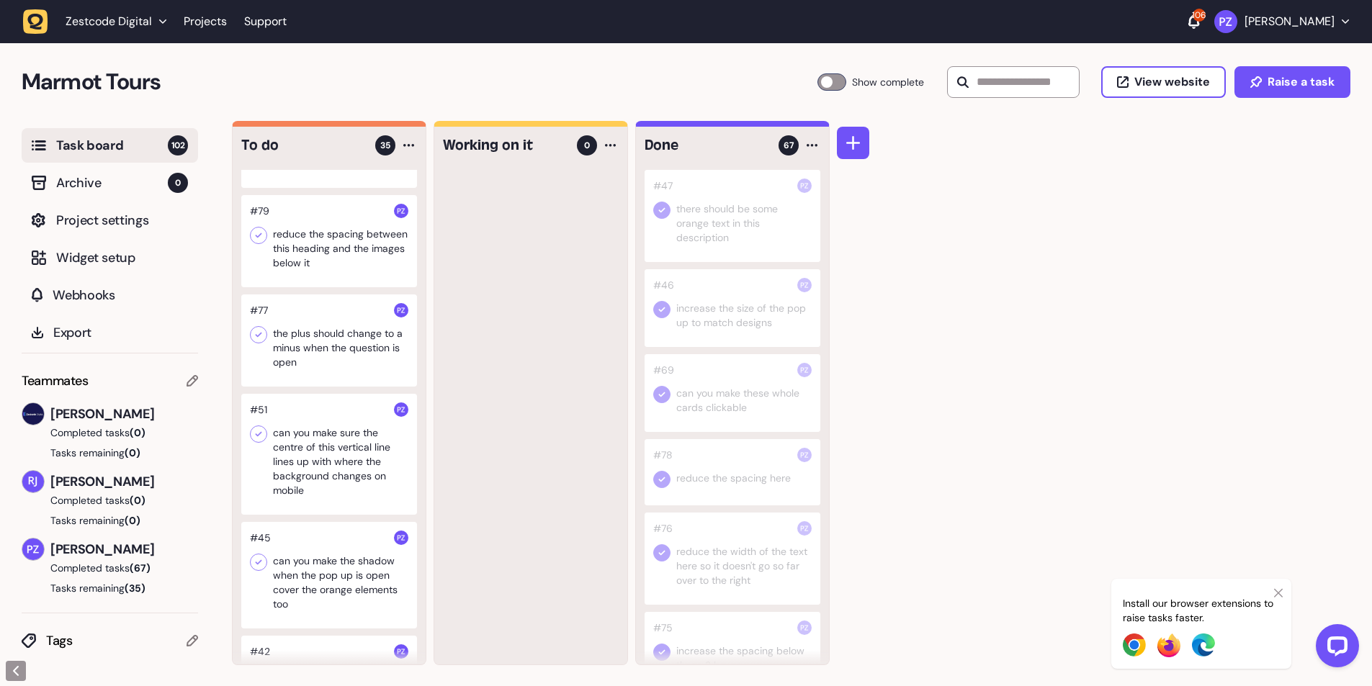
click at [258, 243] on icon at bounding box center [258, 235] width 14 height 14
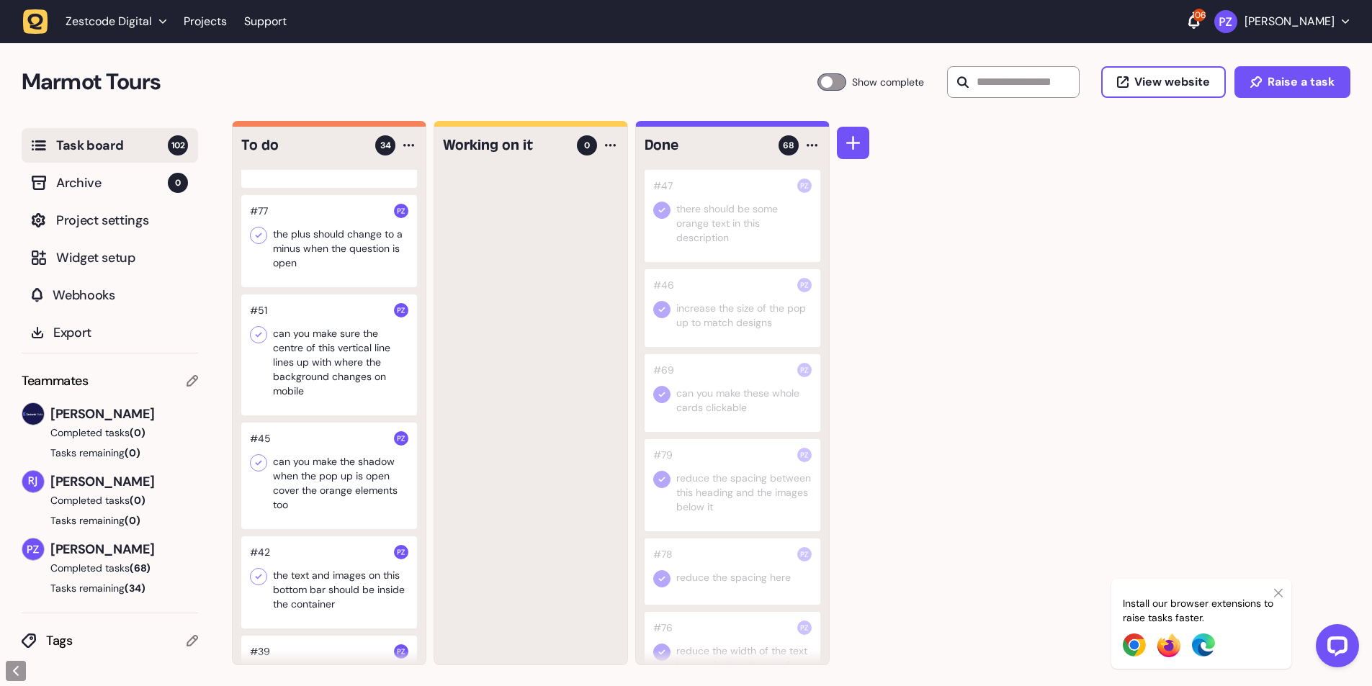
scroll to position [2039, 0]
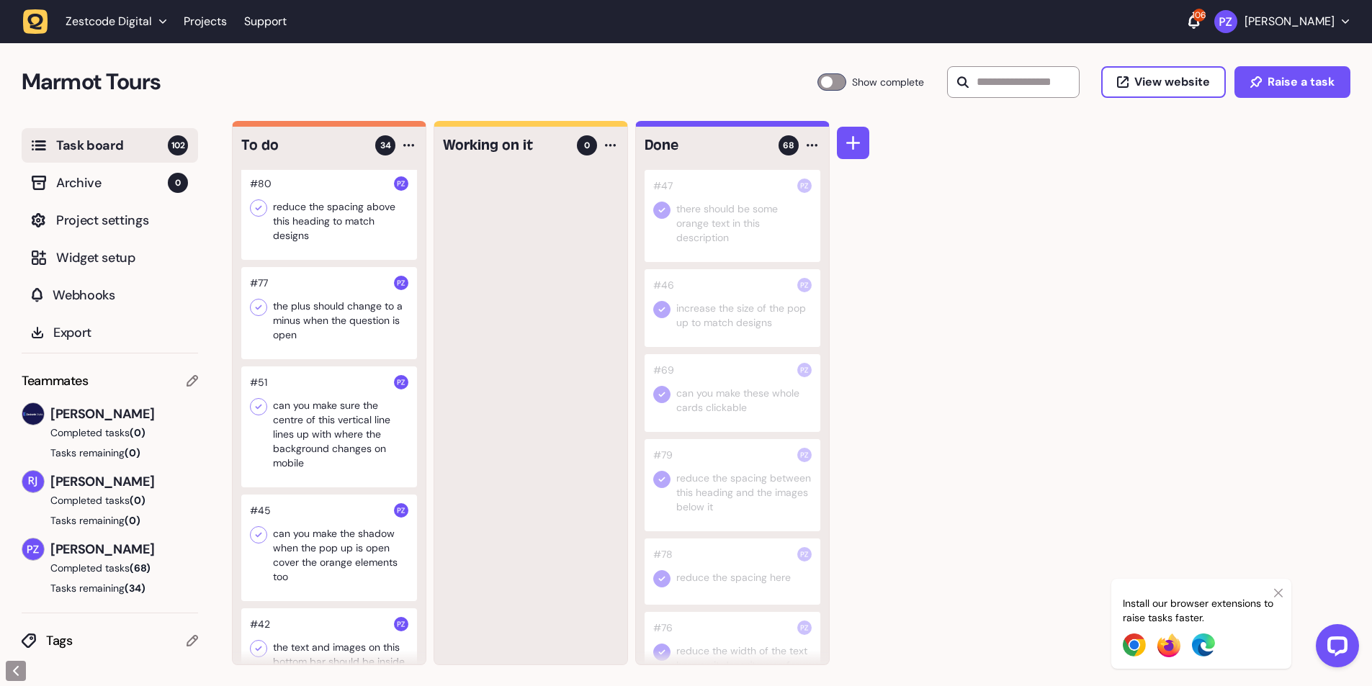
click at [318, 260] on div at bounding box center [329, 214] width 176 height 92
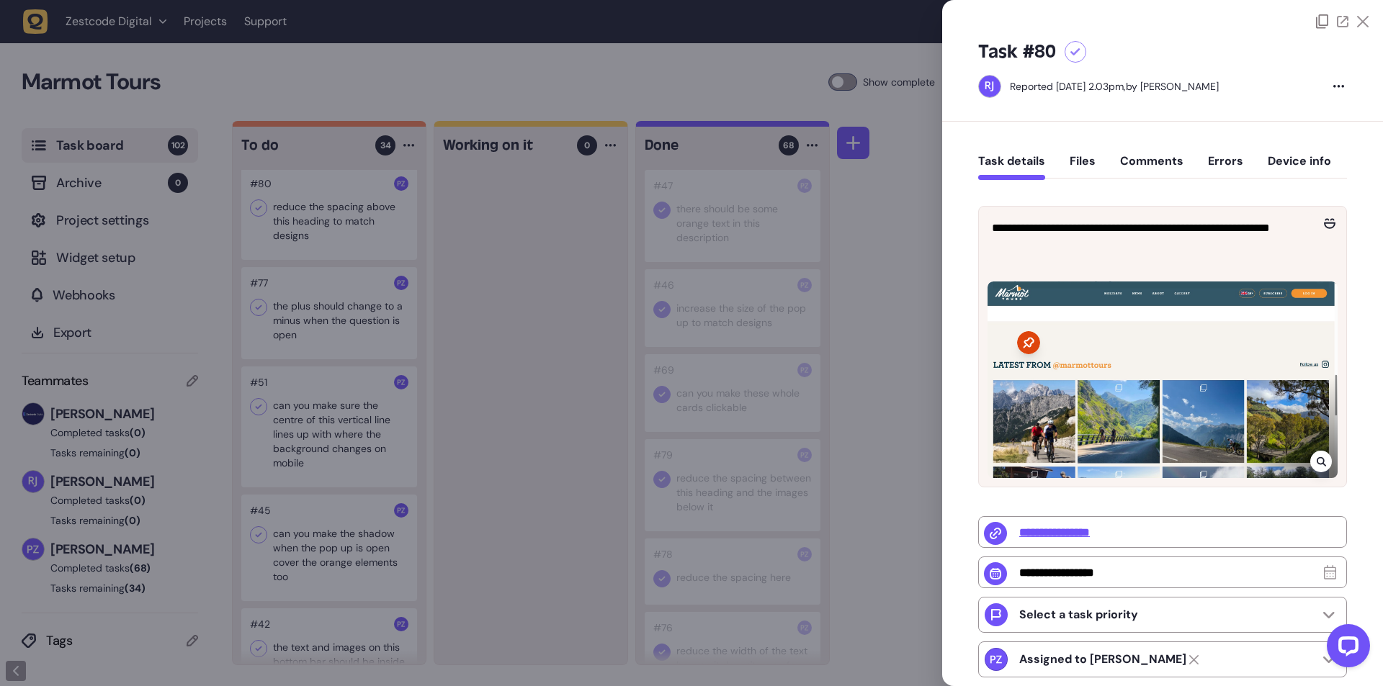
click at [512, 372] on div at bounding box center [691, 343] width 1383 height 686
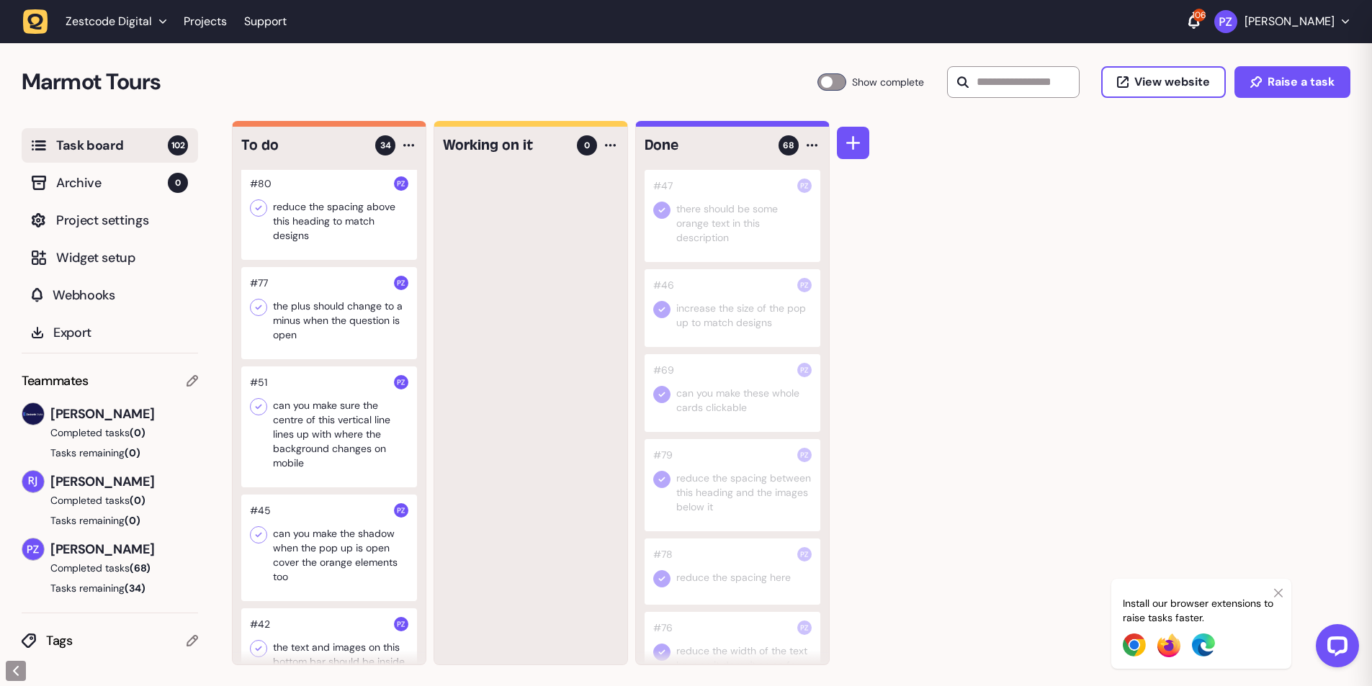
click at [329, 260] on div at bounding box center [329, 214] width 176 height 92
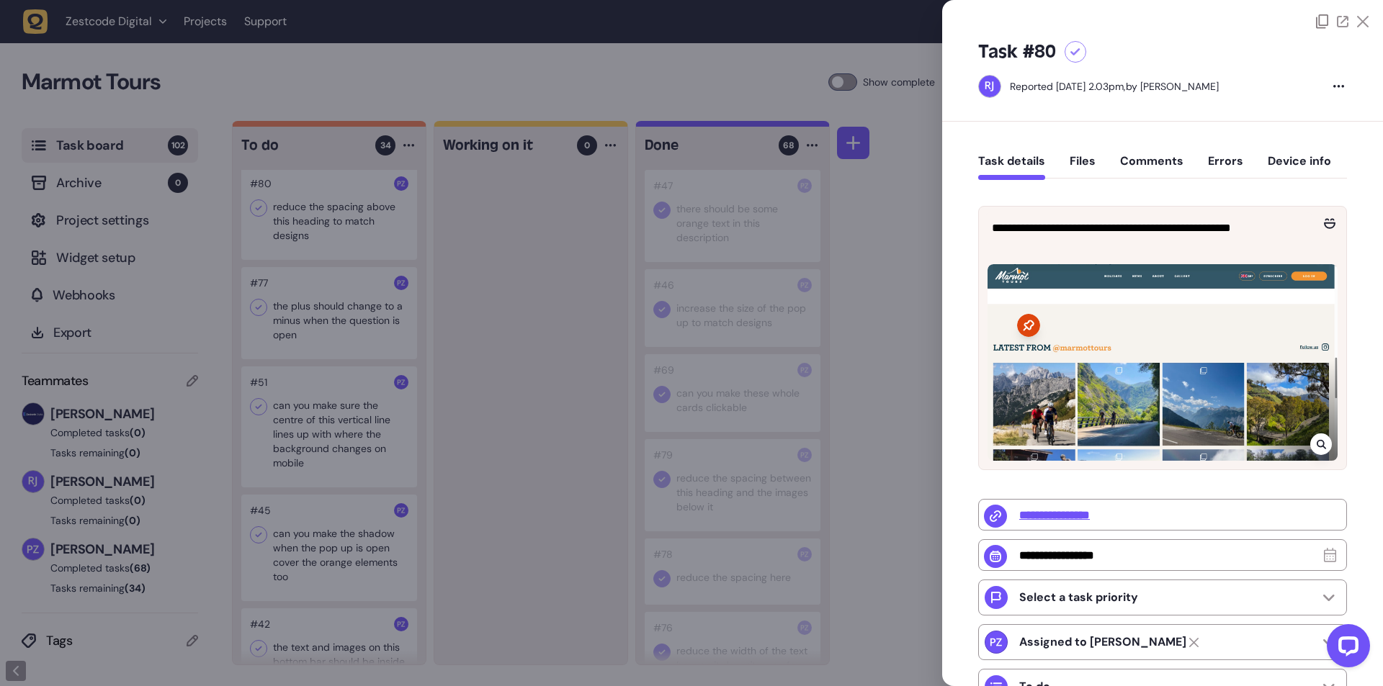
click at [482, 313] on div at bounding box center [691, 343] width 1383 height 686
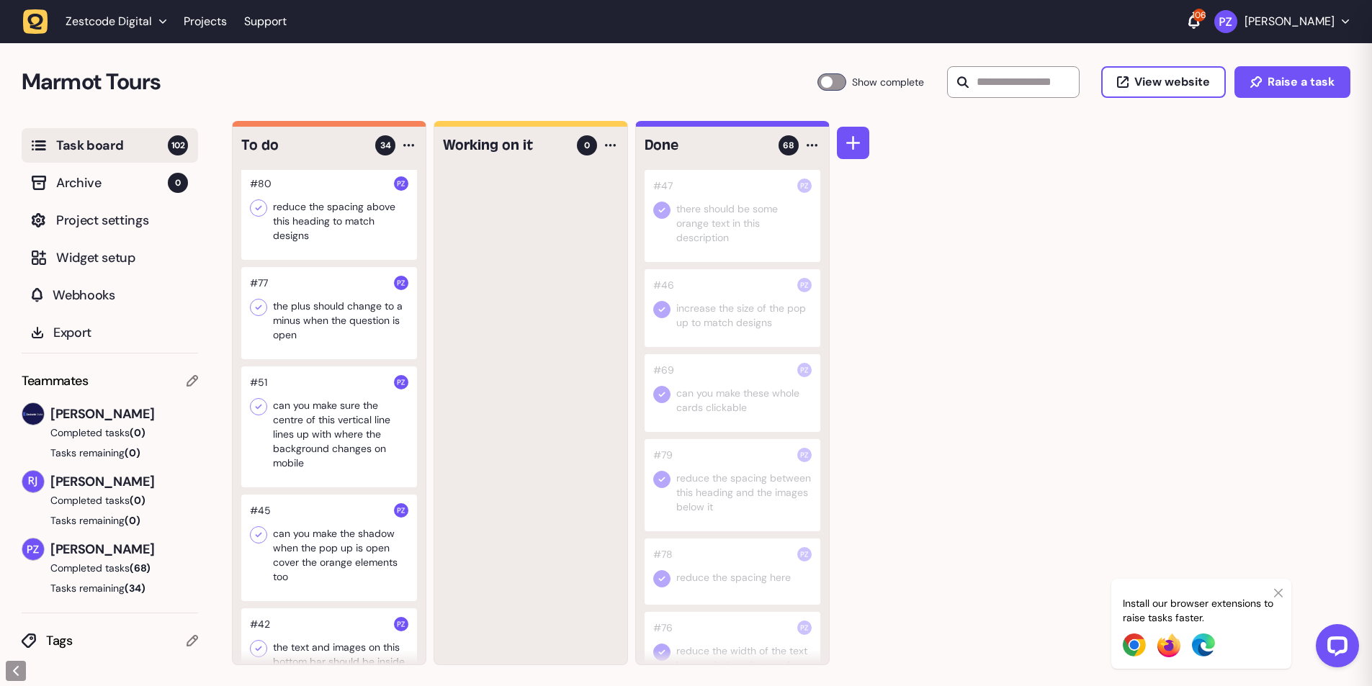
click at [259, 211] on icon at bounding box center [259, 208] width 6 height 5
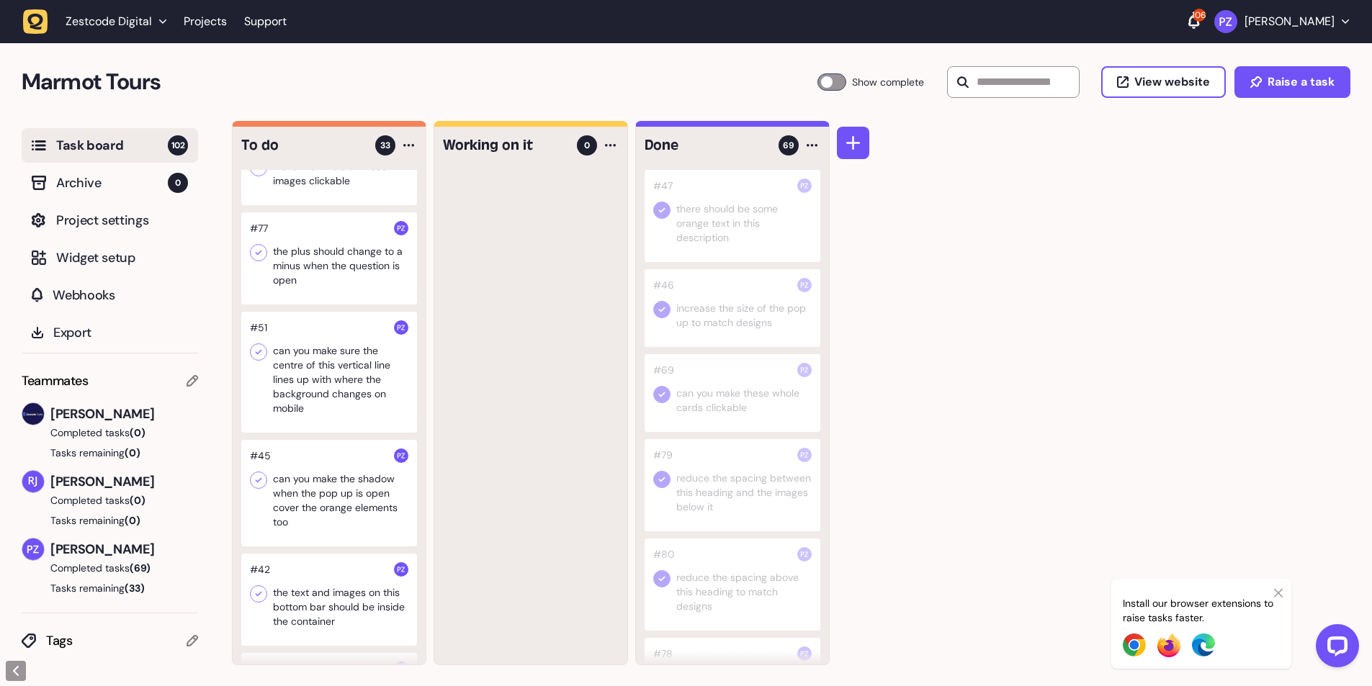
scroll to position [1895, 0]
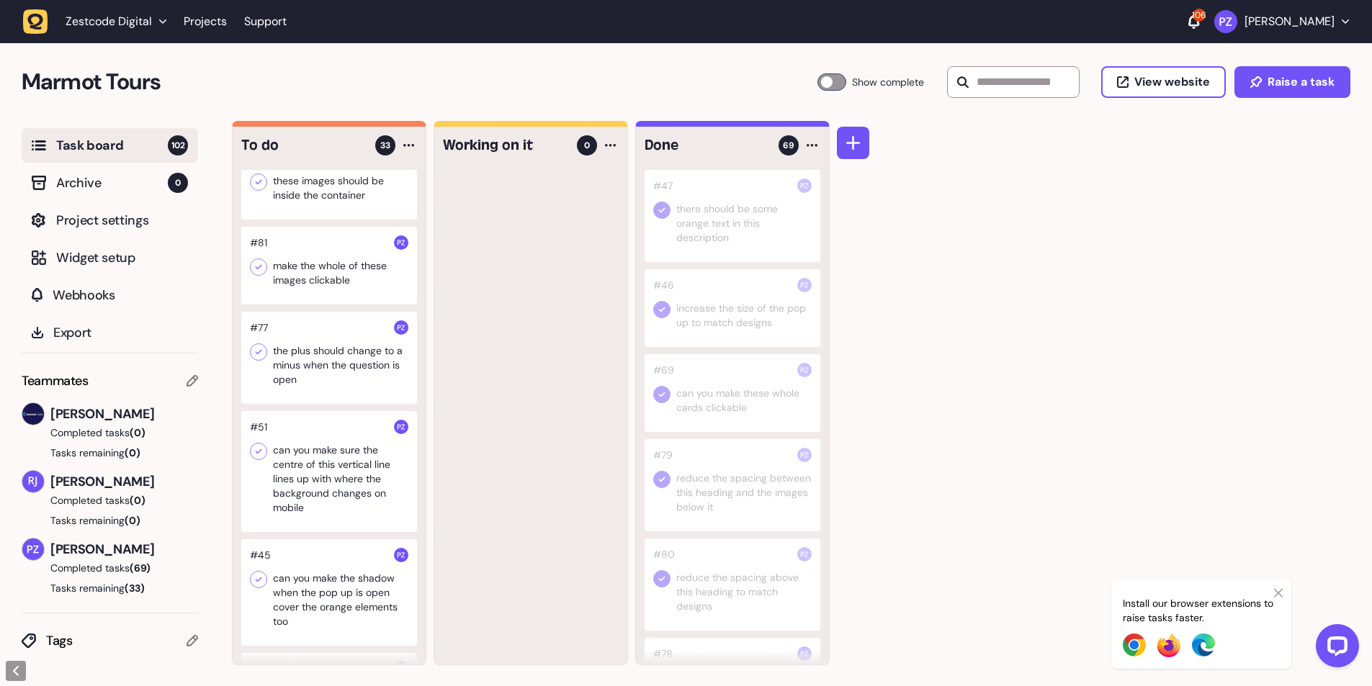
click at [341, 305] on div at bounding box center [329, 266] width 176 height 78
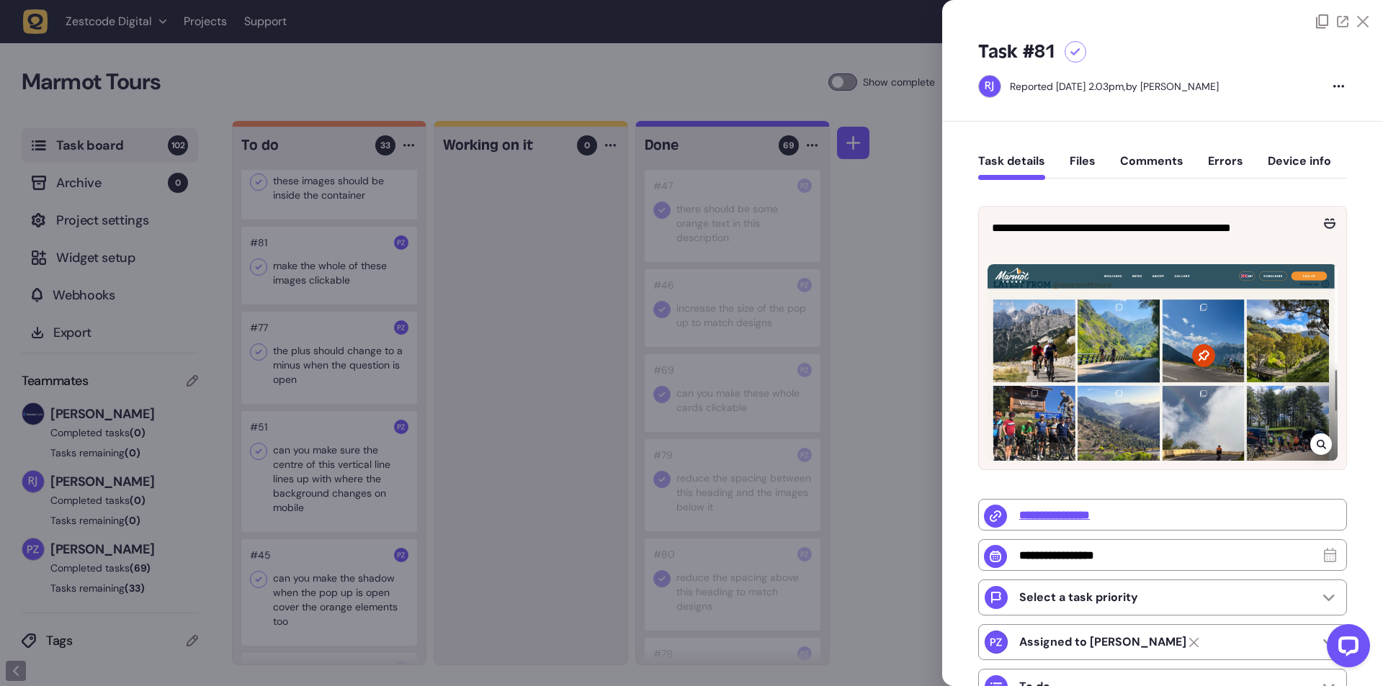
click at [546, 392] on div at bounding box center [691, 343] width 1383 height 686
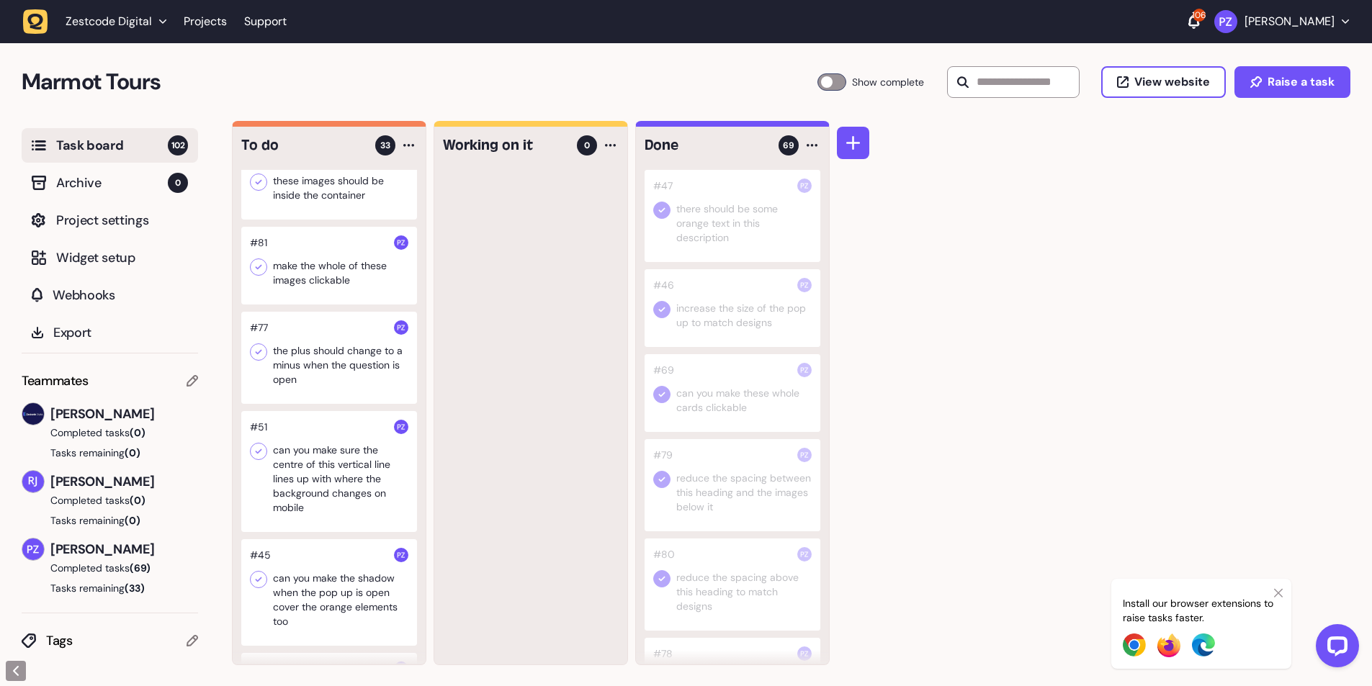
click at [255, 274] on icon at bounding box center [258, 267] width 14 height 14
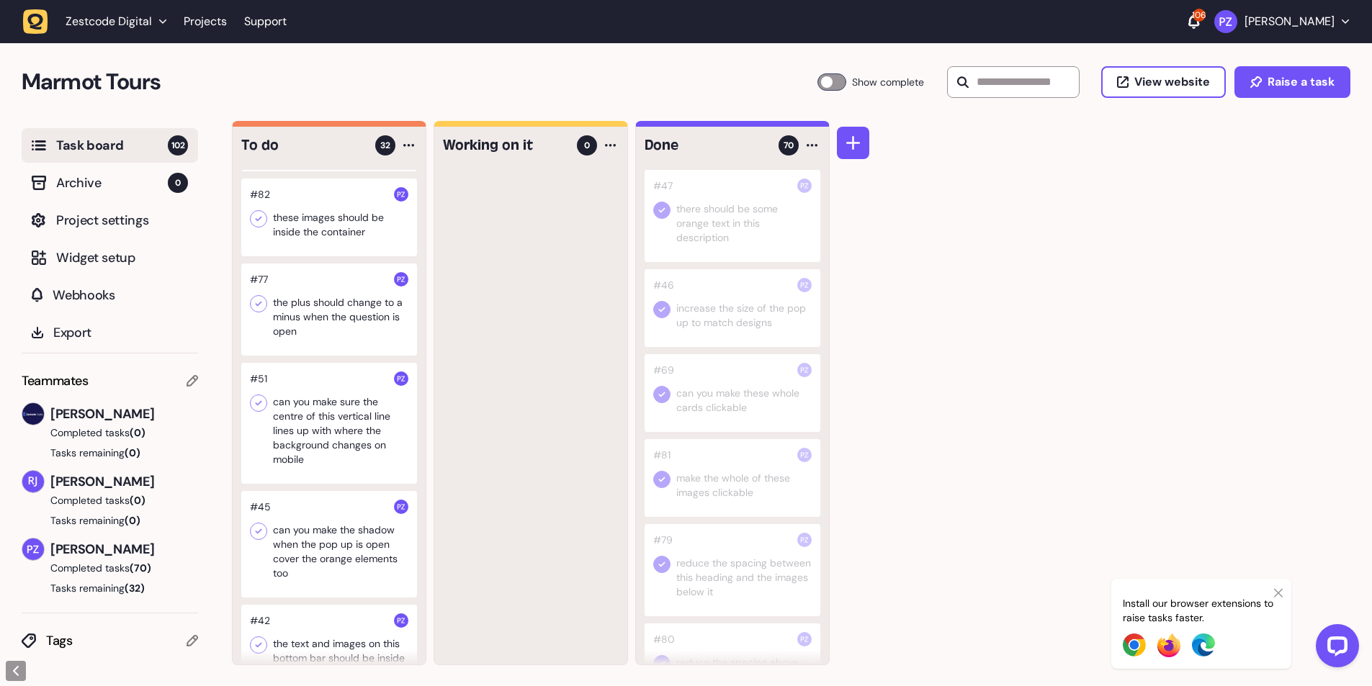
scroll to position [1823, 0]
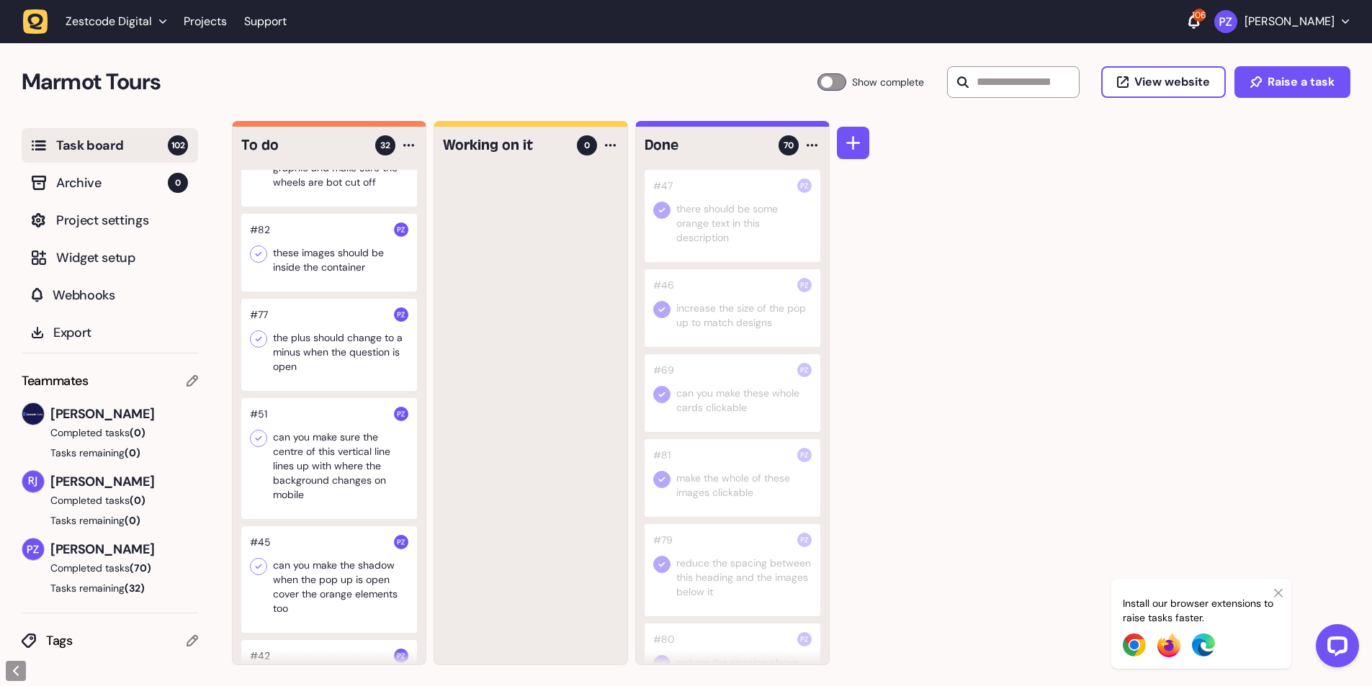
click at [322, 292] on div at bounding box center [329, 253] width 176 height 78
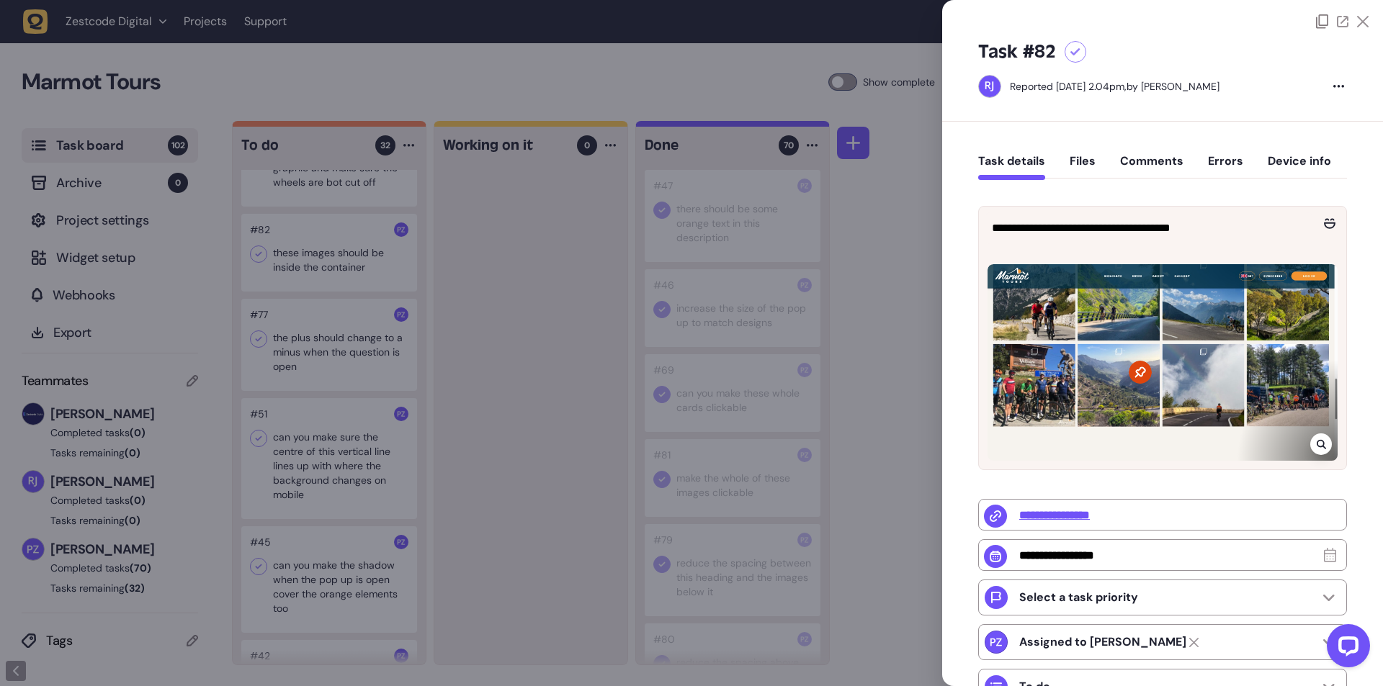
click at [508, 356] on div at bounding box center [691, 343] width 1383 height 686
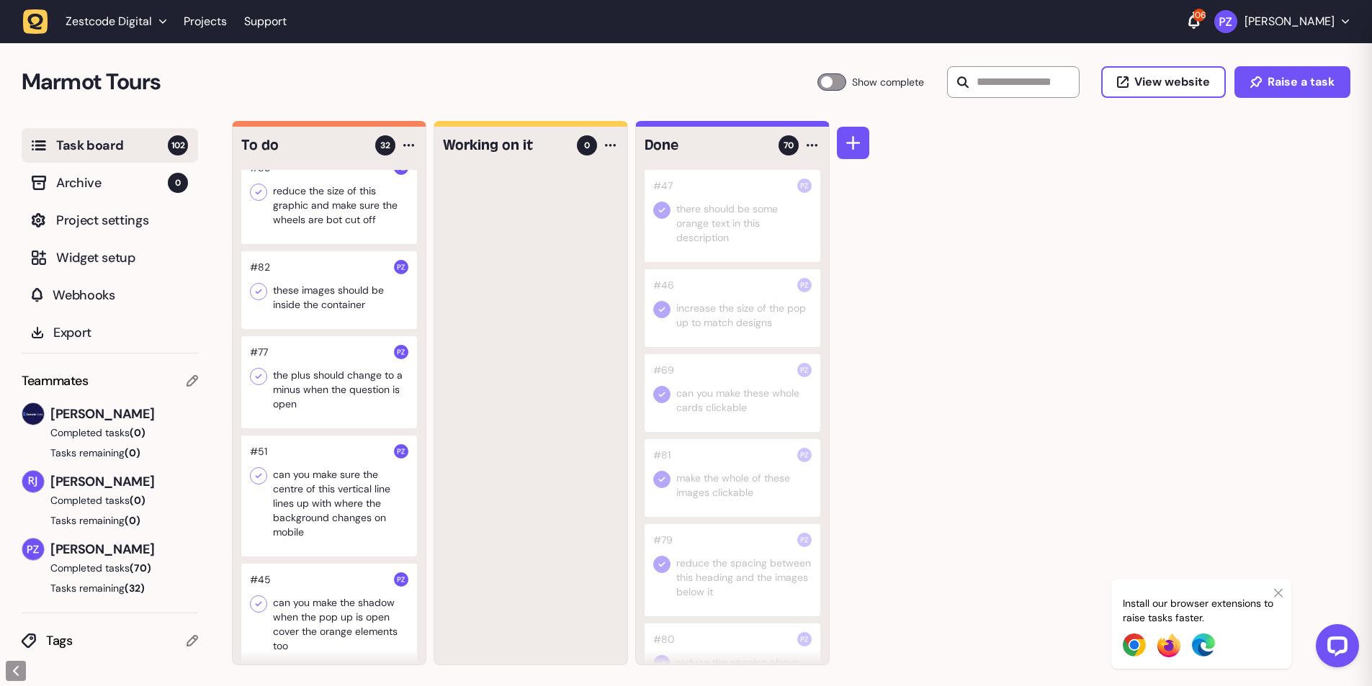
scroll to position [1751, 0]
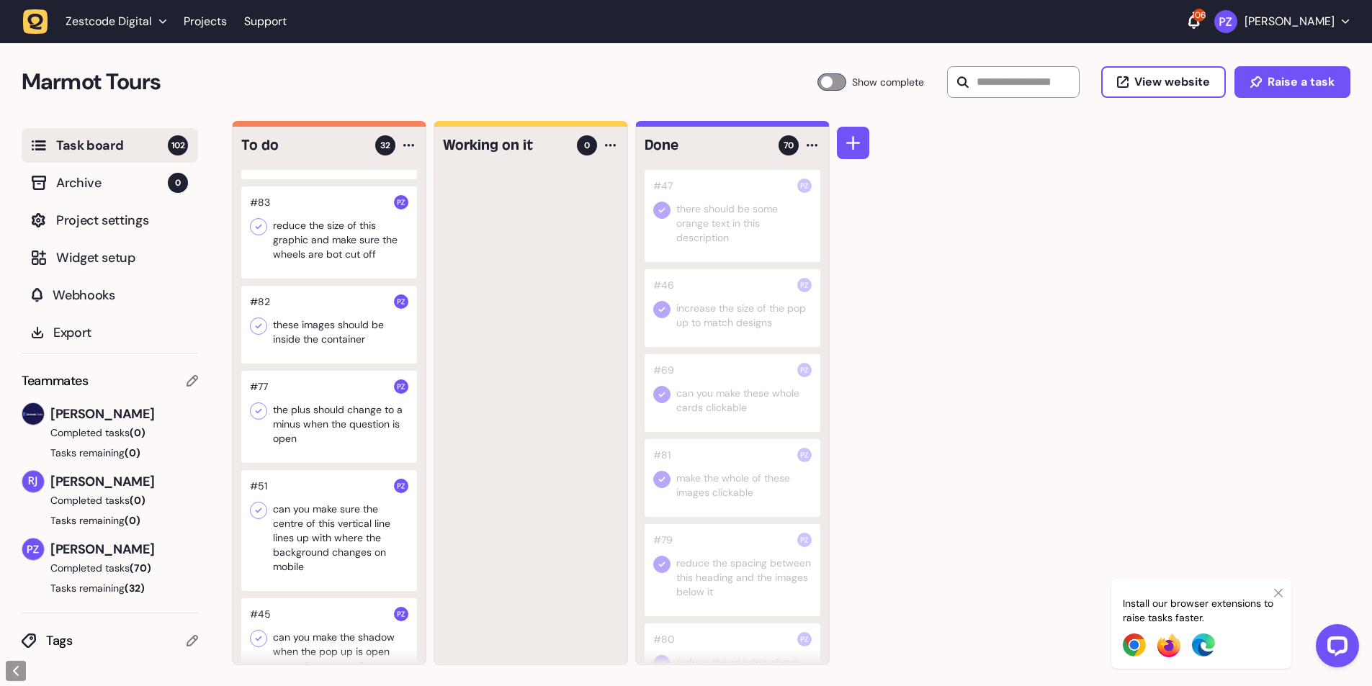
click at [333, 279] on div at bounding box center [329, 233] width 176 height 92
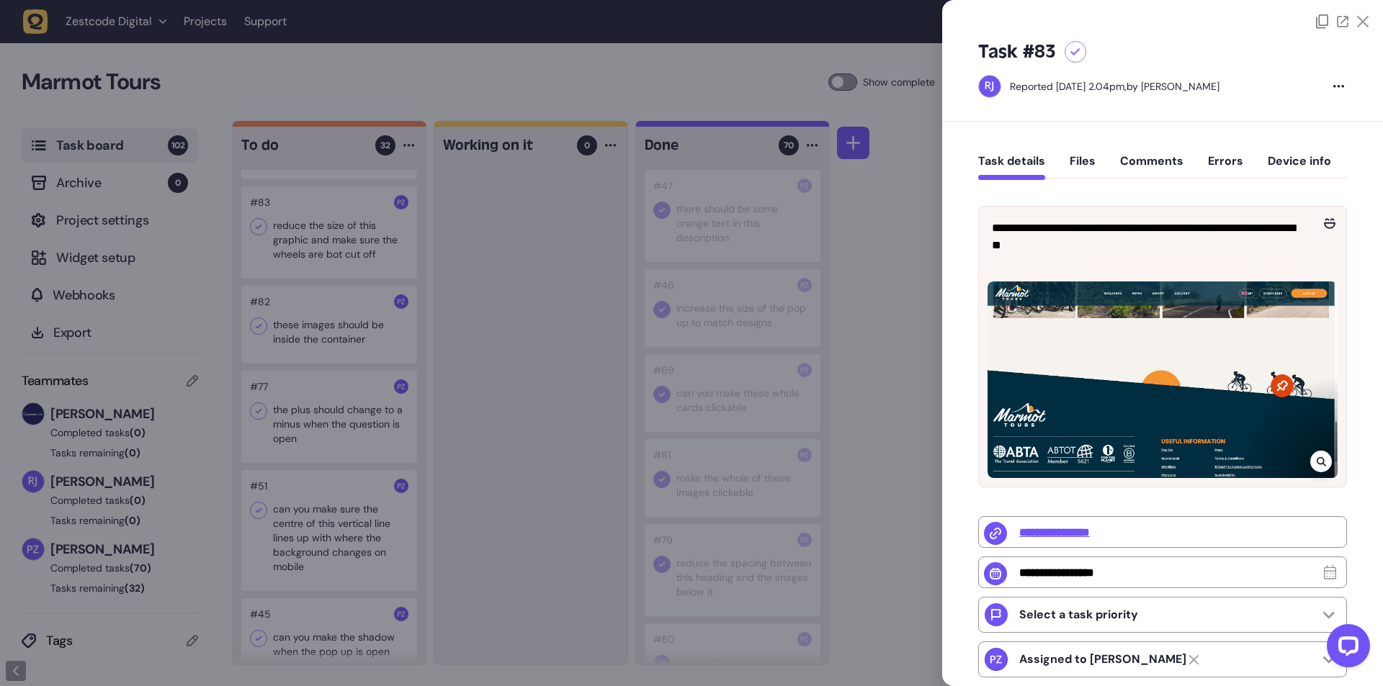
click at [430, 361] on div at bounding box center [691, 343] width 1383 height 686
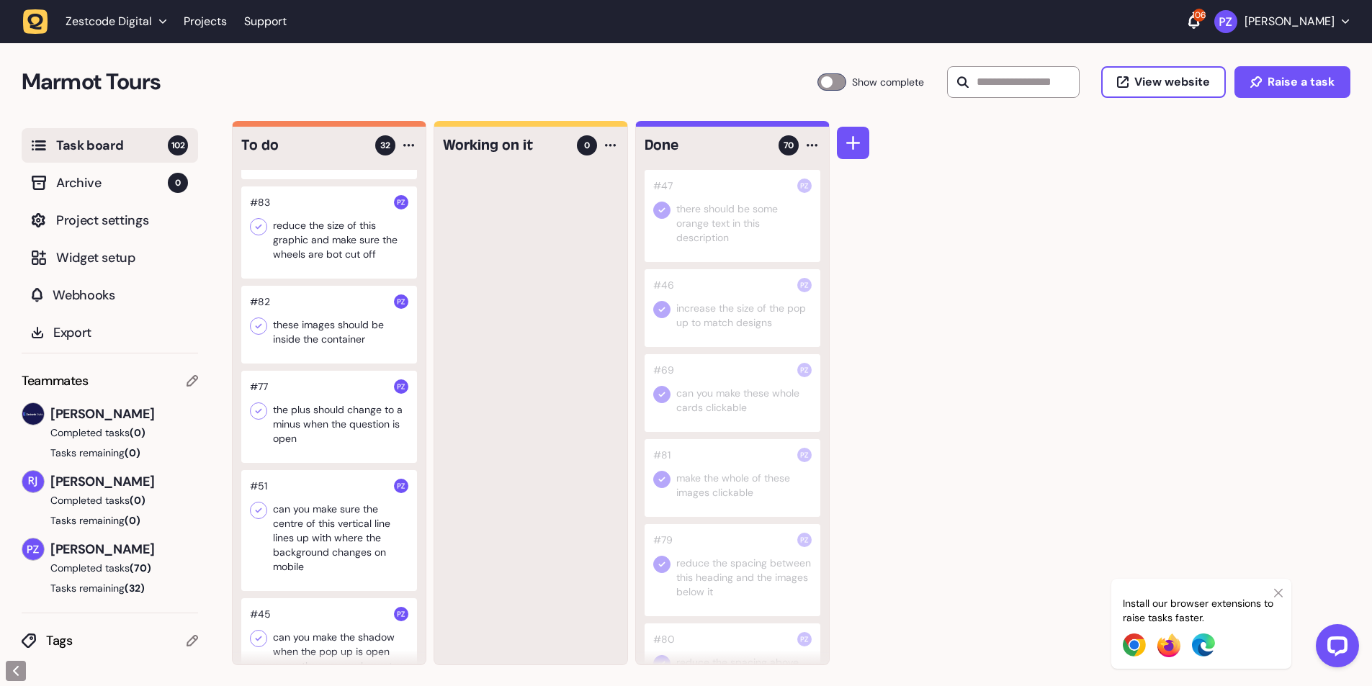
click at [310, 279] on div at bounding box center [329, 233] width 176 height 92
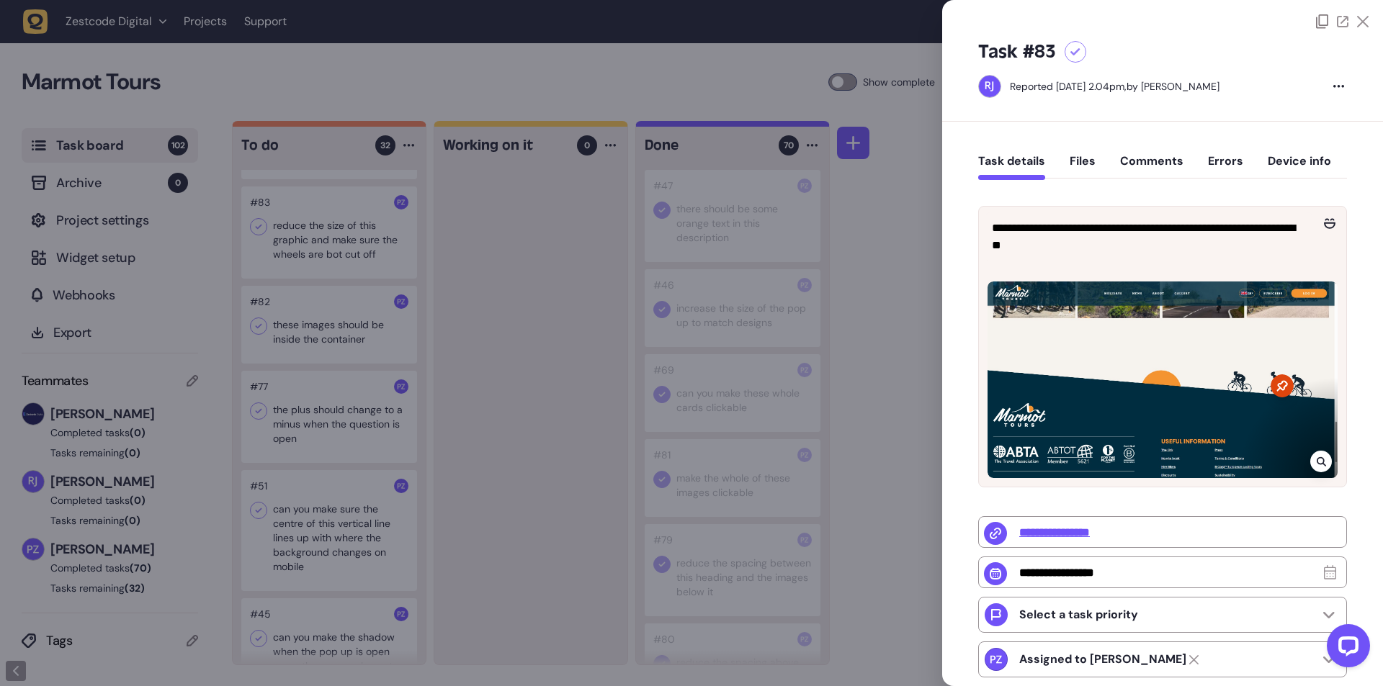
click at [477, 375] on div at bounding box center [691, 343] width 1383 height 686
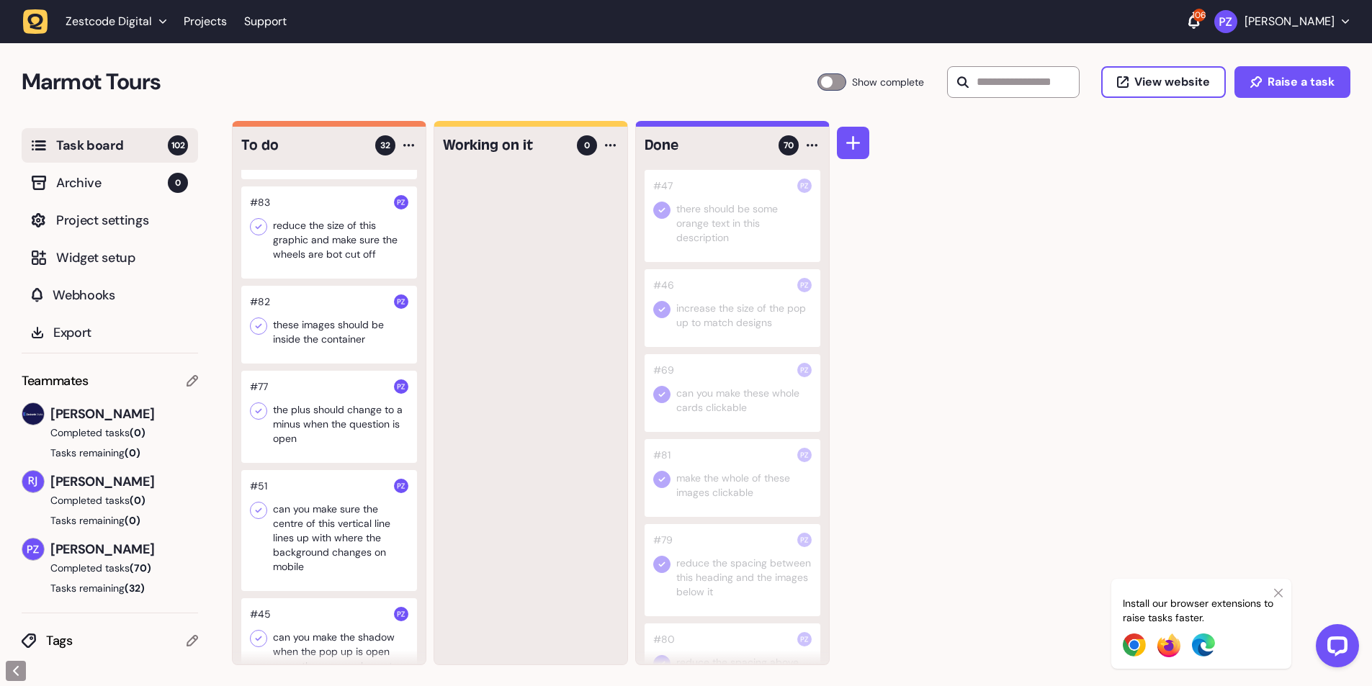
click at [271, 273] on div at bounding box center [329, 233] width 176 height 92
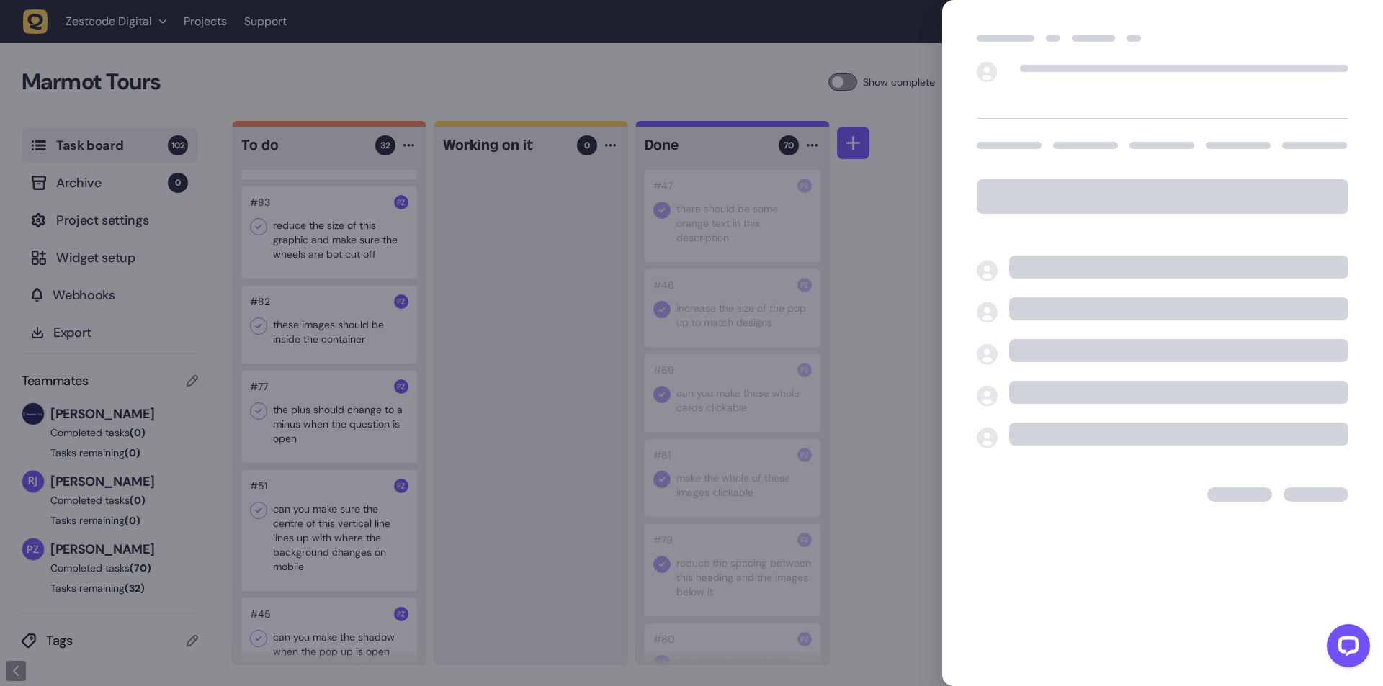
drag, startPoint x: 555, startPoint y: 348, endPoint x: 333, endPoint y: 301, distance: 227.4
click at [552, 348] on div at bounding box center [691, 343] width 1383 height 686
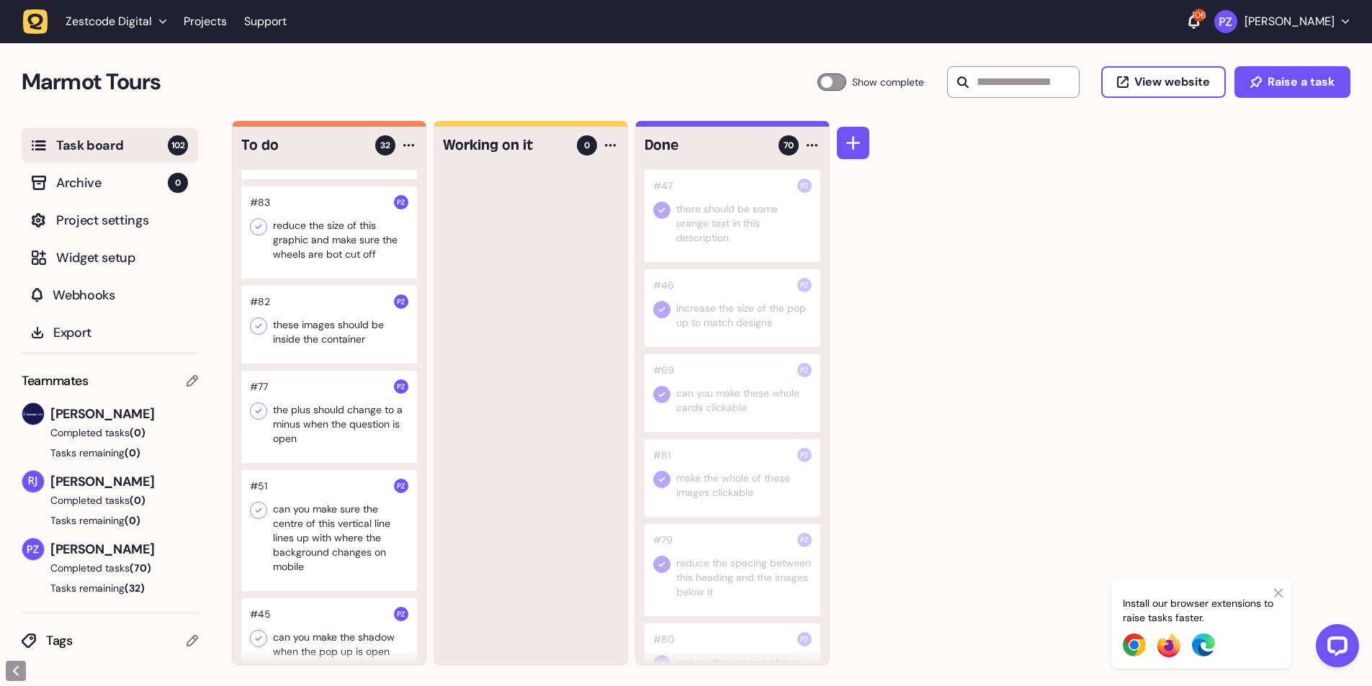
click at [259, 234] on icon at bounding box center [258, 227] width 14 height 14
click at [257, 234] on icon at bounding box center [258, 227] width 14 height 14
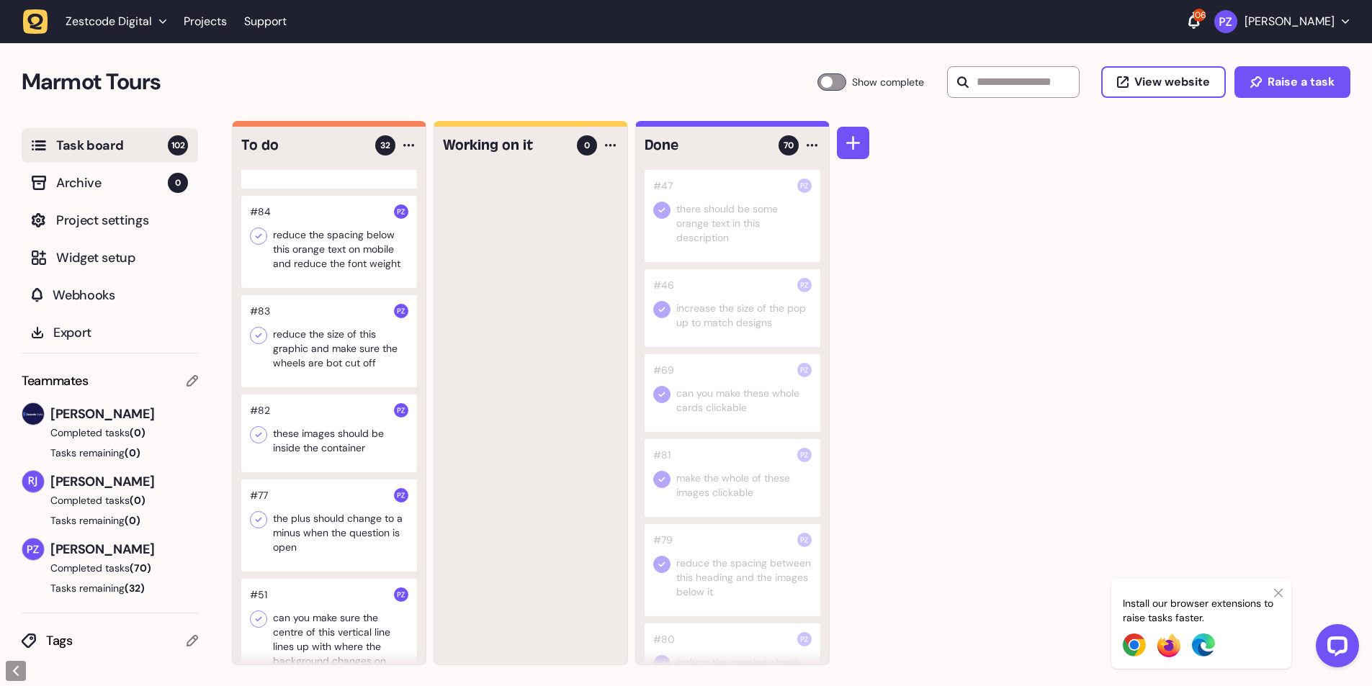
scroll to position [1607, 0]
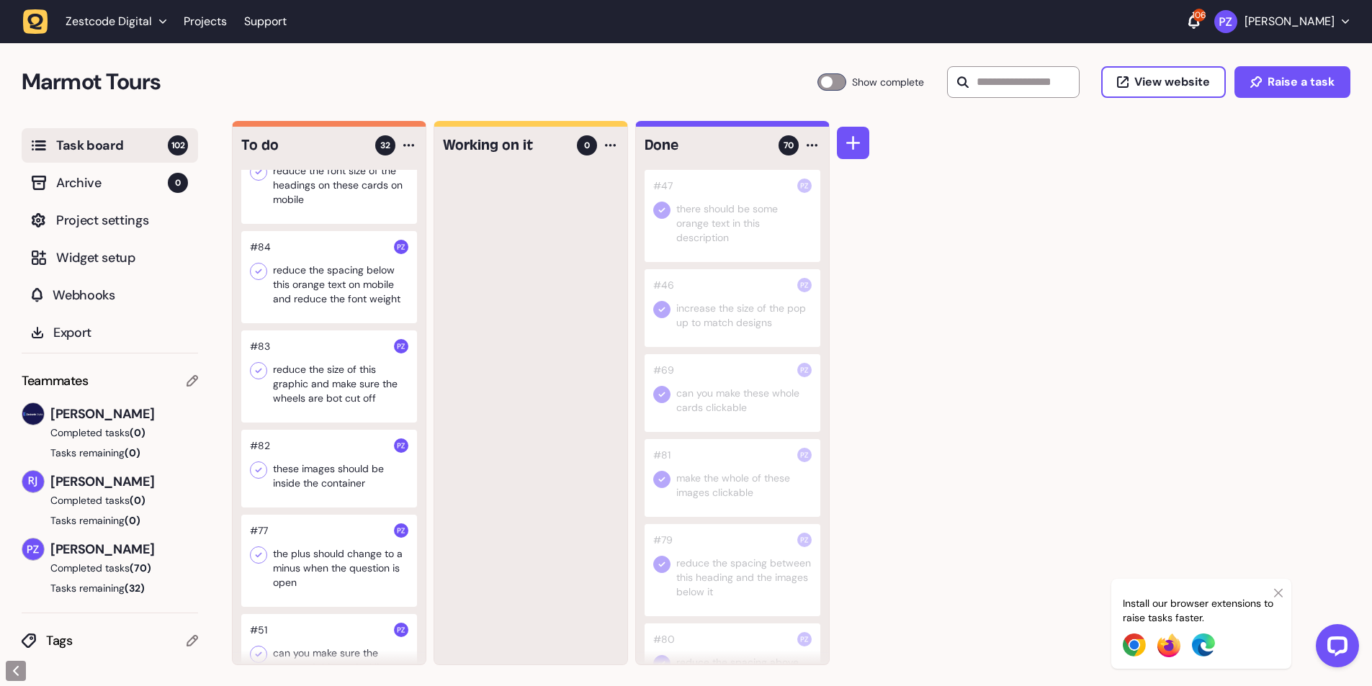
click at [336, 300] on div at bounding box center [329, 277] width 176 height 92
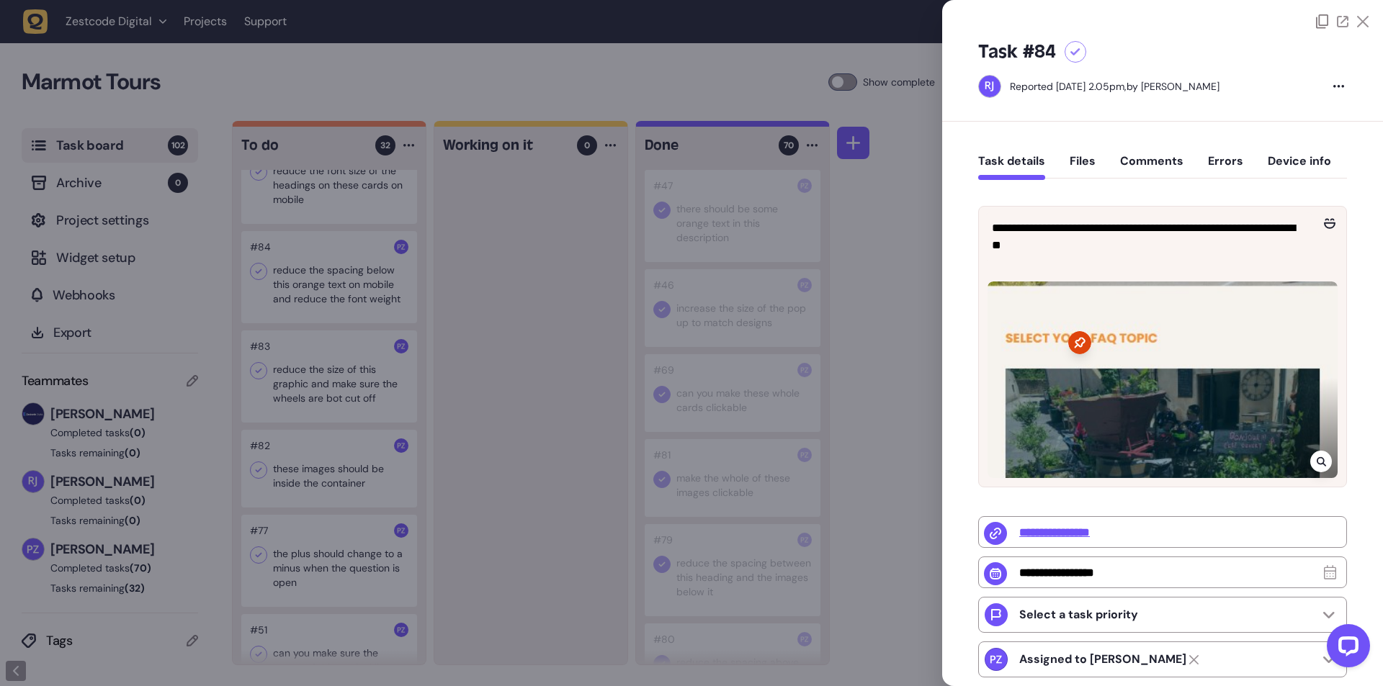
click at [498, 382] on div at bounding box center [691, 343] width 1383 height 686
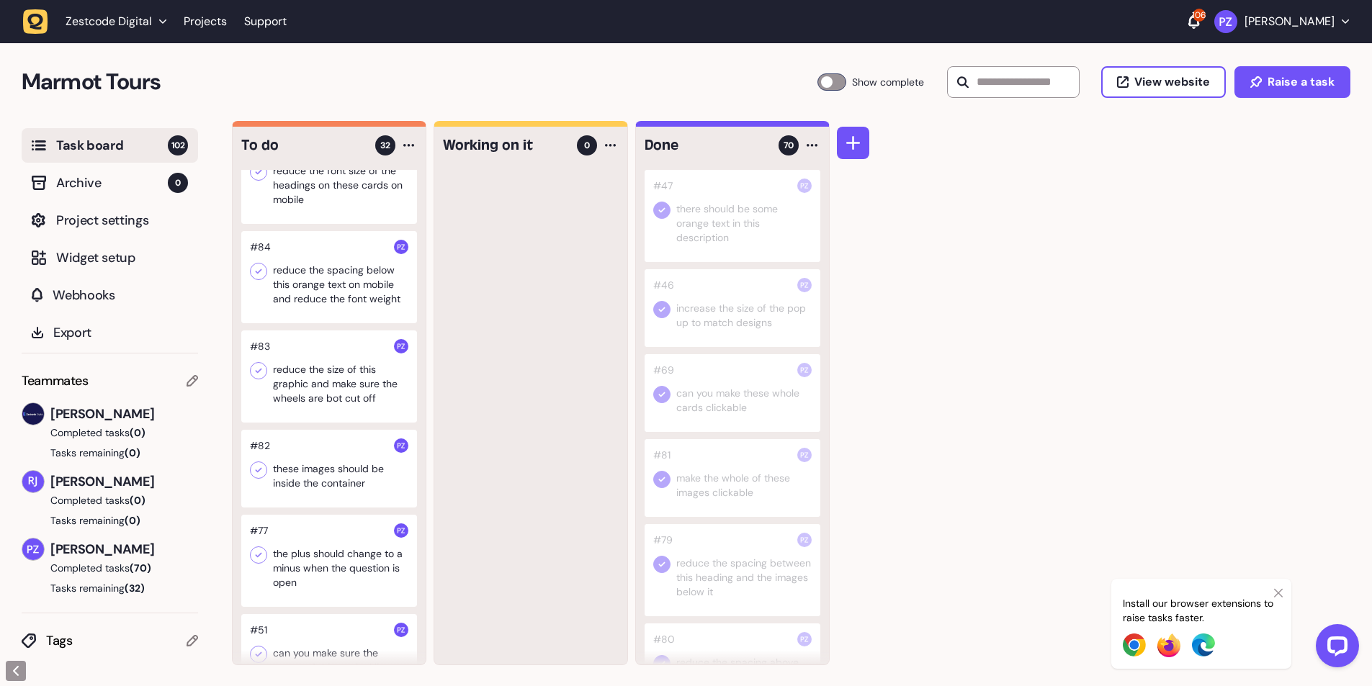
click at [357, 318] on div at bounding box center [329, 277] width 176 height 92
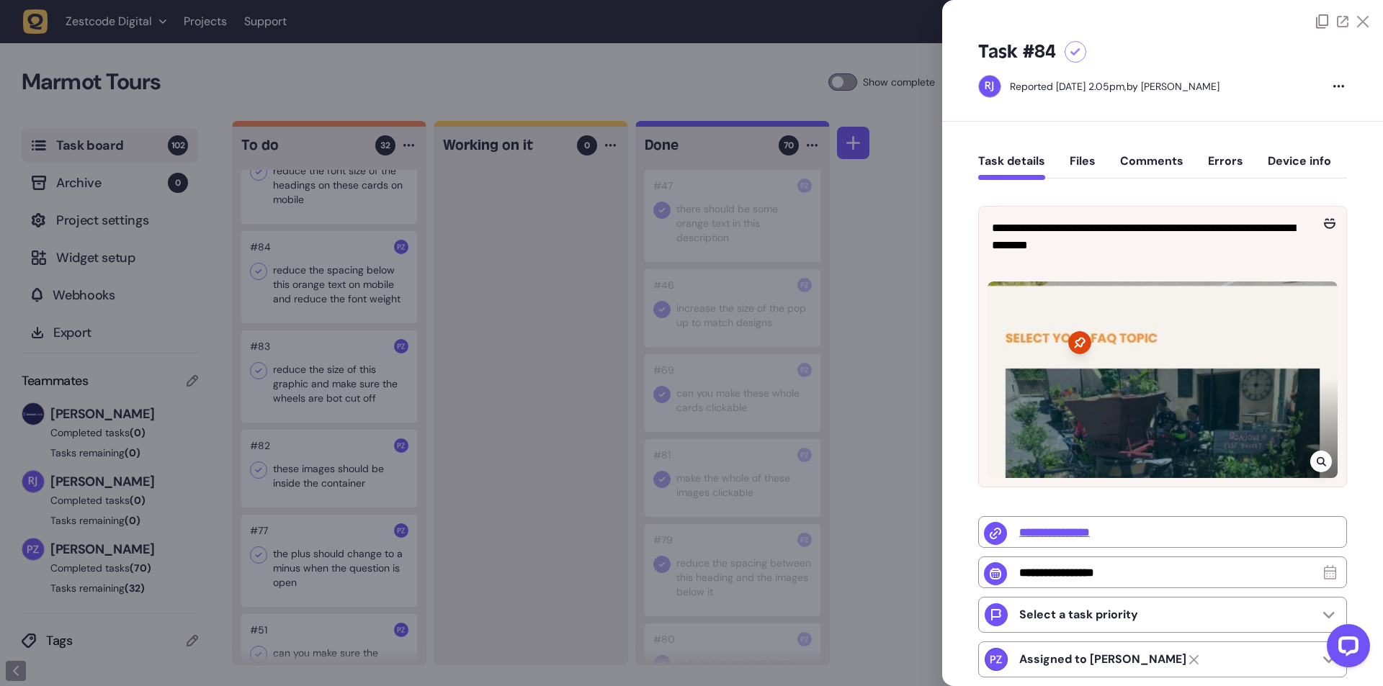
click at [506, 282] on div at bounding box center [691, 343] width 1383 height 686
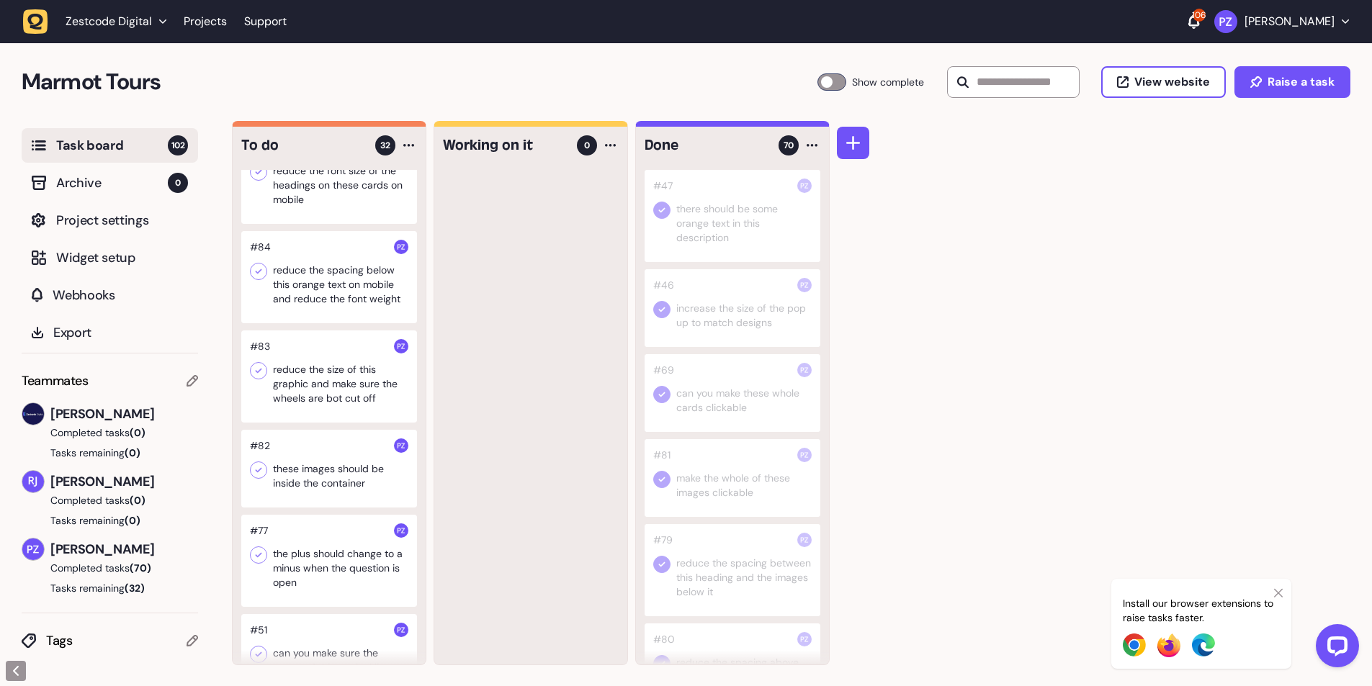
click at [295, 323] on div at bounding box center [329, 277] width 176 height 92
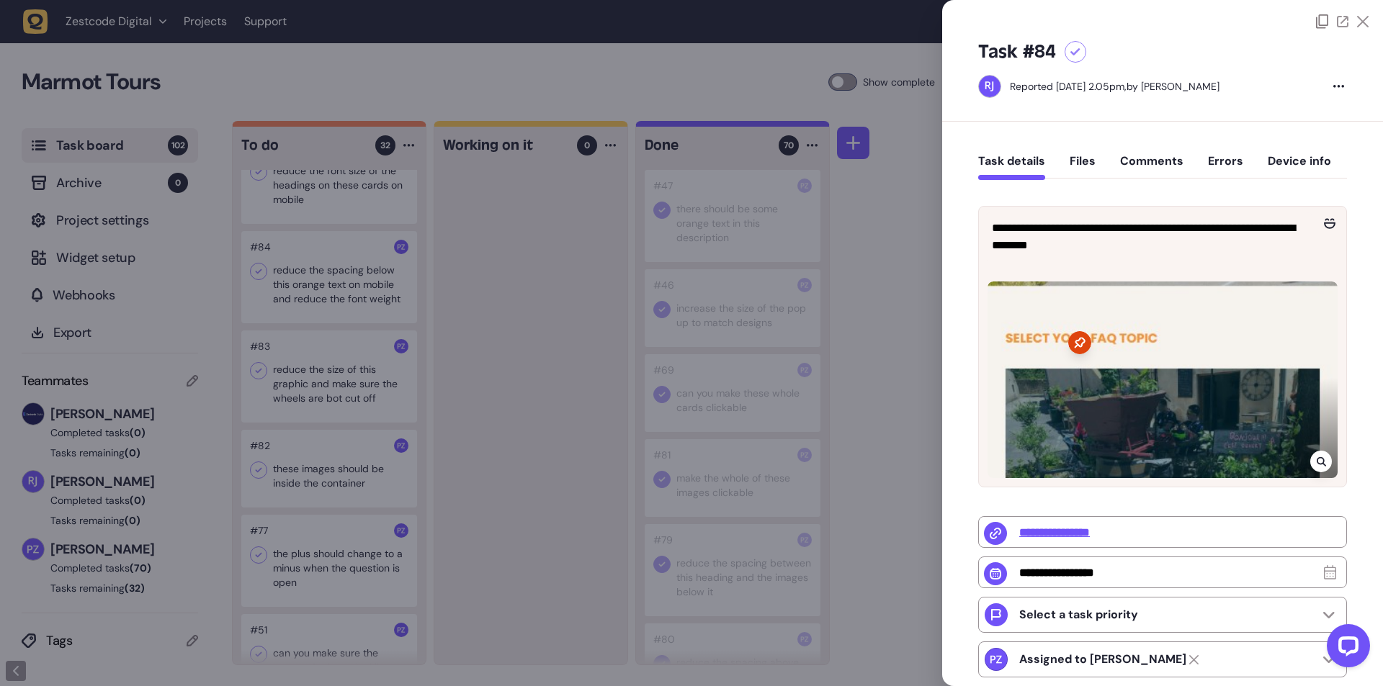
click at [478, 344] on div at bounding box center [691, 343] width 1383 height 686
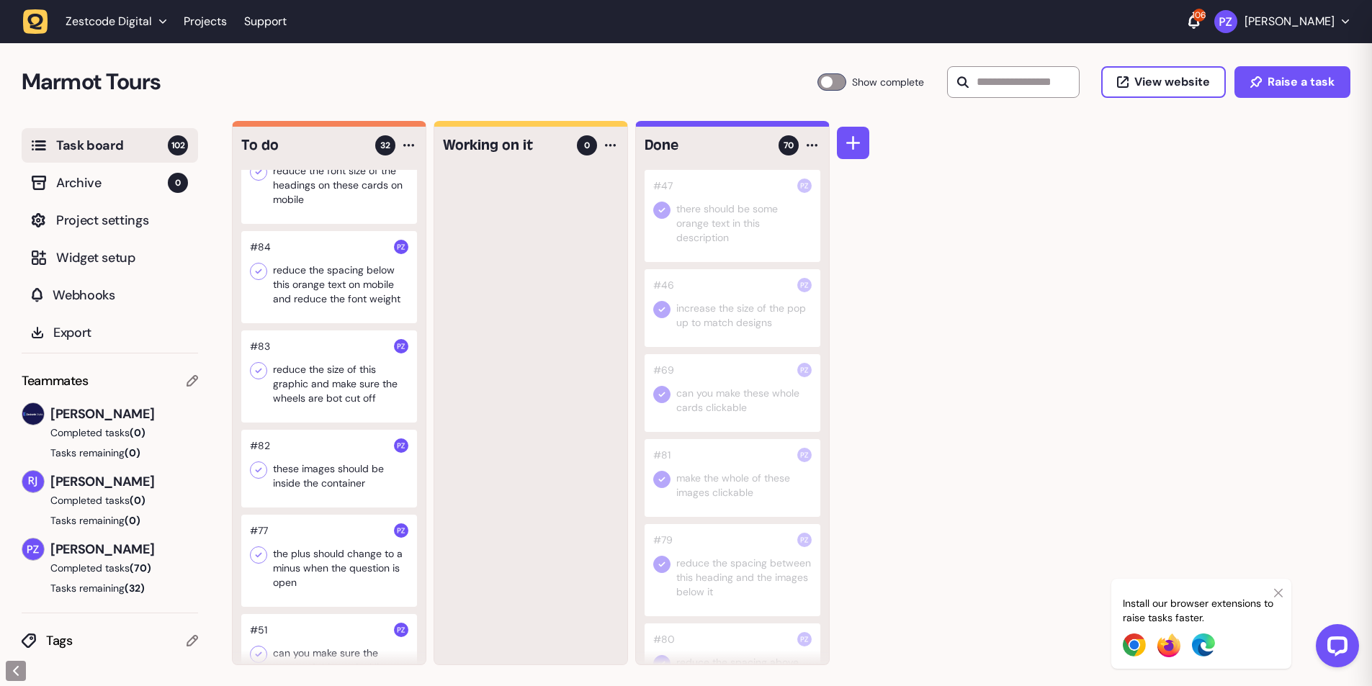
click at [255, 279] on icon at bounding box center [258, 271] width 14 height 14
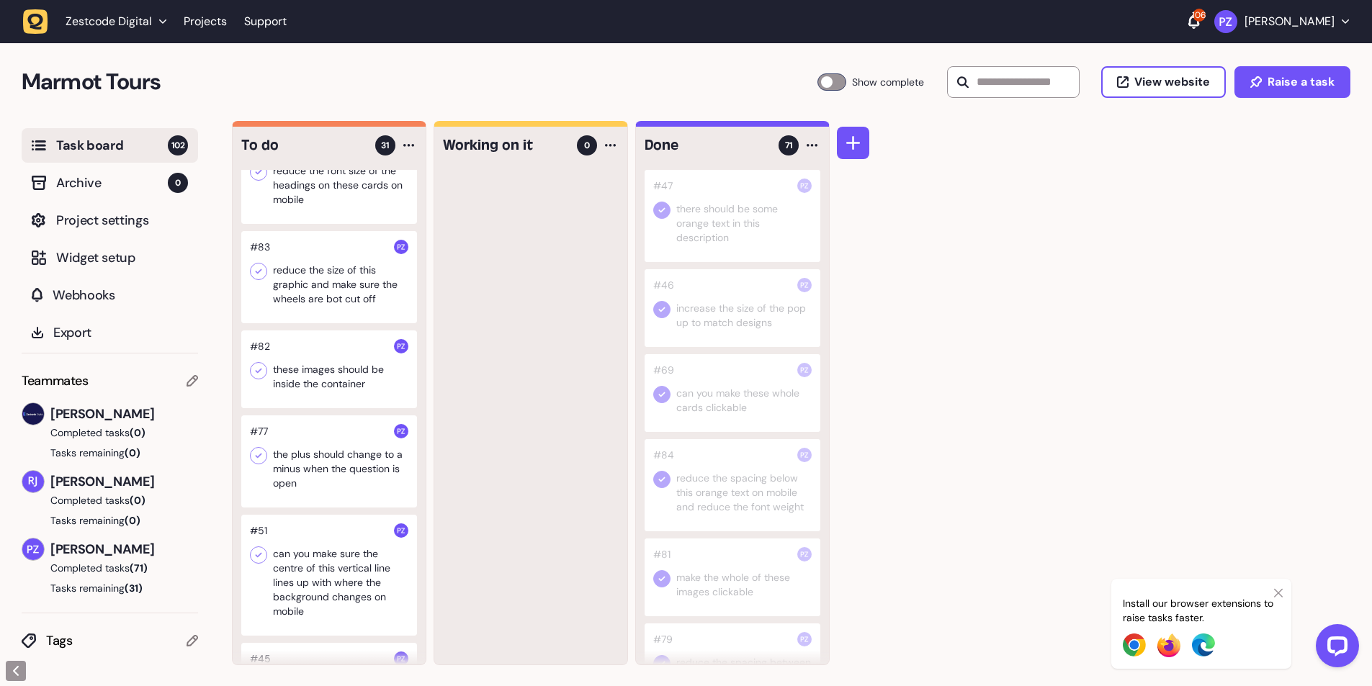
click at [333, 224] on div at bounding box center [329, 178] width 176 height 92
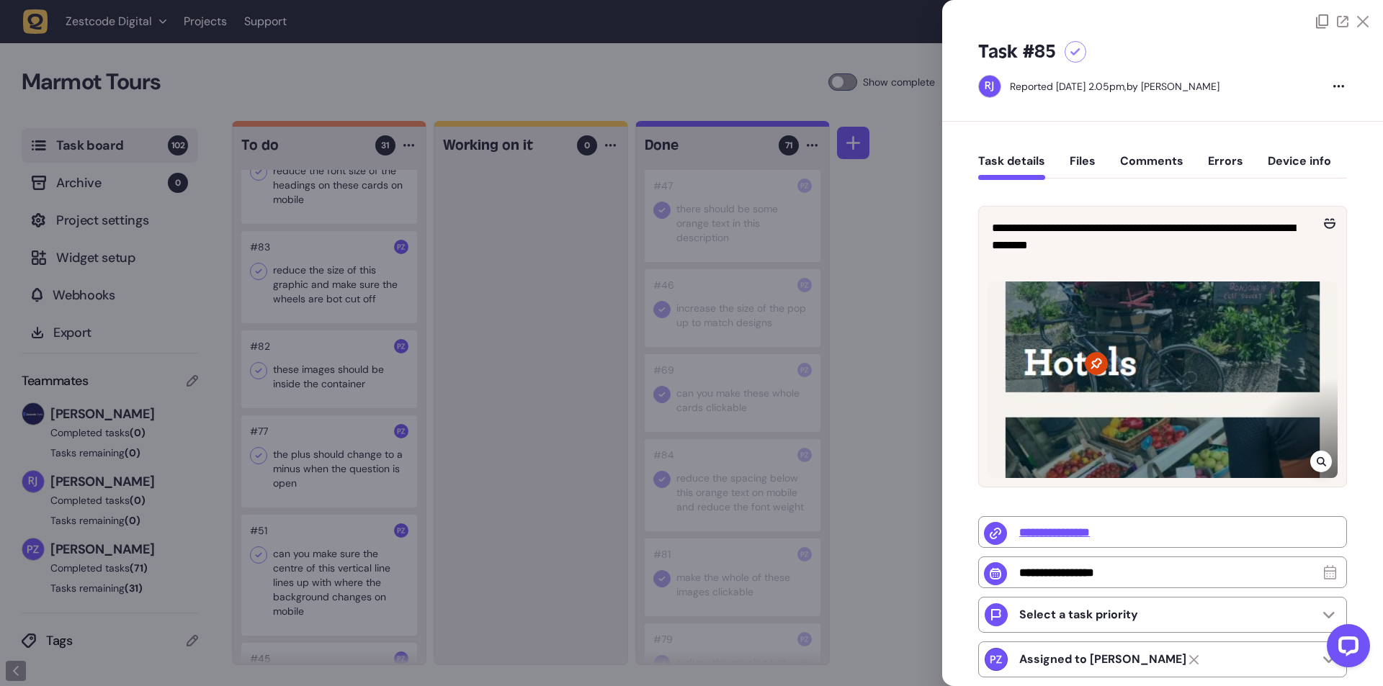
click at [529, 308] on div at bounding box center [691, 343] width 1383 height 686
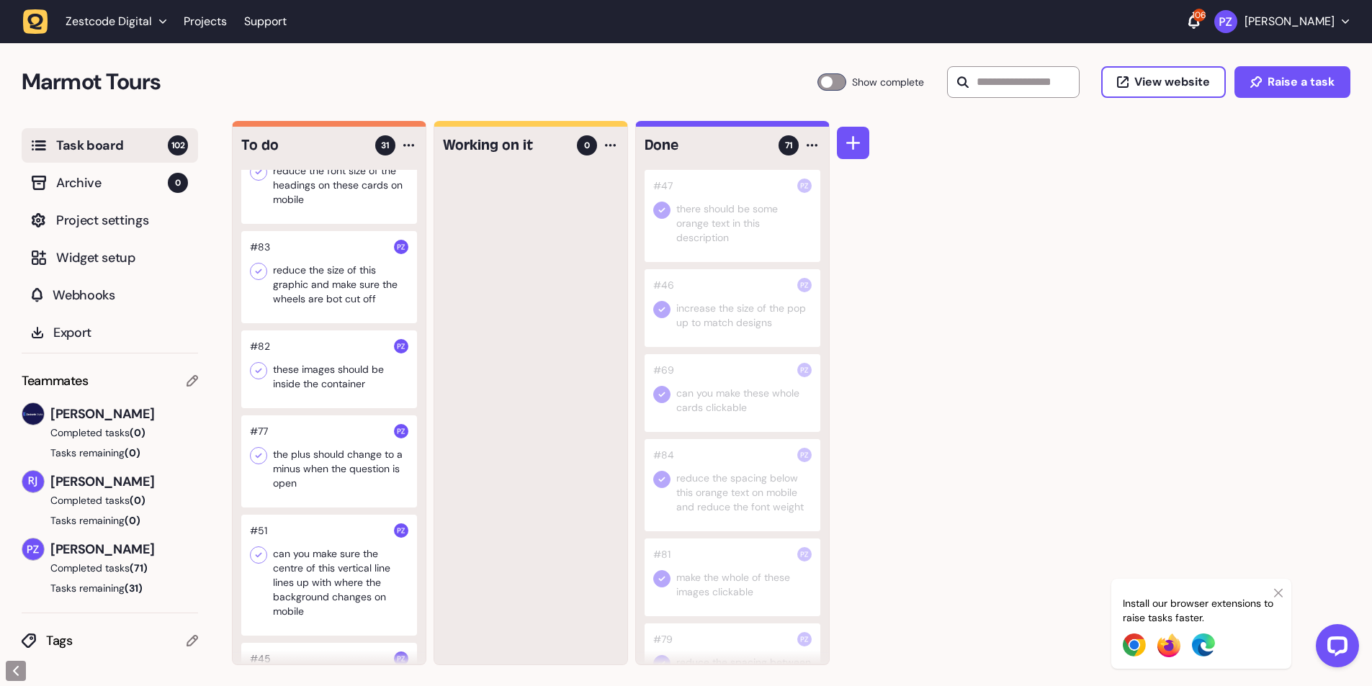
click at [260, 279] on icon at bounding box center [258, 271] width 14 height 14
click at [259, 179] on icon at bounding box center [258, 172] width 14 height 14
